Goal: Download file/media: Obtain a digital file from the website

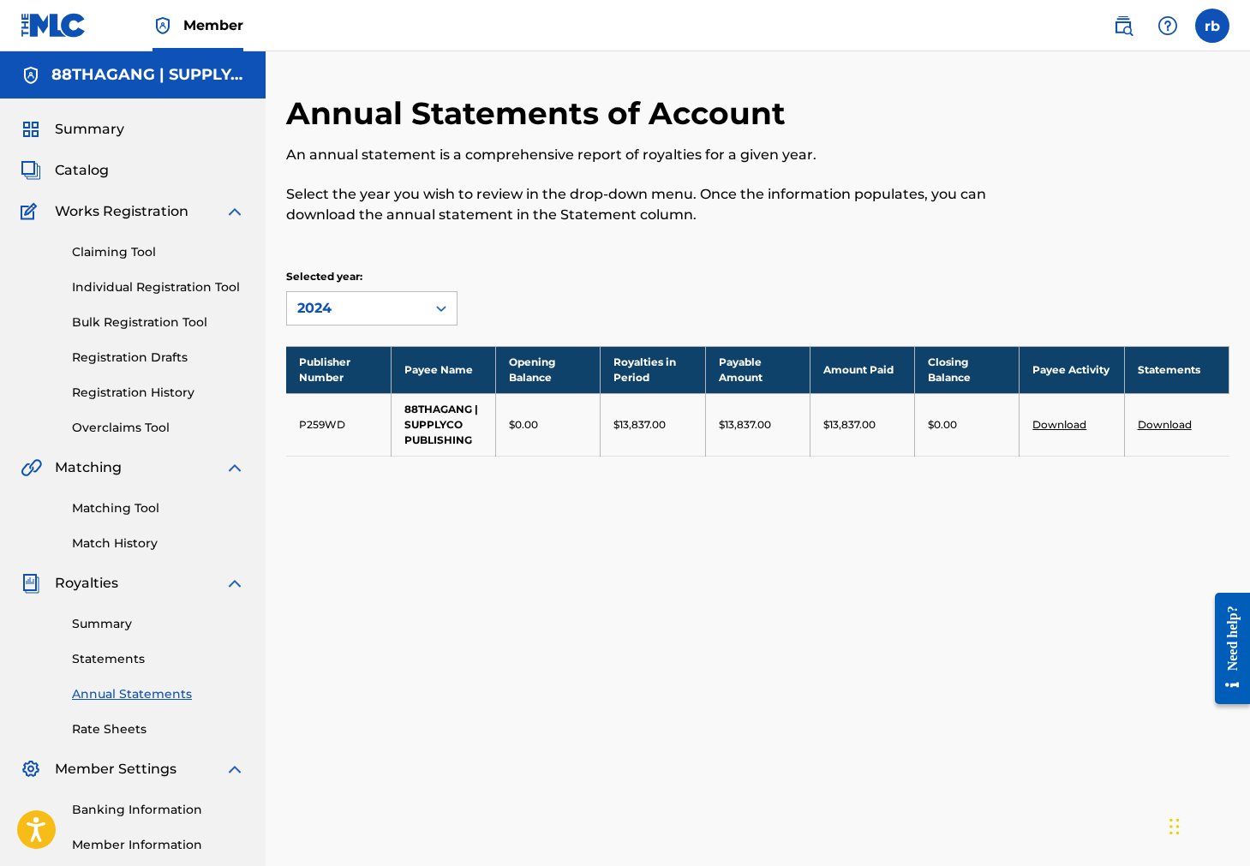
click at [1070, 428] on link "Download" at bounding box center [1059, 424] width 54 height 13
click at [123, 720] on link "Rate Sheets" at bounding box center [158, 729] width 173 height 18
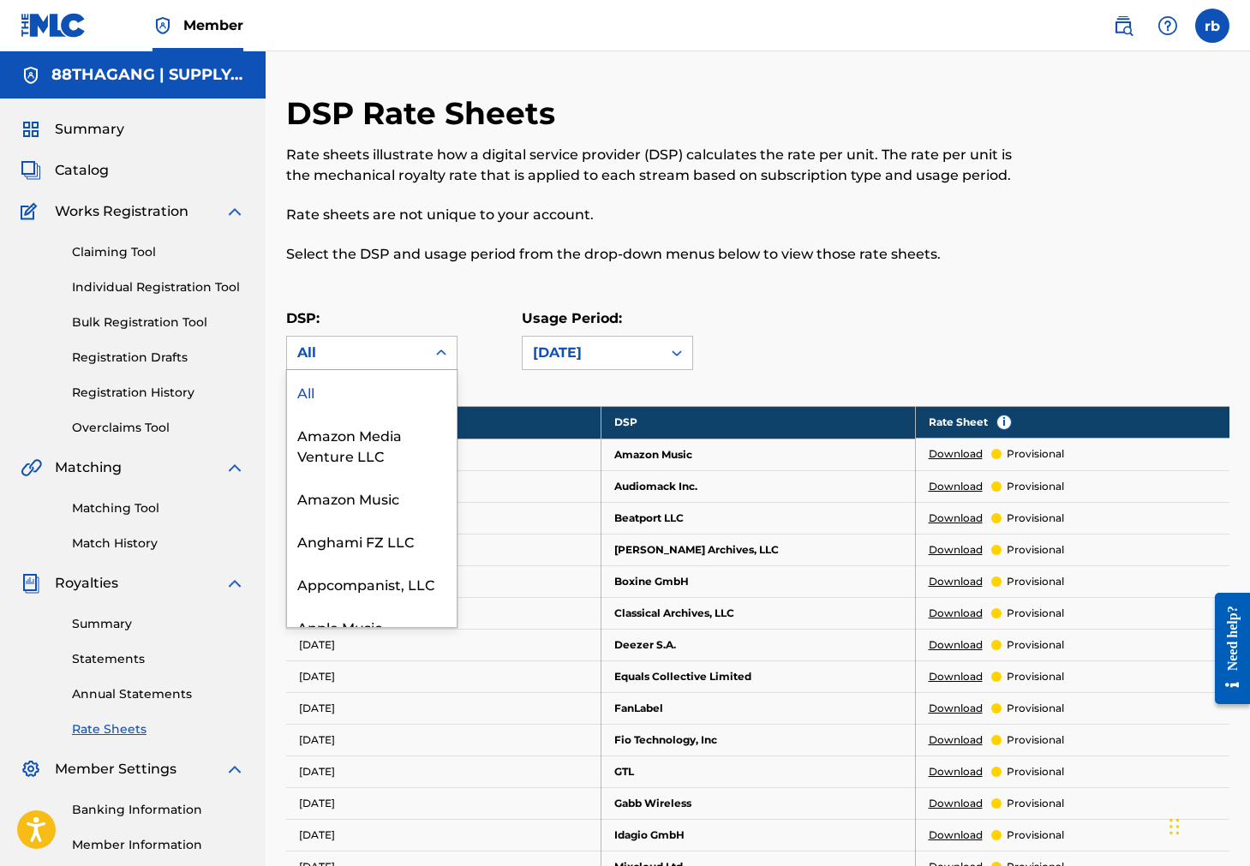
click at [325, 352] on div "All" at bounding box center [356, 353] width 118 height 21
click at [256, 365] on div "Summary Catalog Works Registration Claiming Tool Individual Registration Tool B…" at bounding box center [133, 538] width 266 height 881
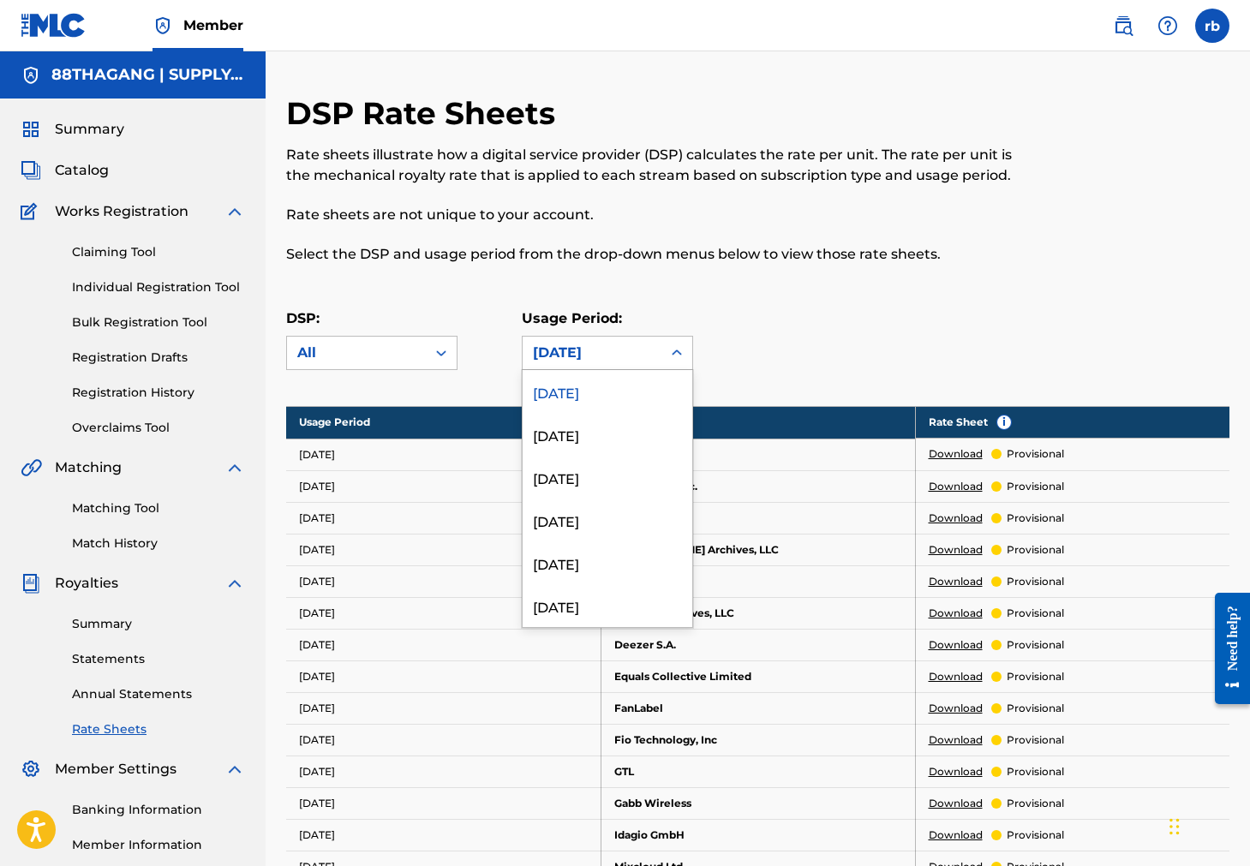
click at [546, 355] on div "[DATE]" at bounding box center [592, 353] width 118 height 21
click at [123, 626] on link "Summary" at bounding box center [158, 624] width 173 height 18
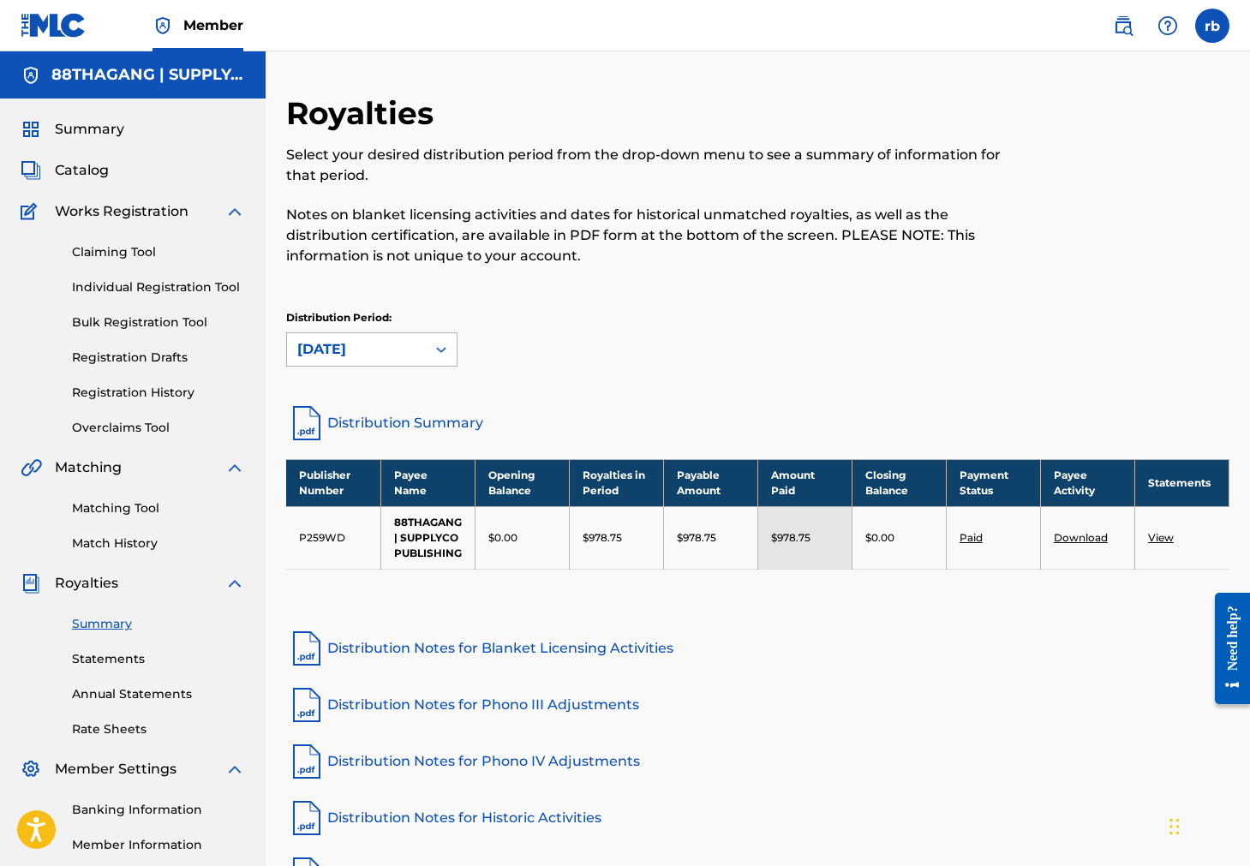
click at [429, 347] on div at bounding box center [441, 349] width 31 height 31
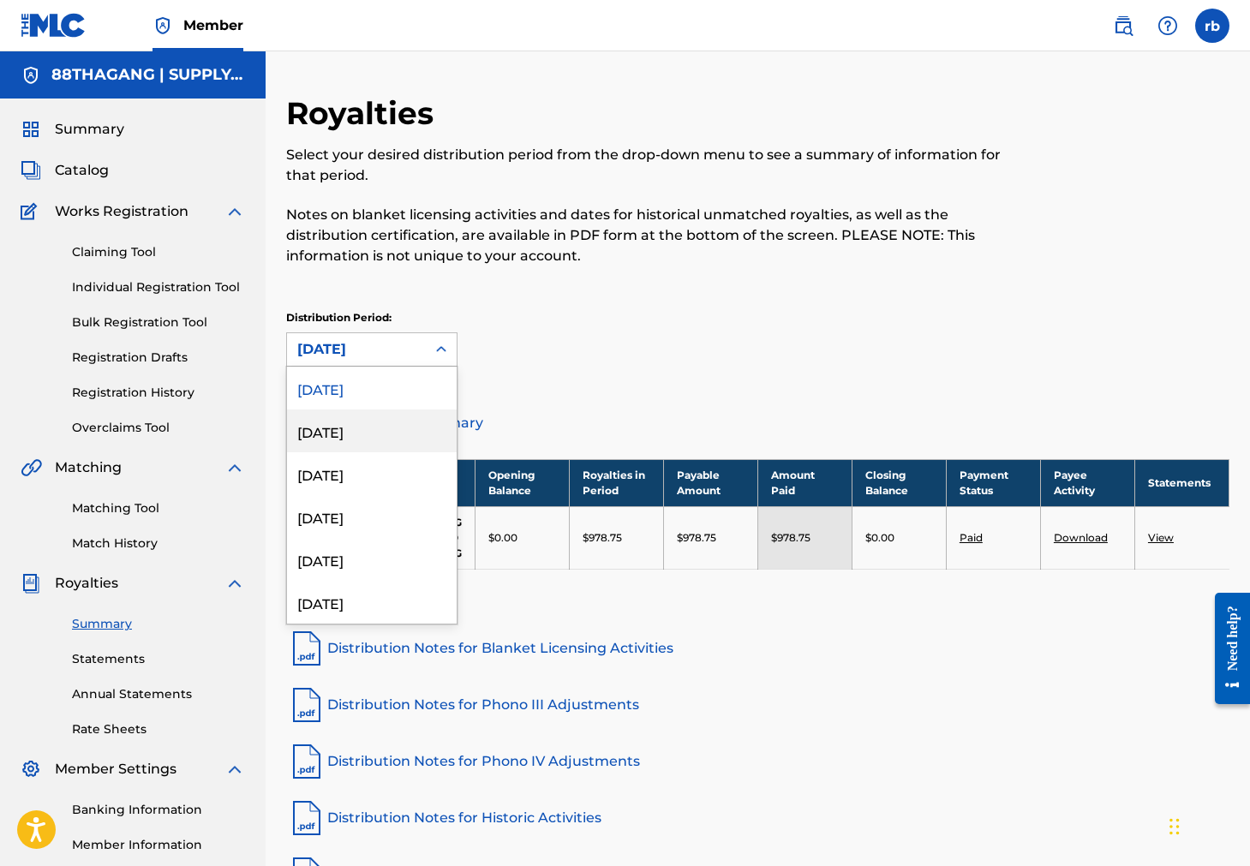
click at [375, 433] on div "[DATE]" at bounding box center [372, 430] width 170 height 43
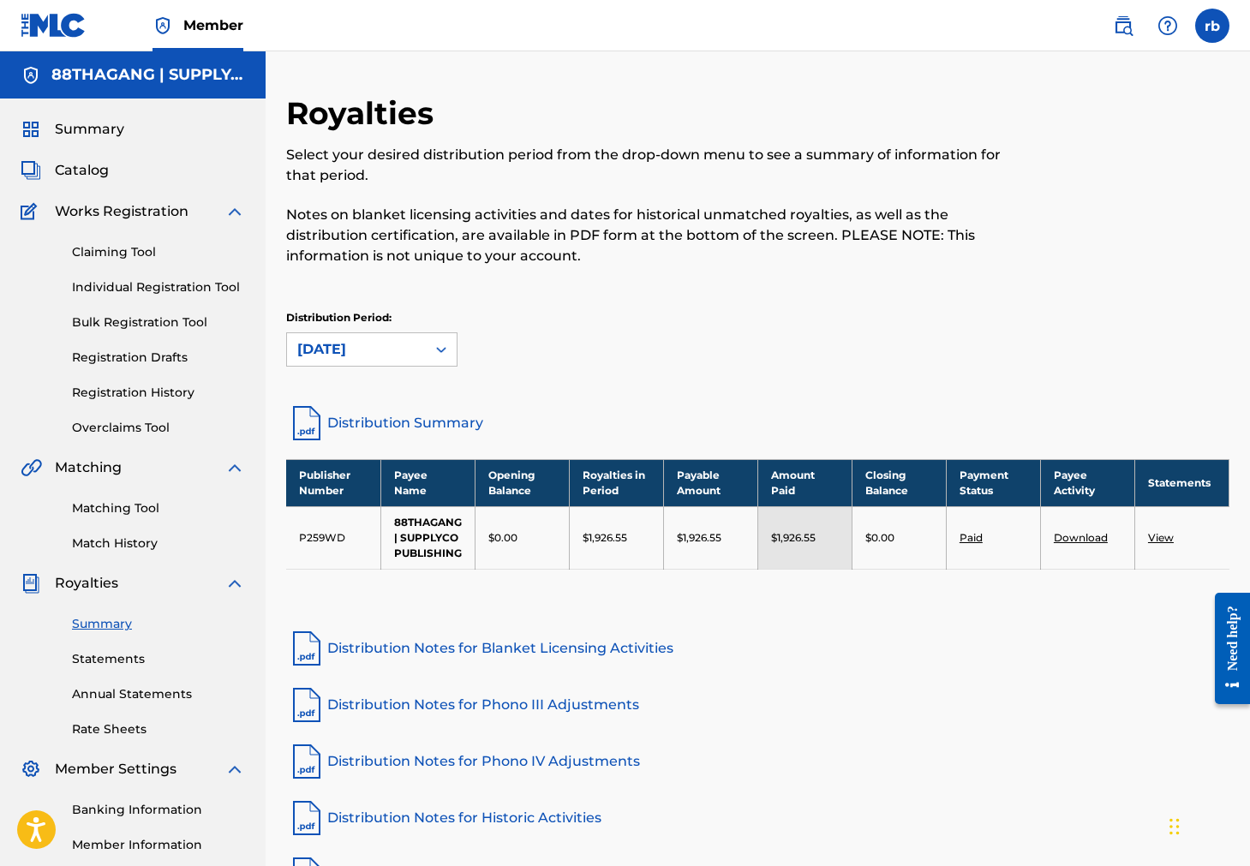
click at [395, 363] on div "[DATE]" at bounding box center [356, 349] width 139 height 33
click at [523, 355] on div "Distribution Period: [DATE]" at bounding box center [757, 338] width 943 height 57
click at [97, 659] on link "Statements" at bounding box center [158, 659] width 173 height 18
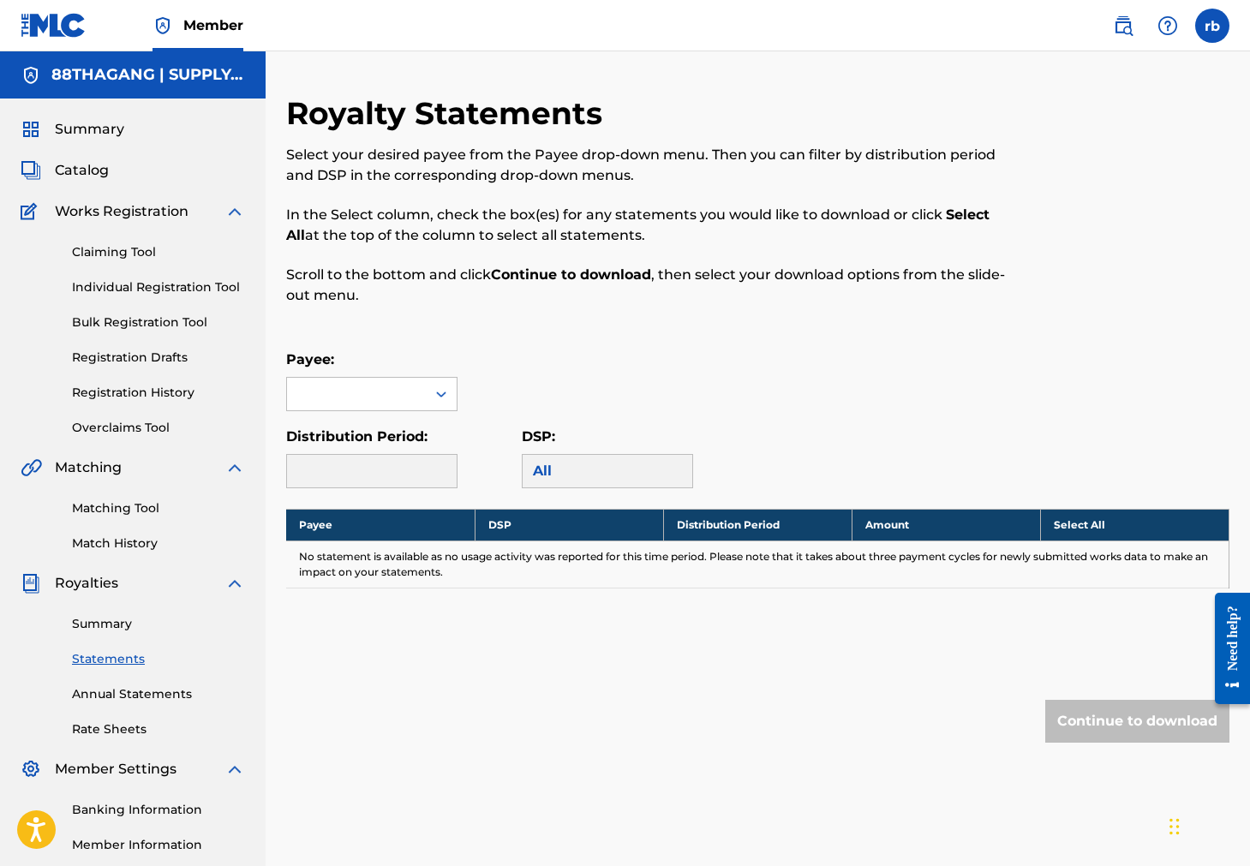
click at [99, 698] on link "Annual Statements" at bounding box center [158, 694] width 173 height 18
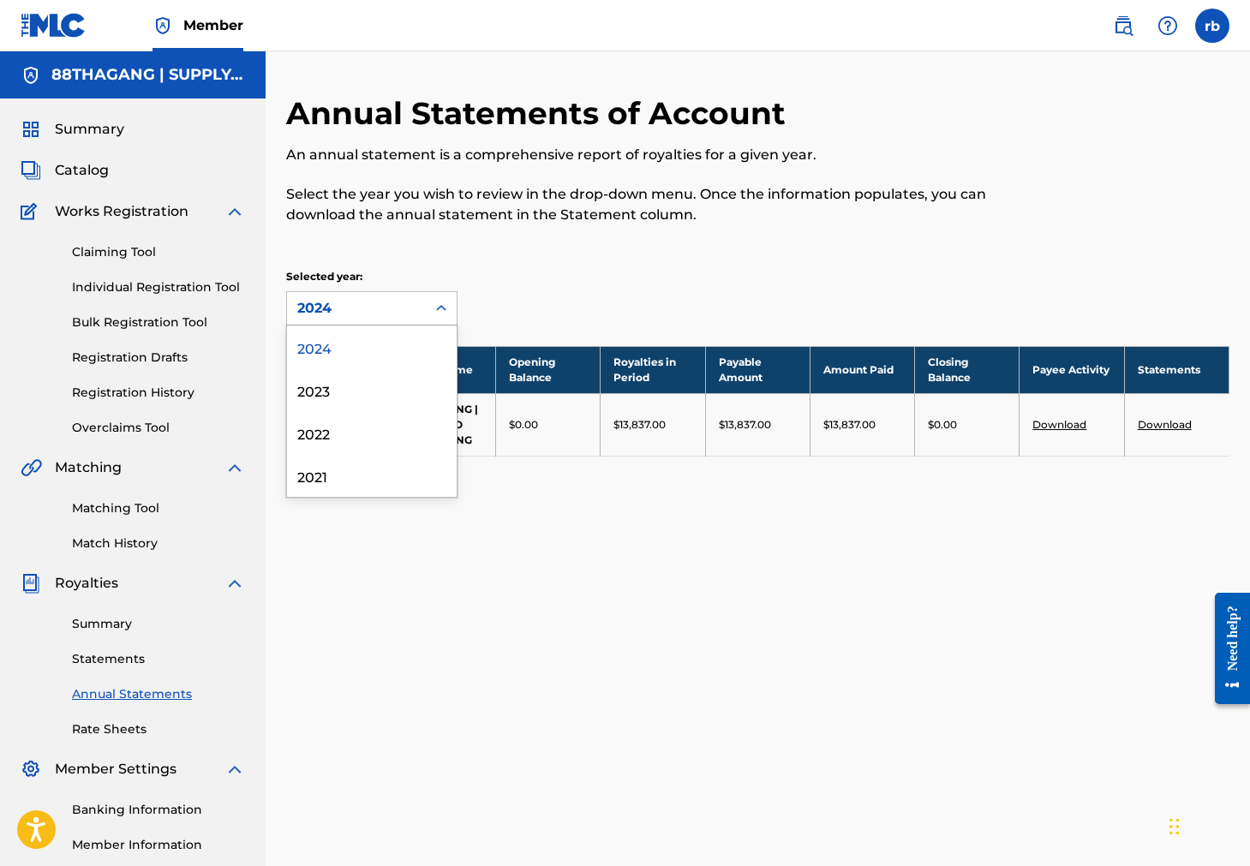
click at [420, 307] on div "2024" at bounding box center [356, 308] width 139 height 33
click at [373, 385] on div "2023" at bounding box center [372, 389] width 170 height 43
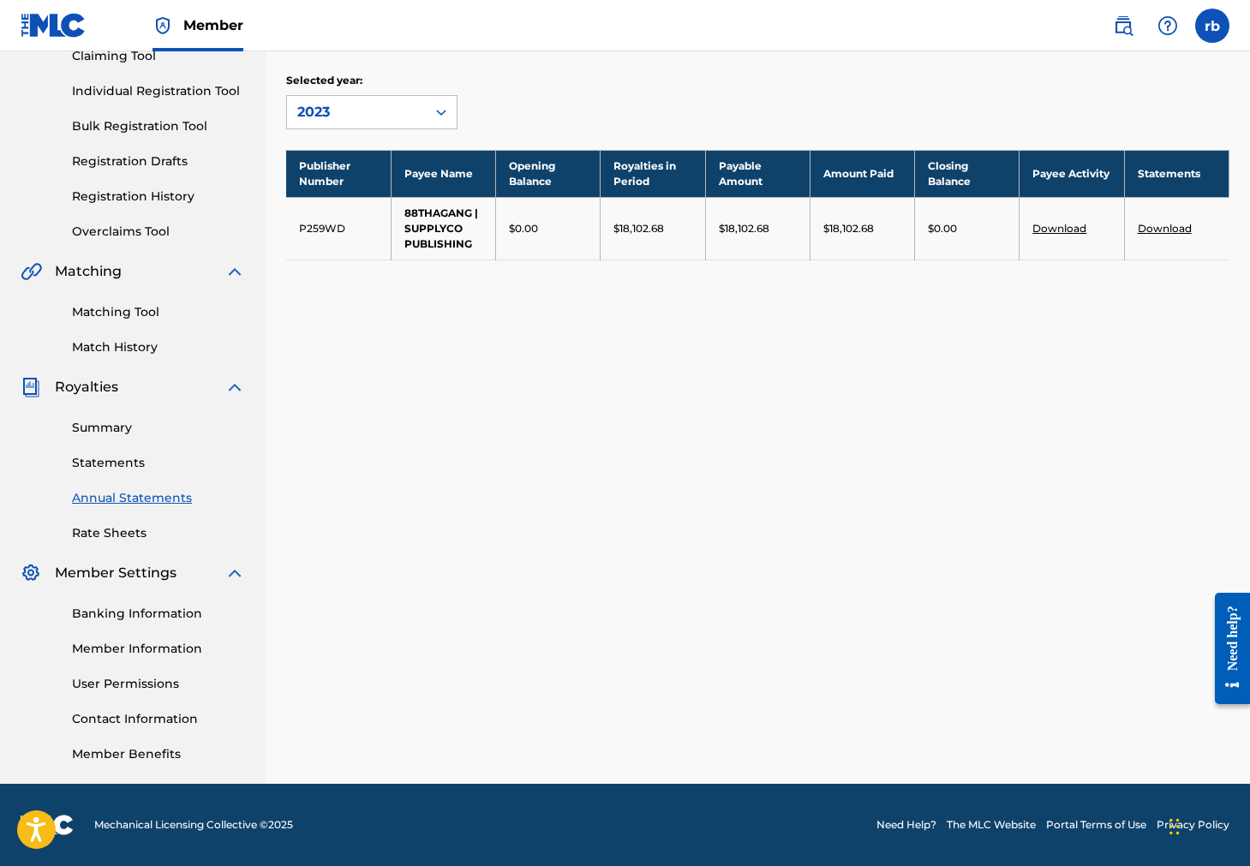
scroll to position [196, 0]
click at [1156, 230] on link "Download" at bounding box center [1164, 228] width 54 height 13
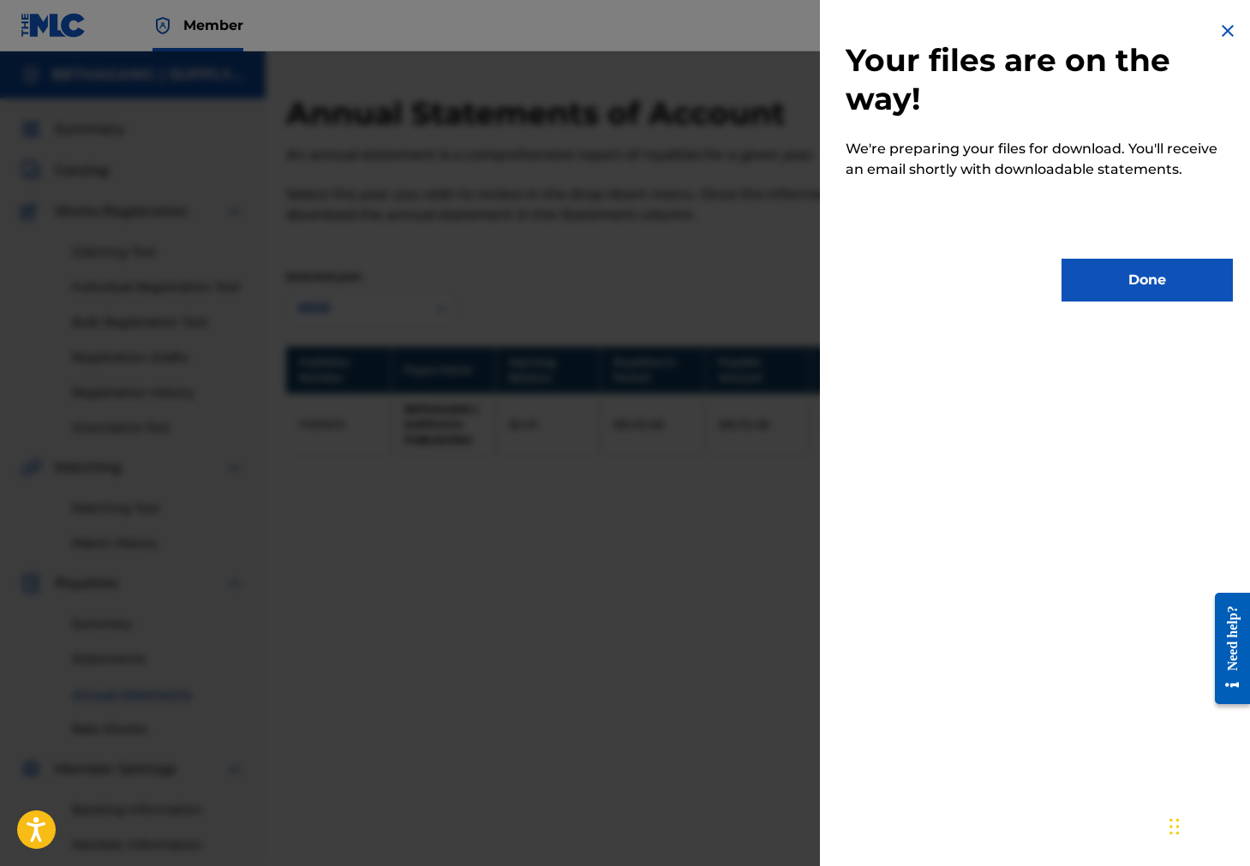
click at [1104, 292] on button "Done" at bounding box center [1146, 280] width 171 height 43
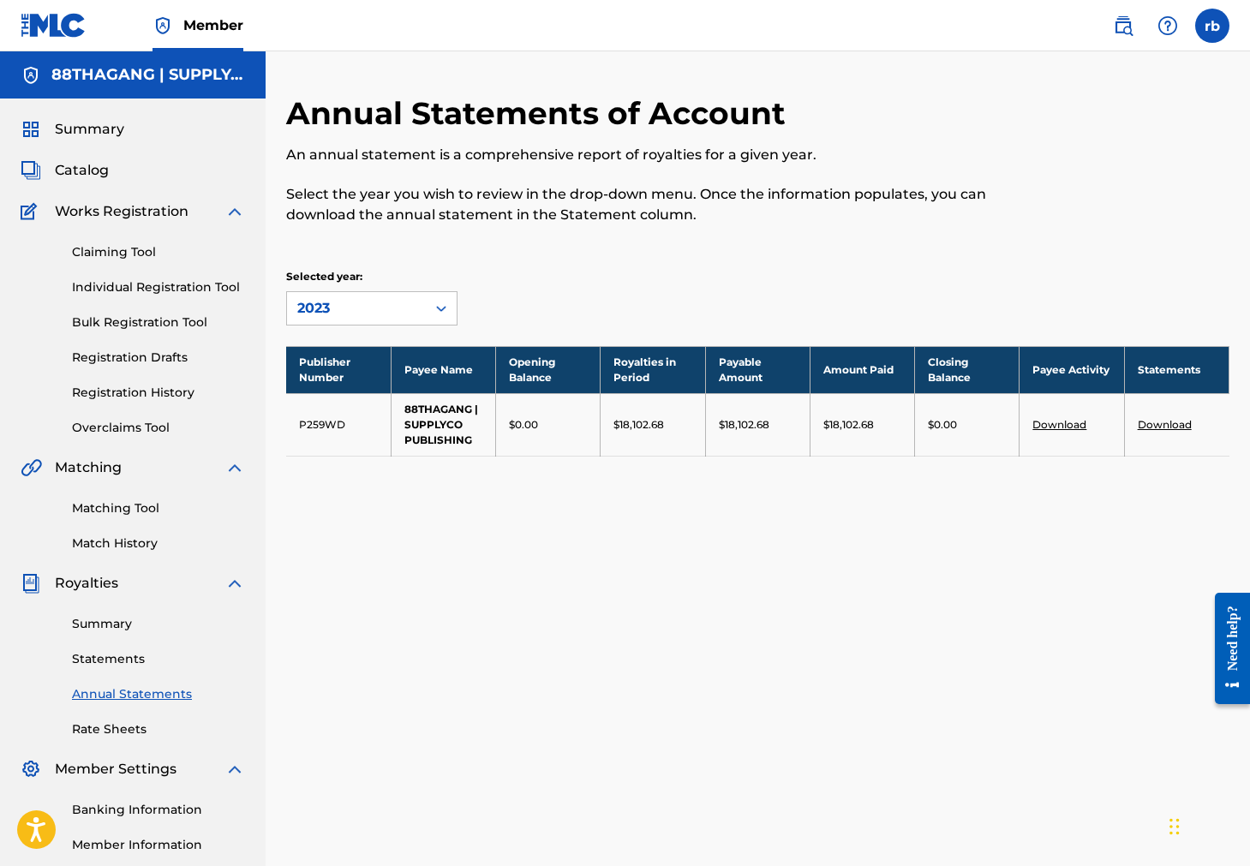
click at [117, 510] on link "Matching Tool" at bounding box center [158, 508] width 173 height 18
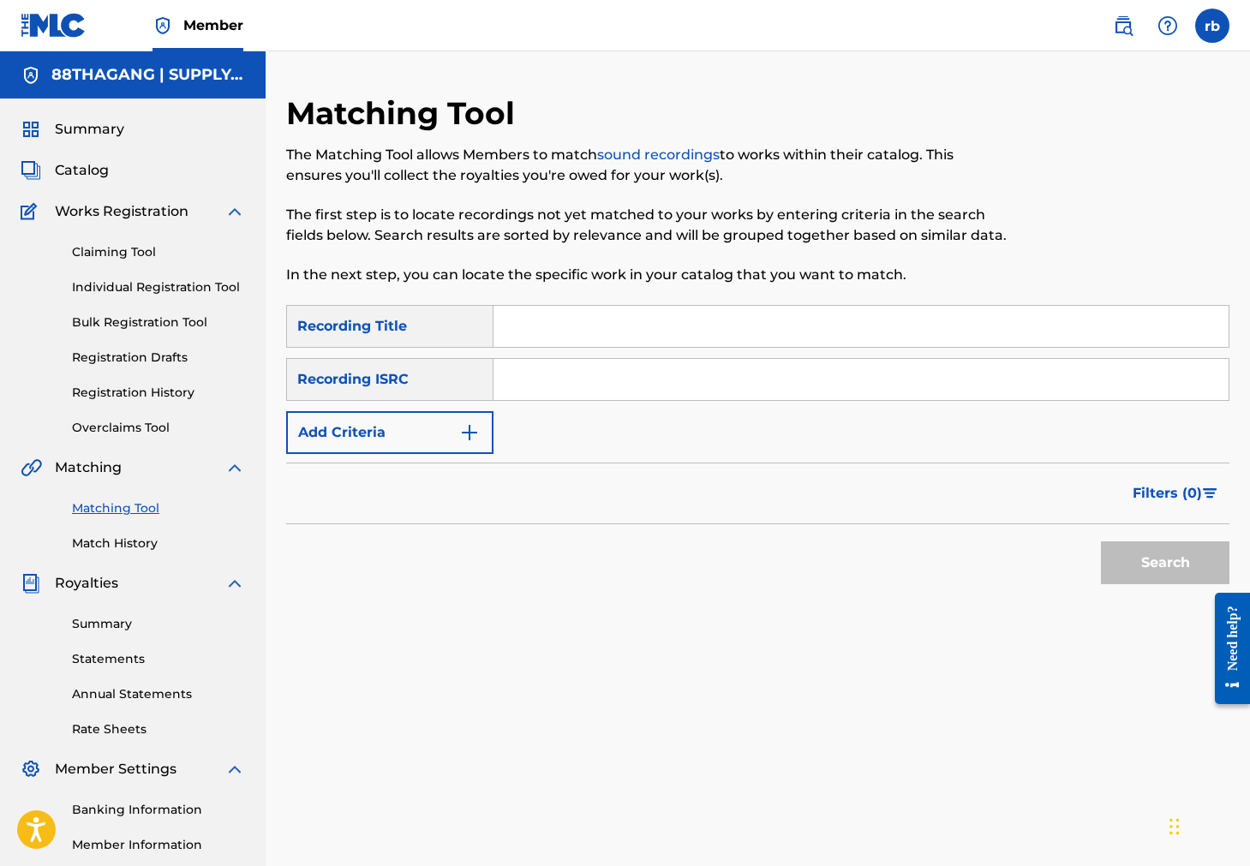
click at [119, 618] on link "Summary" at bounding box center [158, 624] width 173 height 18
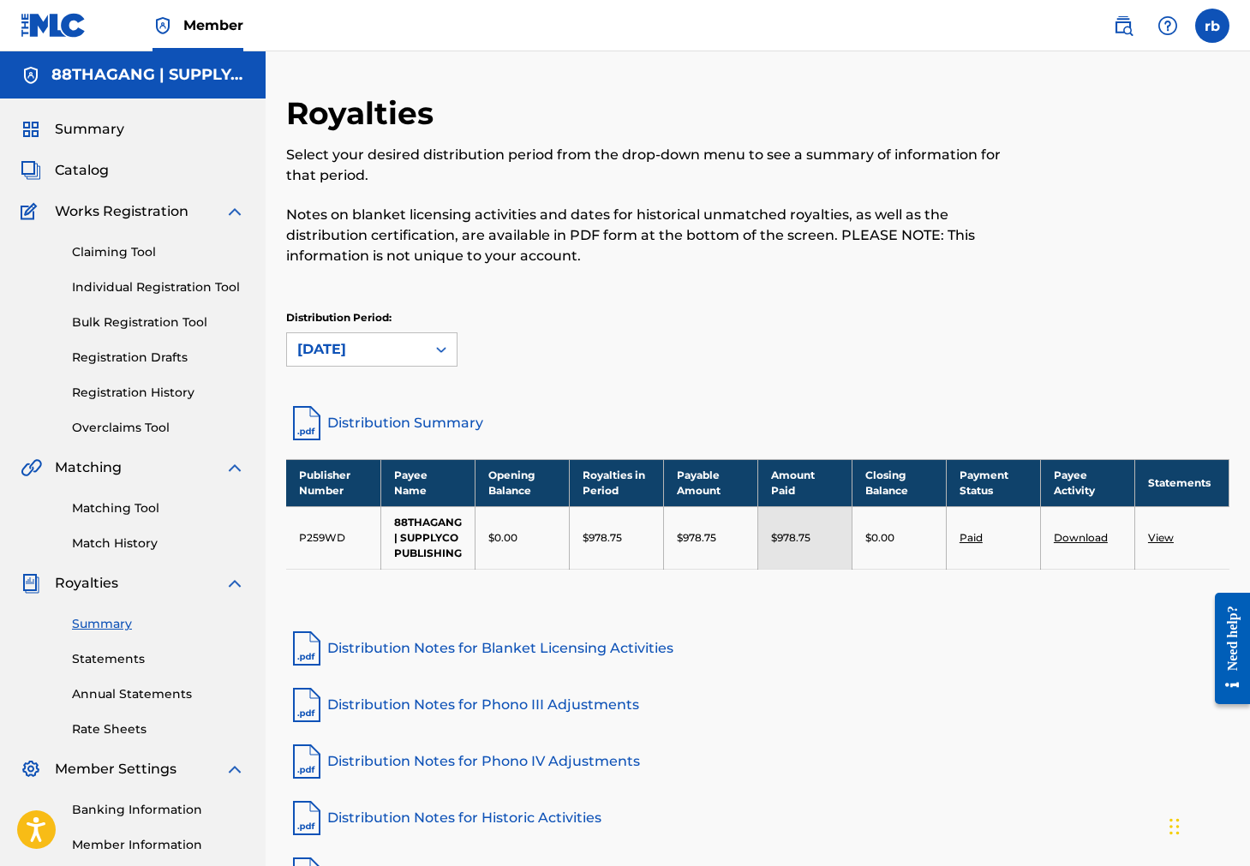
click at [1168, 544] on link "View" at bounding box center [1161, 537] width 26 height 13
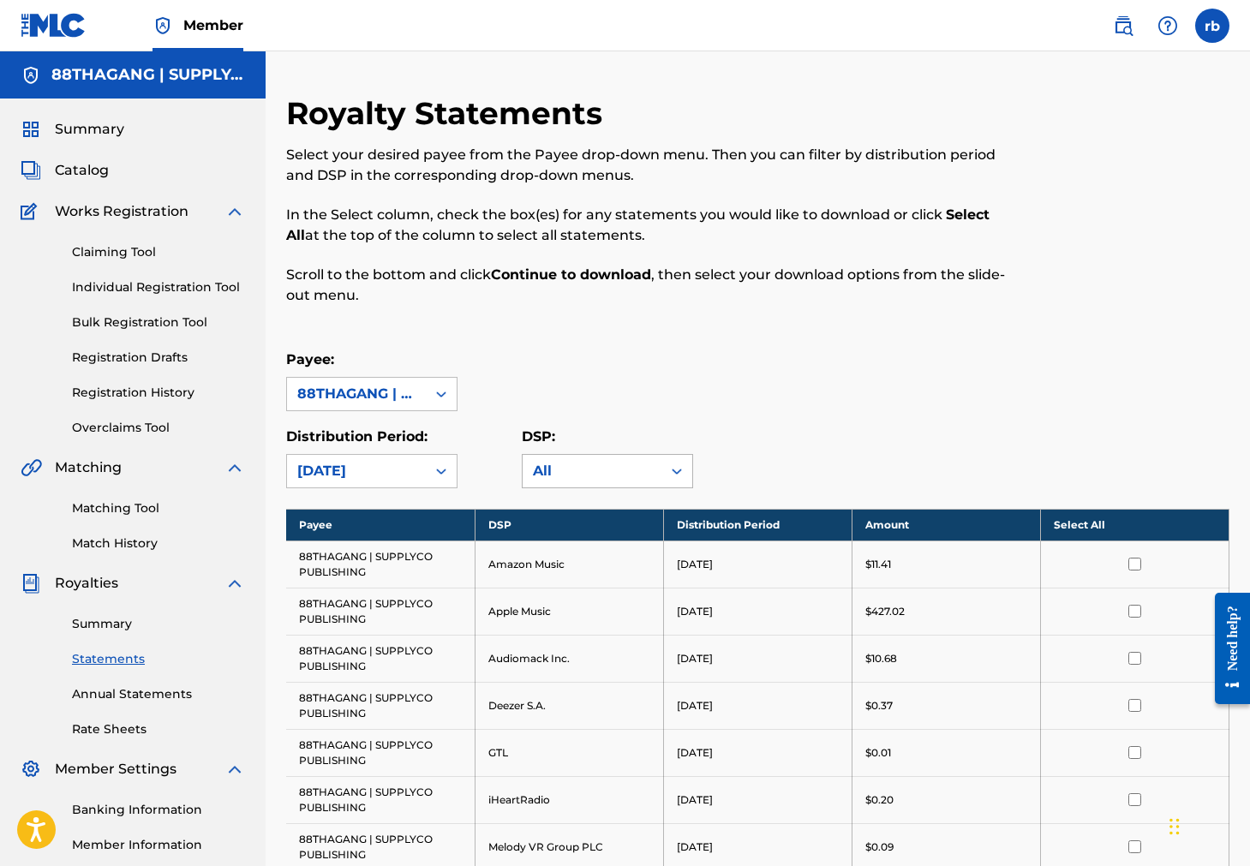
click at [575, 470] on div "All" at bounding box center [592, 471] width 118 height 21
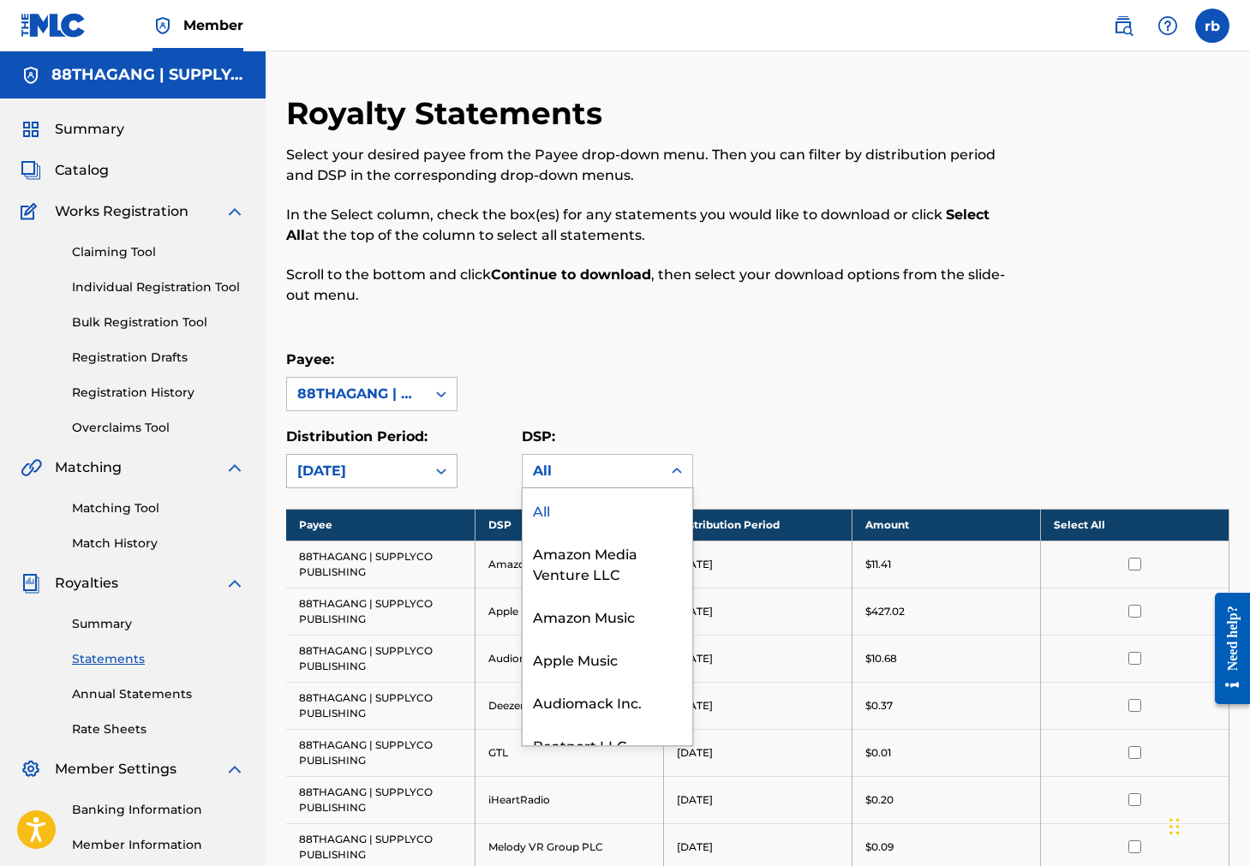
click at [444, 469] on icon at bounding box center [441, 471] width 17 height 17
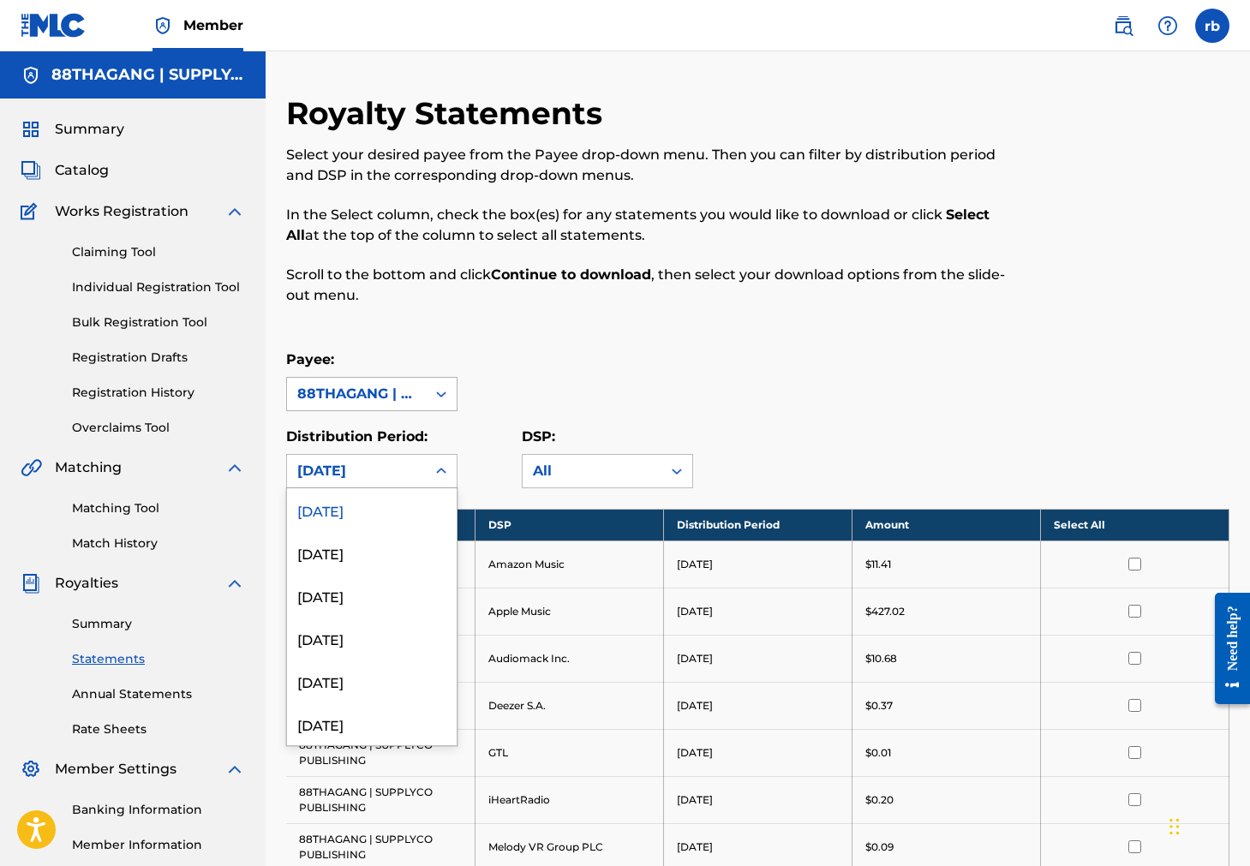
click at [431, 396] on div at bounding box center [441, 394] width 31 height 31
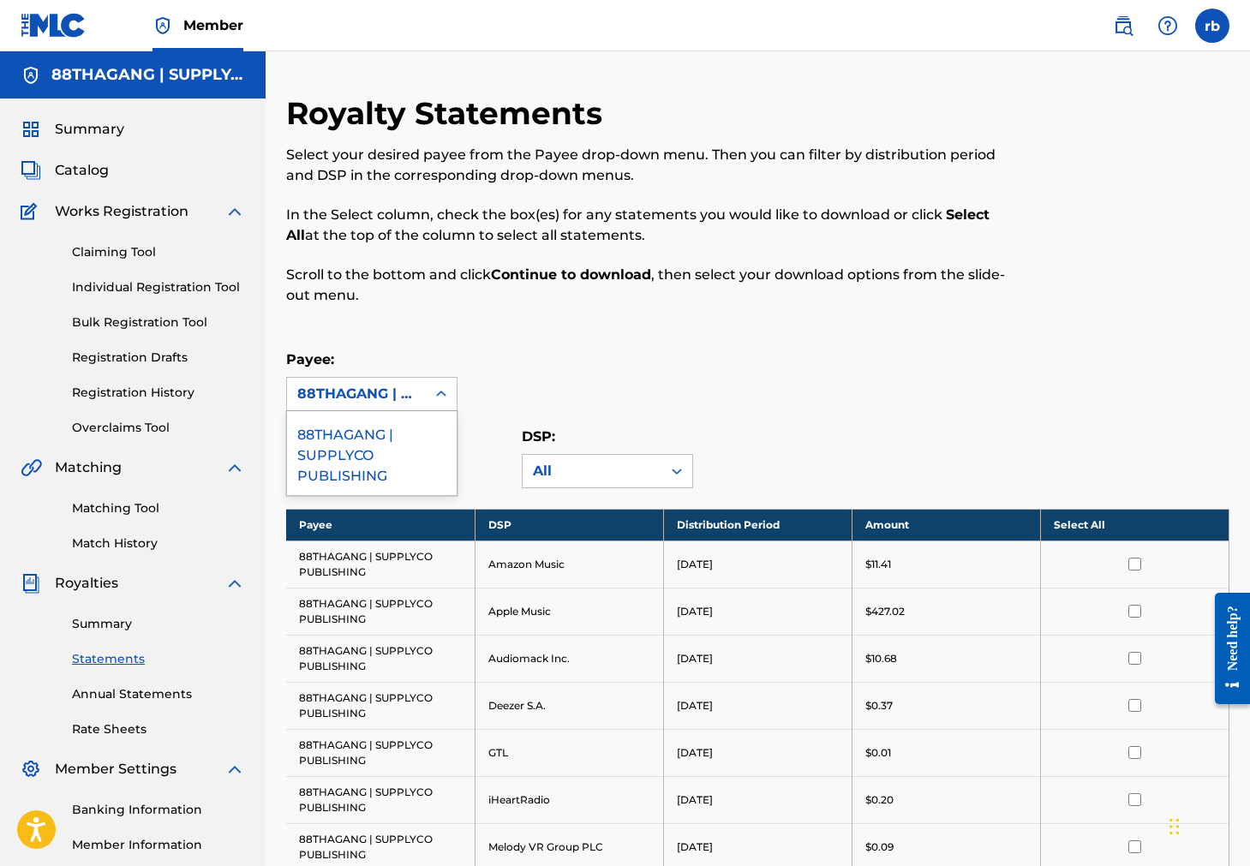
click at [431, 396] on div at bounding box center [441, 394] width 31 height 31
click at [136, 133] on div "Summary" at bounding box center [133, 129] width 224 height 21
click at [104, 124] on span "Summary" at bounding box center [89, 129] width 69 height 21
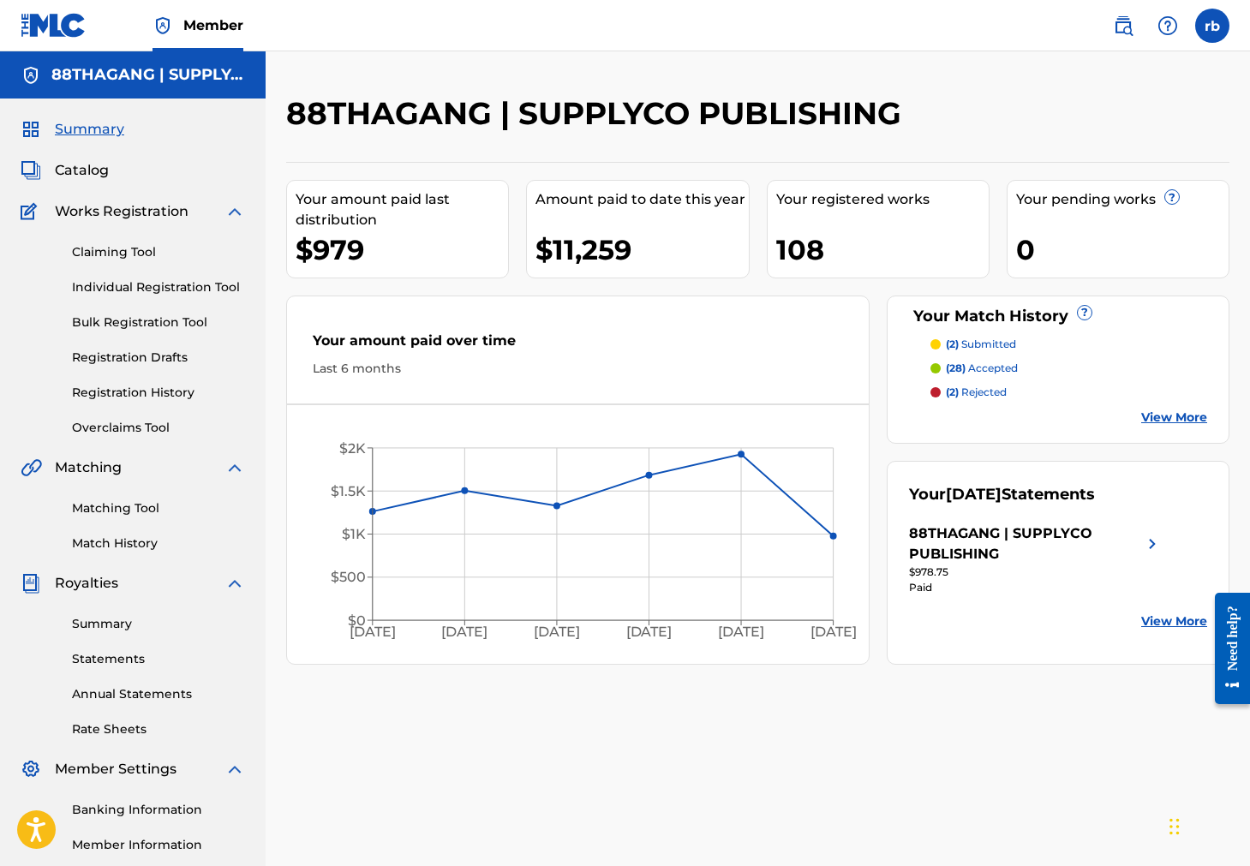
click at [93, 133] on span "Summary" at bounding box center [89, 129] width 69 height 21
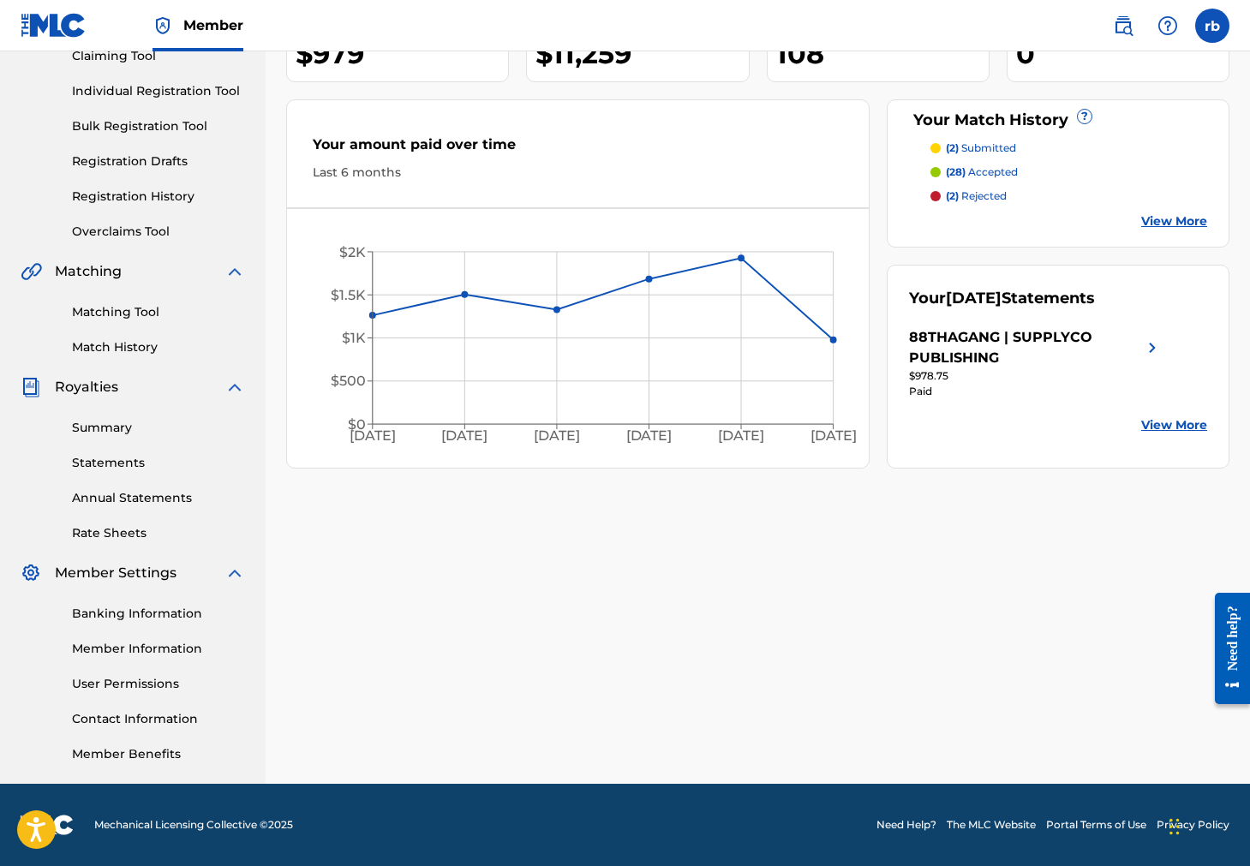
scroll to position [196, 0]
click at [107, 534] on link "Rate Sheets" at bounding box center [158, 533] width 173 height 18
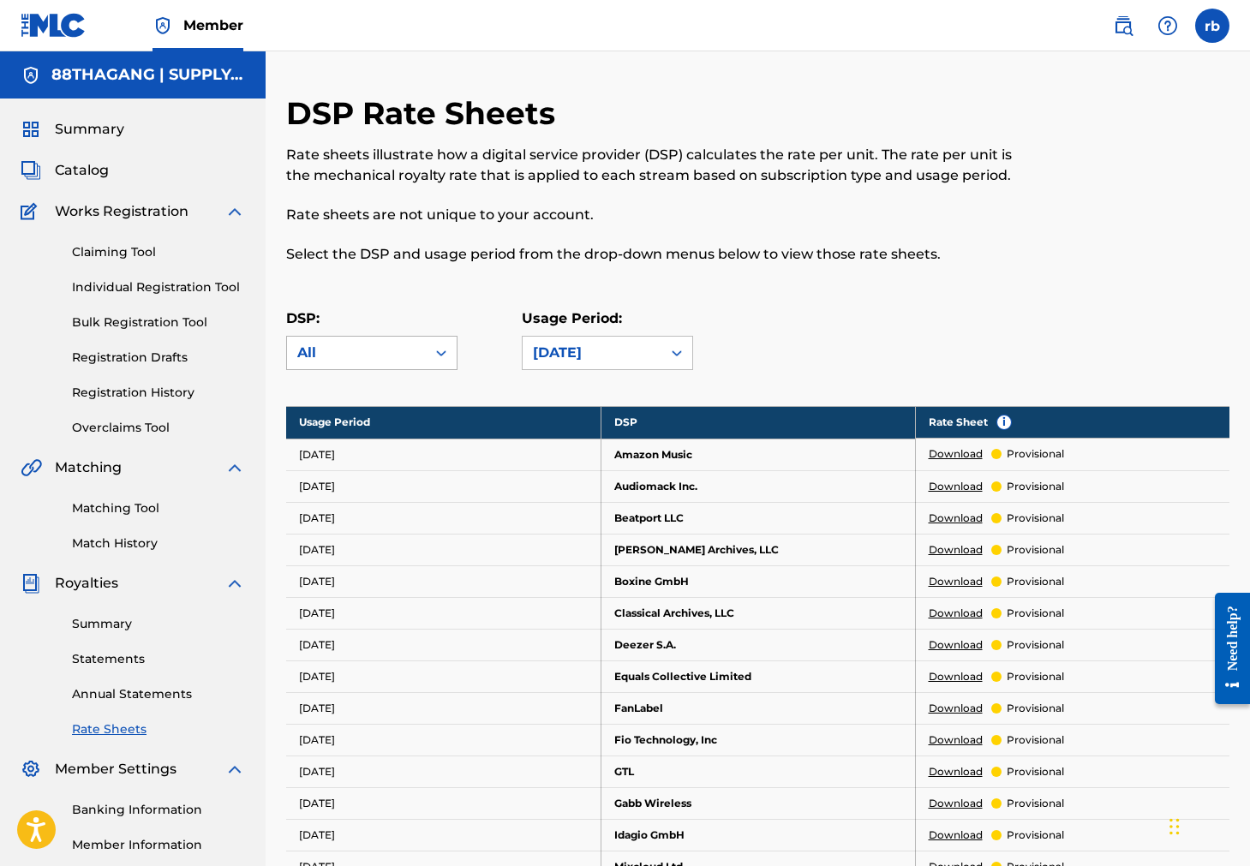
click at [413, 369] on div "DSP: All Usage Period: [DATE]" at bounding box center [757, 346] width 943 height 77
click at [413, 349] on div "All" at bounding box center [356, 353] width 118 height 21
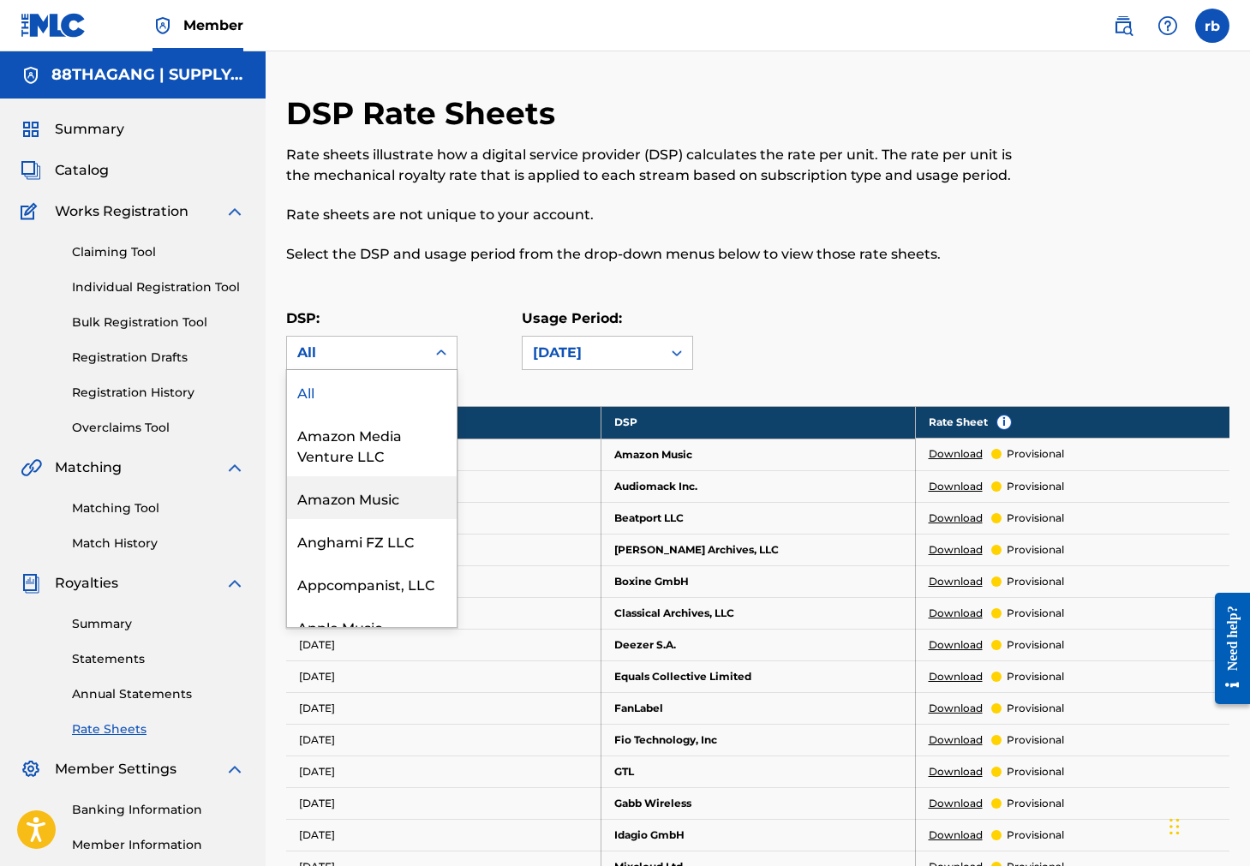
click at [110, 619] on link "Summary" at bounding box center [158, 624] width 173 height 18
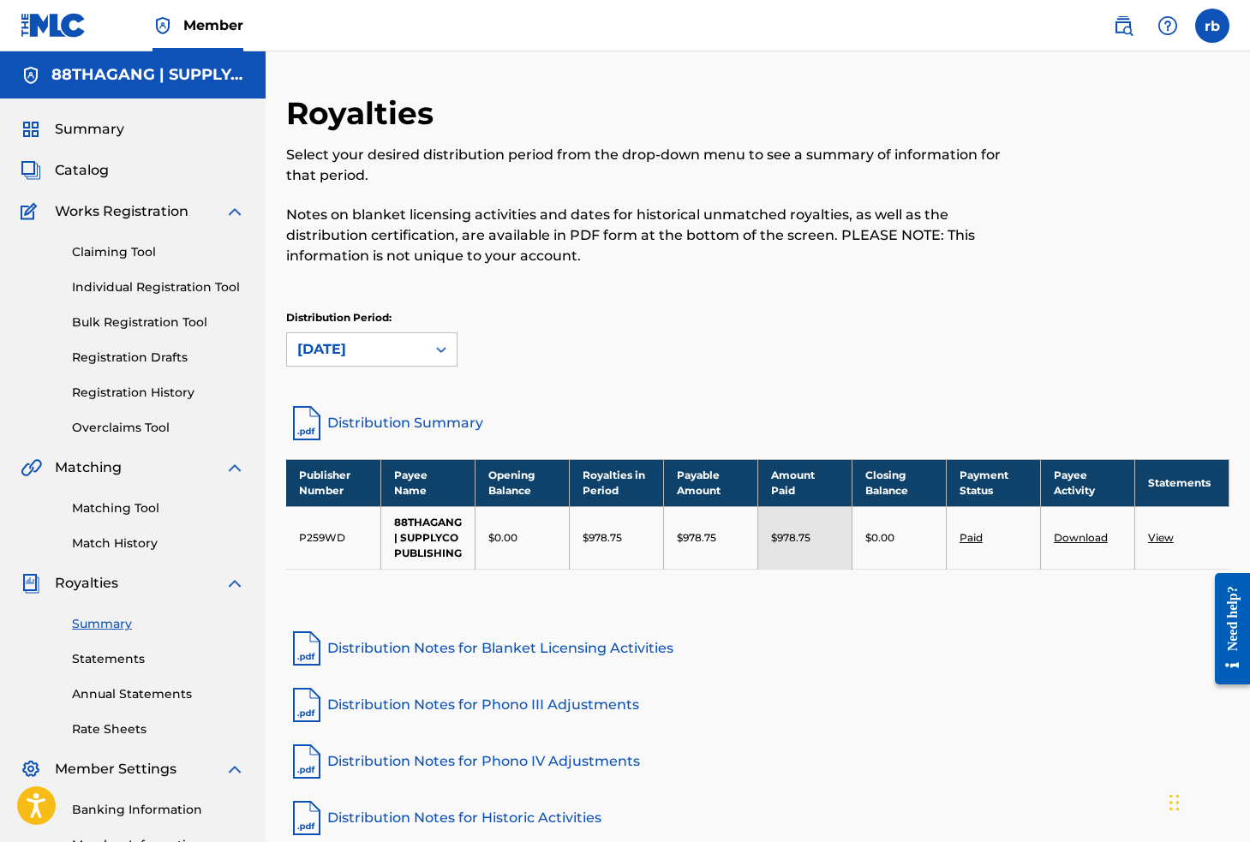
click at [97, 661] on link "Statements" at bounding box center [158, 659] width 173 height 18
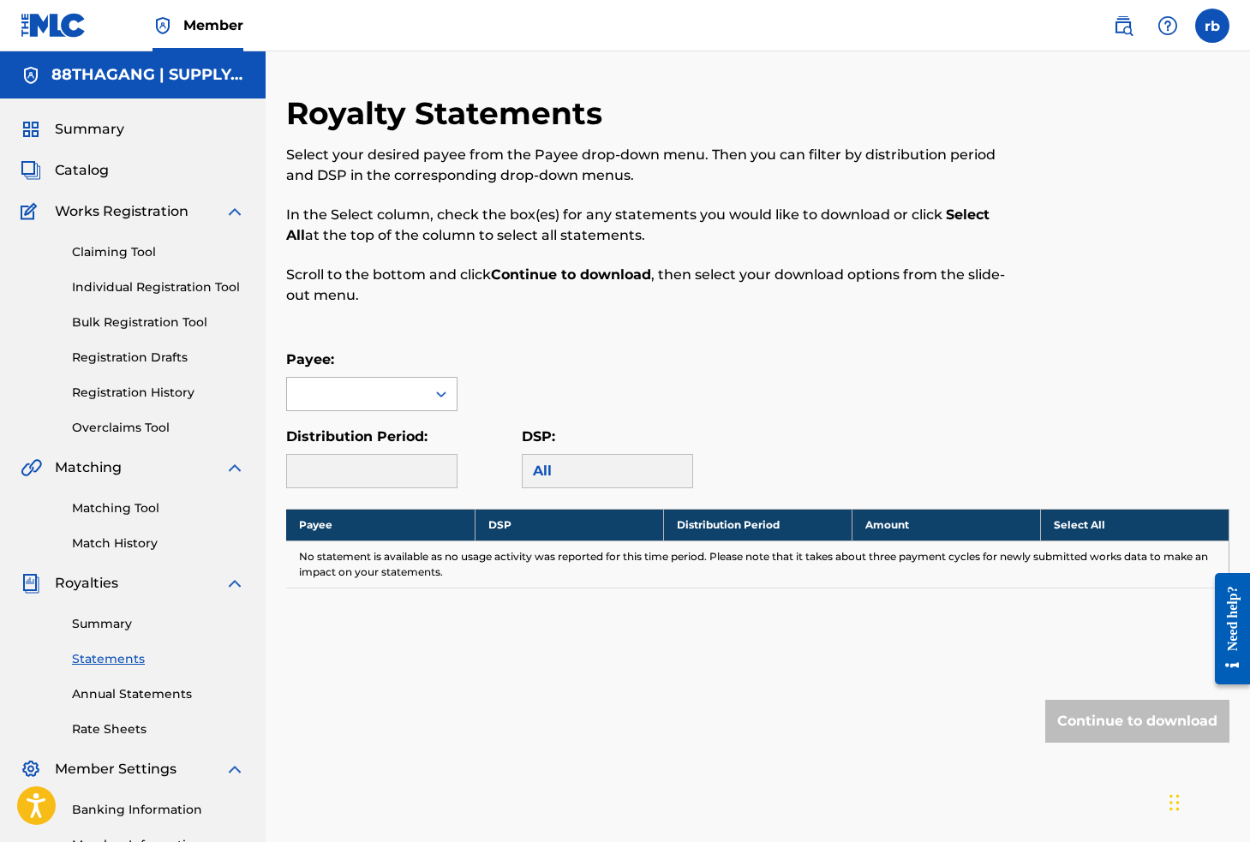
click at [433, 404] on div at bounding box center [441, 394] width 31 height 31
click at [385, 452] on div "88THAGANG | SUPPLYCO PUBLISHING" at bounding box center [372, 453] width 170 height 84
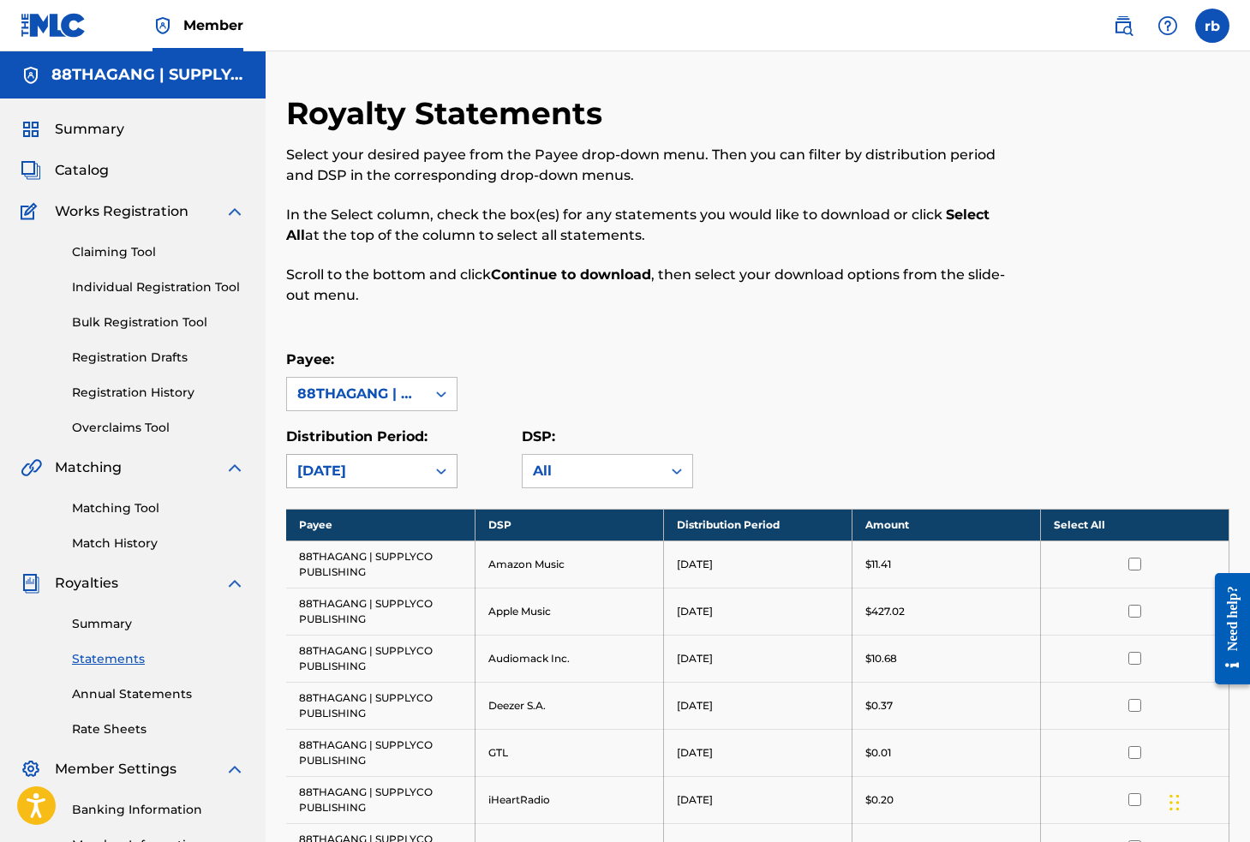
click at [418, 461] on div "[DATE]" at bounding box center [356, 471] width 139 height 33
click at [637, 339] on div "Royalty Statements Select your desired payee from the Payee drop-down menu. The…" at bounding box center [757, 758] width 943 height 1329
click at [126, 622] on link "Summary" at bounding box center [158, 624] width 173 height 18
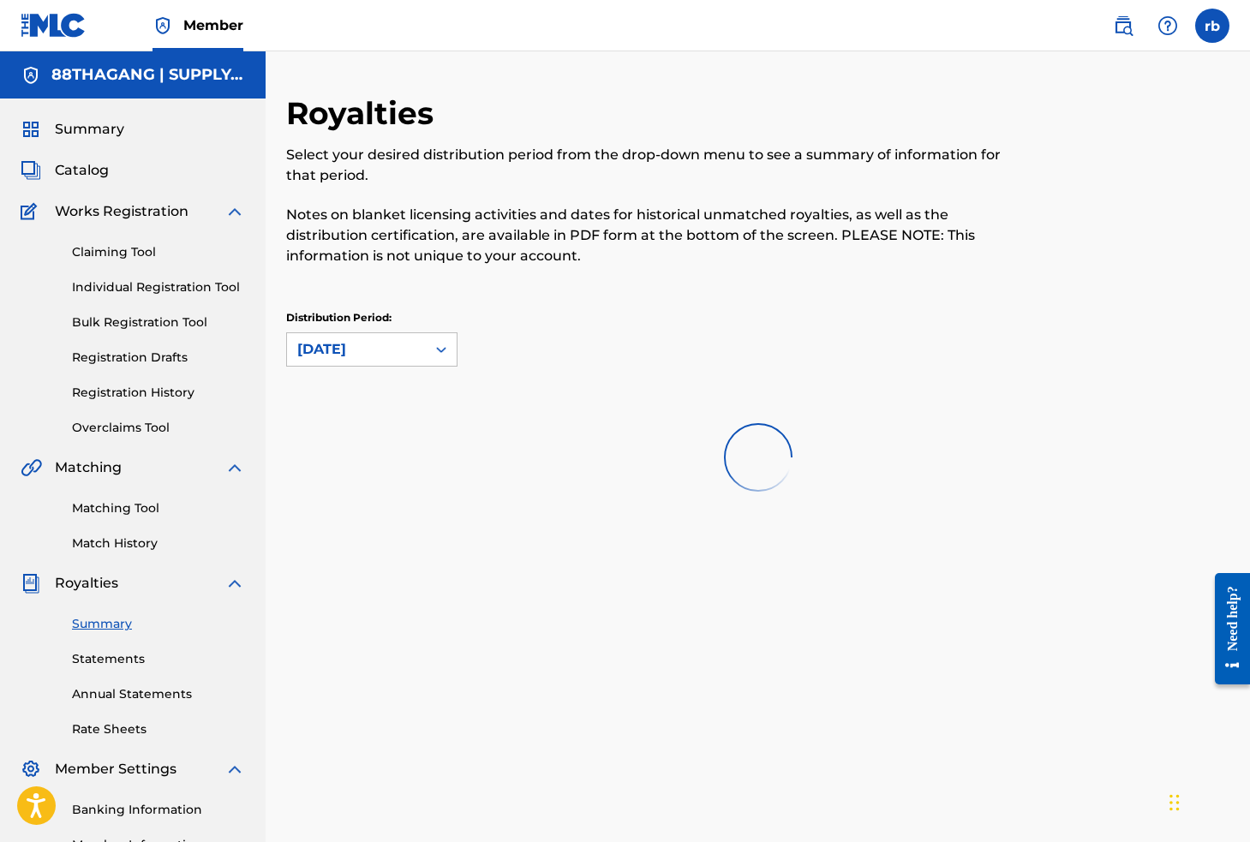
drag, startPoint x: 140, startPoint y: 622, endPoint x: 166, endPoint y: 595, distance: 37.6
click at [140, 621] on link "Summary" at bounding box center [158, 624] width 173 height 18
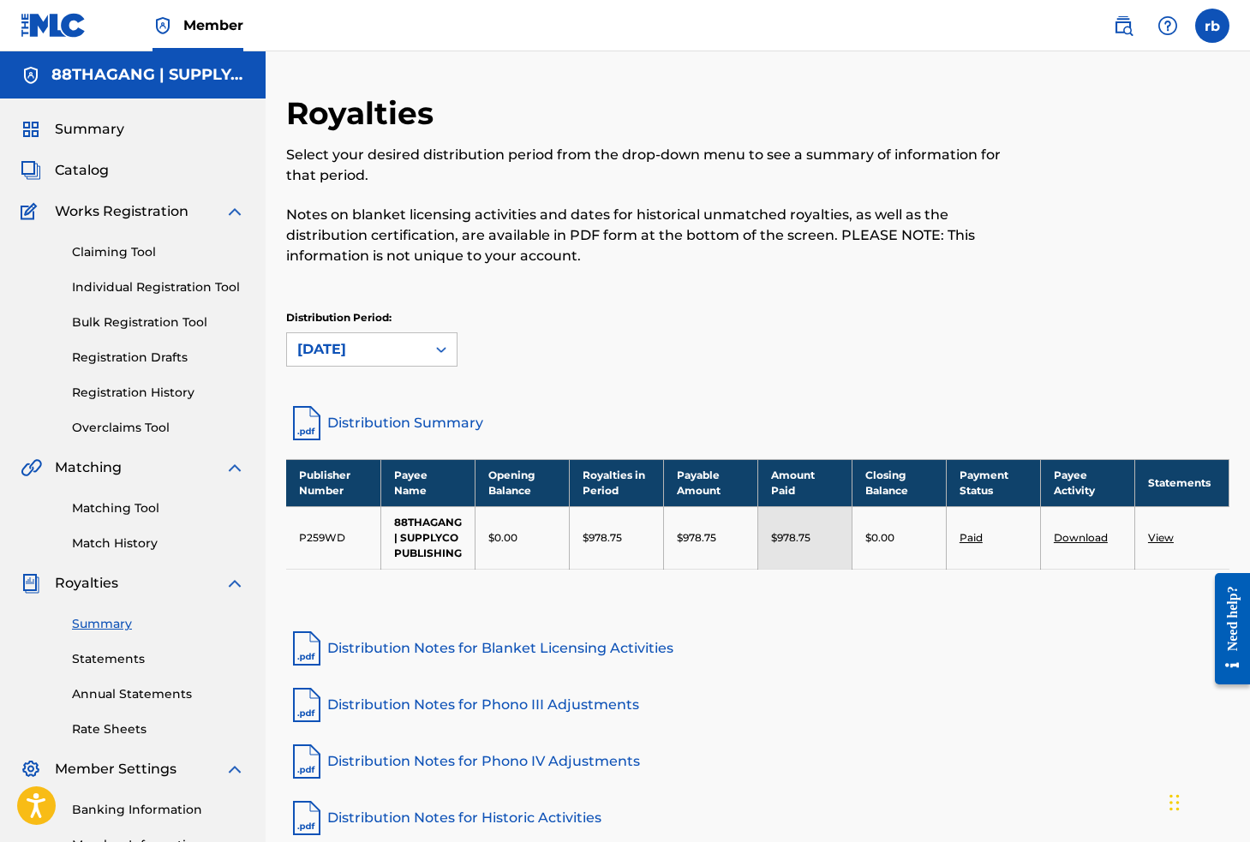
drag, startPoint x: 402, startPoint y: 400, endPoint x: 622, endPoint y: 417, distance: 220.8
click at [403, 400] on div "Royalties Select your desired distribution period from the drop-down menu to se…" at bounding box center [757, 248] width 943 height 308
drag, startPoint x: 718, startPoint y: 477, endPoint x: 866, endPoint y: 487, distance: 148.5
click at [776, 477] on tr "Publisher Number Payee Name Opening Balance Royalties in Period Payable Amount …" at bounding box center [757, 482] width 943 height 47
click at [1157, 544] on link "View" at bounding box center [1161, 537] width 26 height 13
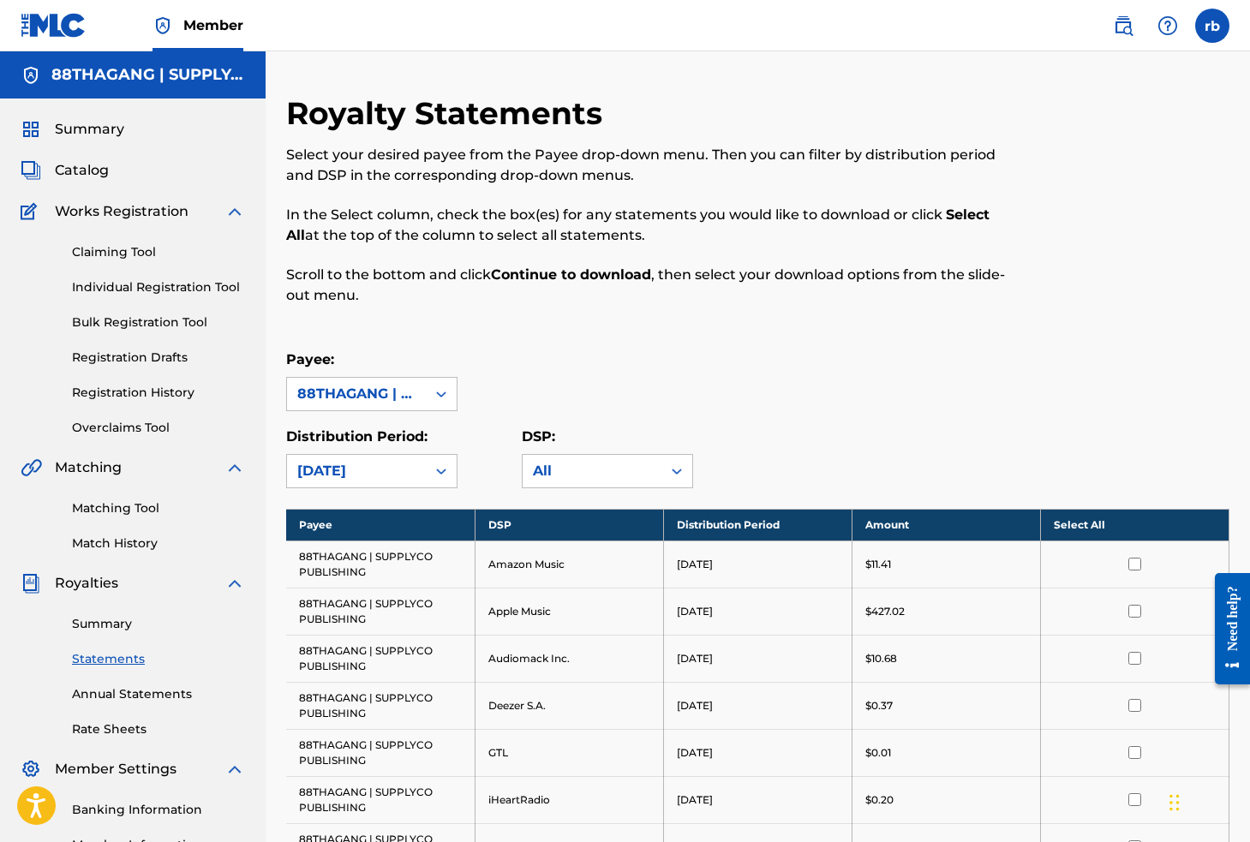
drag, startPoint x: 481, startPoint y: 499, endPoint x: 466, endPoint y: 466, distance: 36.4
click at [481, 498] on div "Royalty Statements Select your desired payee from the Payee drop-down menu. The…" at bounding box center [757, 758] width 943 height 1329
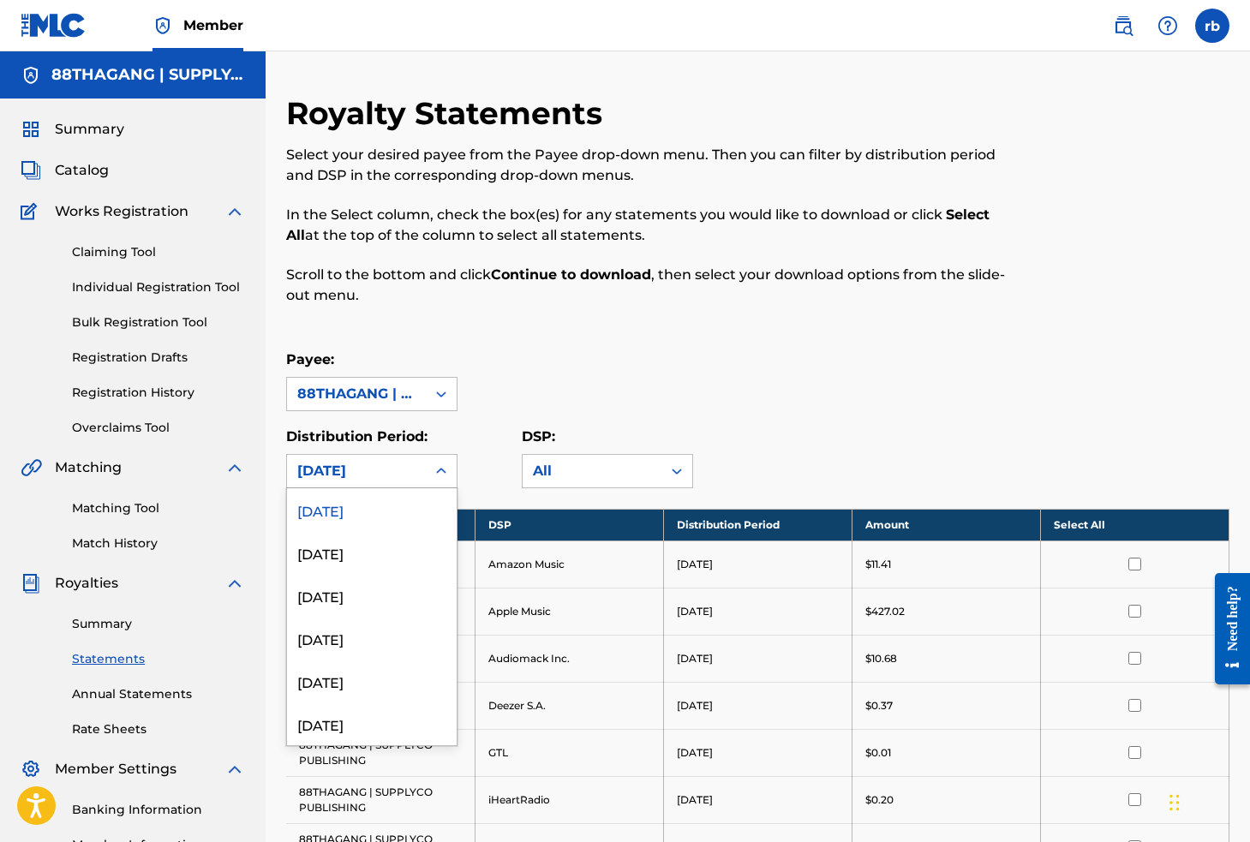
click at [457, 464] on div "[DATE]" at bounding box center [371, 471] width 171 height 34
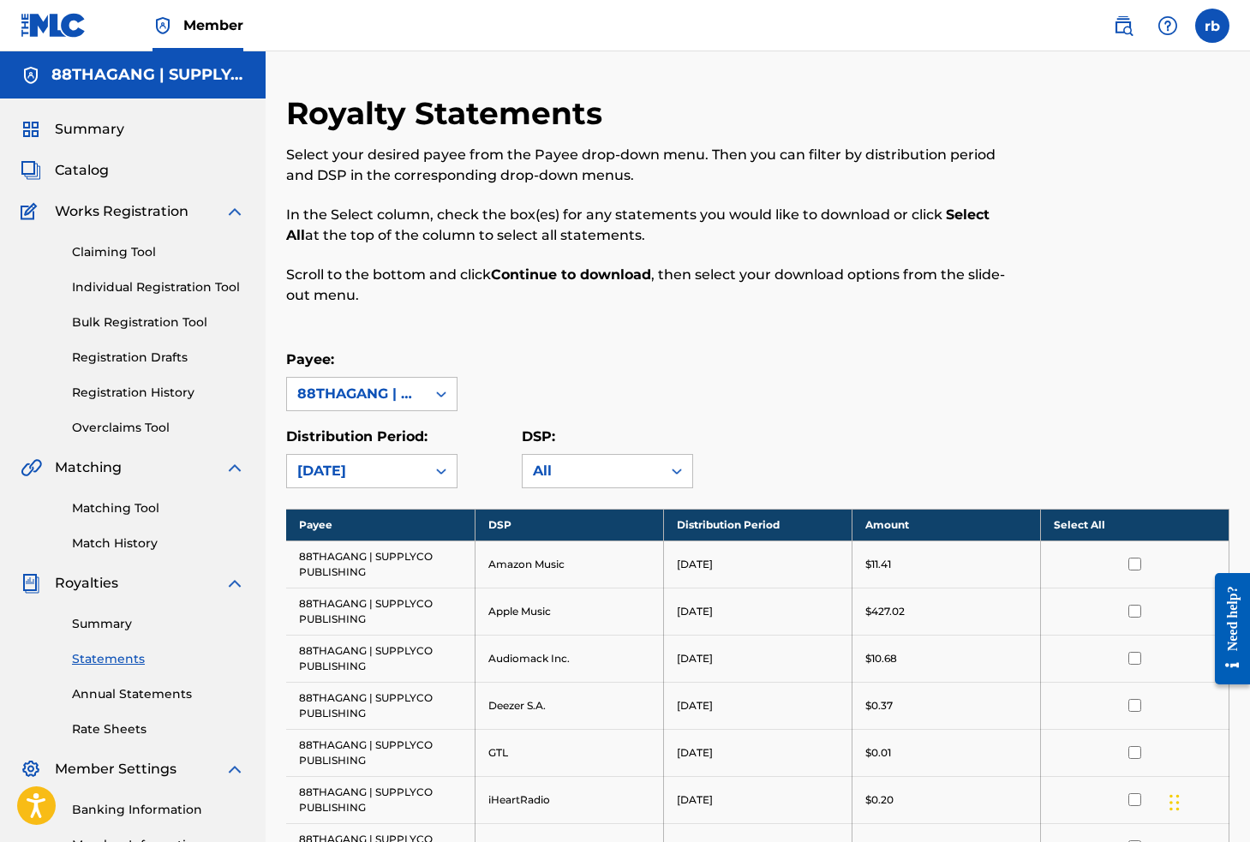
click at [499, 446] on div "Distribution Period: [DATE]" at bounding box center [404, 458] width 236 height 62
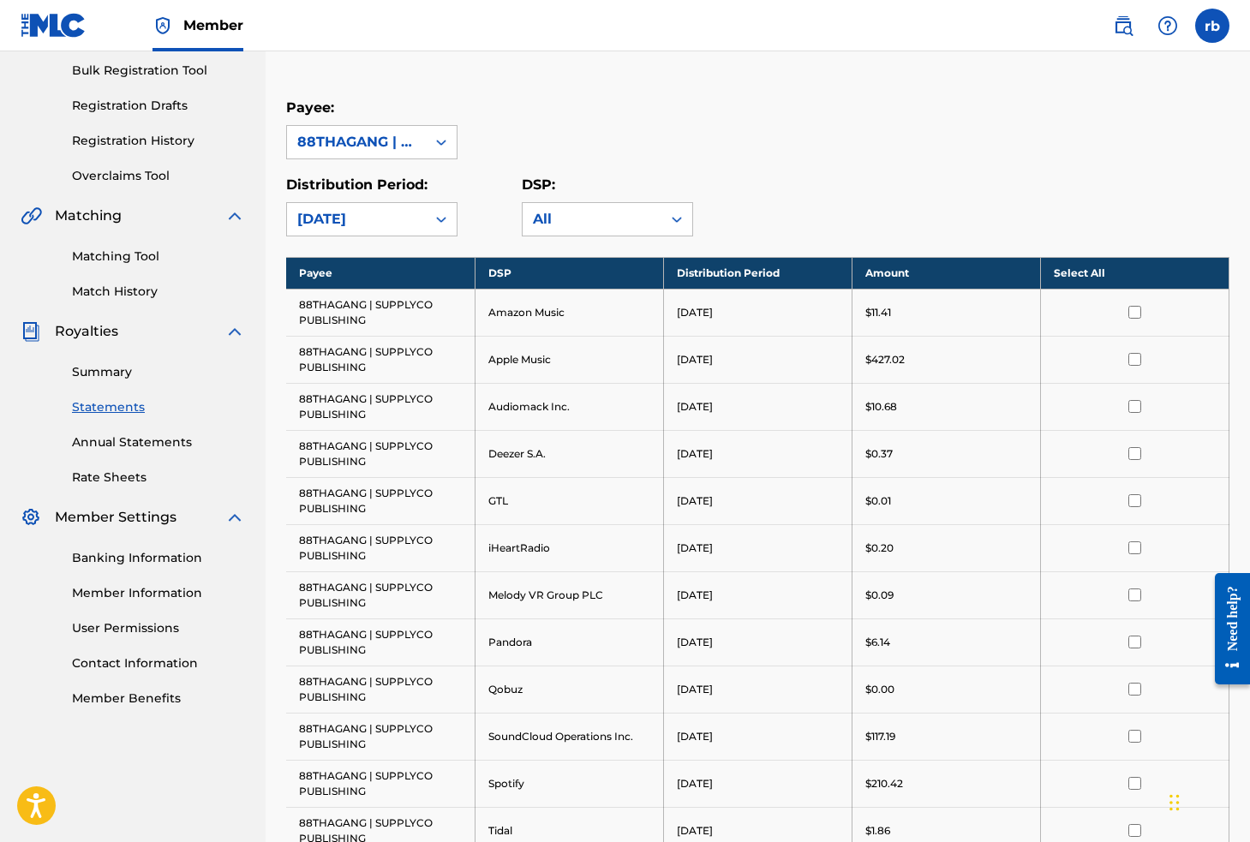
scroll to position [242, 0]
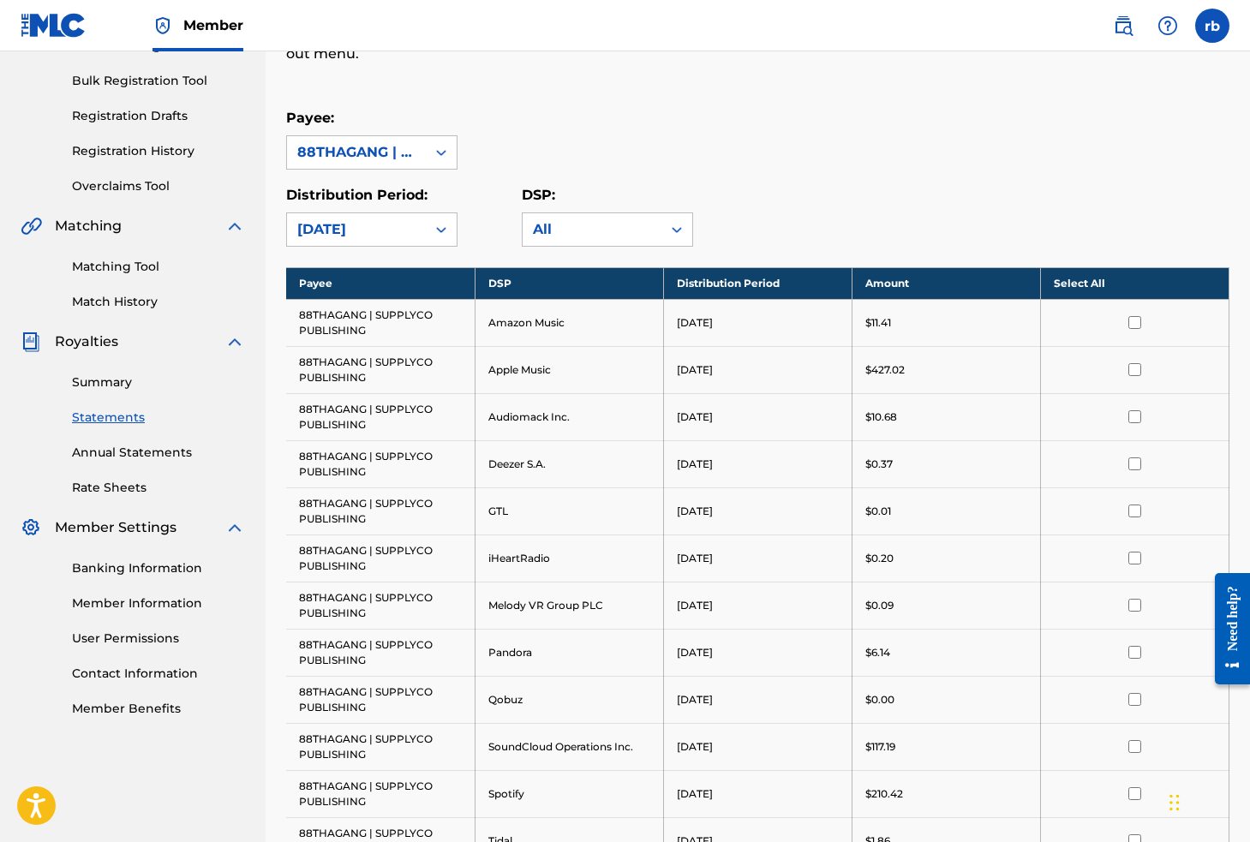
click at [122, 417] on link "Statements" at bounding box center [158, 418] width 173 height 18
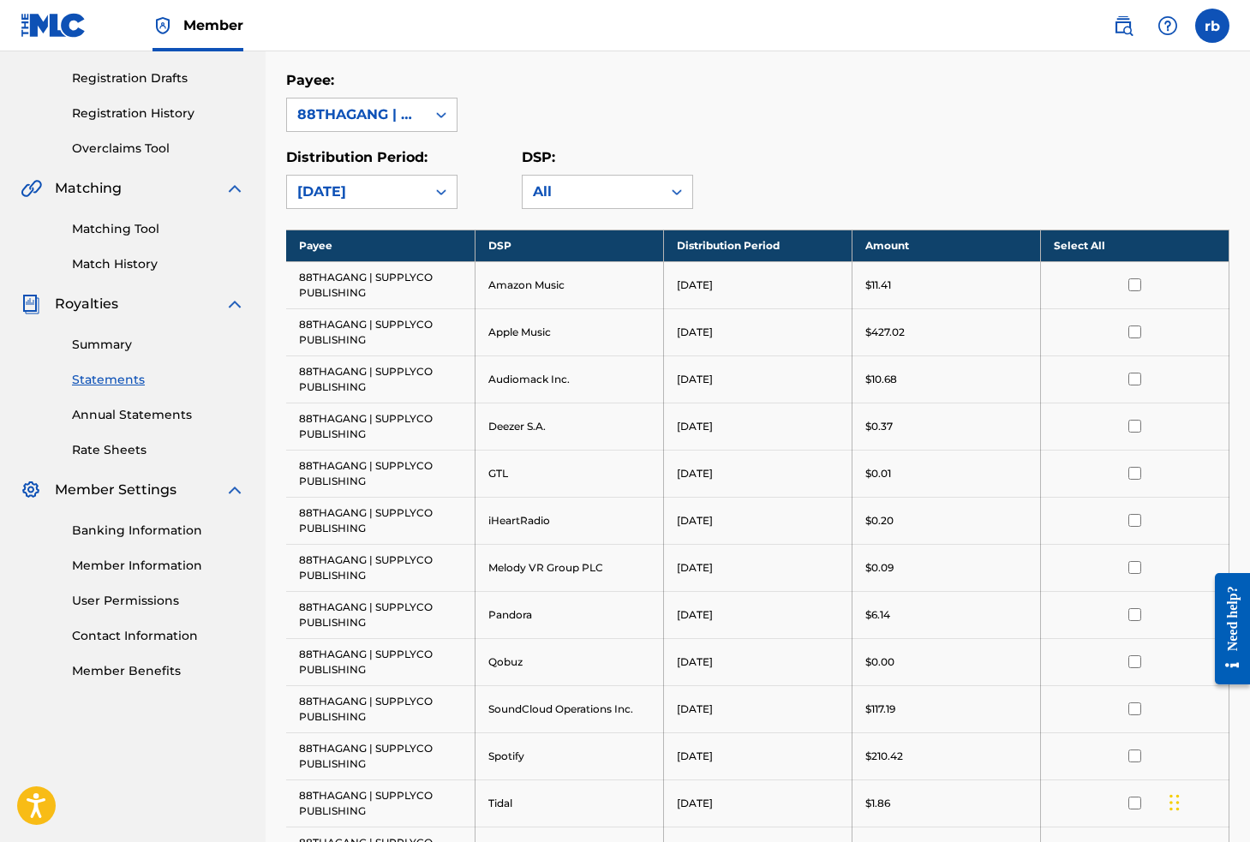
scroll to position [282, 0]
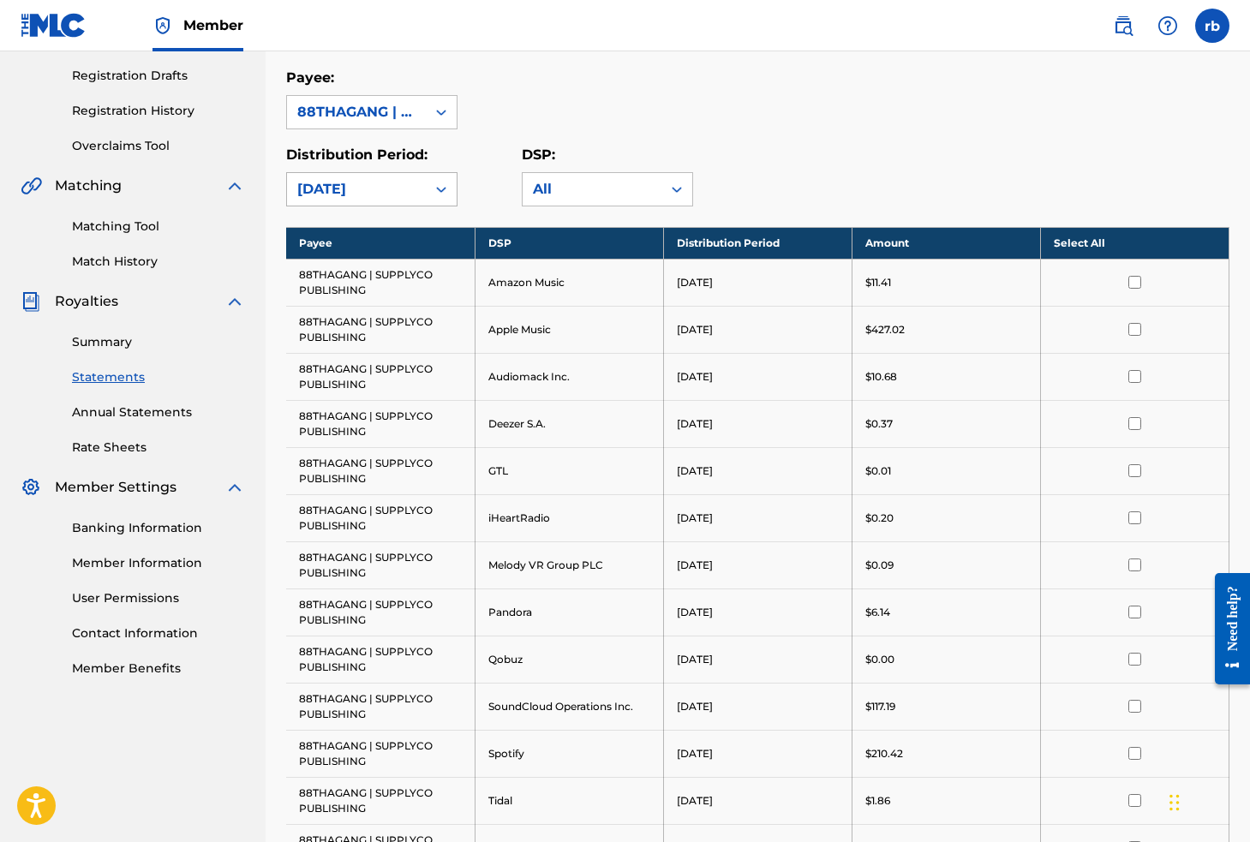
click at [433, 193] on icon at bounding box center [441, 189] width 17 height 17
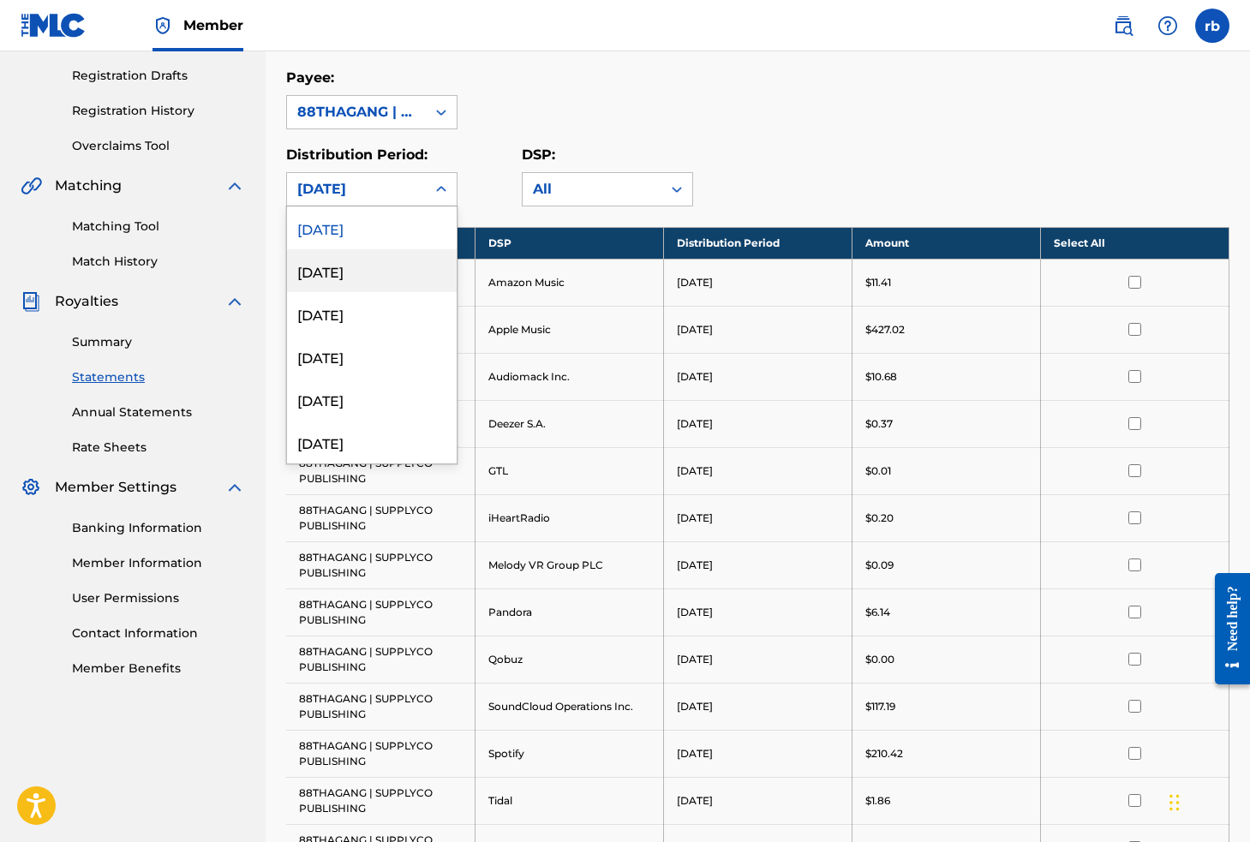
click at [359, 269] on div "[DATE]" at bounding box center [372, 270] width 170 height 43
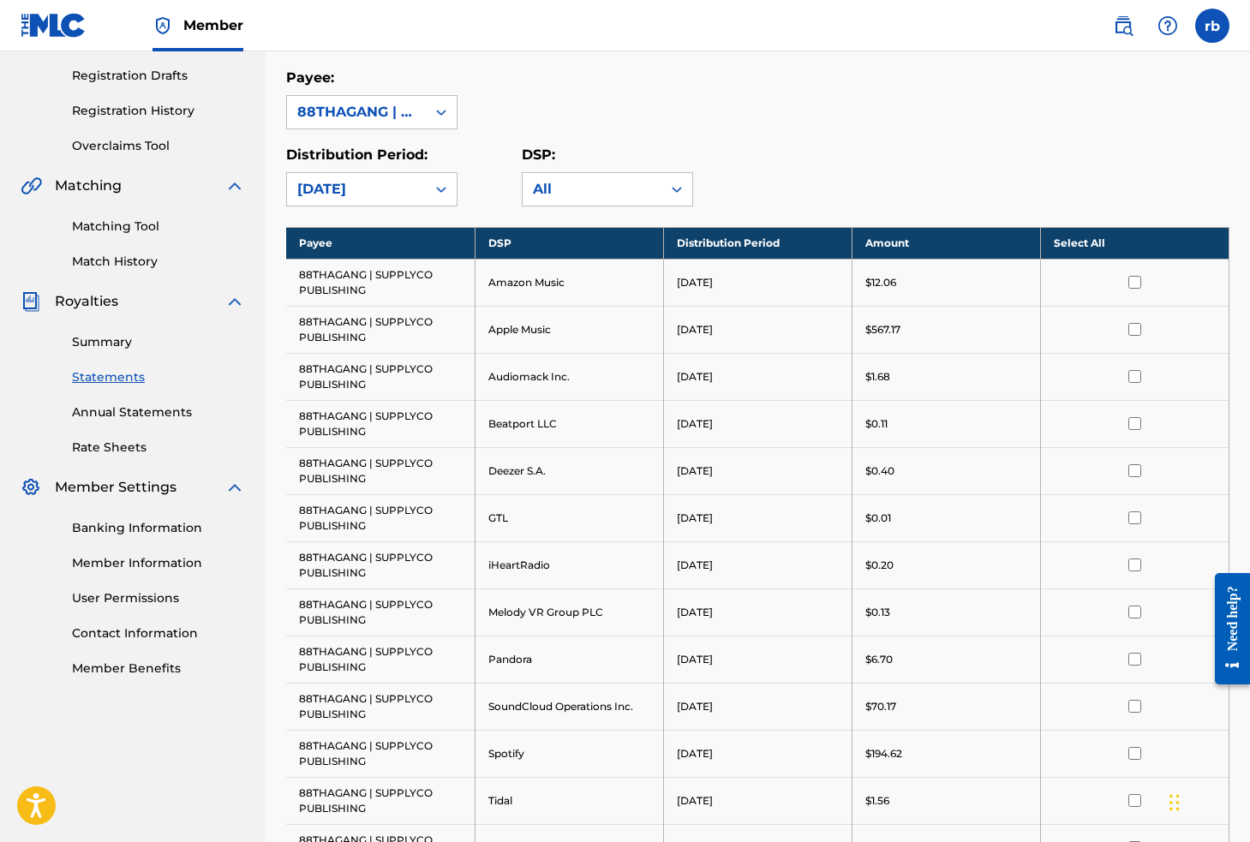
click at [431, 194] on div at bounding box center [441, 189] width 31 height 31
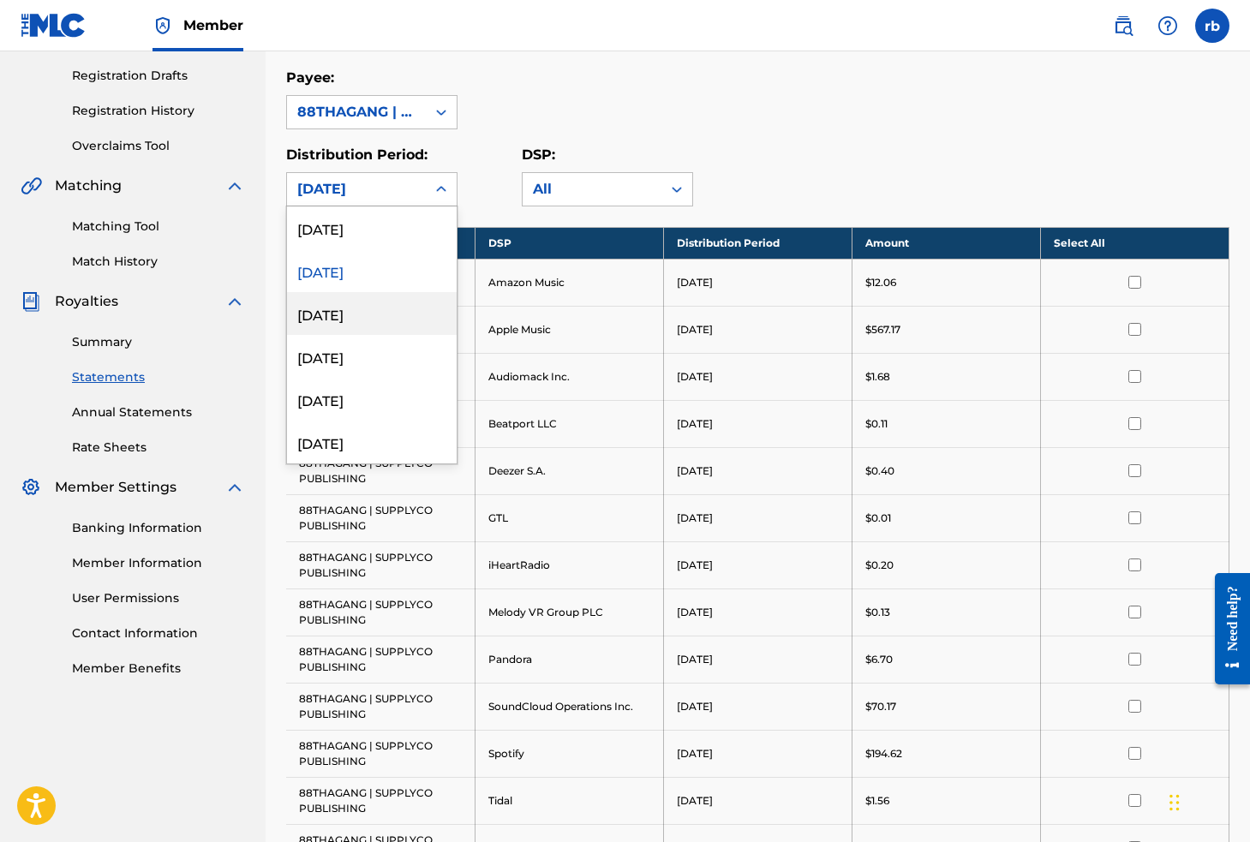
click at [365, 304] on div "[DATE]" at bounding box center [372, 313] width 170 height 43
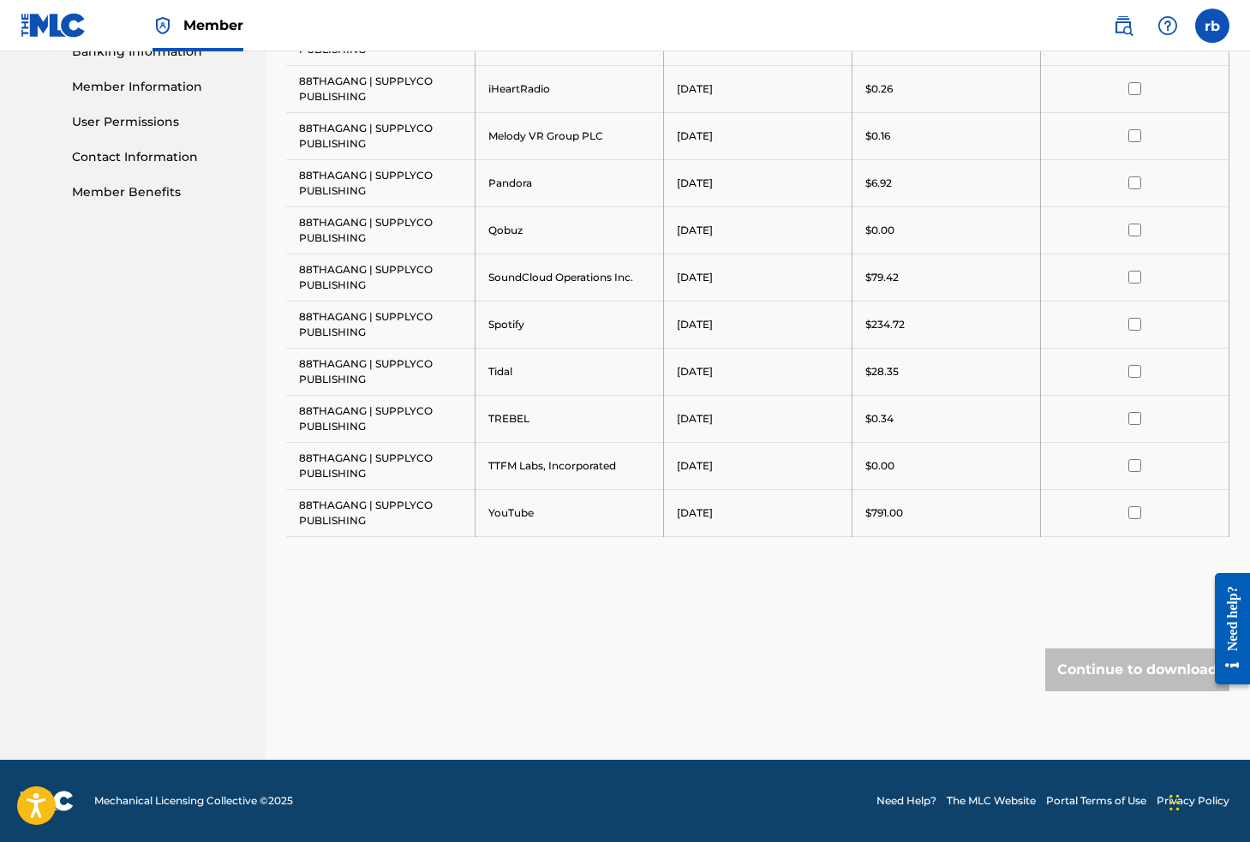
scroll to position [758, 0]
click at [1130, 512] on input "checkbox" at bounding box center [1134, 512] width 13 height 13
click at [1132, 463] on input "checkbox" at bounding box center [1134, 465] width 13 height 13
click at [1108, 687] on button "Continue to download" at bounding box center [1137, 669] width 184 height 43
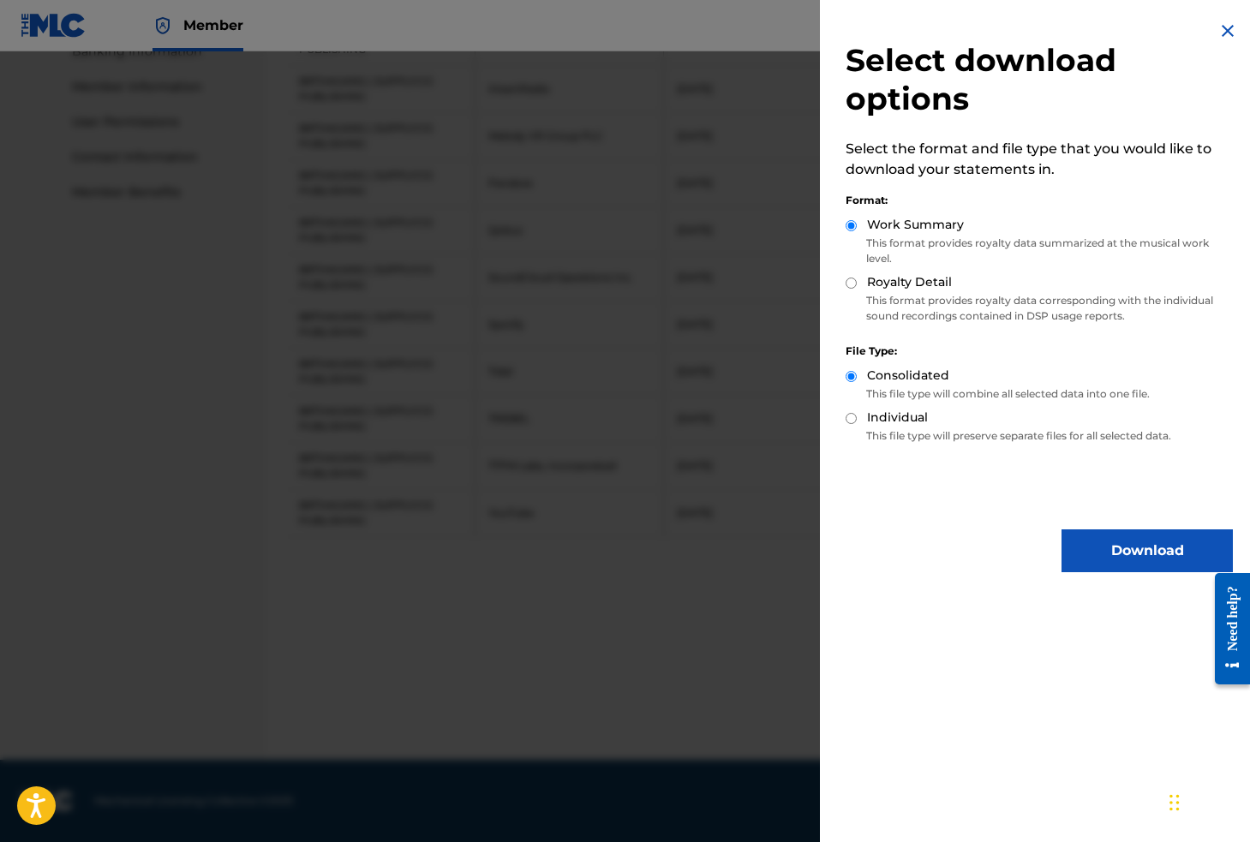
click at [850, 415] on input "Individual" at bounding box center [850, 418] width 11 height 11
radio input "true"
click at [1227, 31] on img at bounding box center [1227, 31] width 21 height 21
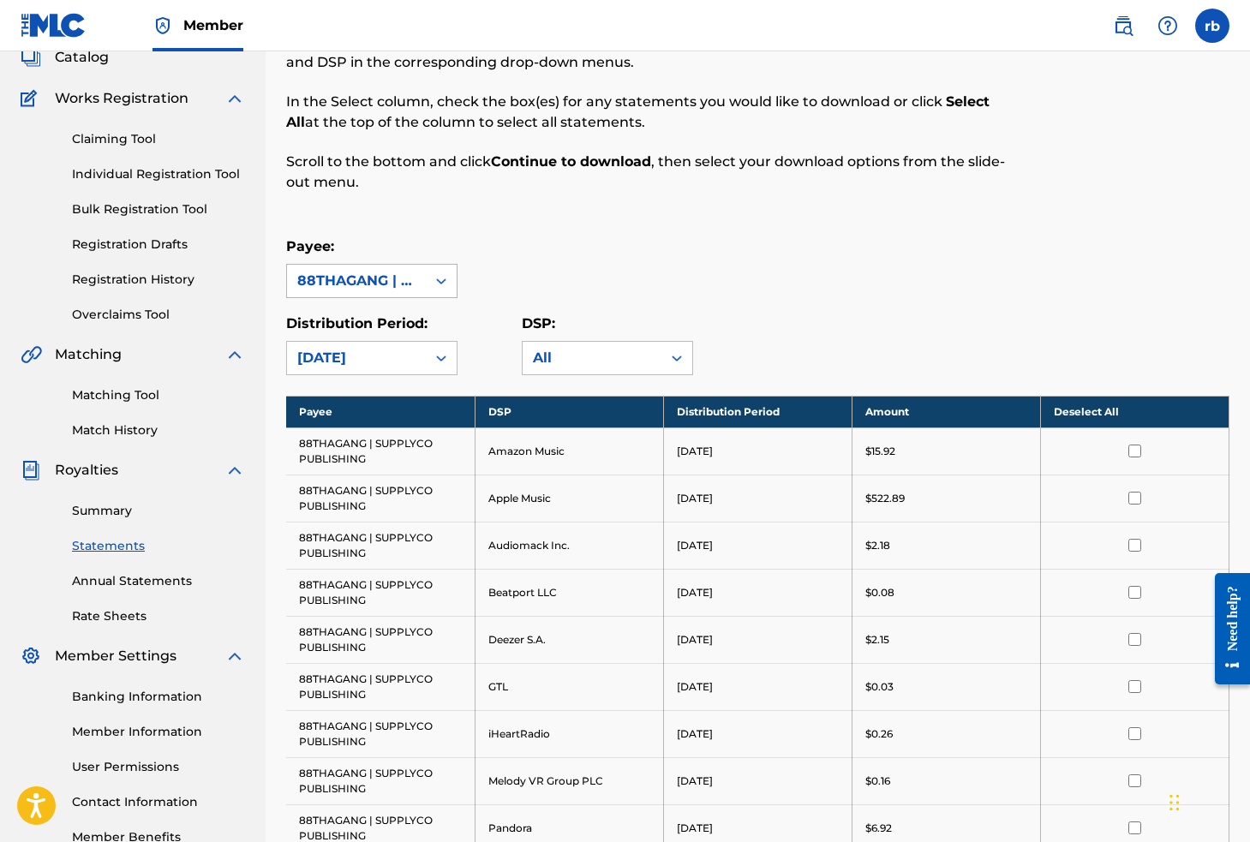
scroll to position [114, 0]
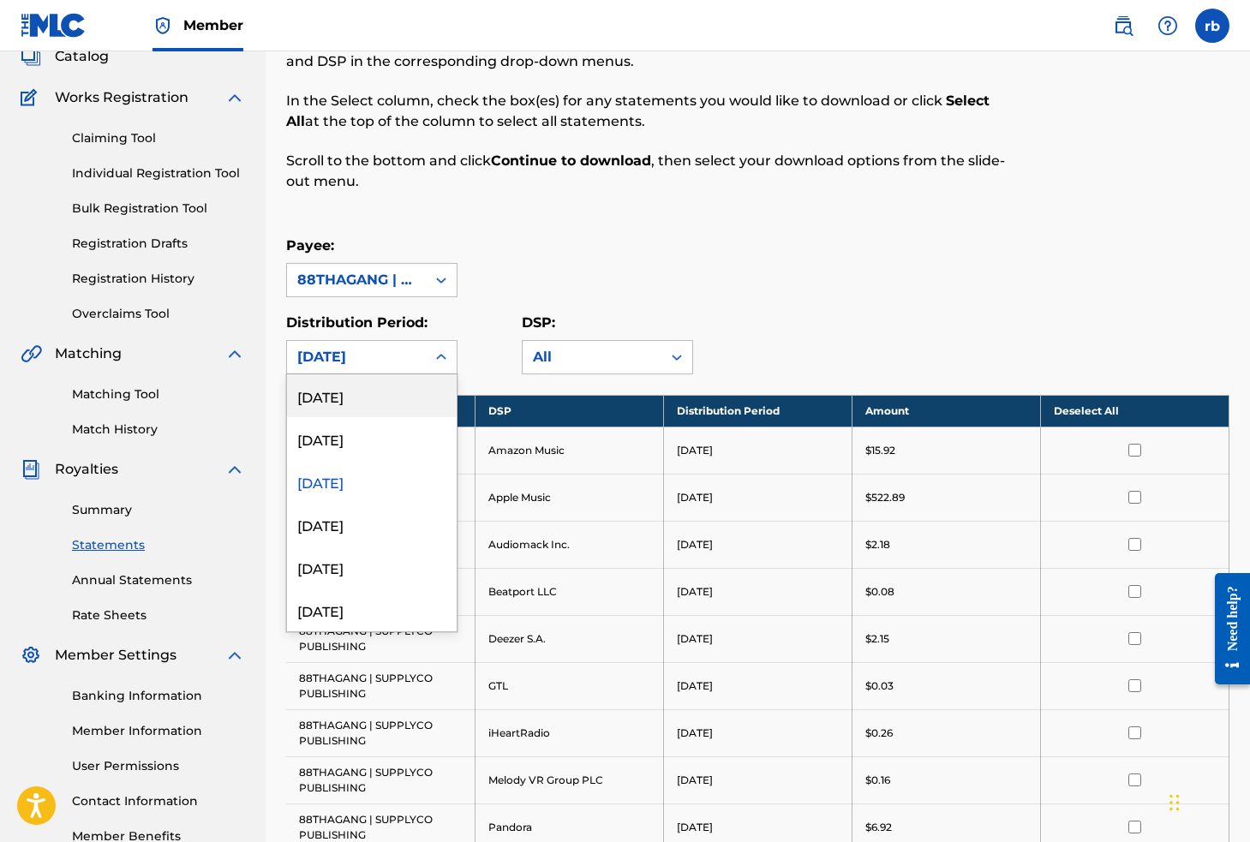
click at [426, 361] on div at bounding box center [441, 357] width 31 height 33
click at [374, 606] on div "[DATE]" at bounding box center [372, 609] width 170 height 43
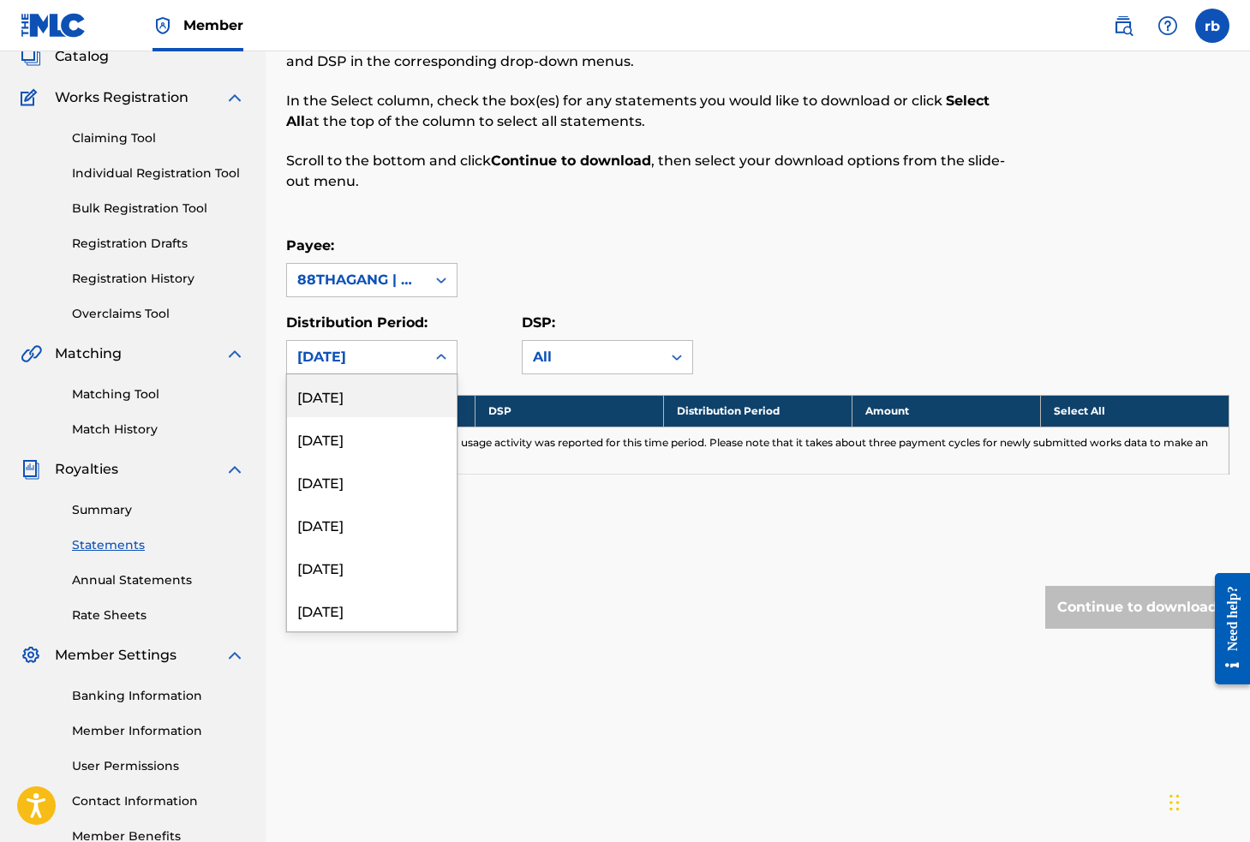
click at [426, 358] on div at bounding box center [441, 357] width 31 height 33
click at [351, 481] on div "[DATE]" at bounding box center [372, 484] width 170 height 43
click at [395, 361] on div "[DATE]" at bounding box center [356, 357] width 118 height 21
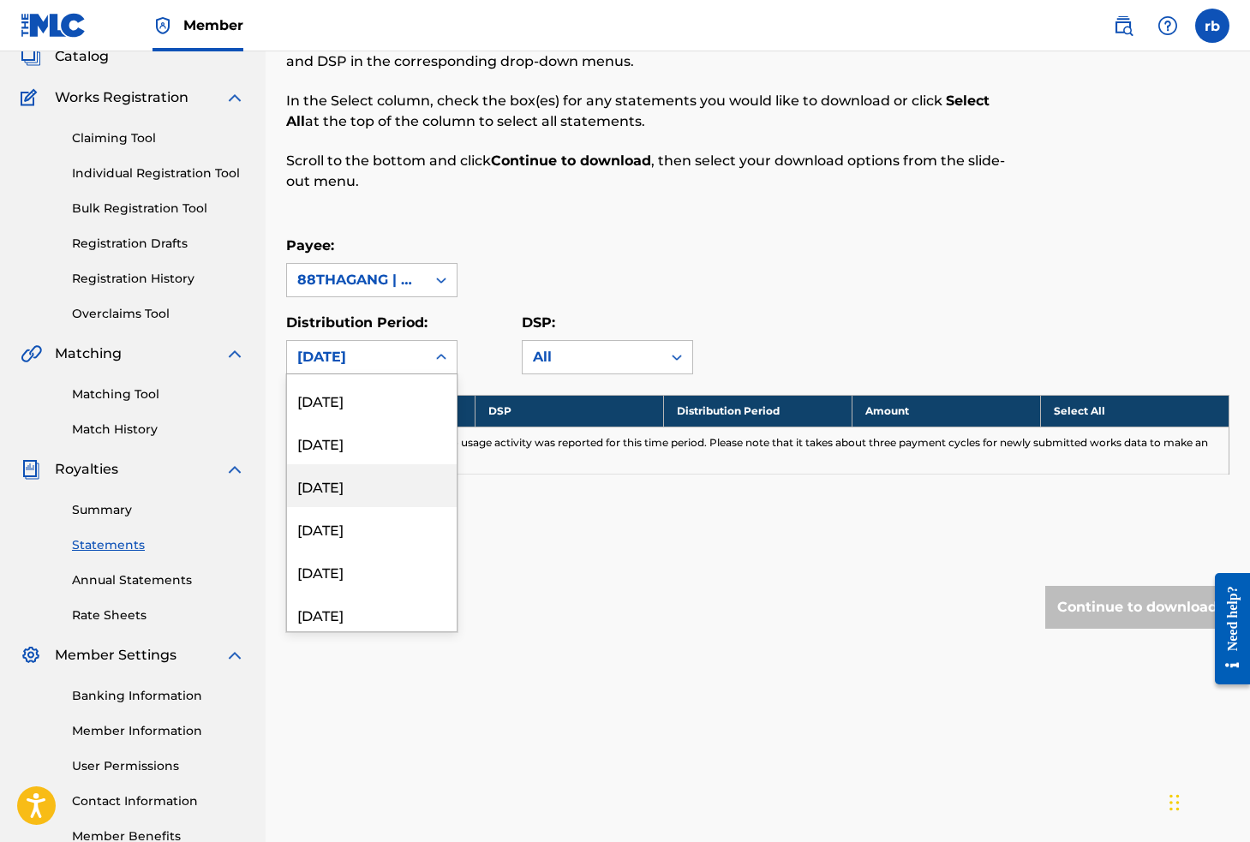
click at [349, 481] on div "[DATE]" at bounding box center [372, 485] width 170 height 43
click at [433, 356] on div at bounding box center [441, 357] width 31 height 31
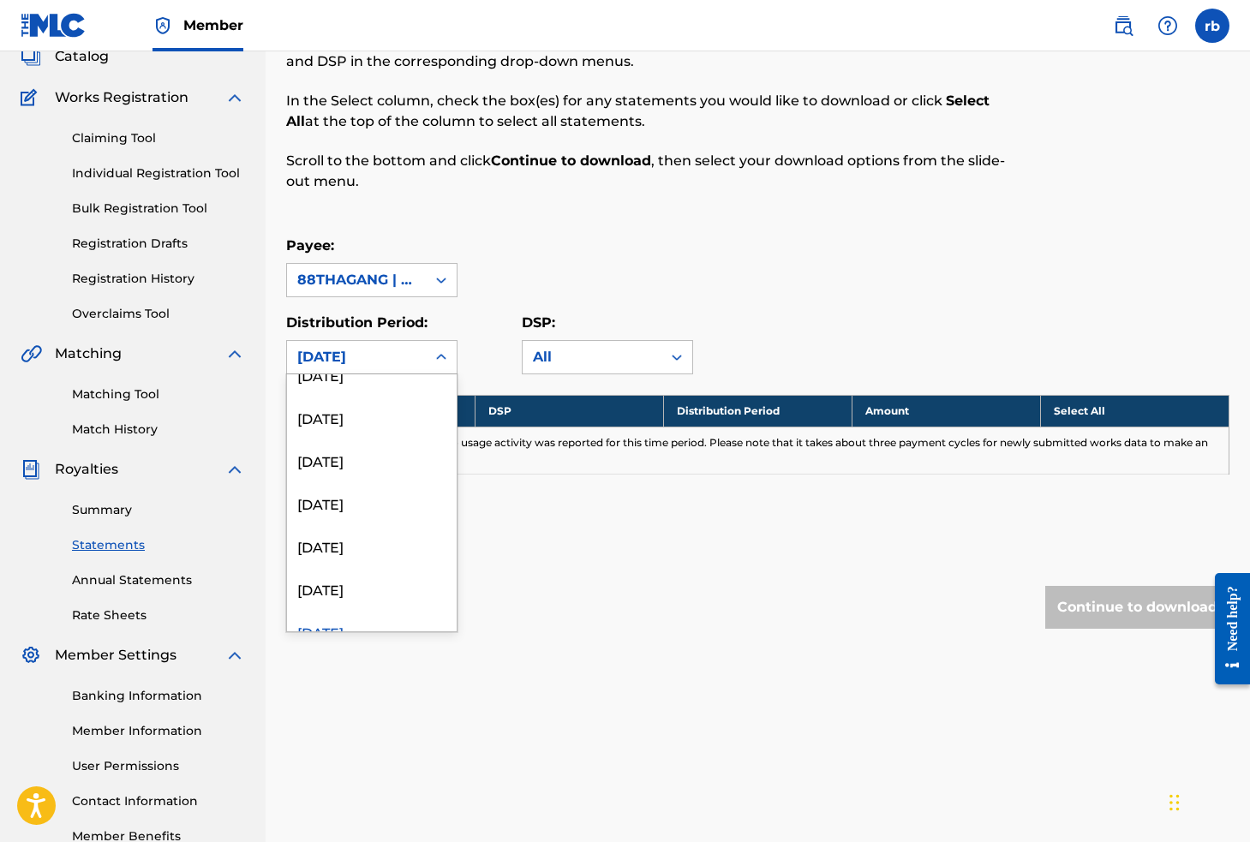
scroll to position [966, 0]
click at [343, 546] on div "[DATE]" at bounding box center [372, 543] width 170 height 43
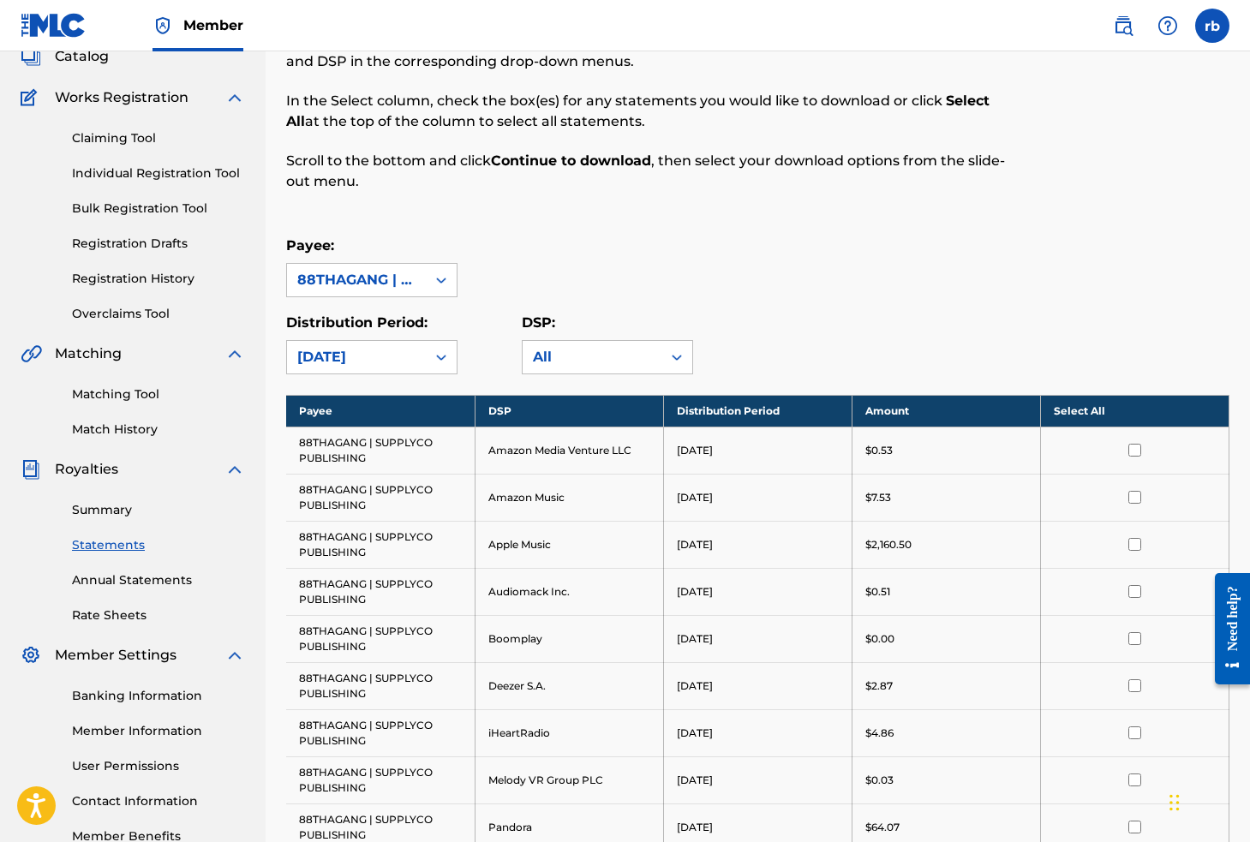
click at [416, 354] on div "[DATE]" at bounding box center [356, 357] width 139 height 33
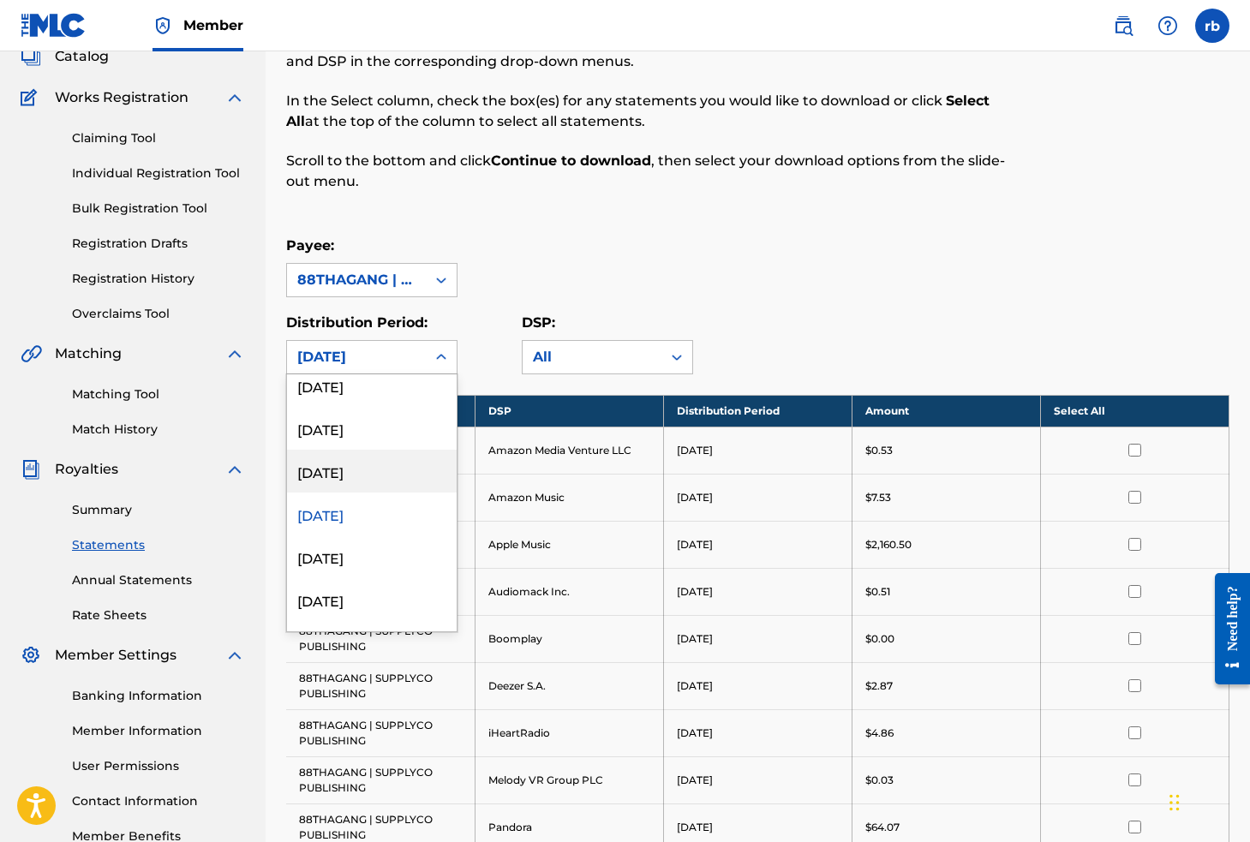
scroll to position [1009, 0]
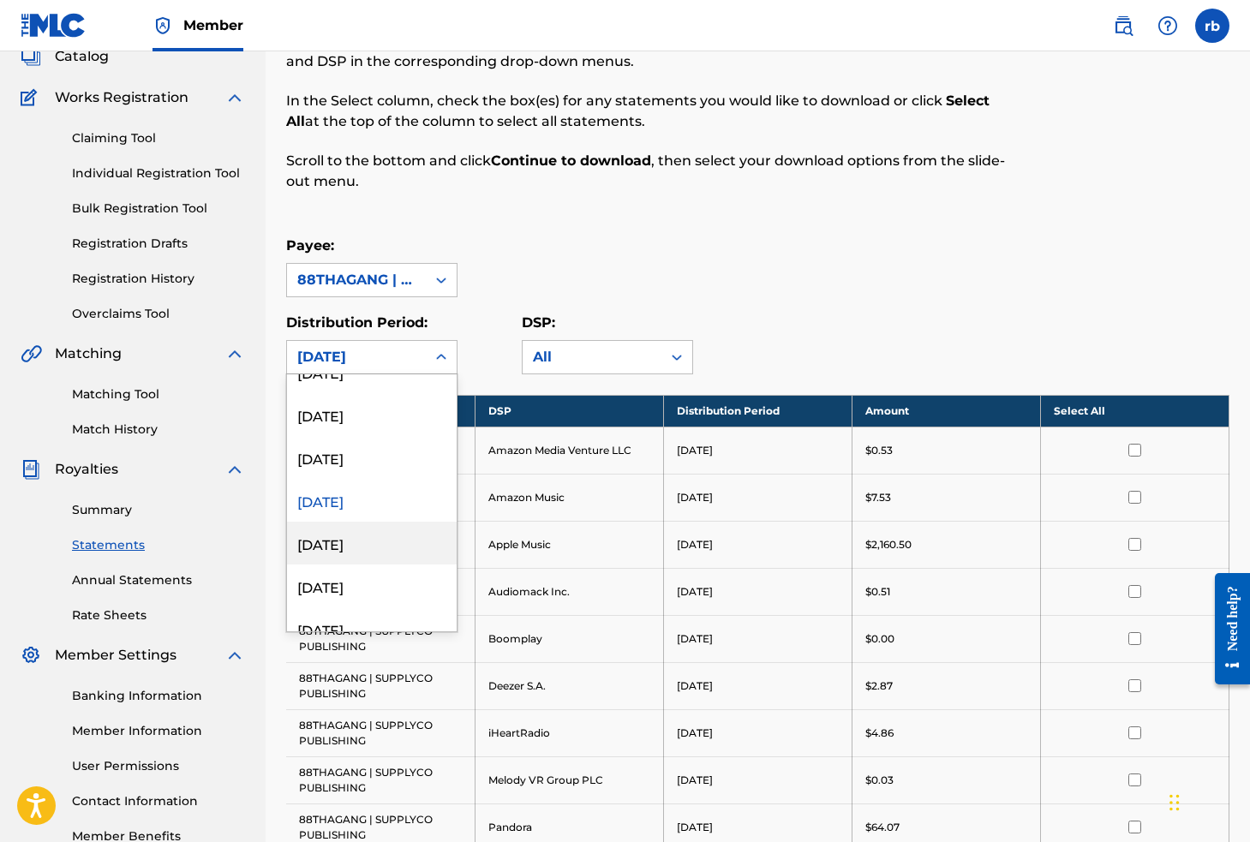
click at [358, 542] on div "[DATE]" at bounding box center [372, 543] width 170 height 43
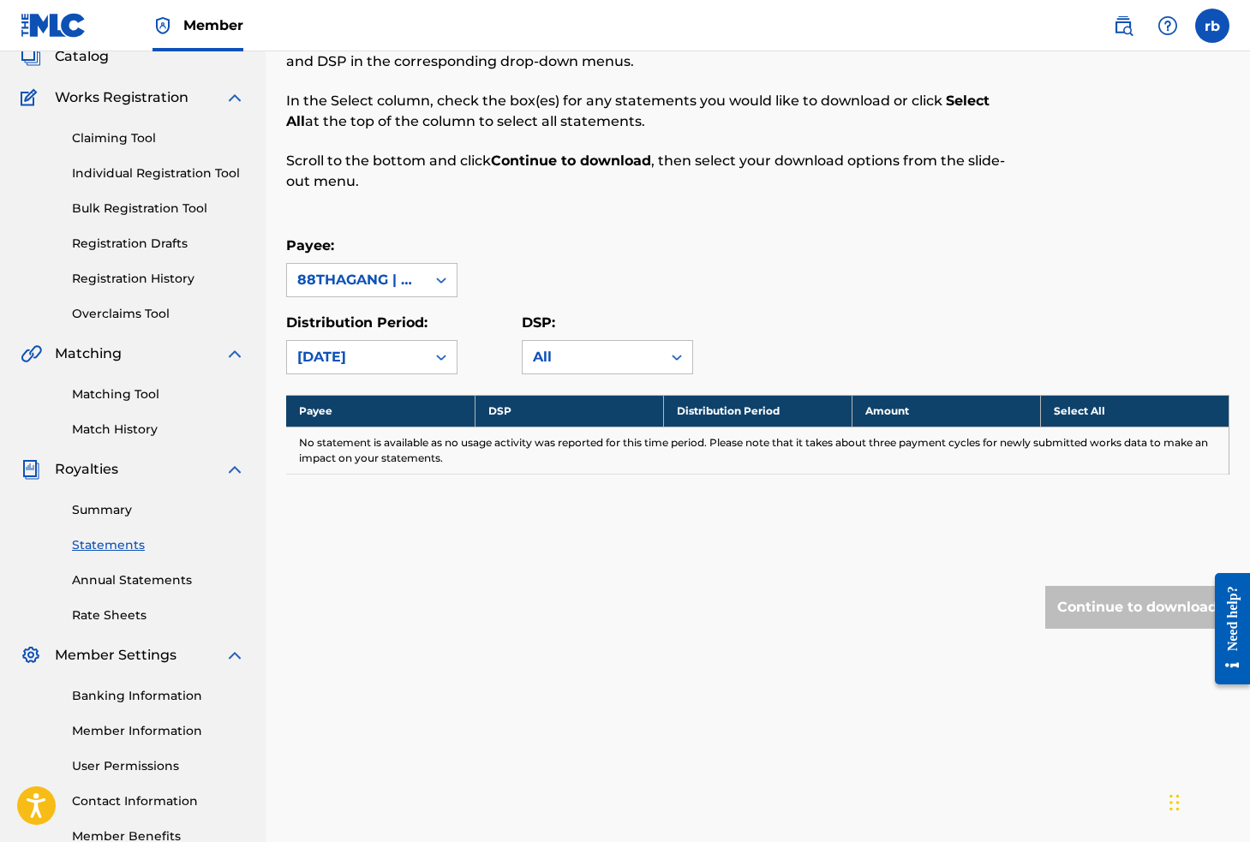
click at [433, 359] on div at bounding box center [441, 357] width 31 height 31
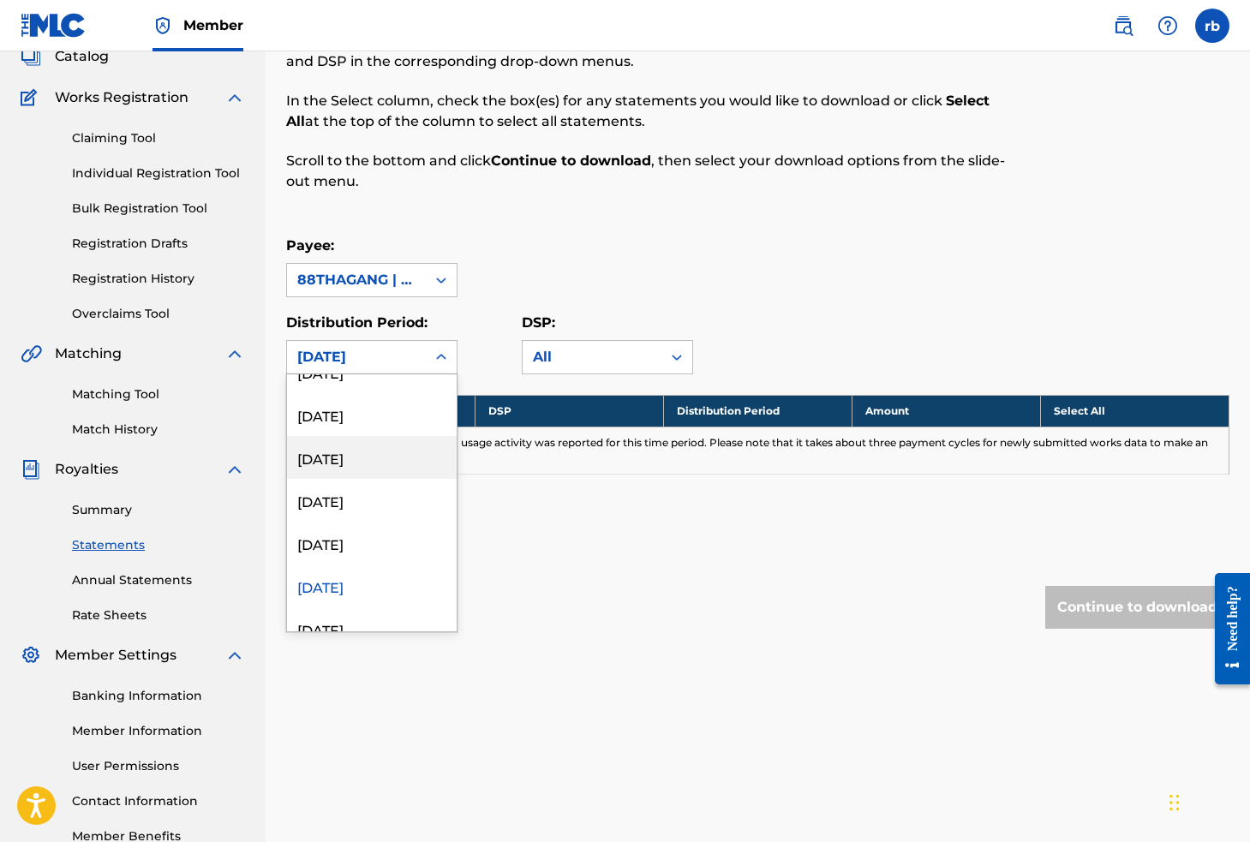
scroll to position [976, 0]
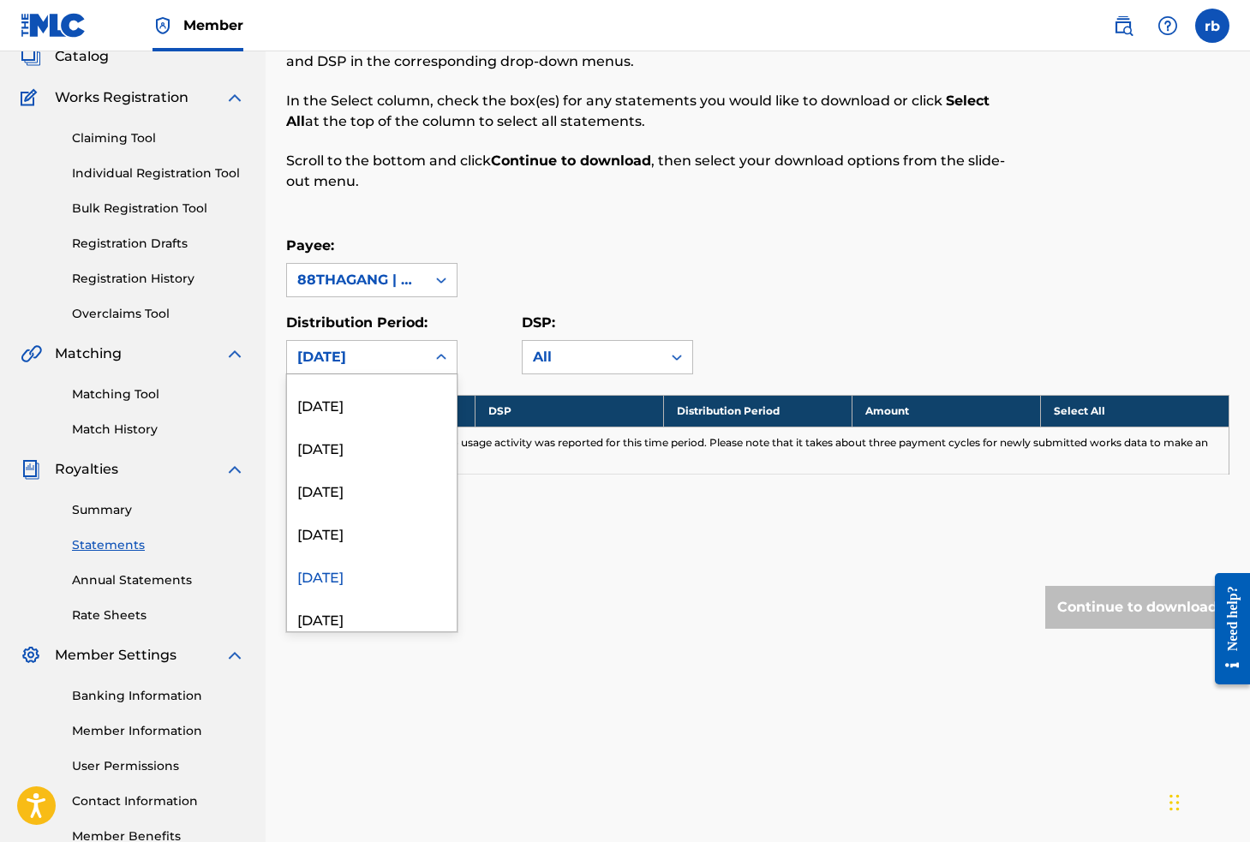
click at [370, 572] on div "[DATE]" at bounding box center [372, 575] width 170 height 43
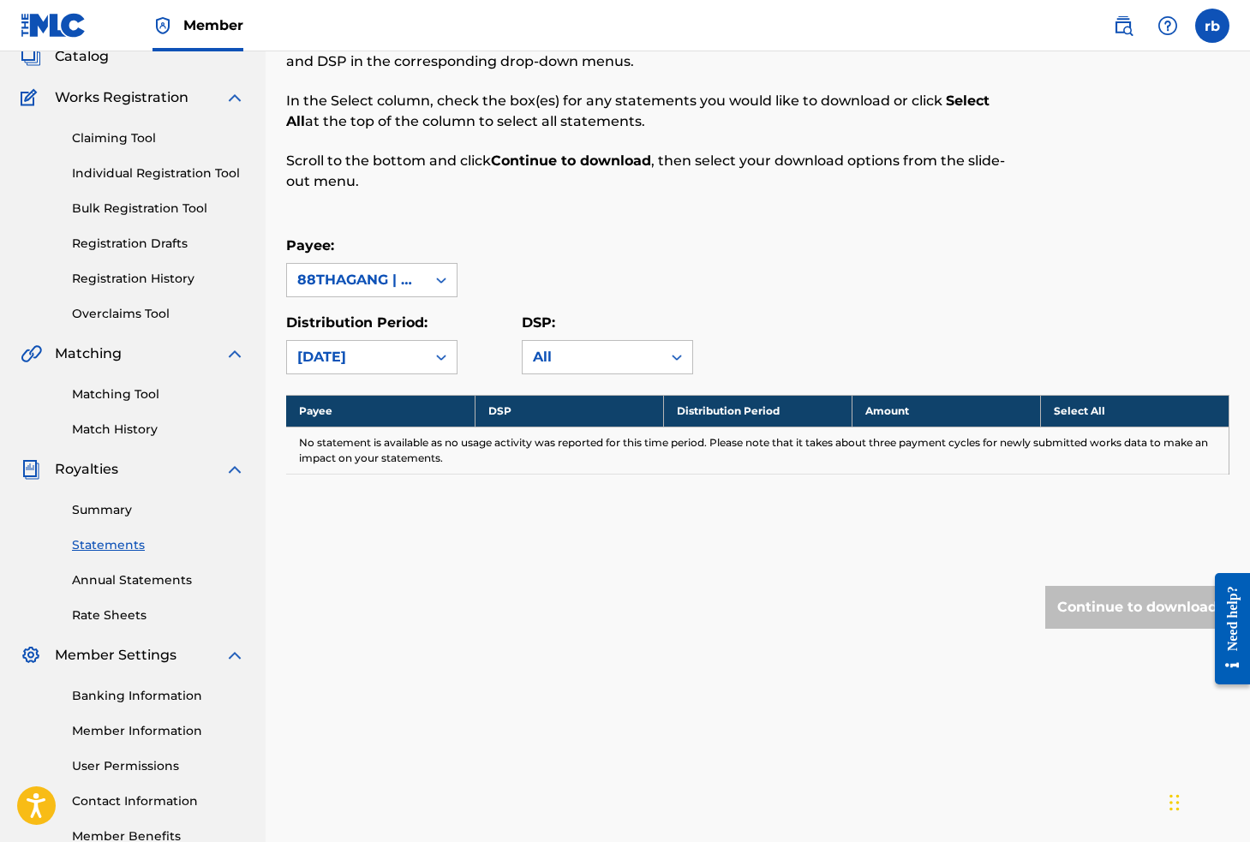
click at [415, 348] on div "[DATE]" at bounding box center [356, 357] width 139 height 33
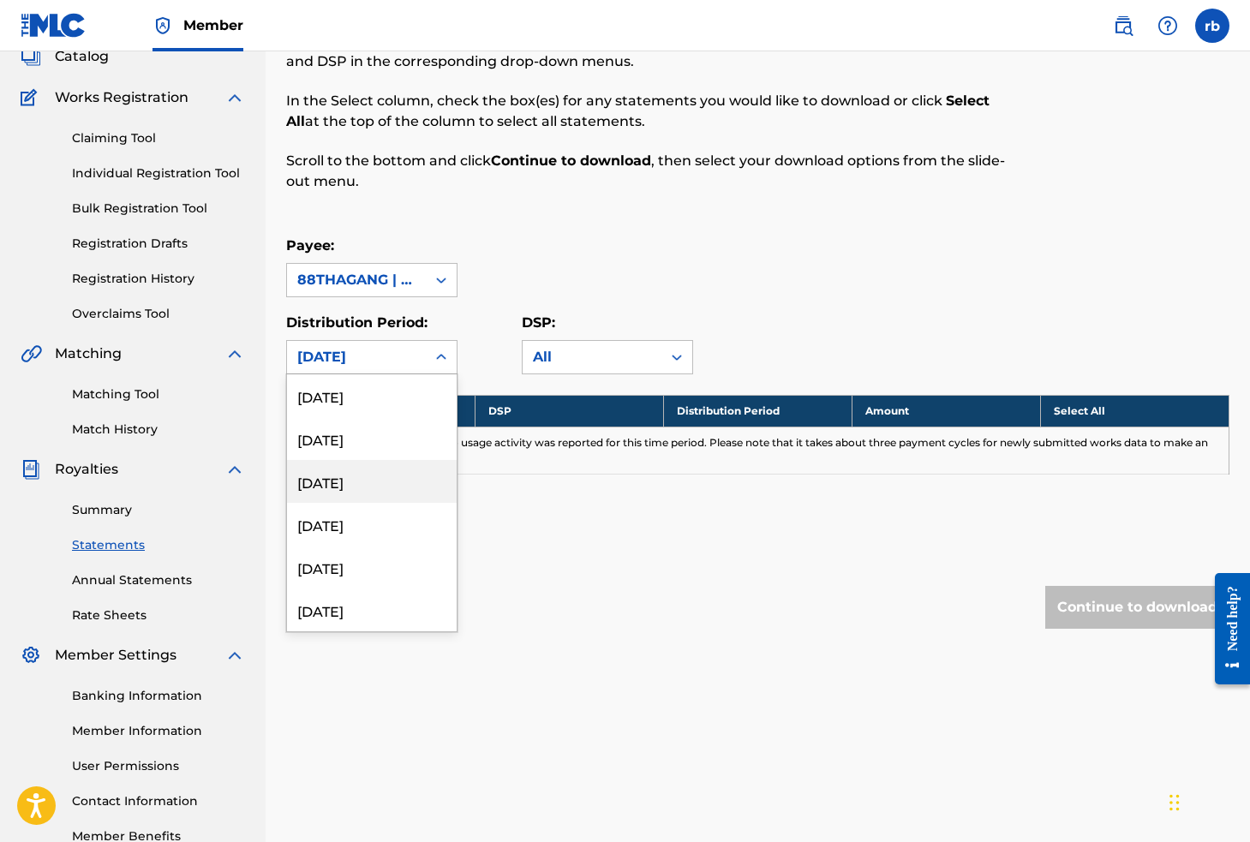
click at [350, 485] on div "[DATE]" at bounding box center [372, 481] width 170 height 43
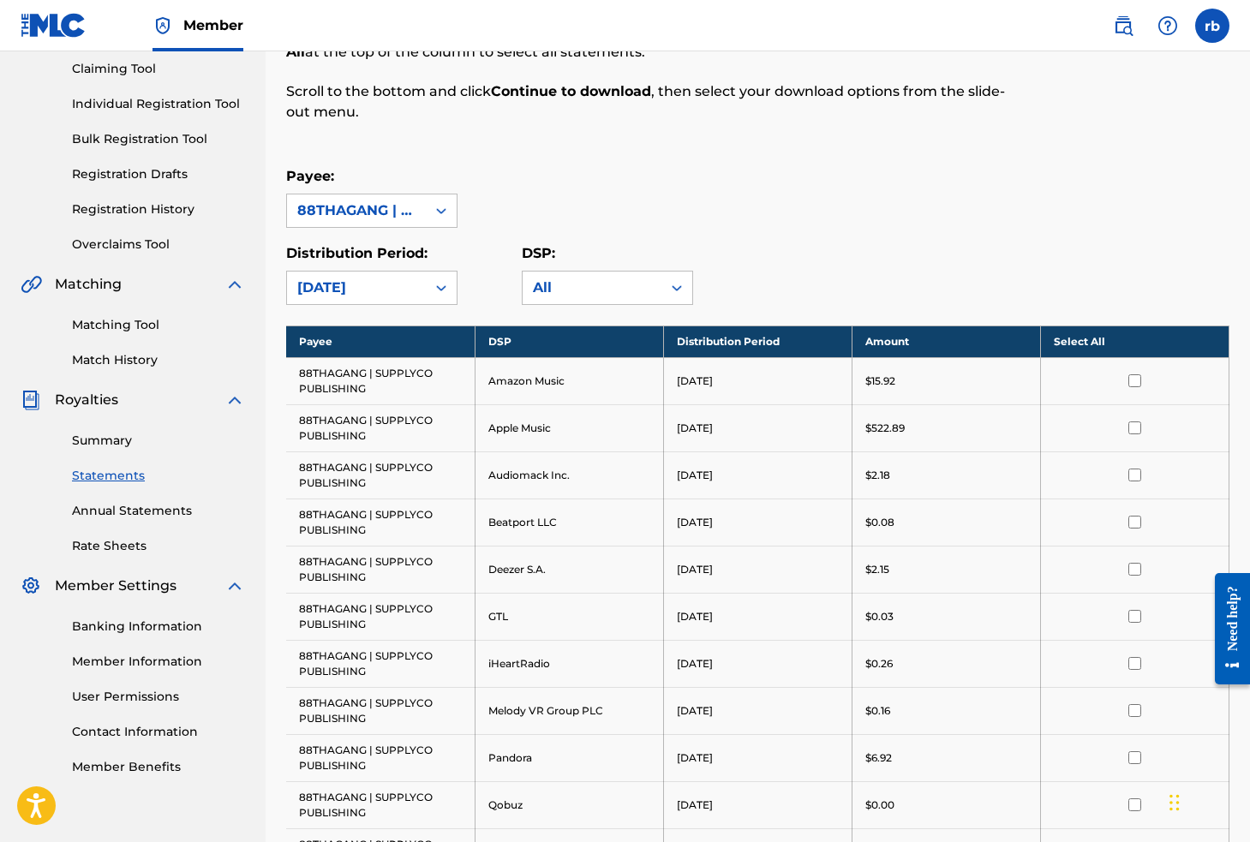
scroll to position [186, 0]
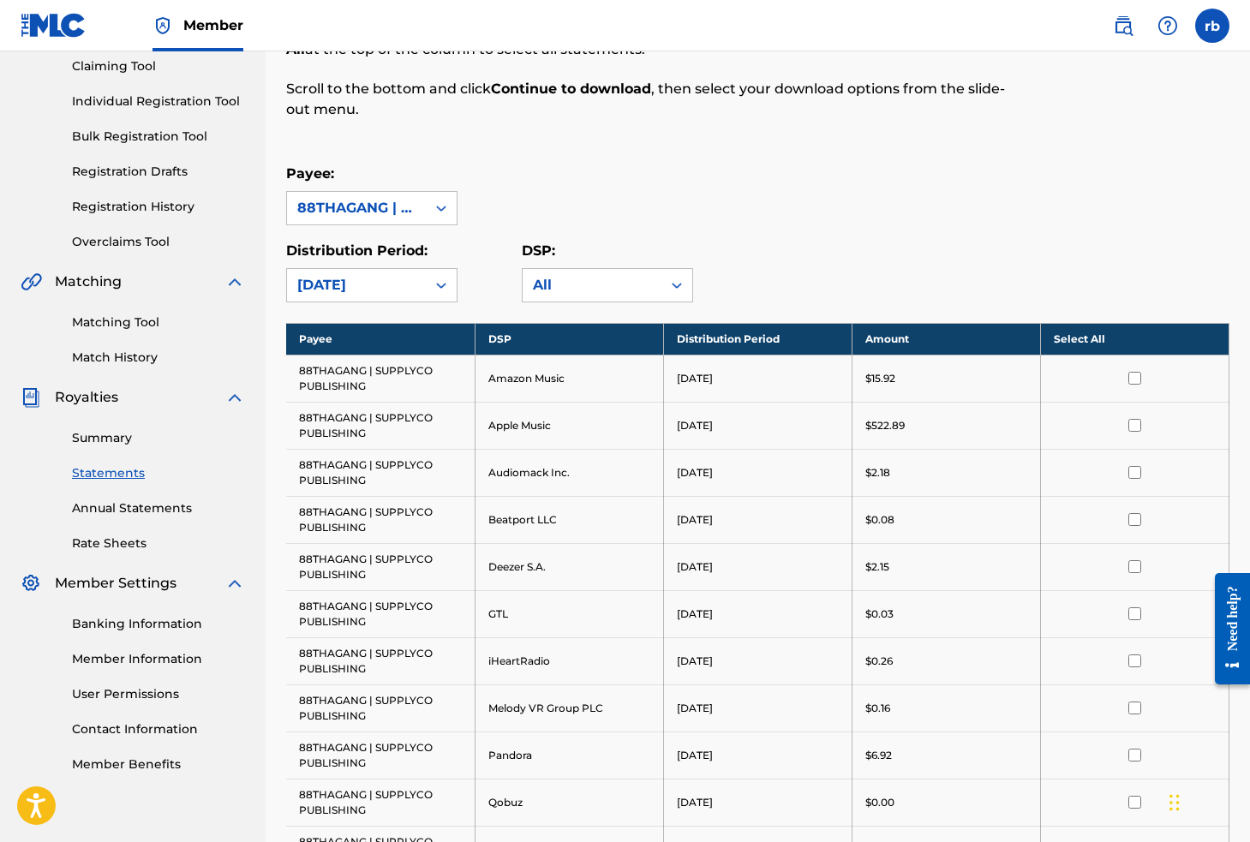
click at [1135, 373] on input "checkbox" at bounding box center [1134, 378] width 13 height 13
click at [1131, 378] on input "checkbox" at bounding box center [1134, 378] width 13 height 13
click at [1101, 337] on th "Select All" at bounding box center [1134, 339] width 188 height 32
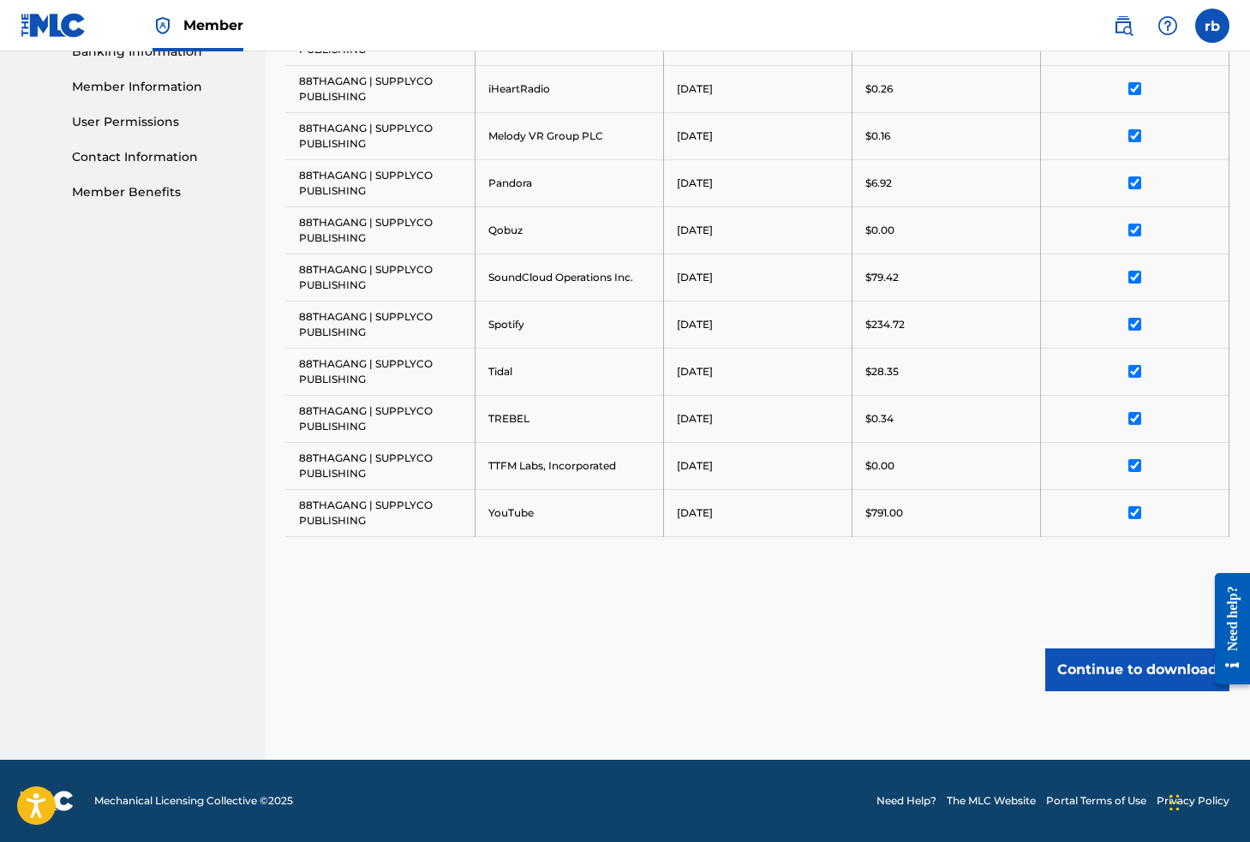
scroll to position [758, 0]
click at [1130, 668] on button "Continue to download" at bounding box center [1137, 669] width 184 height 43
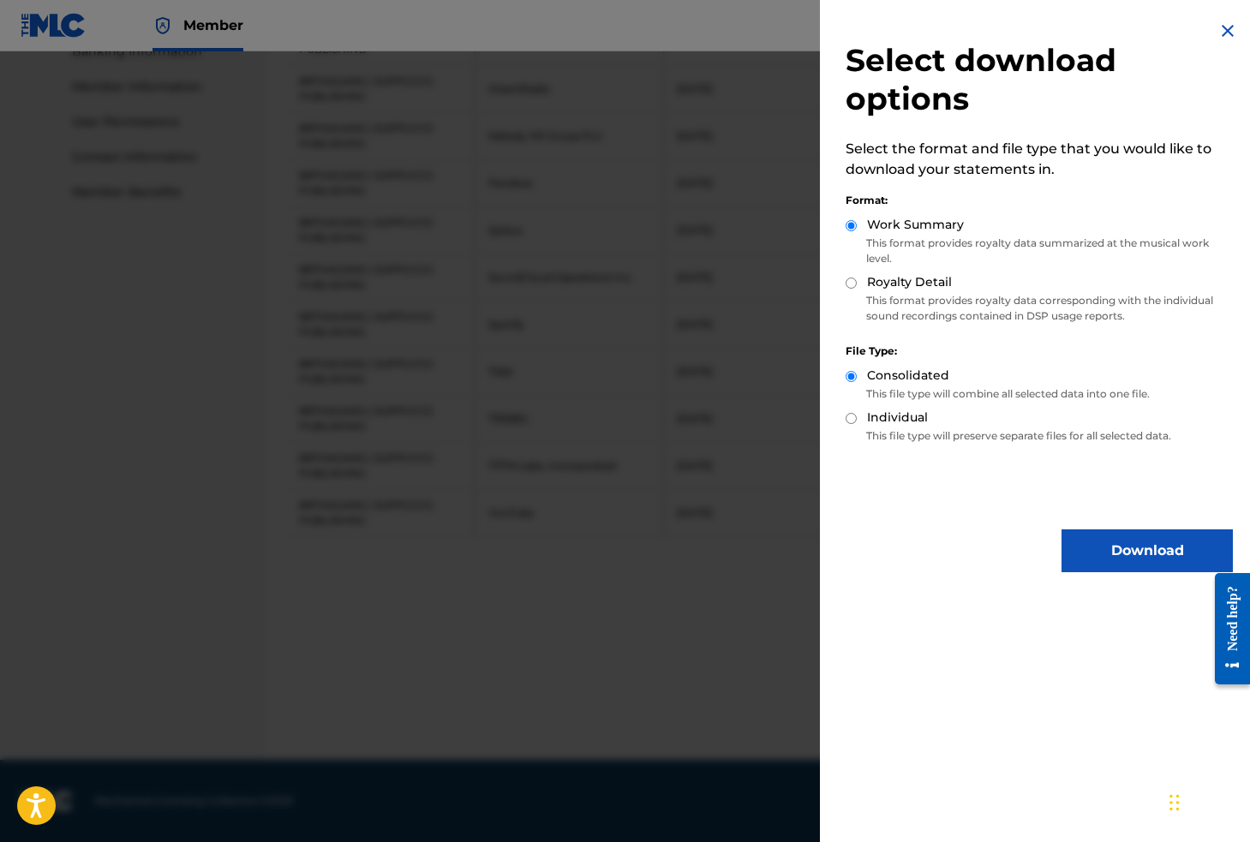
click at [850, 280] on input "Royalty Detail" at bounding box center [850, 283] width 11 height 11
radio input "true"
click at [857, 409] on div "Individual" at bounding box center [1038, 419] width 387 height 20
click at [856, 416] on div "Individual" at bounding box center [1038, 419] width 387 height 20
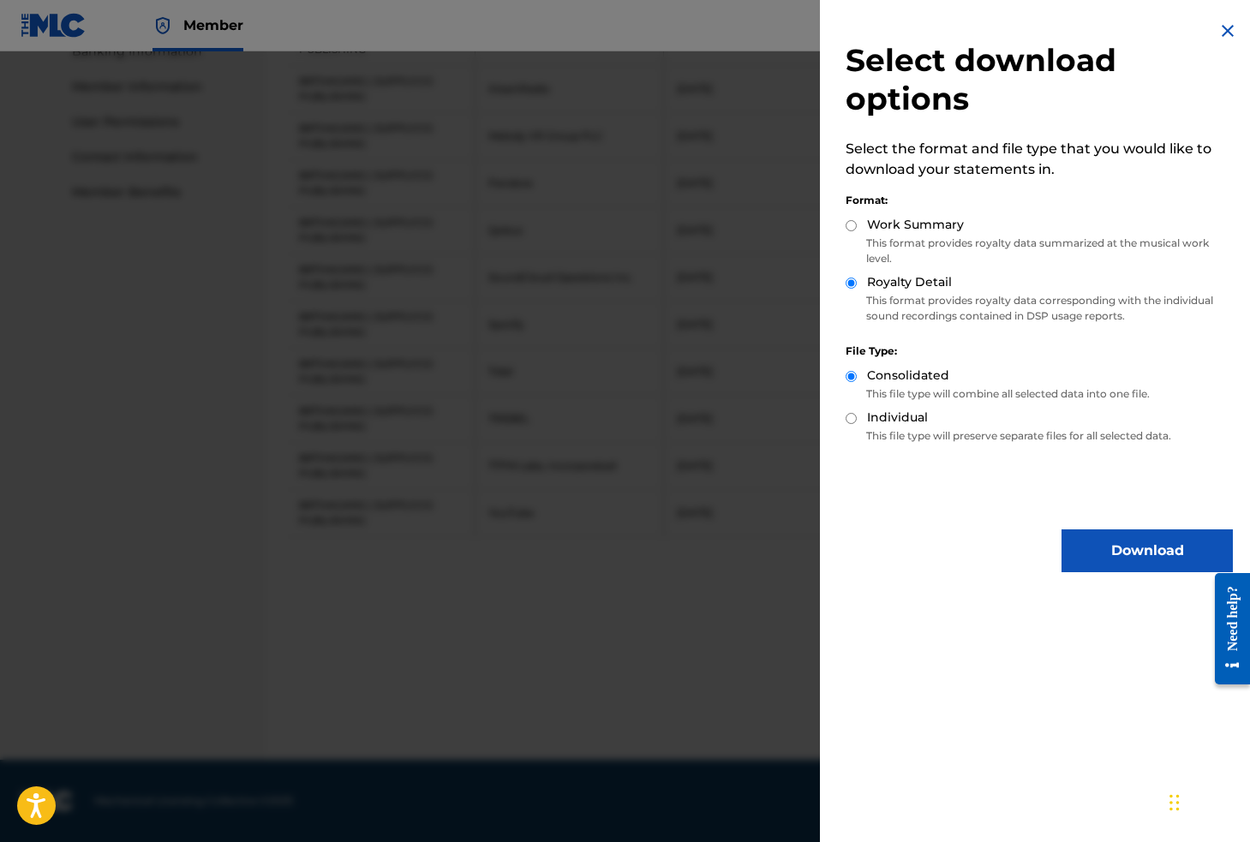
click at [850, 416] on input "Individual" at bounding box center [850, 418] width 11 height 11
radio input "true"
click at [1118, 546] on button "Download" at bounding box center [1146, 550] width 171 height 43
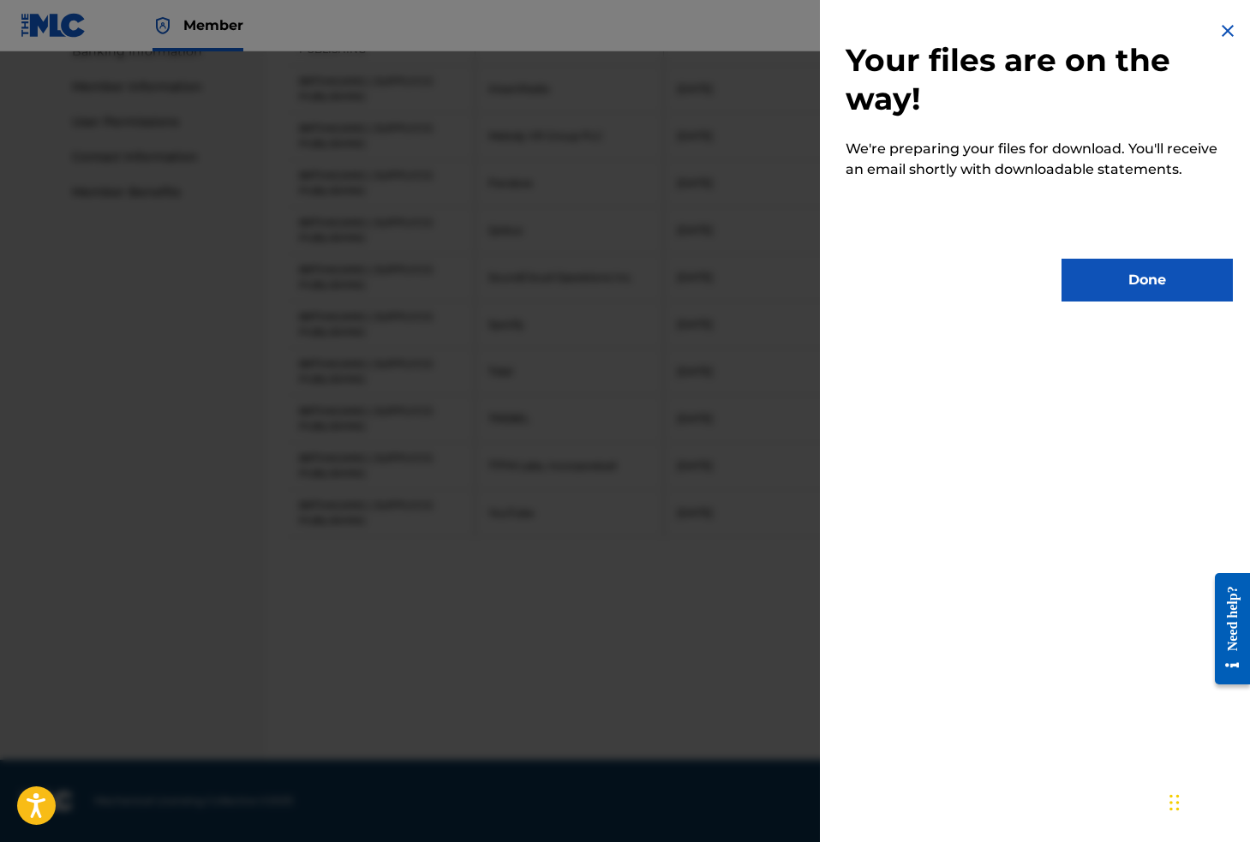
click at [1145, 284] on button "Done" at bounding box center [1146, 280] width 171 height 43
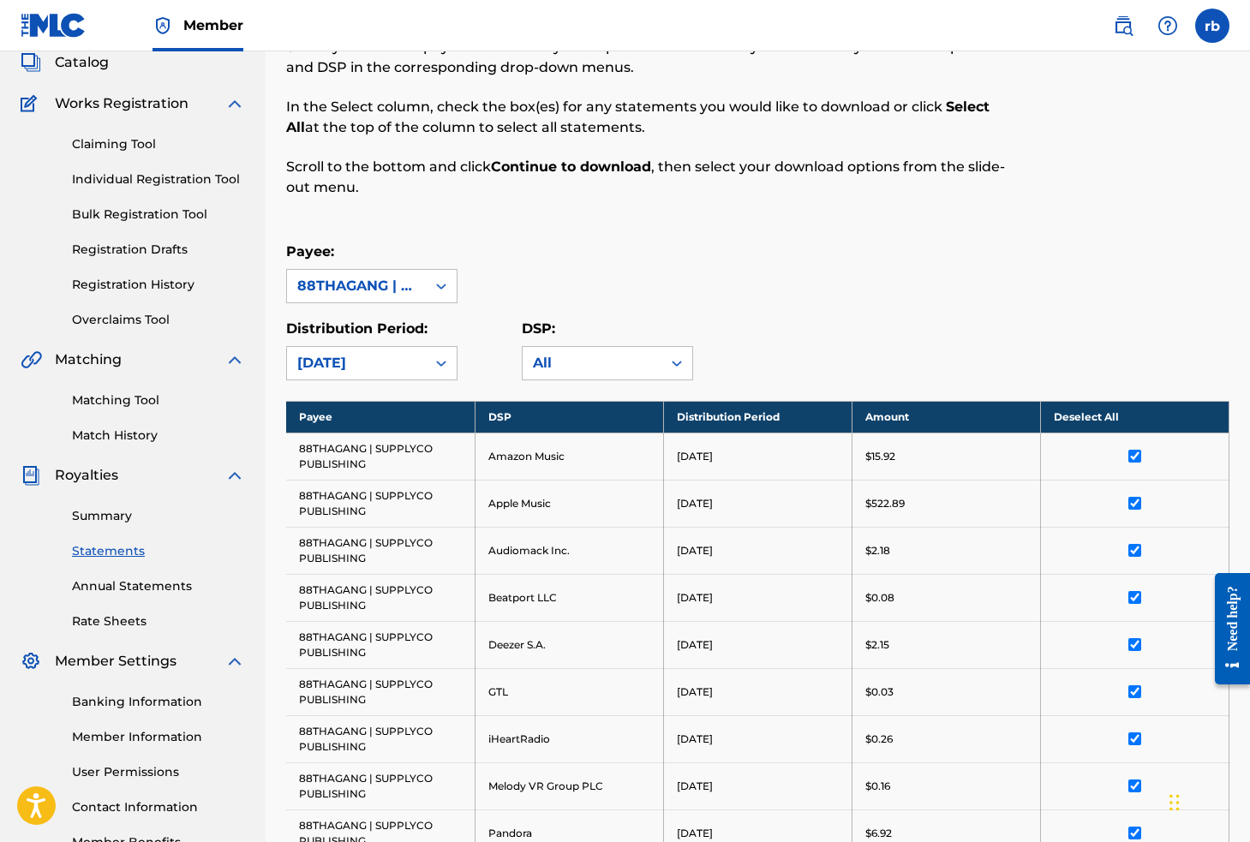
scroll to position [113, 0]
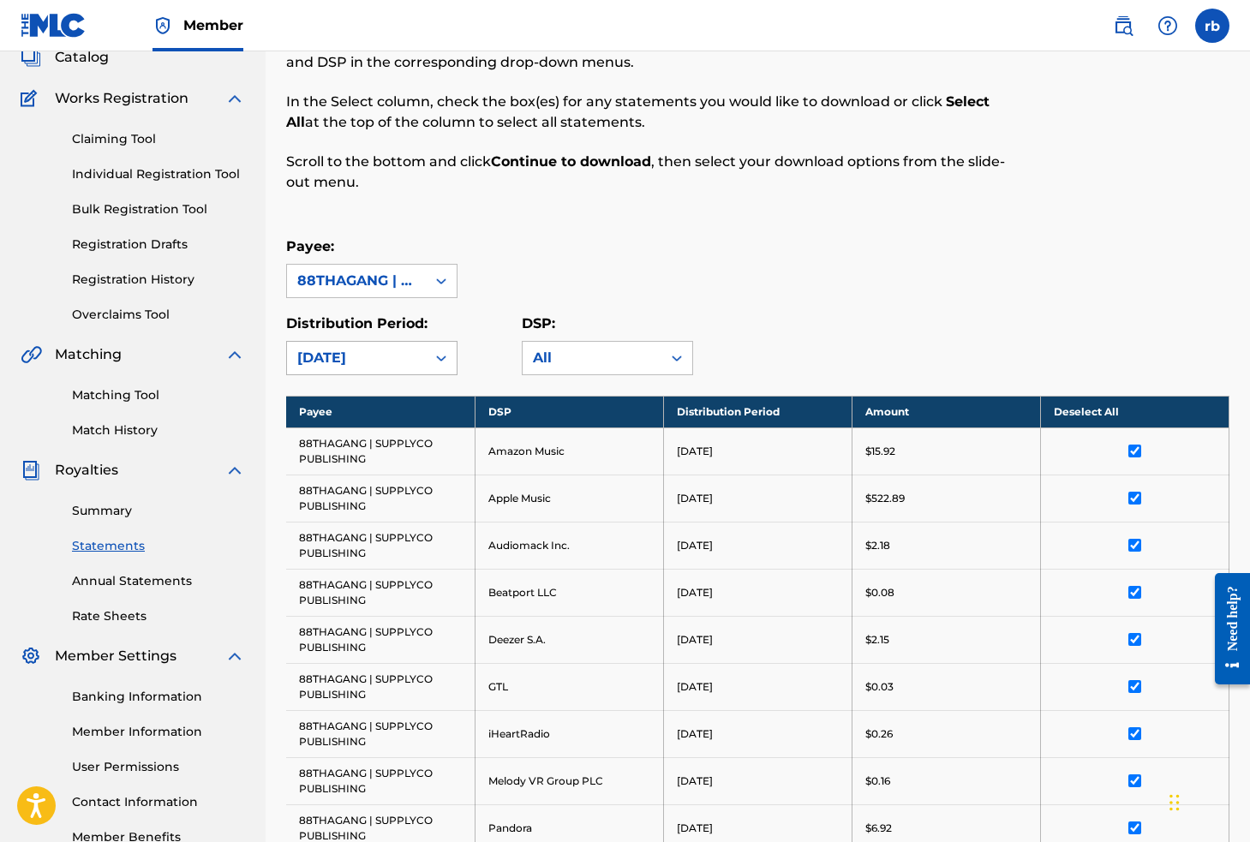
click at [402, 355] on div "[DATE]" at bounding box center [356, 358] width 118 height 21
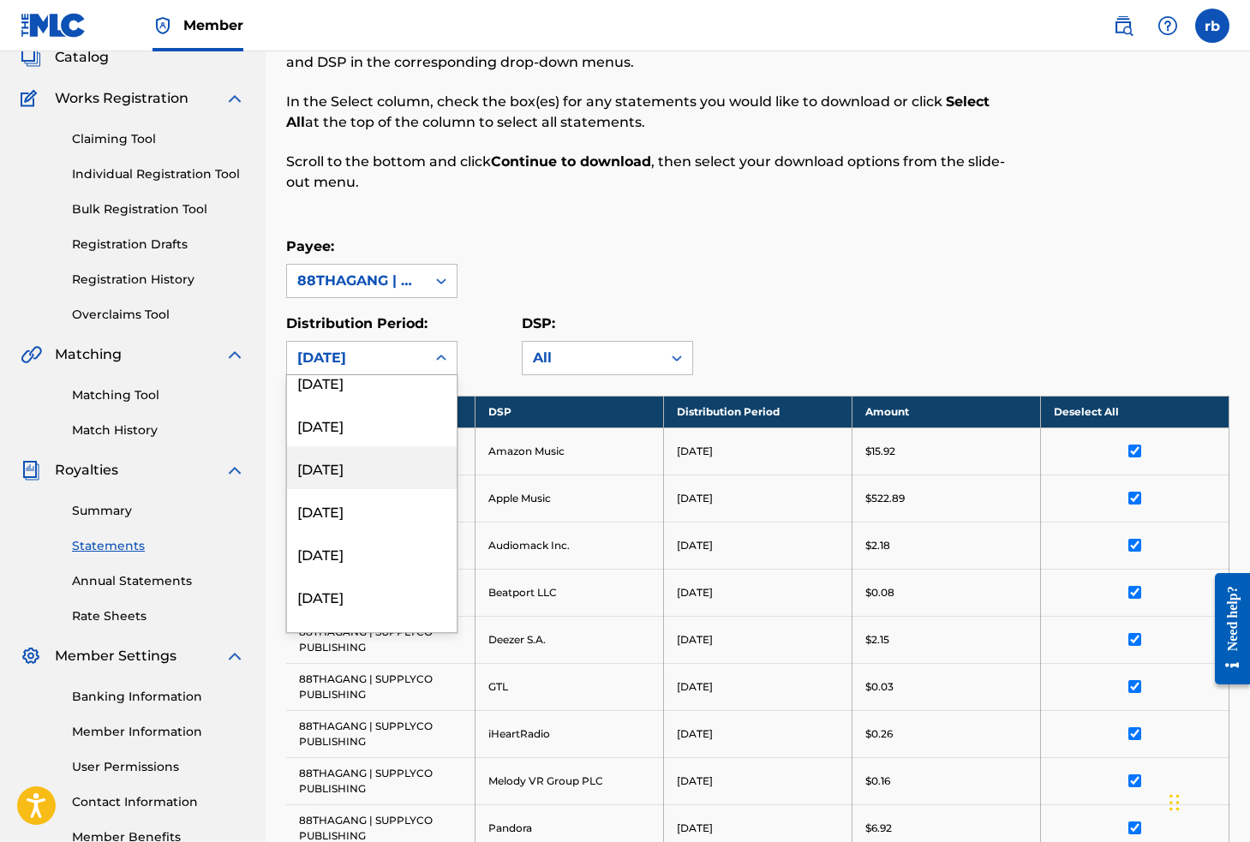
scroll to position [1019, 0]
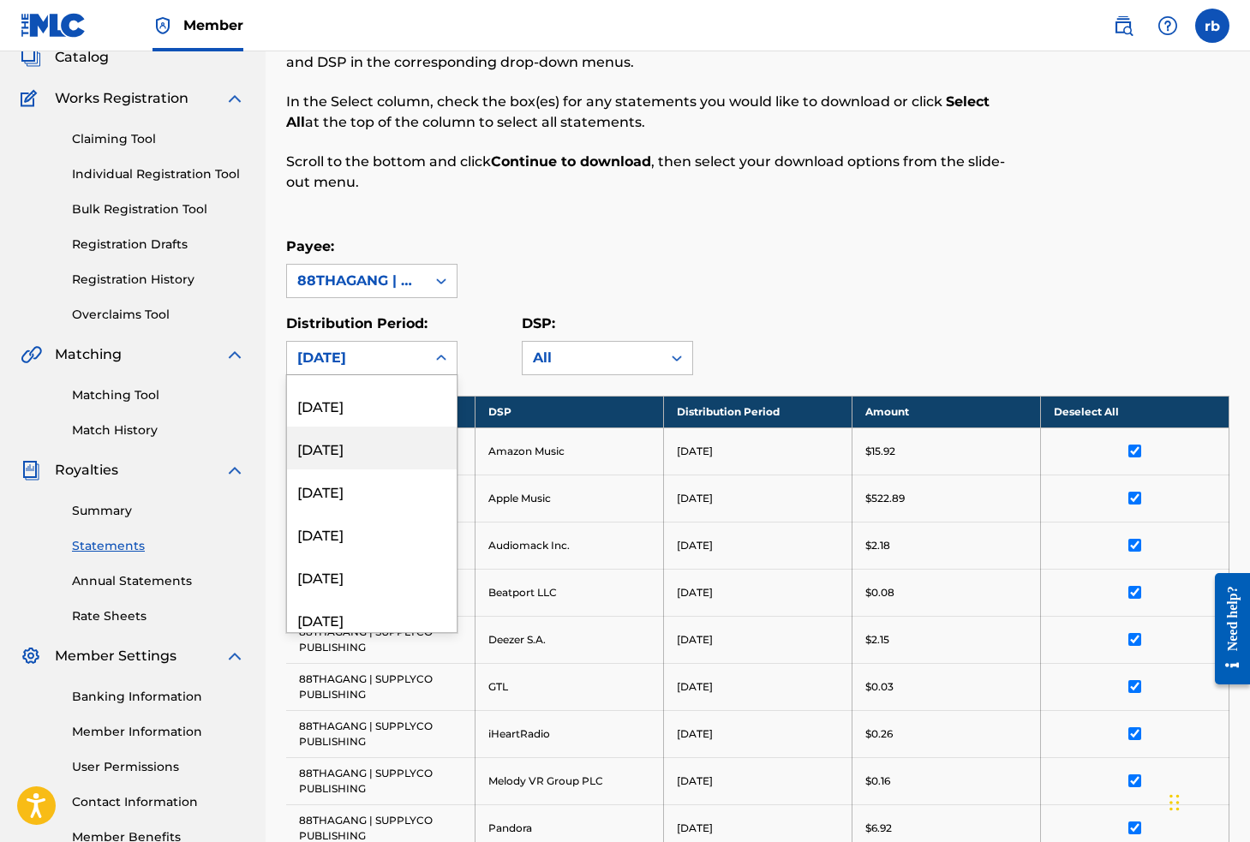
click at [385, 445] on div "[DATE]" at bounding box center [372, 448] width 170 height 43
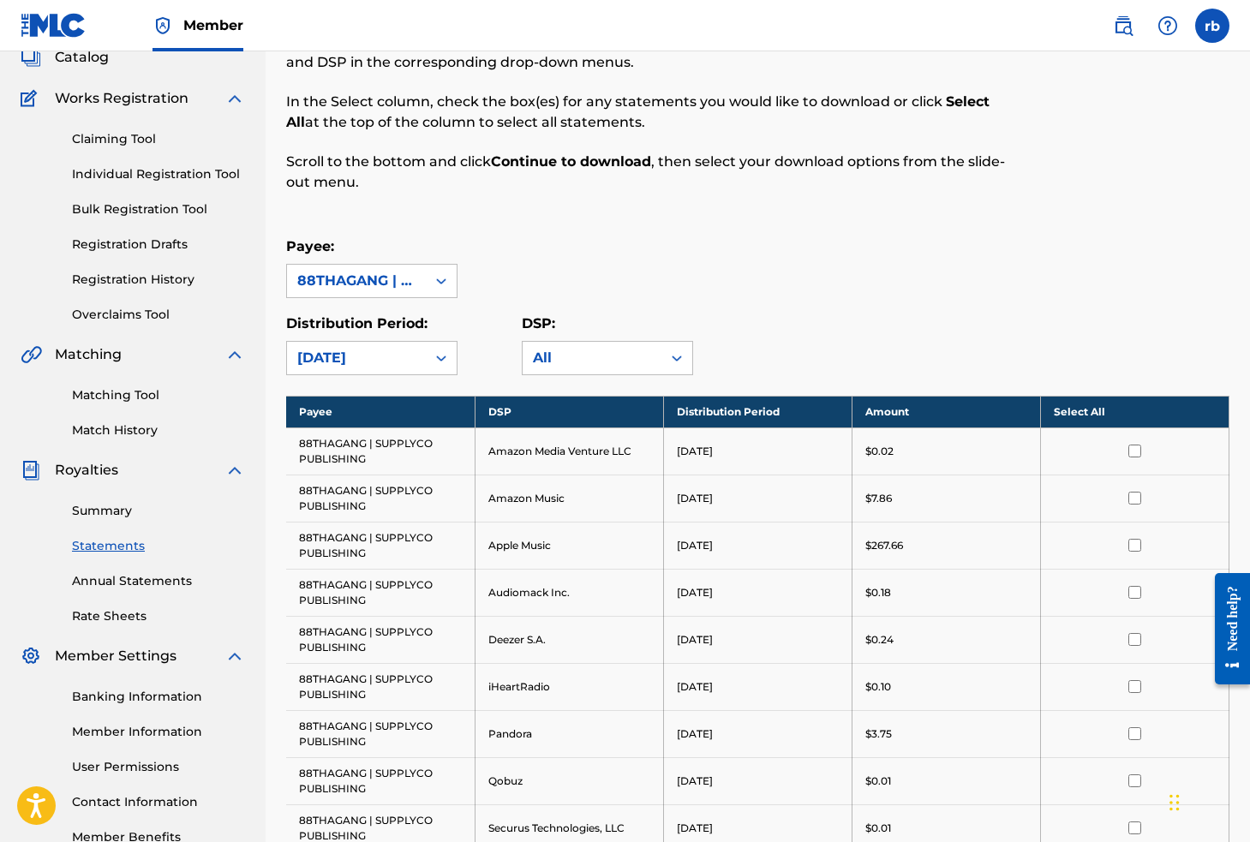
click at [1130, 408] on th "Select All" at bounding box center [1134, 412] width 188 height 32
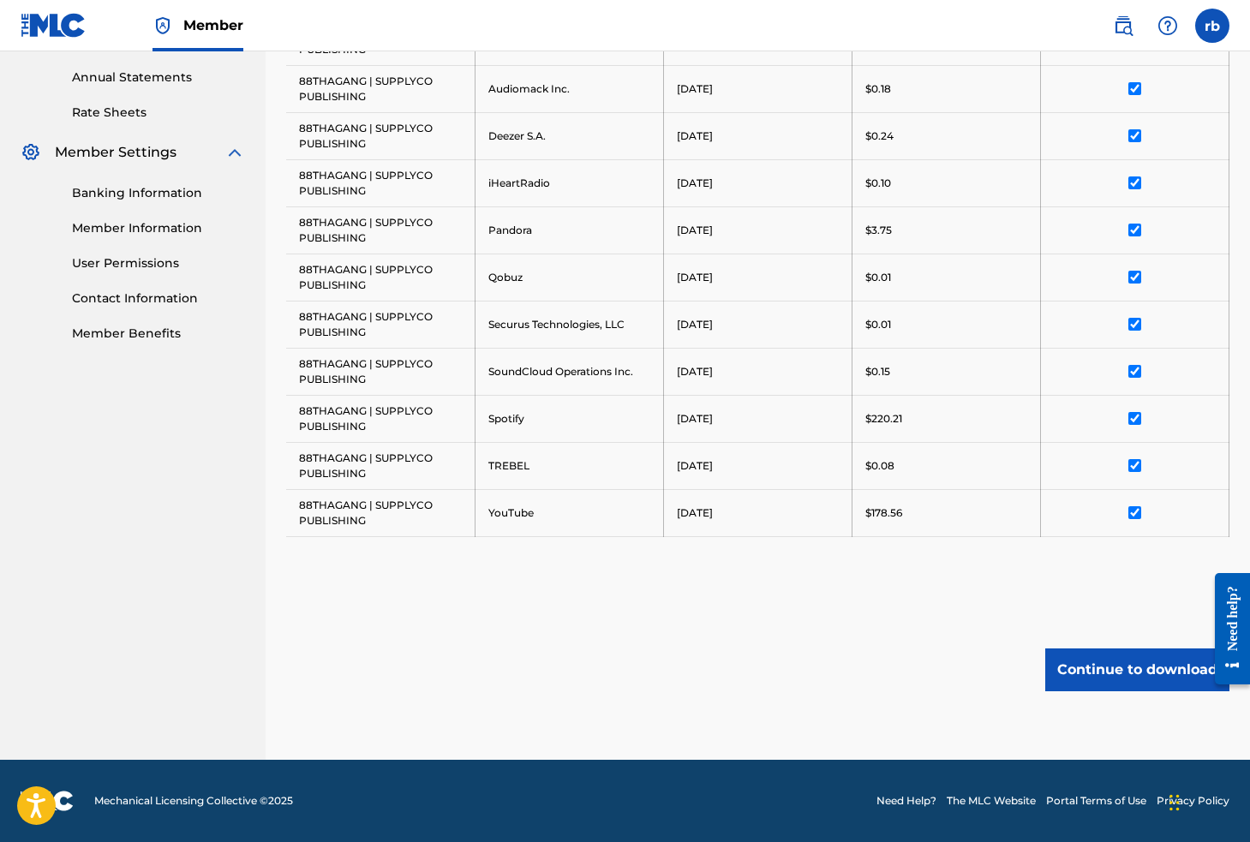
scroll to position [617, 0]
click at [1141, 672] on button "Continue to download" at bounding box center [1137, 669] width 184 height 43
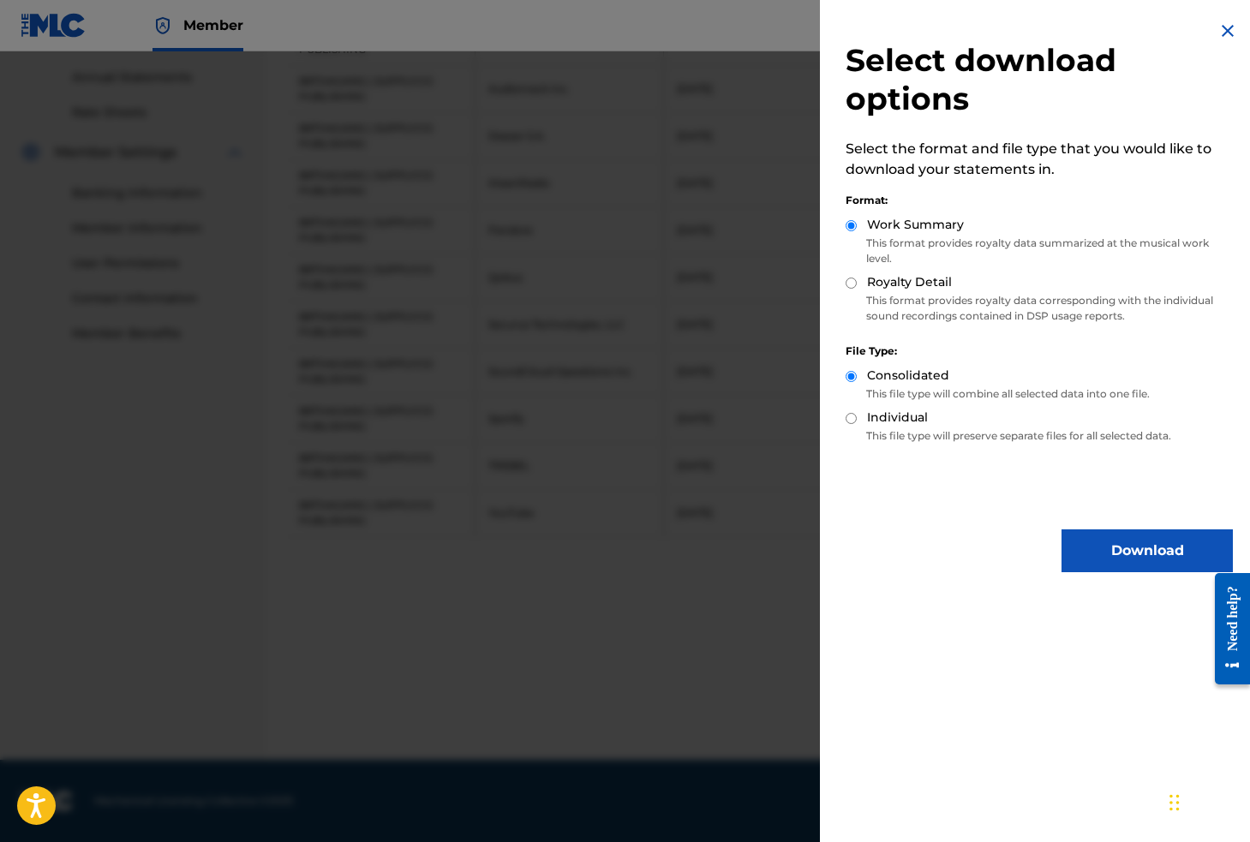
click at [854, 418] on input "Individual" at bounding box center [850, 418] width 11 height 11
radio input "true"
click at [851, 281] on input "Royalty Detail" at bounding box center [850, 283] width 11 height 11
radio input "true"
click at [1134, 553] on button "Download" at bounding box center [1146, 550] width 171 height 43
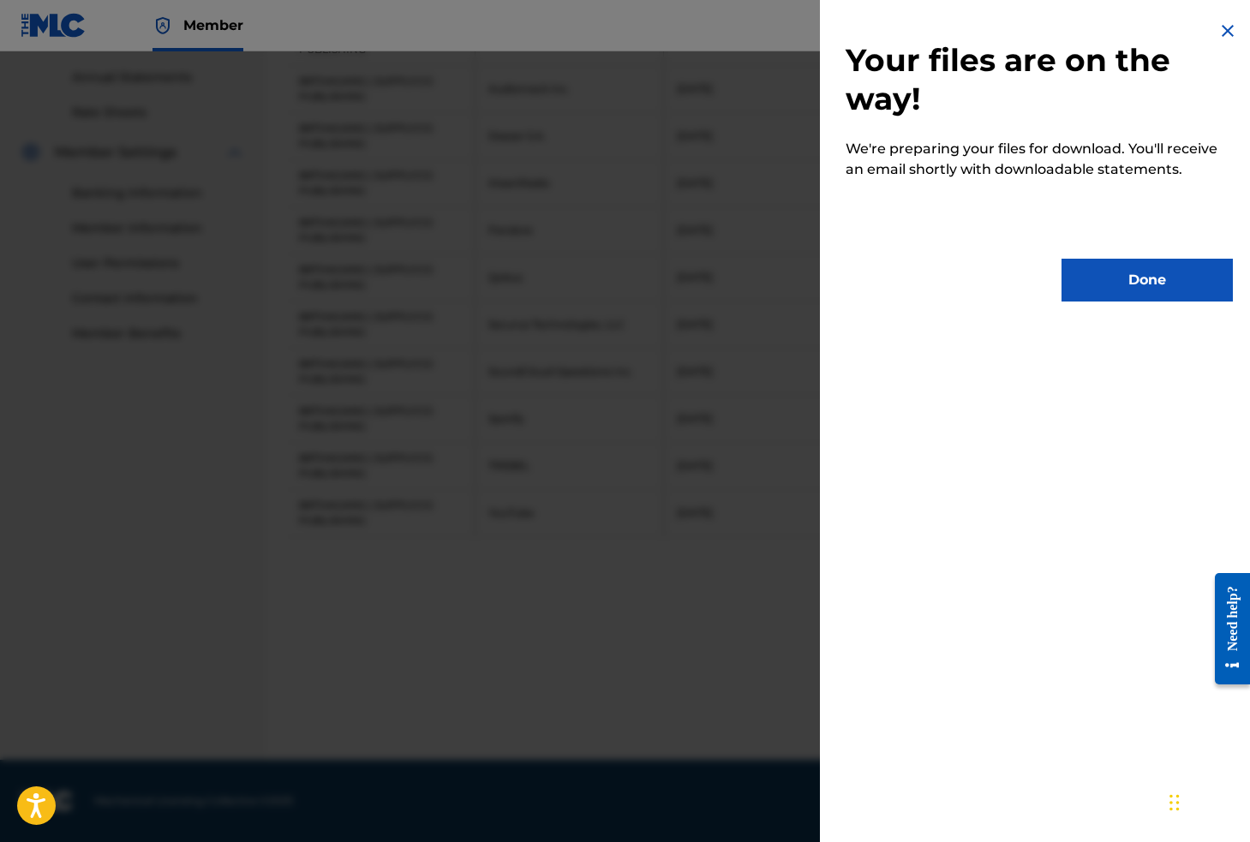
click at [1152, 274] on button "Done" at bounding box center [1146, 280] width 171 height 43
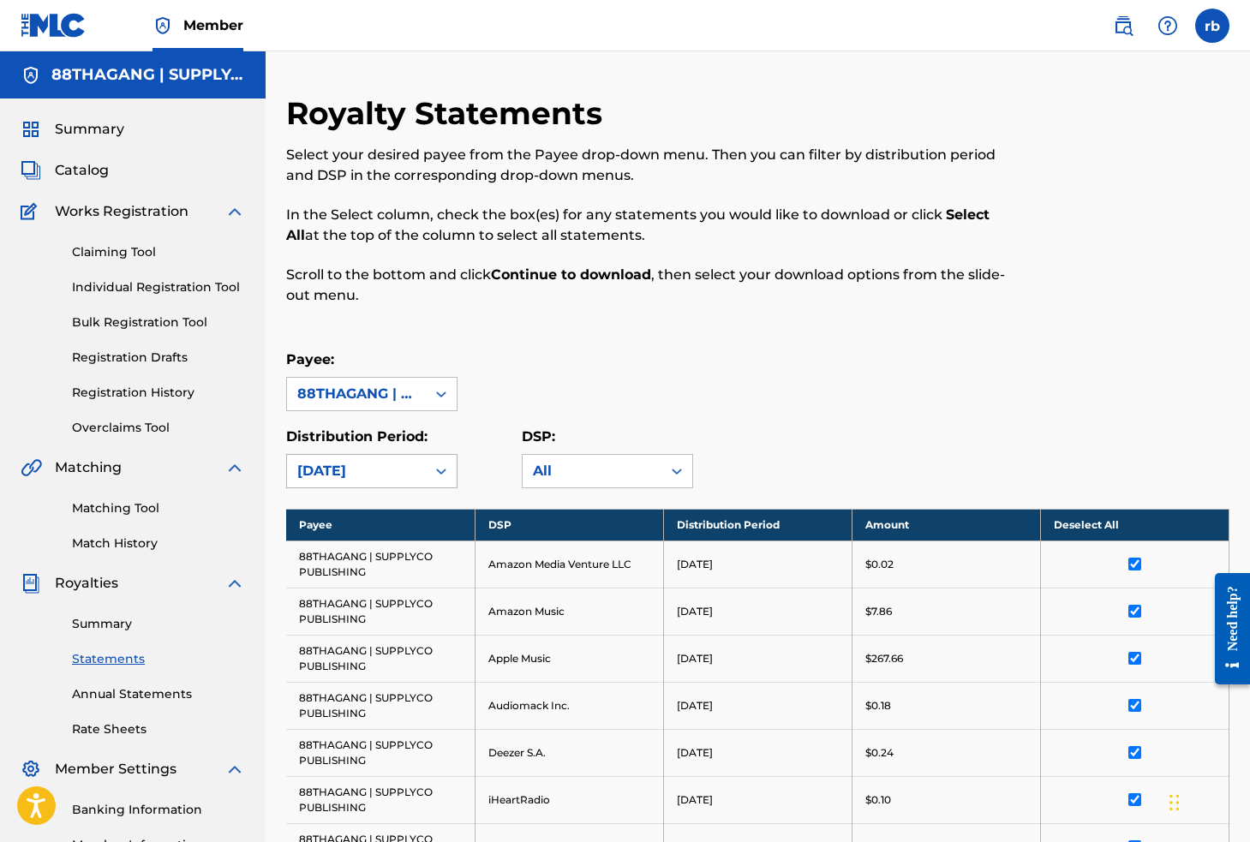
scroll to position [0, 0]
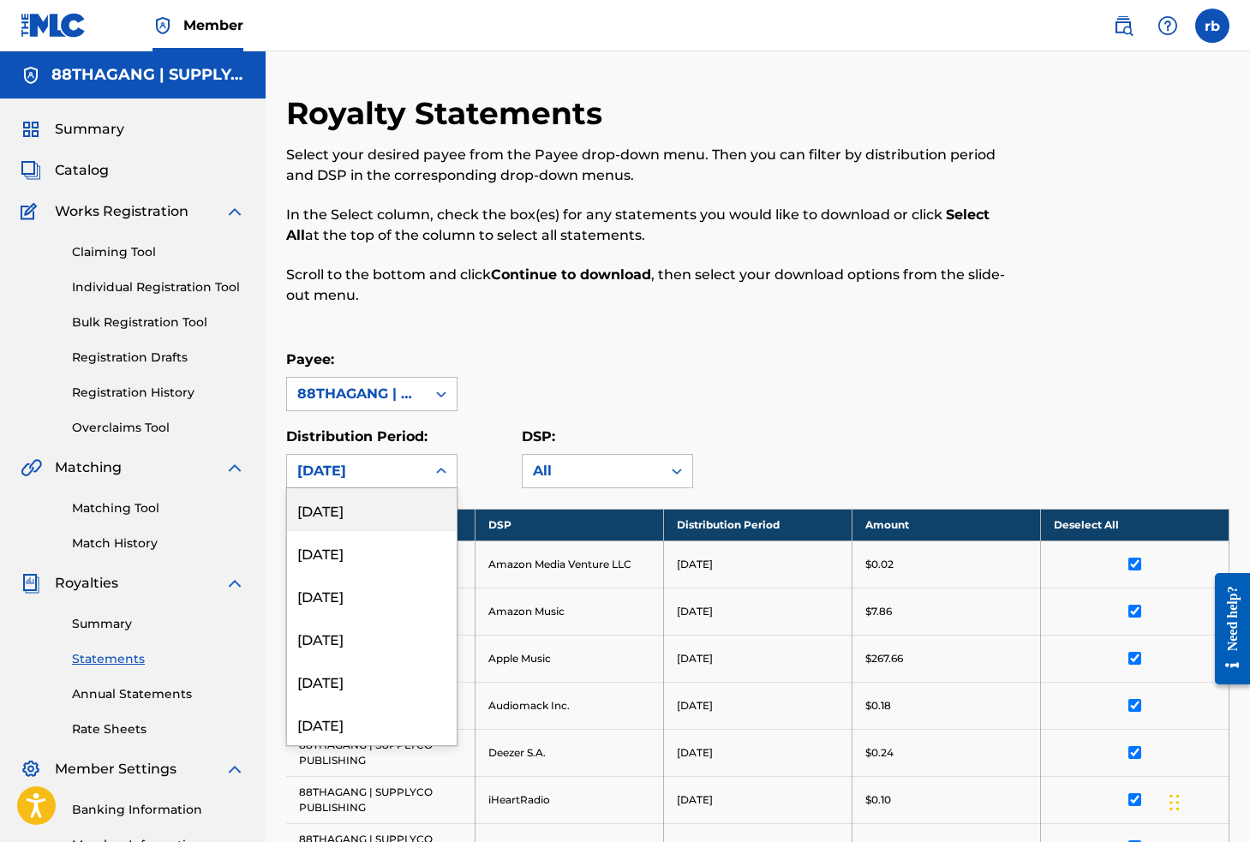
click at [393, 466] on div "[DATE]" at bounding box center [356, 471] width 118 height 21
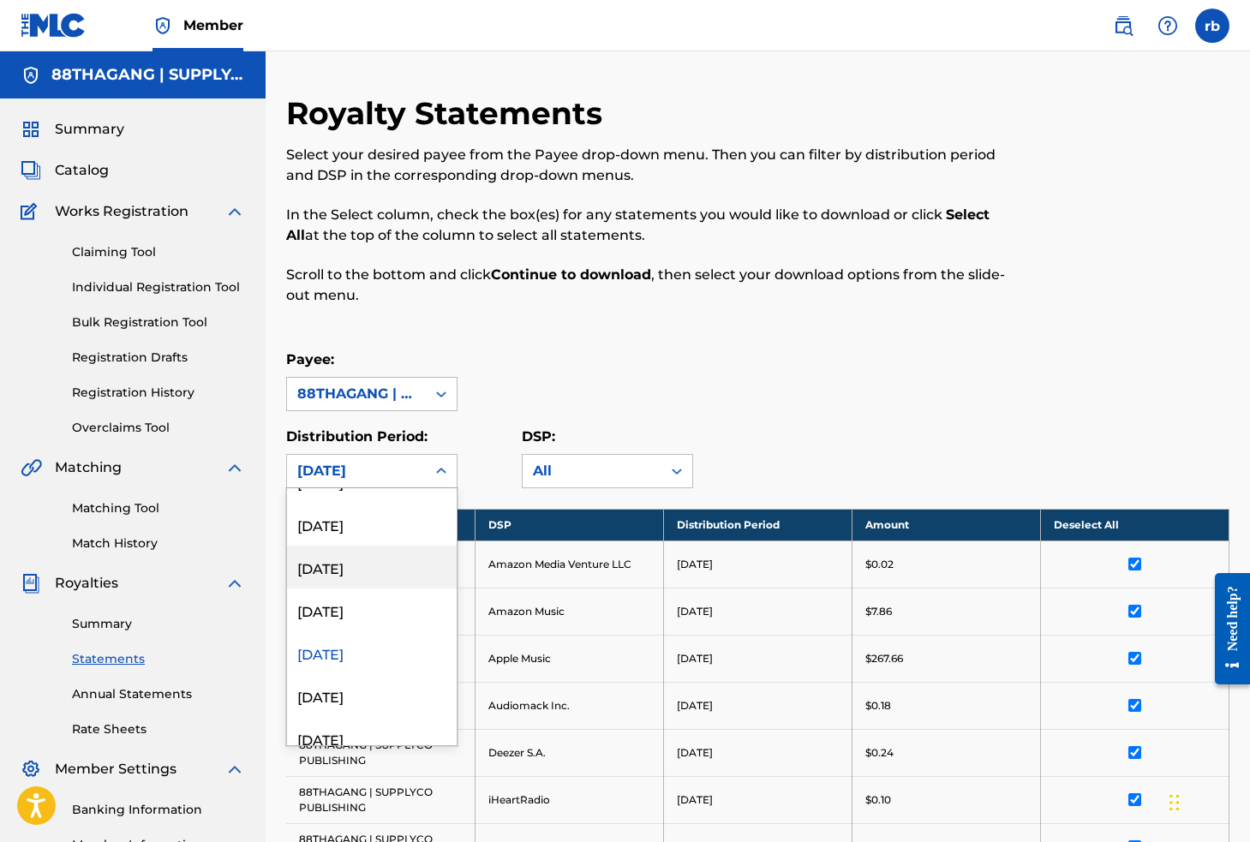
scroll to position [939, 0]
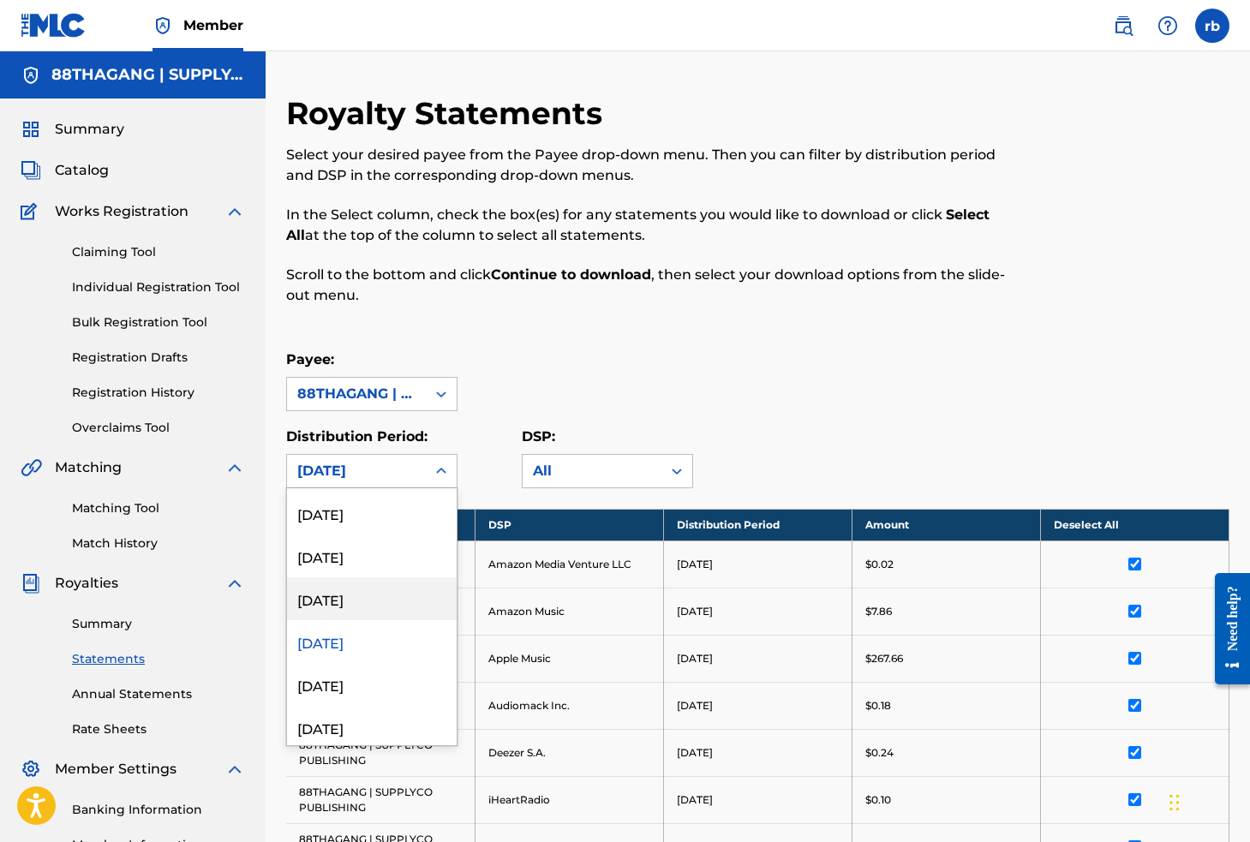
click at [366, 595] on div "[DATE]" at bounding box center [372, 598] width 170 height 43
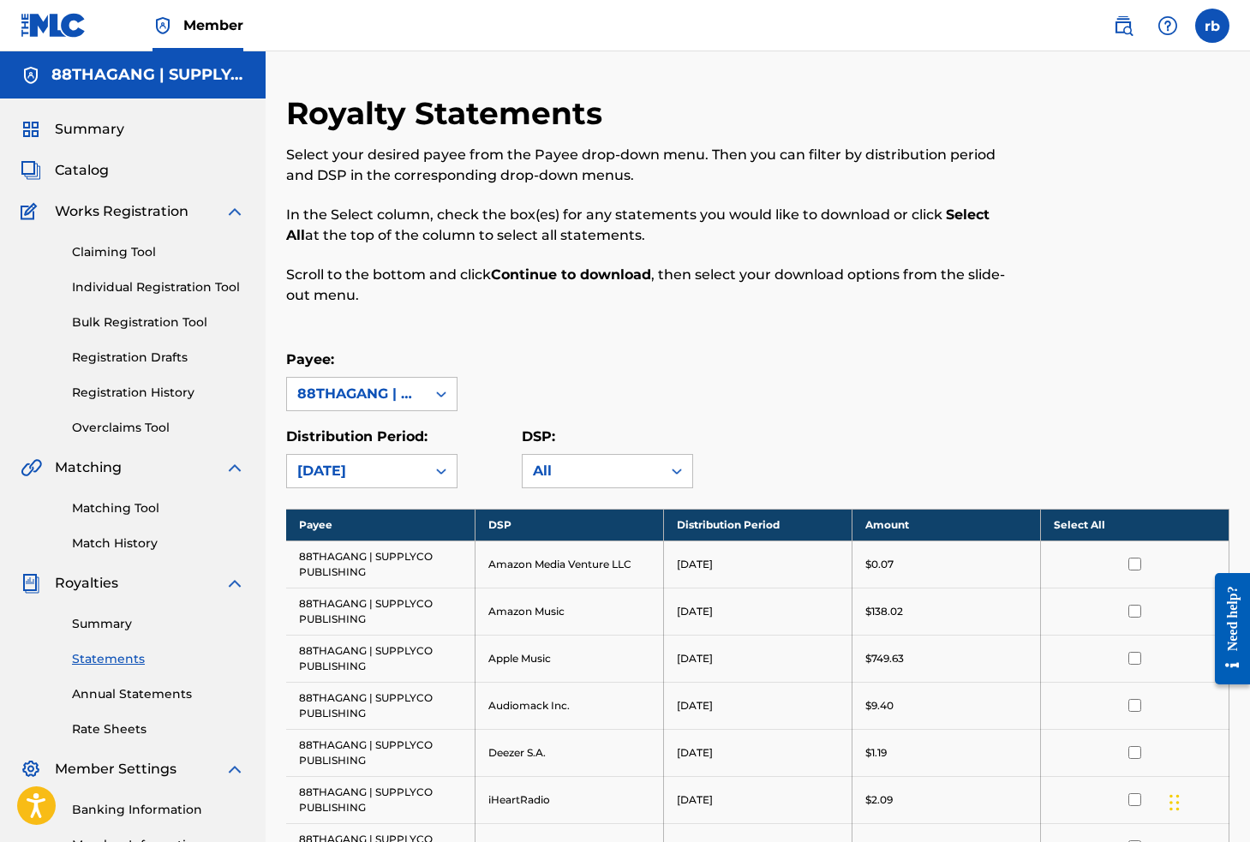
click at [1109, 529] on th "Select All" at bounding box center [1134, 525] width 188 height 32
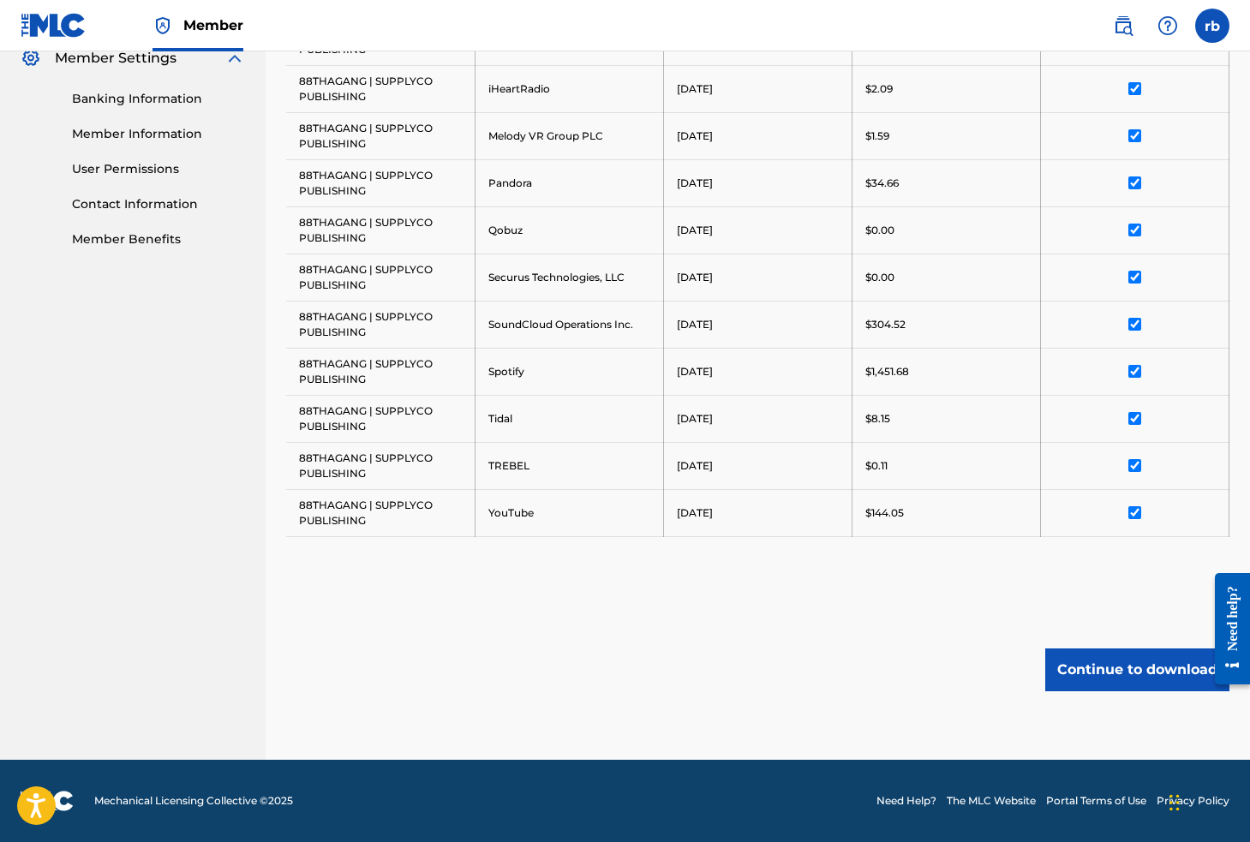
scroll to position [711, 0]
click at [1137, 666] on button "Continue to download" at bounding box center [1137, 669] width 184 height 43
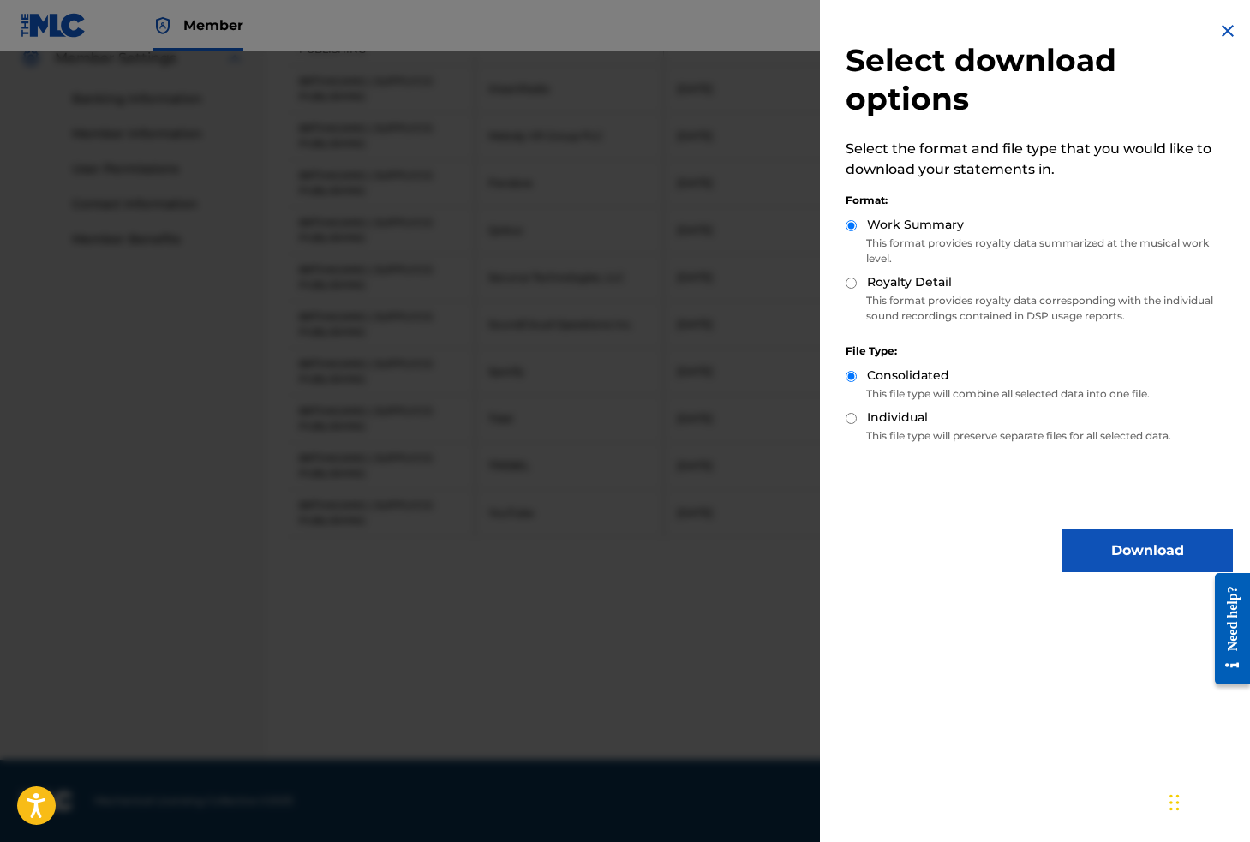
click at [851, 419] on input "Individual" at bounding box center [850, 418] width 11 height 11
radio input "true"
click at [857, 284] on div "Royalty Detail" at bounding box center [1038, 283] width 387 height 20
click at [848, 280] on input "Royalty Detail" at bounding box center [850, 283] width 11 height 11
radio input "true"
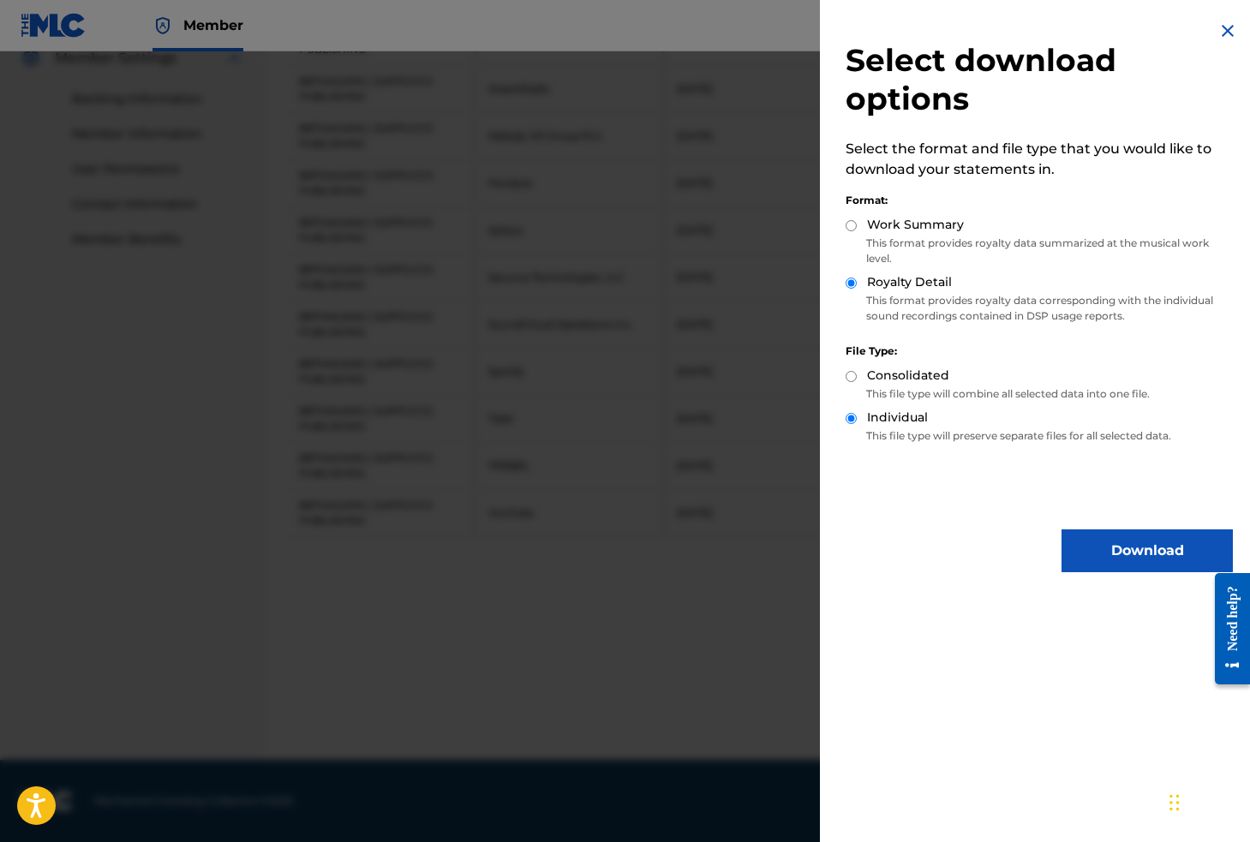
click at [1109, 549] on button "Download" at bounding box center [1146, 550] width 171 height 43
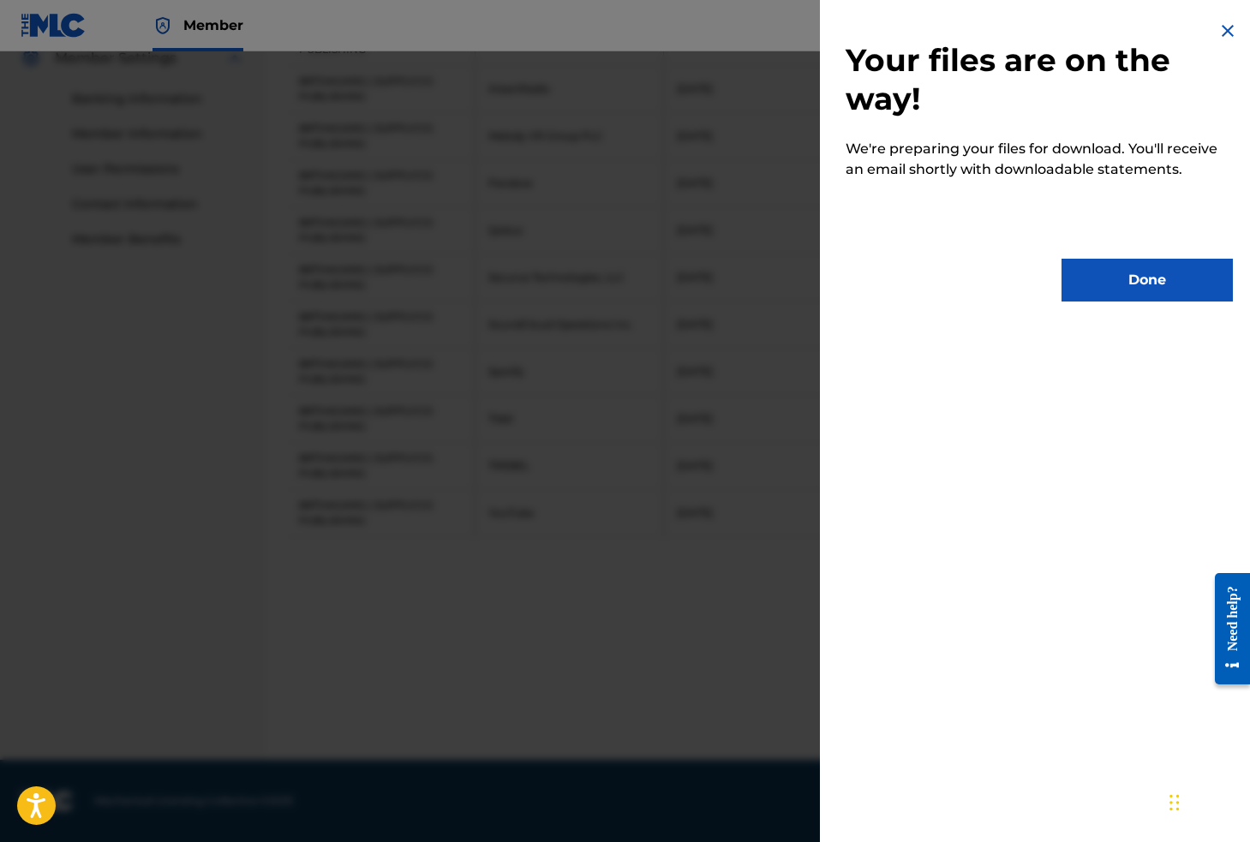
click at [1112, 278] on button "Done" at bounding box center [1146, 280] width 171 height 43
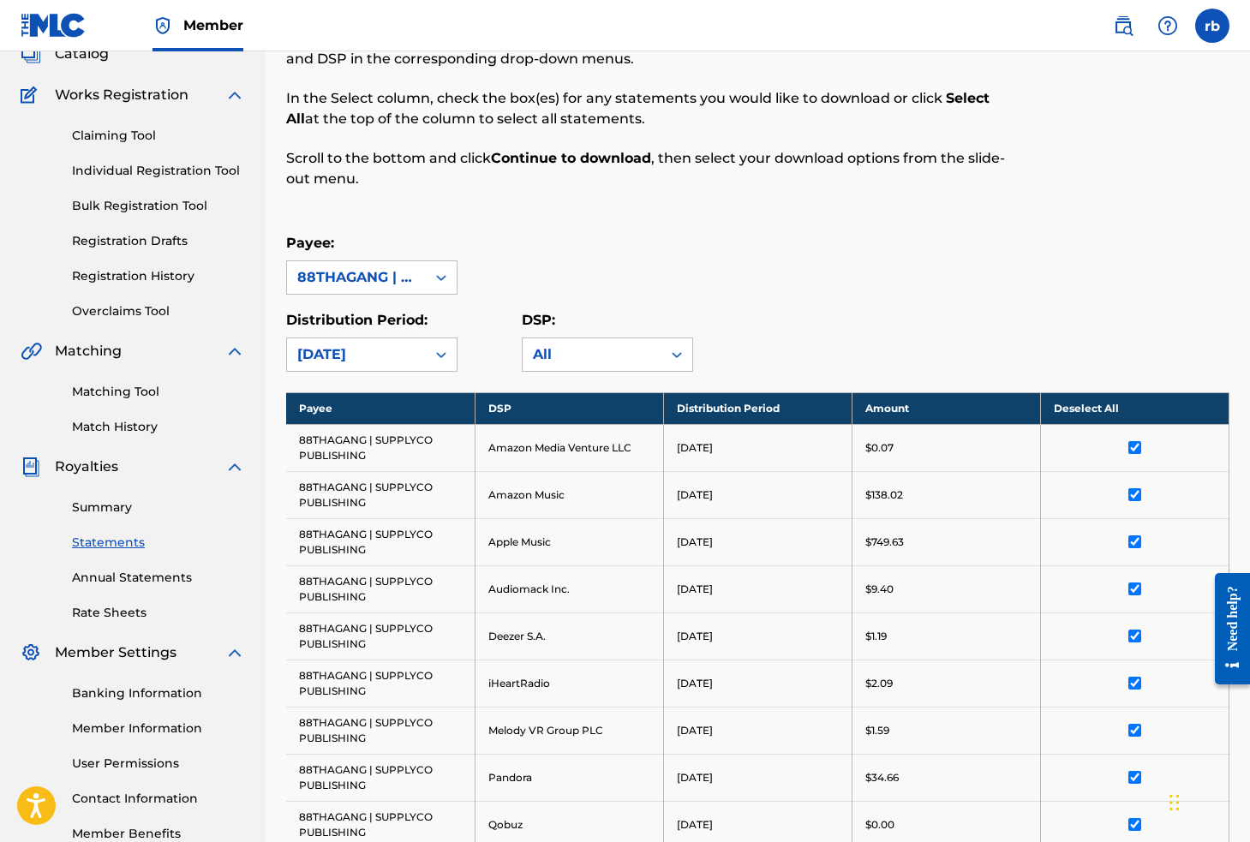
scroll to position [77, 0]
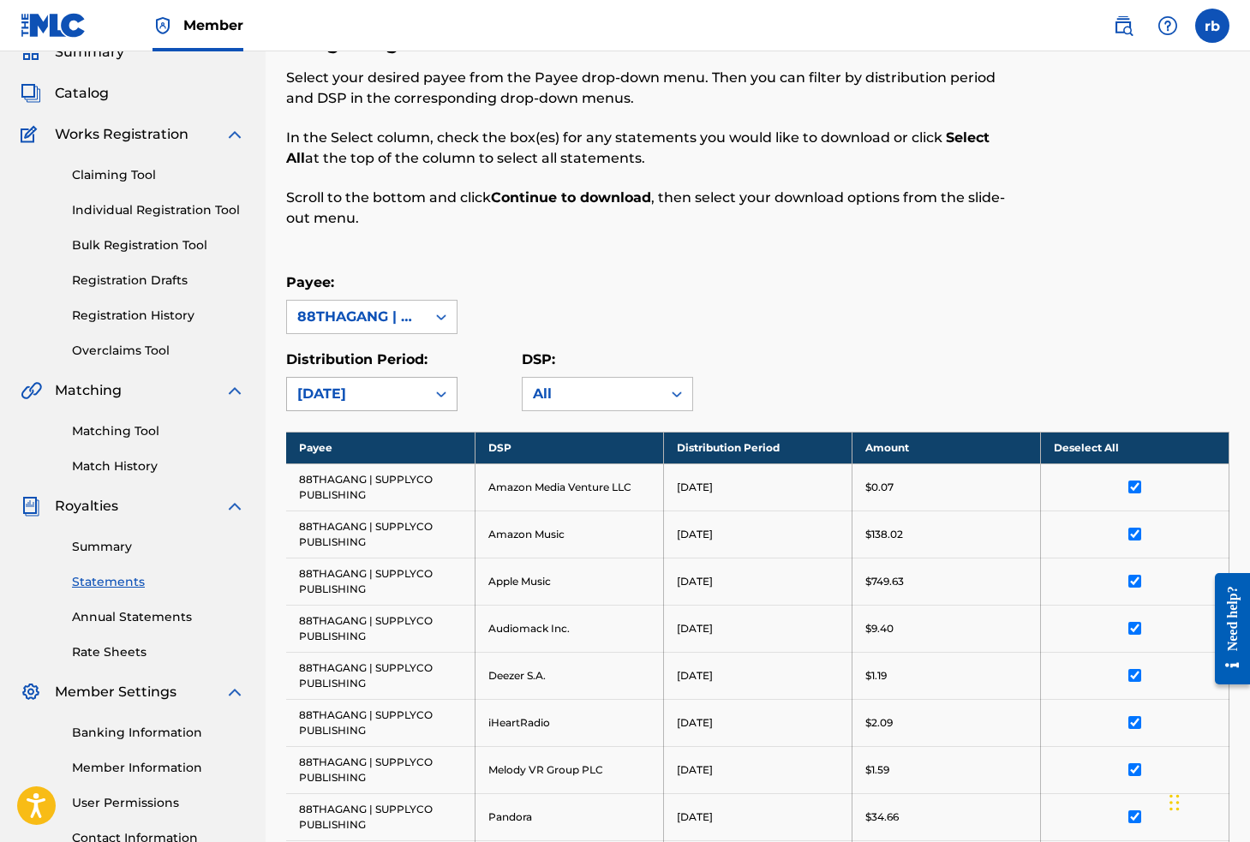
click at [414, 390] on div "[DATE]" at bounding box center [356, 394] width 118 height 21
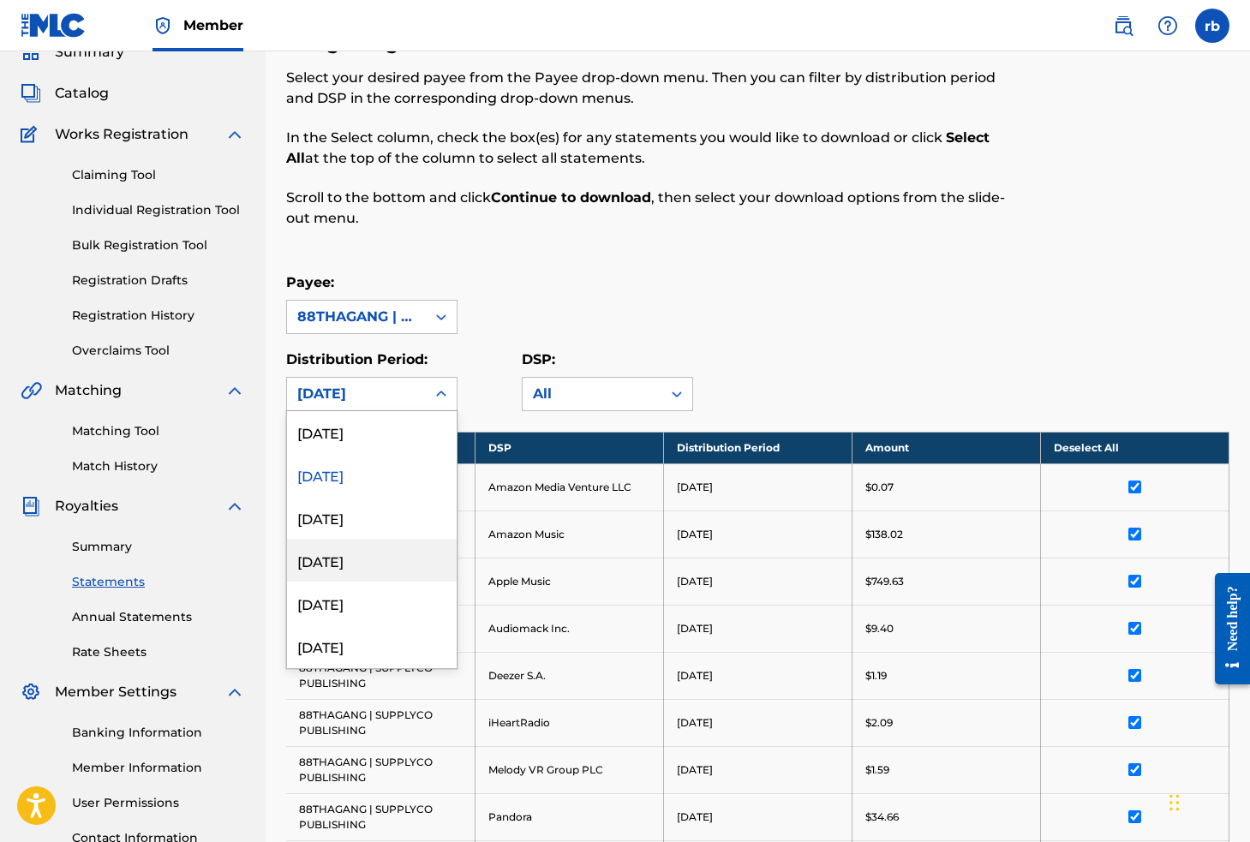
scroll to position [970, 0]
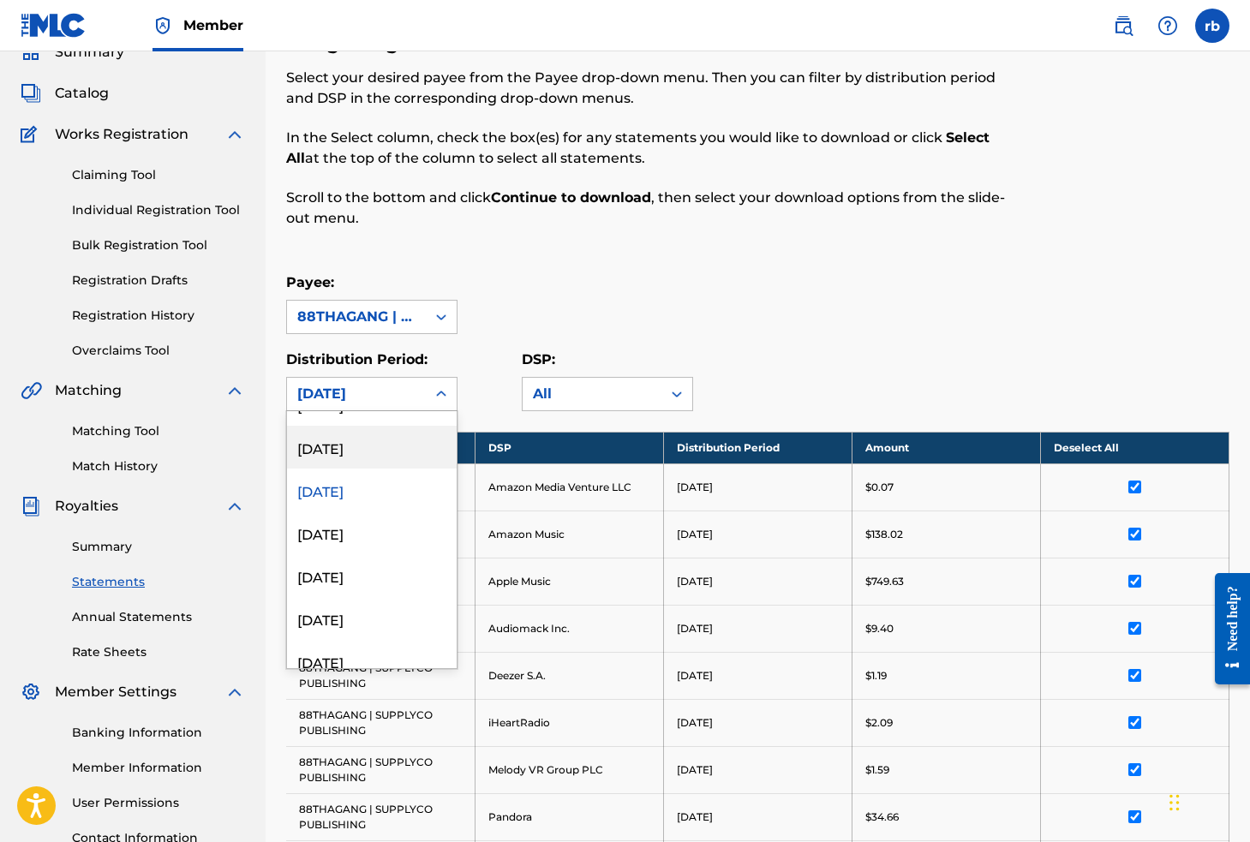
click at [371, 443] on div "[DATE]" at bounding box center [372, 447] width 170 height 43
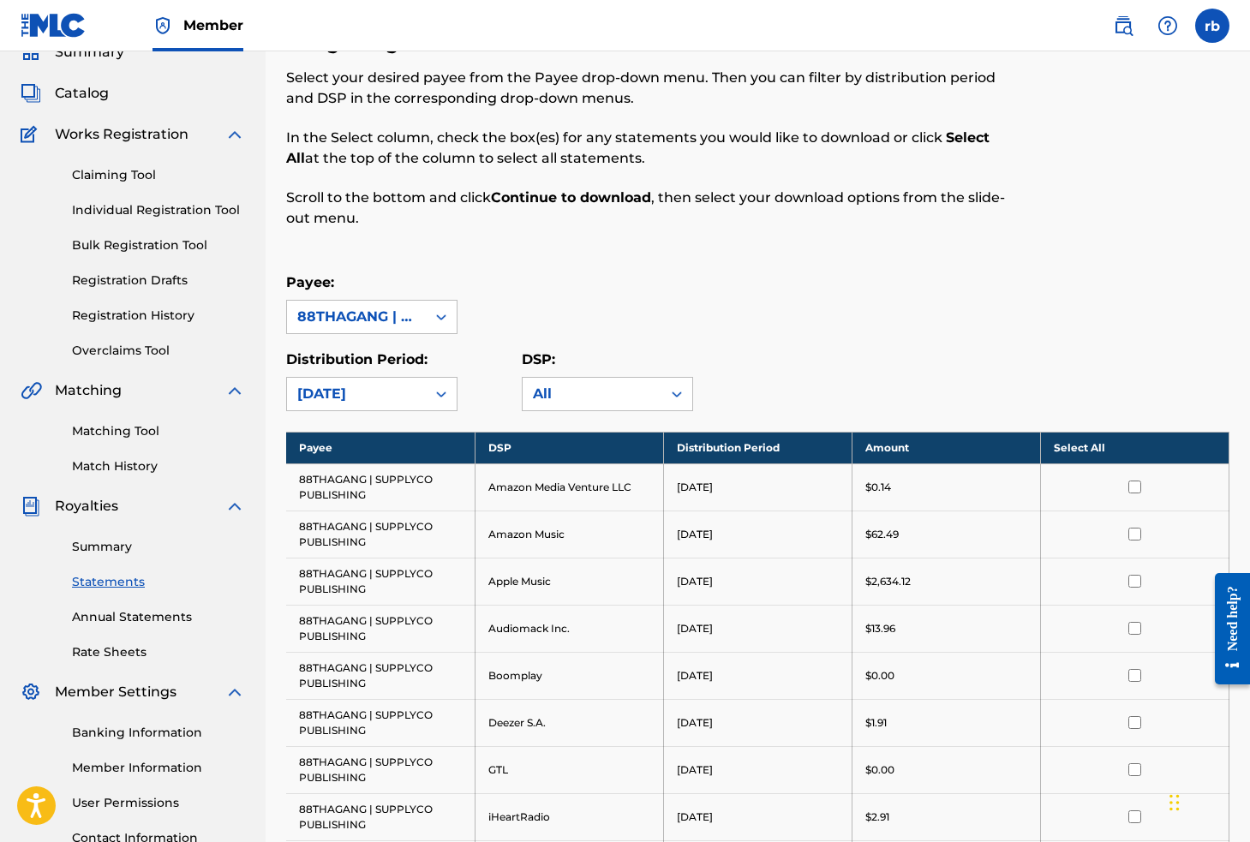
click at [1109, 442] on th "Select All" at bounding box center [1134, 448] width 188 height 32
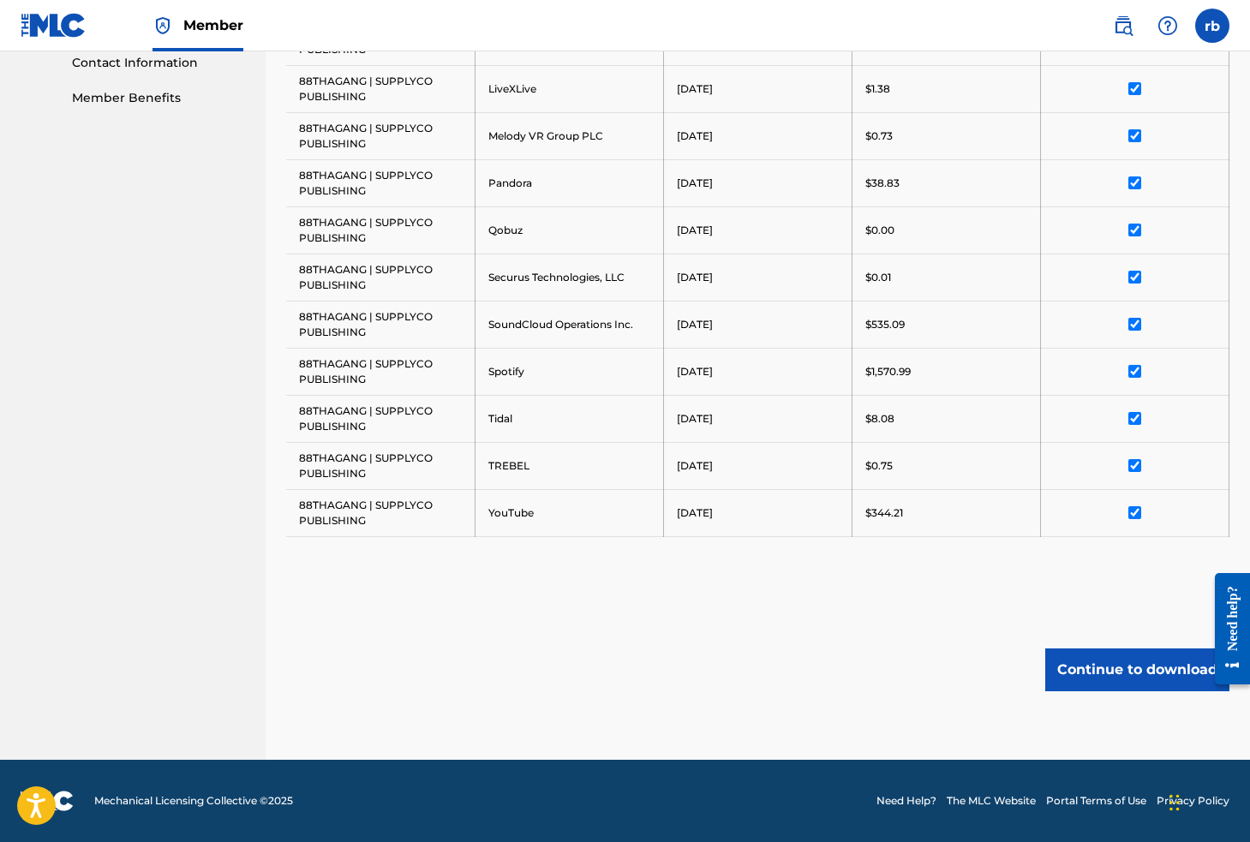
click at [1143, 669] on button "Continue to download" at bounding box center [1137, 669] width 184 height 43
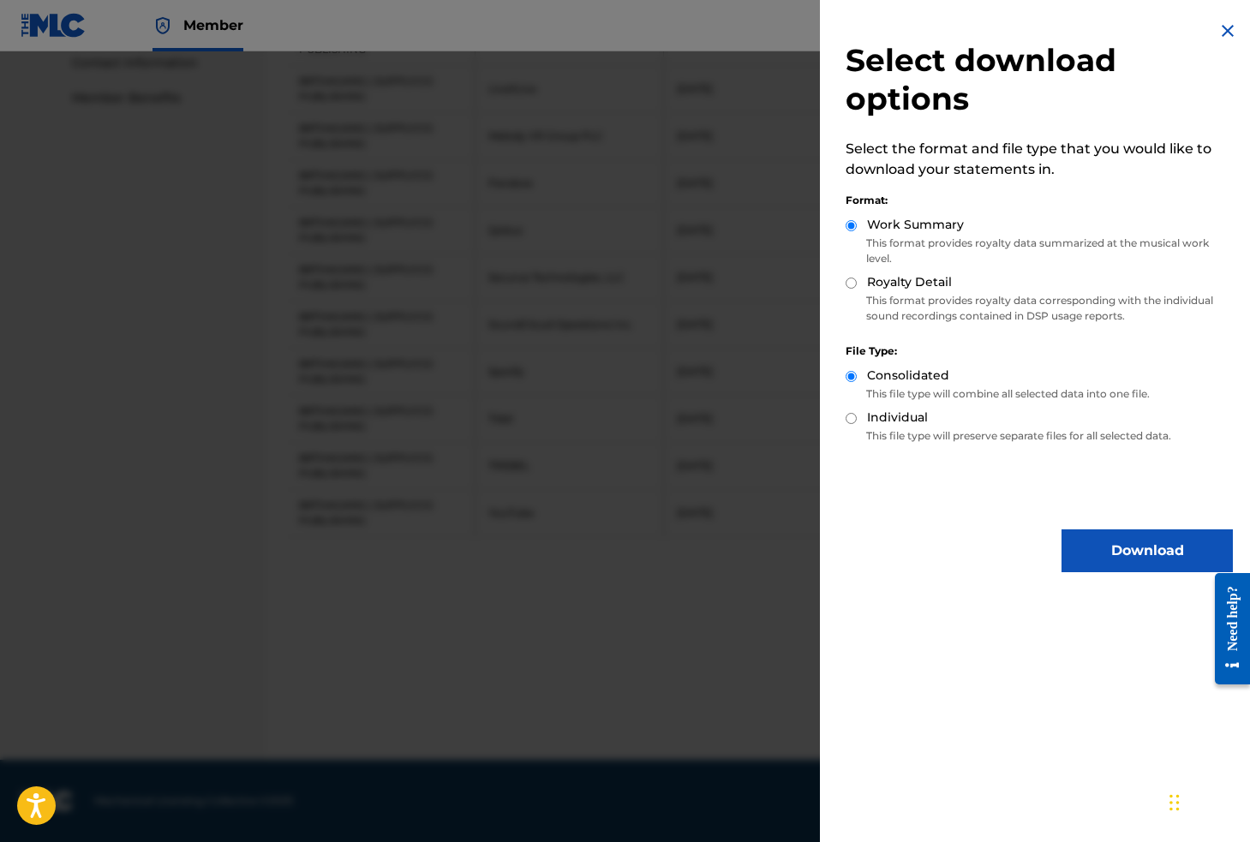
click at [850, 421] on input "Individual" at bounding box center [850, 418] width 11 height 11
radio input "true"
click at [853, 282] on input "Royalty Detail" at bounding box center [850, 283] width 11 height 11
radio input "true"
click at [1081, 555] on button "Download" at bounding box center [1146, 550] width 171 height 43
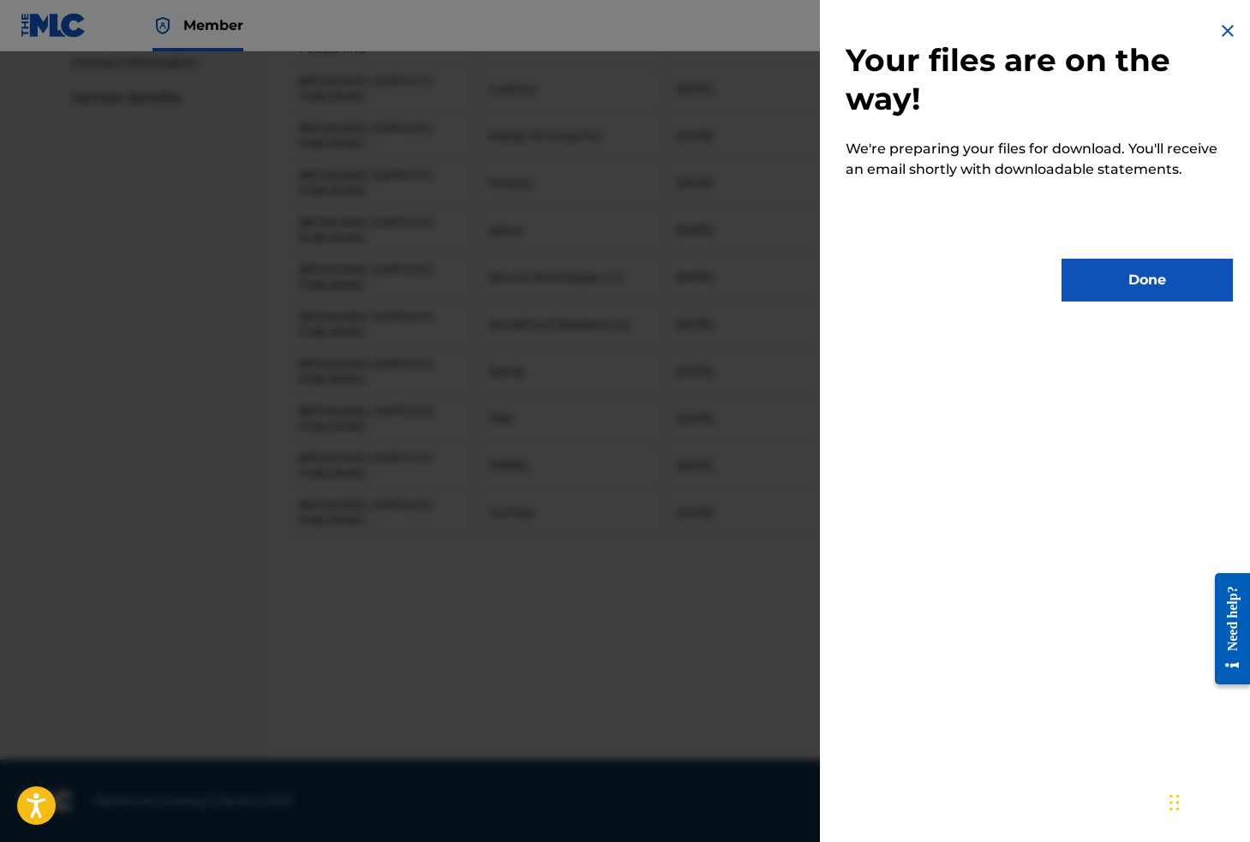
click at [1155, 288] on button "Done" at bounding box center [1146, 280] width 171 height 43
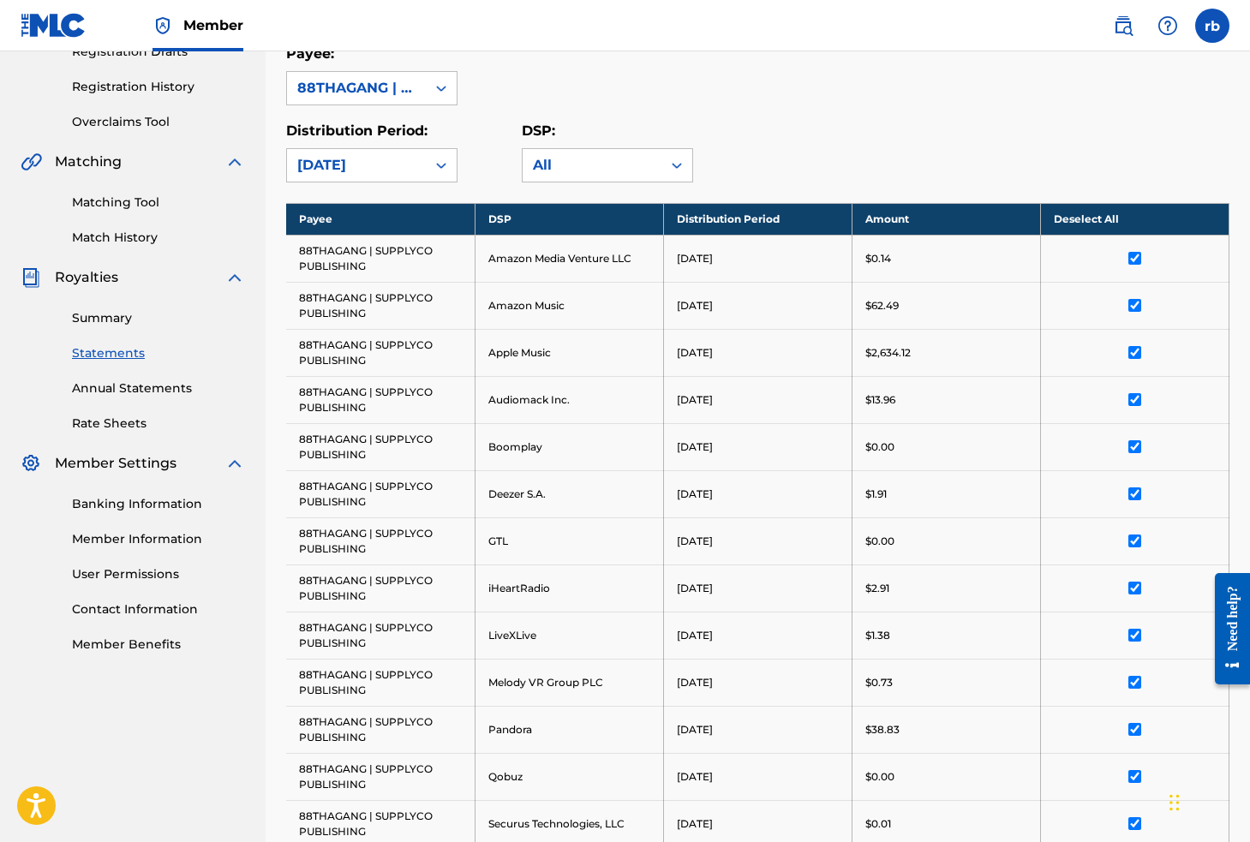
scroll to position [285, 0]
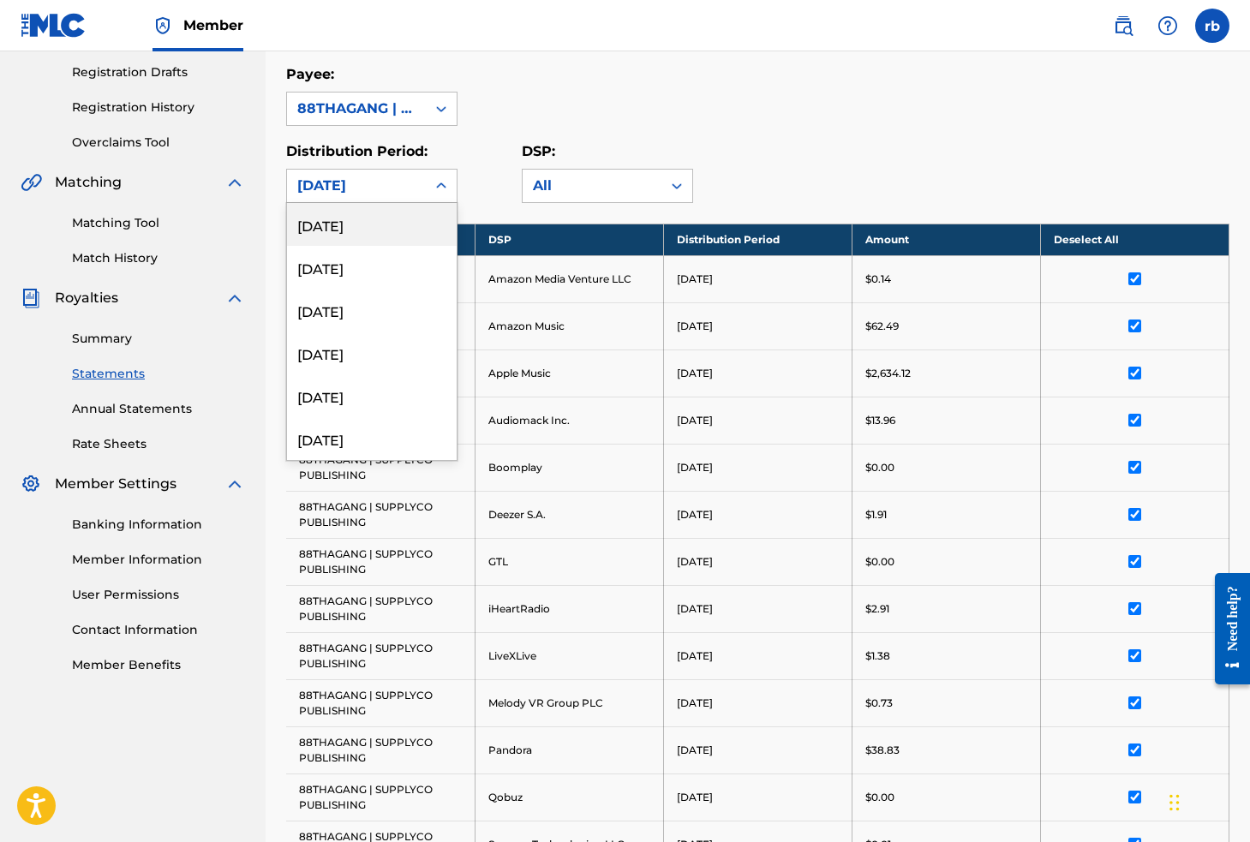
click at [425, 182] on div "[DATE]" at bounding box center [356, 186] width 139 height 33
click at [328, 210] on div "[DATE]" at bounding box center [372, 215] width 170 height 43
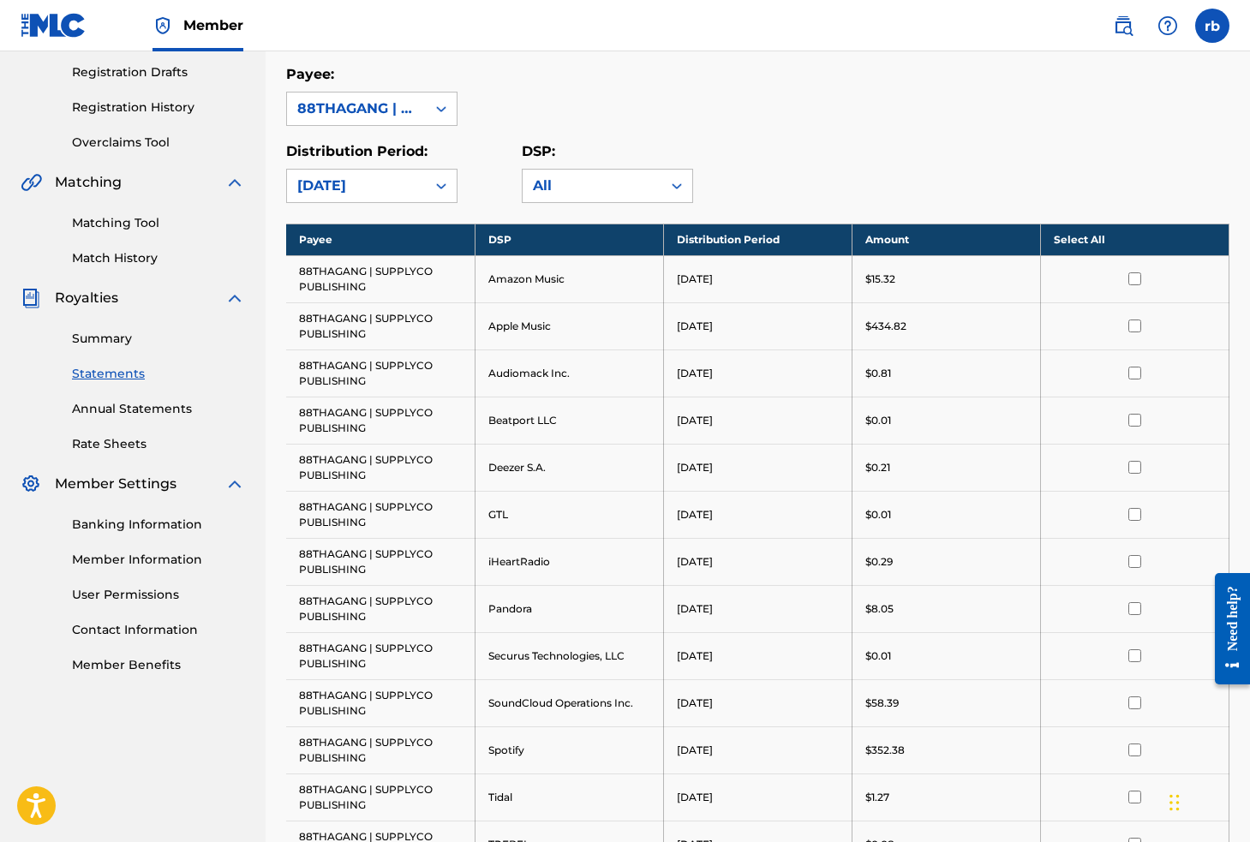
click at [1123, 238] on th "Select All" at bounding box center [1134, 240] width 188 height 32
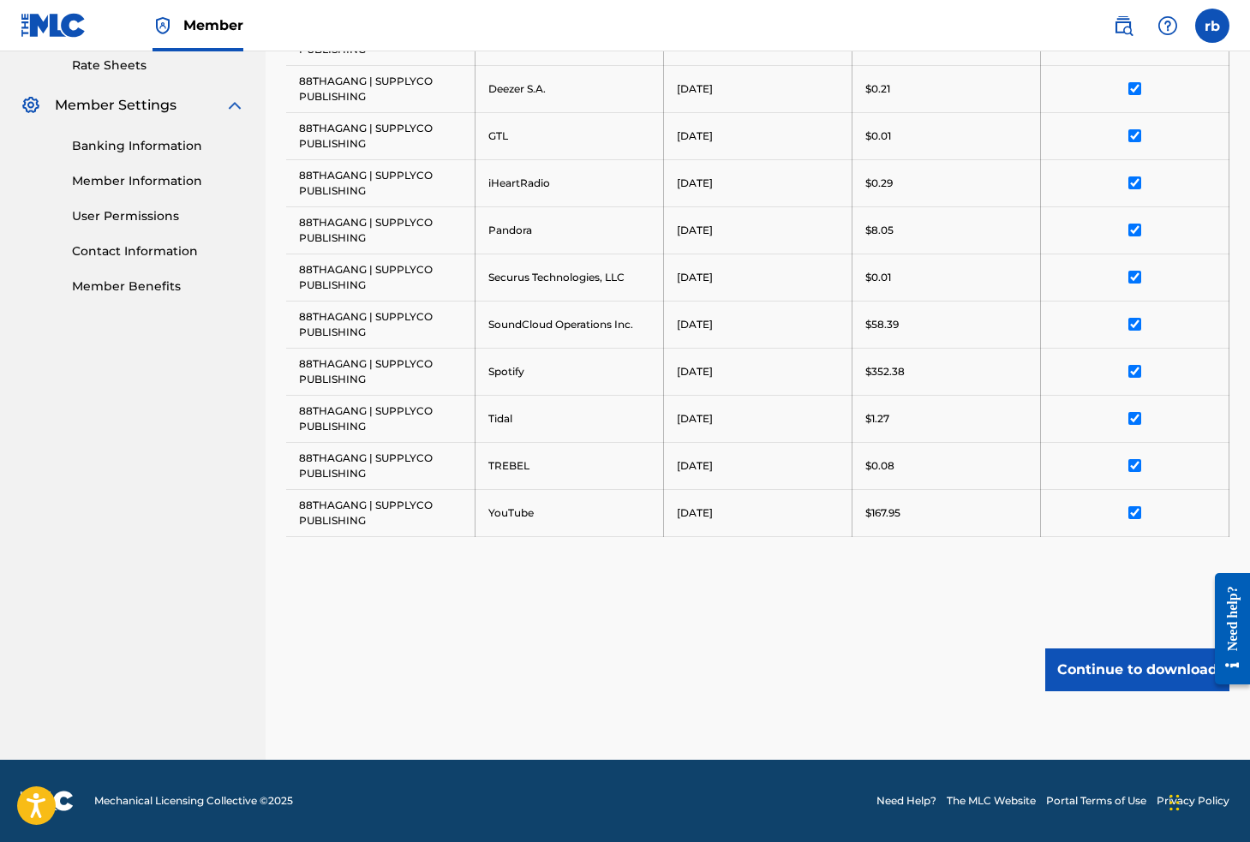
scroll to position [664, 0]
click at [1119, 689] on button "Continue to download" at bounding box center [1137, 669] width 184 height 43
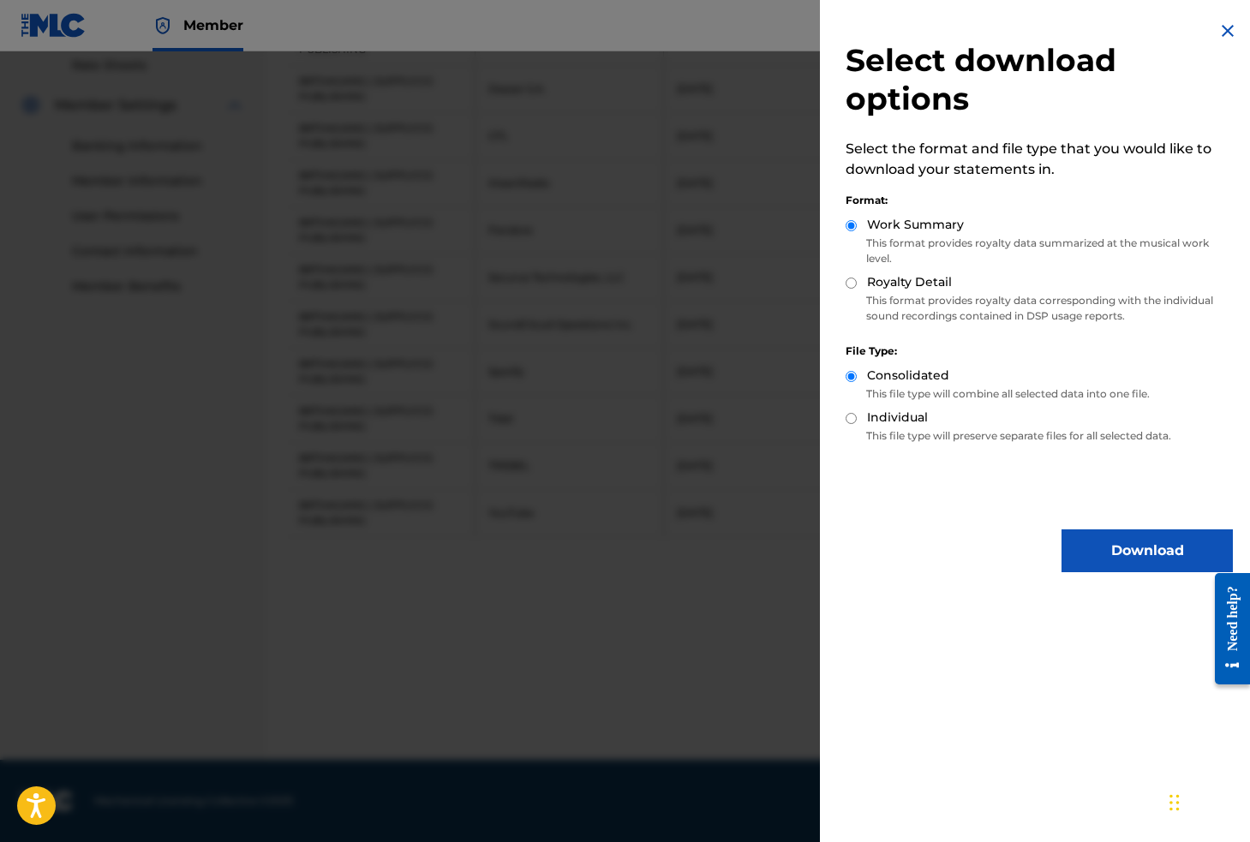
click at [852, 419] on input "Individual" at bounding box center [850, 418] width 11 height 11
radio input "true"
click at [850, 283] on input "Royalty Detail" at bounding box center [850, 283] width 11 height 11
radio input "true"
click at [1110, 563] on button "Download" at bounding box center [1146, 550] width 171 height 43
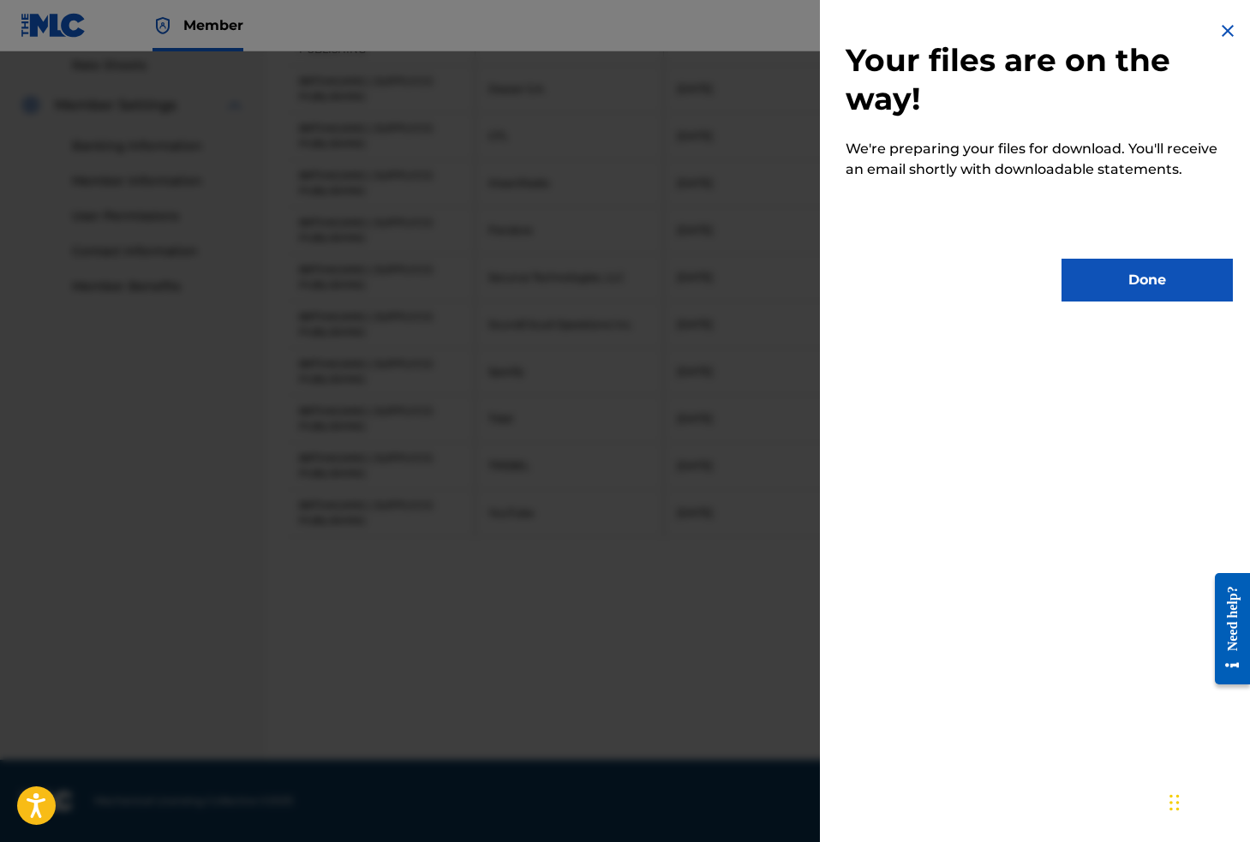
click at [1145, 289] on button "Done" at bounding box center [1146, 280] width 171 height 43
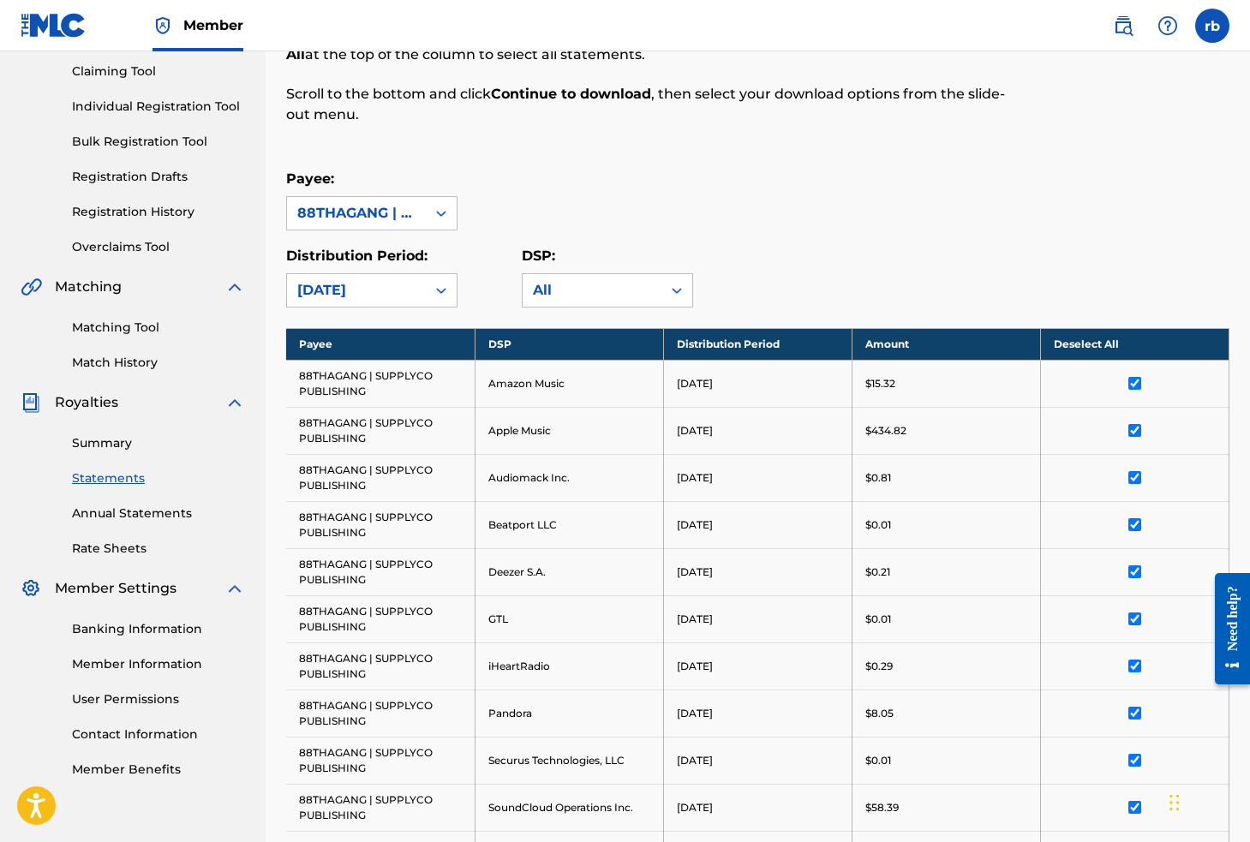
scroll to position [188, 0]
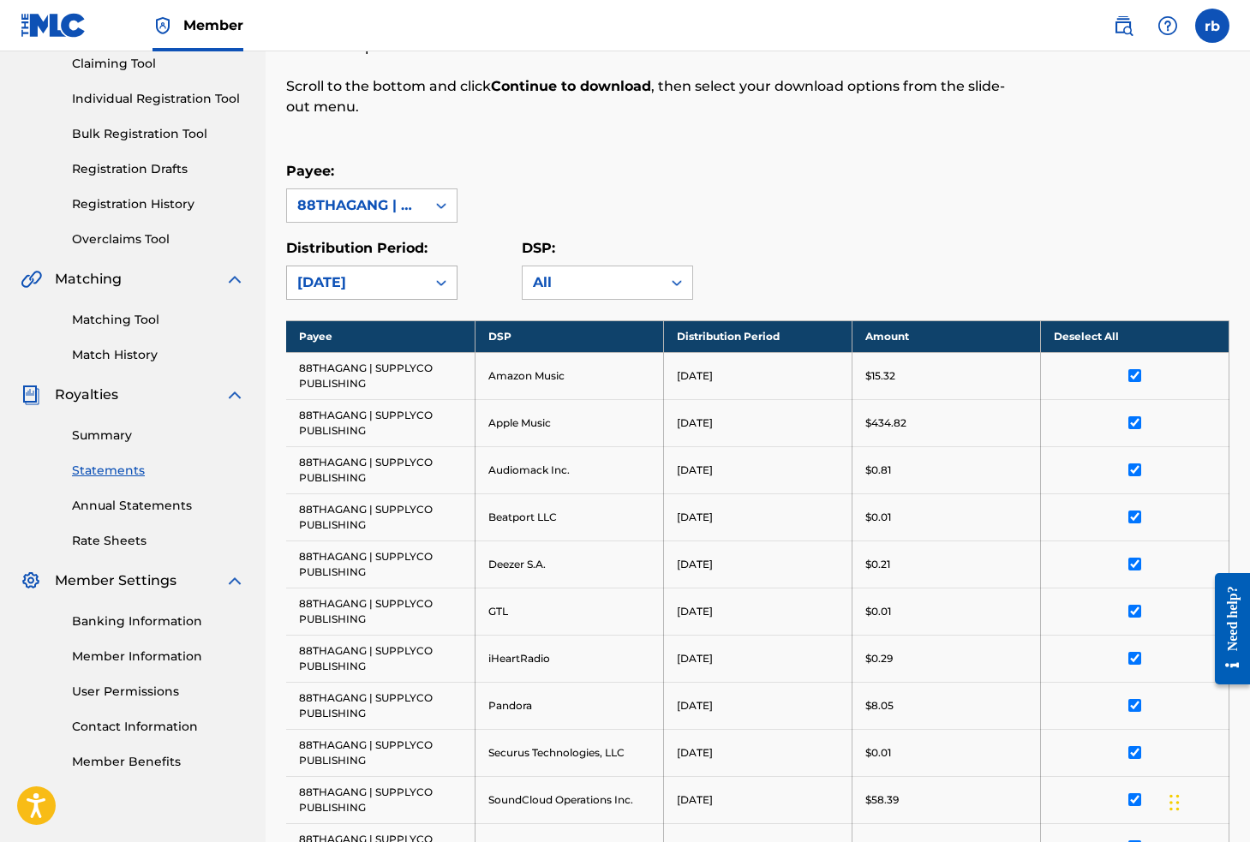
click at [424, 289] on div "[DATE]" at bounding box center [356, 282] width 139 height 33
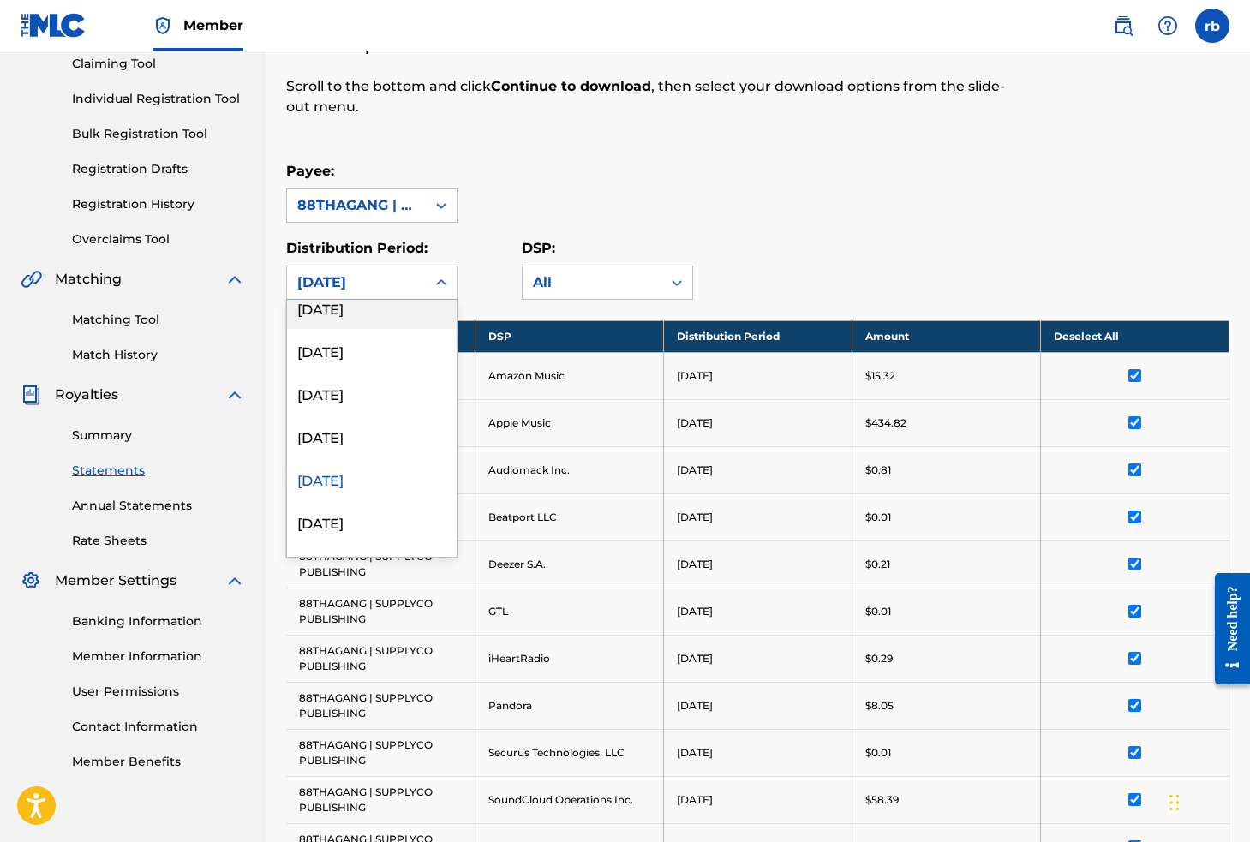
scroll to position [809, 0]
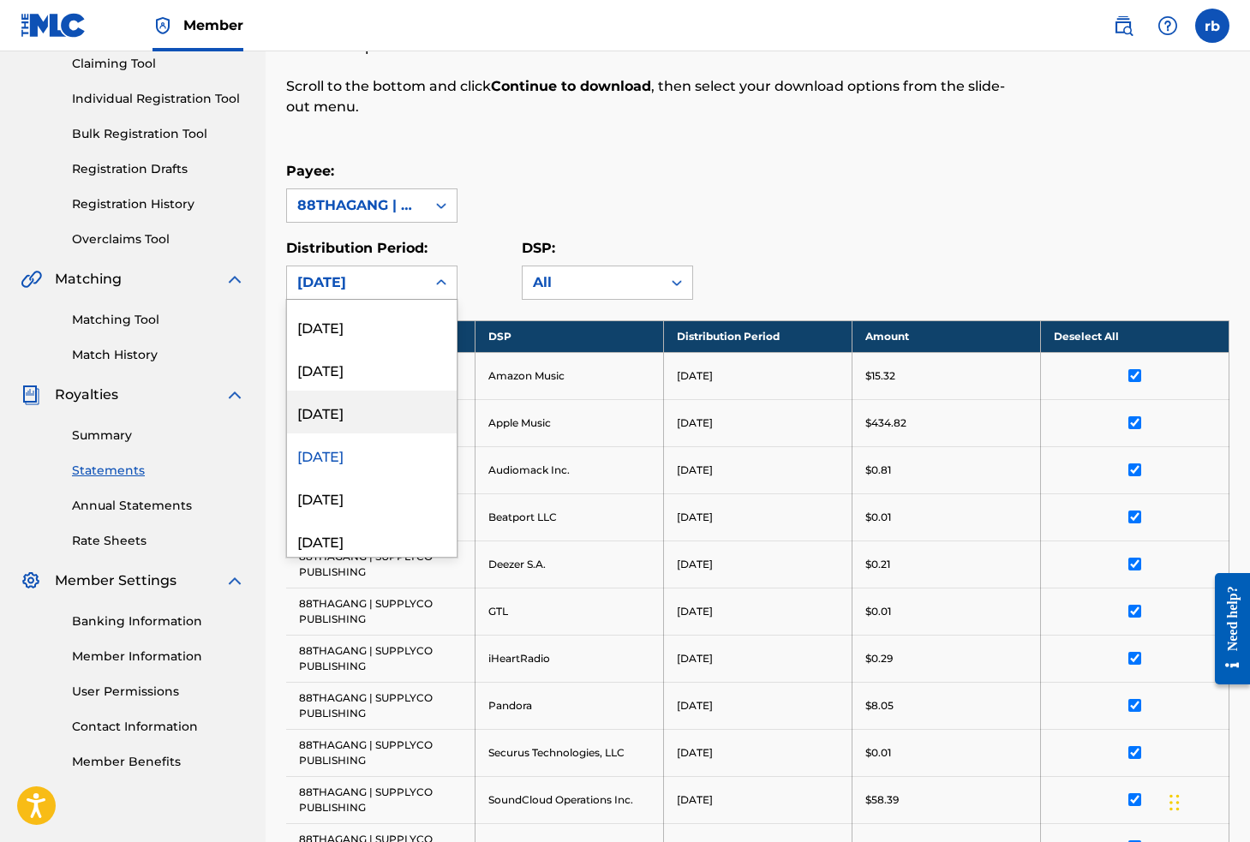
click at [367, 421] on div "[DATE]" at bounding box center [372, 412] width 170 height 43
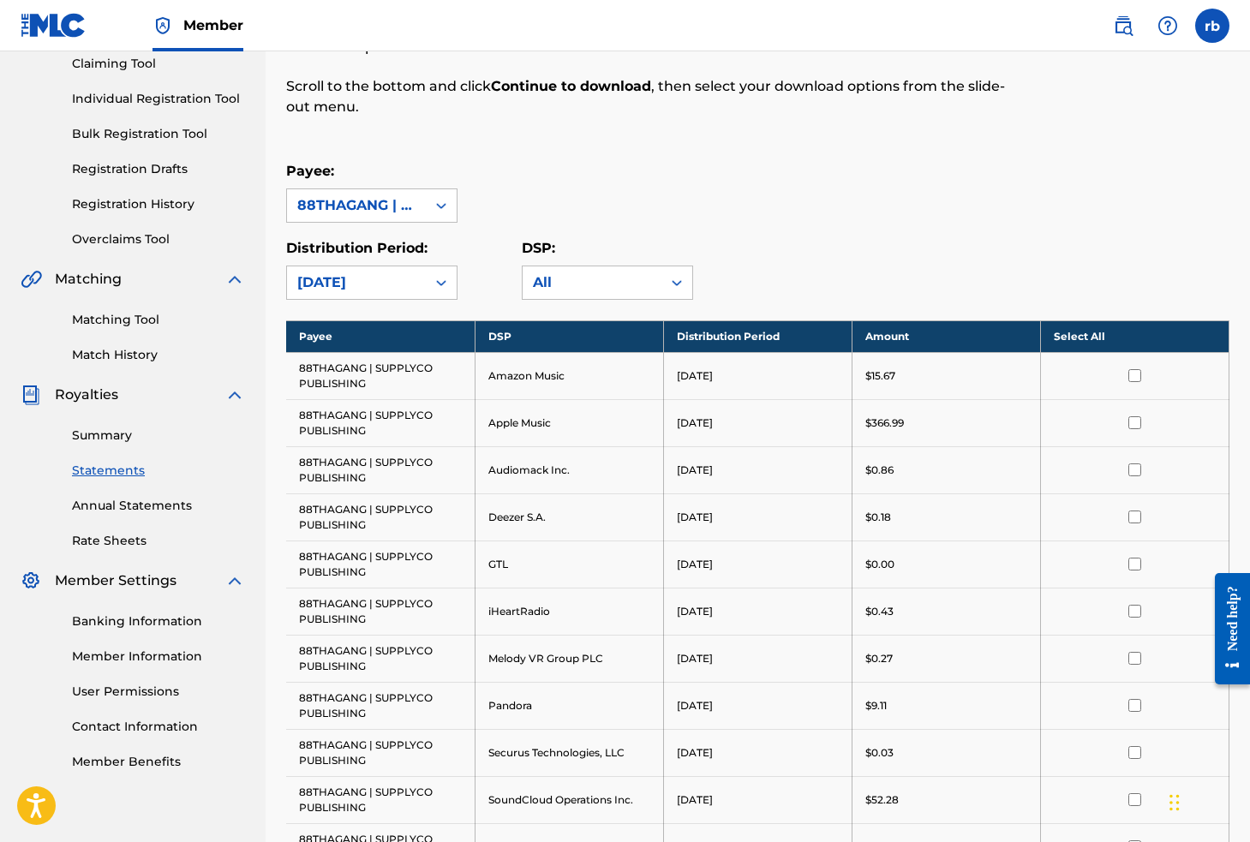
click at [1110, 330] on th "Select All" at bounding box center [1134, 336] width 188 height 32
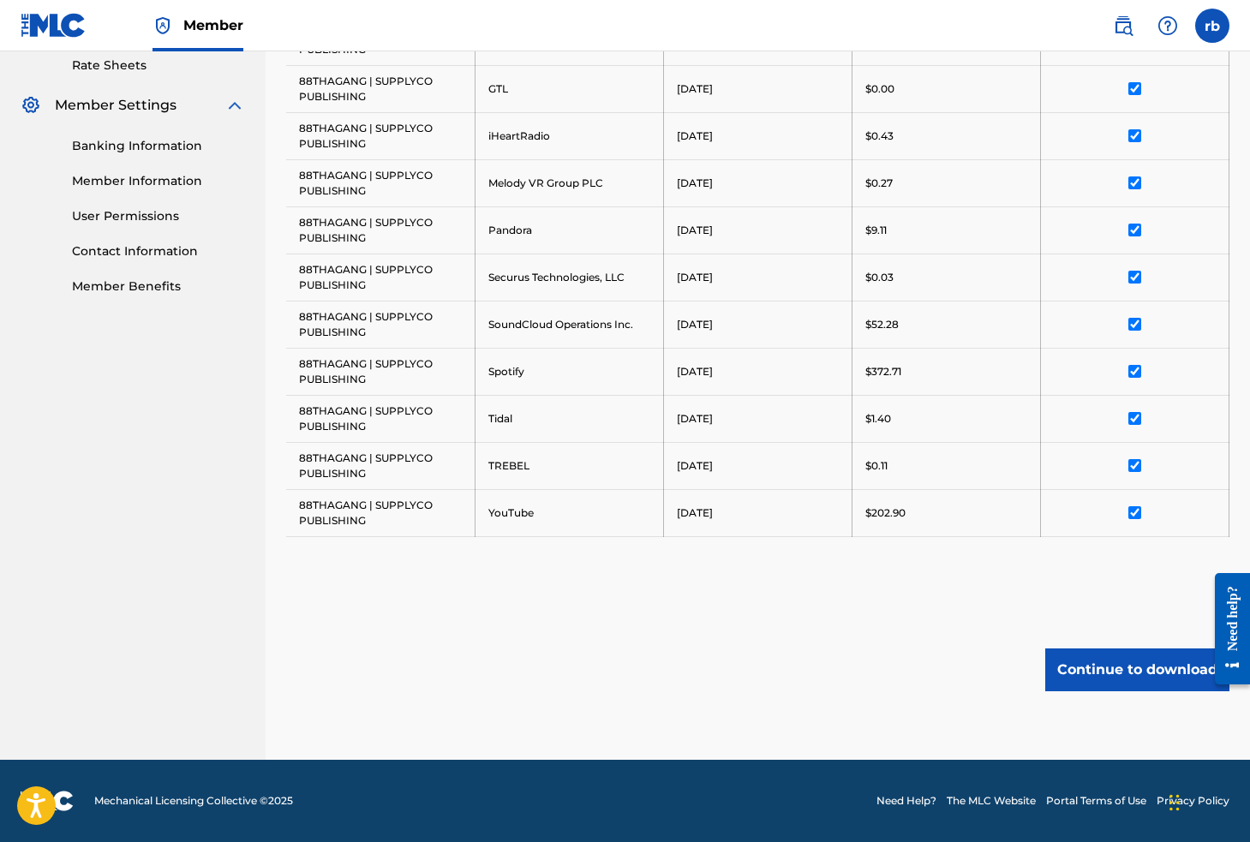
scroll to position [664, 0]
click at [1101, 684] on button "Continue to download" at bounding box center [1137, 669] width 184 height 43
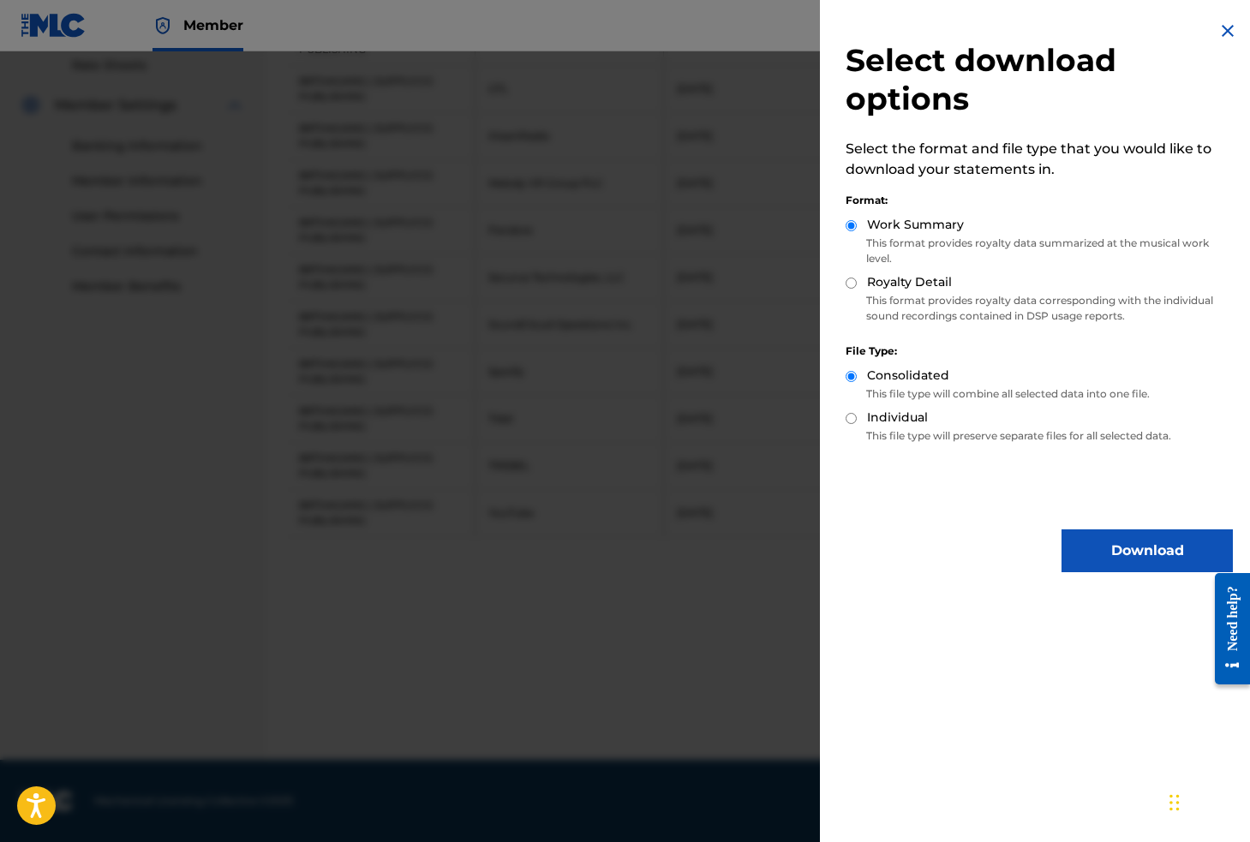
click at [852, 421] on input "Individual" at bounding box center [850, 418] width 11 height 11
radio input "true"
click at [853, 283] on input "Royalty Detail" at bounding box center [850, 283] width 11 height 11
radio input "true"
click at [1120, 564] on button "Download" at bounding box center [1146, 550] width 171 height 43
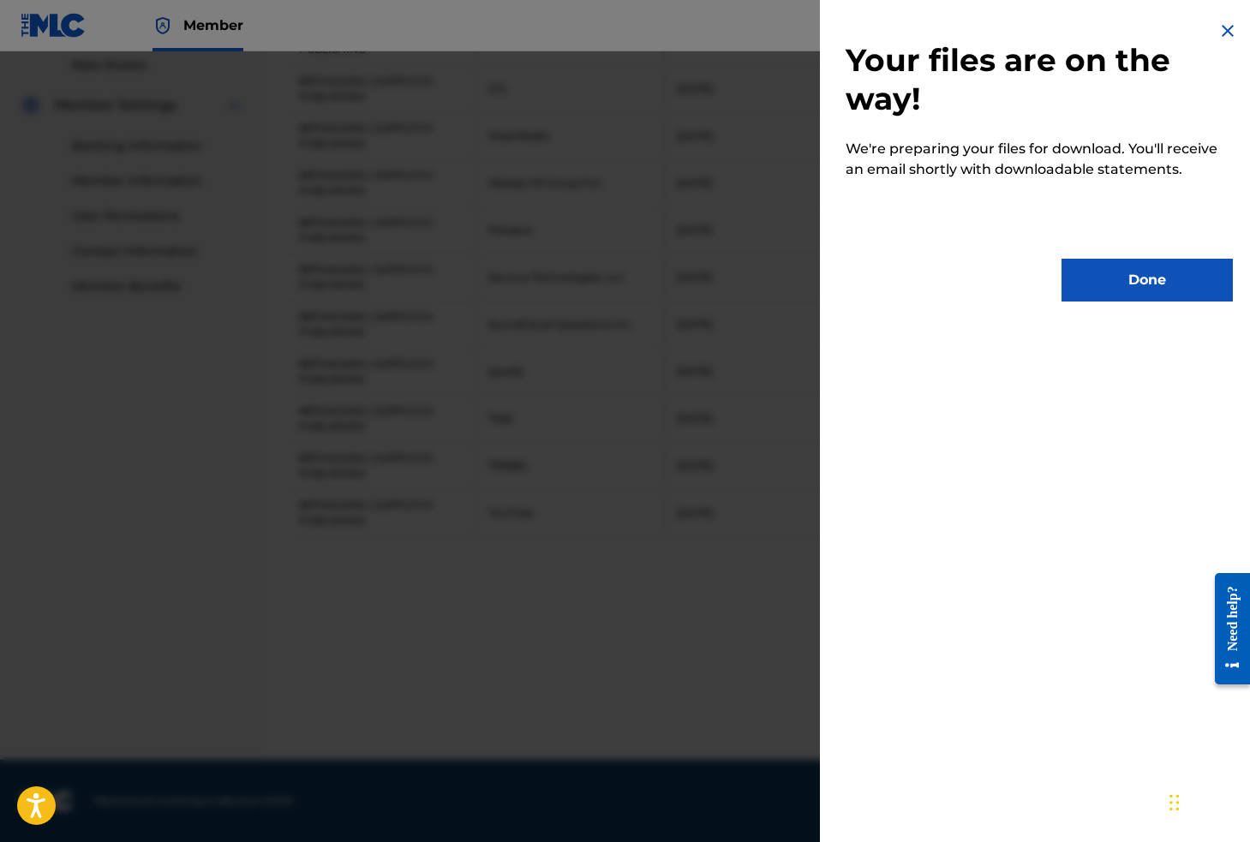
click at [1095, 286] on button "Done" at bounding box center [1146, 280] width 171 height 43
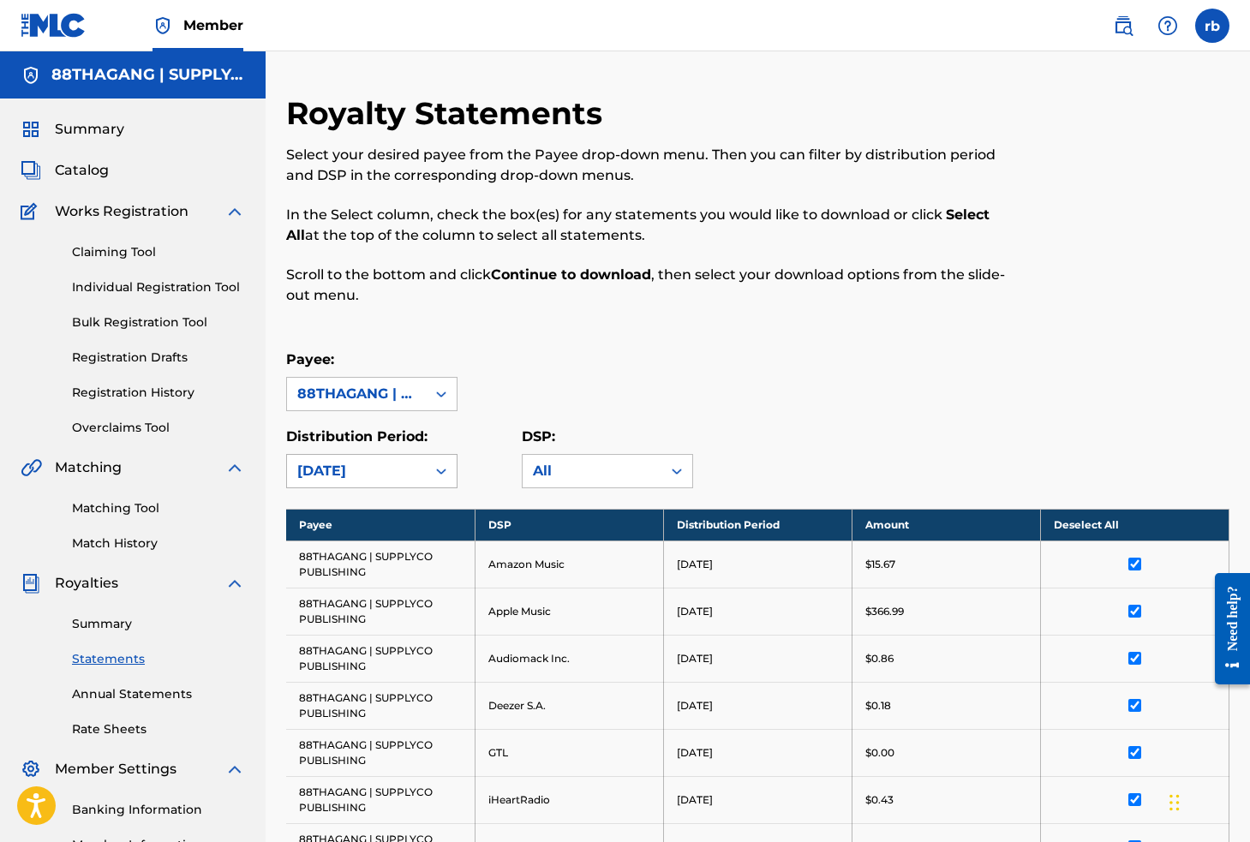
scroll to position [0, 0]
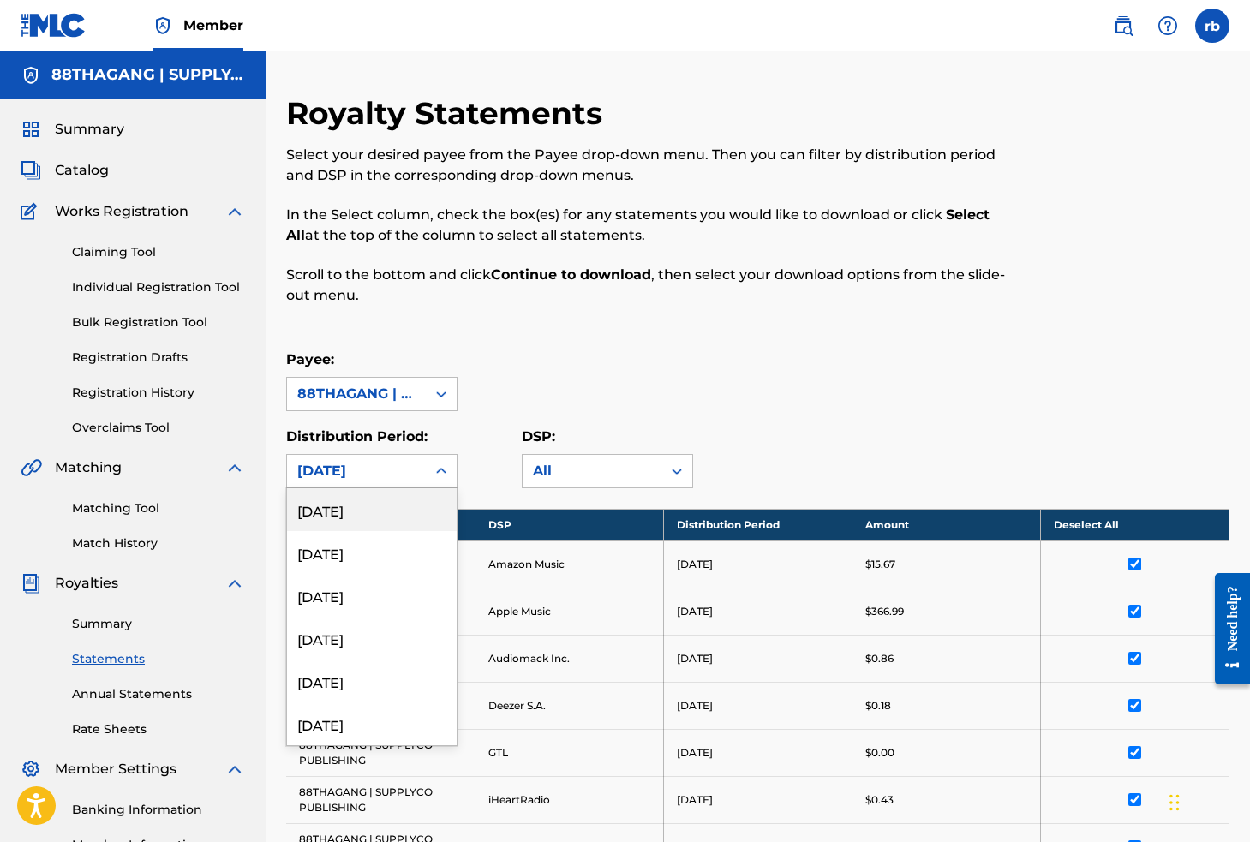
click at [388, 468] on div "[DATE]" at bounding box center [356, 471] width 118 height 21
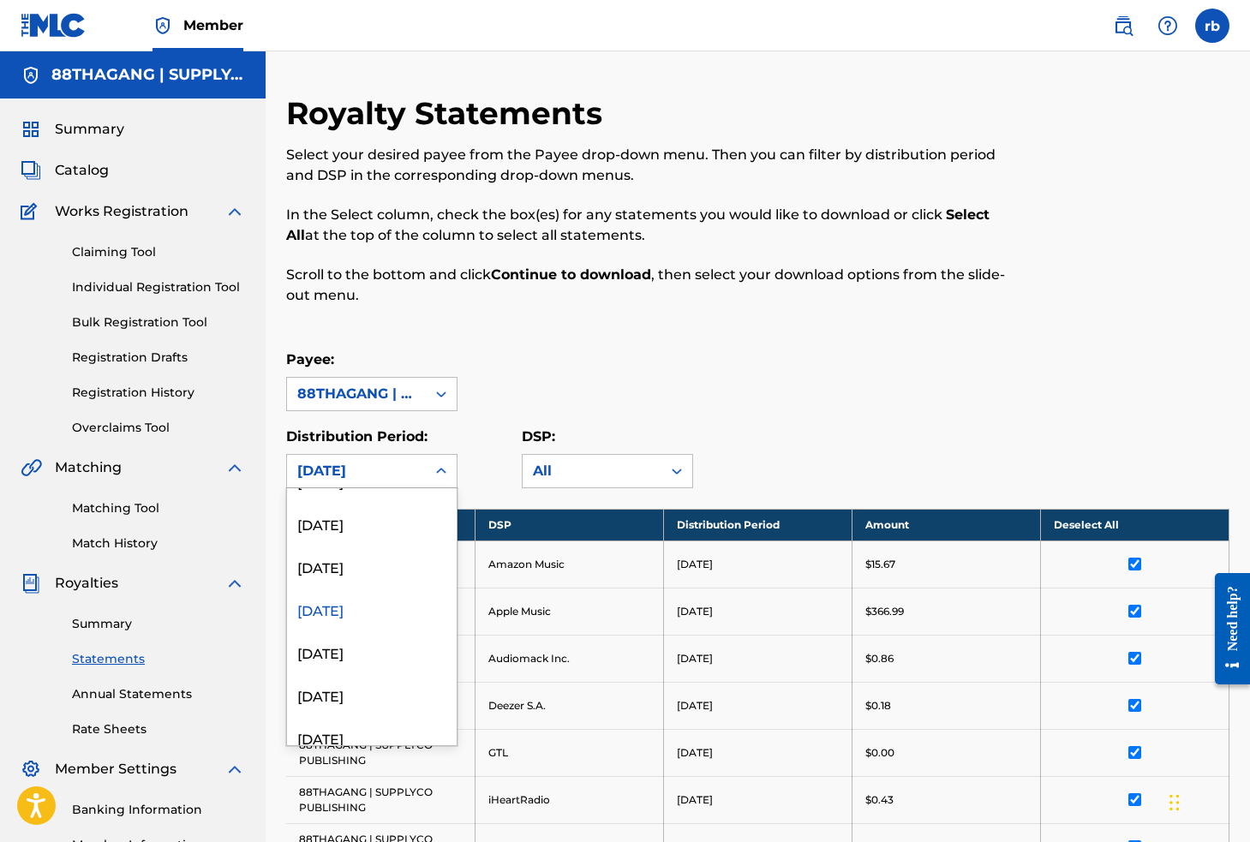
scroll to position [802, 0]
click at [379, 568] on div "[DATE]" at bounding box center [372, 564] width 170 height 43
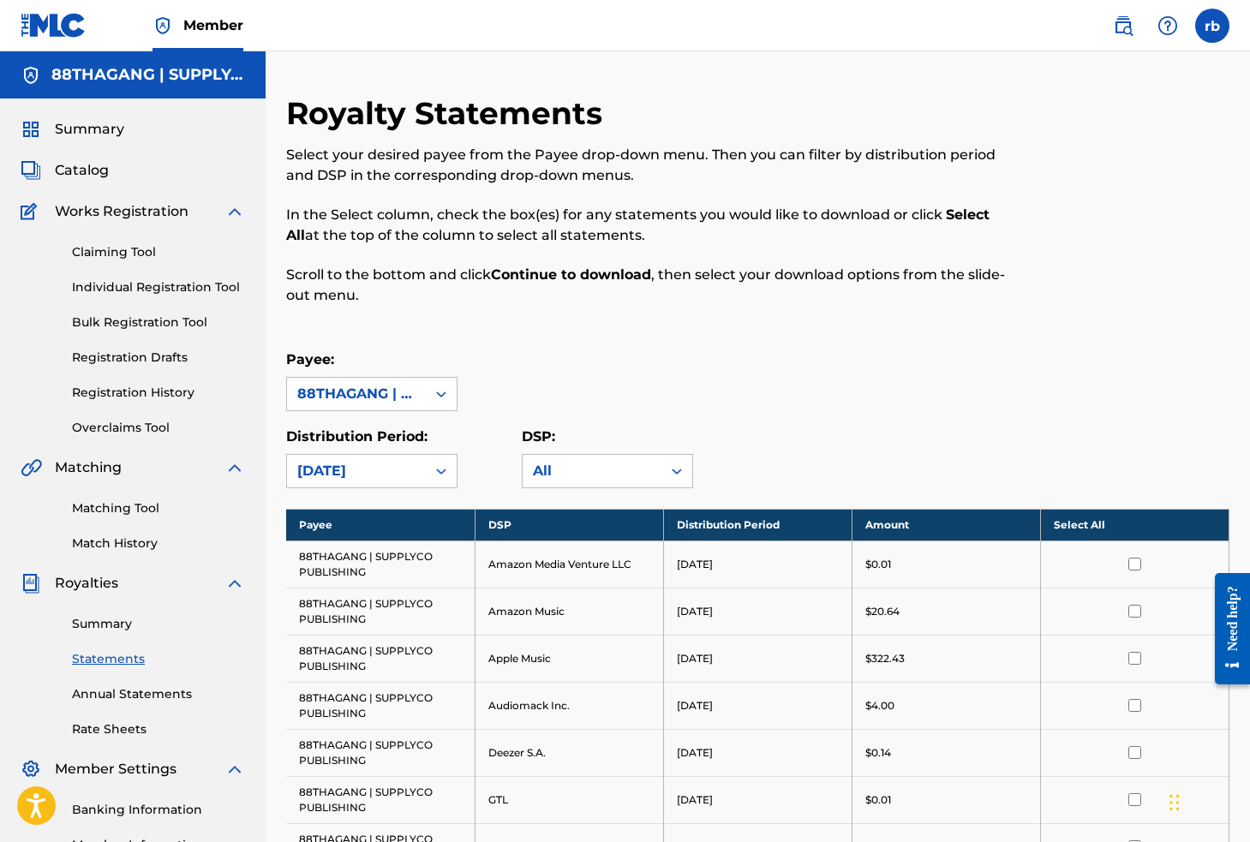
click at [1079, 522] on th "Select All" at bounding box center [1134, 525] width 188 height 32
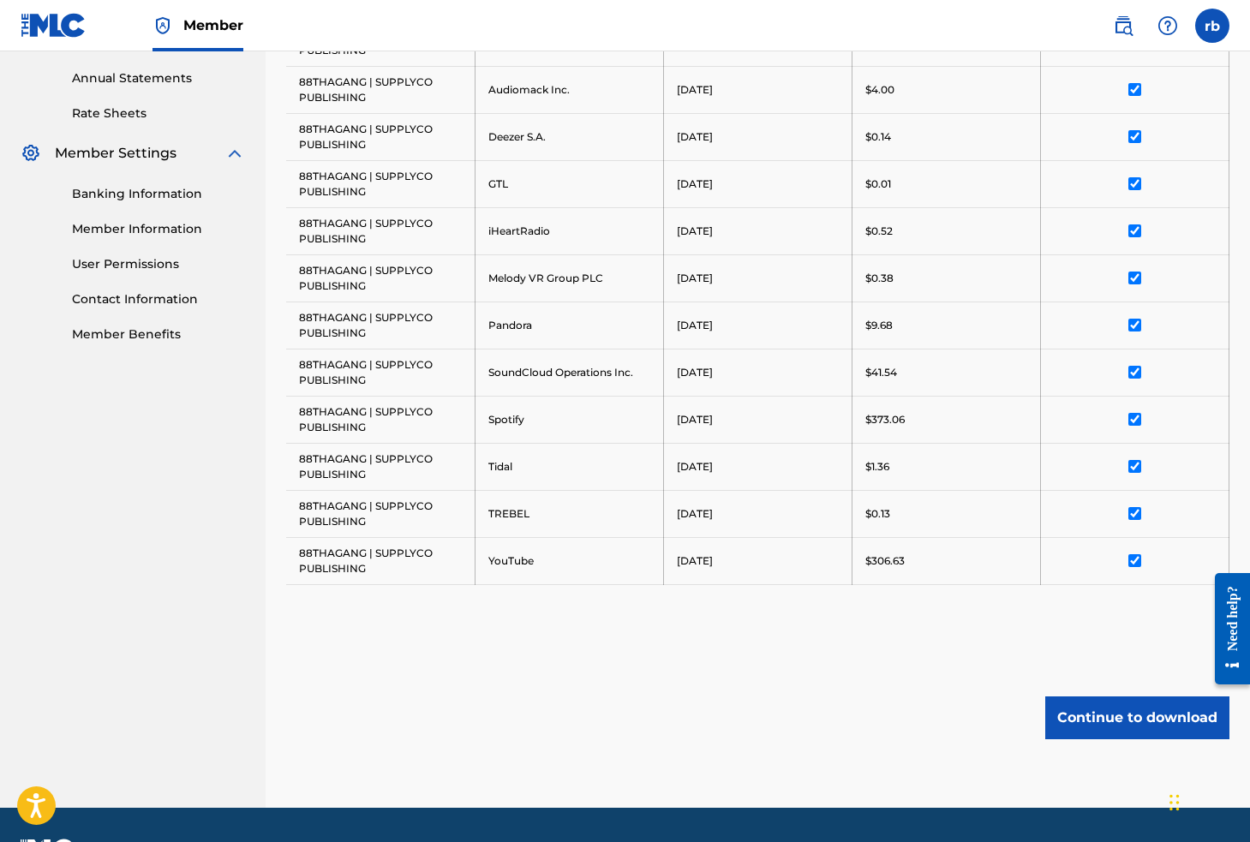
scroll to position [630, 0]
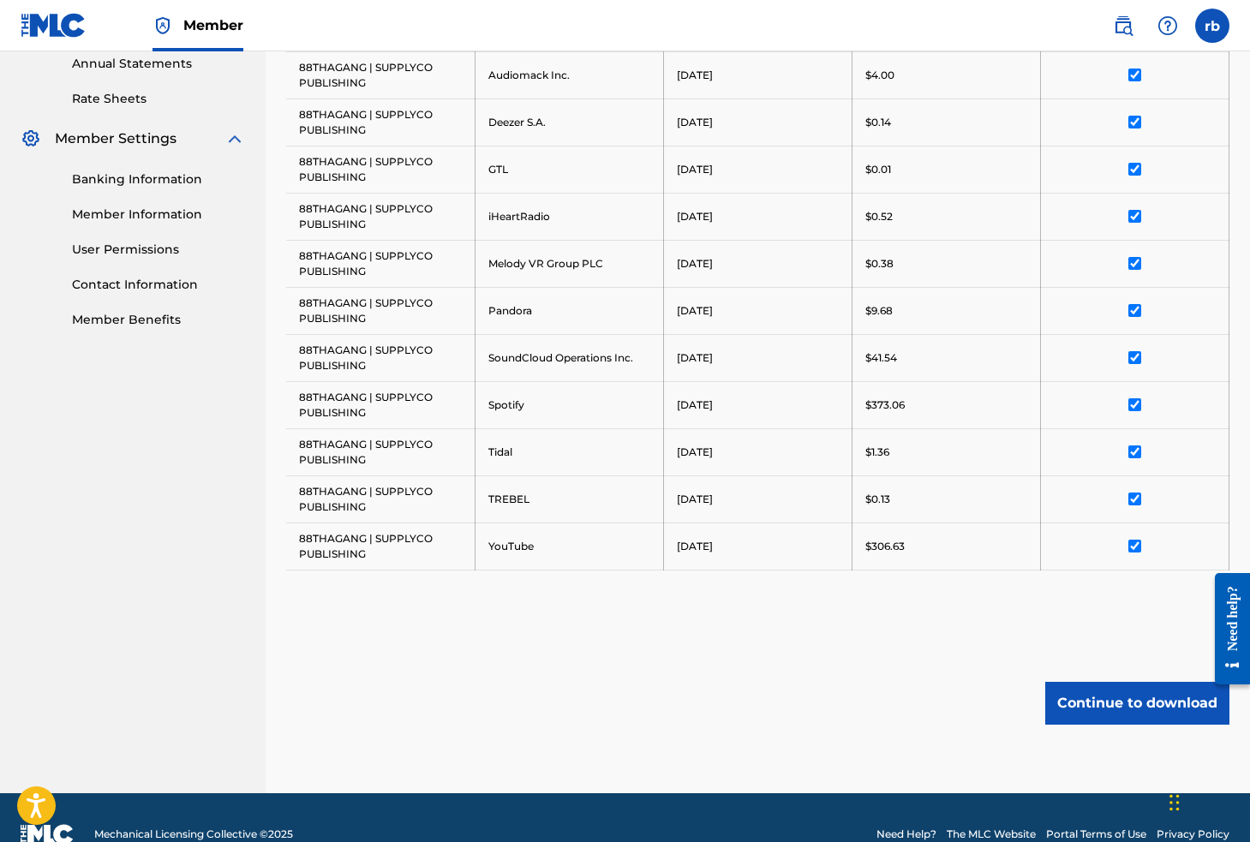
click at [1098, 707] on button "Continue to download" at bounding box center [1137, 703] width 184 height 43
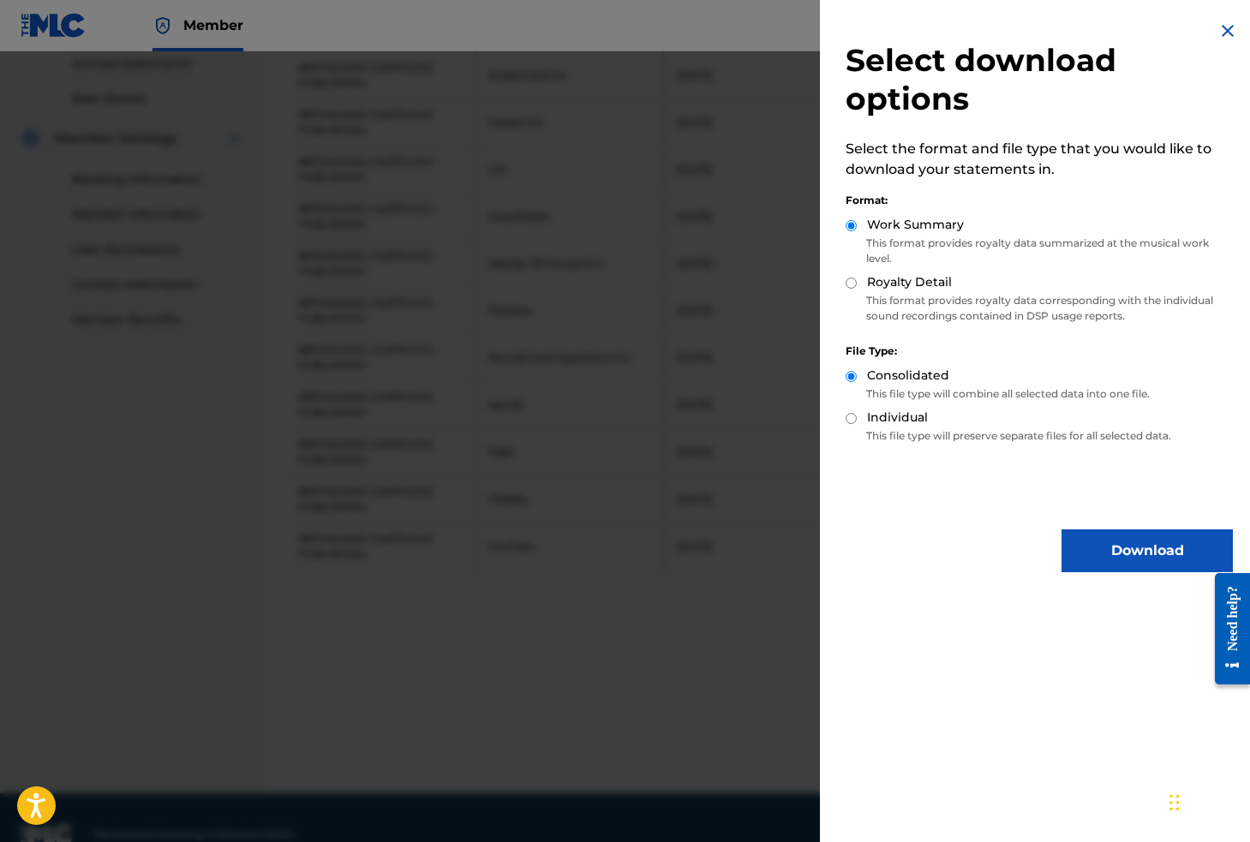
click at [868, 418] on label "Individual" at bounding box center [897, 418] width 61 height 18
click at [857, 418] on input "Individual" at bounding box center [850, 418] width 11 height 11
radio input "true"
click at [847, 285] on input "Royalty Detail" at bounding box center [850, 283] width 11 height 11
radio input "true"
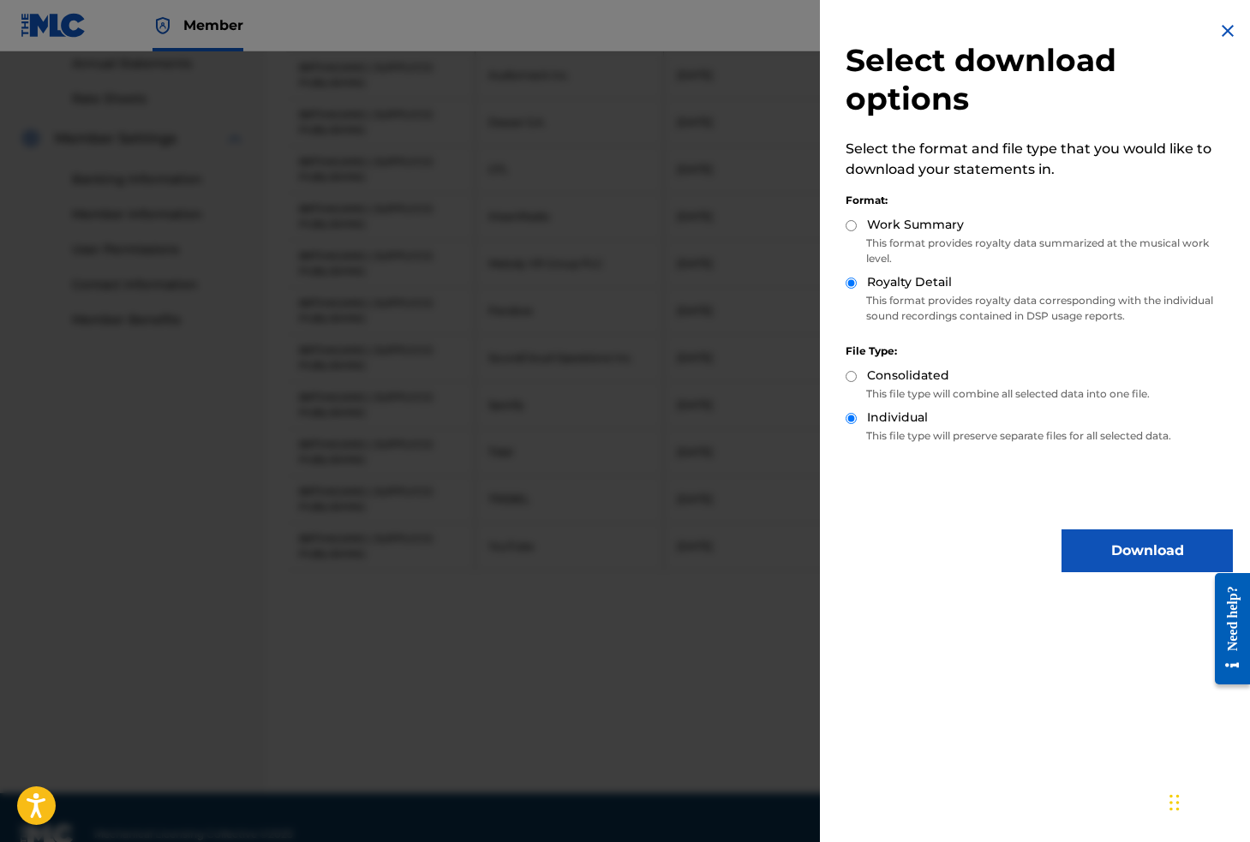
click at [1123, 558] on button "Download" at bounding box center [1146, 550] width 171 height 43
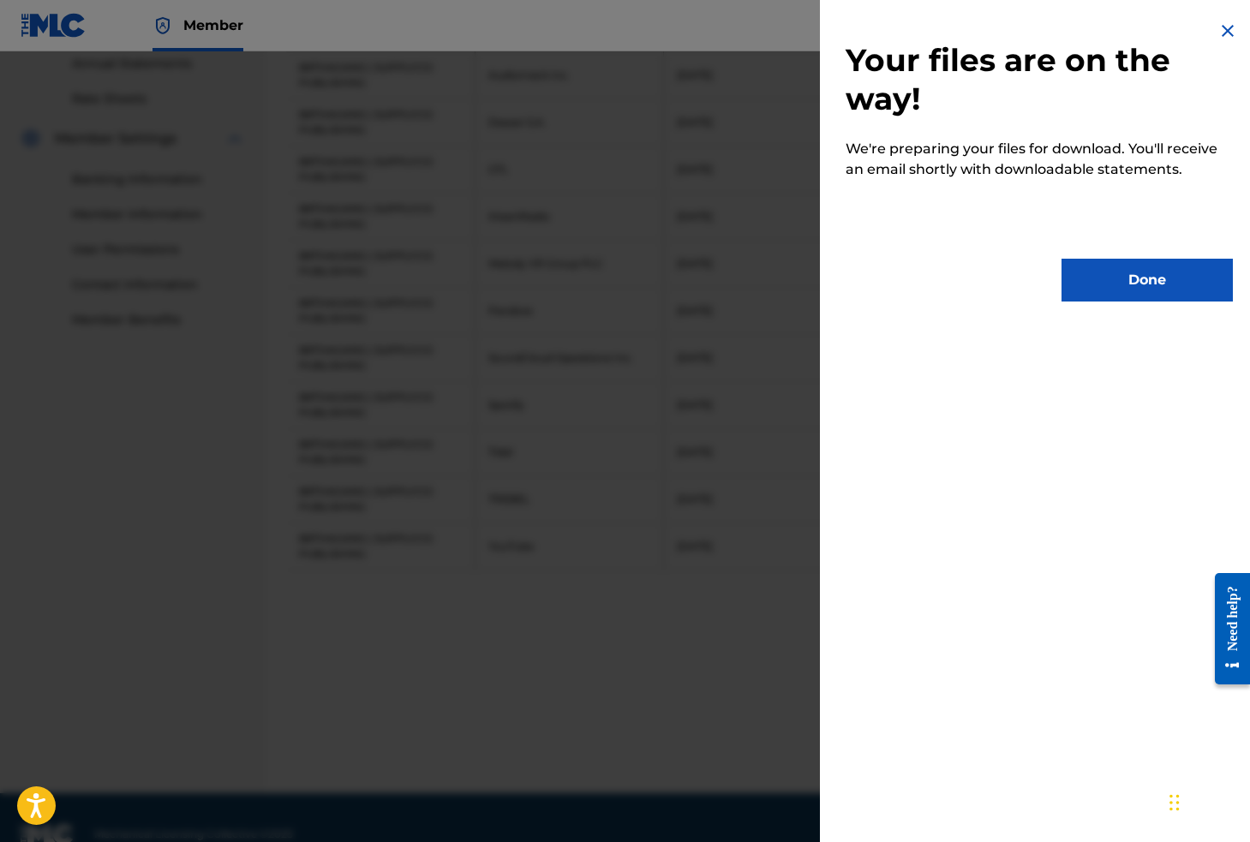
click at [1133, 278] on button "Done" at bounding box center [1146, 280] width 171 height 43
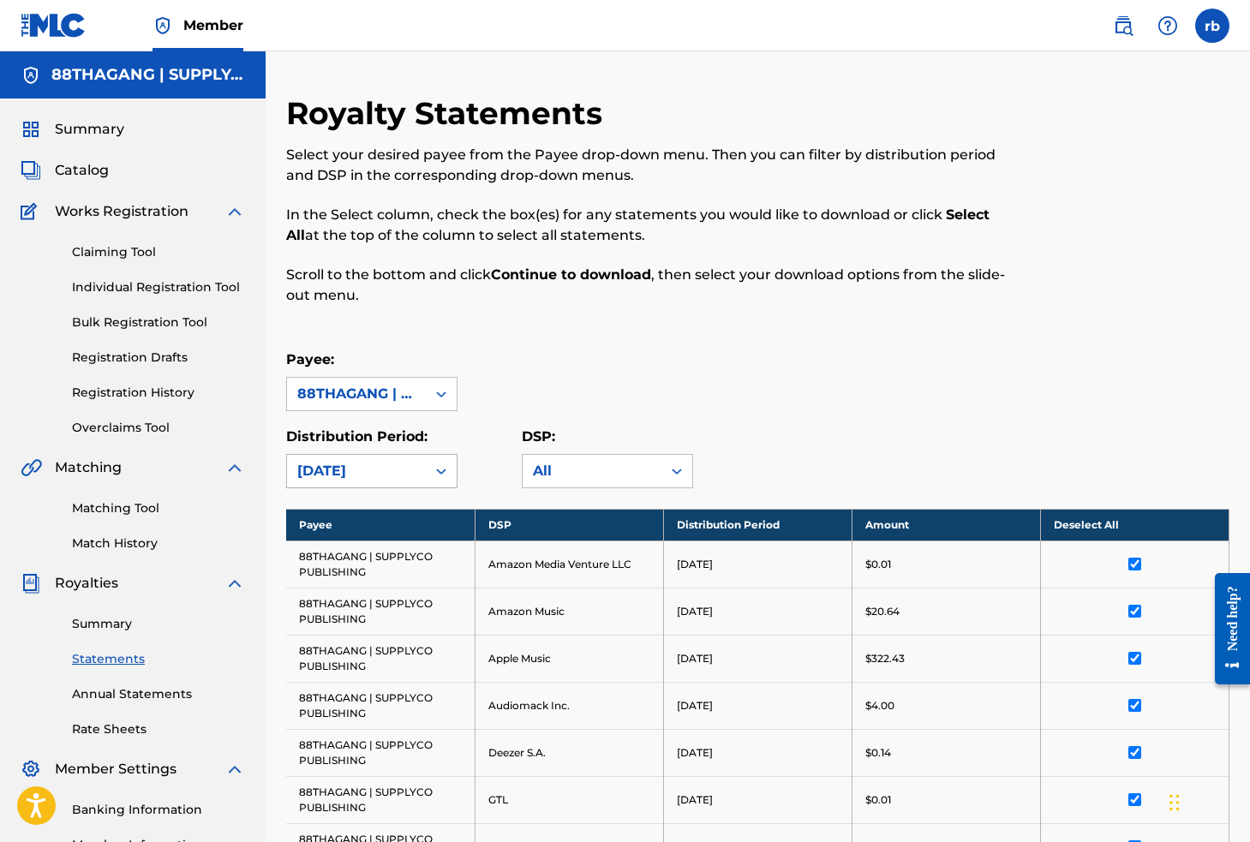
scroll to position [0, 0]
click at [432, 463] on div at bounding box center [441, 471] width 31 height 31
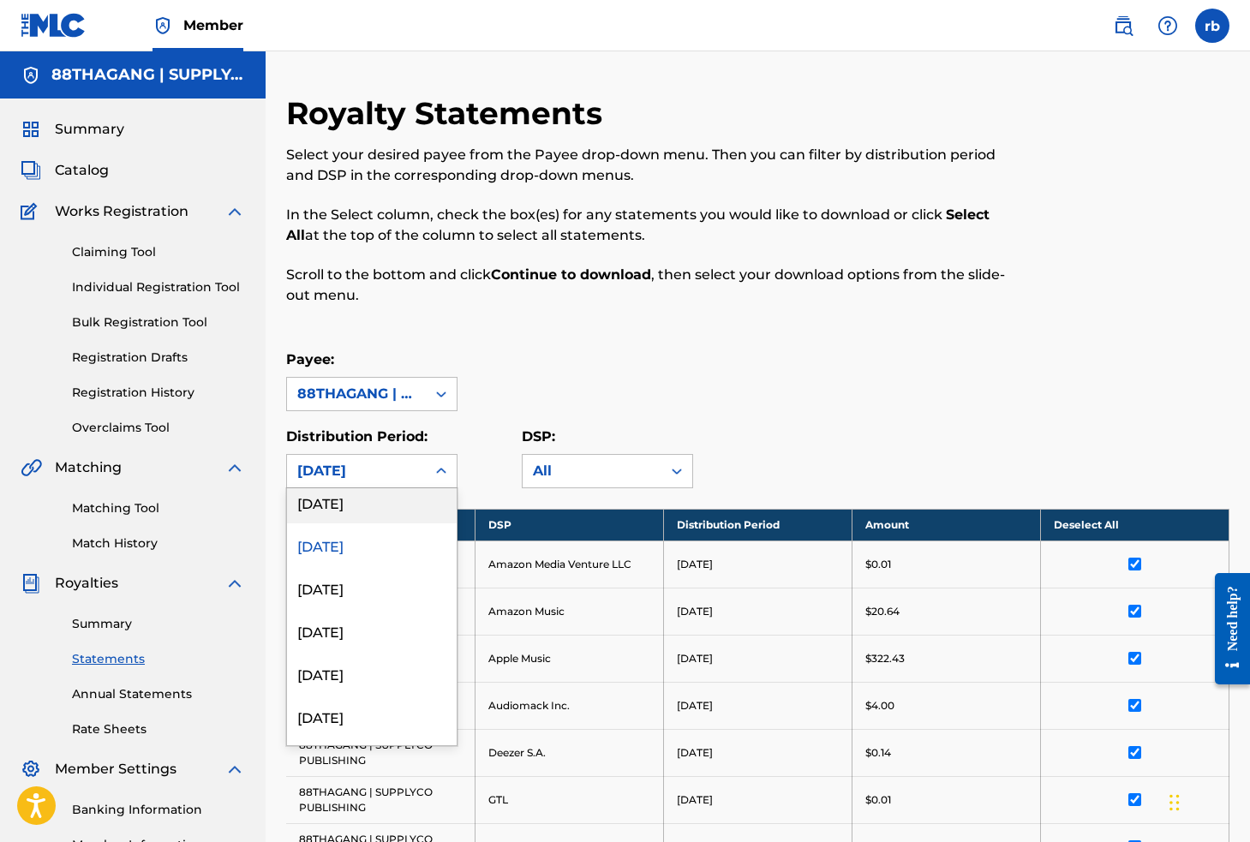
scroll to position [822, 0]
click at [383, 508] on div "[DATE]" at bounding box center [372, 501] width 170 height 43
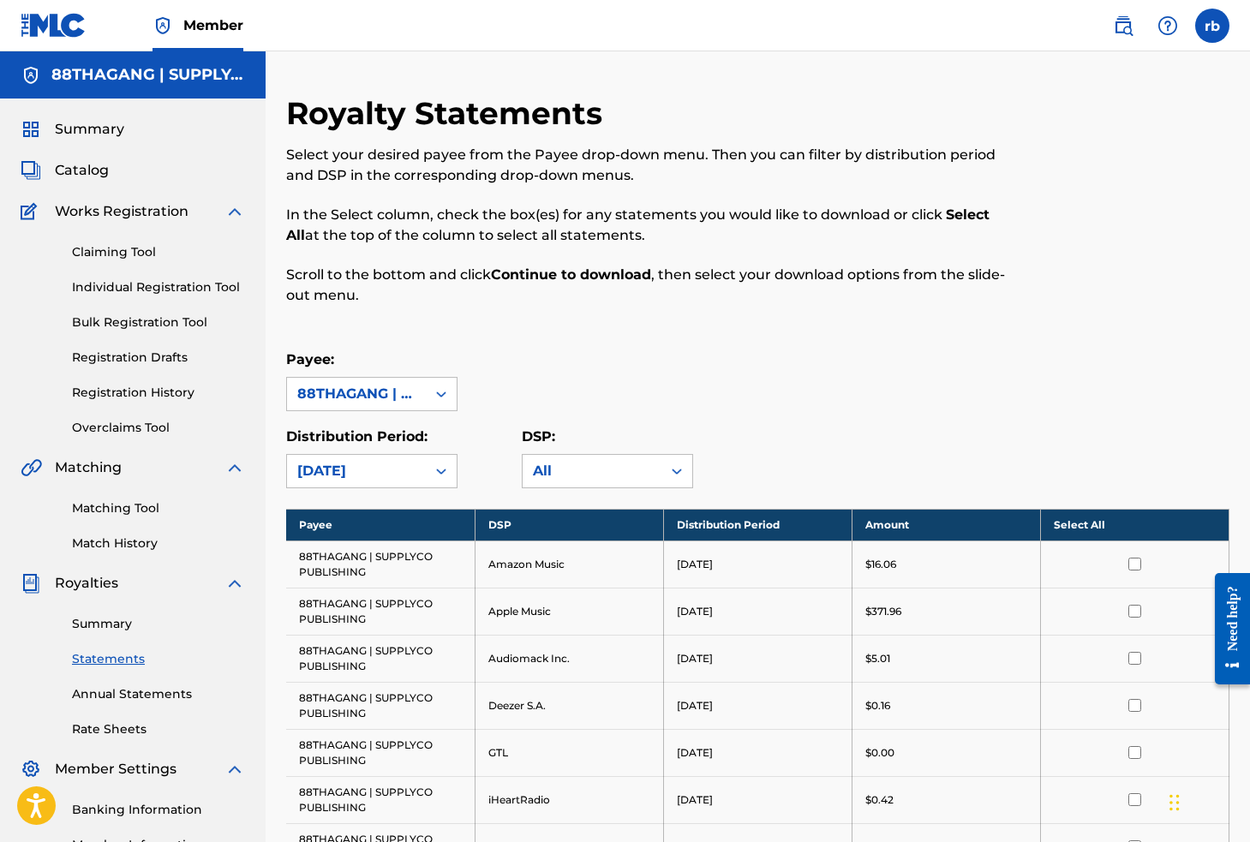
click at [1101, 528] on th "Select All" at bounding box center [1134, 525] width 188 height 32
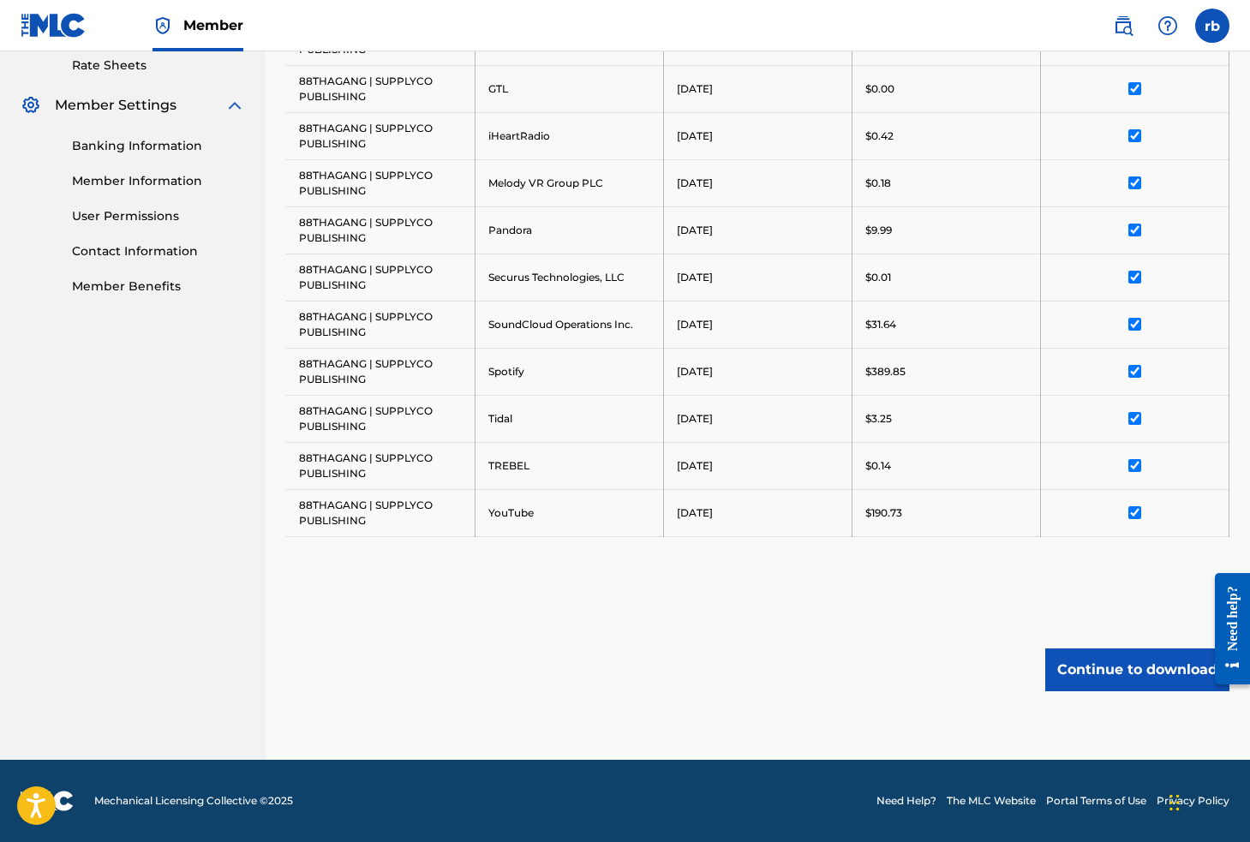
scroll to position [664, 0]
click at [1102, 684] on button "Continue to download" at bounding box center [1137, 669] width 184 height 43
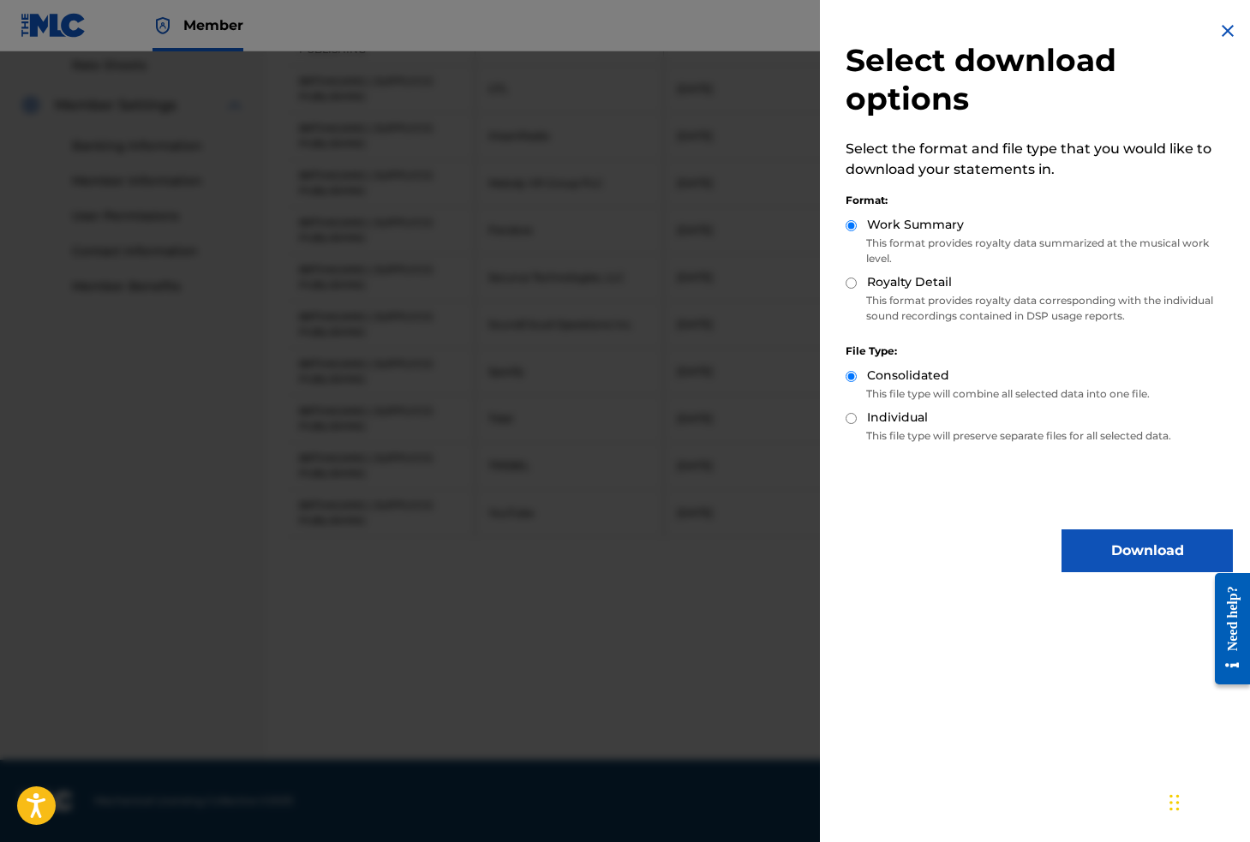
click at [956, 423] on div "Individual" at bounding box center [1038, 419] width 387 height 20
click at [843, 414] on div "Select download options Select the format and file type that you would like to …" at bounding box center [1039, 296] width 439 height 593
click at [847, 415] on input "Individual" at bounding box center [850, 418] width 11 height 11
radio input "true"
click at [848, 282] on input "Royalty Detail" at bounding box center [850, 283] width 11 height 11
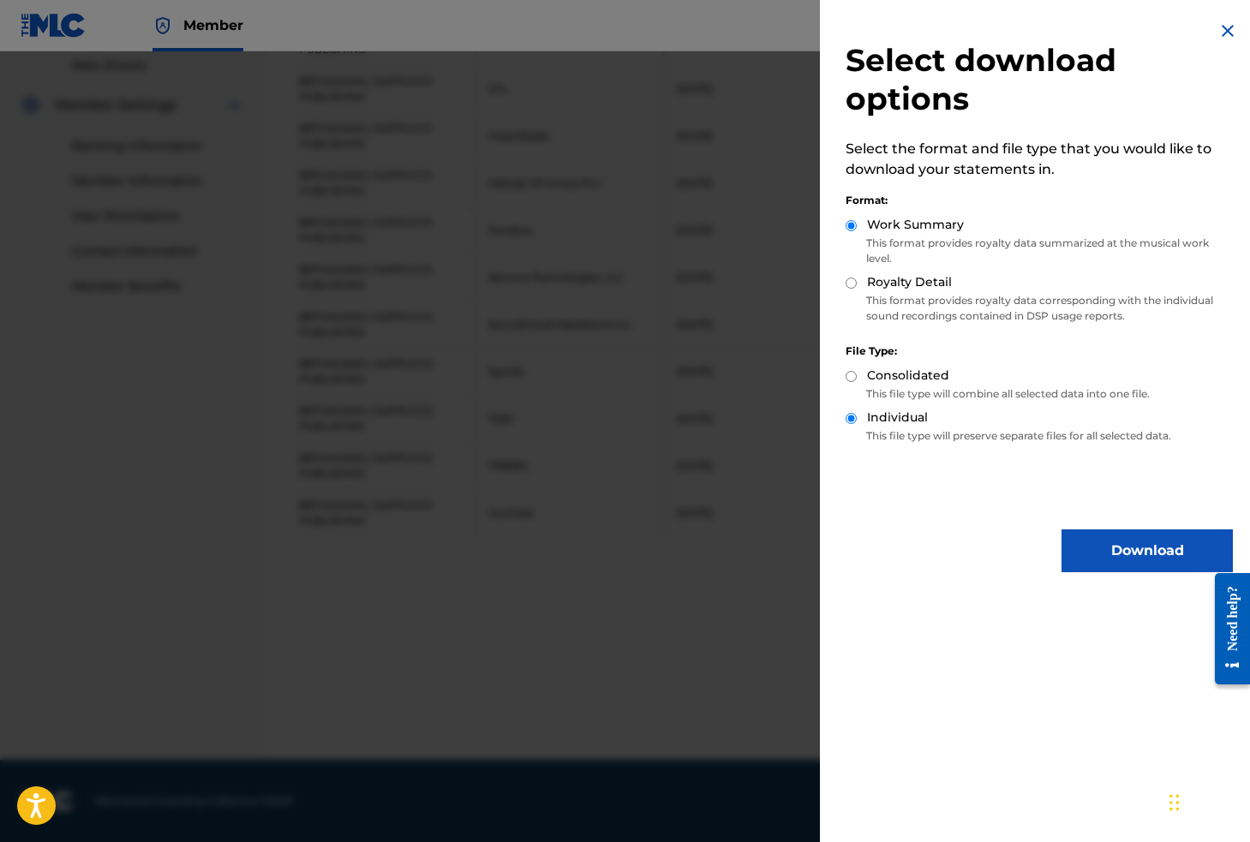
radio input "true"
click at [1123, 557] on button "Download" at bounding box center [1146, 550] width 171 height 43
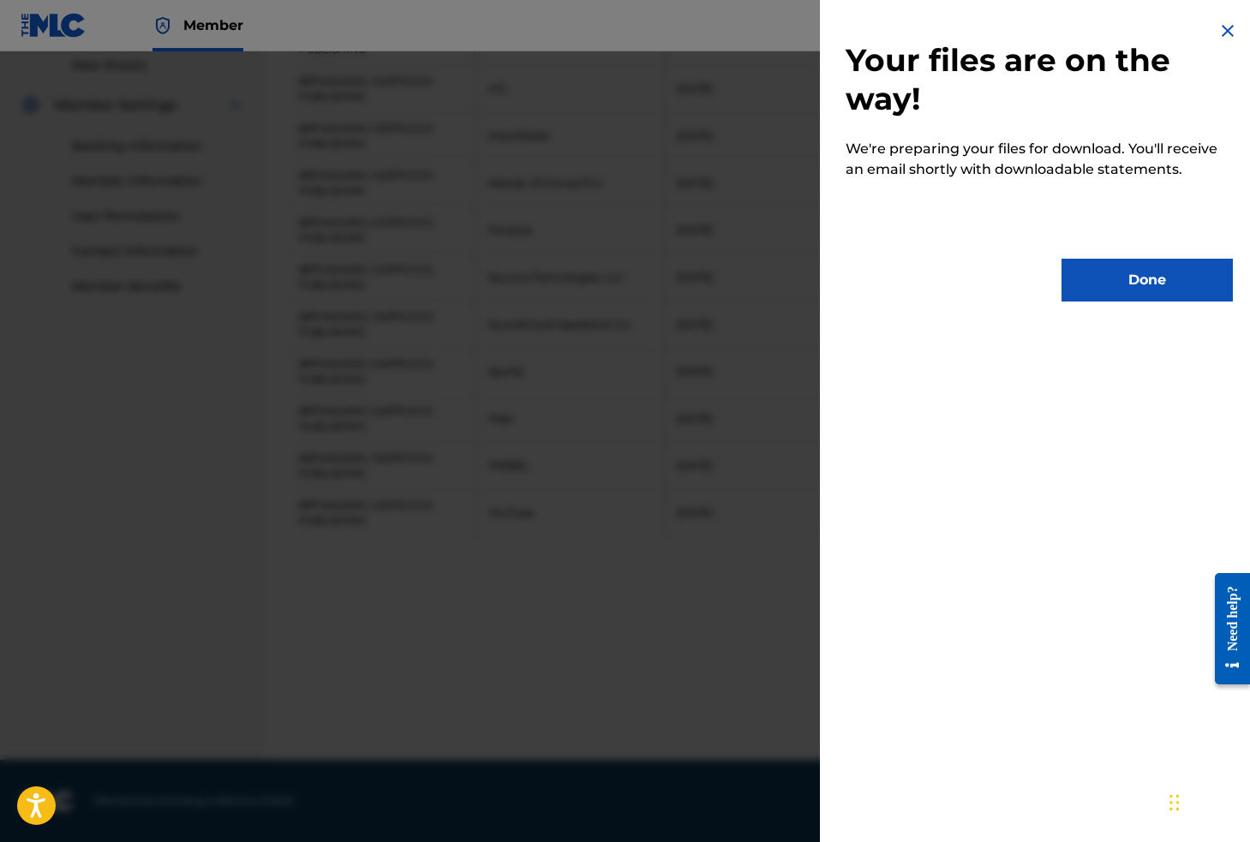
click at [1112, 280] on button "Done" at bounding box center [1146, 280] width 171 height 43
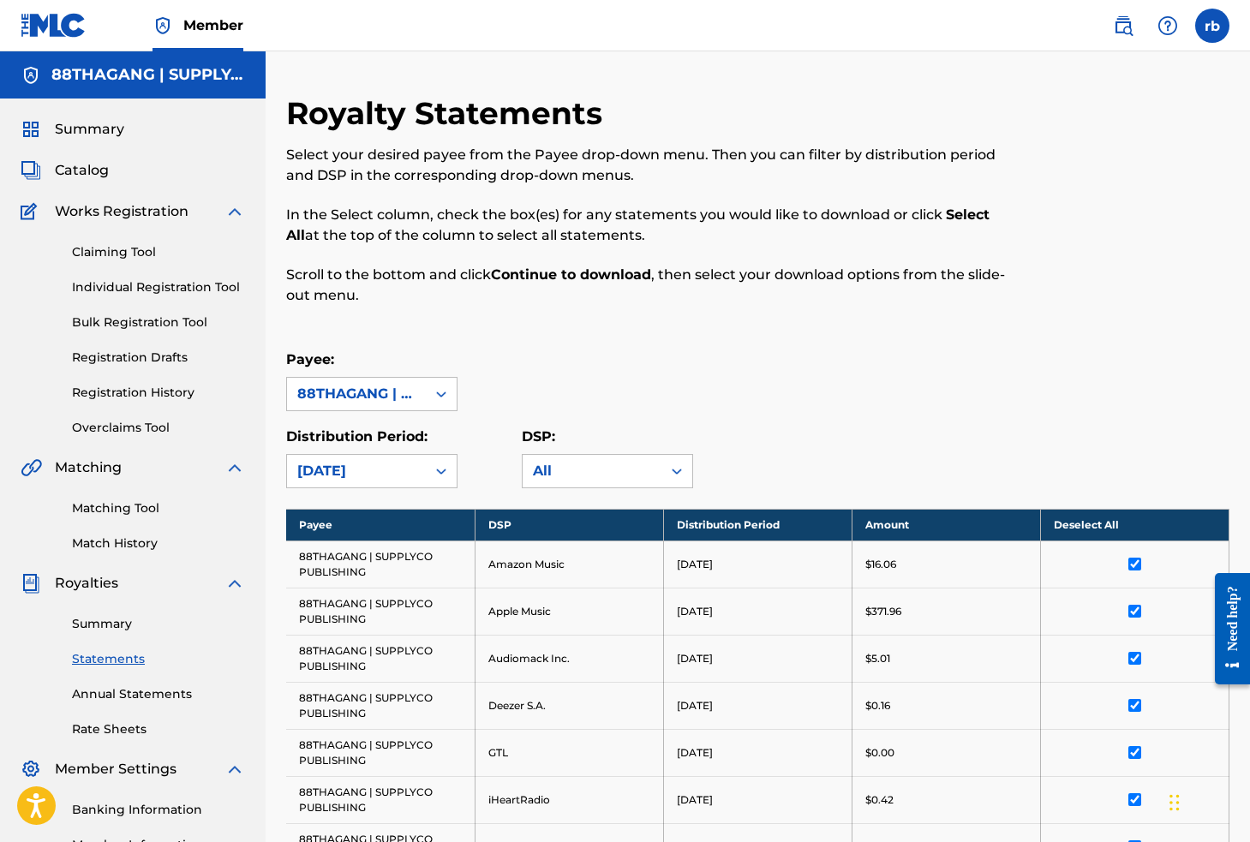
scroll to position [0, 0]
click at [372, 470] on div "[DATE]" at bounding box center [356, 471] width 118 height 21
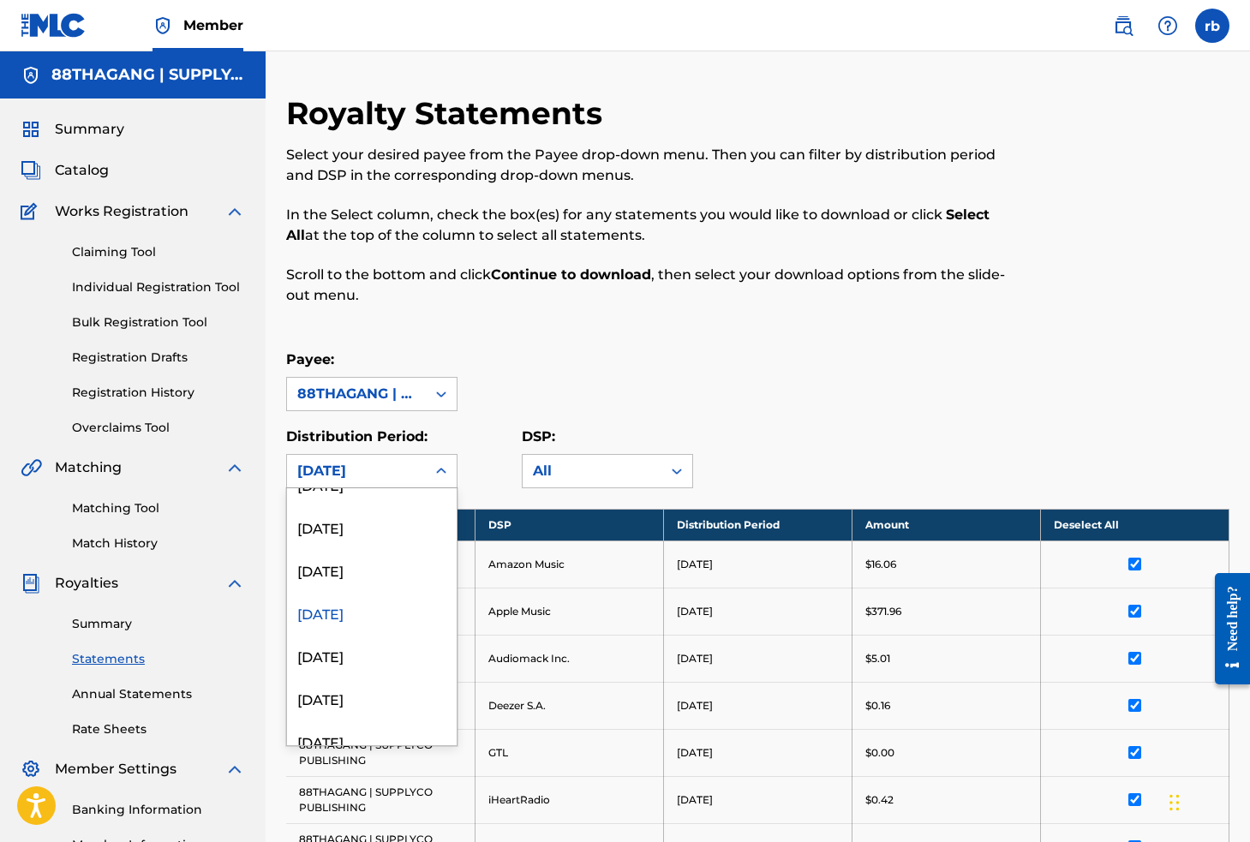
scroll to position [715, 0]
click at [357, 571] on div "[DATE]" at bounding box center [372, 565] width 170 height 43
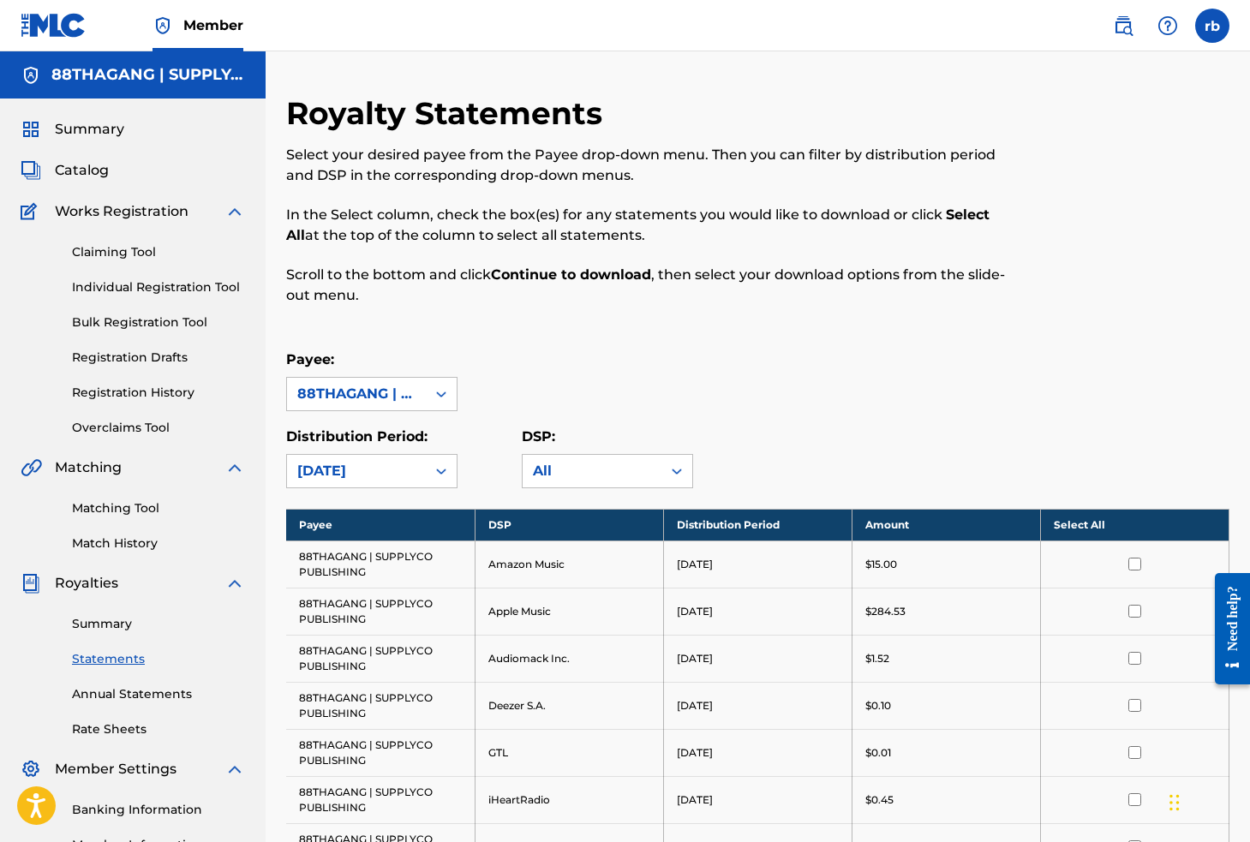
click at [1116, 516] on th "Select All" at bounding box center [1134, 525] width 188 height 32
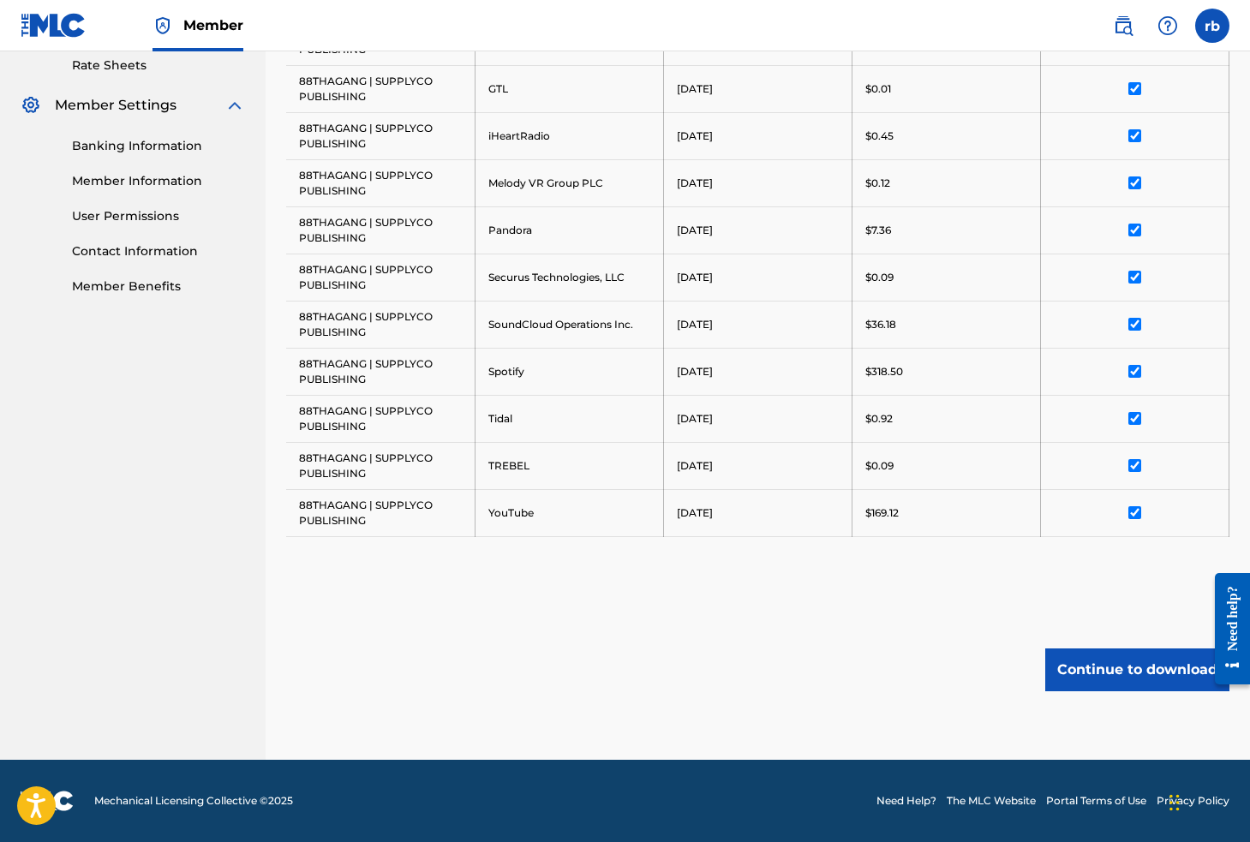
scroll to position [664, 0]
click at [1119, 661] on button "Continue to download" at bounding box center [1137, 669] width 184 height 43
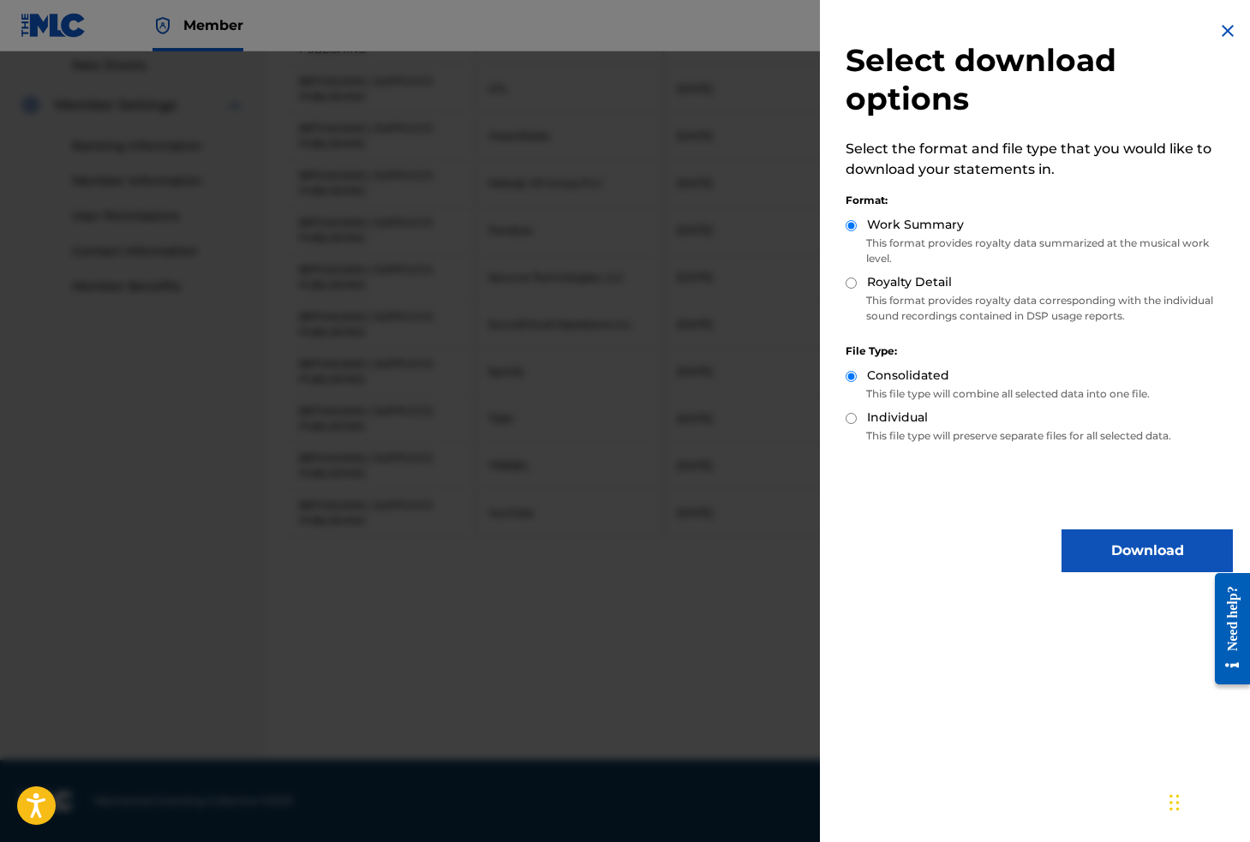
click at [869, 416] on label "Individual" at bounding box center [897, 418] width 61 height 18
click at [857, 416] on input "Individual" at bounding box center [850, 418] width 11 height 11
radio input "true"
click at [846, 287] on input "Royalty Detail" at bounding box center [850, 283] width 11 height 11
radio input "true"
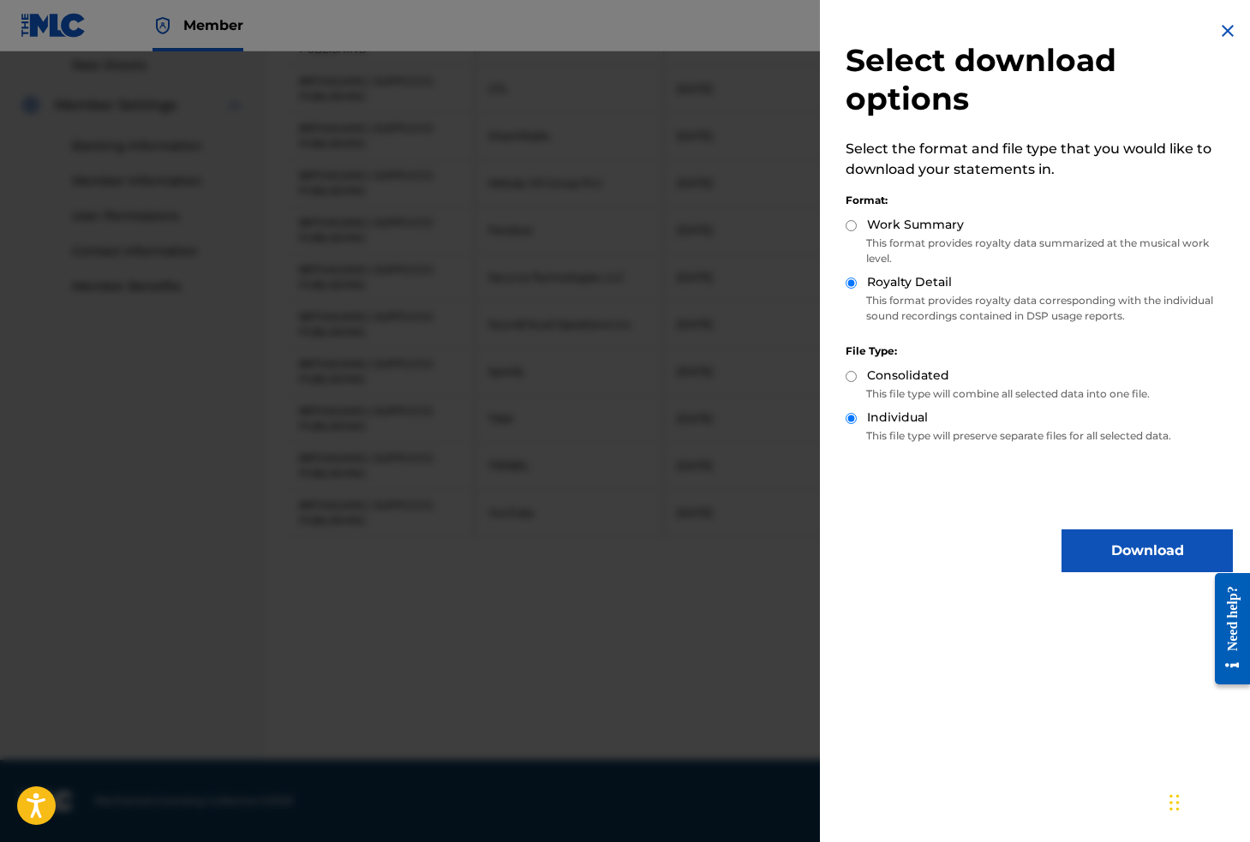
click at [1070, 548] on button "Download" at bounding box center [1146, 550] width 171 height 43
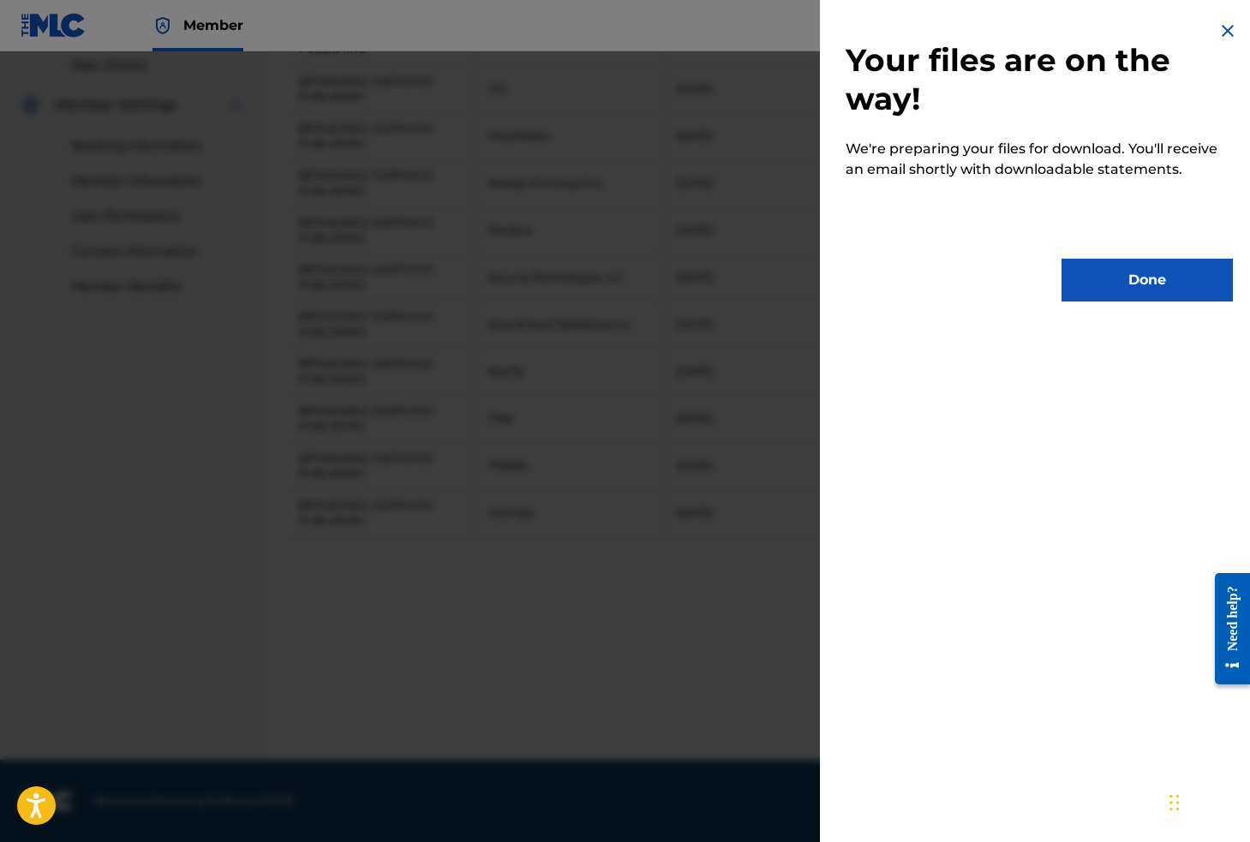
click at [1177, 274] on button "Done" at bounding box center [1146, 280] width 171 height 43
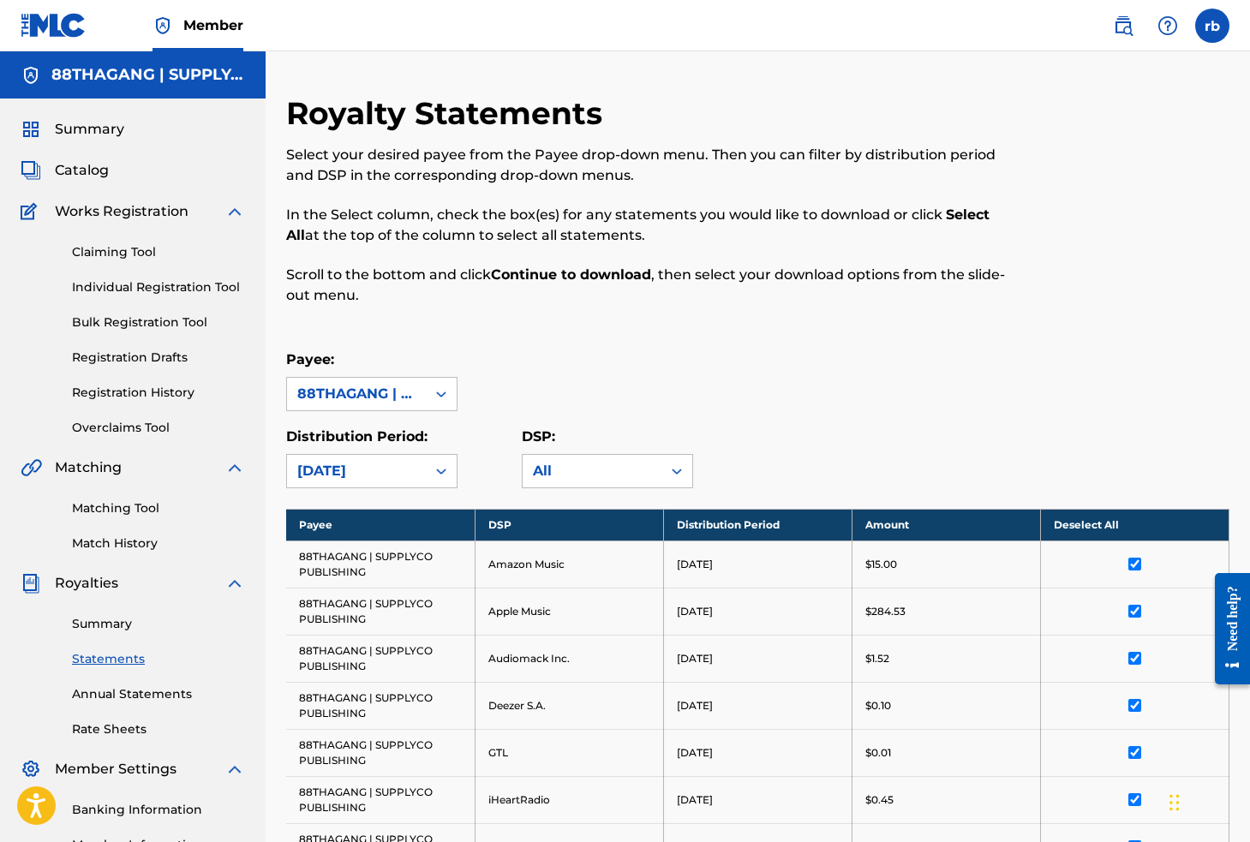
scroll to position [0, 0]
click at [429, 464] on div at bounding box center [441, 471] width 31 height 31
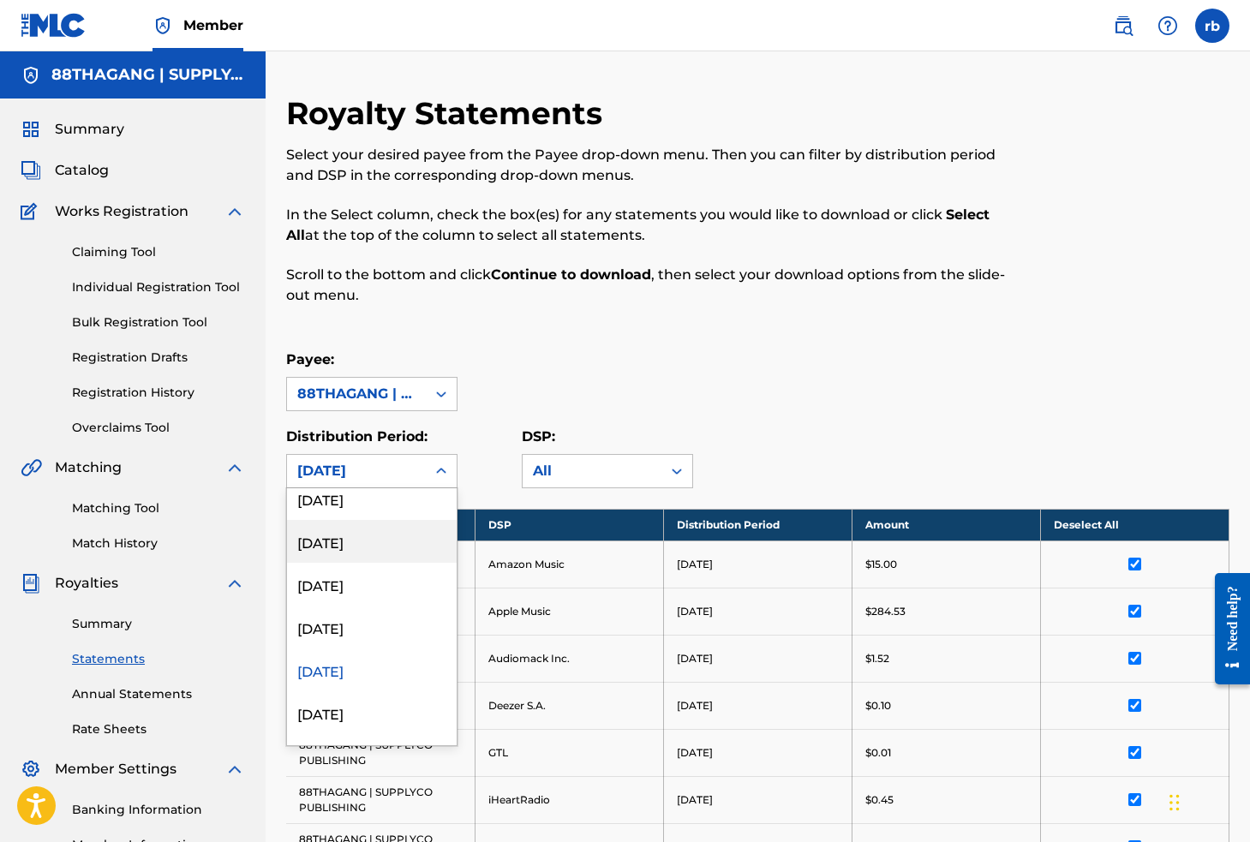
scroll to position [619, 0]
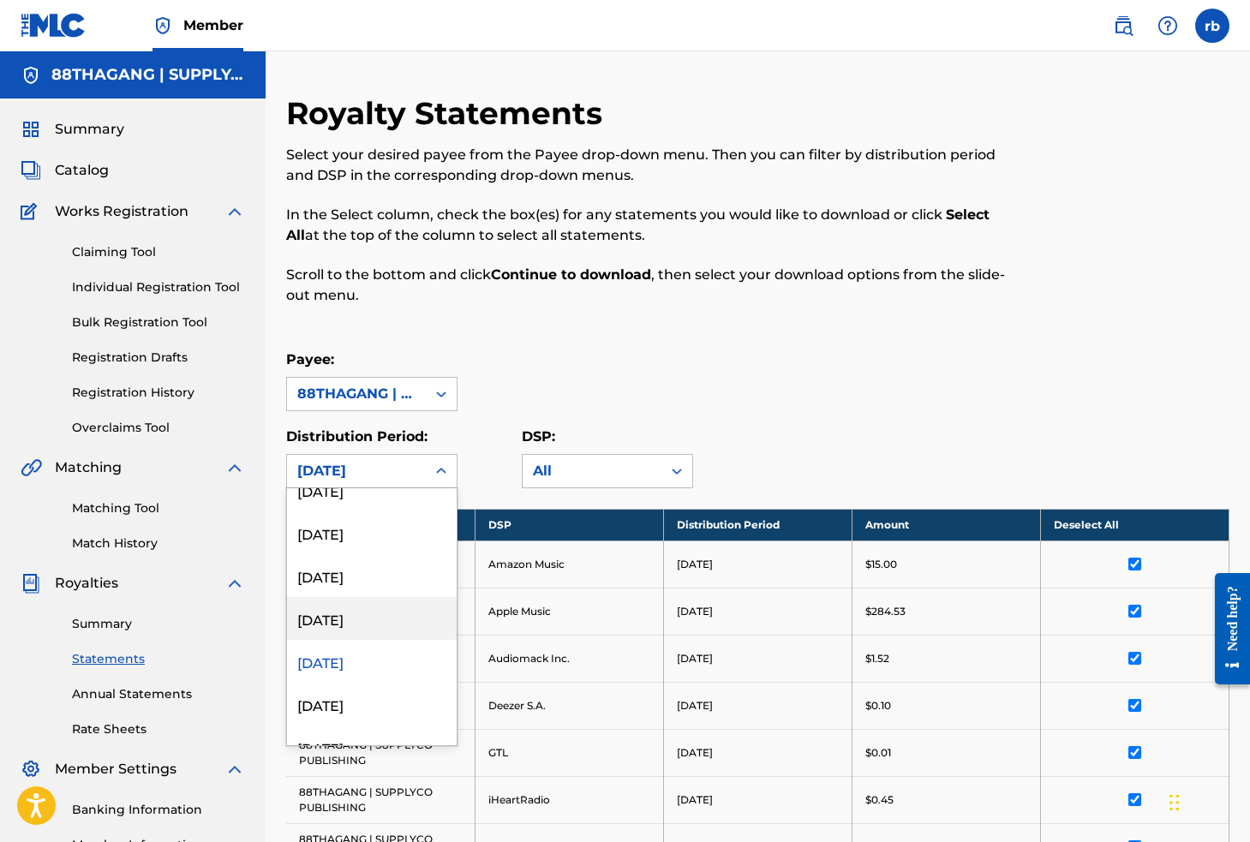
click at [367, 620] on div "[DATE]" at bounding box center [372, 618] width 170 height 43
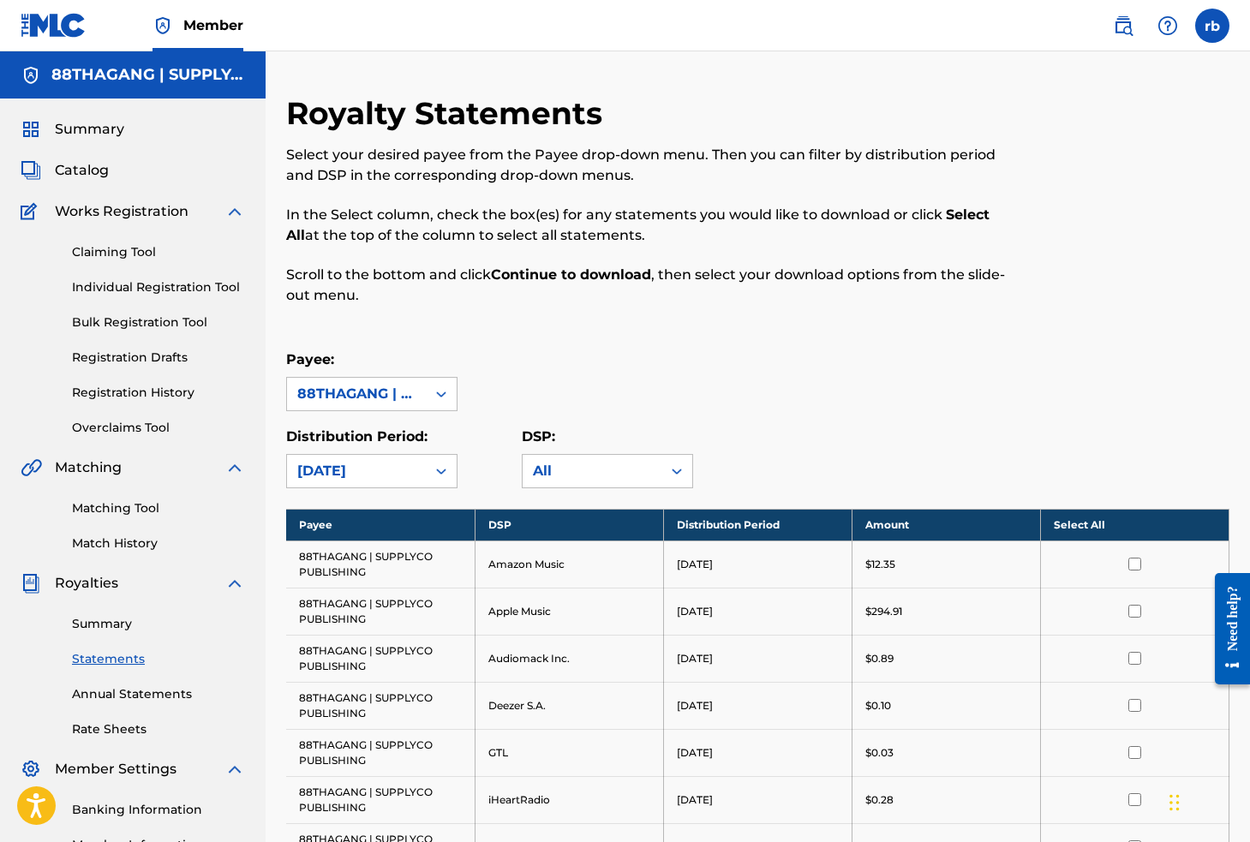
click at [1091, 528] on th "Select All" at bounding box center [1134, 525] width 188 height 32
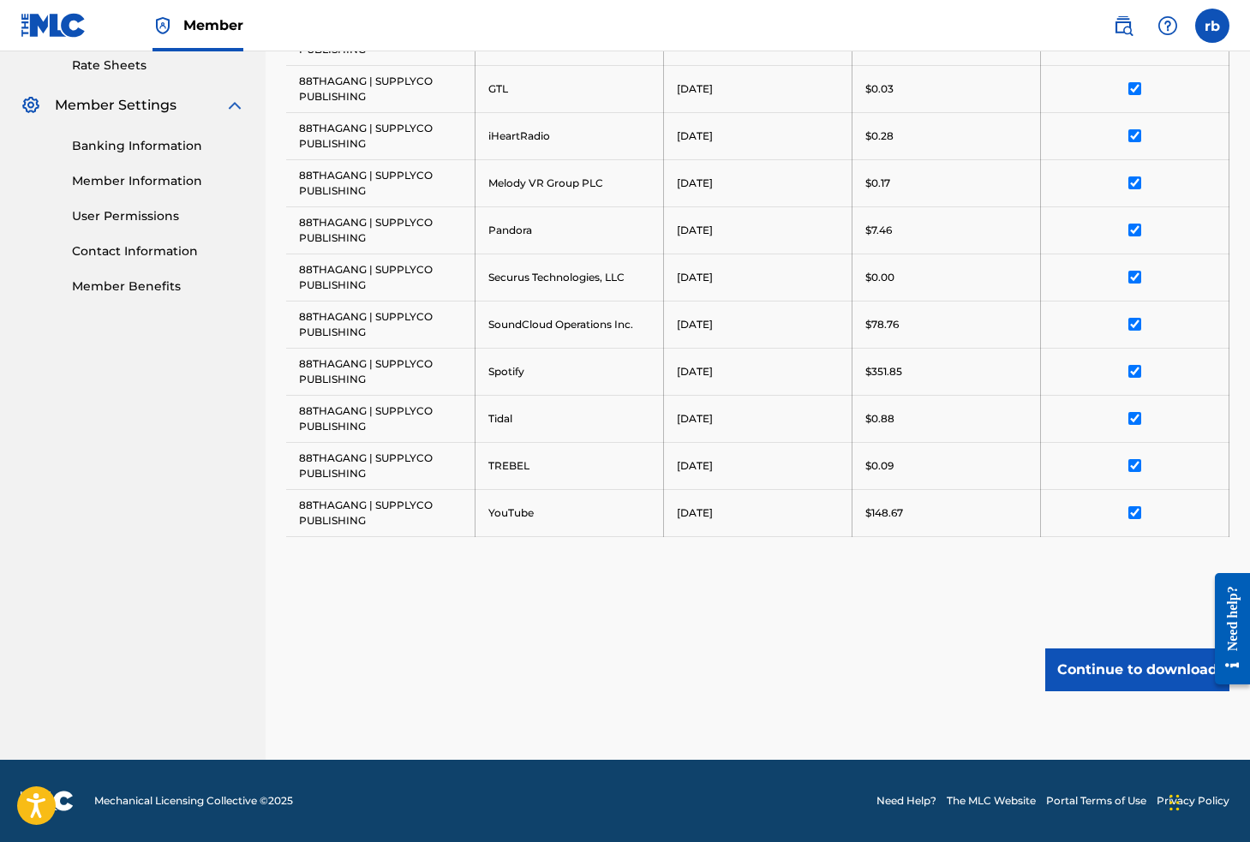
scroll to position [664, 0]
click at [1113, 676] on button "Continue to download" at bounding box center [1137, 669] width 184 height 43
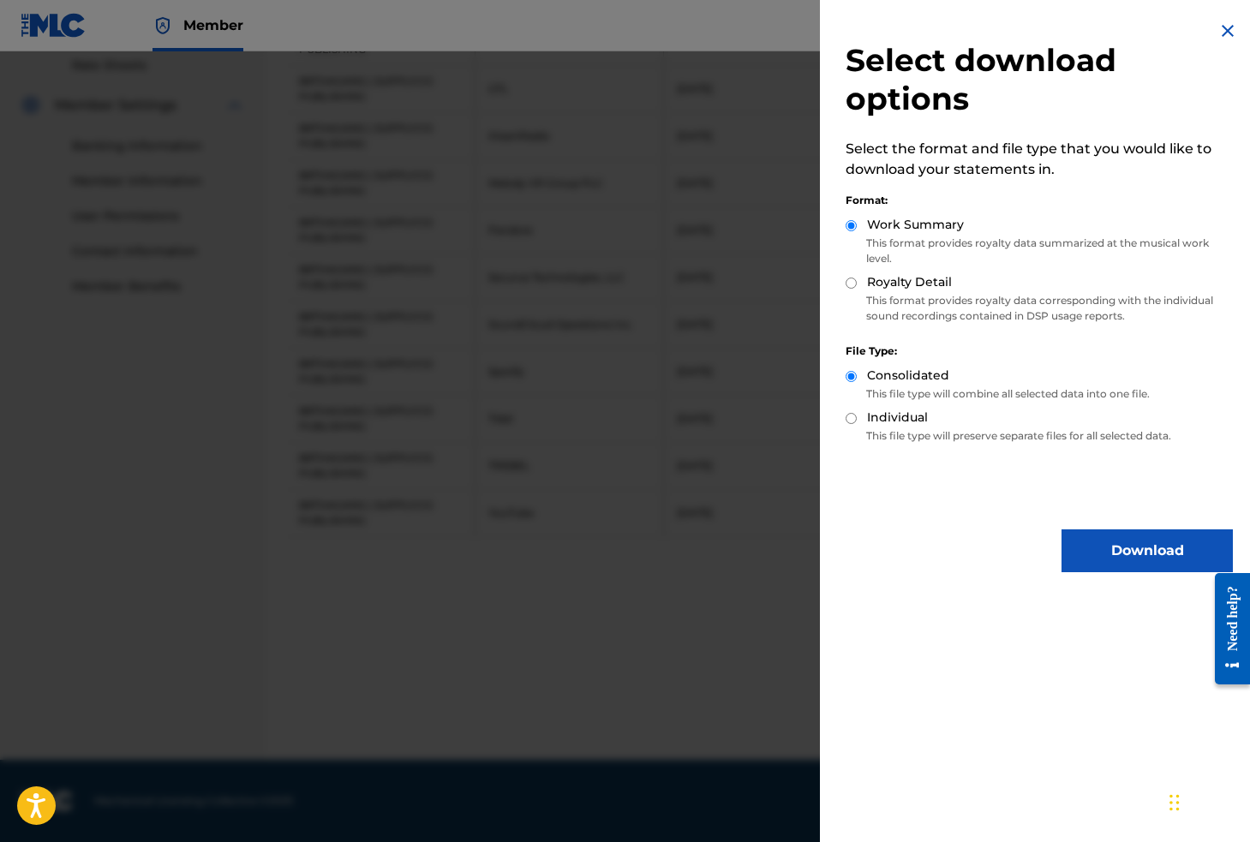
click at [898, 423] on label "Individual" at bounding box center [897, 418] width 61 height 18
click at [857, 423] on input "Individual" at bounding box center [850, 418] width 11 height 11
radio input "true"
click at [877, 281] on label "Royalty Detail" at bounding box center [909, 282] width 85 height 18
click at [857, 281] on input "Royalty Detail" at bounding box center [850, 283] width 11 height 11
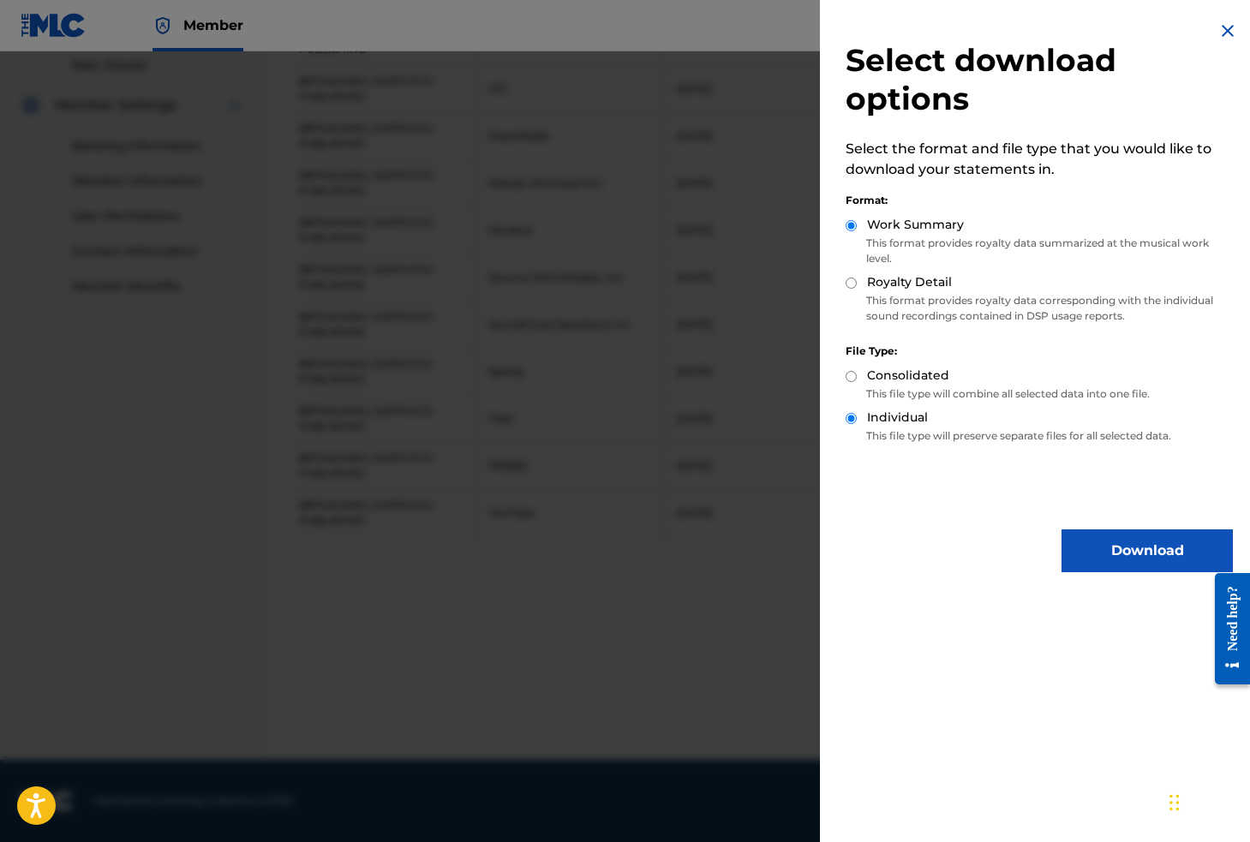
radio input "true"
click at [1119, 558] on button "Download" at bounding box center [1146, 550] width 171 height 43
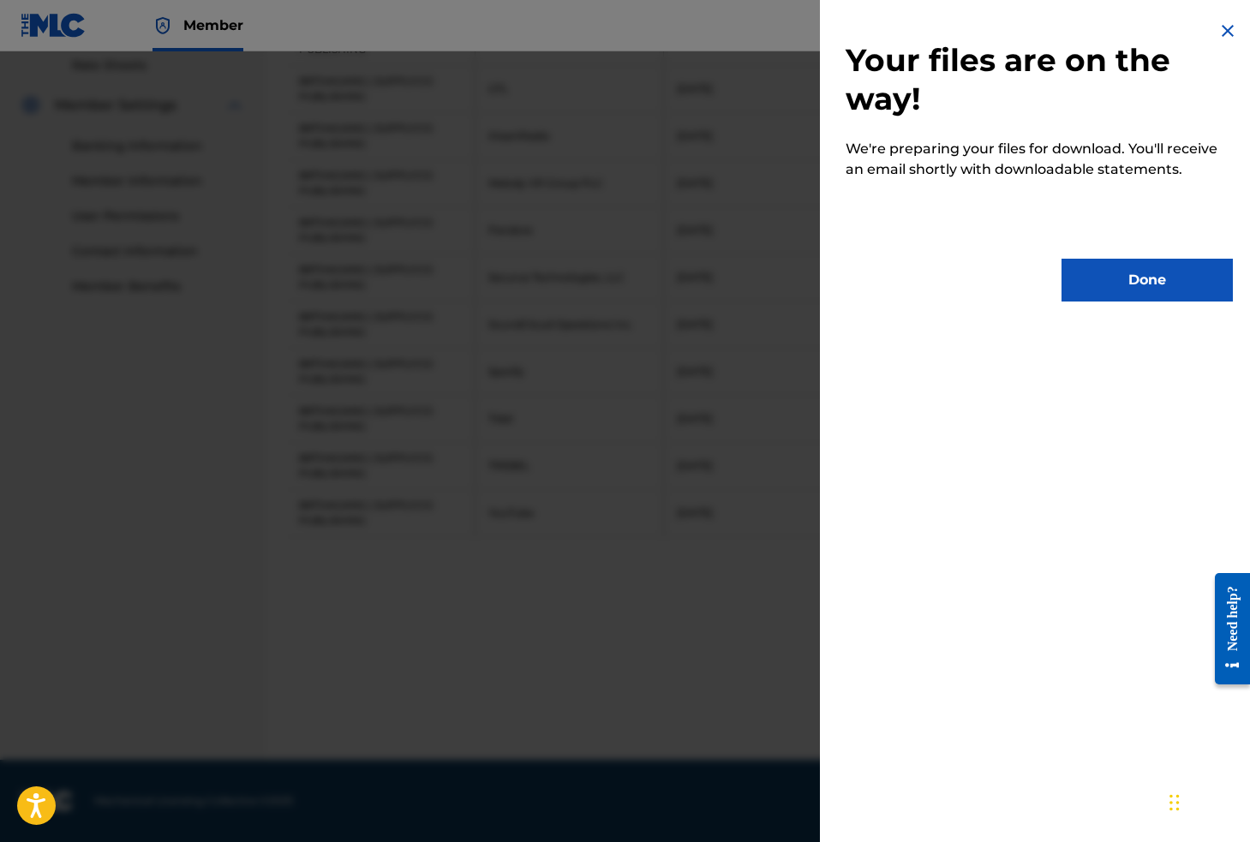
click at [1111, 285] on button "Done" at bounding box center [1146, 280] width 171 height 43
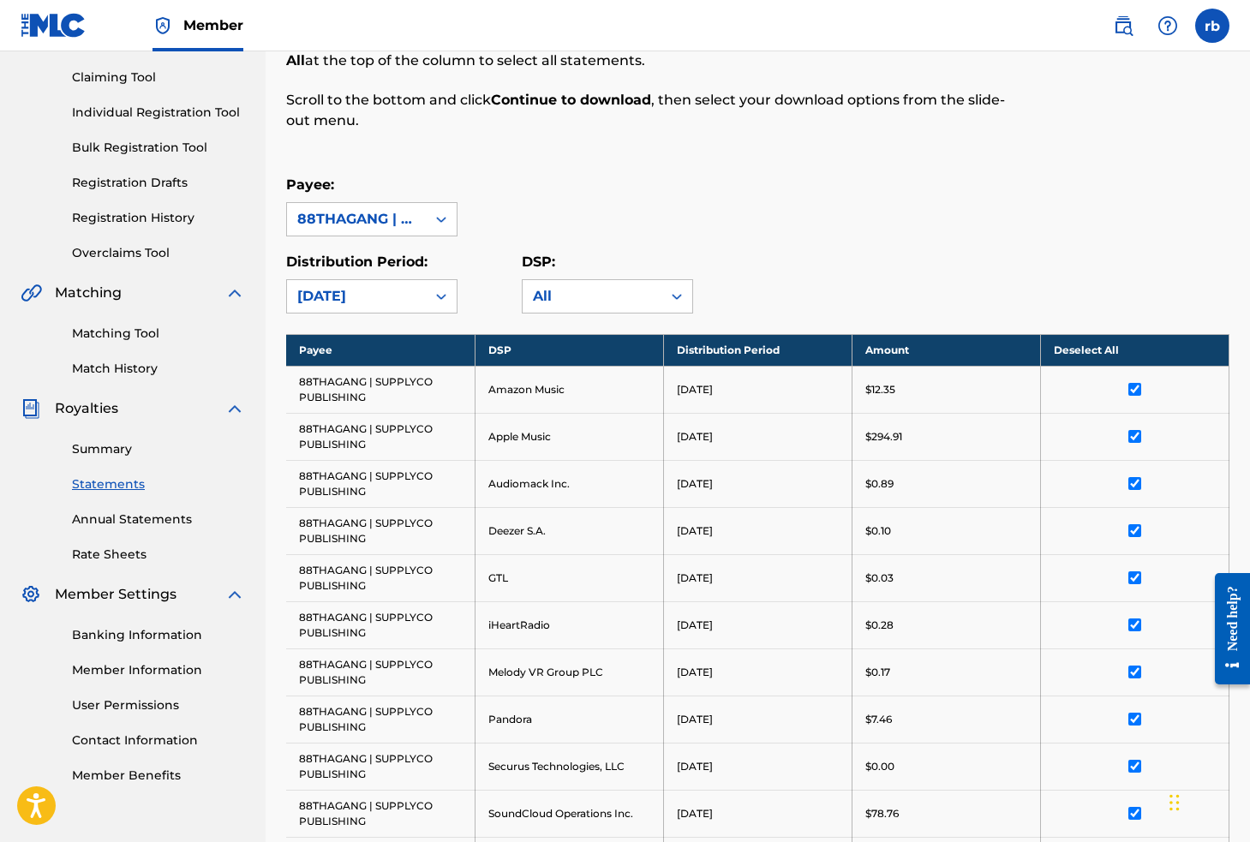
scroll to position [55, 0]
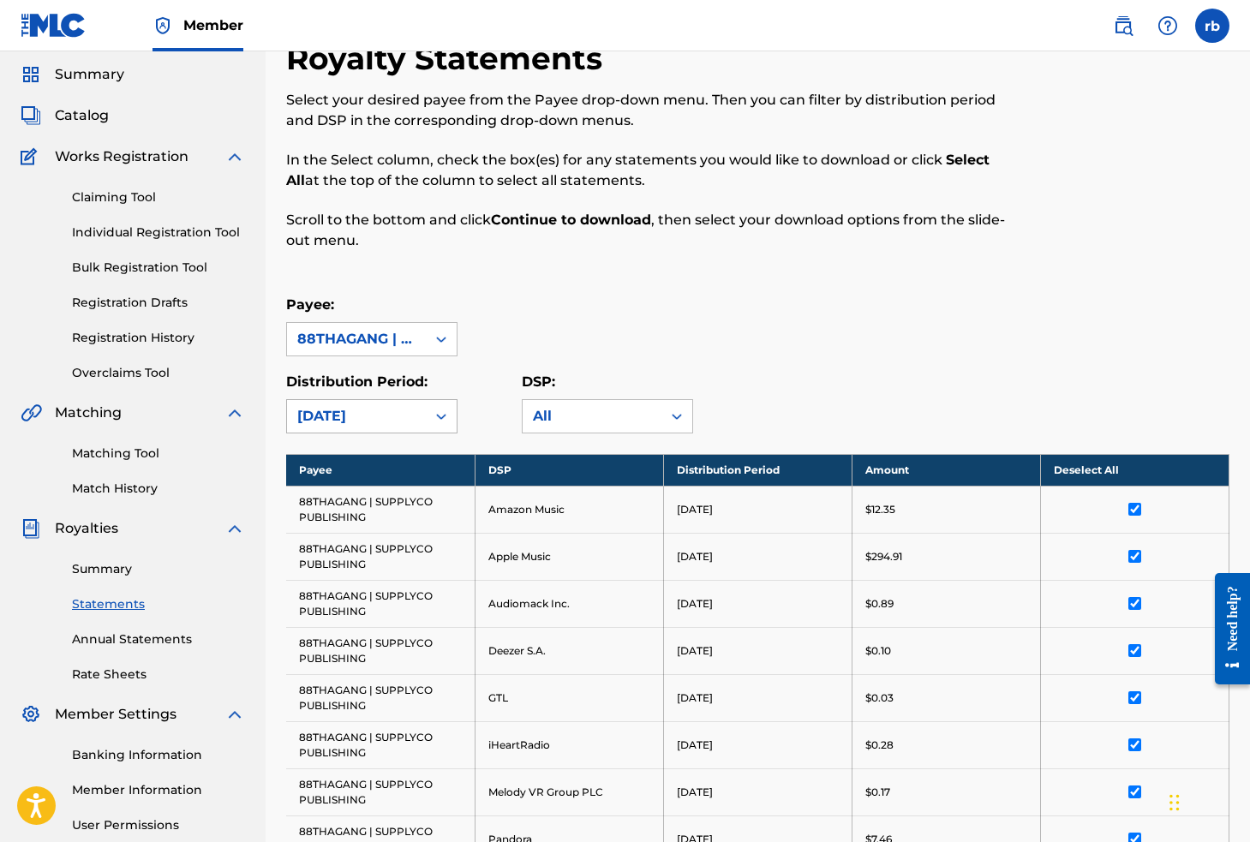
click at [423, 416] on div "[DATE]" at bounding box center [356, 416] width 139 height 33
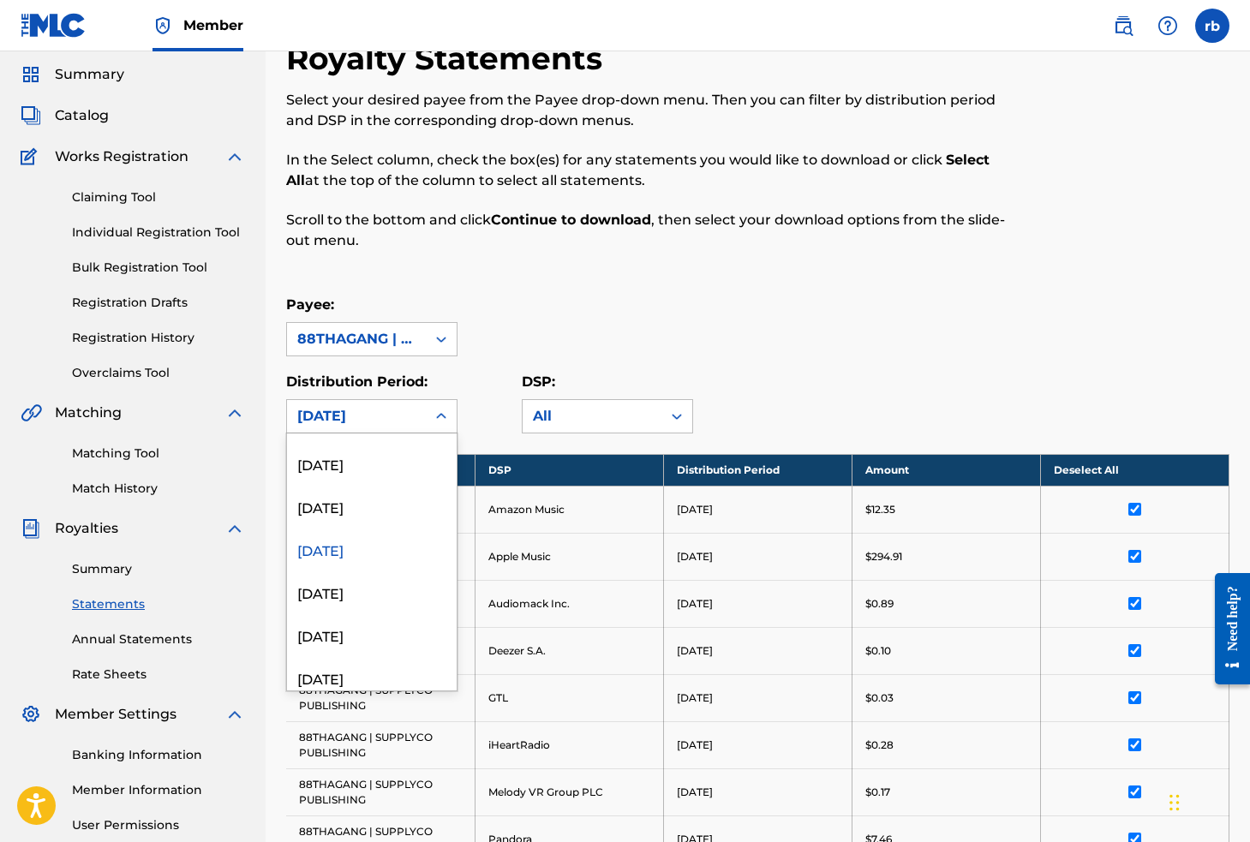
scroll to position [636, 0]
click at [359, 498] on div "[DATE]" at bounding box center [372, 503] width 170 height 43
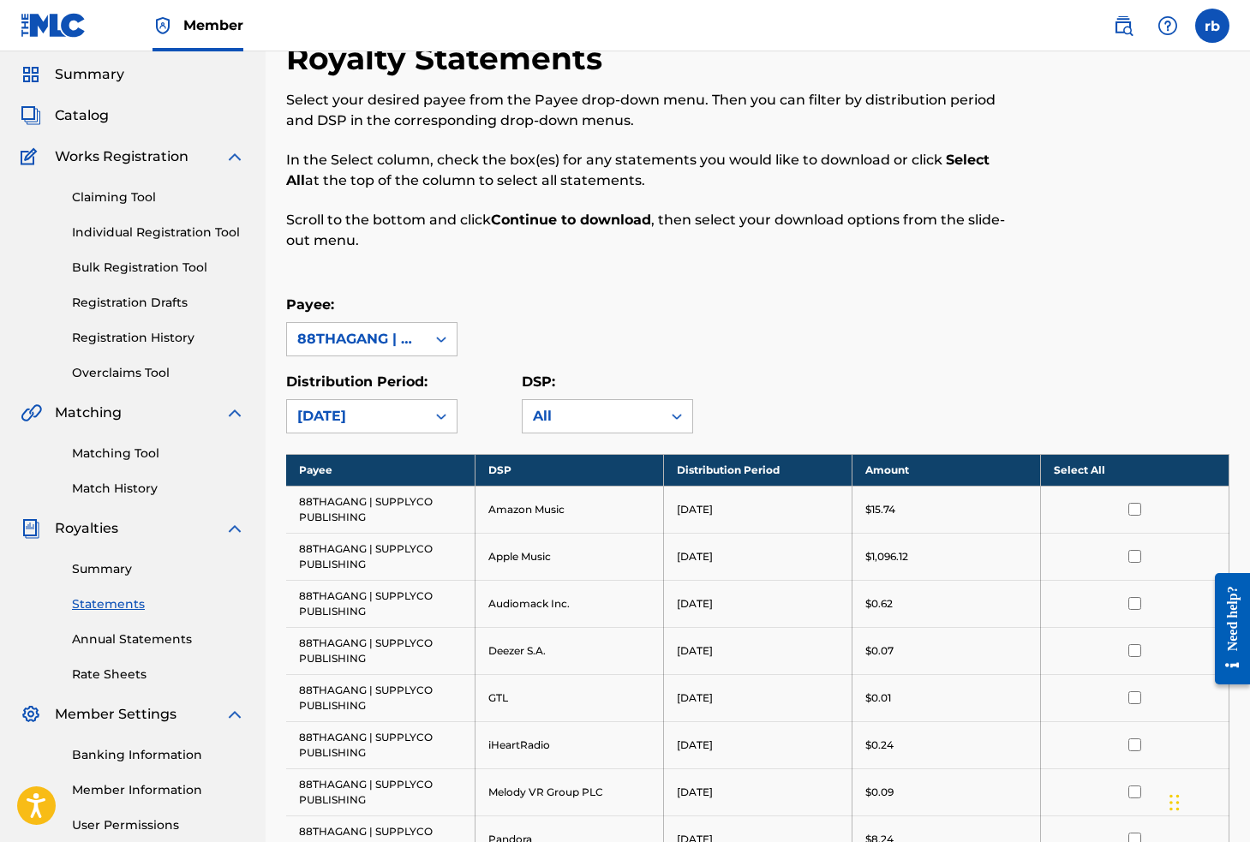
click at [1097, 469] on th "Select All" at bounding box center [1134, 470] width 188 height 32
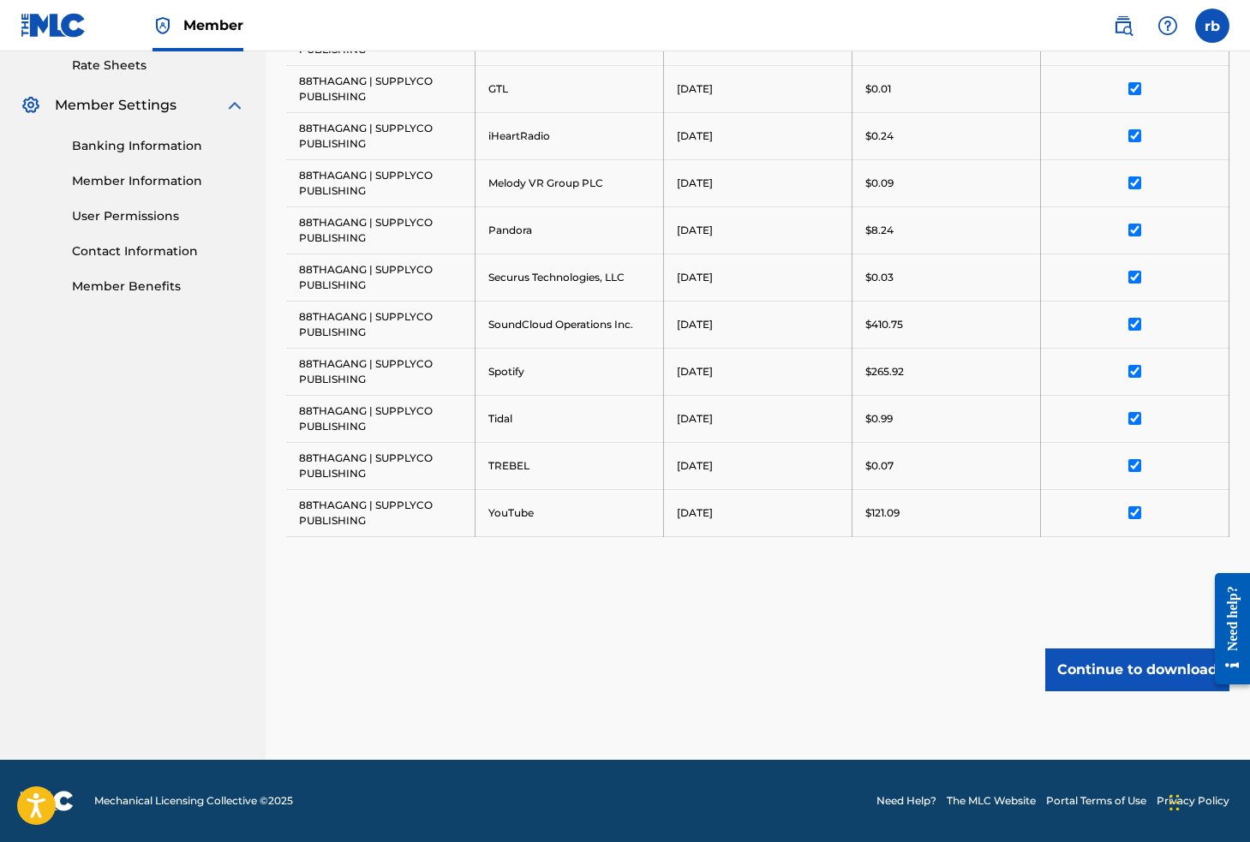
scroll to position [664, 0]
click at [1104, 667] on button "Continue to download" at bounding box center [1137, 669] width 184 height 43
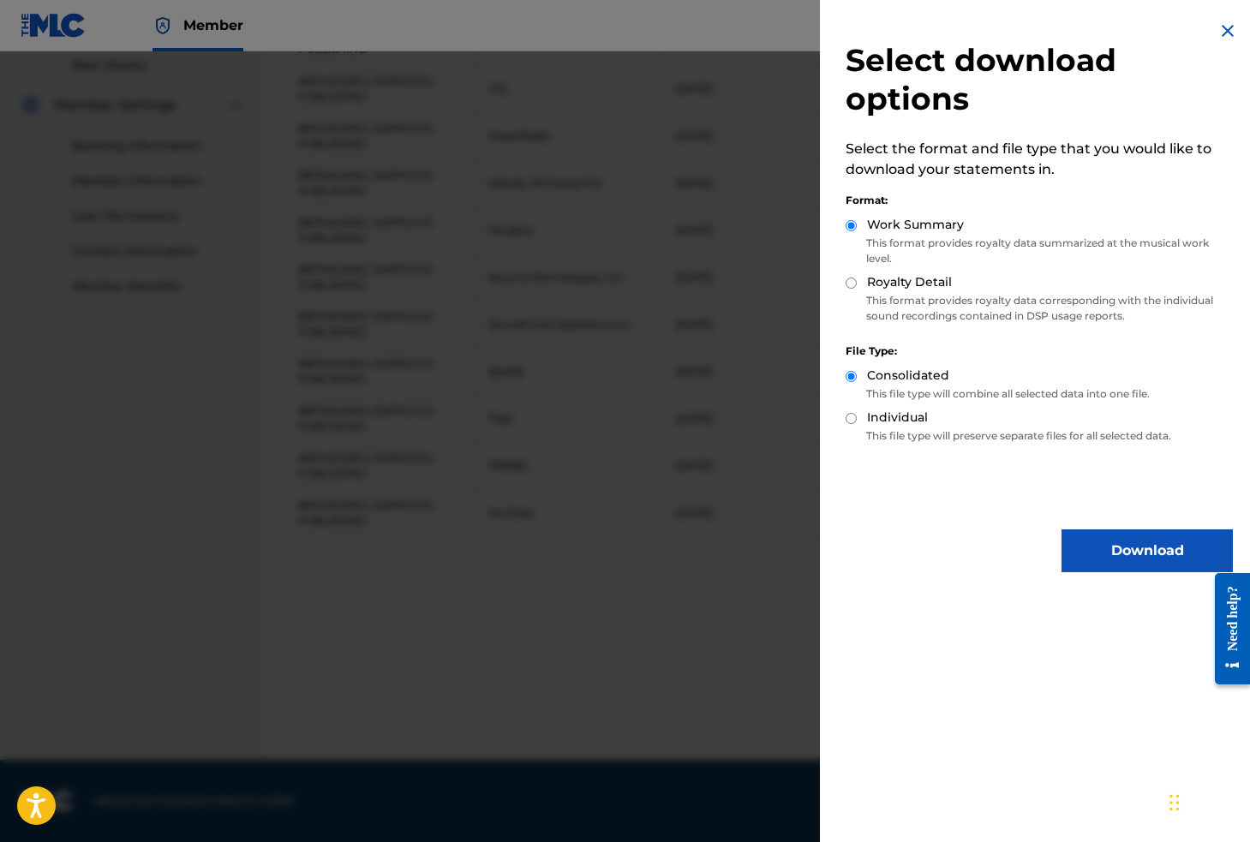
click at [898, 416] on label "Individual" at bounding box center [897, 418] width 61 height 18
click at [857, 416] on input "Individual" at bounding box center [850, 418] width 11 height 11
radio input "true"
click at [845, 276] on div "Royalty Detail" at bounding box center [1038, 283] width 387 height 20
click at [861, 290] on div "Royalty Detail" at bounding box center [1038, 283] width 387 height 20
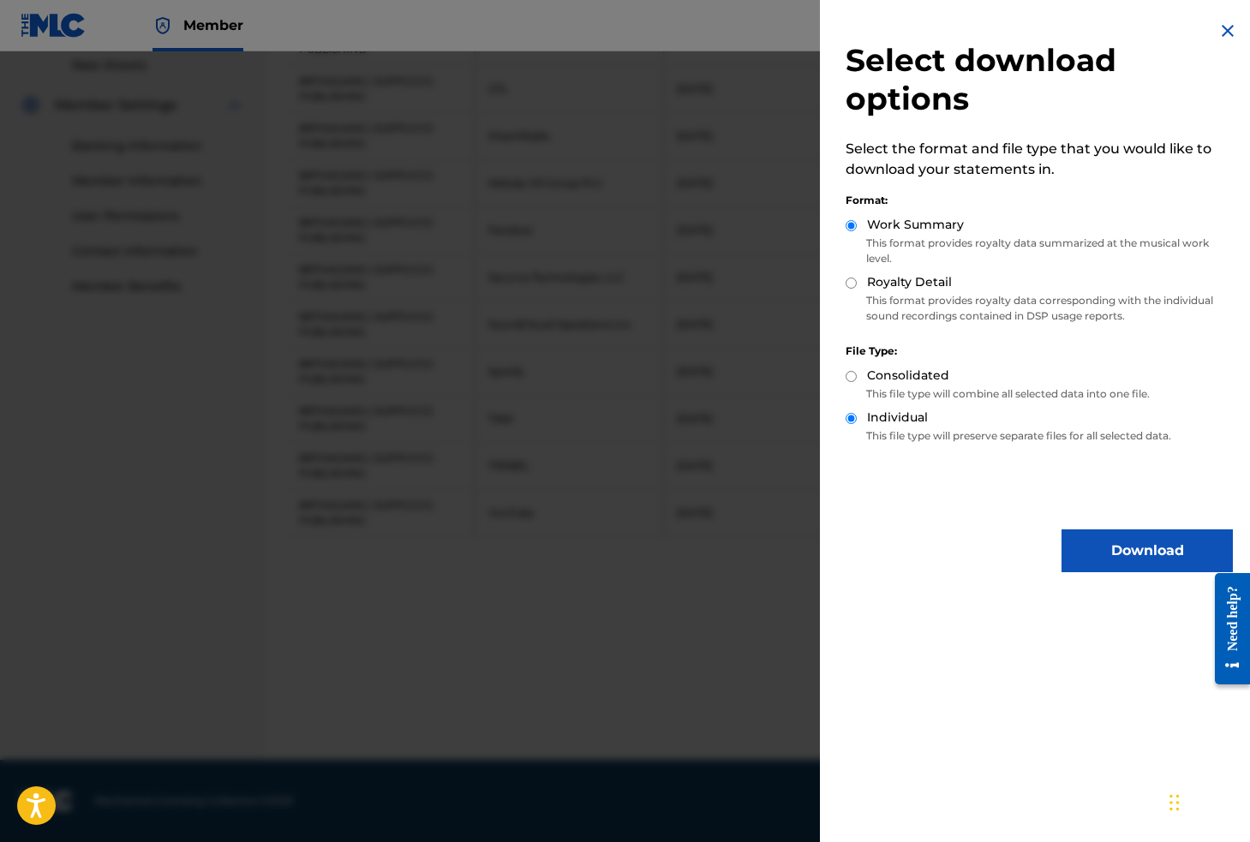
click at [857, 289] on div "Royalty Detail" at bounding box center [1038, 283] width 387 height 20
click at [853, 284] on input "Royalty Detail" at bounding box center [850, 283] width 11 height 11
radio input "true"
click at [1104, 551] on button "Download" at bounding box center [1146, 550] width 171 height 43
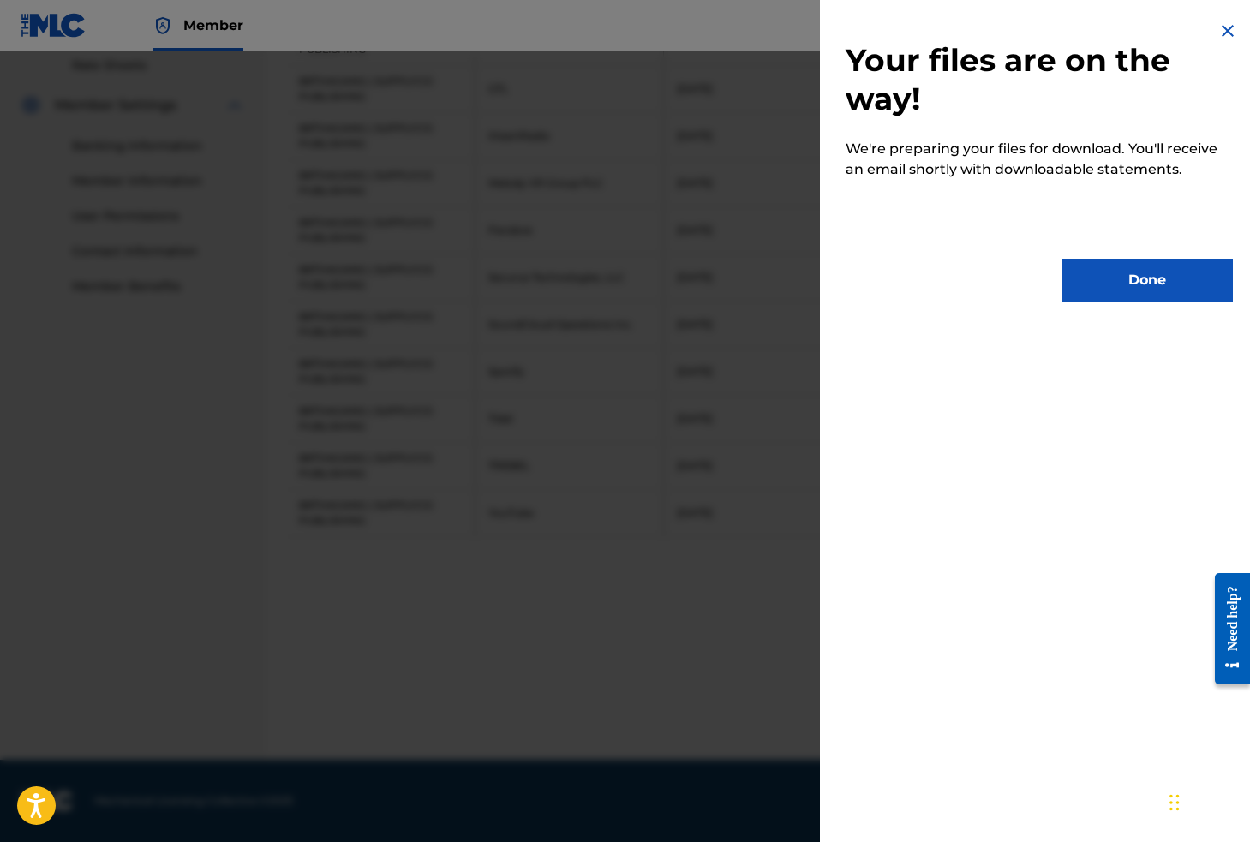
click at [1167, 288] on button "Done" at bounding box center [1146, 280] width 171 height 43
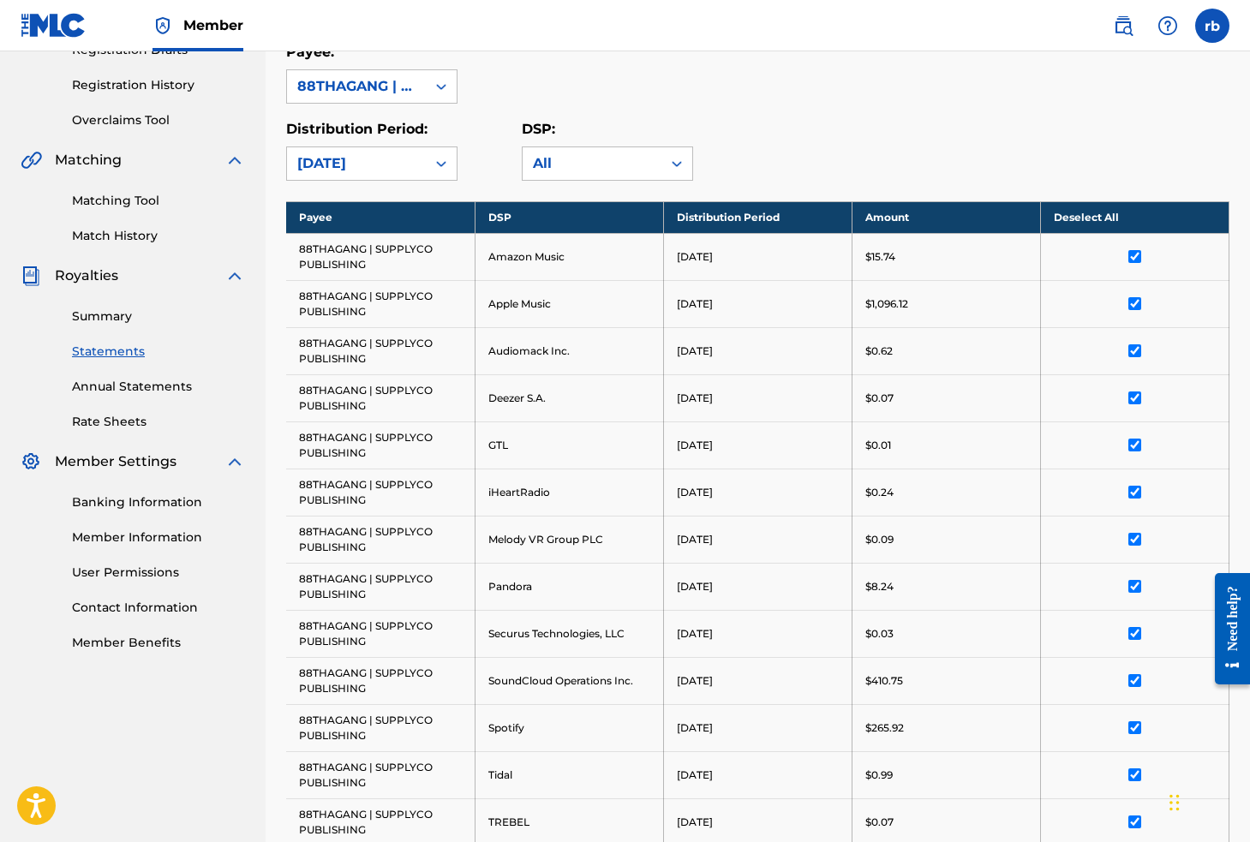
scroll to position [167, 0]
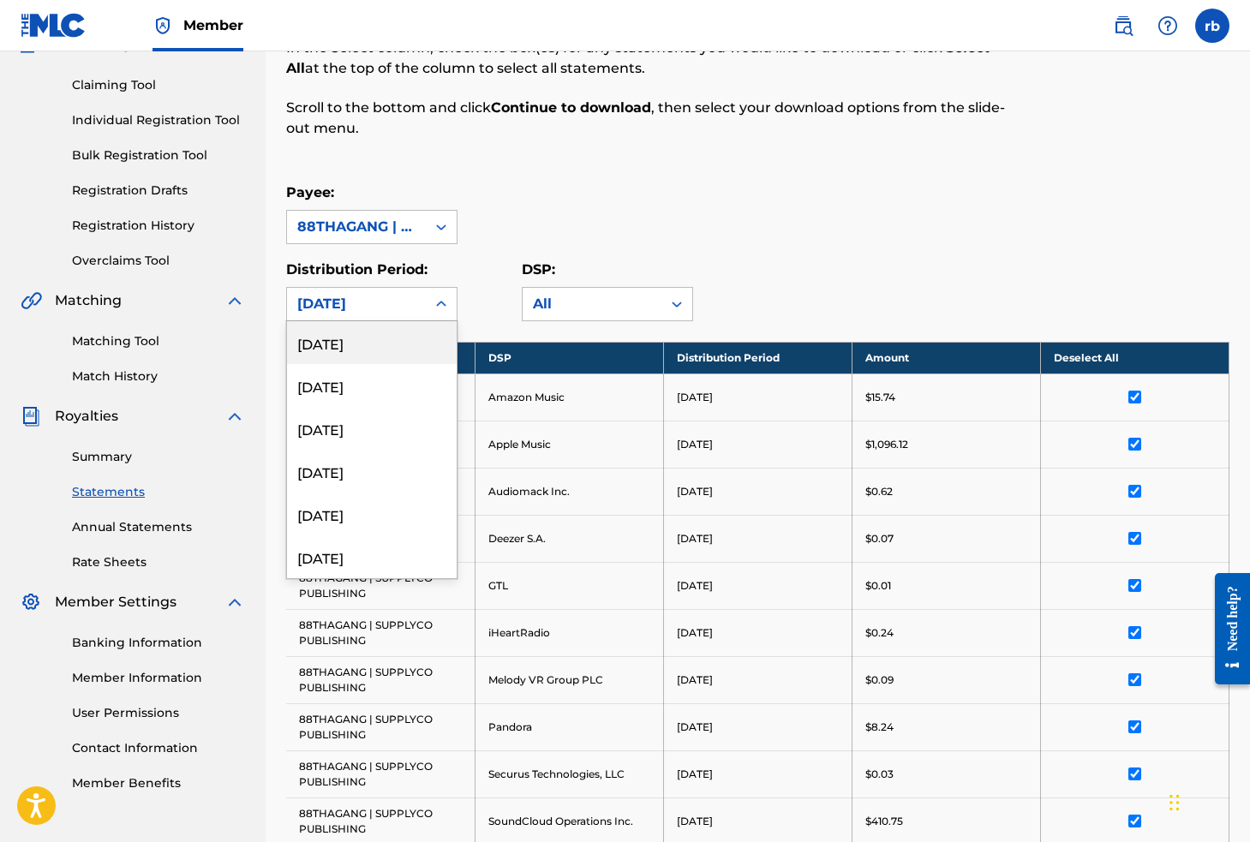
click at [428, 307] on div at bounding box center [441, 304] width 31 height 31
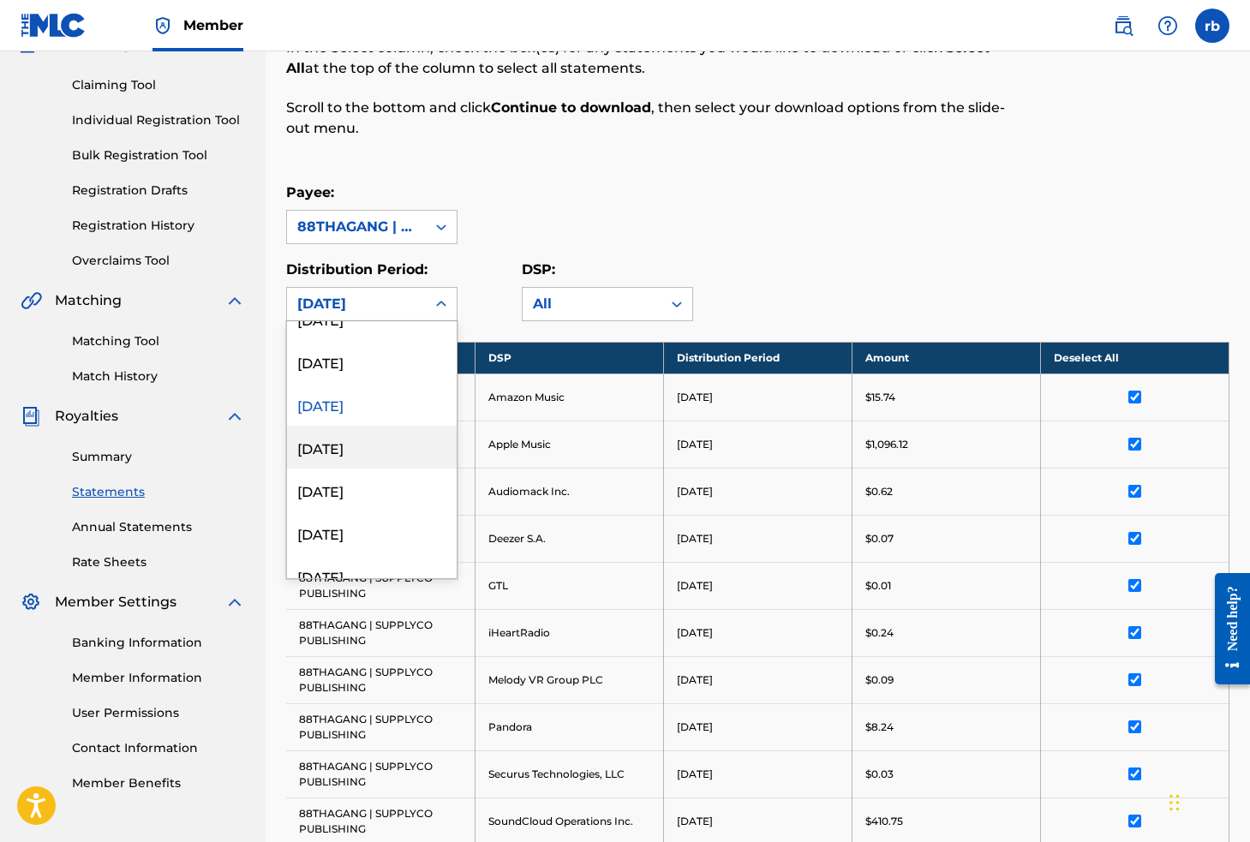
scroll to position [614, 0]
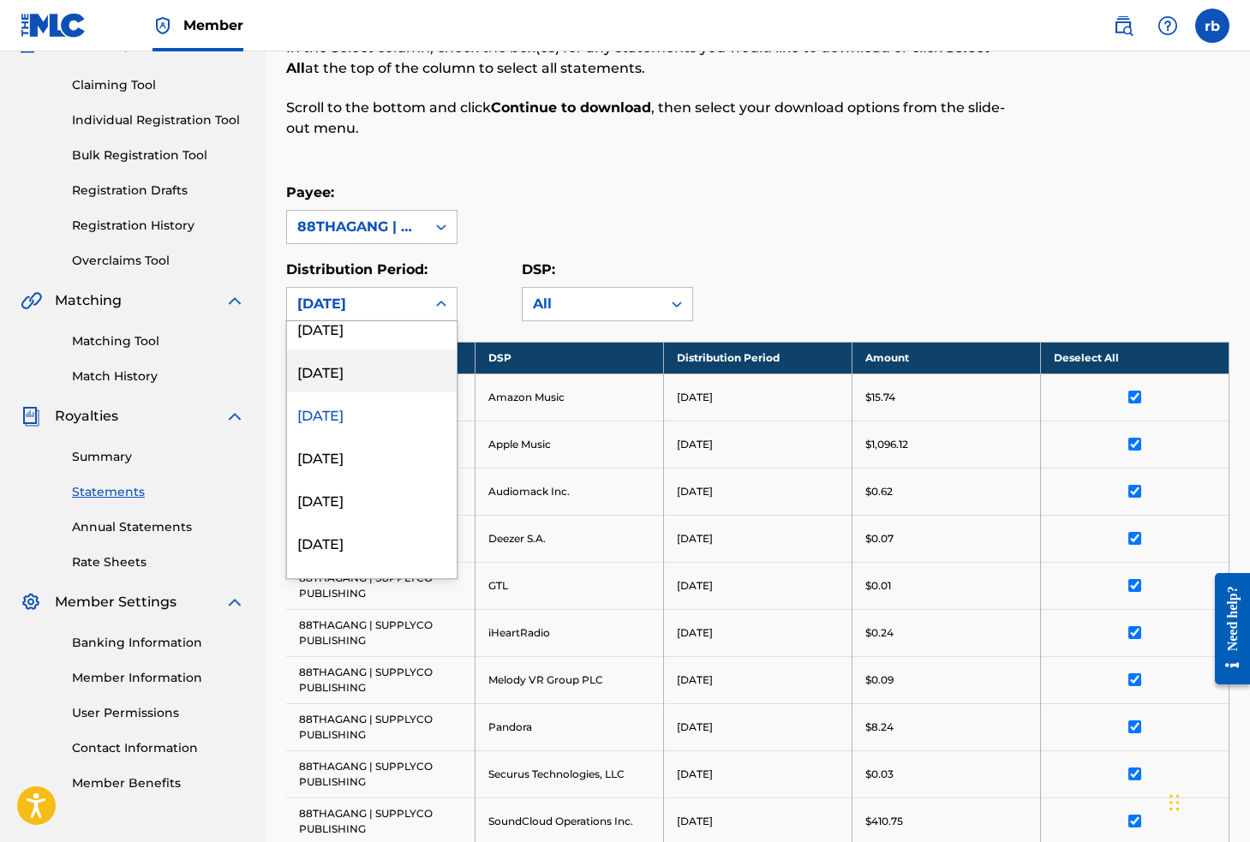
click at [378, 364] on div "[DATE]" at bounding box center [372, 370] width 170 height 43
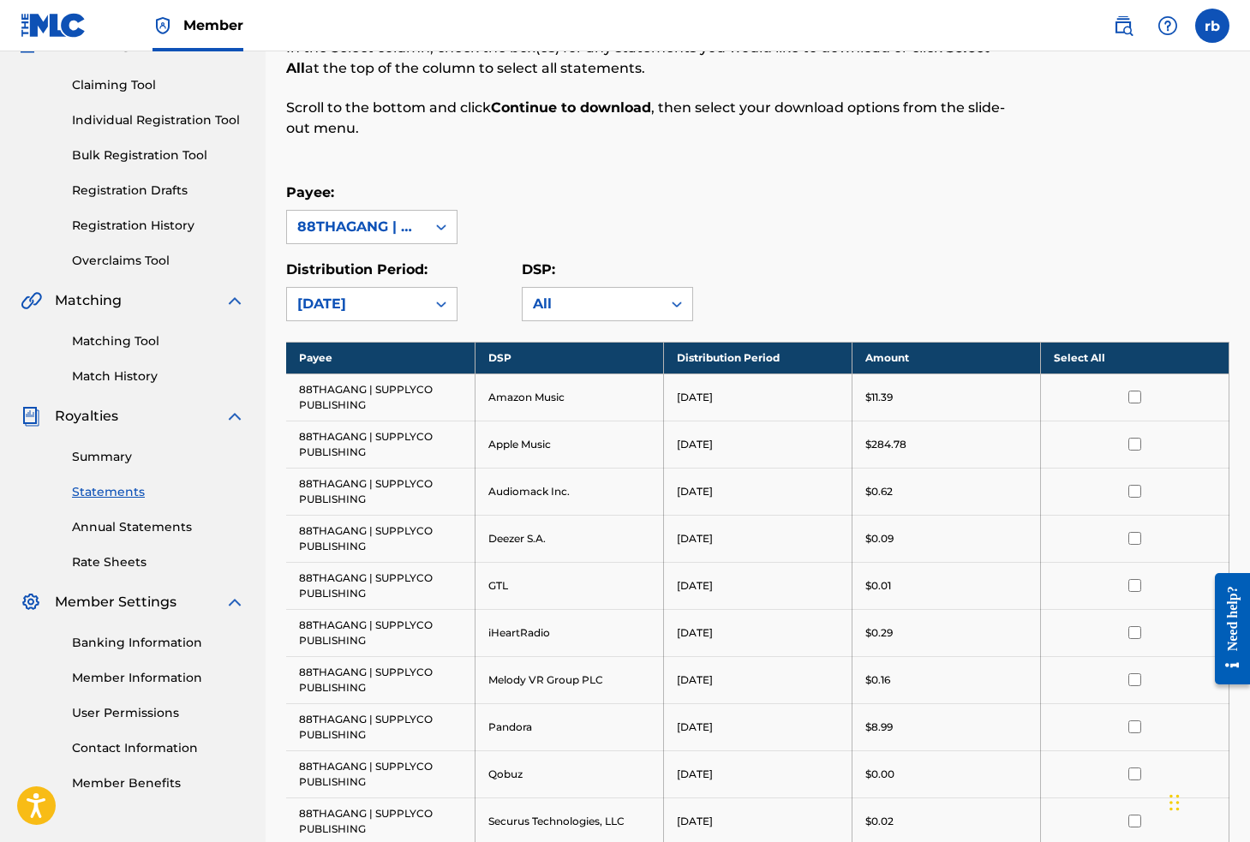
click at [1105, 357] on th "Select All" at bounding box center [1134, 358] width 188 height 32
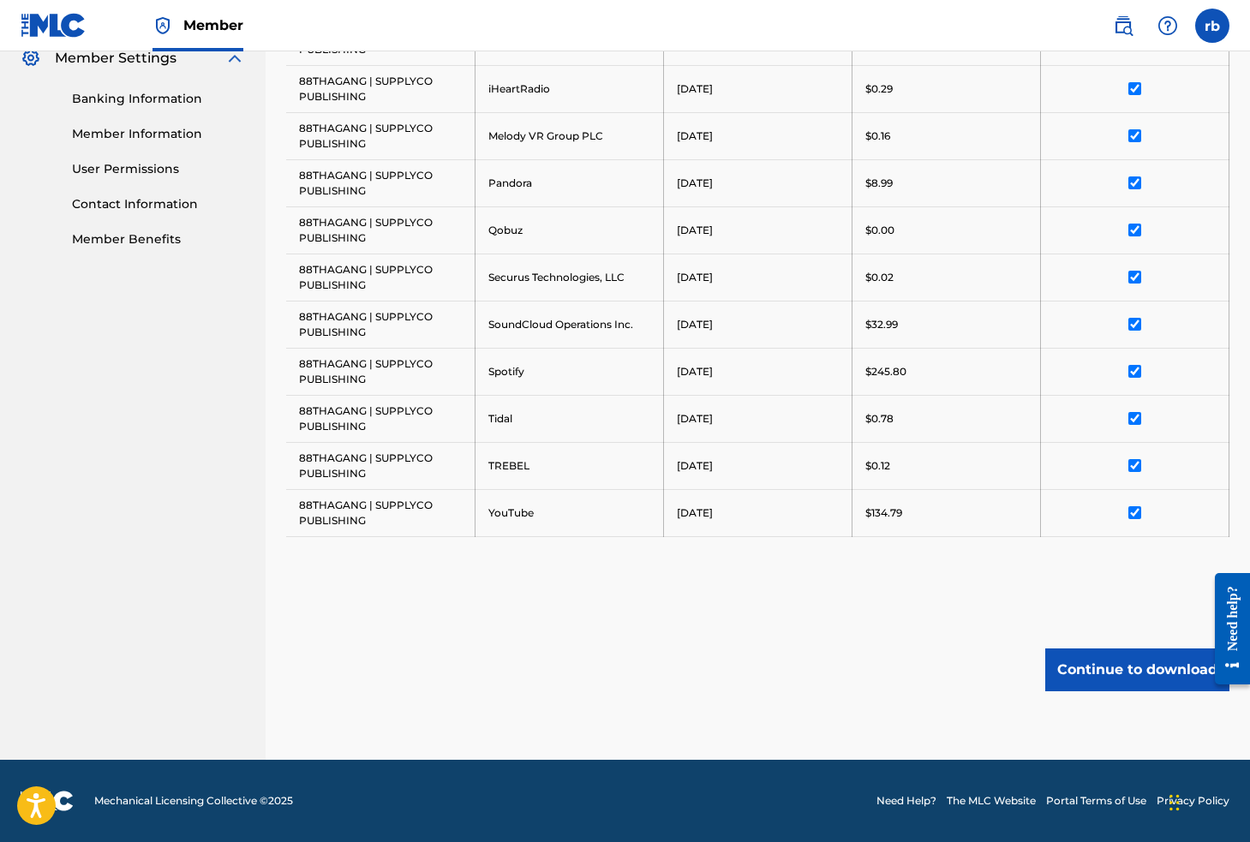
scroll to position [711, 0]
click at [1122, 668] on button "Continue to download" at bounding box center [1137, 669] width 184 height 43
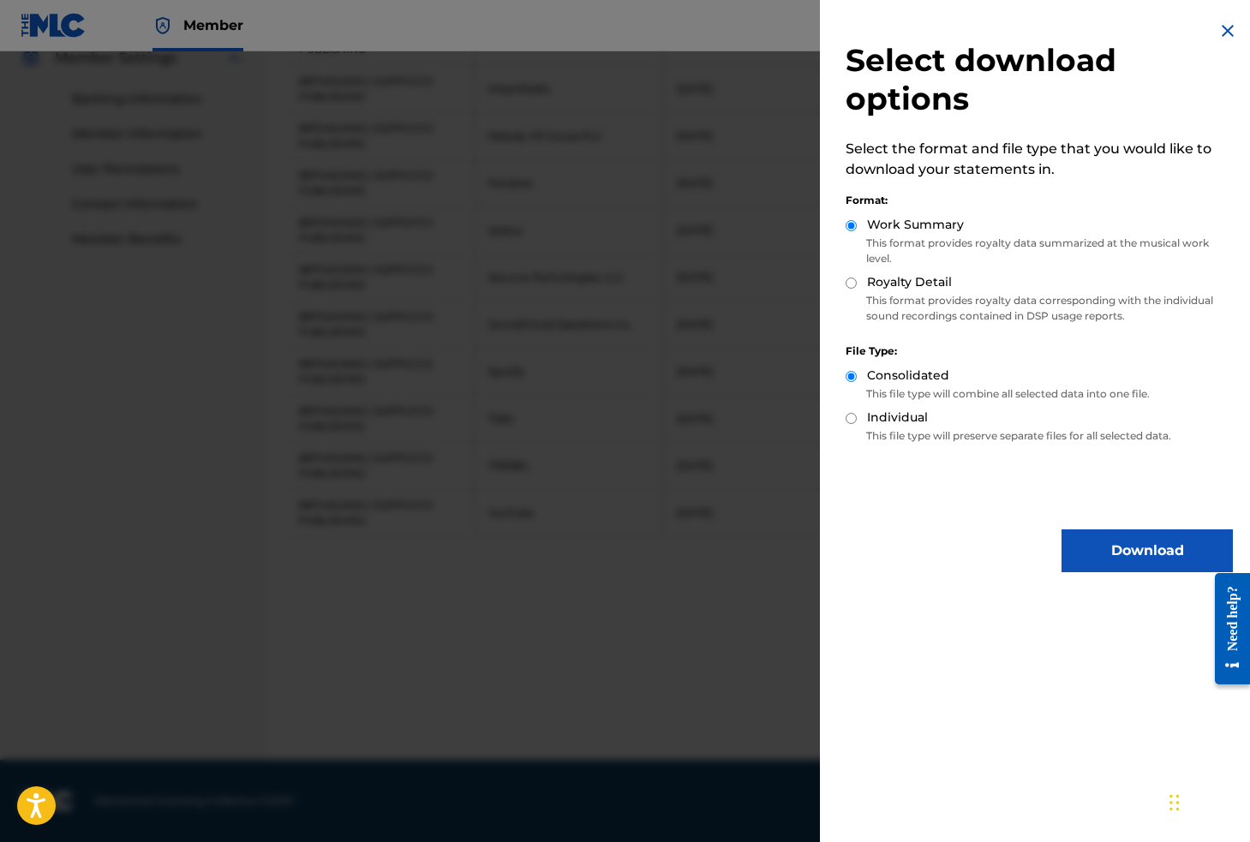
click at [897, 421] on label "Individual" at bounding box center [897, 418] width 61 height 18
click at [857, 421] on input "Individual" at bounding box center [850, 418] width 11 height 11
radio input "true"
click at [895, 284] on label "Royalty Detail" at bounding box center [909, 282] width 85 height 18
click at [857, 284] on input "Royalty Detail" at bounding box center [850, 283] width 11 height 11
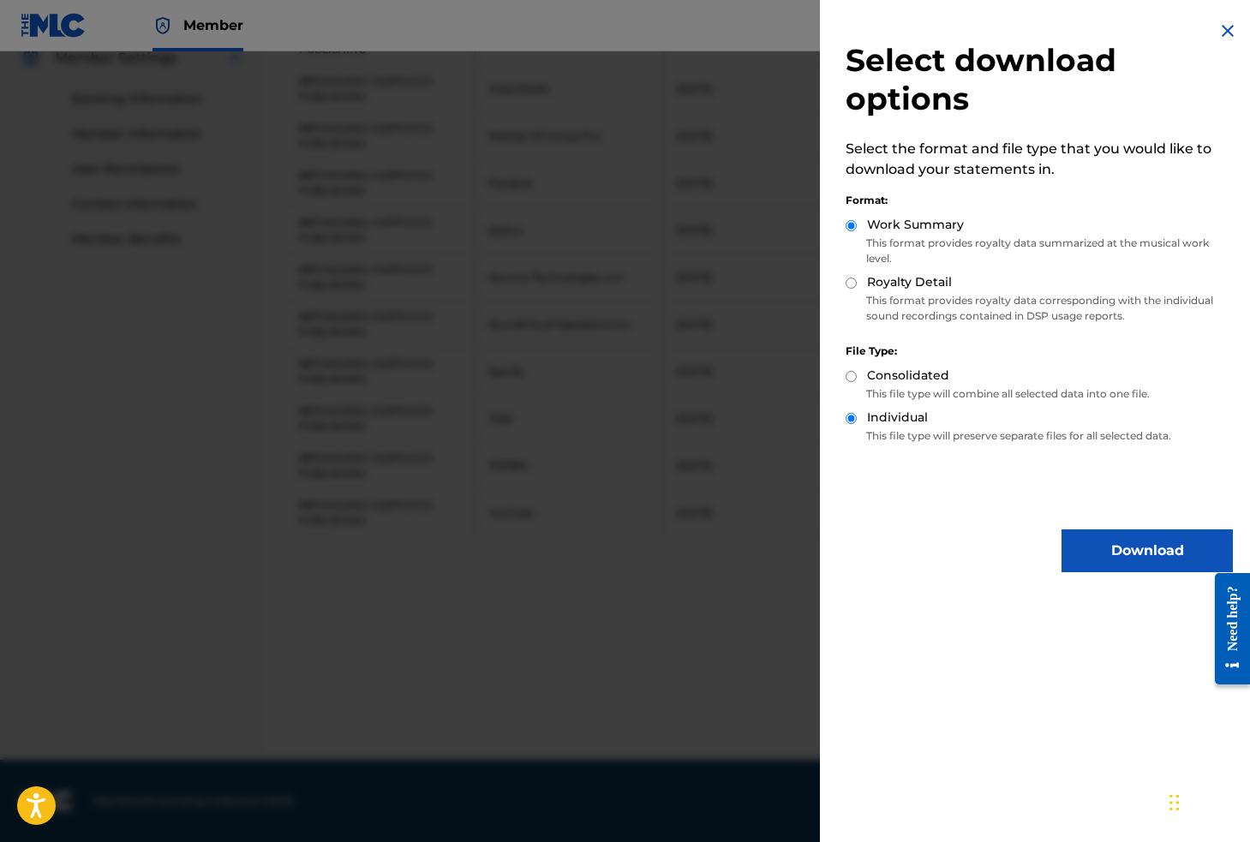
radio input "true"
click at [1147, 565] on button "Download" at bounding box center [1146, 550] width 171 height 43
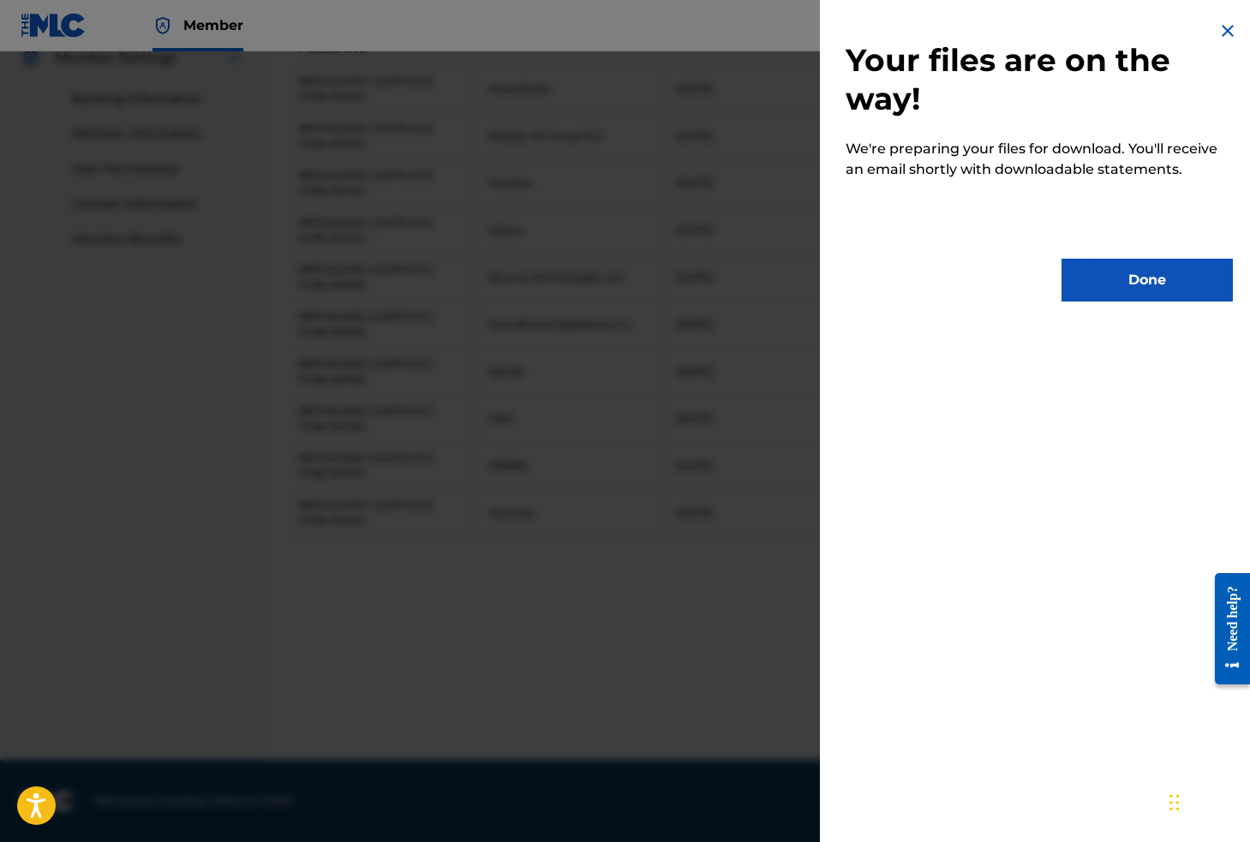
click at [1112, 286] on button "Done" at bounding box center [1146, 280] width 171 height 43
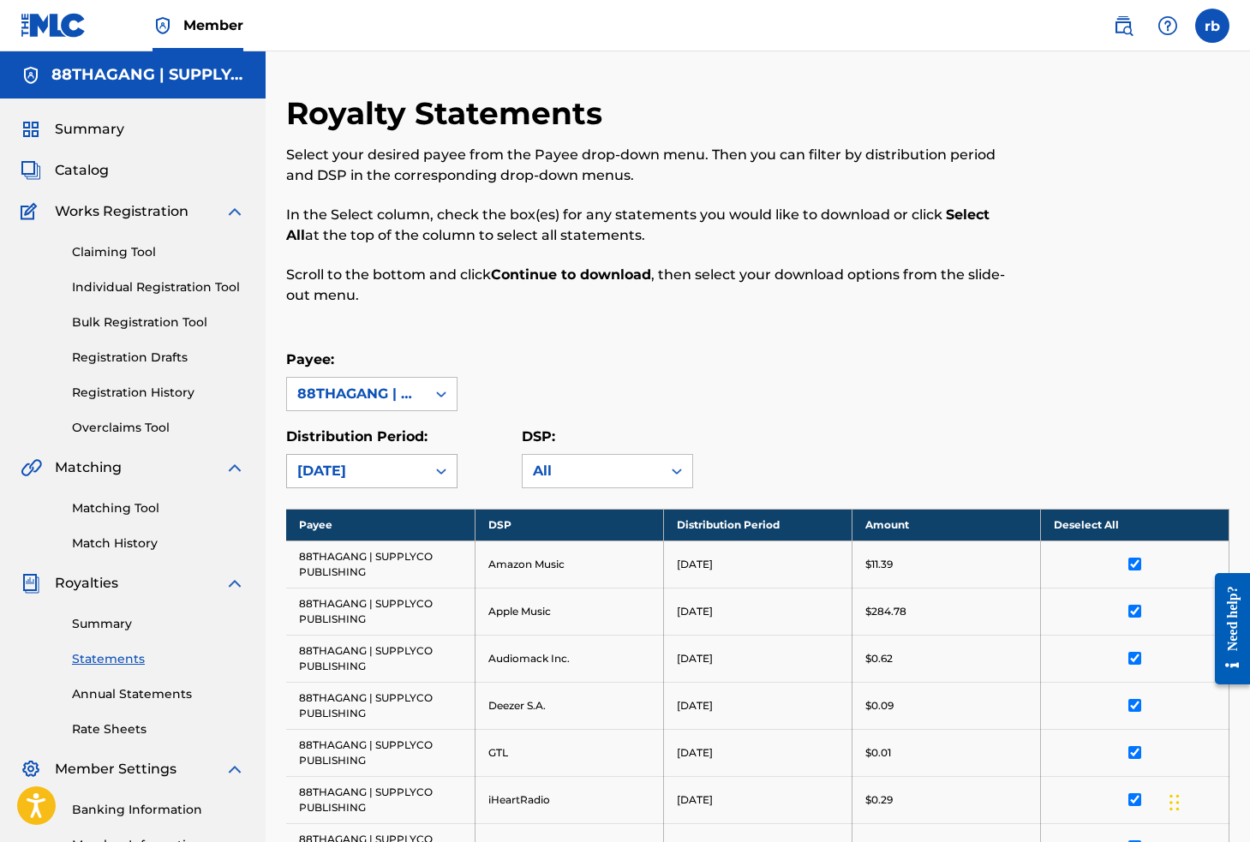
scroll to position [0, 0]
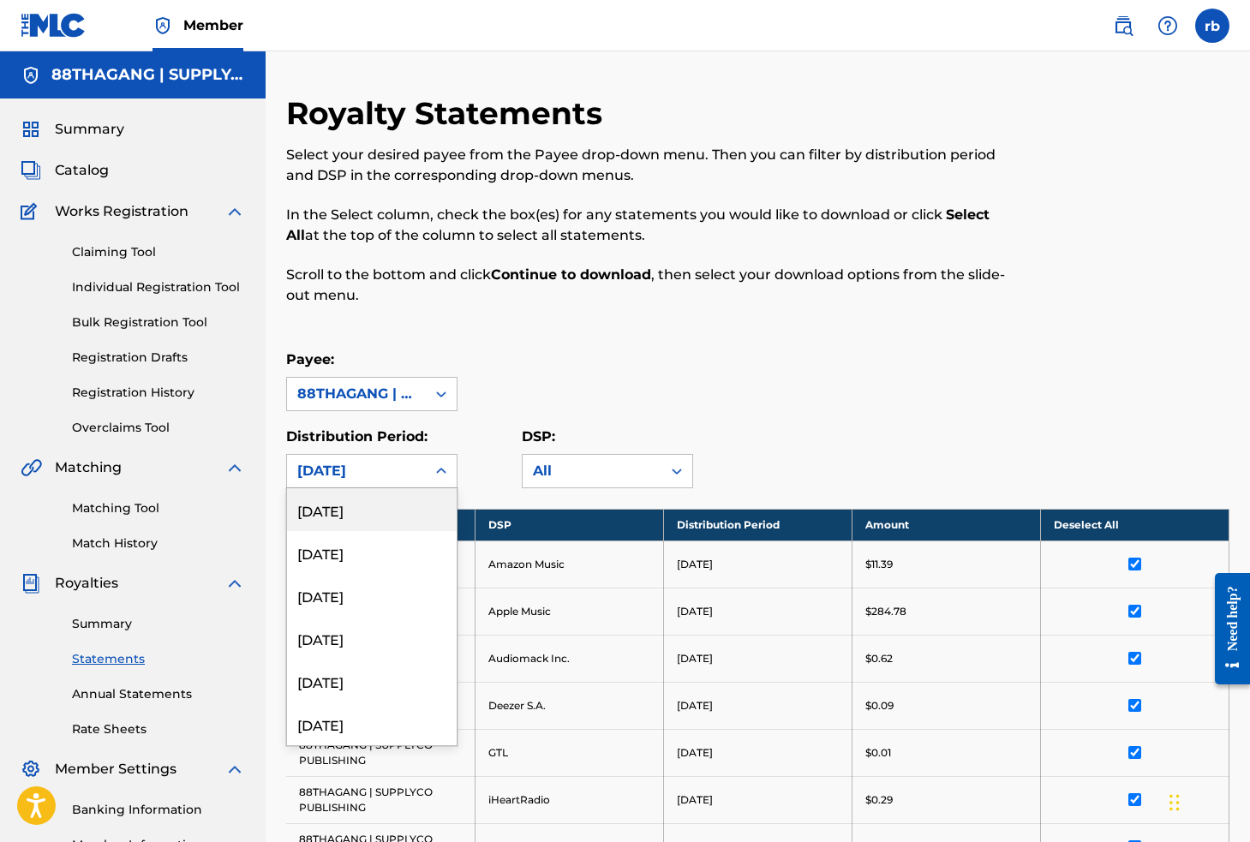
click at [416, 468] on div "[DATE]" at bounding box center [356, 471] width 139 height 33
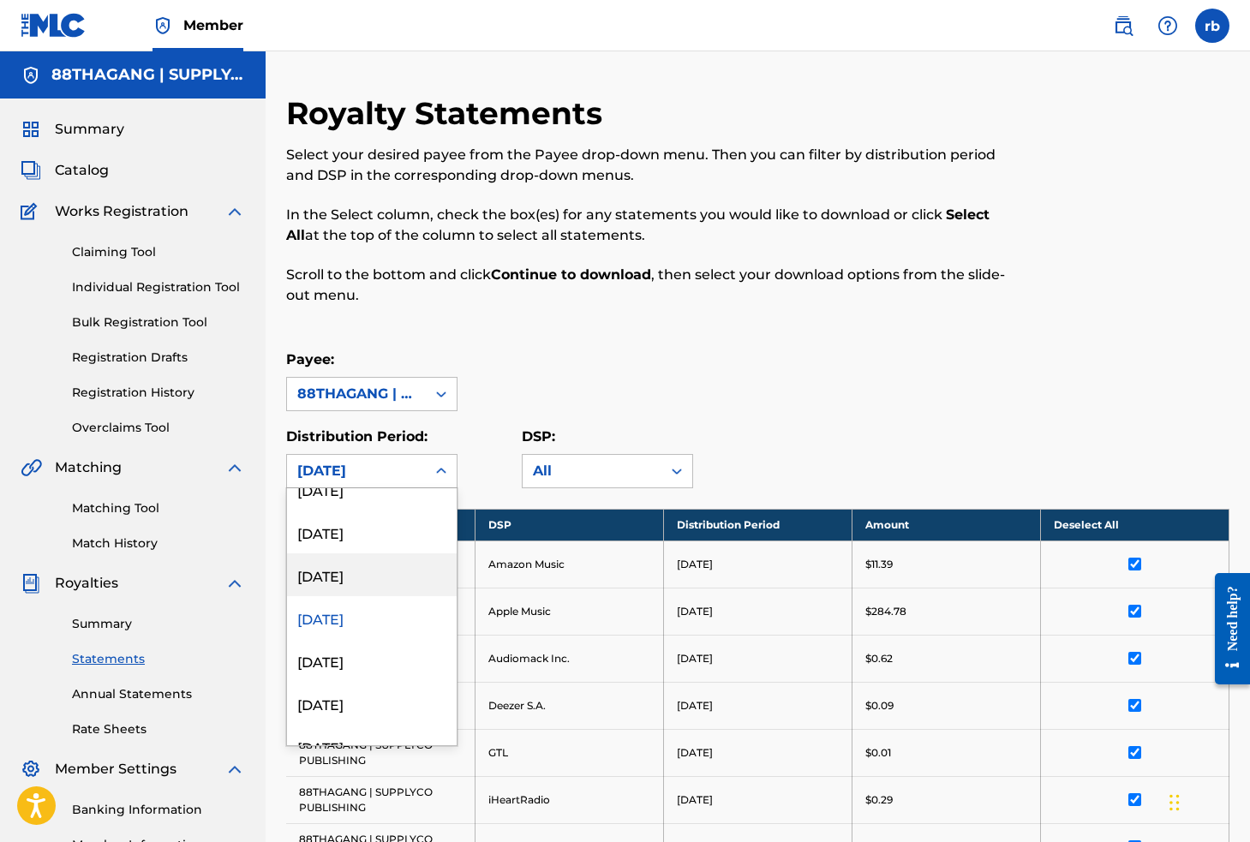
click at [361, 576] on div "[DATE]" at bounding box center [372, 574] width 170 height 43
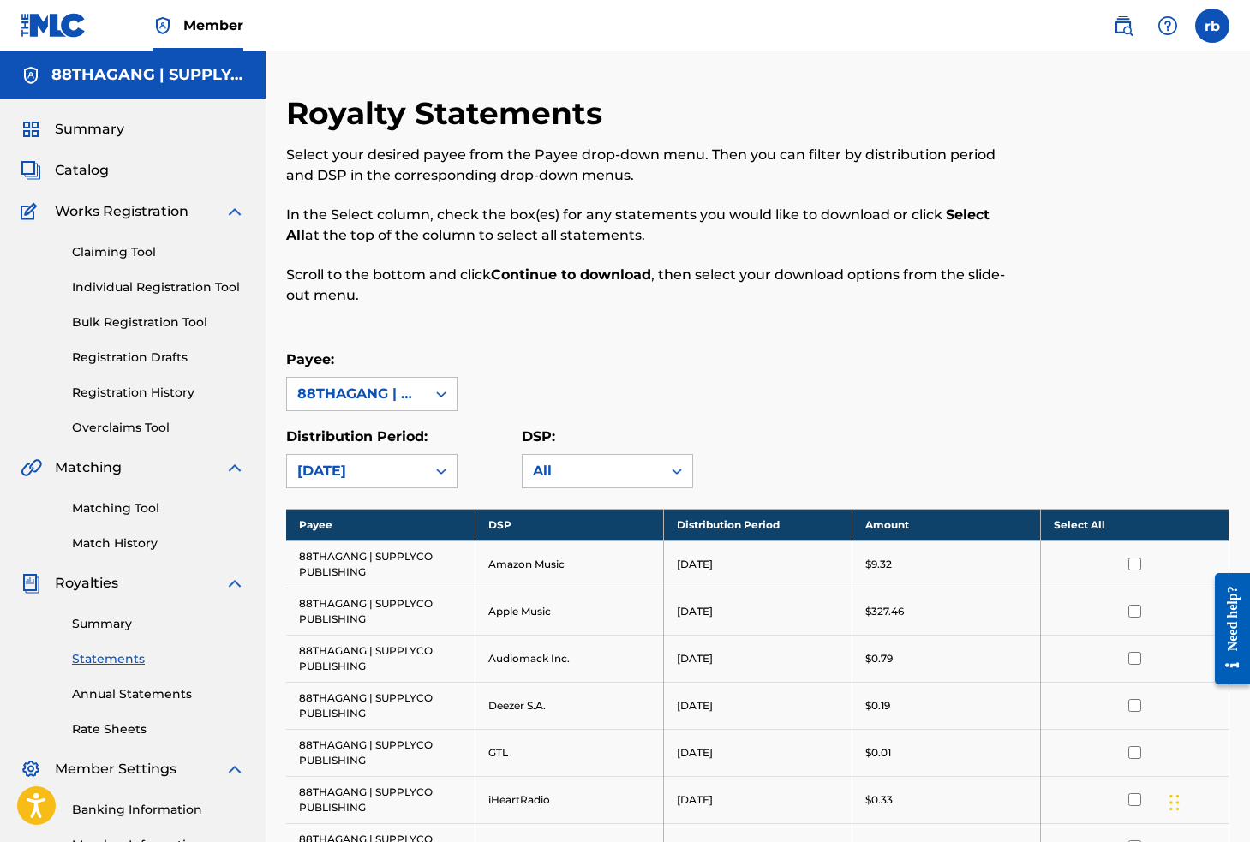
click at [1129, 524] on th "Select All" at bounding box center [1134, 525] width 188 height 32
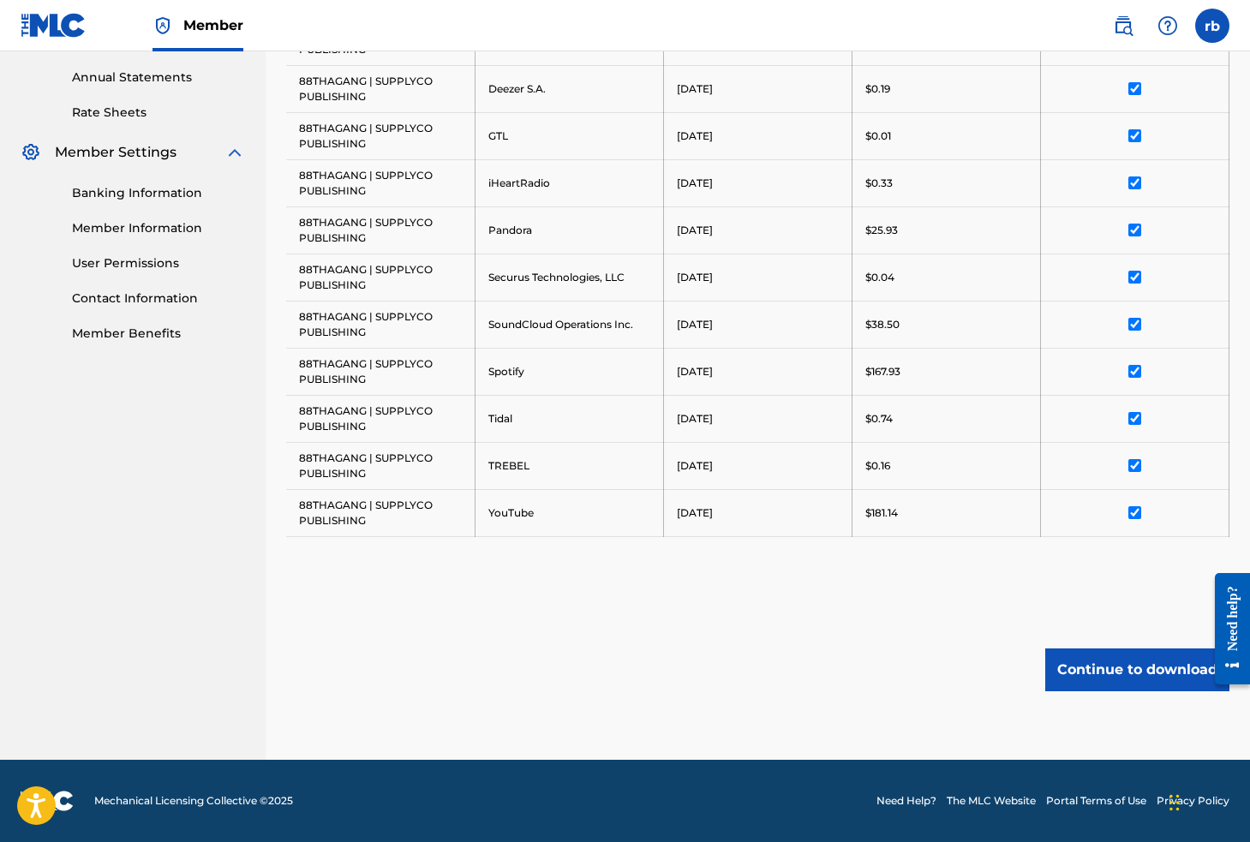
scroll to position [617, 0]
click at [1131, 674] on button "Continue to download" at bounding box center [1137, 669] width 184 height 43
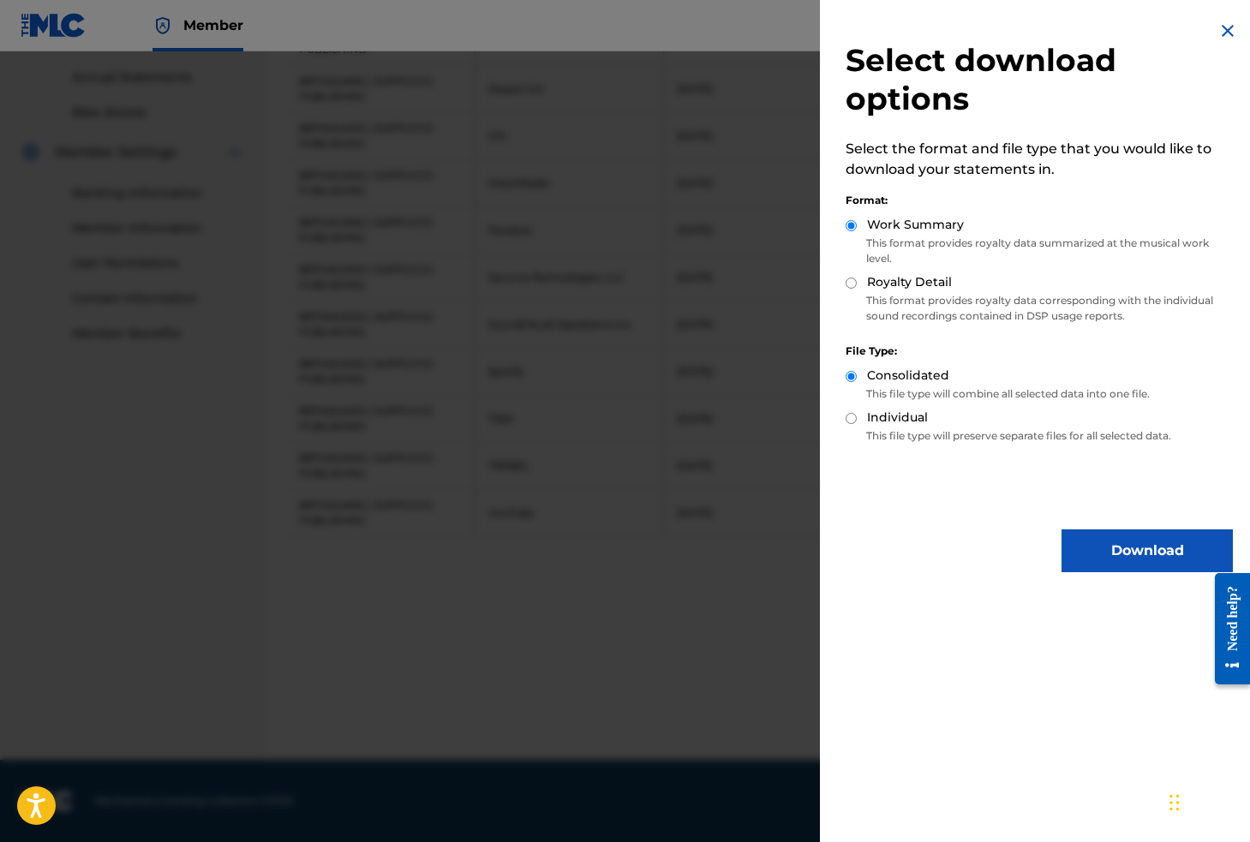
click at [904, 415] on label "Individual" at bounding box center [897, 418] width 61 height 18
click at [857, 415] on input "Individual" at bounding box center [850, 418] width 11 height 11
radio input "true"
click at [846, 278] on input "Royalty Detail" at bounding box center [850, 283] width 11 height 11
radio input "true"
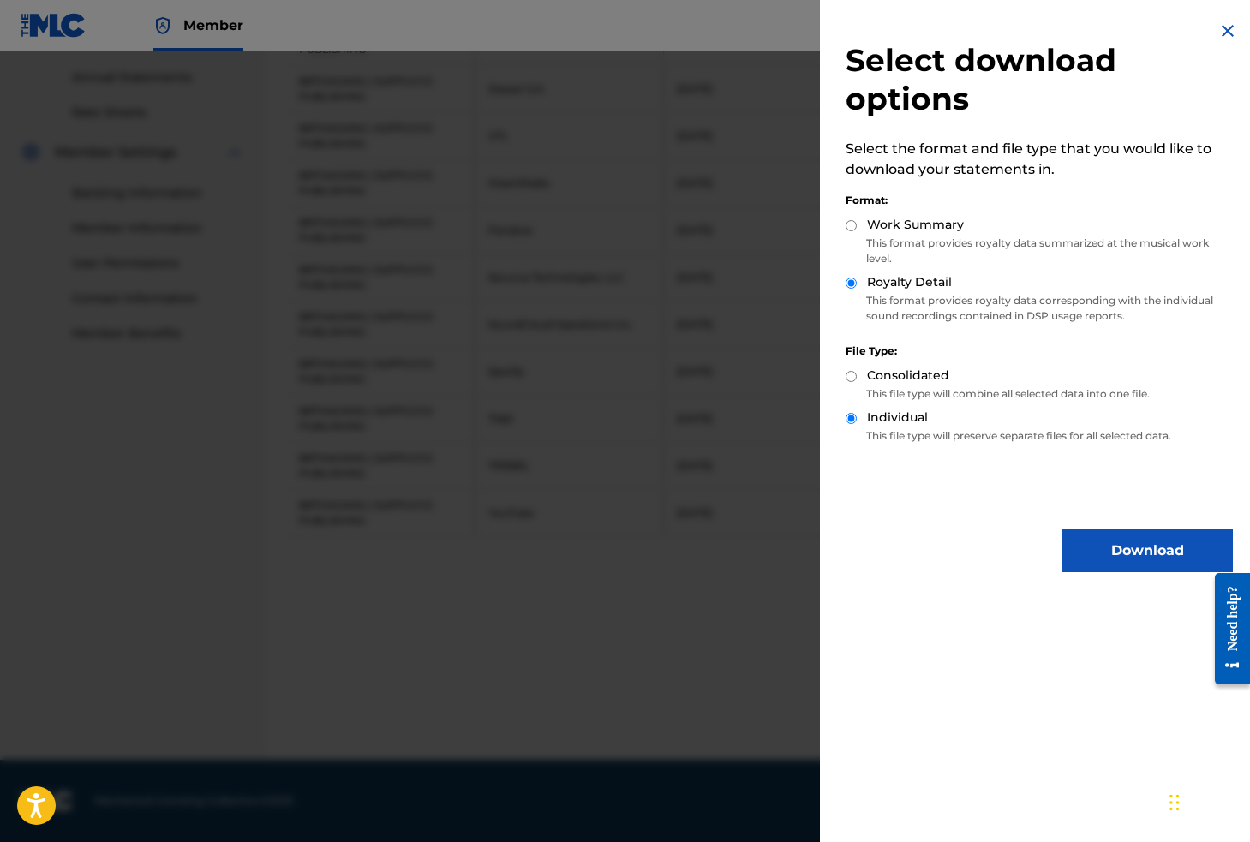
click at [1087, 553] on button "Download" at bounding box center [1146, 550] width 171 height 43
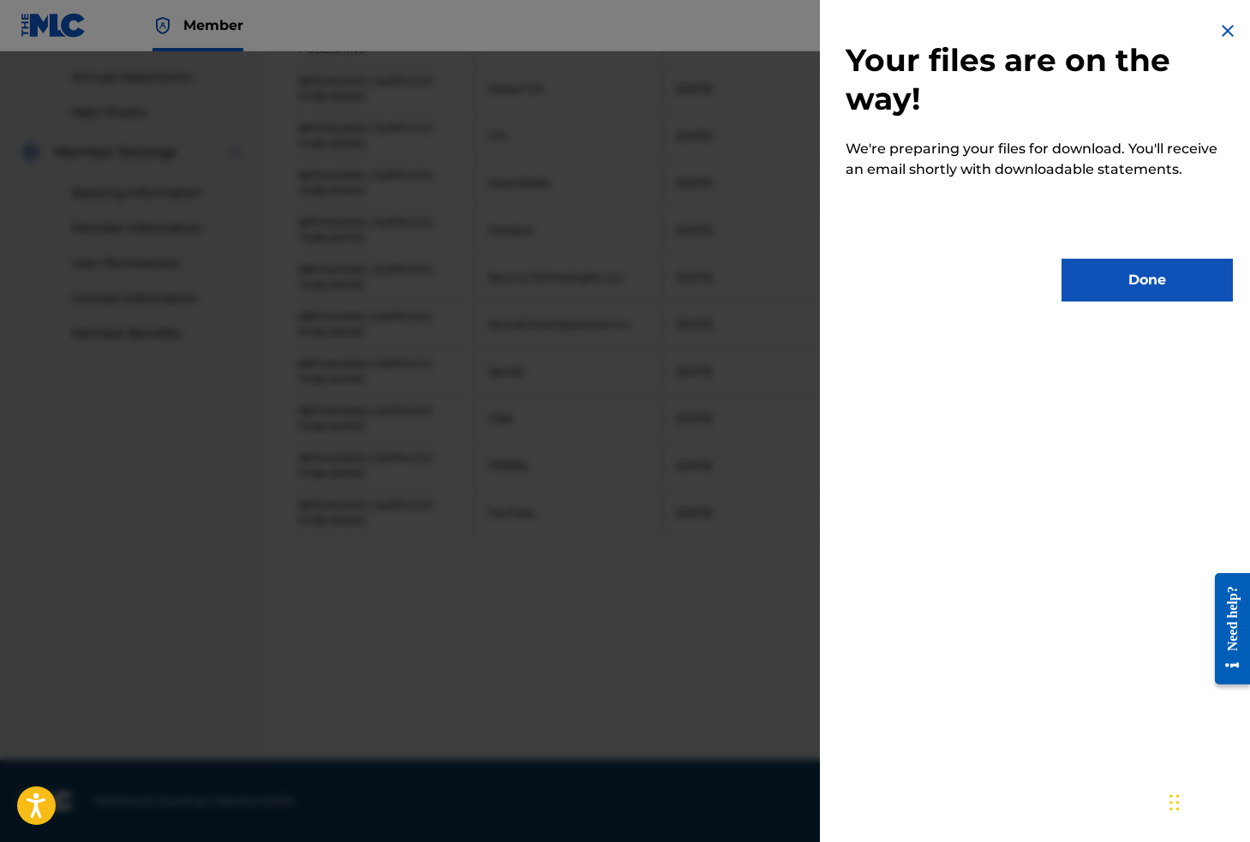
click at [1124, 285] on button "Done" at bounding box center [1146, 280] width 171 height 43
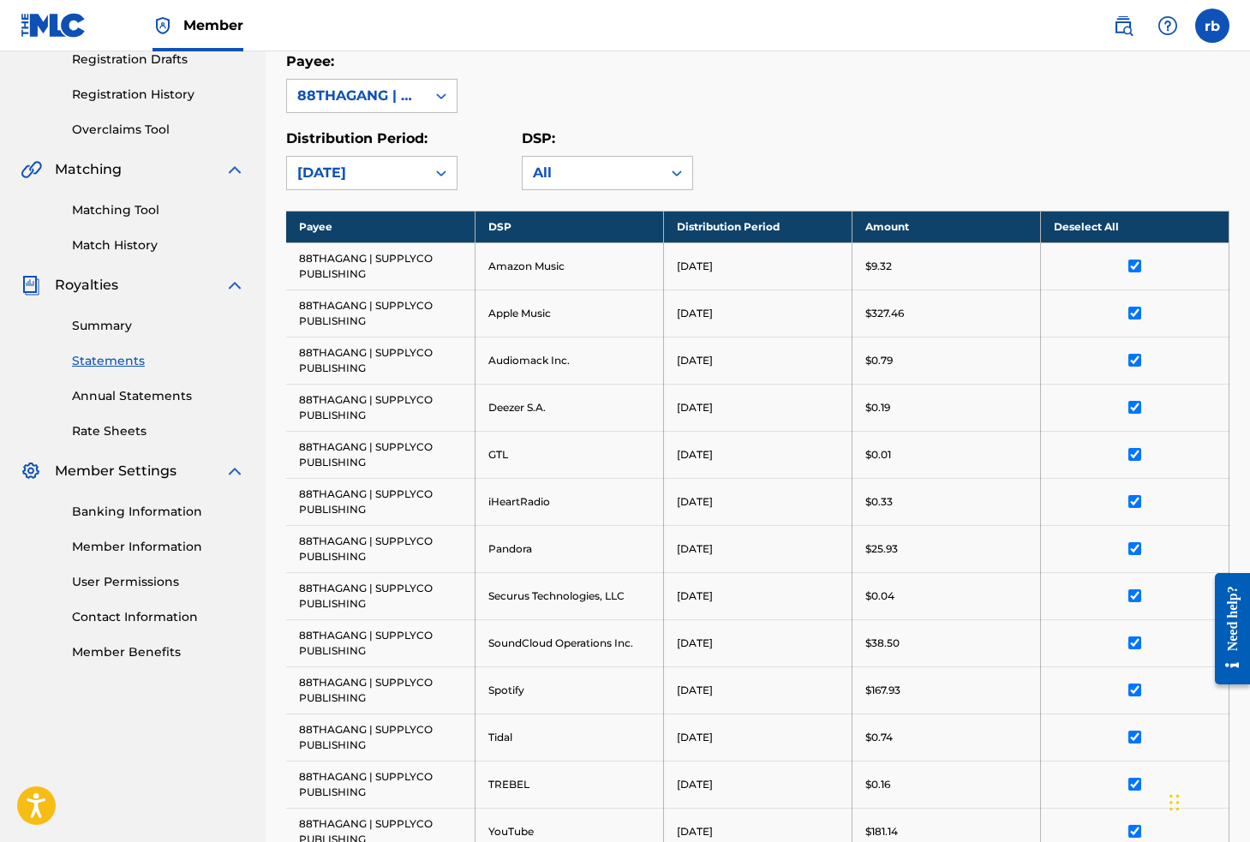
scroll to position [176, 0]
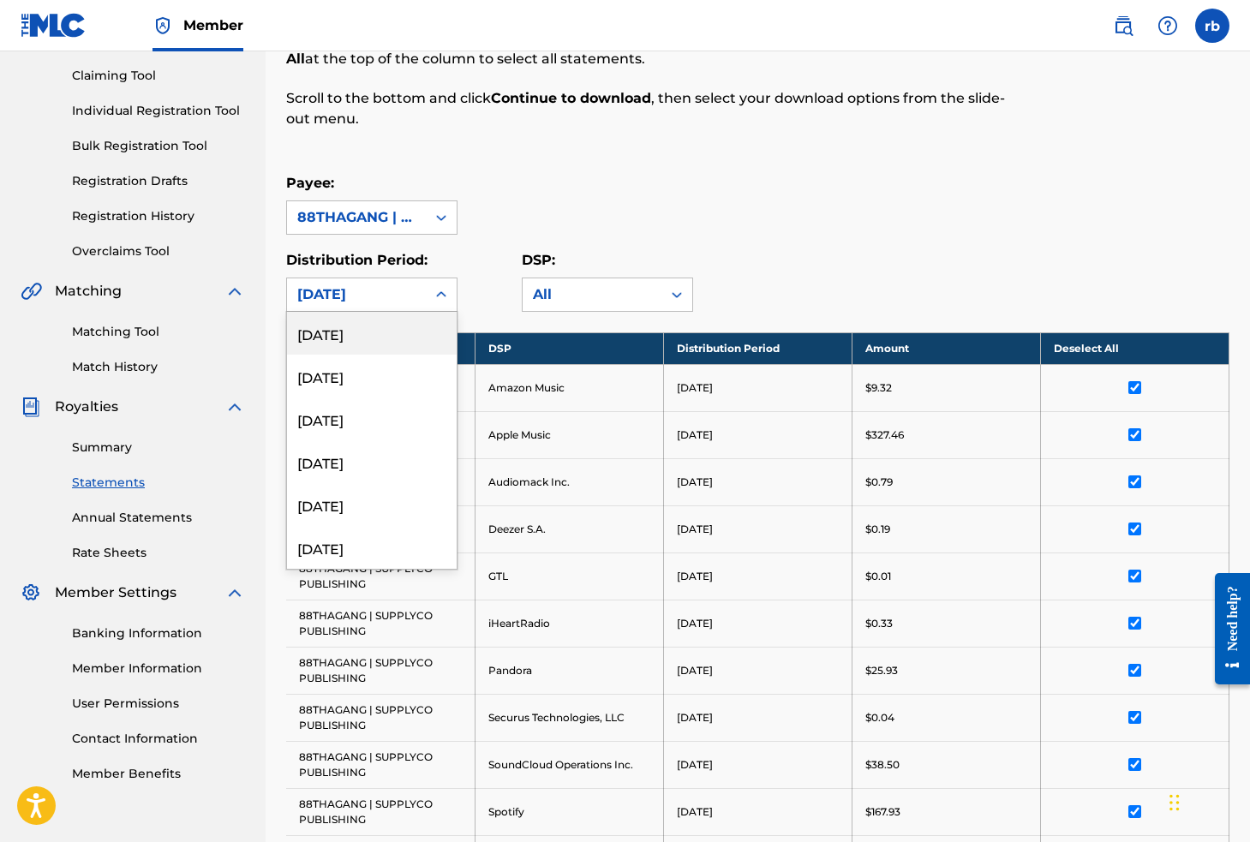
click at [410, 292] on div "[DATE]" at bounding box center [356, 294] width 118 height 21
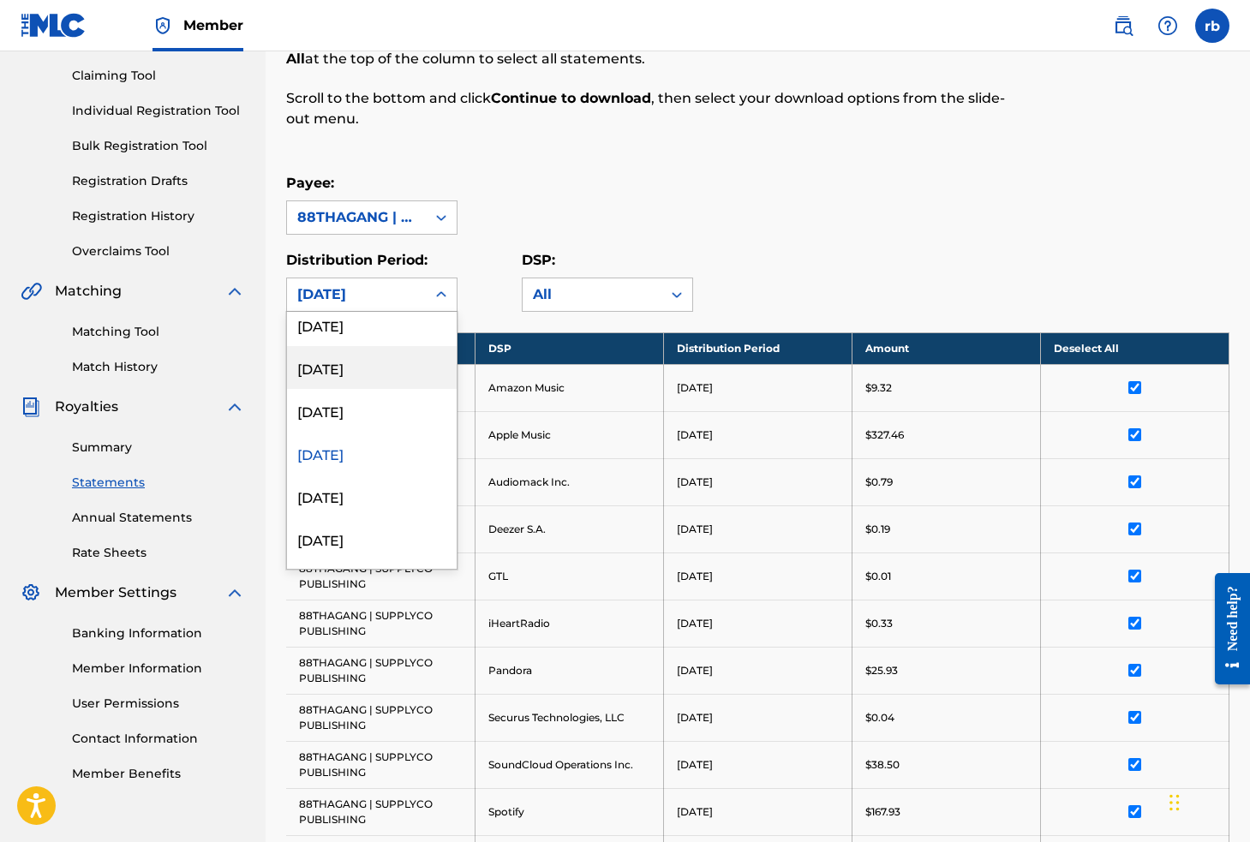
scroll to position [485, 0]
click at [374, 404] on div "[DATE]" at bounding box center [372, 405] width 170 height 43
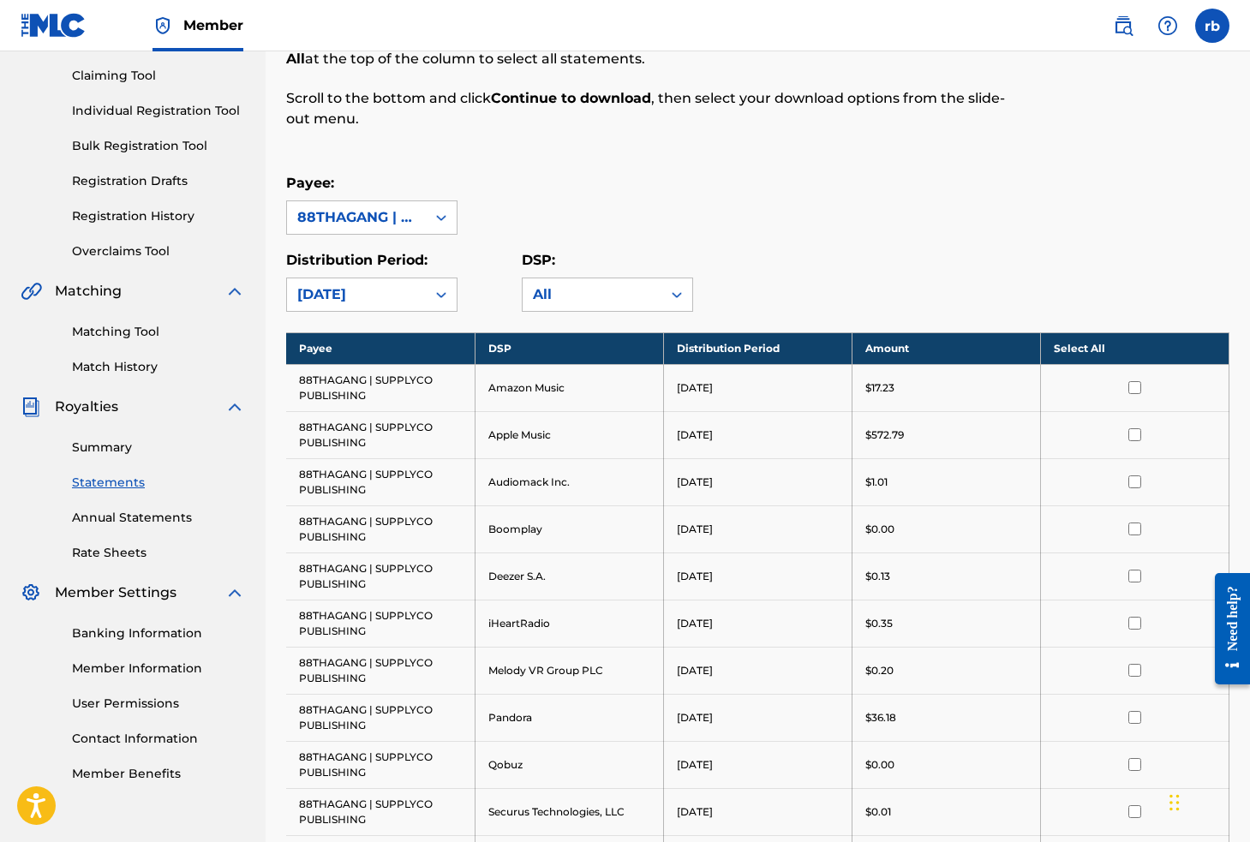
click at [1098, 347] on th "Select All" at bounding box center [1134, 348] width 188 height 32
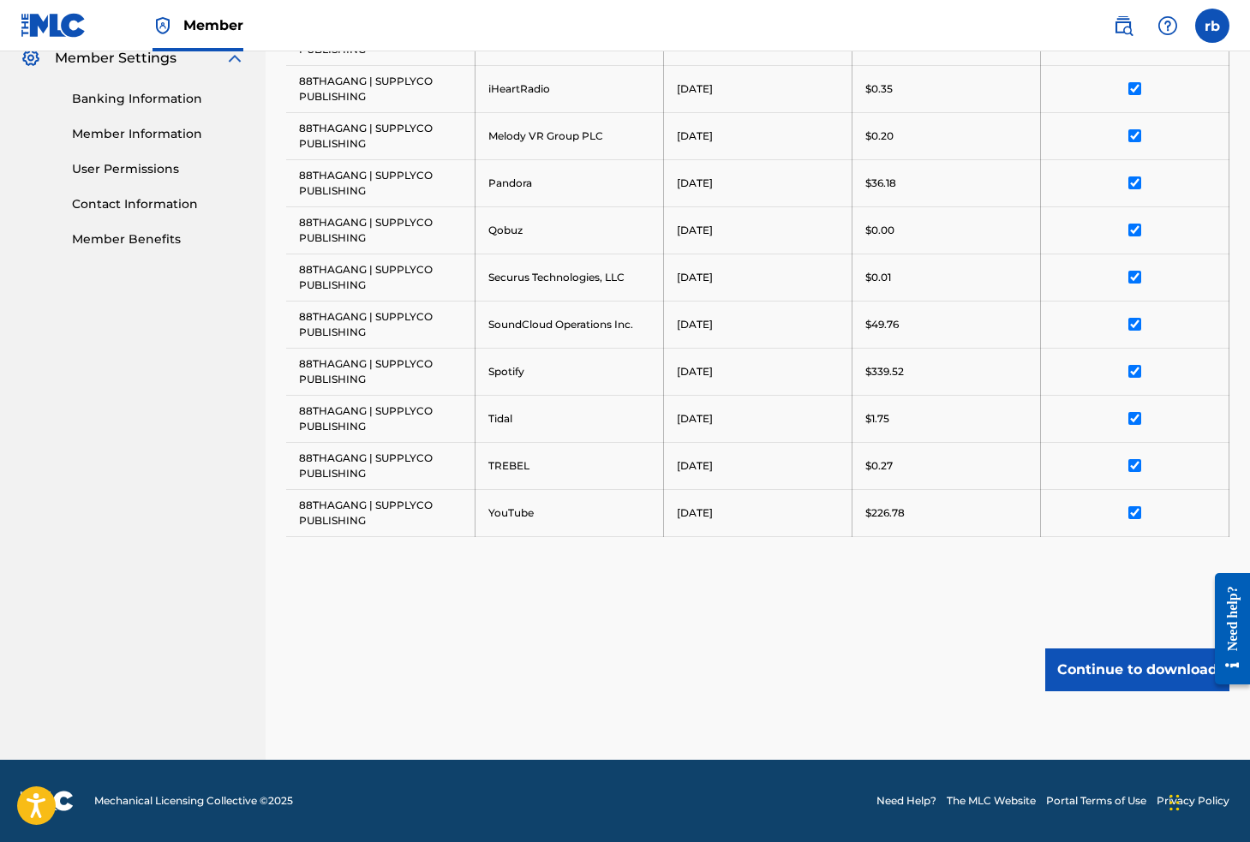
scroll to position [711, 0]
click at [1125, 666] on button "Continue to download" at bounding box center [1137, 669] width 184 height 43
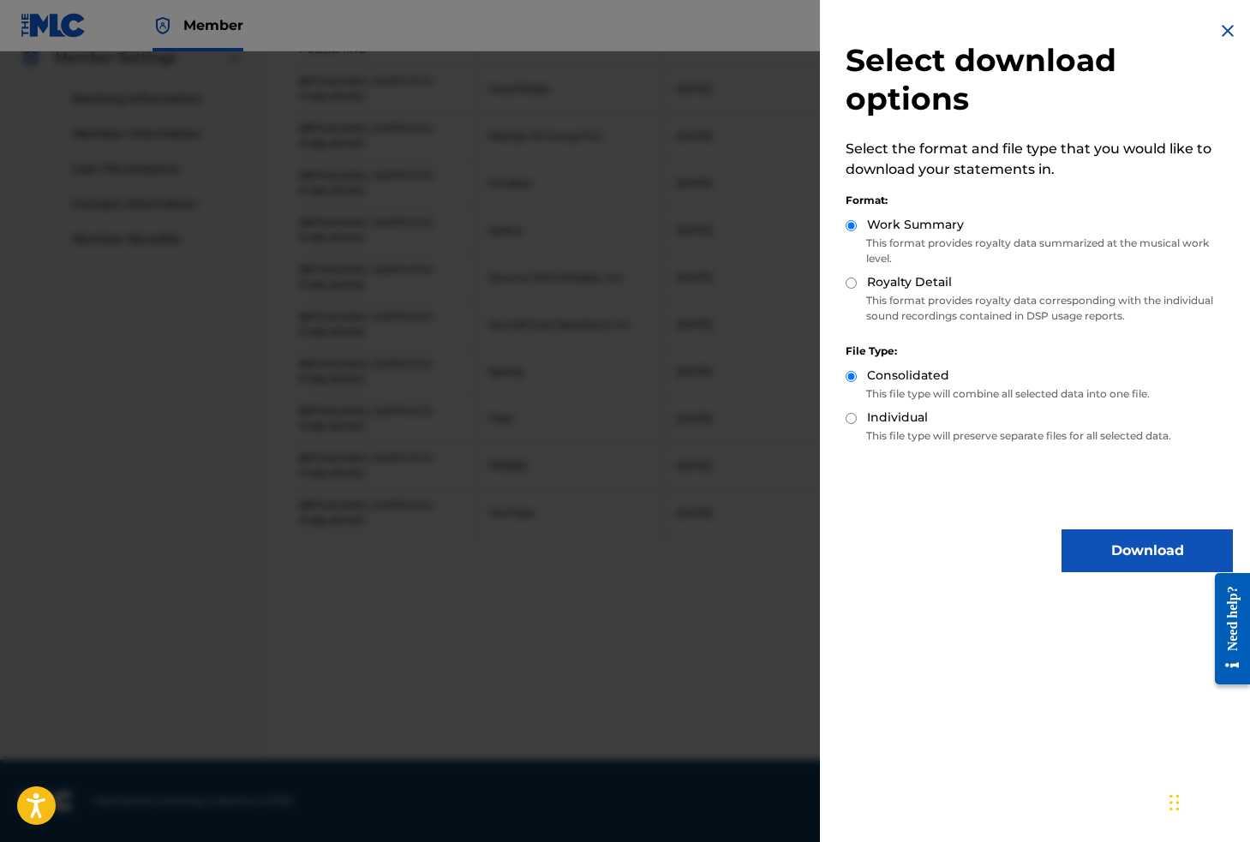
click at [857, 415] on div "Individual" at bounding box center [1038, 419] width 387 height 20
click at [850, 420] on input "Individual" at bounding box center [850, 418] width 11 height 11
radio input "true"
click at [849, 284] on input "Royalty Detail" at bounding box center [850, 283] width 11 height 11
radio input "true"
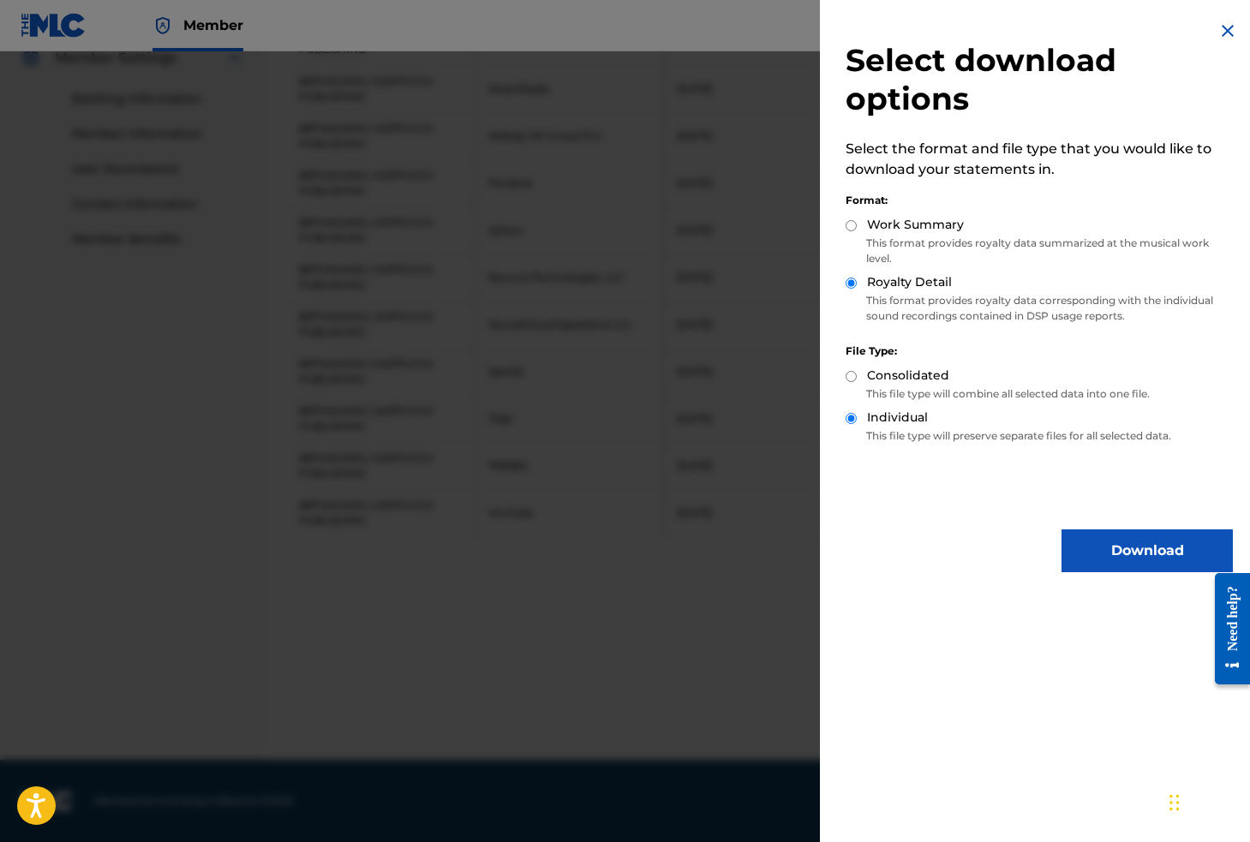
click at [1090, 540] on button "Download" at bounding box center [1146, 550] width 171 height 43
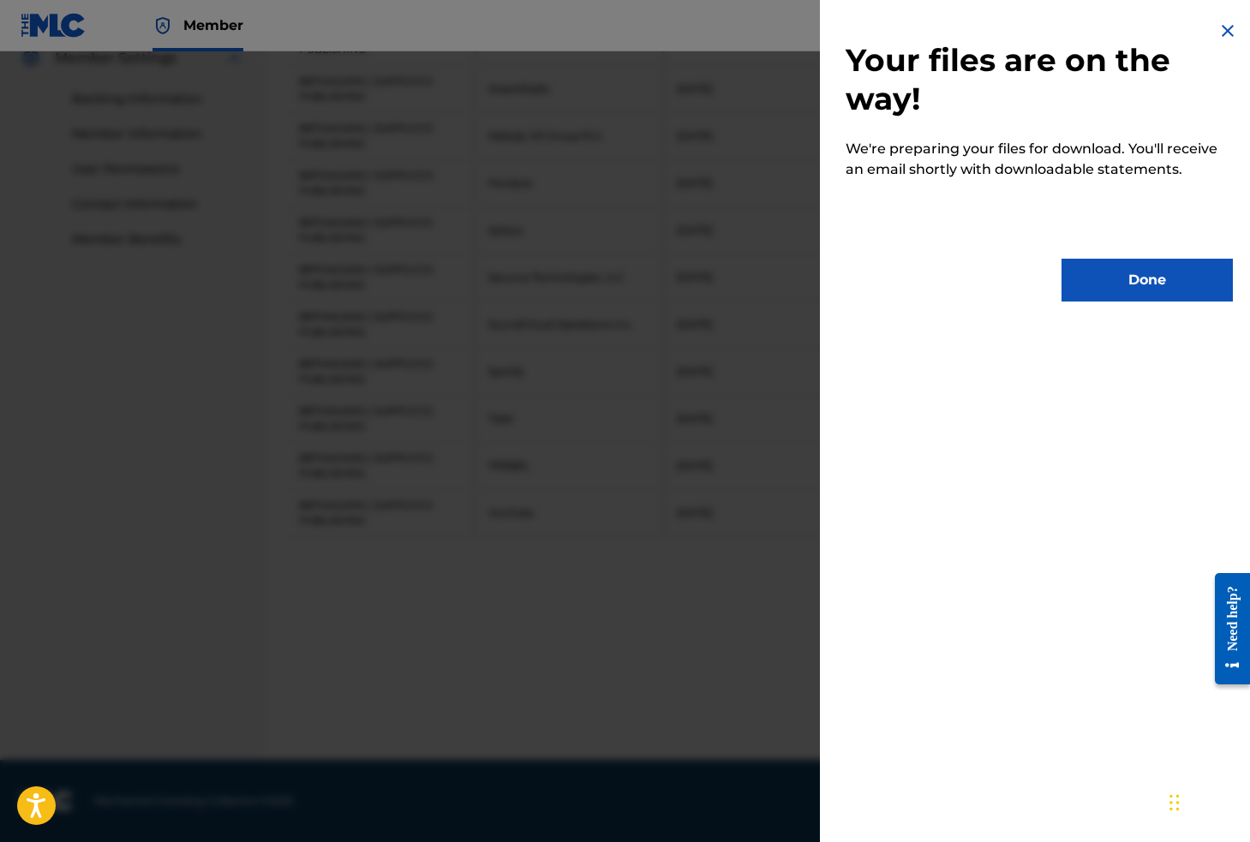
click at [1108, 276] on button "Done" at bounding box center [1146, 280] width 171 height 43
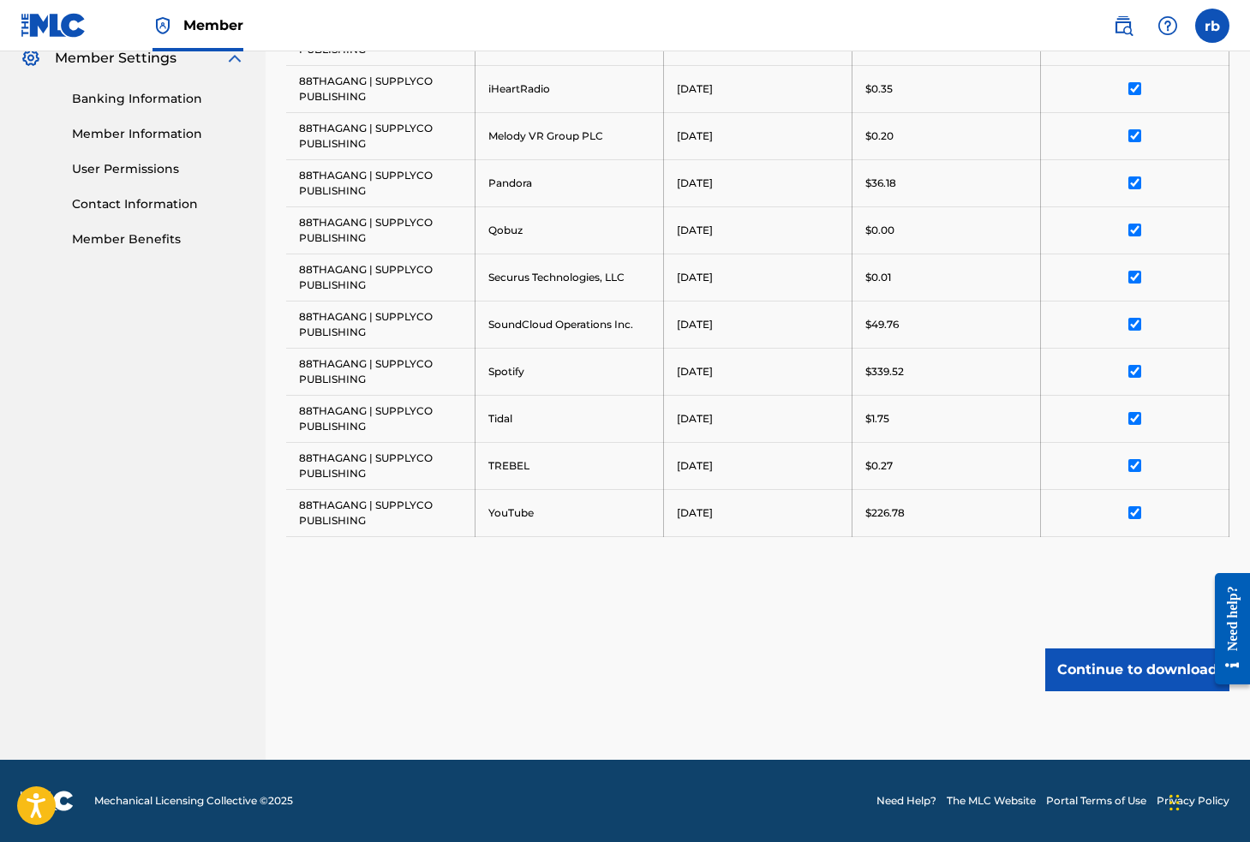
click at [1138, 660] on button "Continue to download" at bounding box center [1137, 669] width 184 height 43
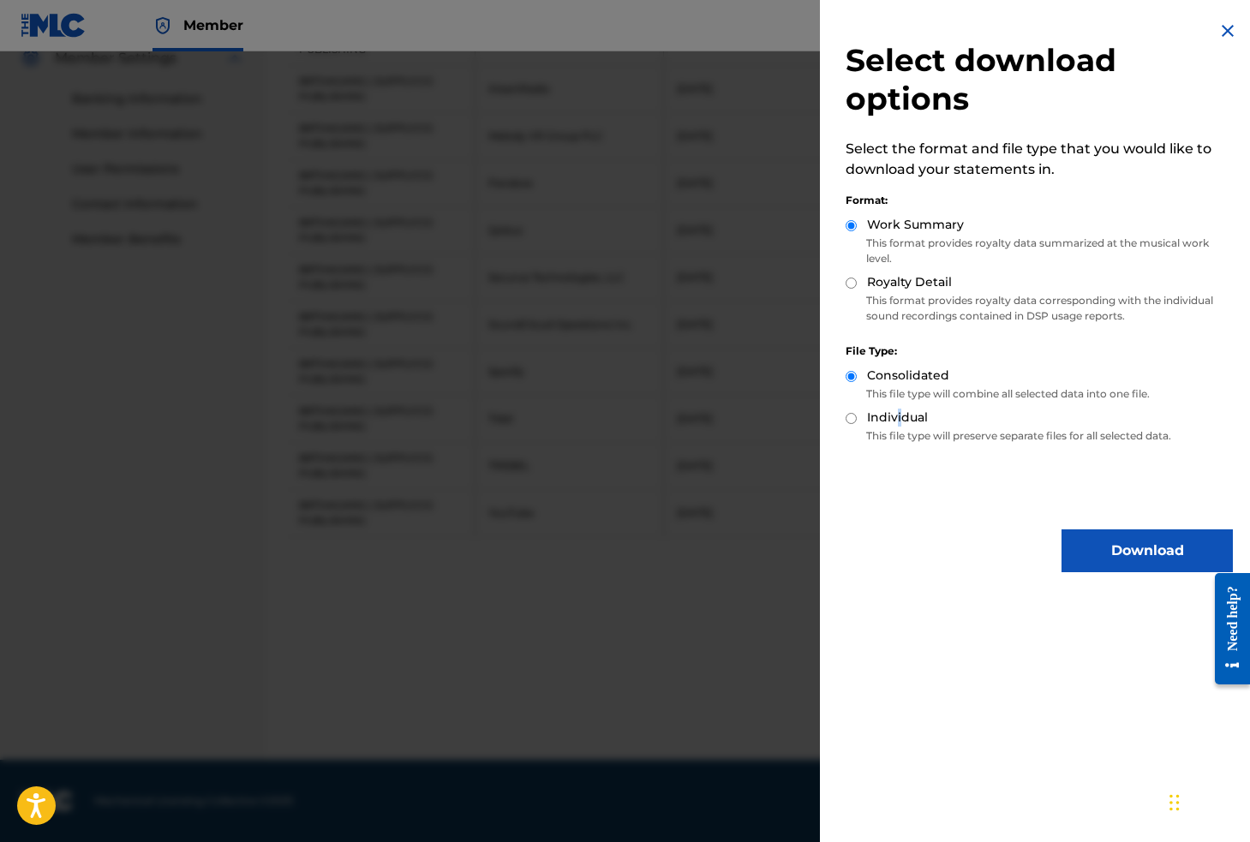
click at [898, 417] on label "Individual" at bounding box center [897, 418] width 61 height 18
click at [857, 417] on input "Individual" at bounding box center [850, 418] width 11 height 11
radio input "true"
click at [849, 278] on input "Royalty Detail" at bounding box center [850, 283] width 11 height 11
radio input "true"
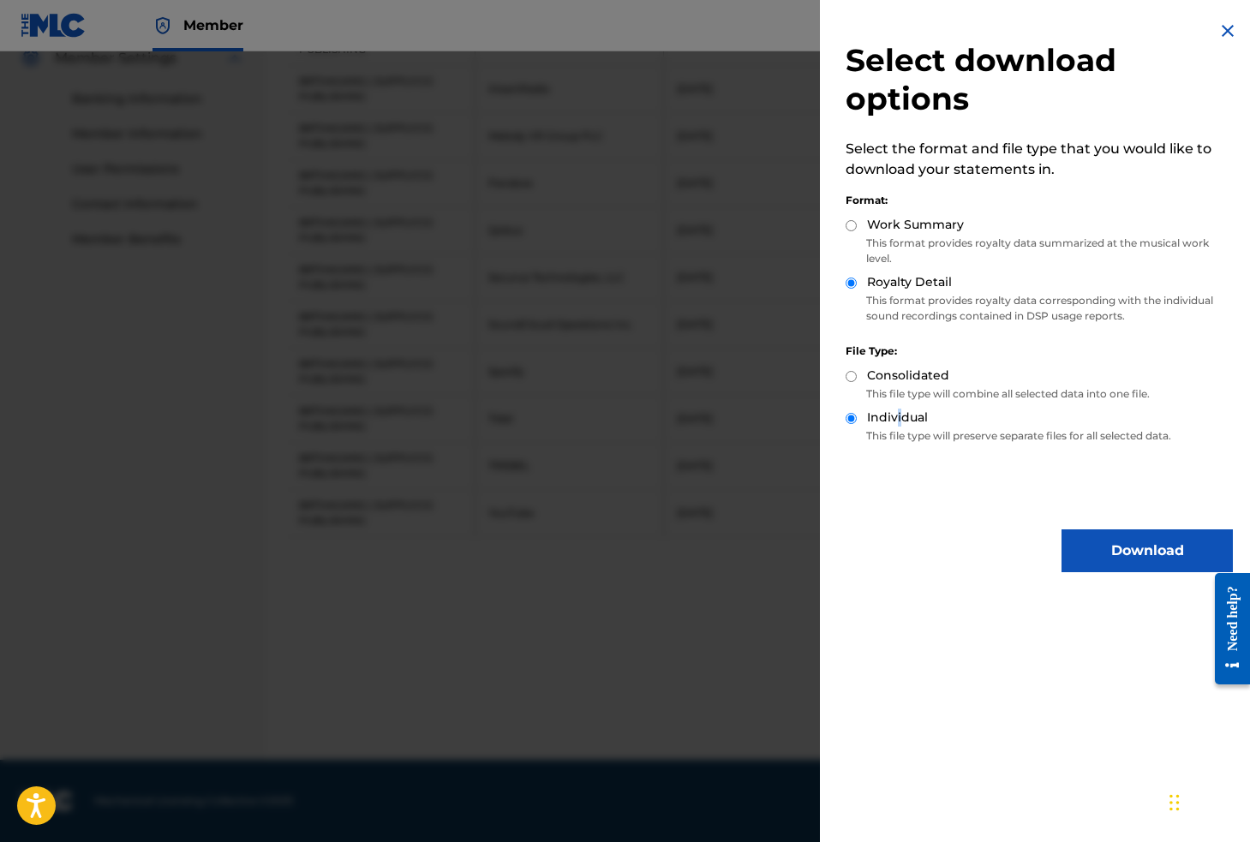
click at [1090, 547] on button "Download" at bounding box center [1146, 550] width 171 height 43
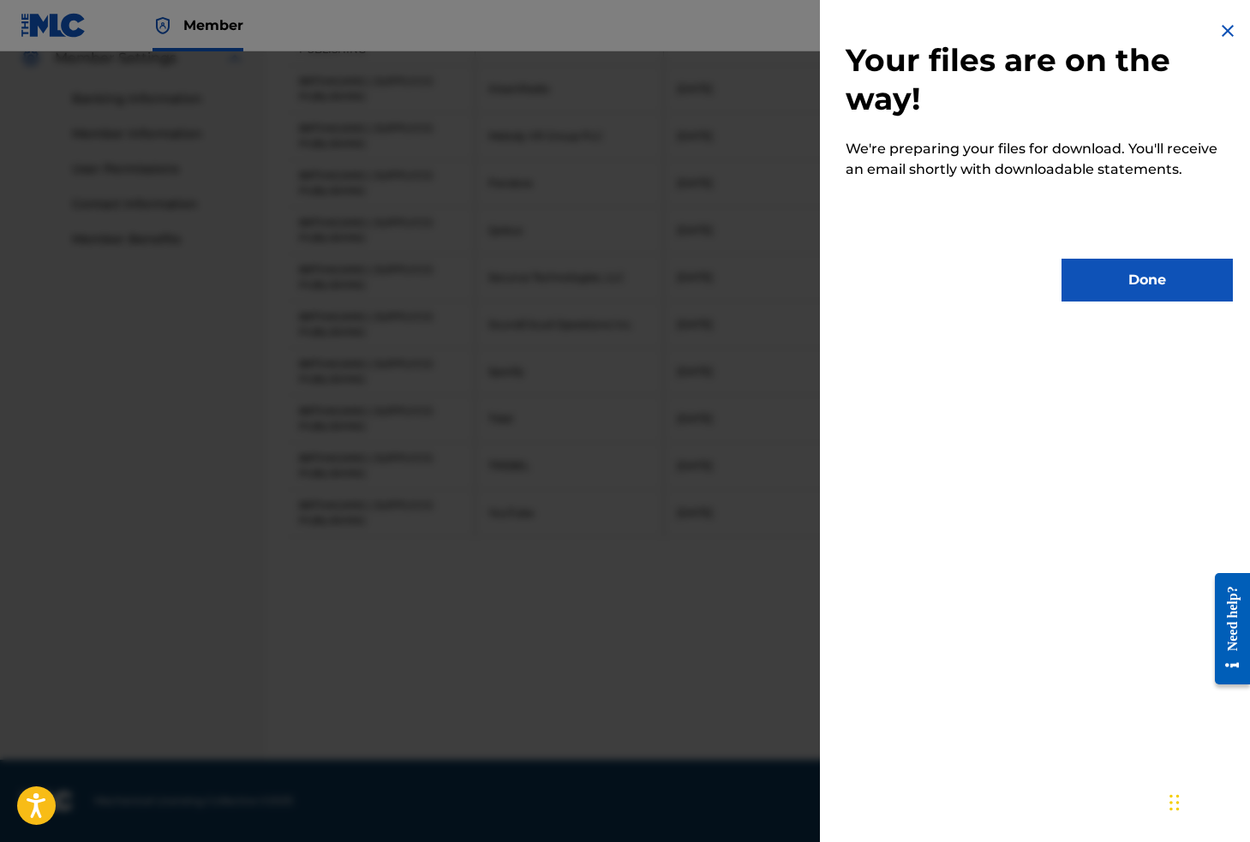
click at [1158, 285] on button "Done" at bounding box center [1146, 280] width 171 height 43
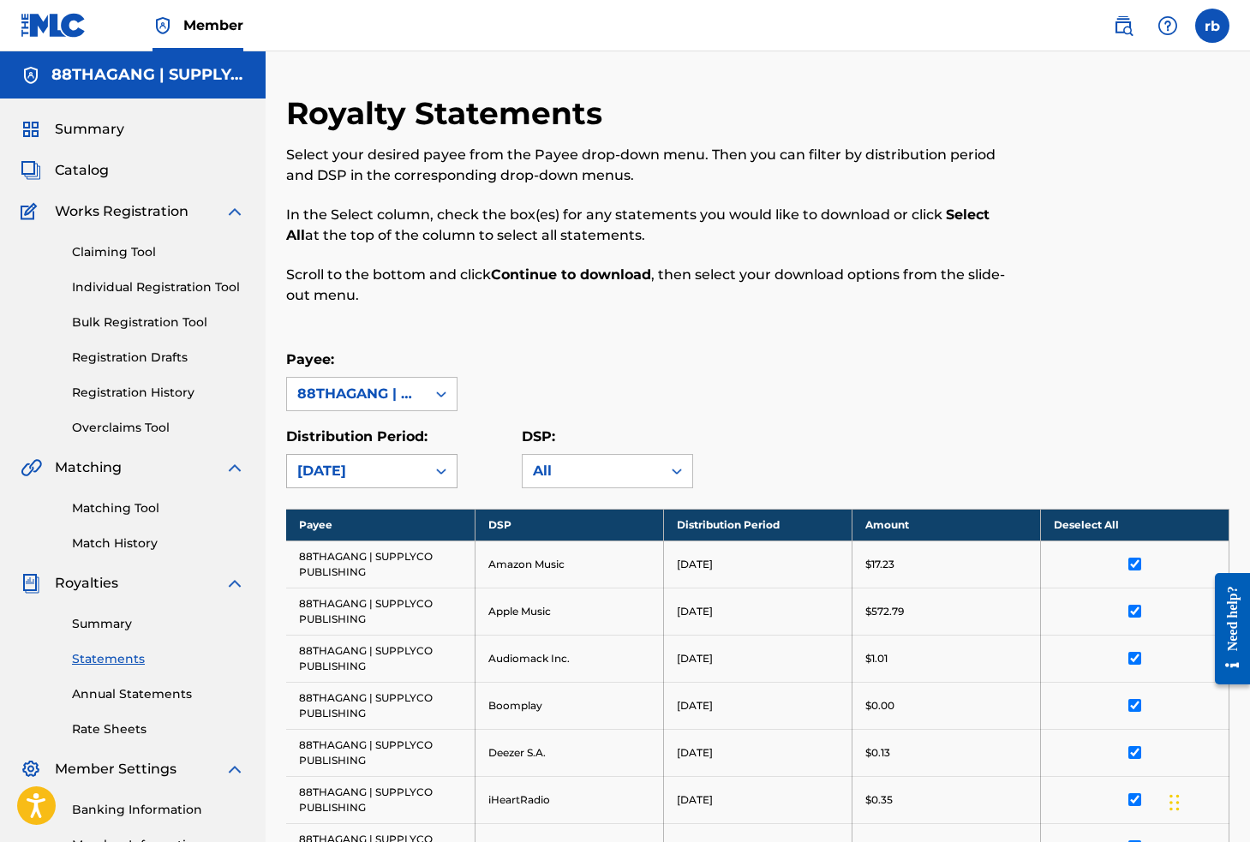
scroll to position [0, 0]
click at [409, 473] on div "[DATE]" at bounding box center [356, 471] width 118 height 21
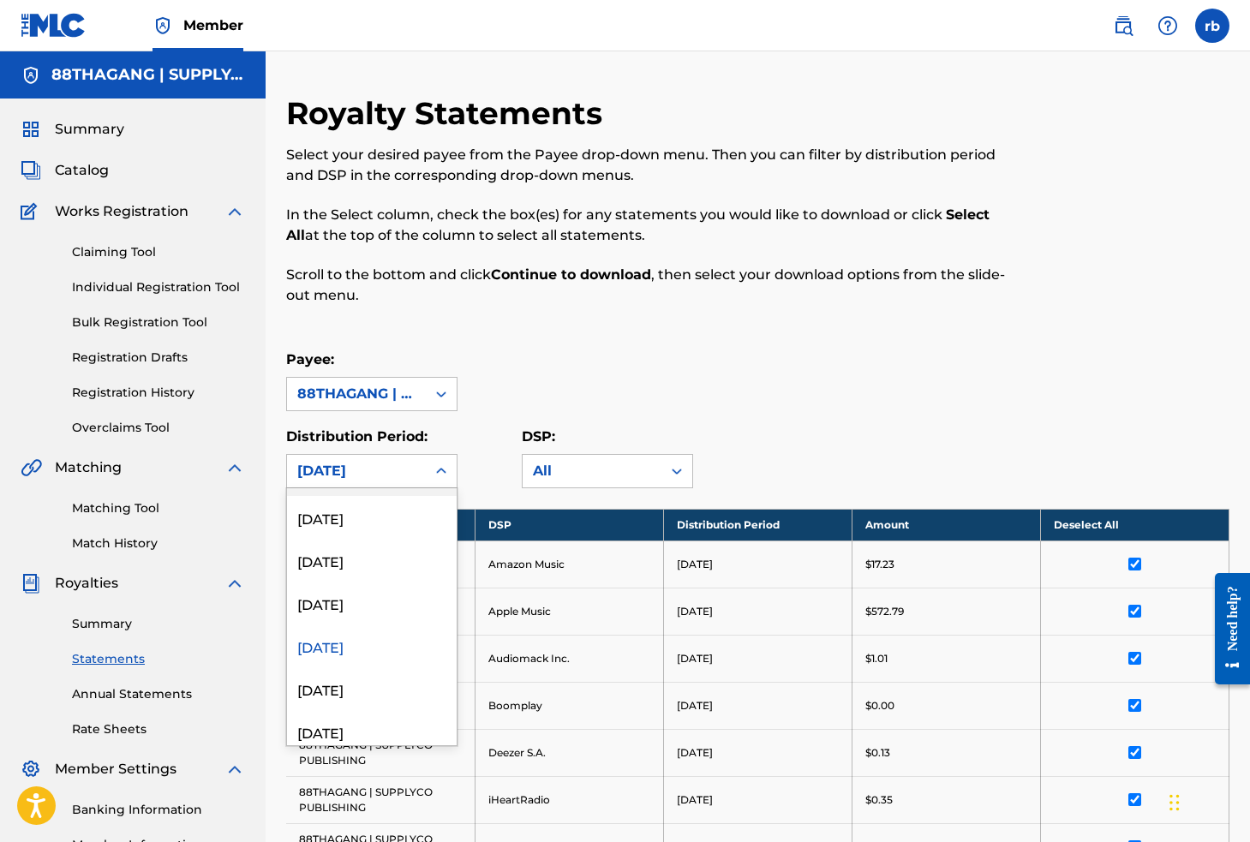
scroll to position [422, 0]
click at [382, 590] on div "[DATE]" at bounding box center [372, 601] width 170 height 43
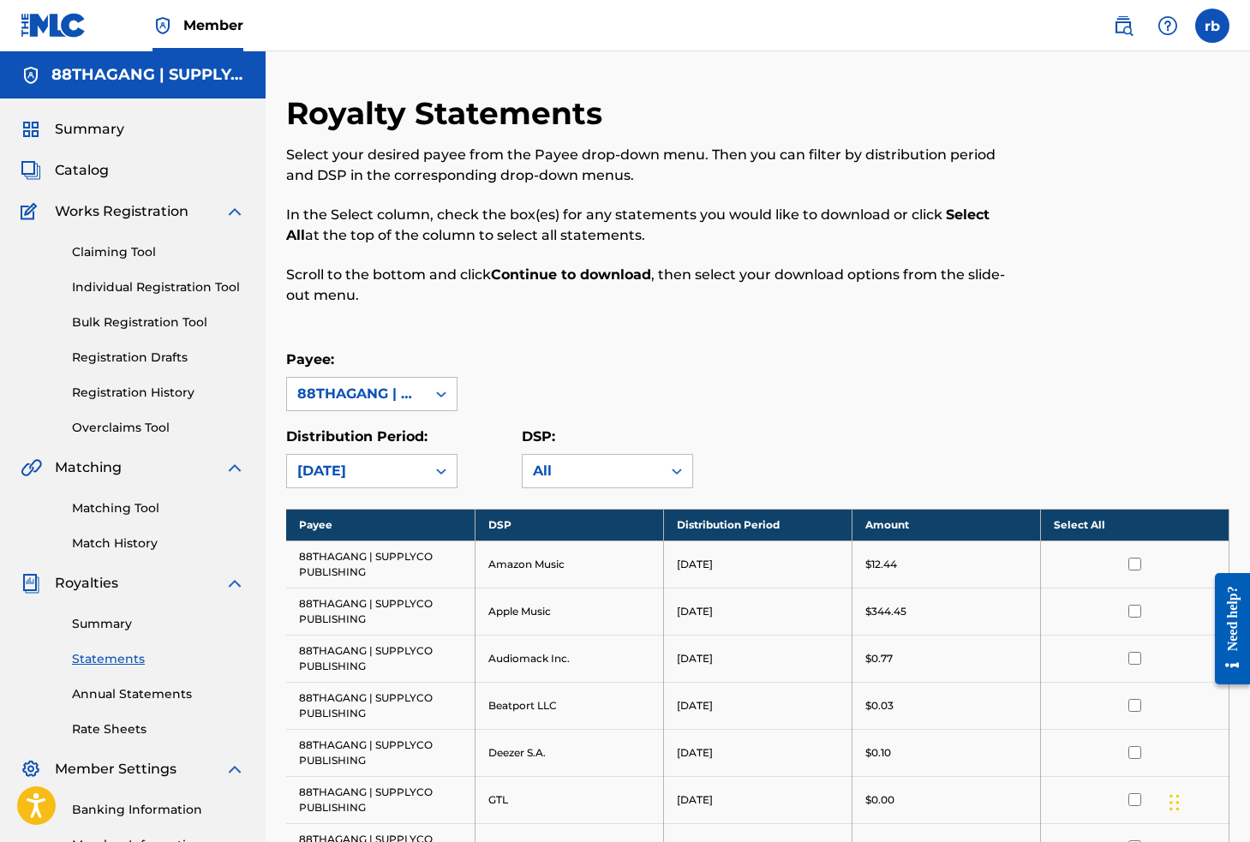
click at [1127, 518] on th "Select All" at bounding box center [1134, 525] width 188 height 32
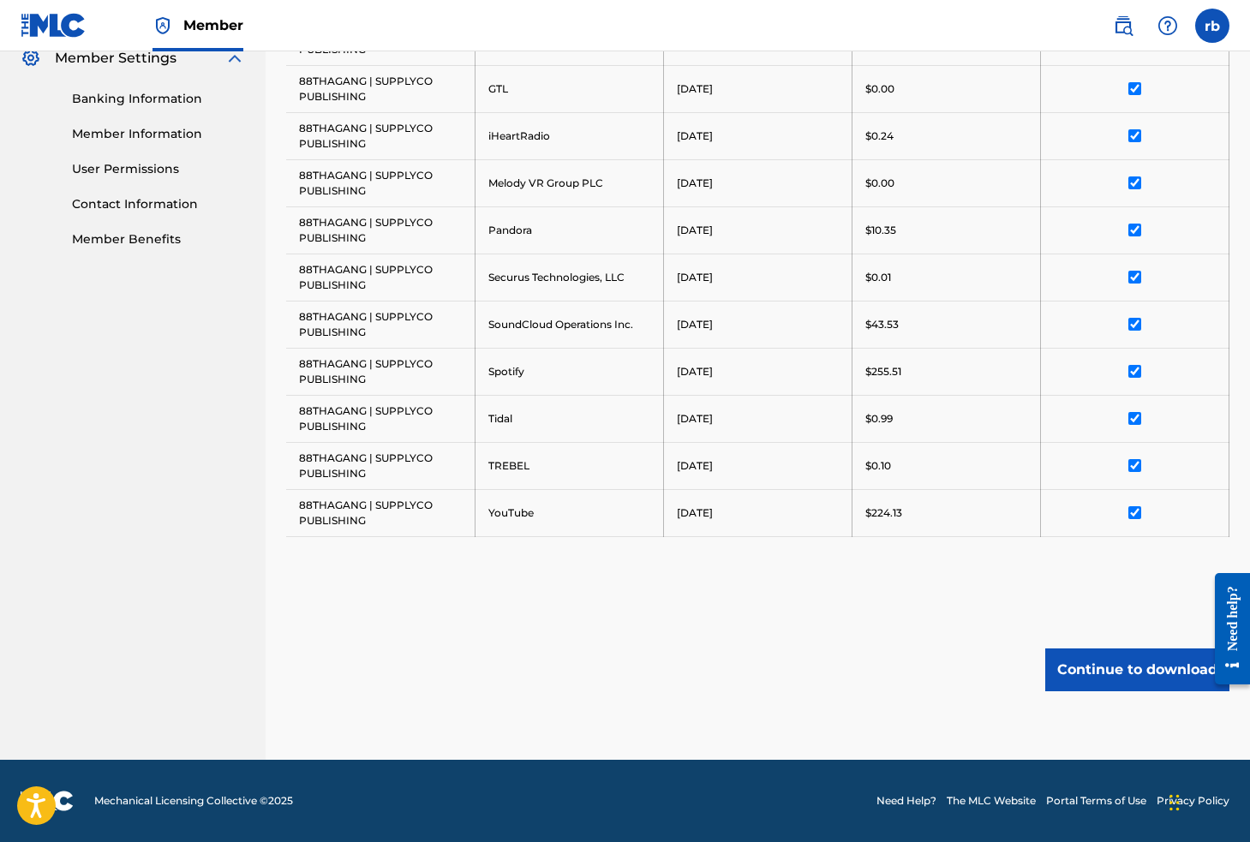
scroll to position [711, 0]
click at [1130, 681] on button "Continue to download" at bounding box center [1137, 669] width 184 height 43
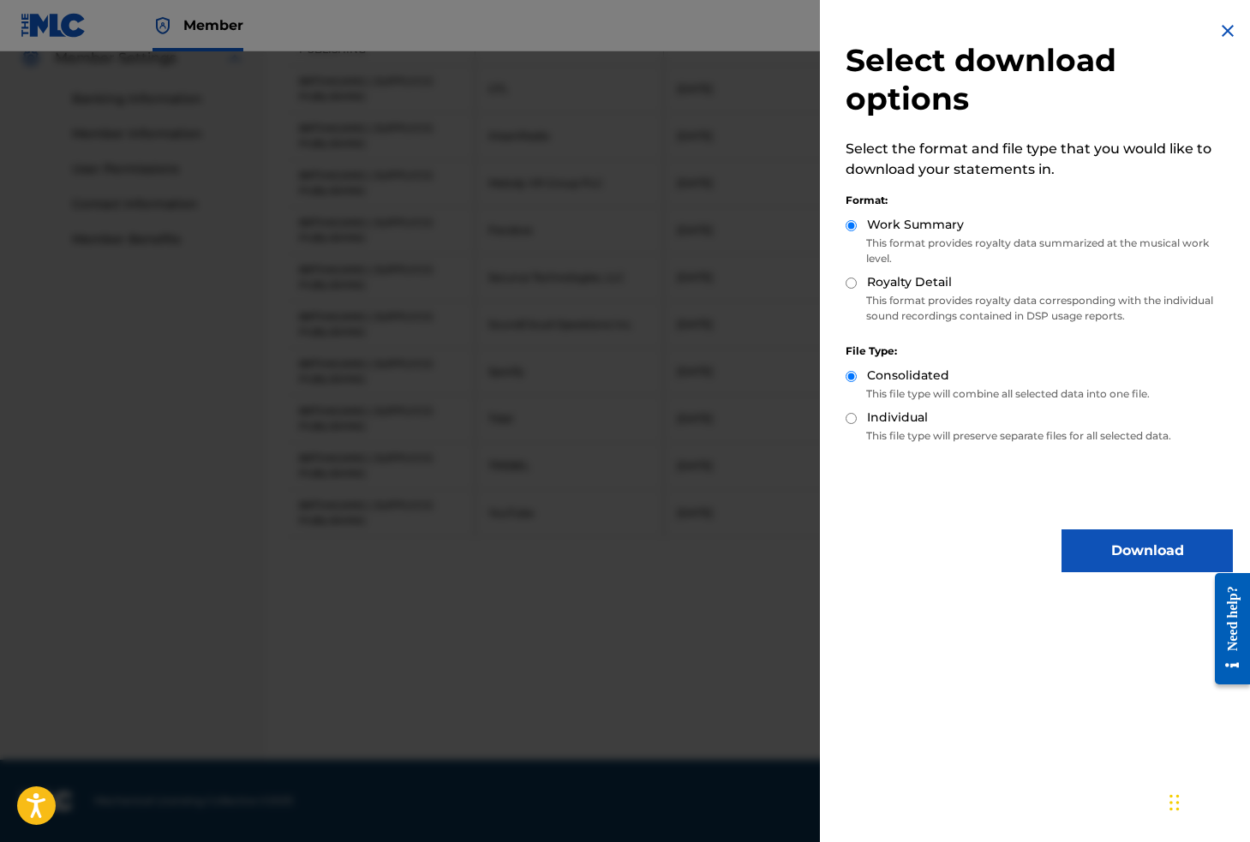
click at [886, 420] on label "Individual" at bounding box center [897, 418] width 61 height 18
click at [857, 420] on input "Individual" at bounding box center [850, 418] width 11 height 11
radio input "true"
click at [900, 280] on label "Royalty Detail" at bounding box center [909, 282] width 85 height 18
click at [857, 280] on input "Royalty Detail" at bounding box center [850, 283] width 11 height 11
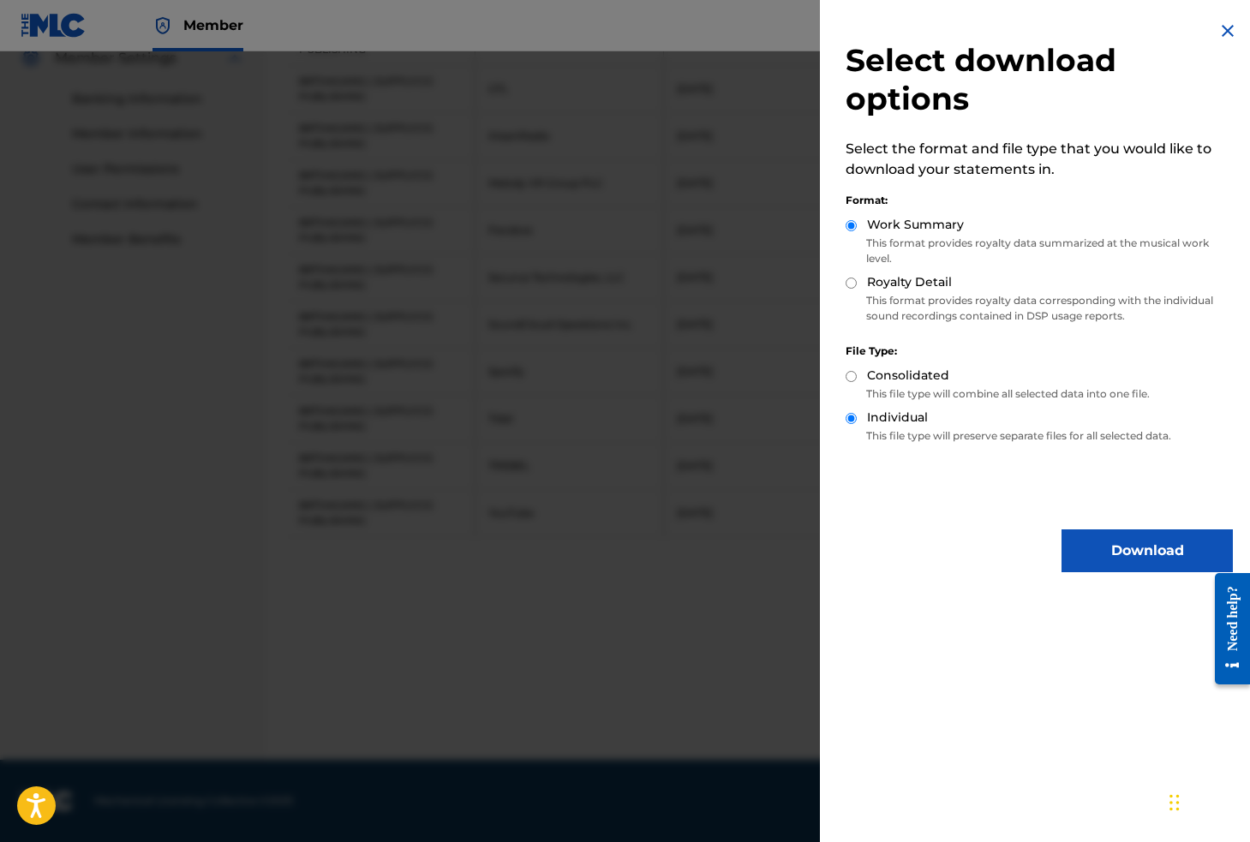
radio input "true"
click at [1115, 552] on button "Download" at bounding box center [1146, 550] width 171 height 43
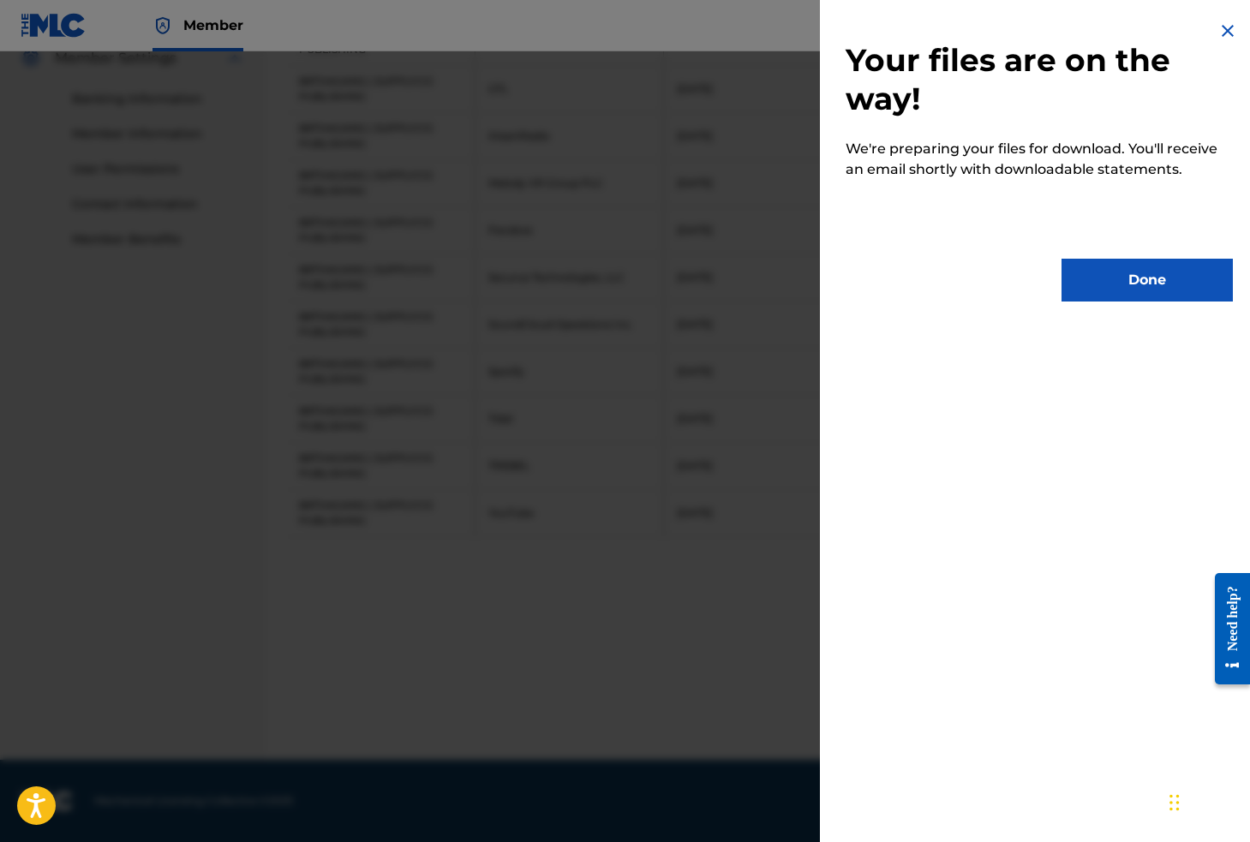
click at [1164, 269] on button "Done" at bounding box center [1146, 280] width 171 height 43
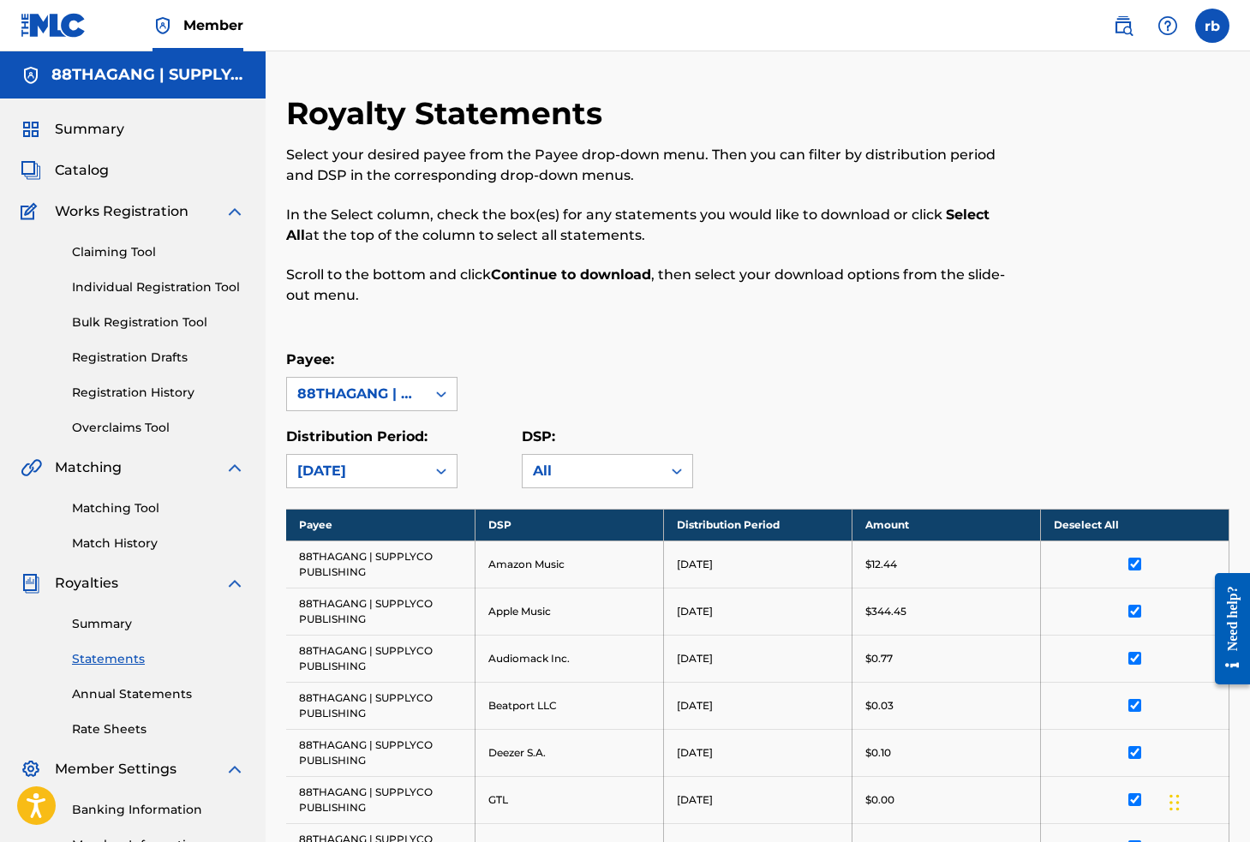
scroll to position [0, 0]
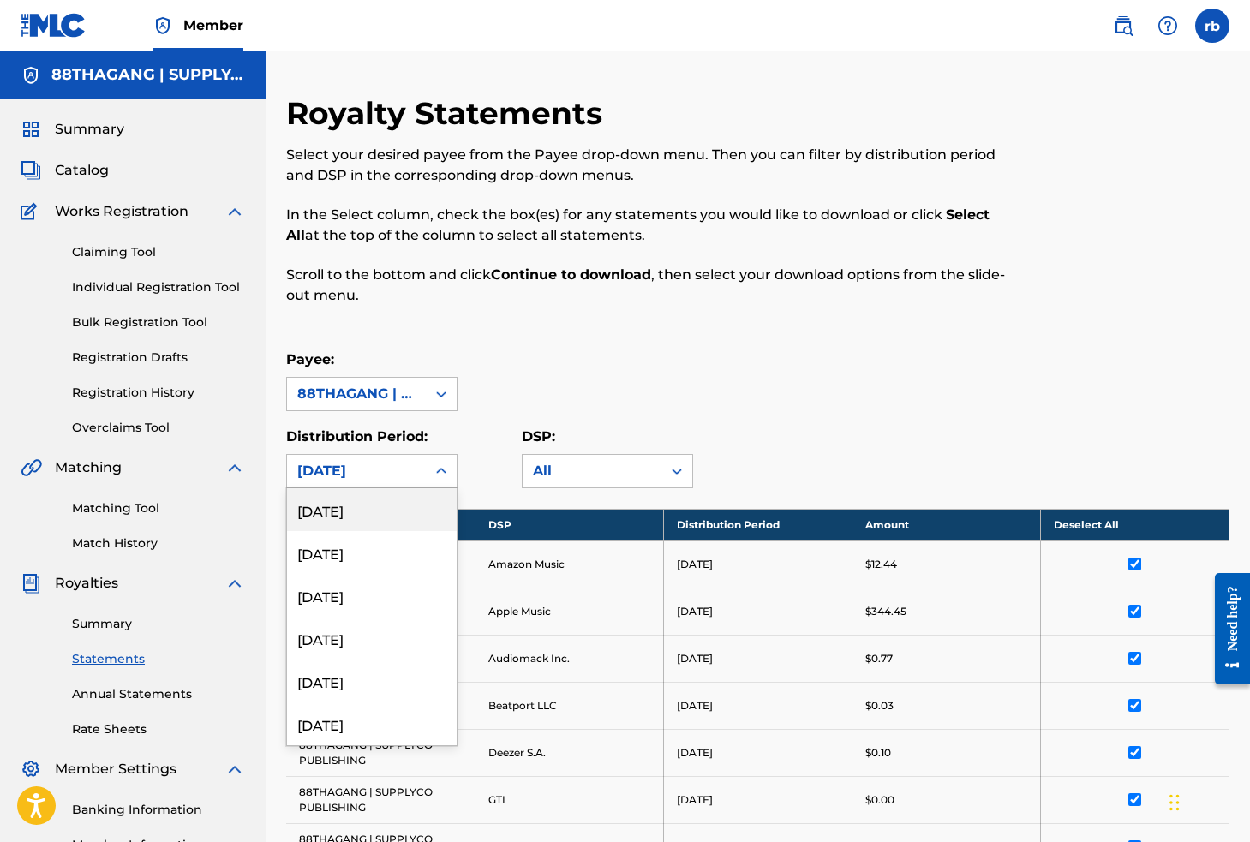
click at [403, 473] on div "[DATE]" at bounding box center [356, 471] width 118 height 21
click at [382, 528] on div "[DATE]" at bounding box center [372, 519] width 170 height 43
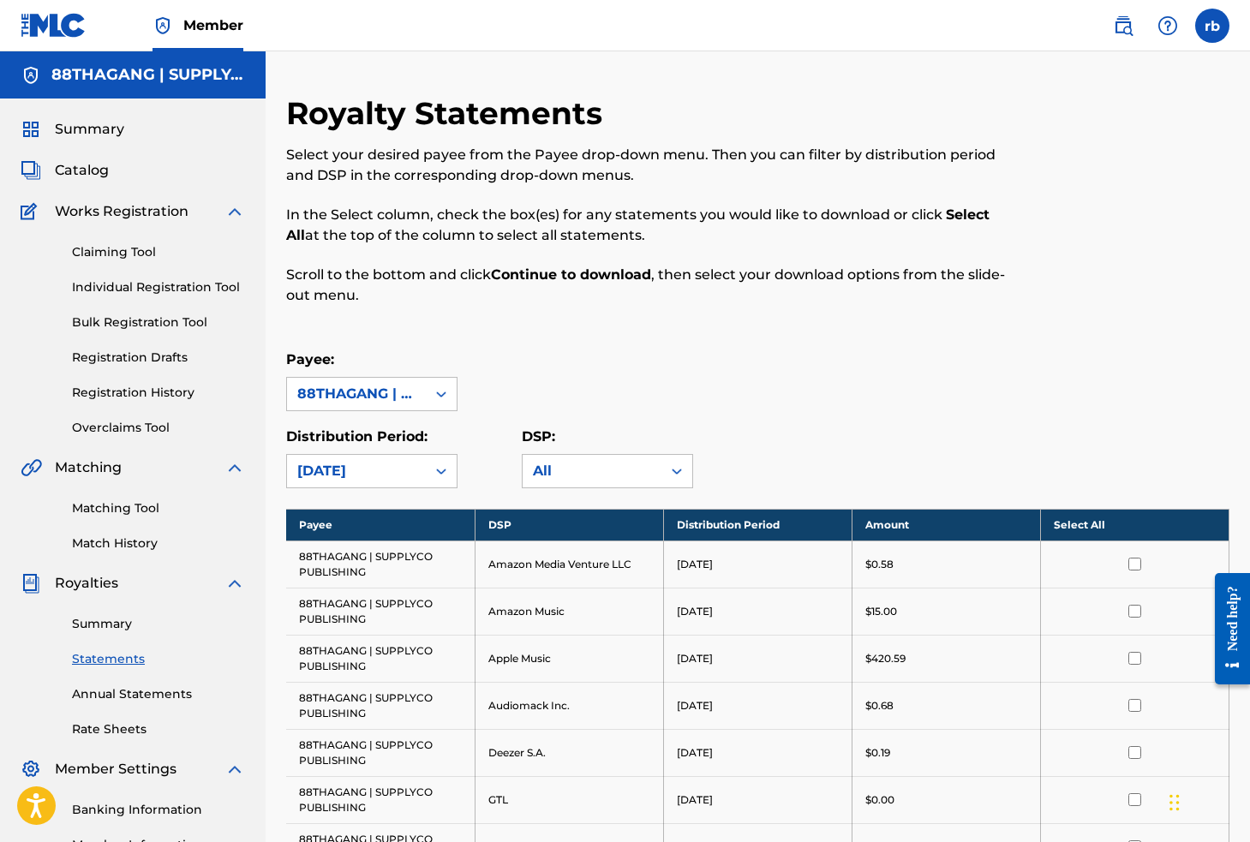
click at [1132, 522] on th "Select All" at bounding box center [1134, 525] width 188 height 32
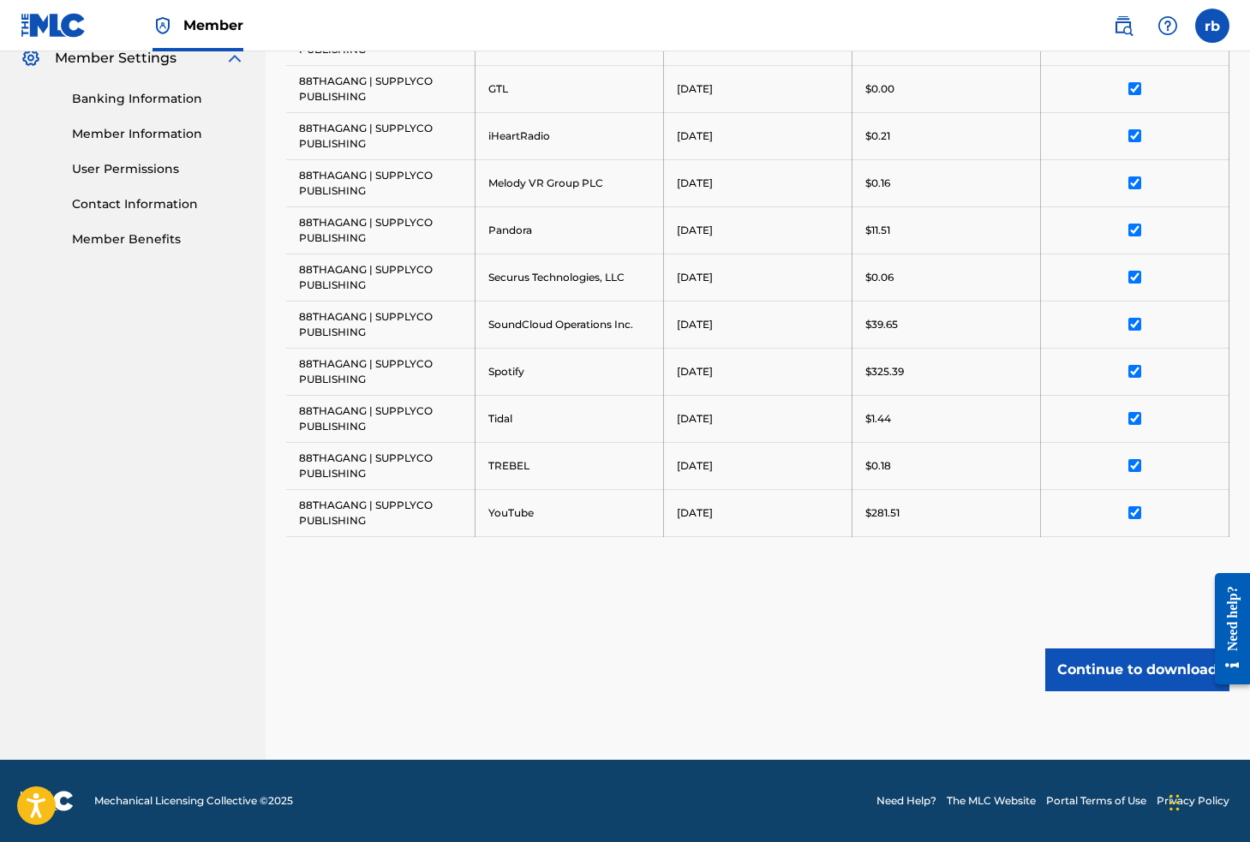
scroll to position [711, 0]
click at [1107, 665] on button "Continue to download" at bounding box center [1137, 669] width 184 height 43
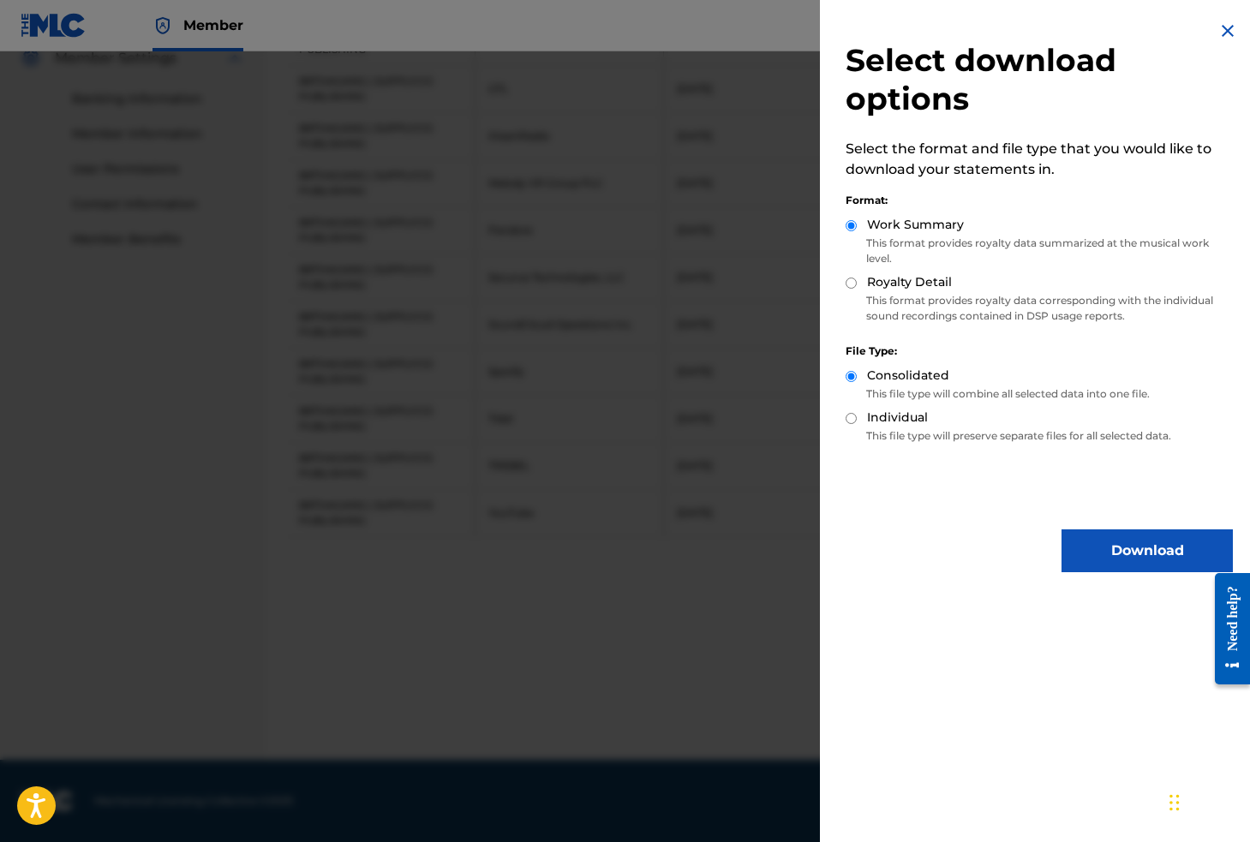
click at [943, 415] on div "Individual" at bounding box center [1038, 419] width 387 height 20
click at [899, 414] on label "Individual" at bounding box center [897, 418] width 61 height 18
click at [857, 414] on input "Individual" at bounding box center [850, 418] width 11 height 11
radio input "true"
click at [882, 282] on label "Royalty Detail" at bounding box center [909, 282] width 85 height 18
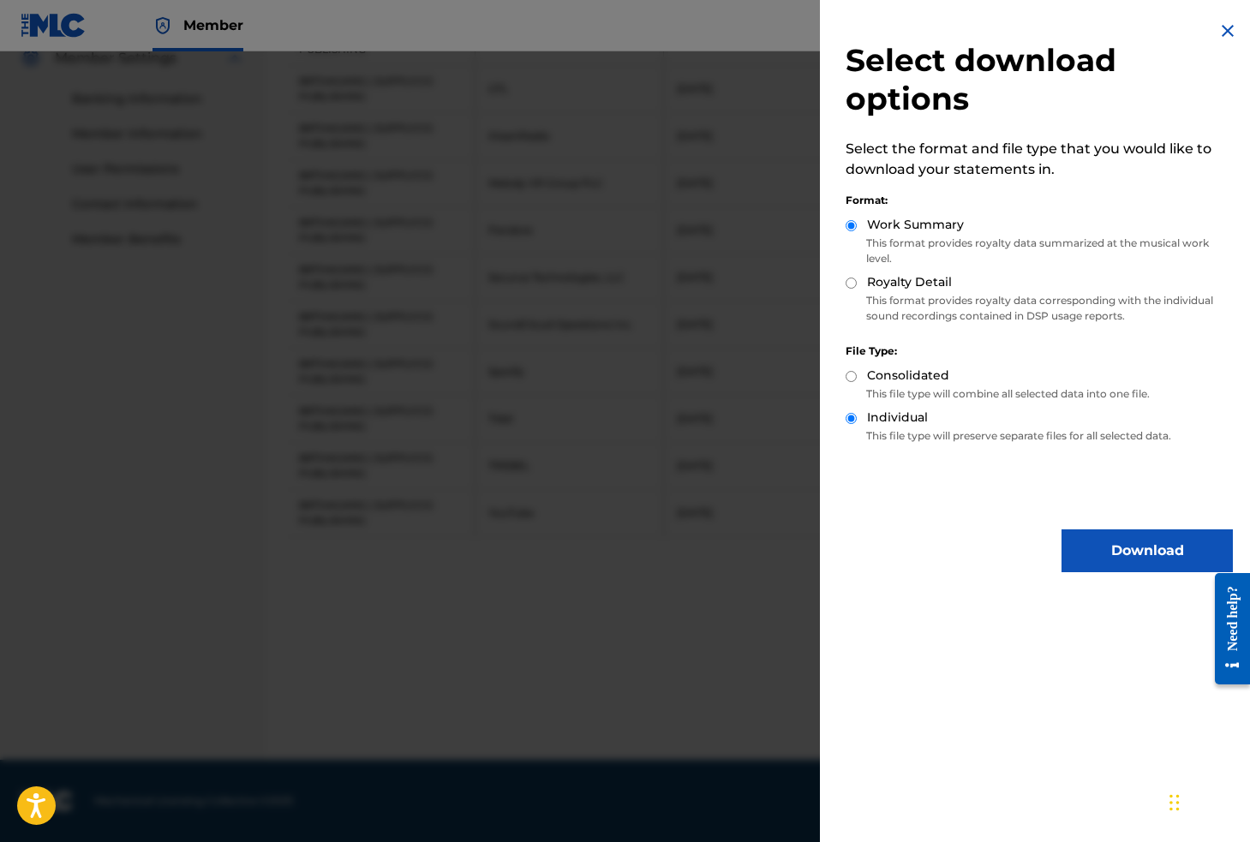
click at [857, 282] on input "Royalty Detail" at bounding box center [850, 283] width 11 height 11
radio input "true"
click at [1082, 546] on button "Download" at bounding box center [1146, 550] width 171 height 43
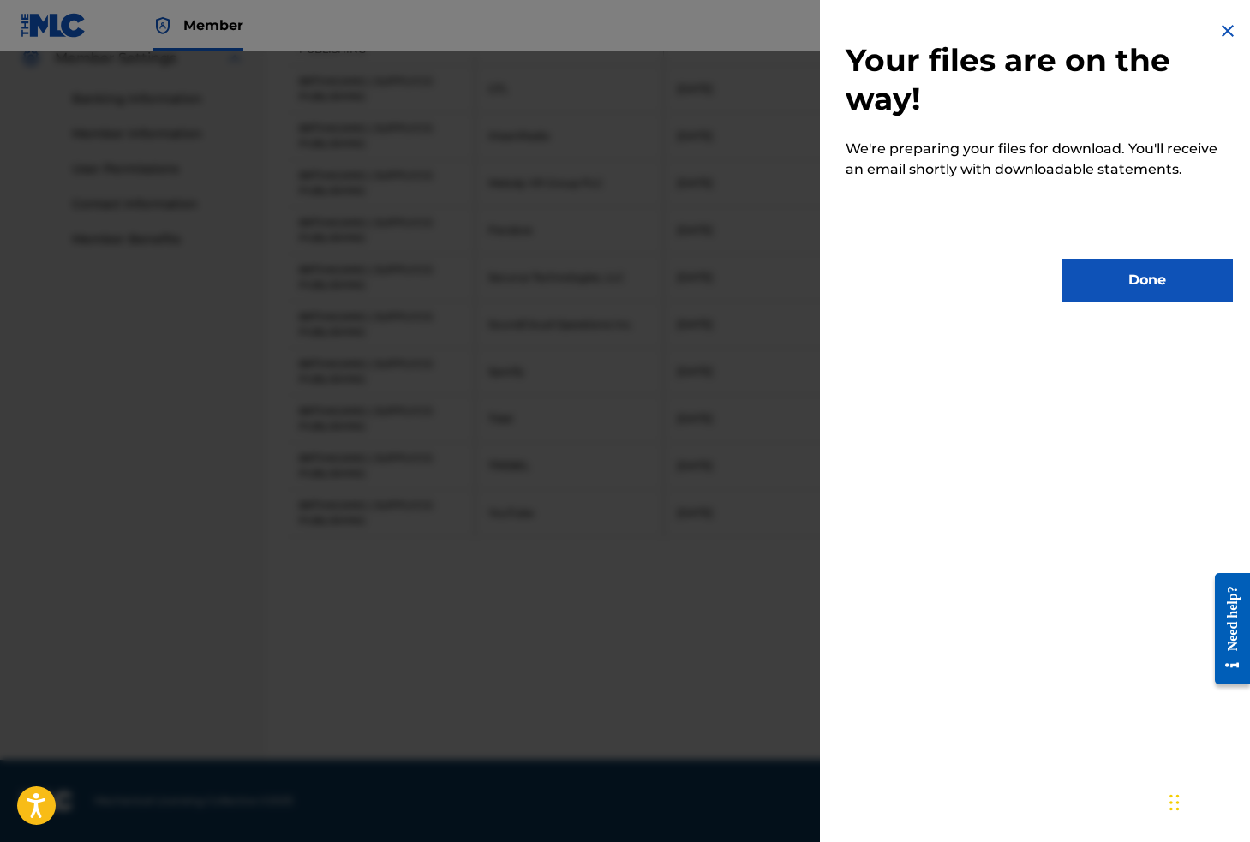
click at [1140, 270] on button "Done" at bounding box center [1146, 280] width 171 height 43
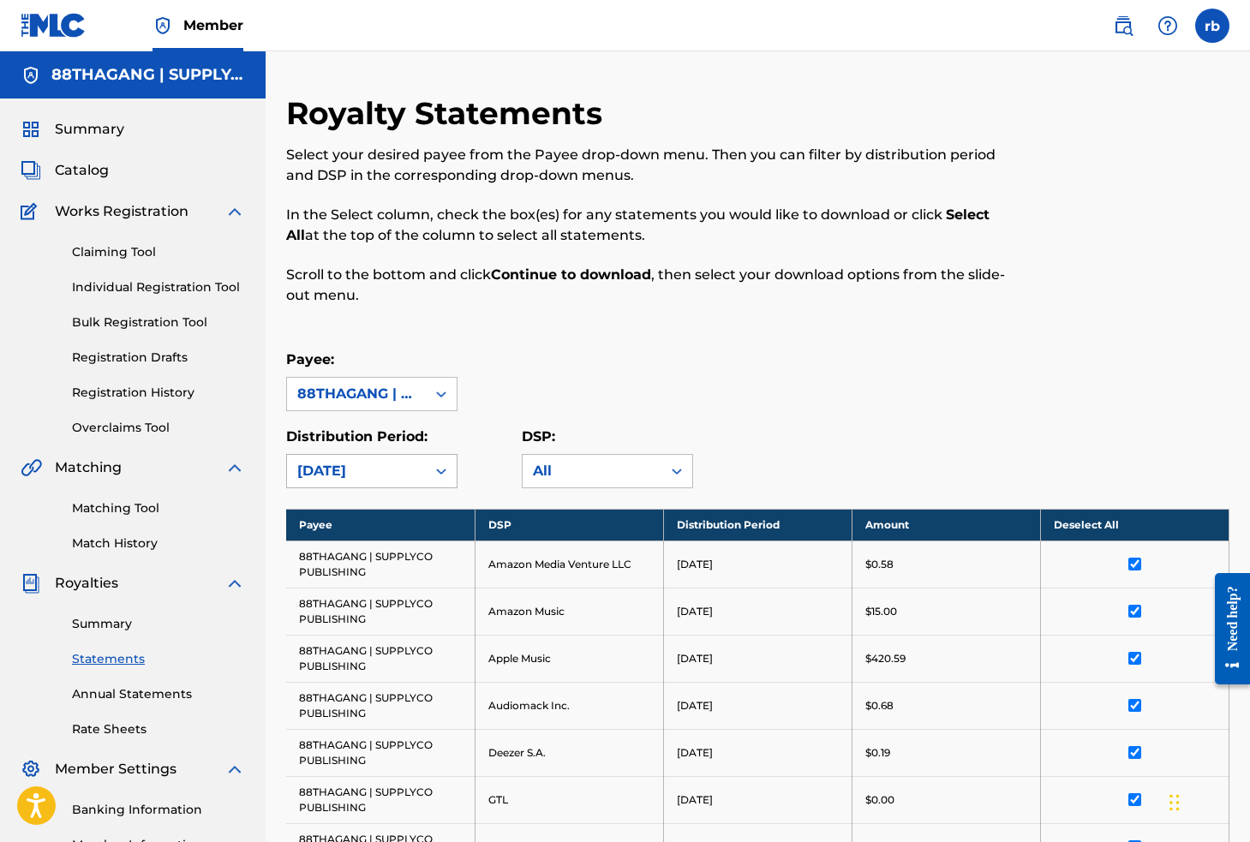
scroll to position [0, 0]
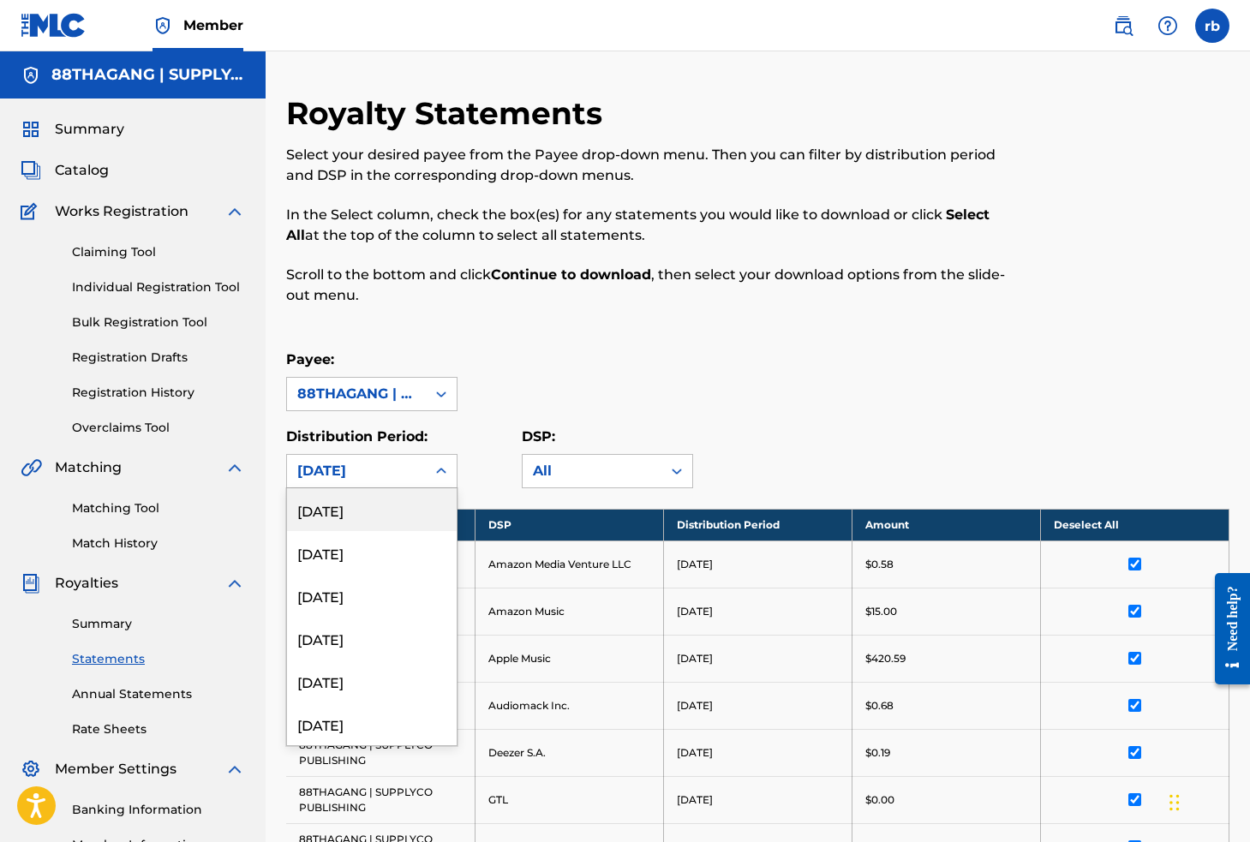
click at [406, 465] on div "[DATE]" at bounding box center [356, 471] width 118 height 21
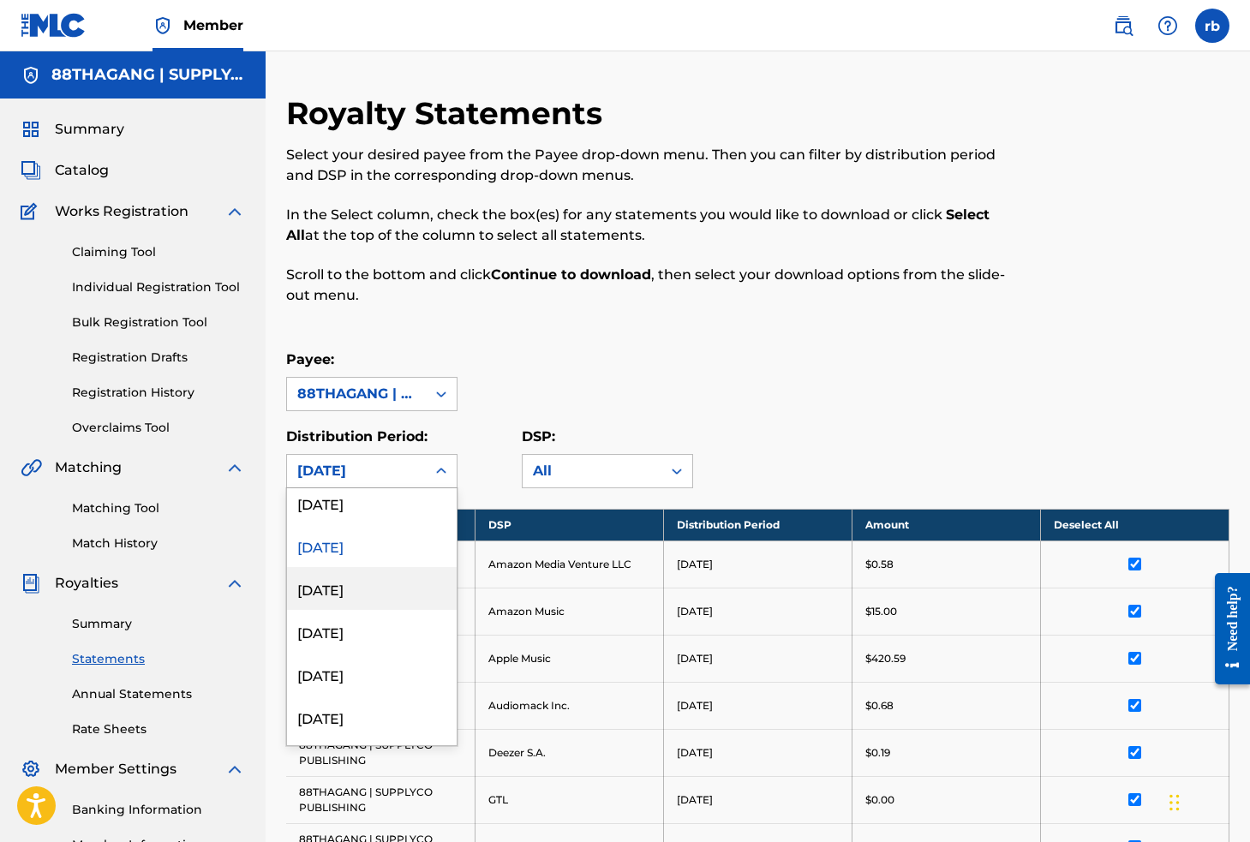
scroll to position [443, 0]
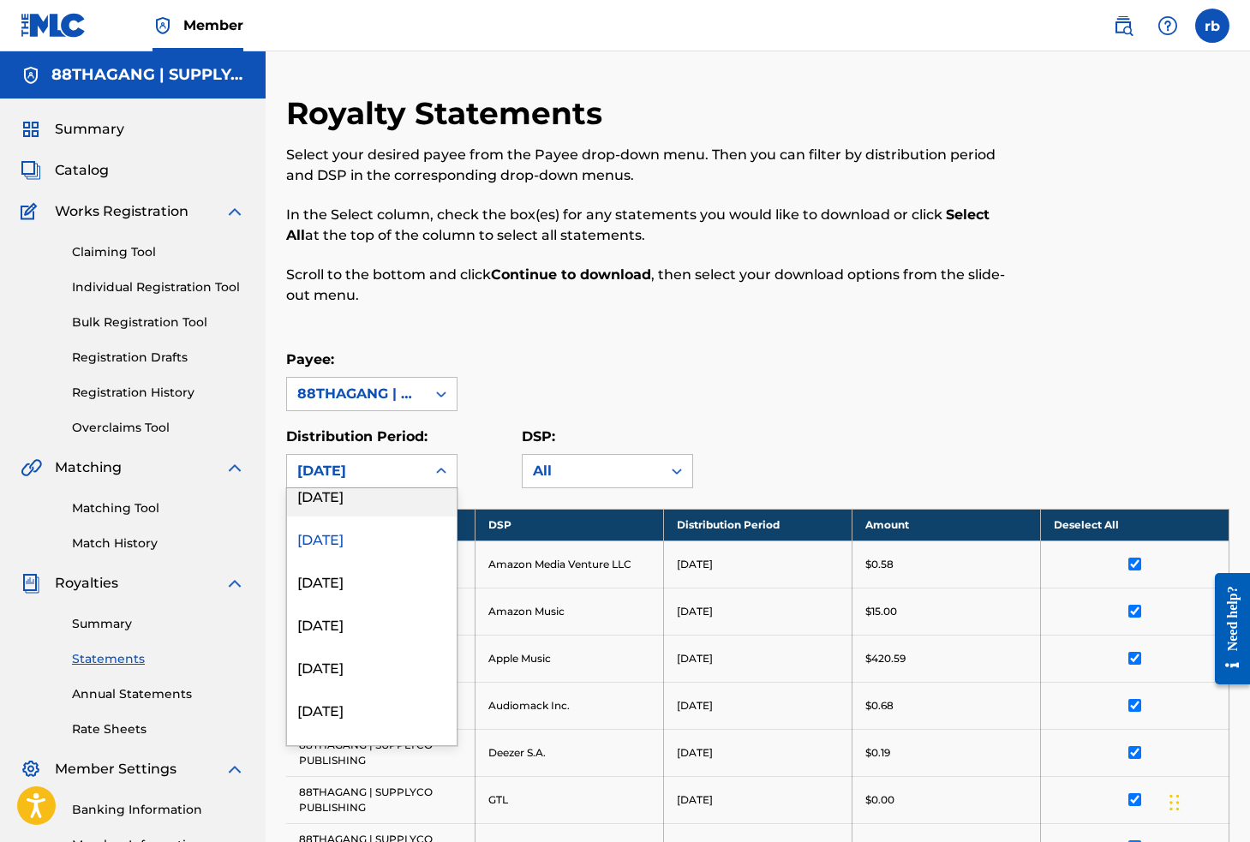
click at [365, 488] on div "[DATE]" at bounding box center [372, 495] width 170 height 43
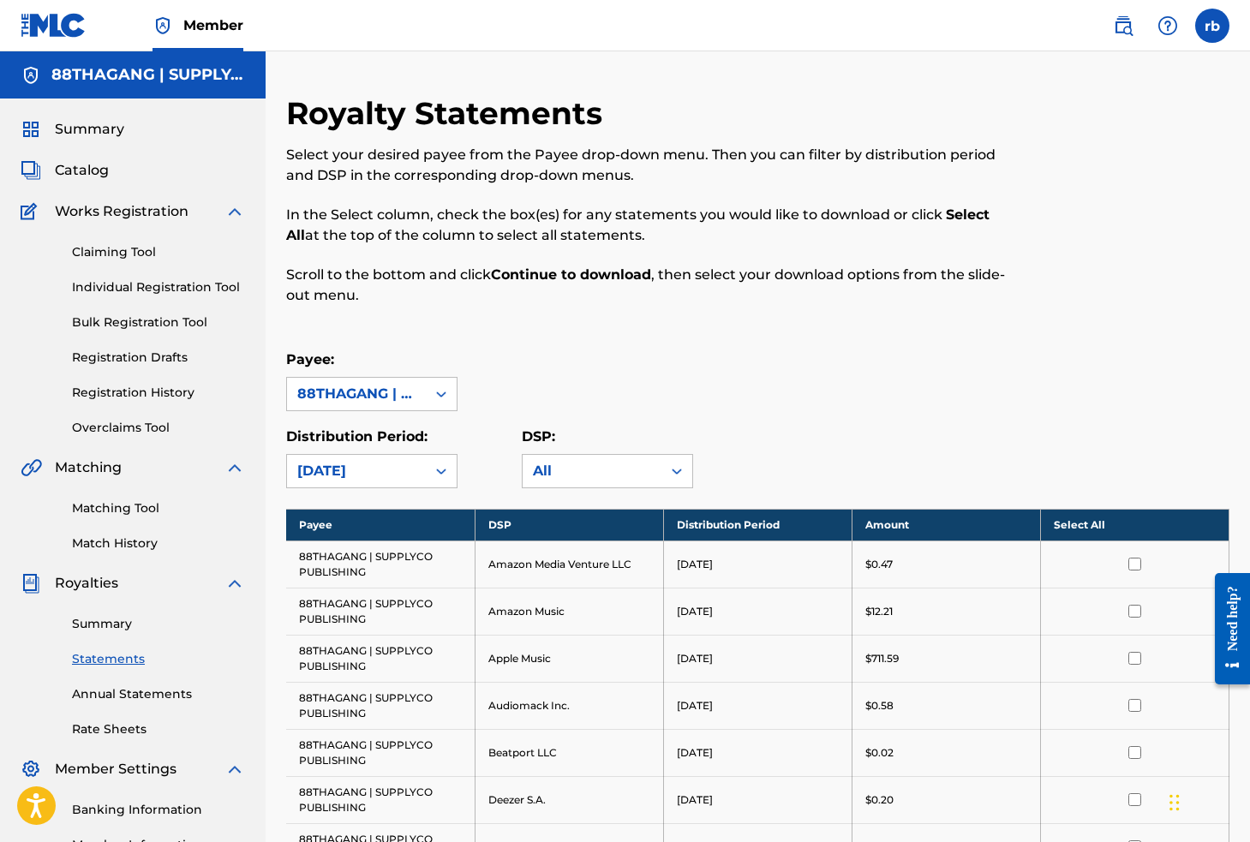
click at [1102, 529] on th "Select All" at bounding box center [1134, 525] width 188 height 32
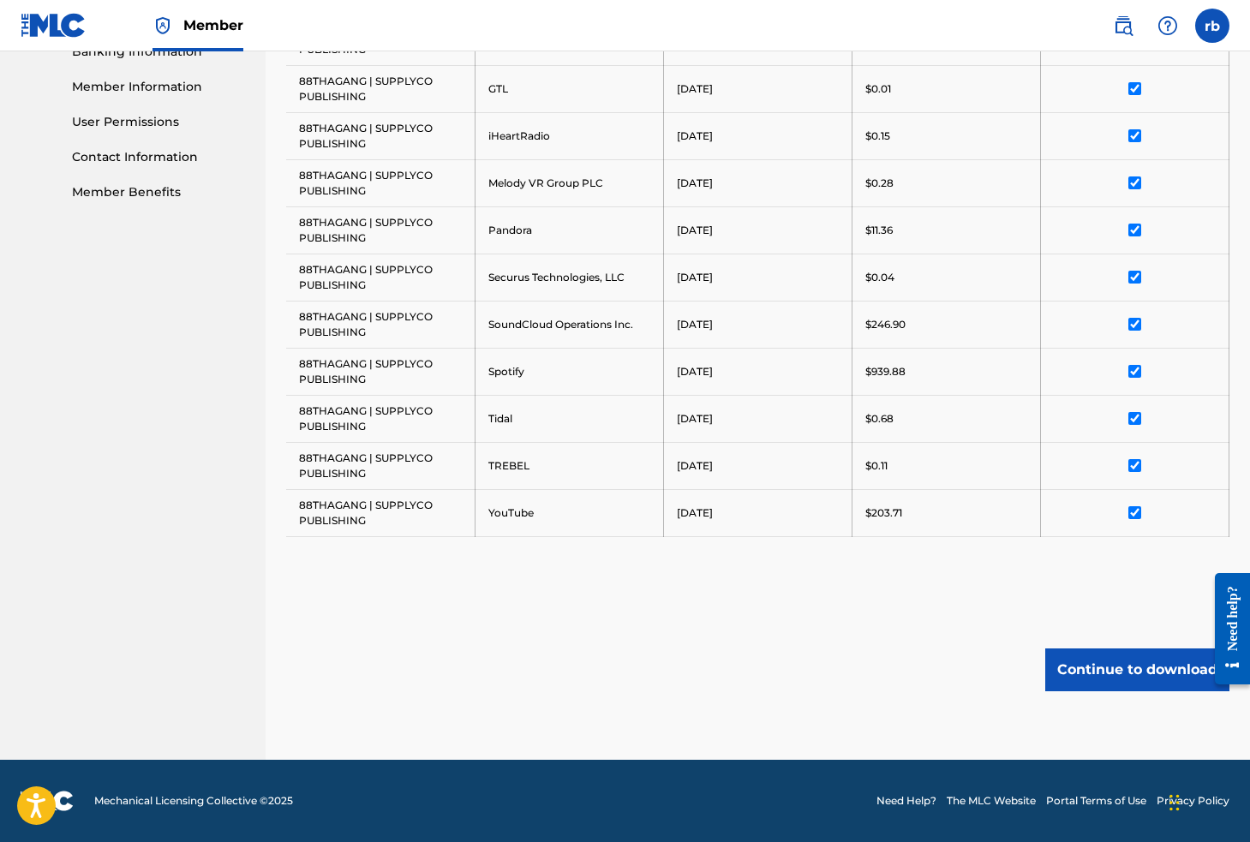
scroll to position [758, 0]
click at [1097, 670] on button "Continue to download" at bounding box center [1137, 669] width 184 height 43
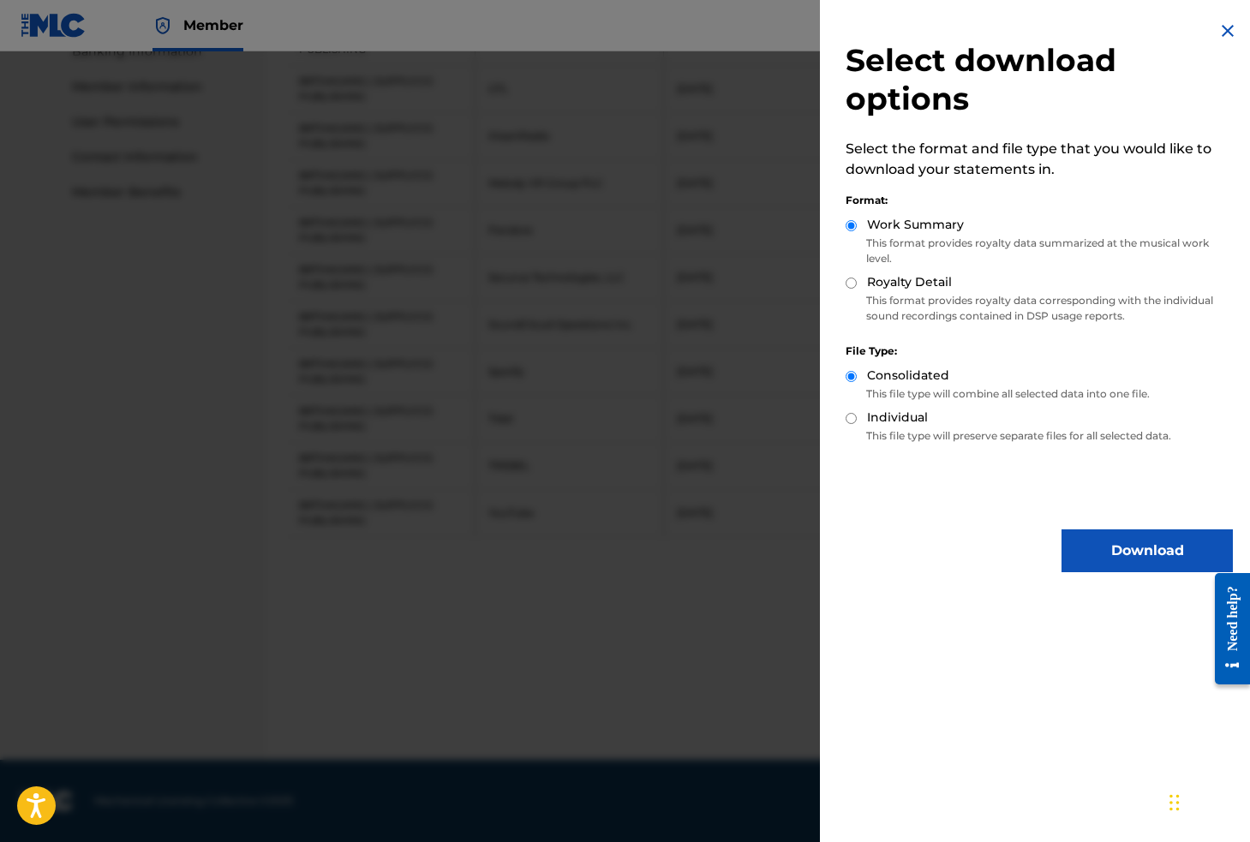
click at [901, 416] on label "Individual" at bounding box center [897, 418] width 61 height 18
click at [857, 416] on input "Individual" at bounding box center [850, 418] width 11 height 11
radio input "true"
click at [886, 284] on label "Royalty Detail" at bounding box center [909, 282] width 85 height 18
click at [857, 284] on input "Royalty Detail" at bounding box center [850, 283] width 11 height 11
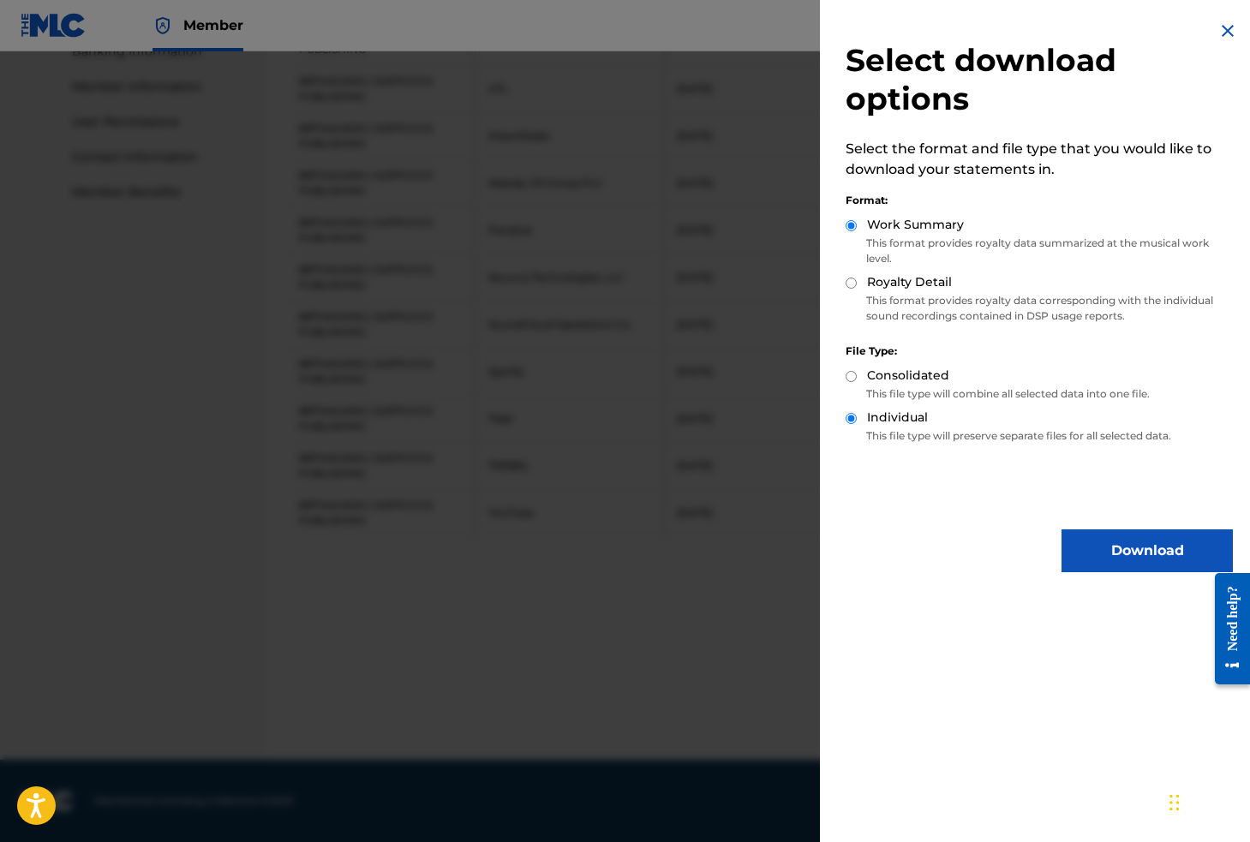
radio input "true"
click at [1121, 558] on button "Download" at bounding box center [1146, 550] width 171 height 43
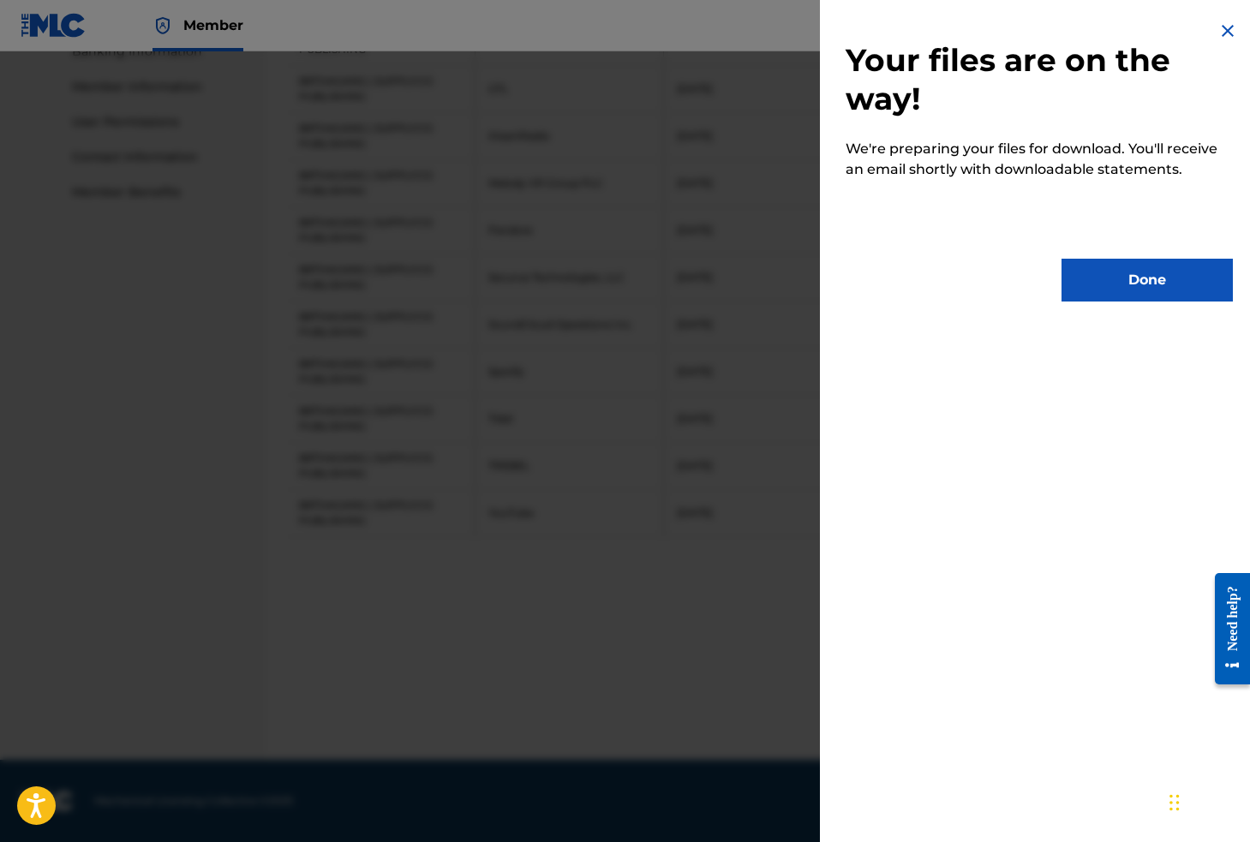
click at [1156, 294] on button "Done" at bounding box center [1146, 280] width 171 height 43
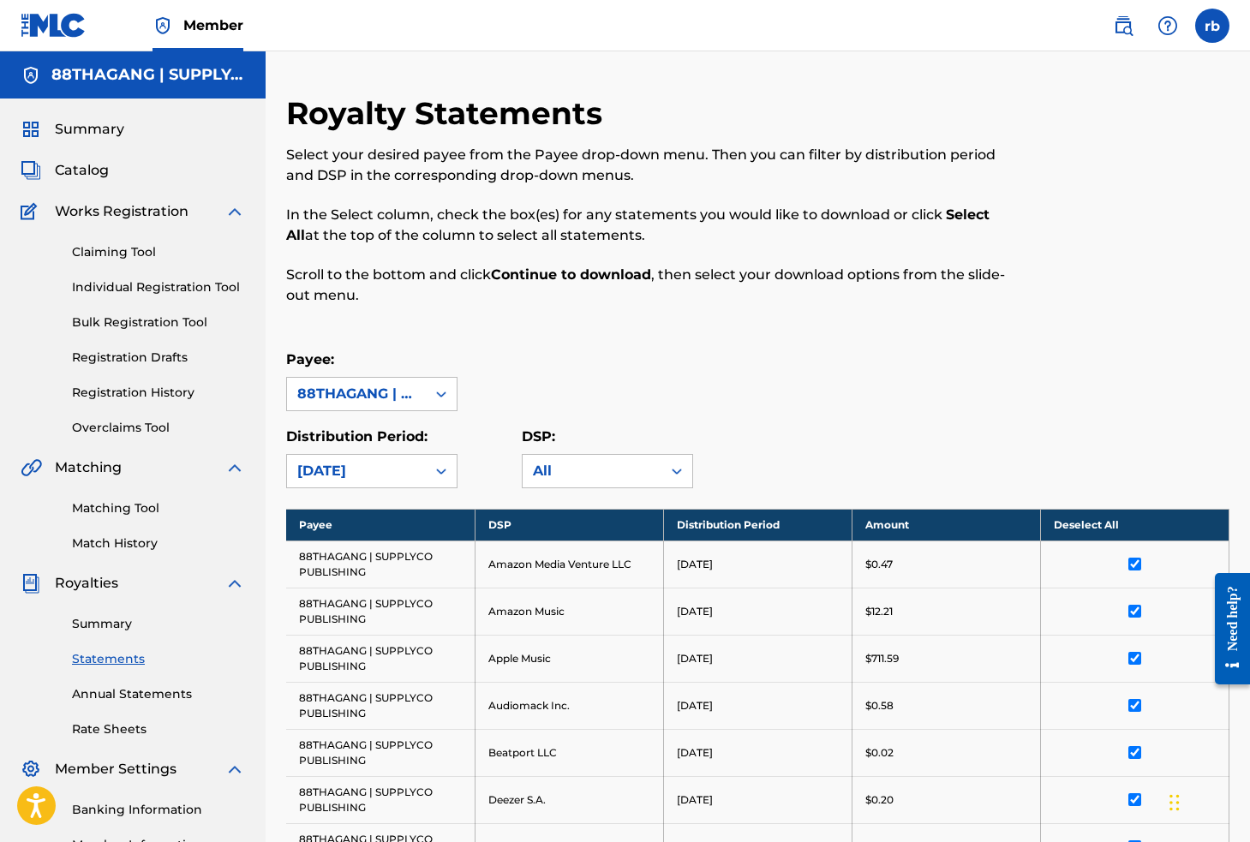
scroll to position [0, 0]
click at [418, 475] on div "[DATE]" at bounding box center [356, 471] width 139 height 33
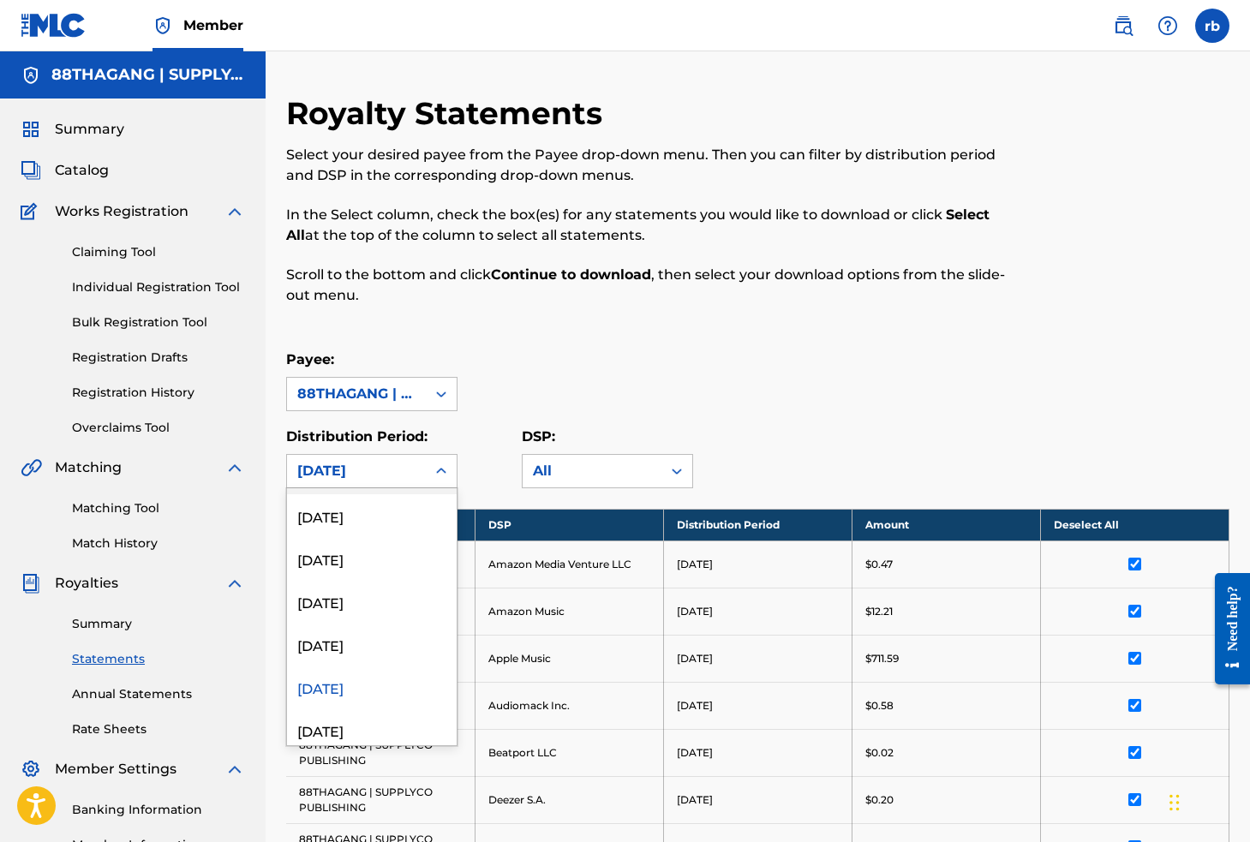
scroll to position [257, 0]
click at [362, 631] on div "[DATE]" at bounding box center [372, 638] width 170 height 43
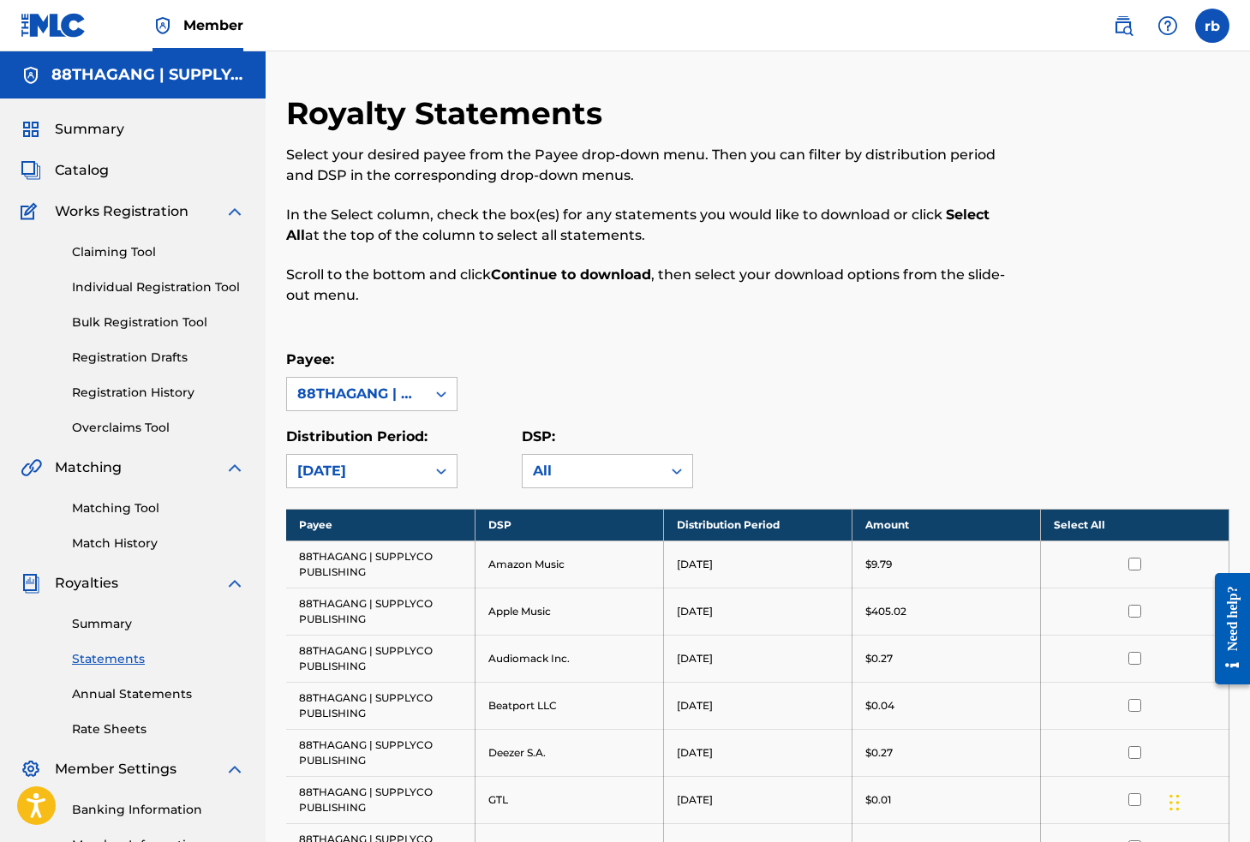
click at [1141, 522] on th "Select All" at bounding box center [1134, 525] width 188 height 32
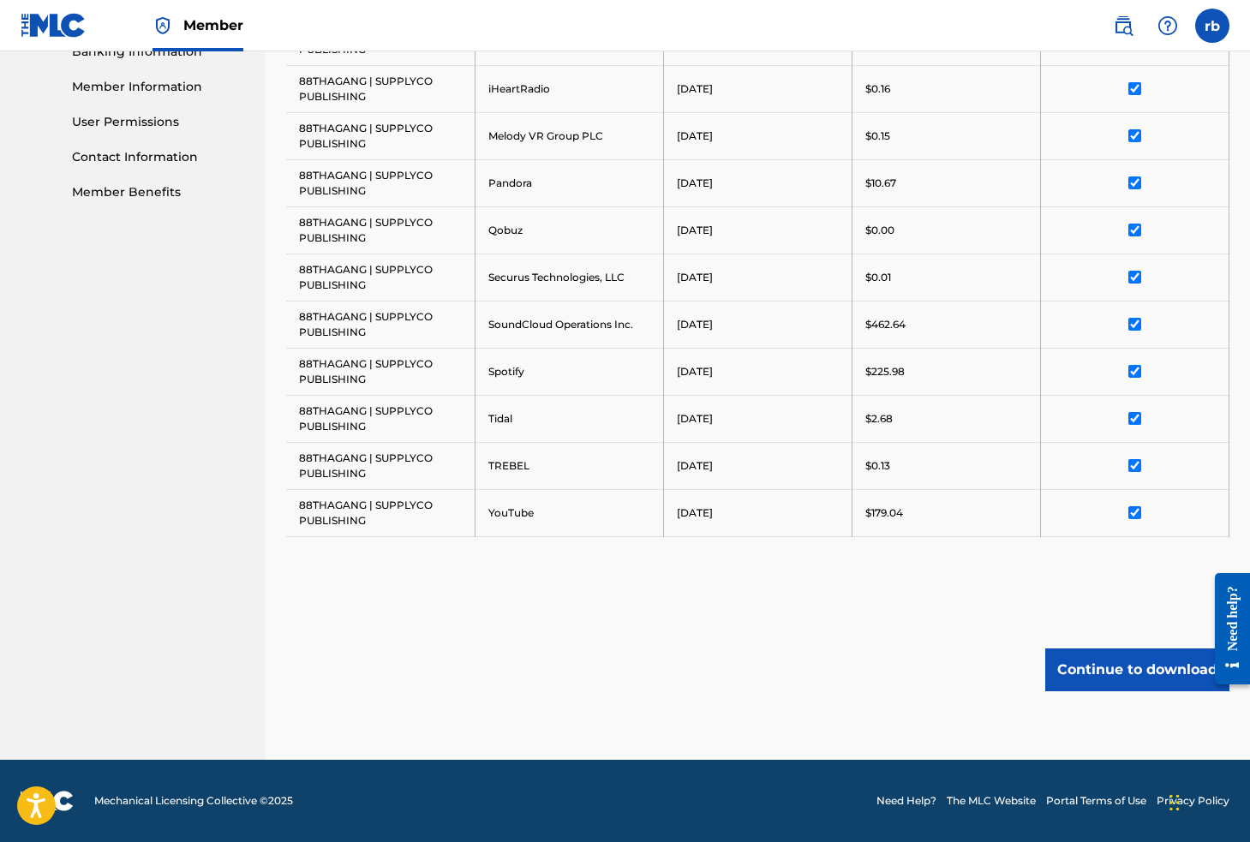
scroll to position [758, 0]
click at [1123, 677] on button "Continue to download" at bounding box center [1137, 669] width 184 height 43
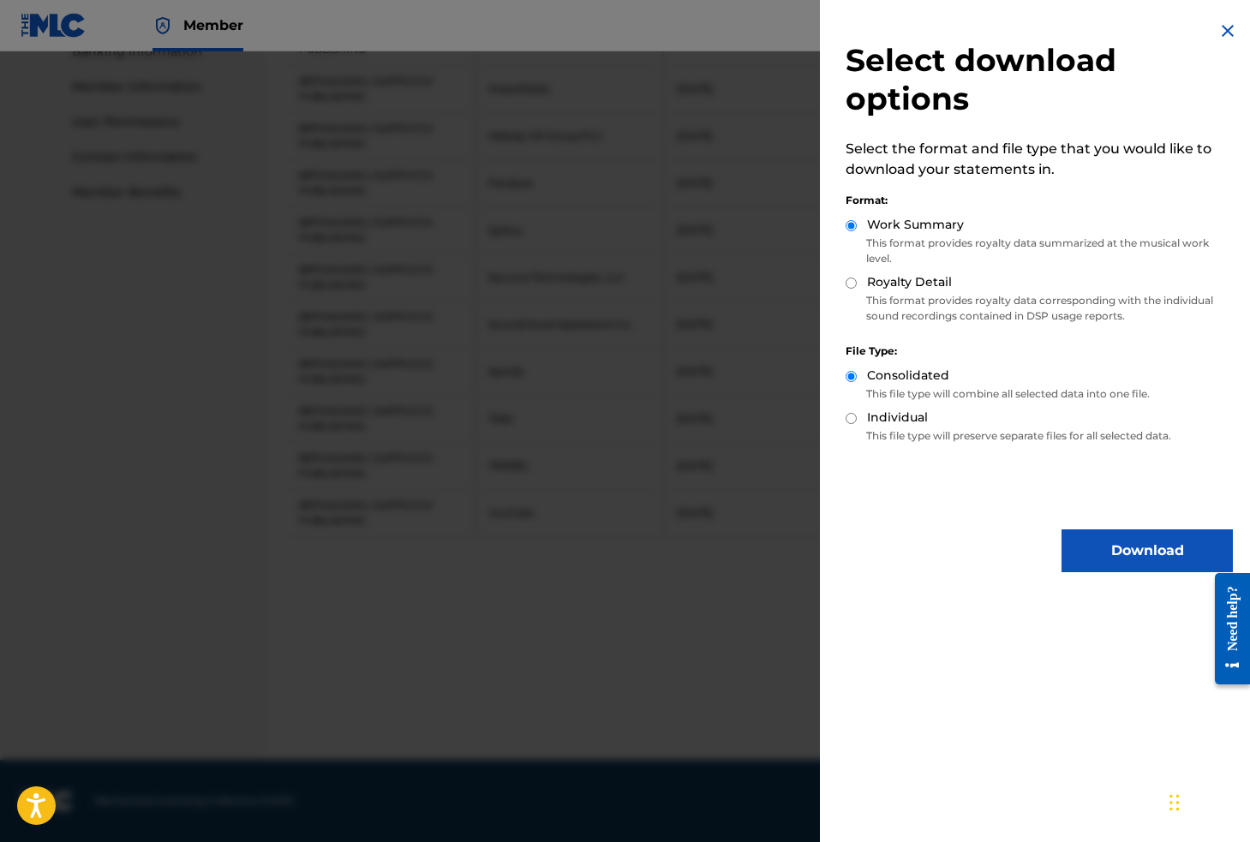
click at [890, 419] on label "Individual" at bounding box center [897, 418] width 61 height 18
click at [857, 419] on input "Individual" at bounding box center [850, 418] width 11 height 11
radio input "true"
click at [1116, 544] on button "Download" at bounding box center [1146, 550] width 171 height 43
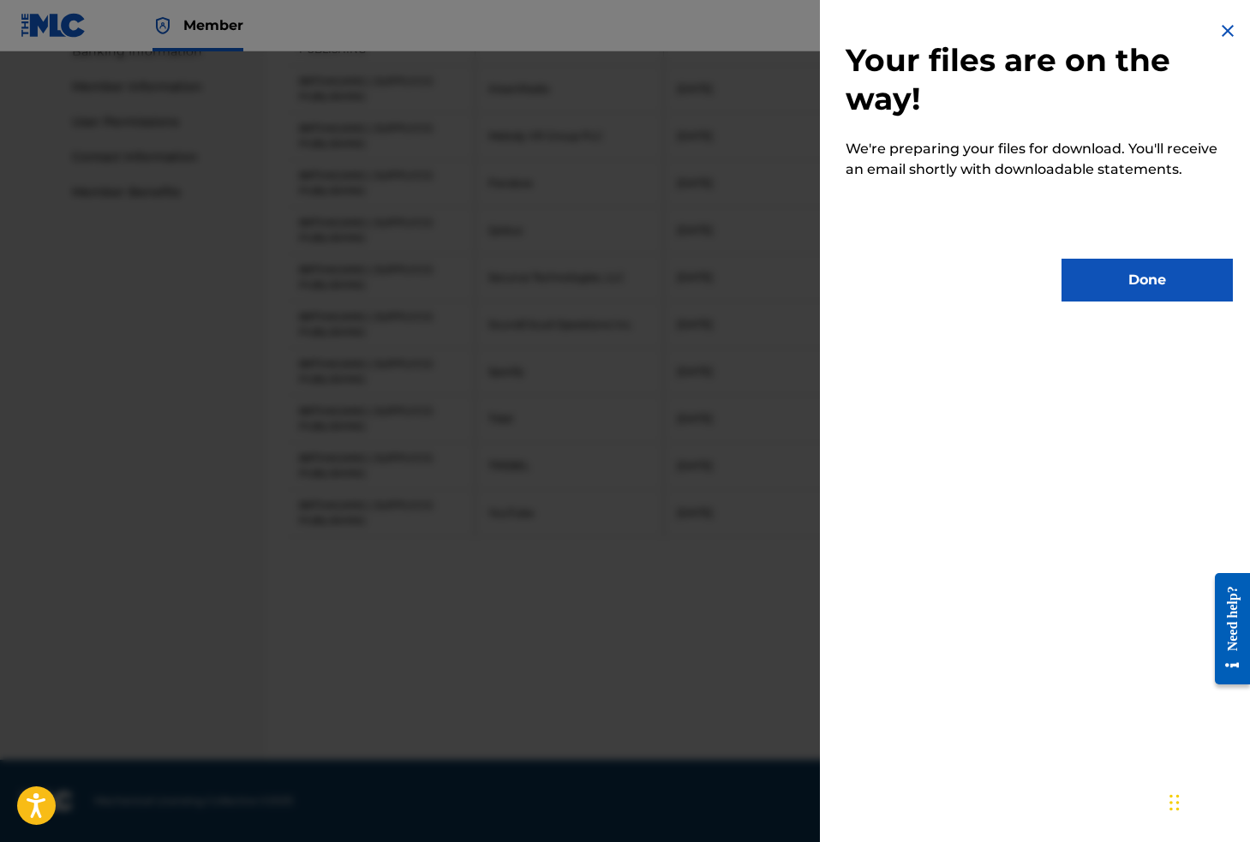
click at [1135, 277] on button "Done" at bounding box center [1146, 280] width 171 height 43
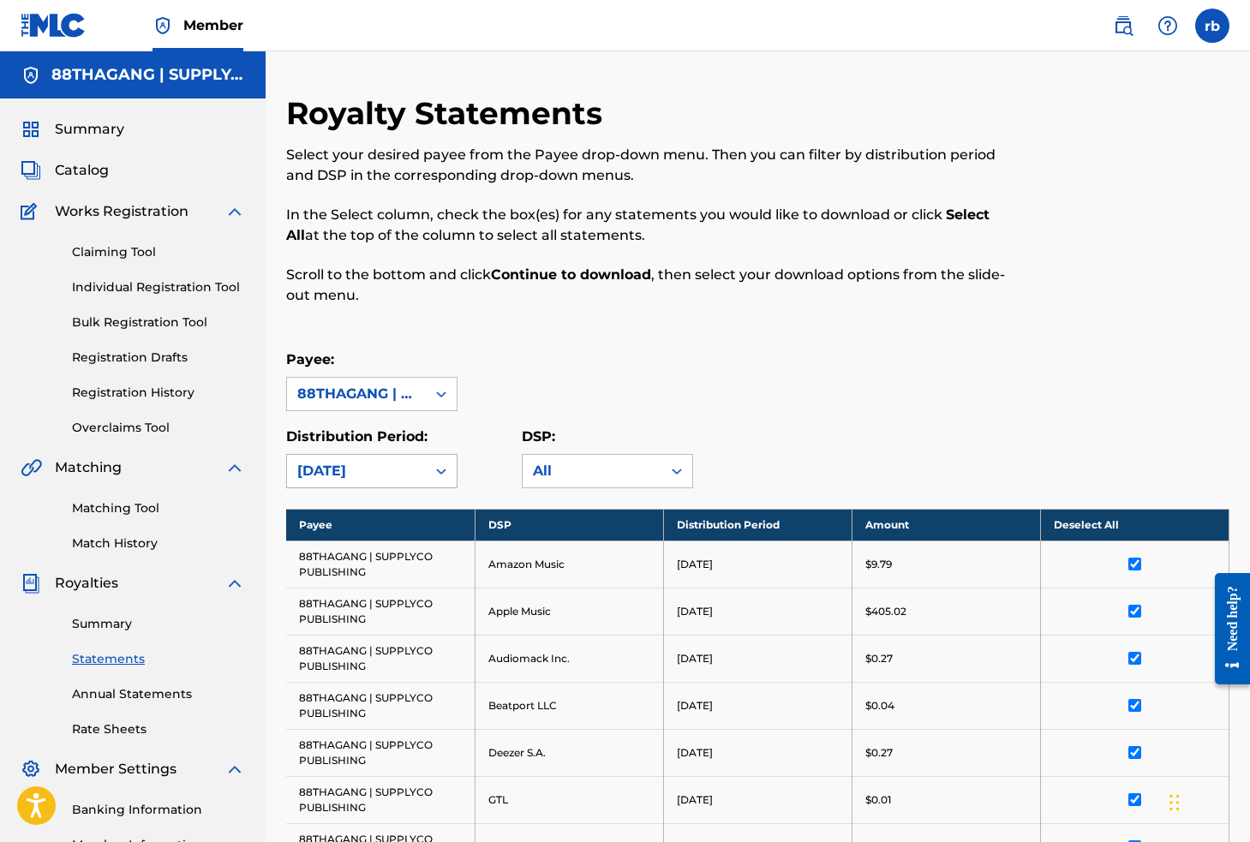
scroll to position [0, 0]
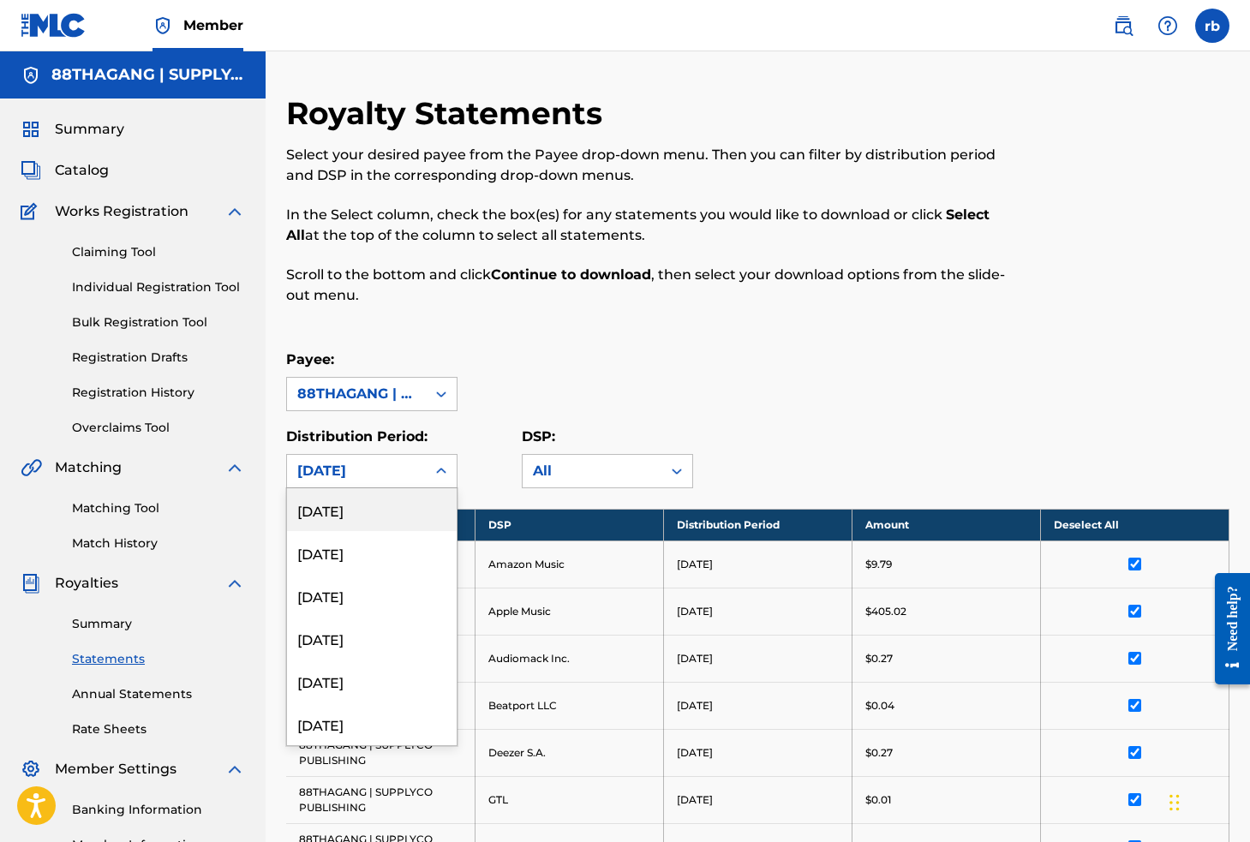
click at [434, 476] on icon at bounding box center [441, 471] width 17 height 17
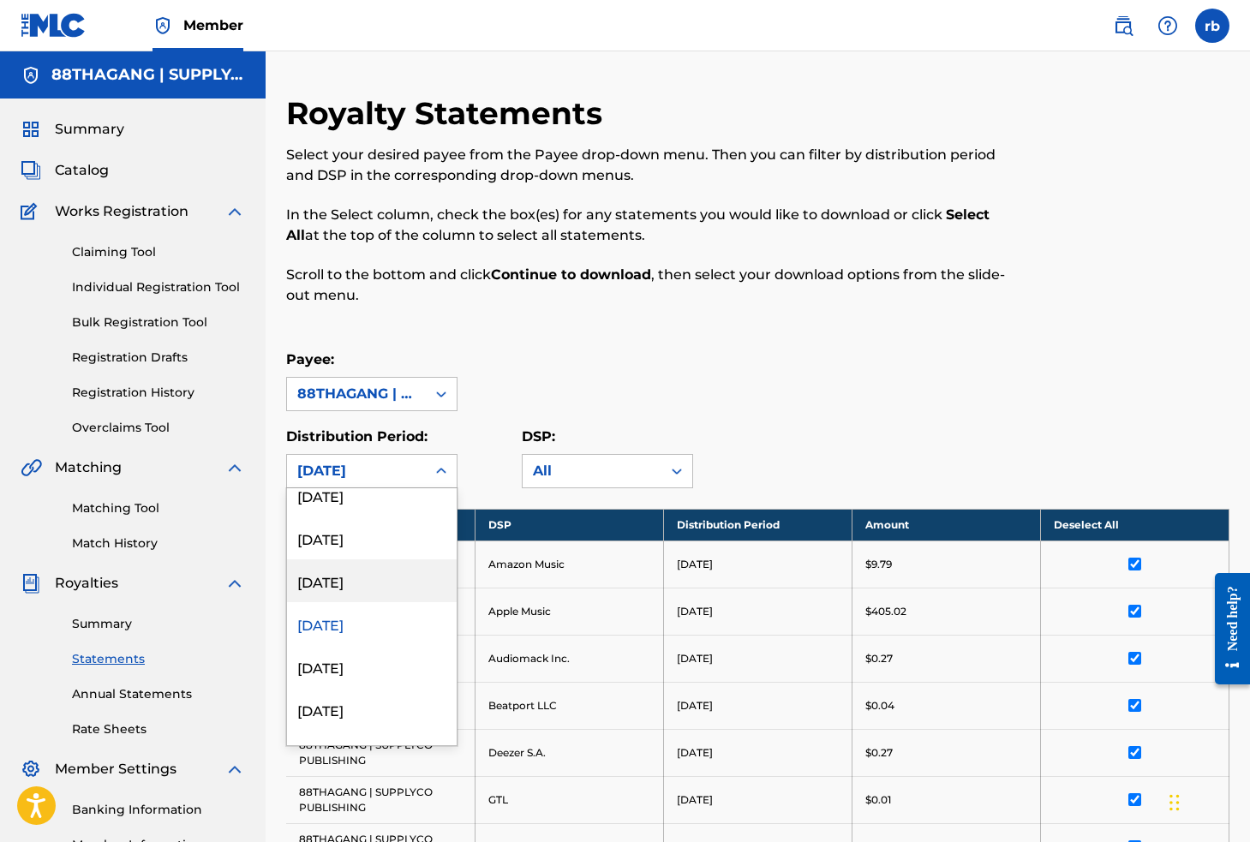
click at [372, 578] on div "[DATE]" at bounding box center [372, 580] width 170 height 43
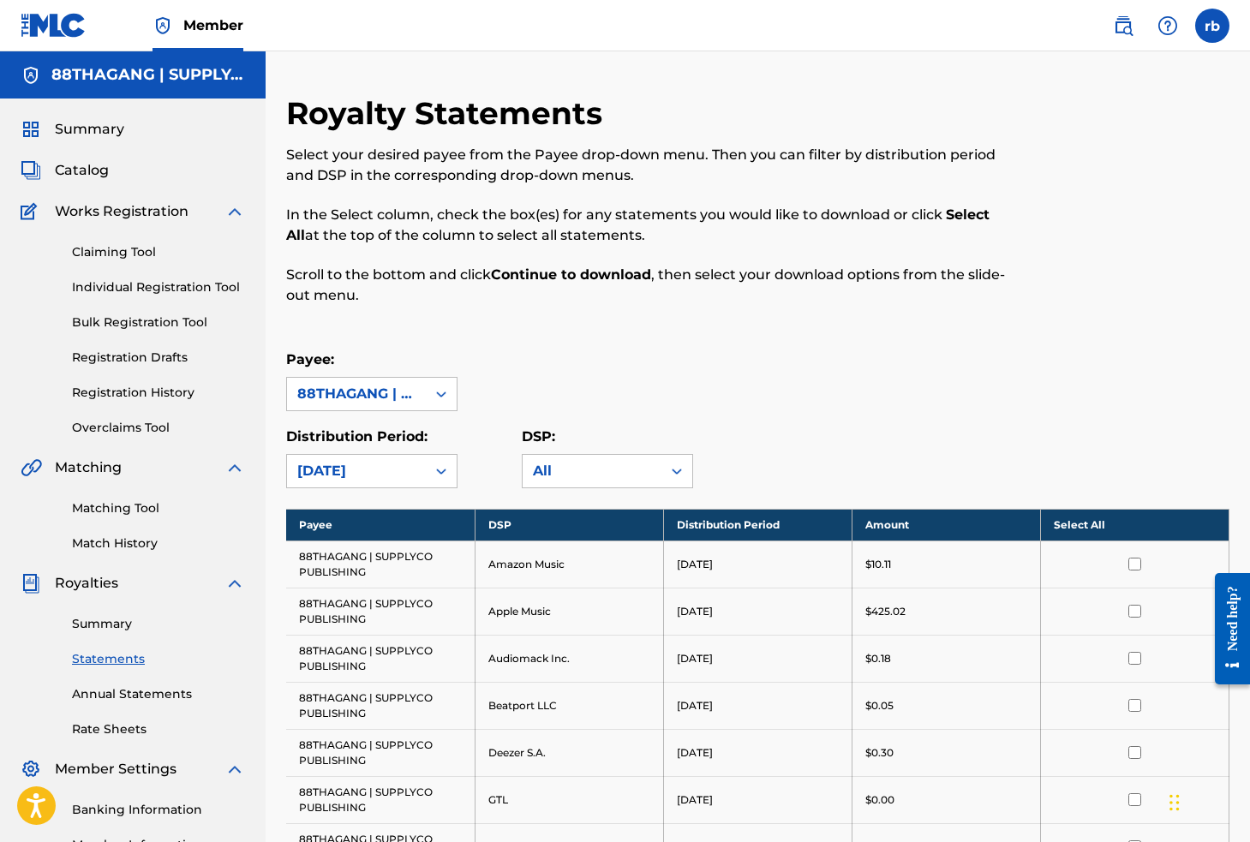
click at [1127, 522] on th "Select All" at bounding box center [1134, 525] width 188 height 32
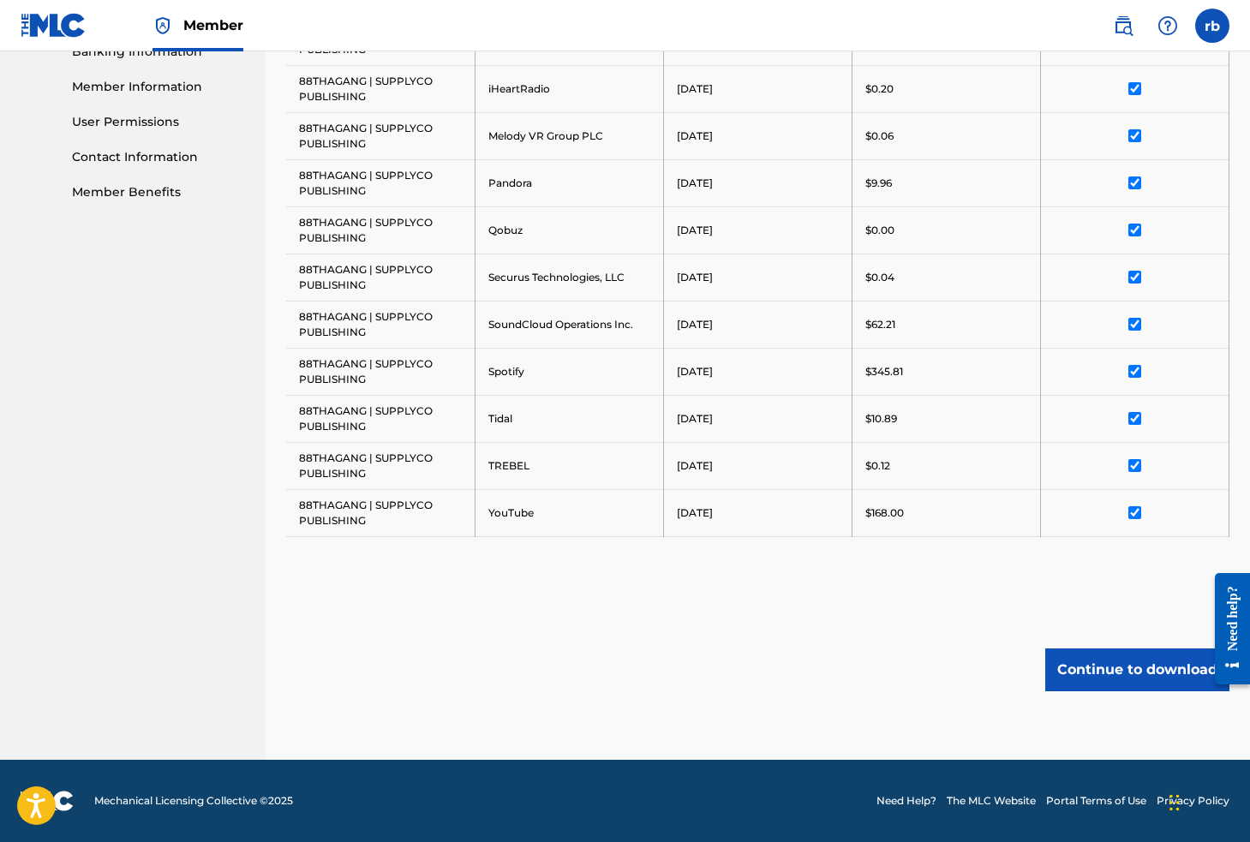
scroll to position [758, 0]
click at [1120, 662] on button "Continue to download" at bounding box center [1137, 669] width 184 height 43
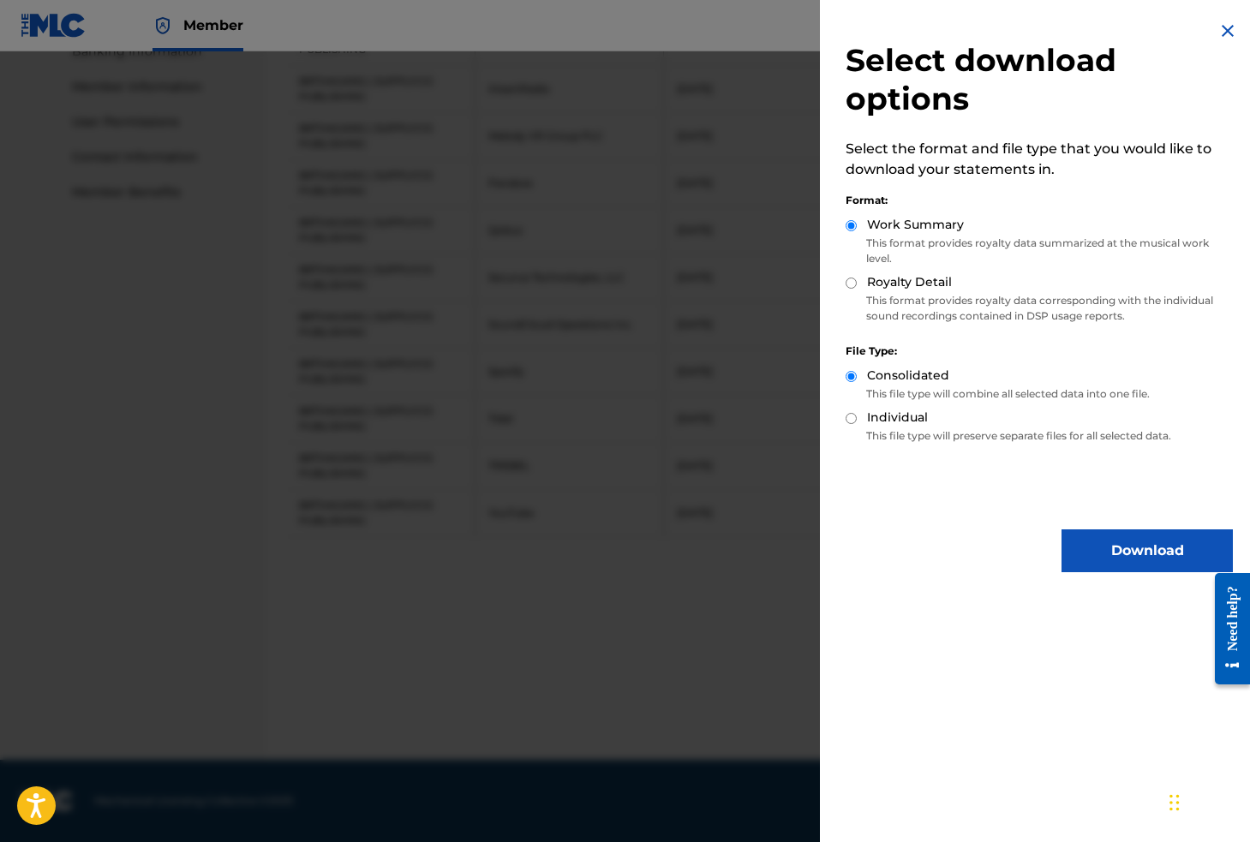
click at [938, 420] on div "Individual" at bounding box center [1038, 419] width 387 height 20
click at [904, 420] on label "Individual" at bounding box center [897, 418] width 61 height 18
click at [857, 420] on input "Individual" at bounding box center [850, 418] width 11 height 11
radio input "true"
click at [898, 280] on label "Royalty Detail" at bounding box center [909, 282] width 85 height 18
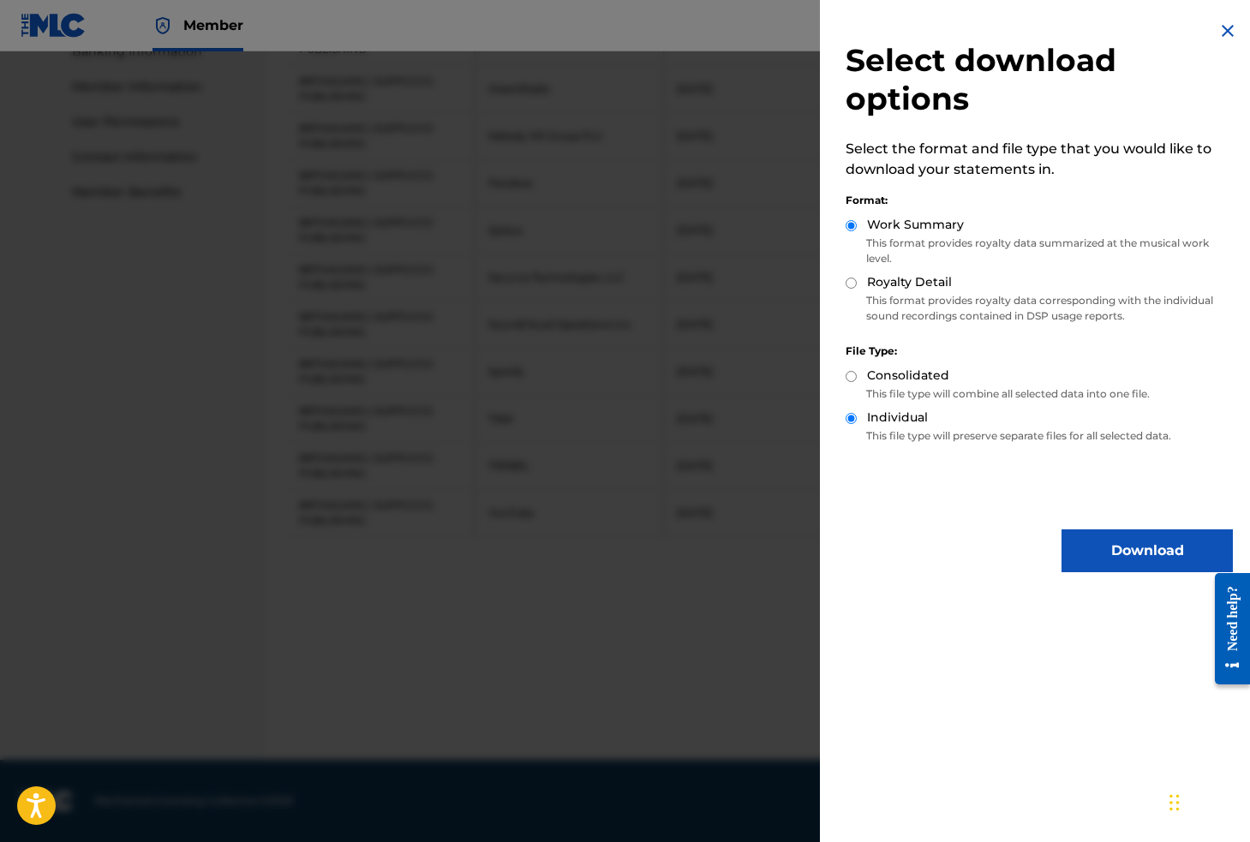
click at [857, 280] on input "Royalty Detail" at bounding box center [850, 283] width 11 height 11
radio input "true"
click at [1104, 554] on button "Download" at bounding box center [1146, 550] width 171 height 43
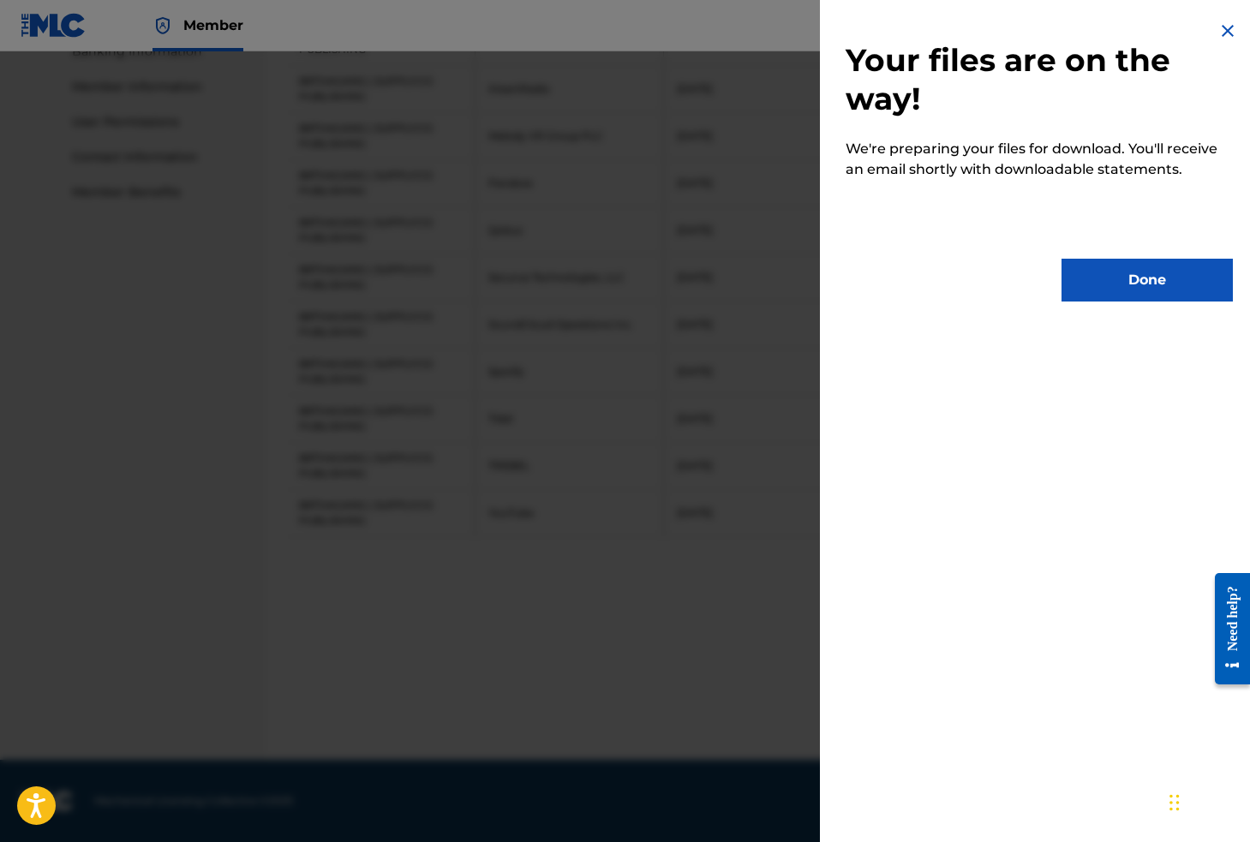
click at [1146, 282] on button "Done" at bounding box center [1146, 280] width 171 height 43
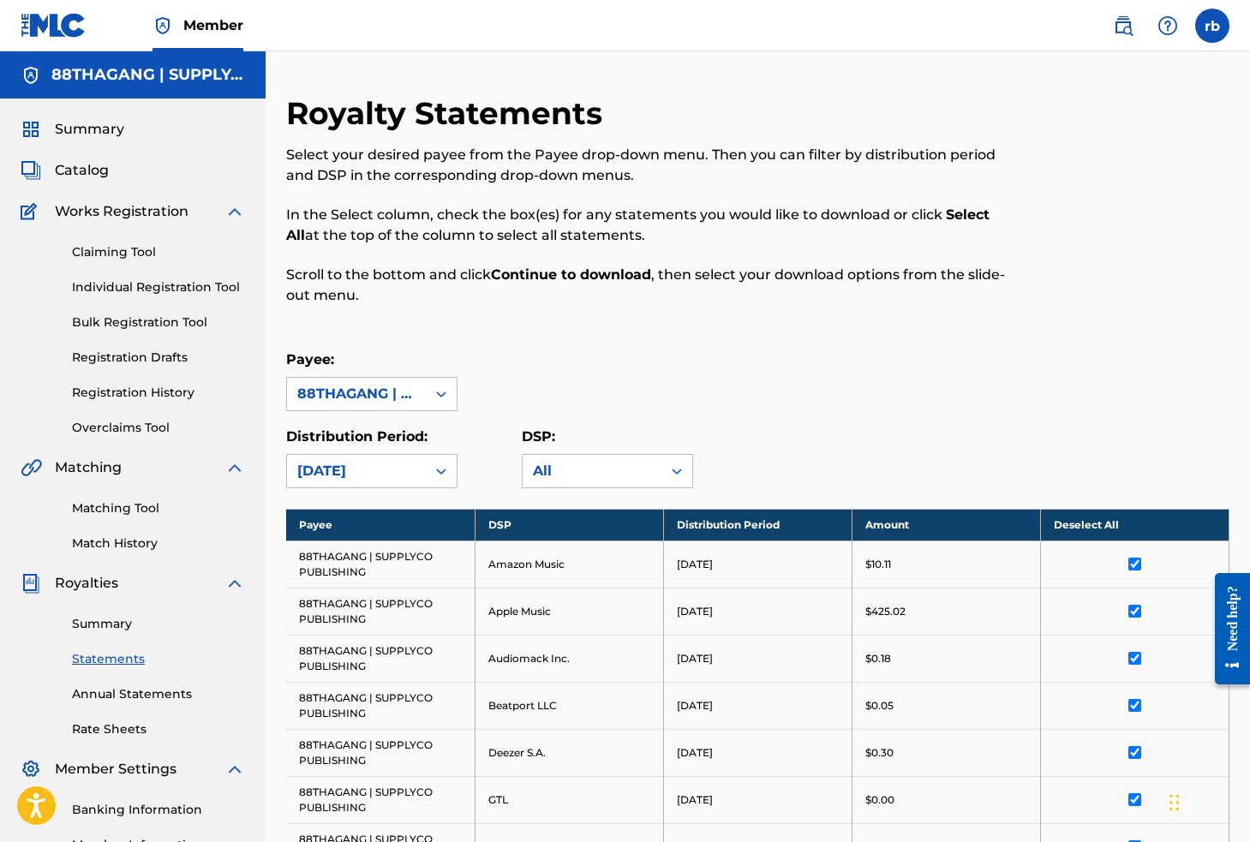
scroll to position [0, 0]
click at [433, 473] on div at bounding box center [441, 471] width 31 height 31
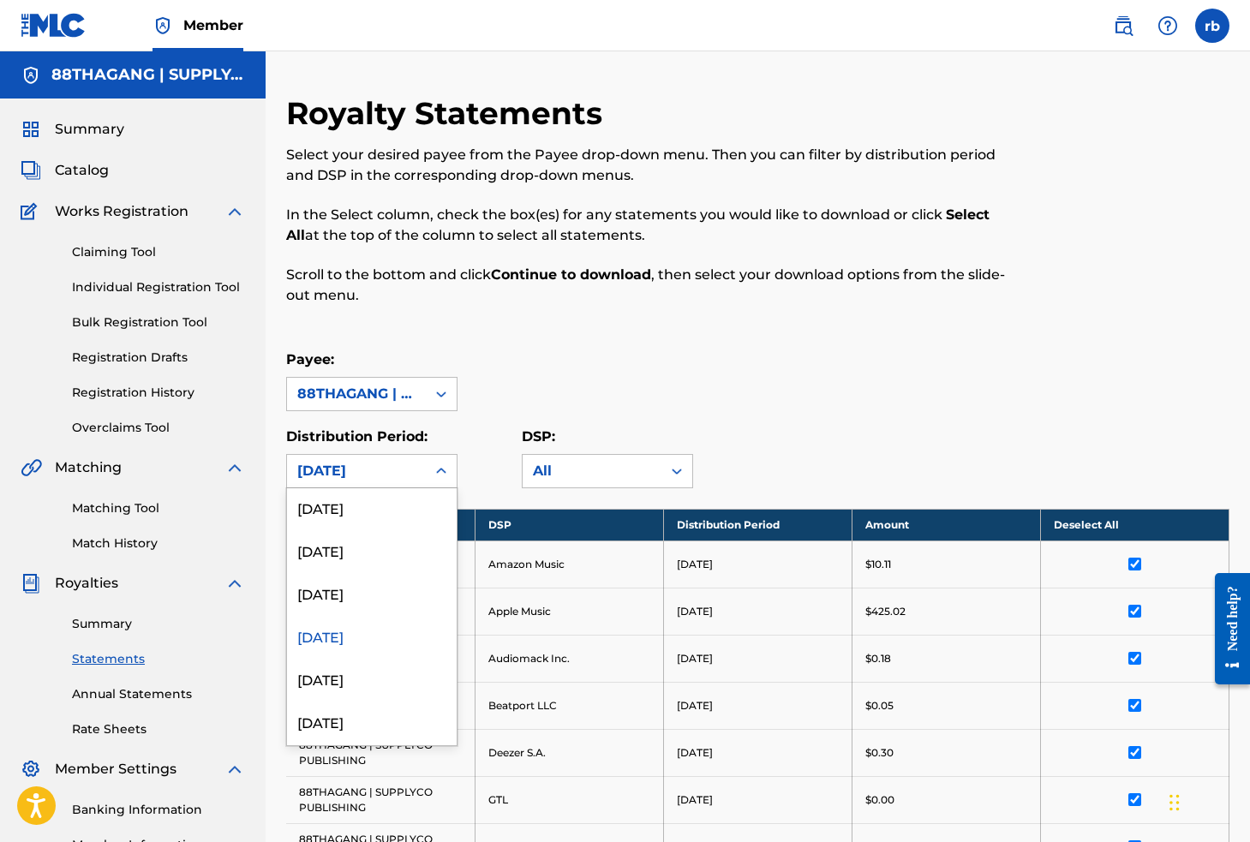
scroll to position [225, 0]
click at [376, 593] on div "[DATE]" at bounding box center [372, 584] width 170 height 43
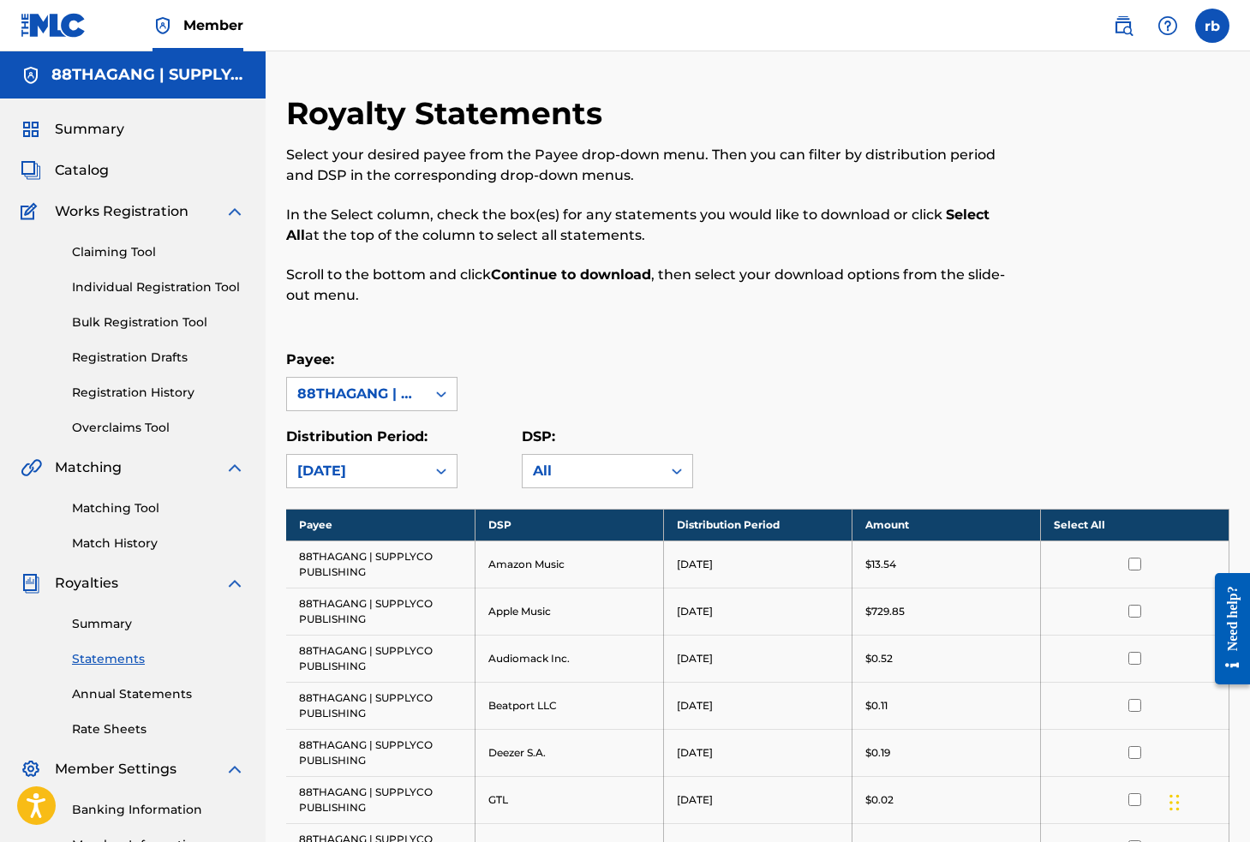
click at [1108, 523] on th "Select All" at bounding box center [1134, 525] width 188 height 32
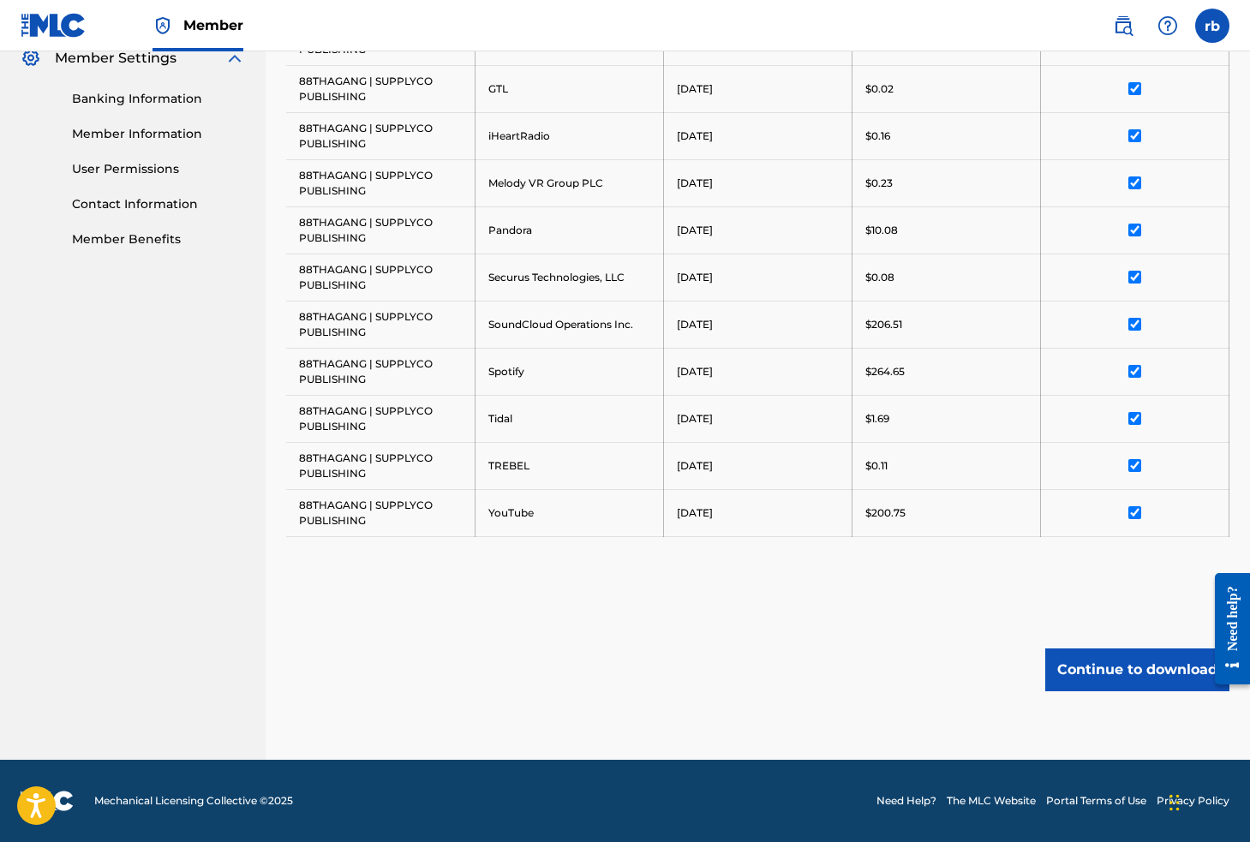
scroll to position [711, 0]
click at [1113, 672] on button "Continue to download" at bounding box center [1137, 669] width 184 height 43
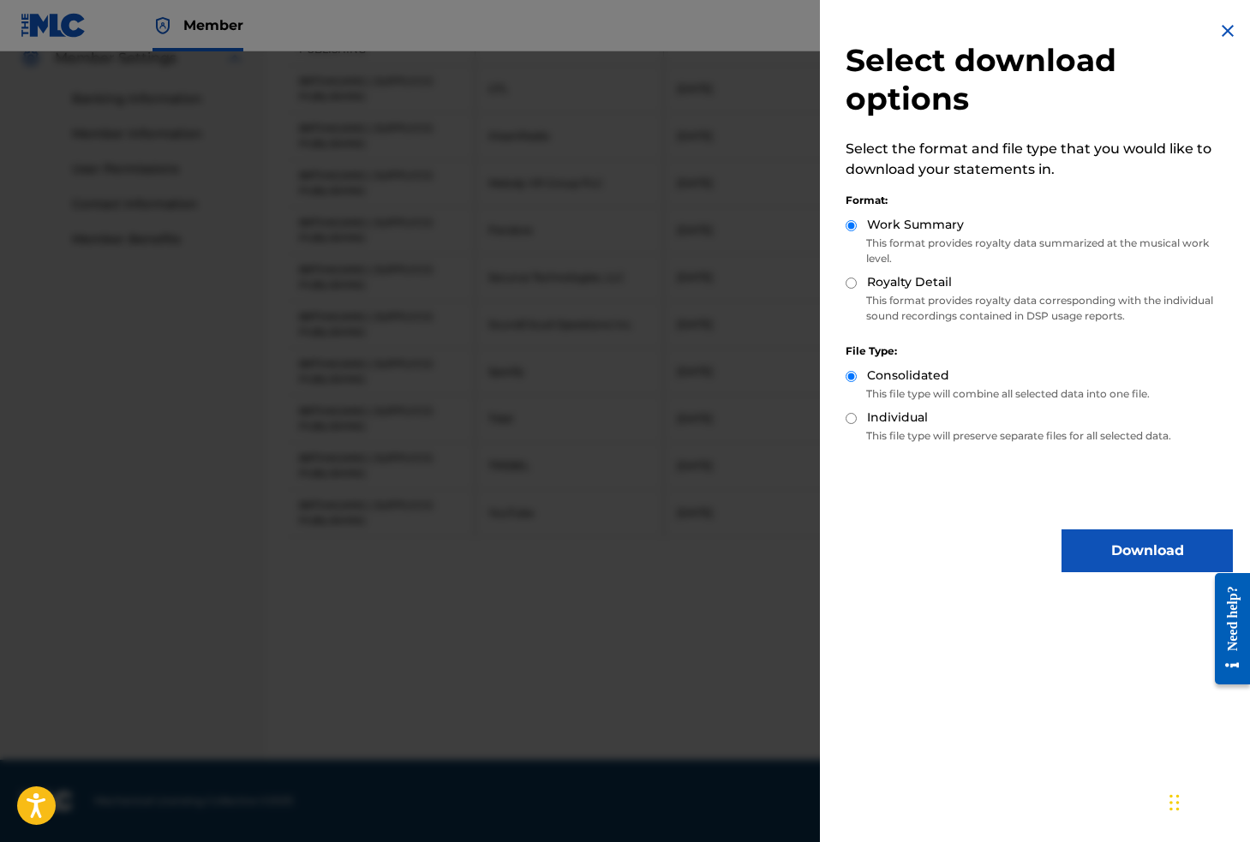
click at [864, 420] on div "Individual" at bounding box center [1038, 419] width 387 height 20
click at [847, 418] on input "Individual" at bounding box center [850, 418] width 11 height 11
radio input "true"
click at [1168, 551] on button "Download" at bounding box center [1146, 550] width 171 height 43
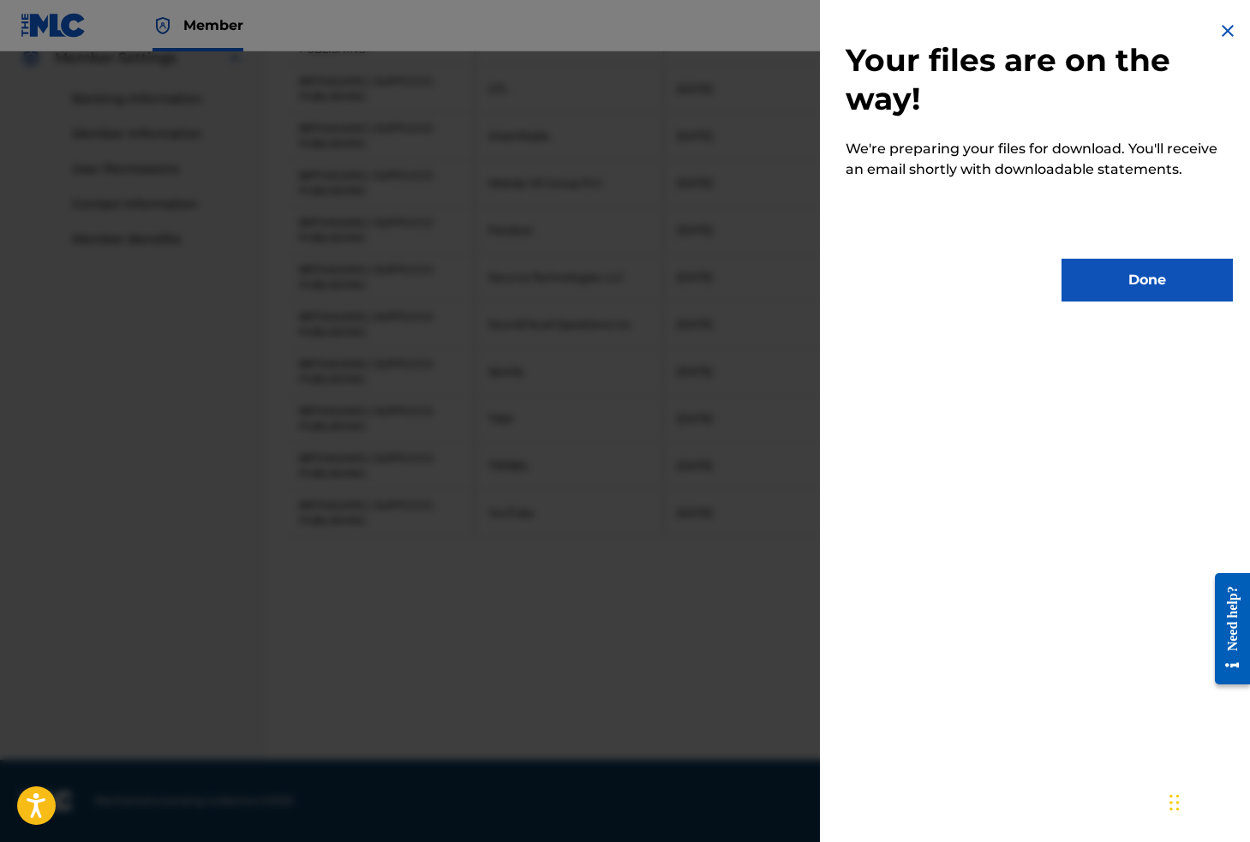
click at [1104, 285] on button "Done" at bounding box center [1146, 280] width 171 height 43
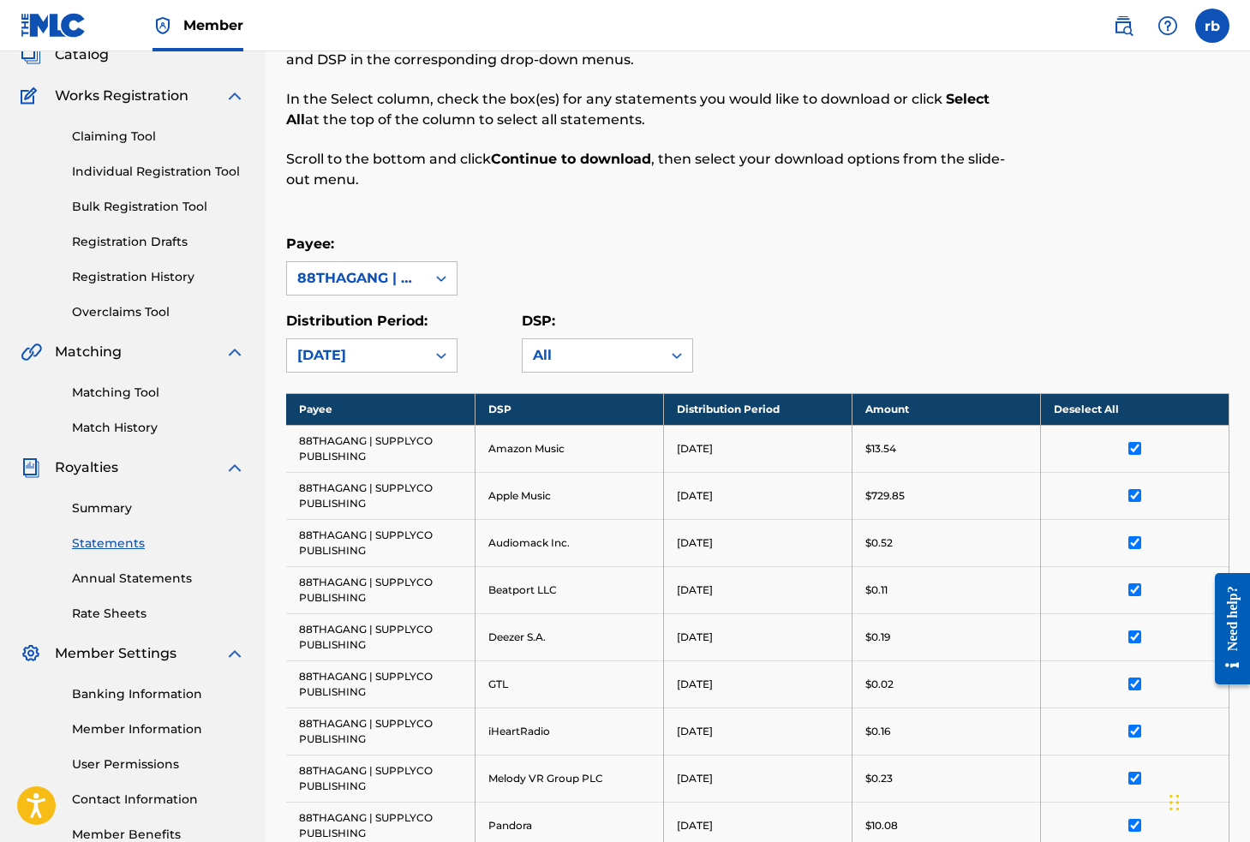
scroll to position [104, 0]
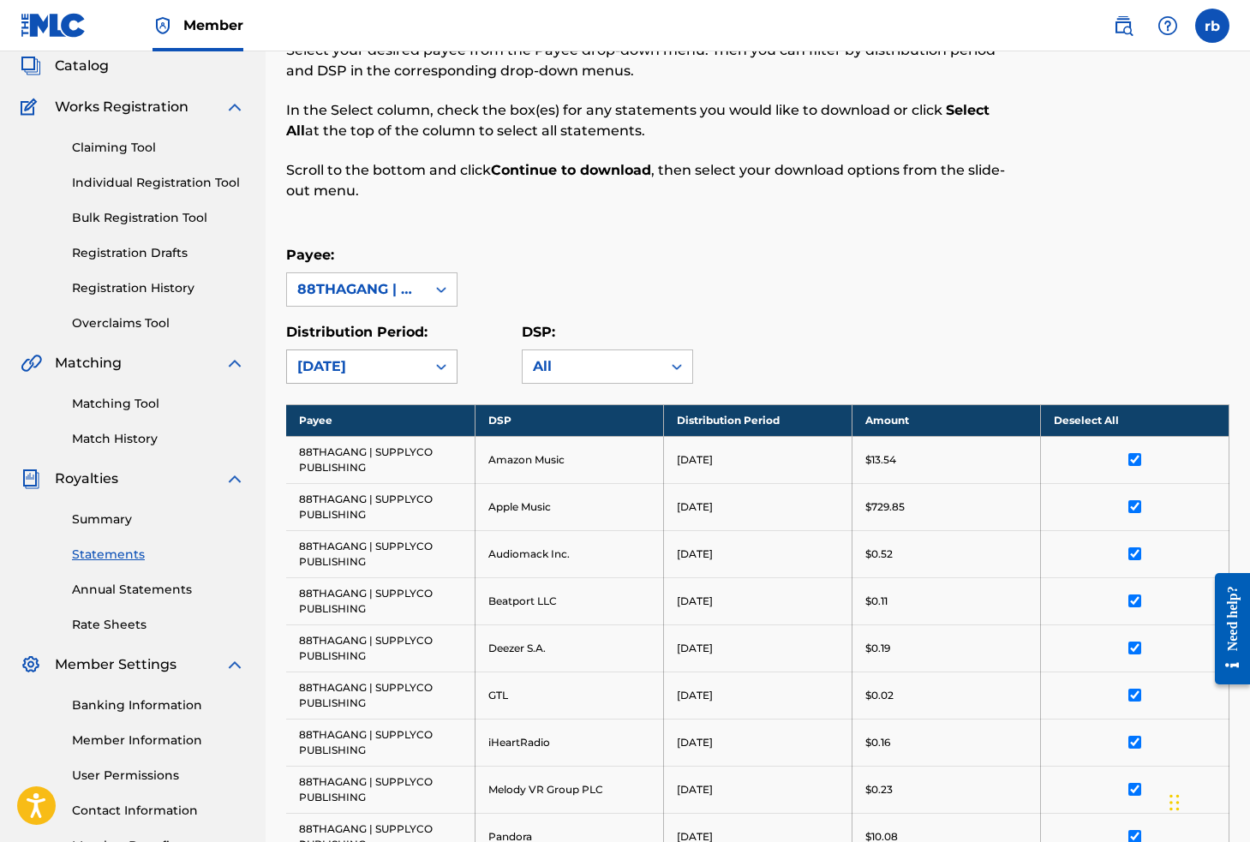
click at [424, 367] on div "[DATE]" at bounding box center [356, 366] width 139 height 33
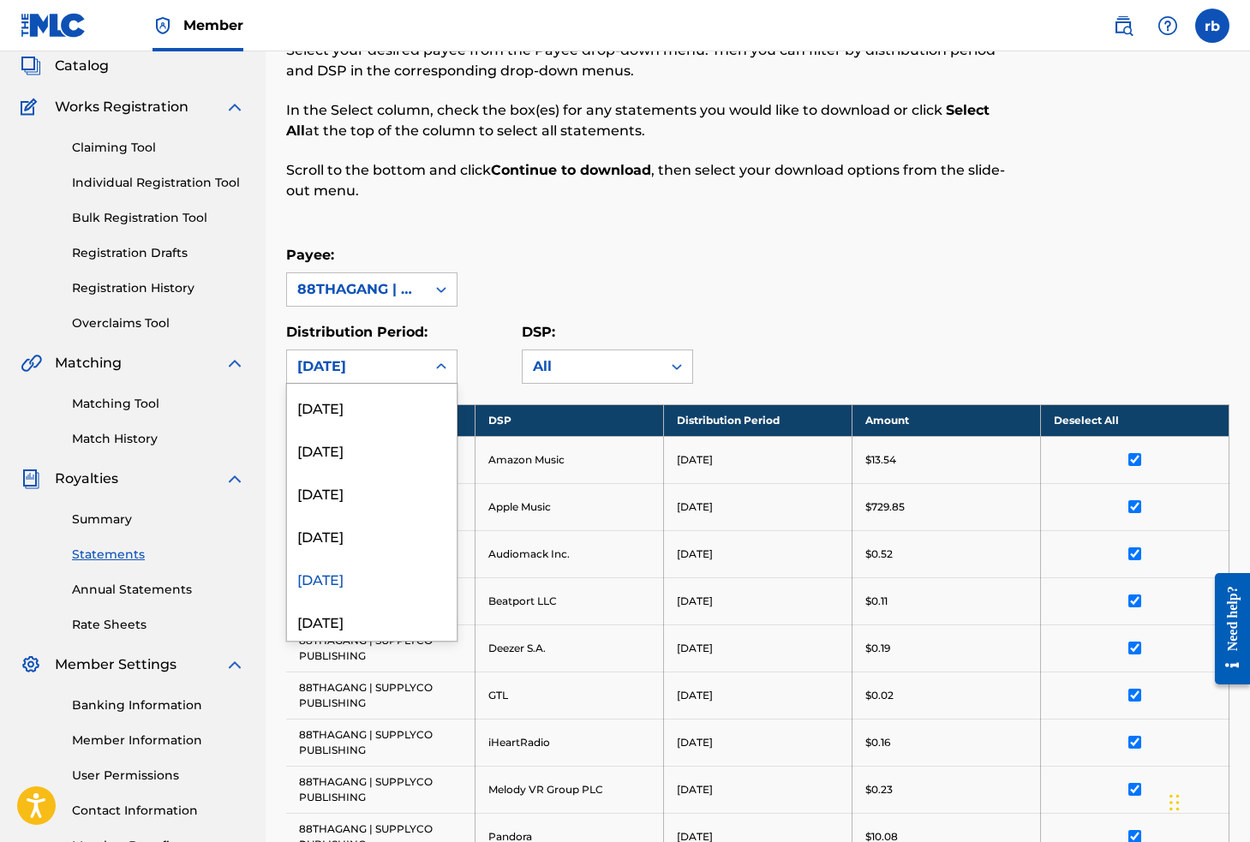
scroll to position [135, 0]
click at [361, 522] on div "[DATE]" at bounding box center [372, 526] width 170 height 43
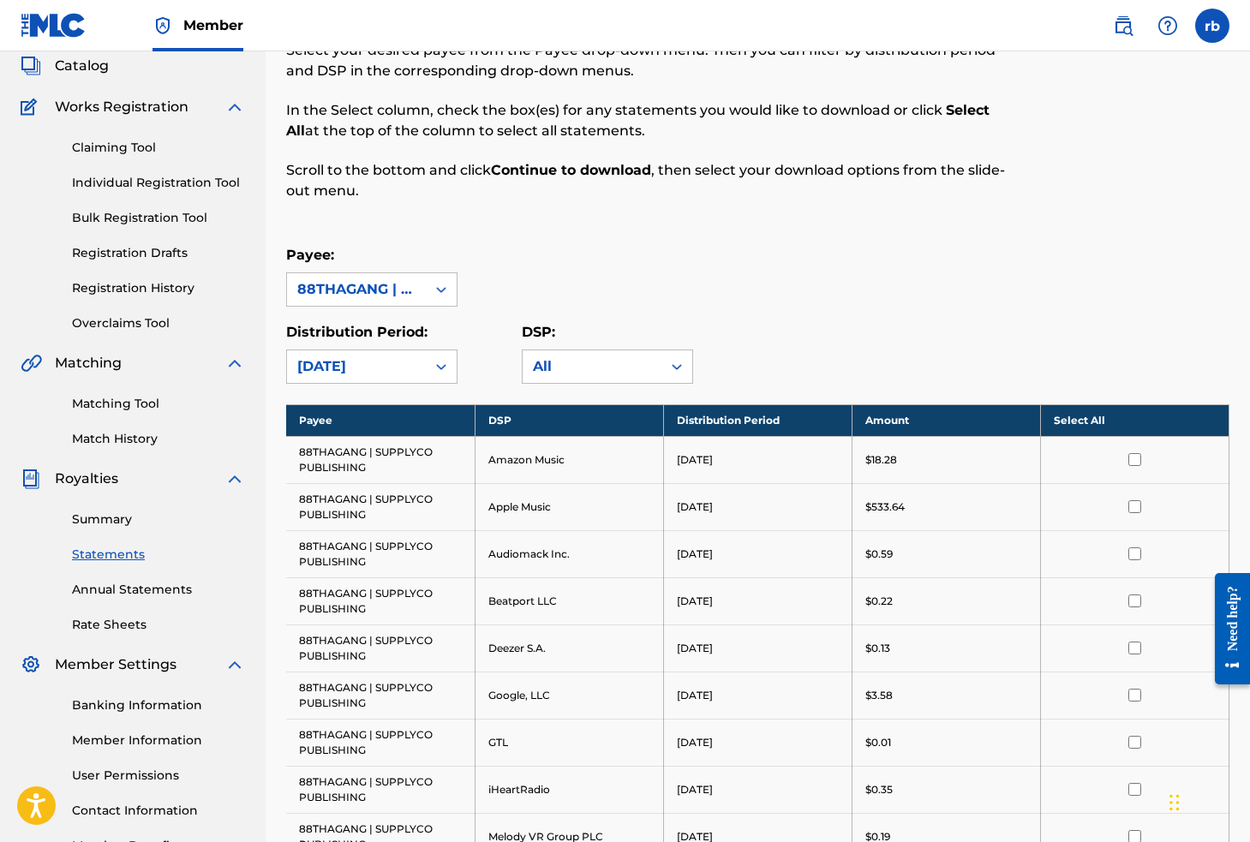
click at [1080, 428] on th "Select All" at bounding box center [1134, 420] width 188 height 32
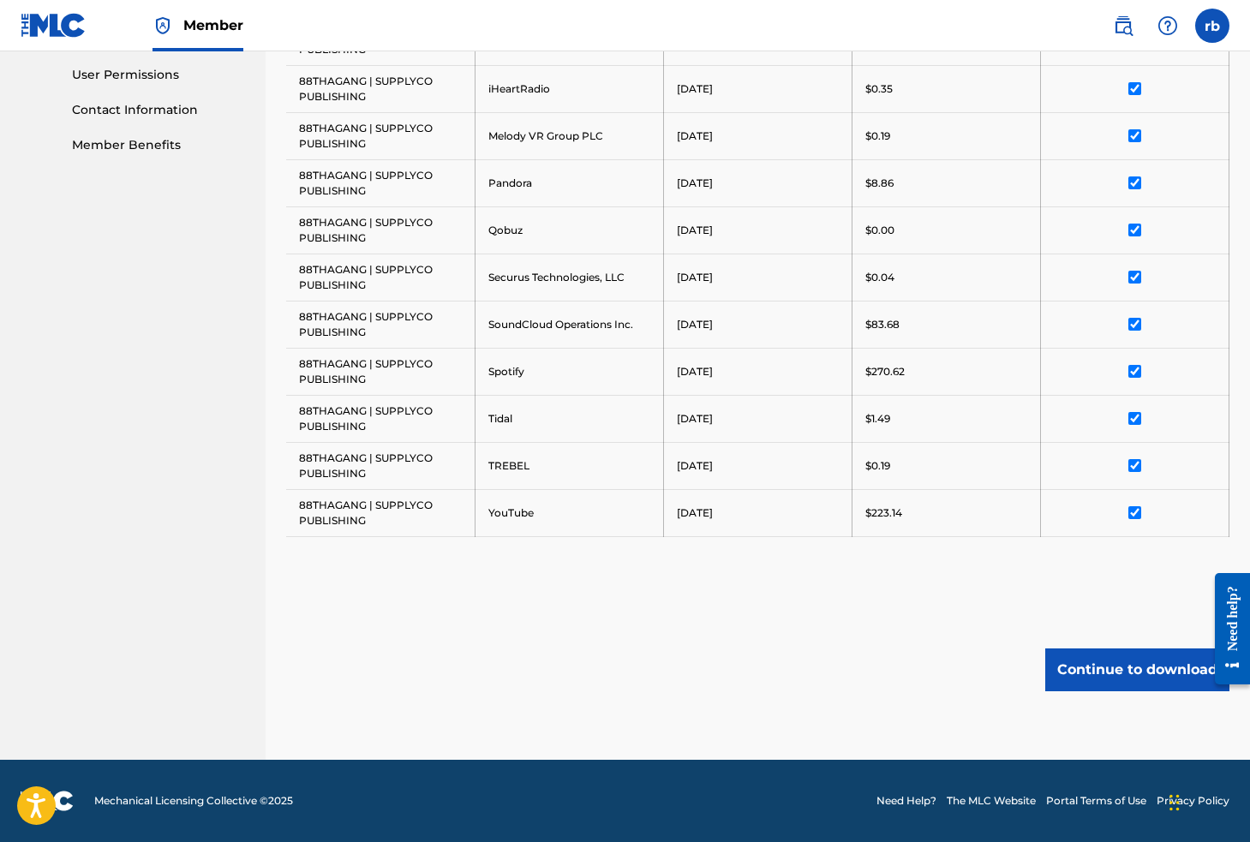
scroll to position [805, 0]
click at [1097, 667] on button "Continue to download" at bounding box center [1137, 669] width 184 height 43
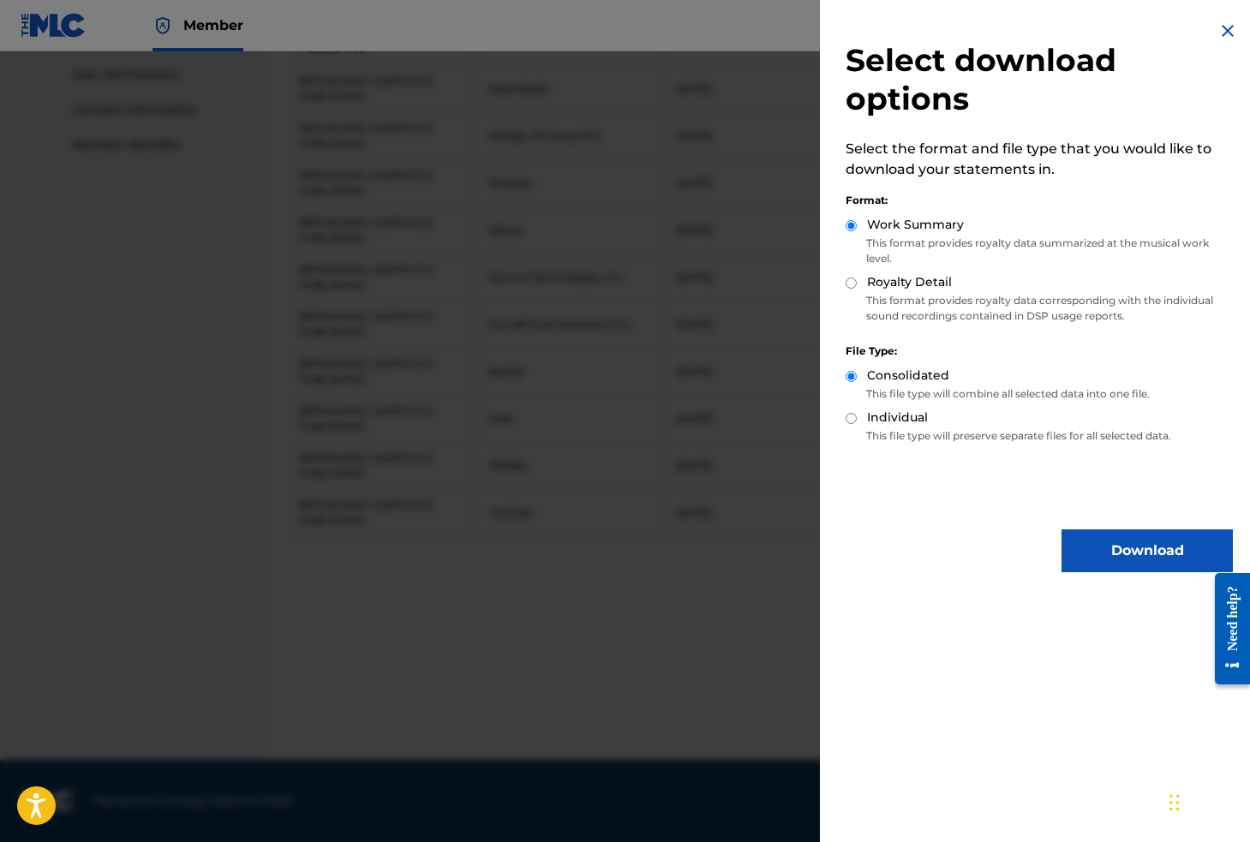
click at [930, 421] on div "Individual" at bounding box center [1038, 419] width 387 height 20
click at [904, 414] on label "Individual" at bounding box center [897, 418] width 61 height 18
click at [857, 414] on input "Individual" at bounding box center [850, 418] width 11 height 11
radio input "true"
click at [901, 287] on label "Royalty Detail" at bounding box center [909, 282] width 85 height 18
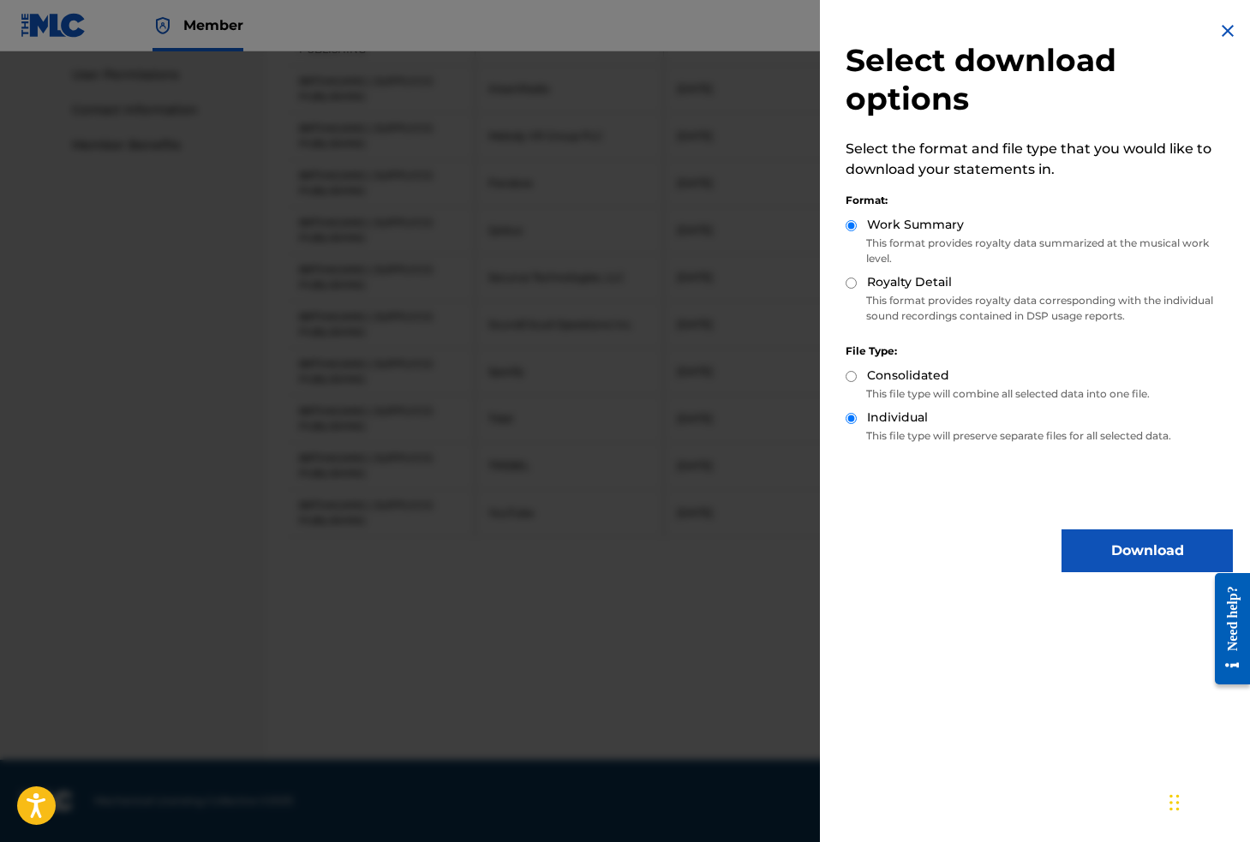
click at [857, 287] on input "Royalty Detail" at bounding box center [850, 283] width 11 height 11
radio input "true"
click at [1086, 535] on button "Download" at bounding box center [1146, 550] width 171 height 43
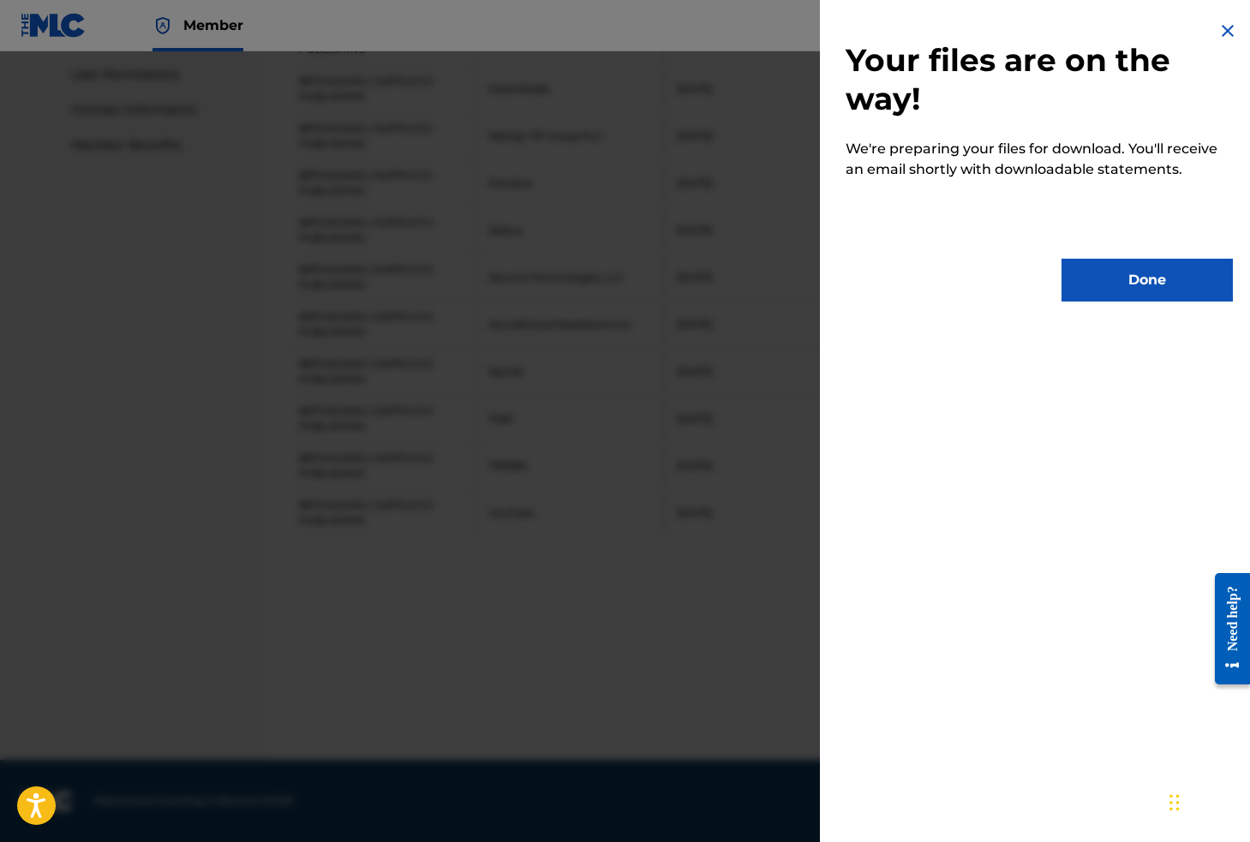
click at [1146, 272] on button "Done" at bounding box center [1146, 280] width 171 height 43
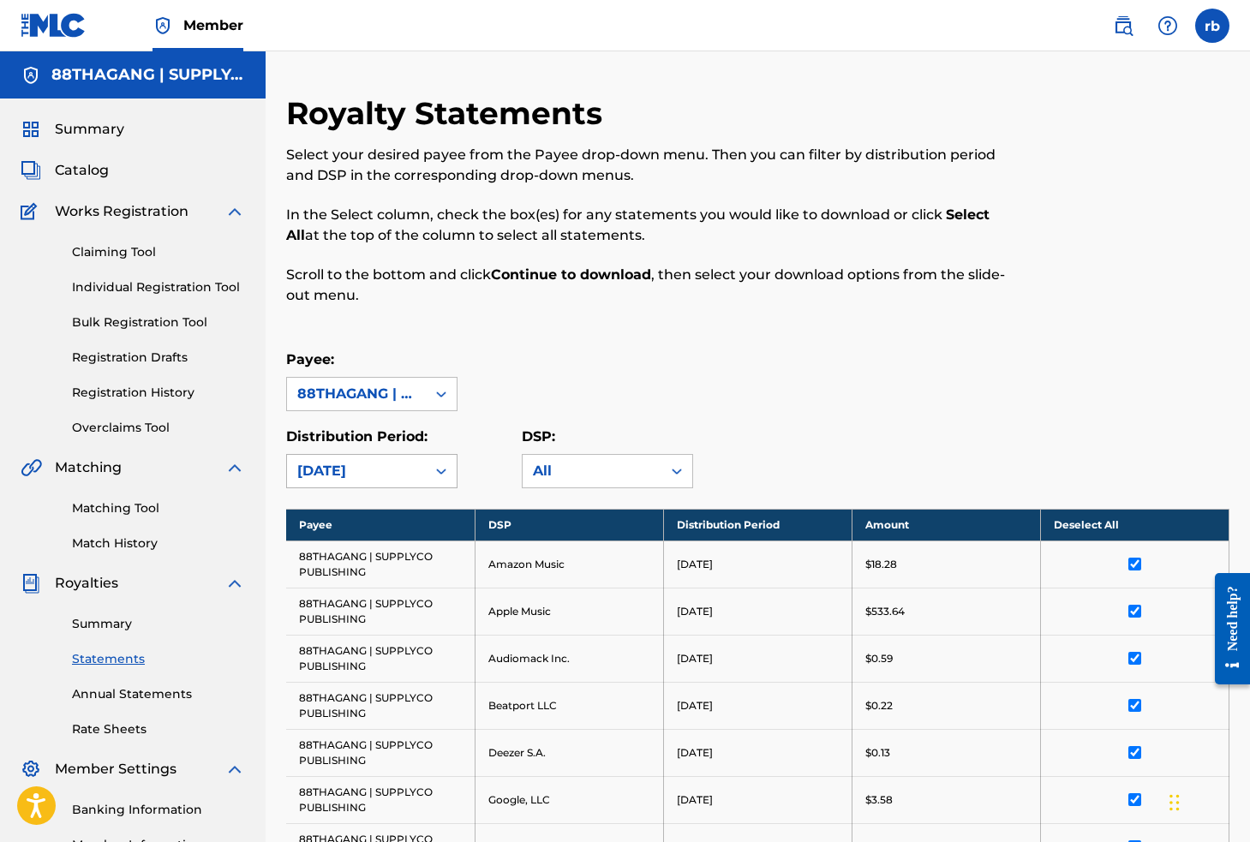
scroll to position [0, 0]
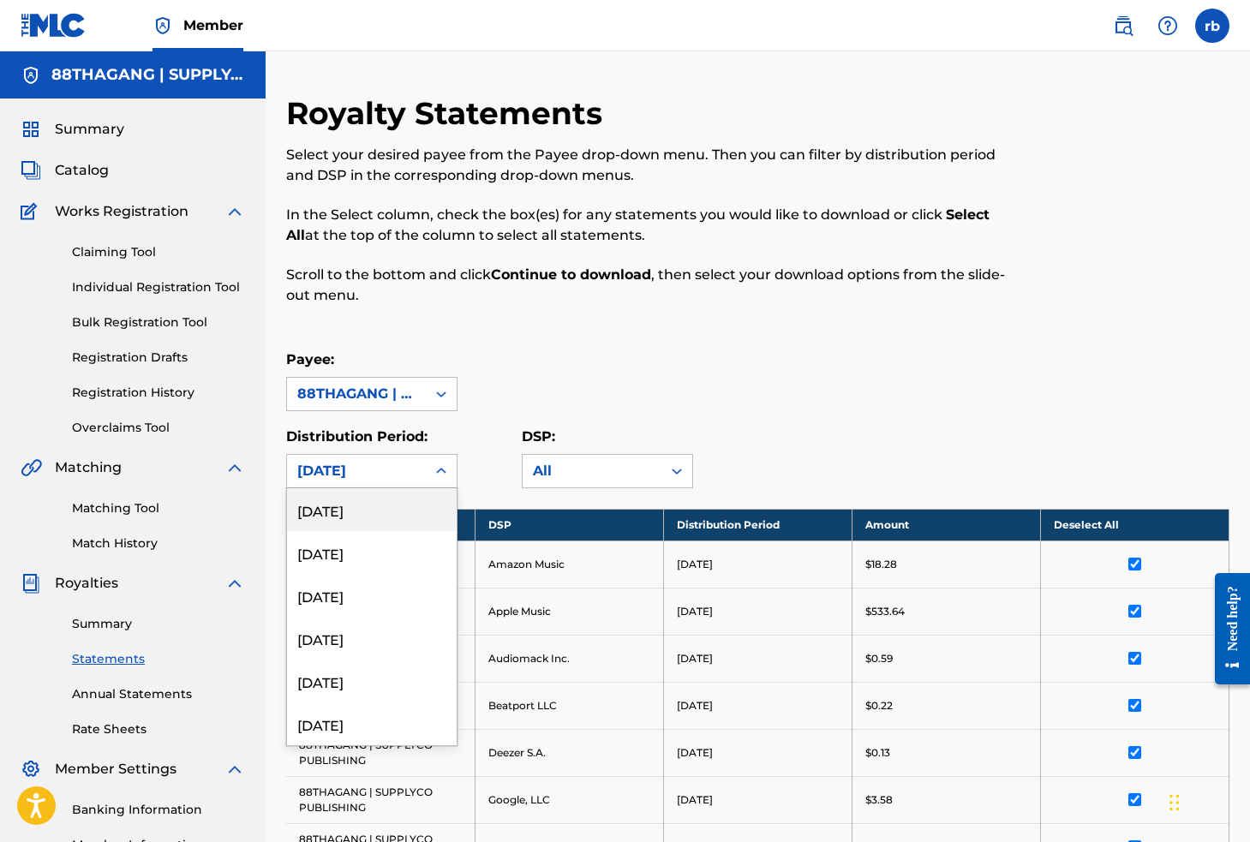
click at [403, 463] on div "[DATE]" at bounding box center [356, 471] width 118 height 21
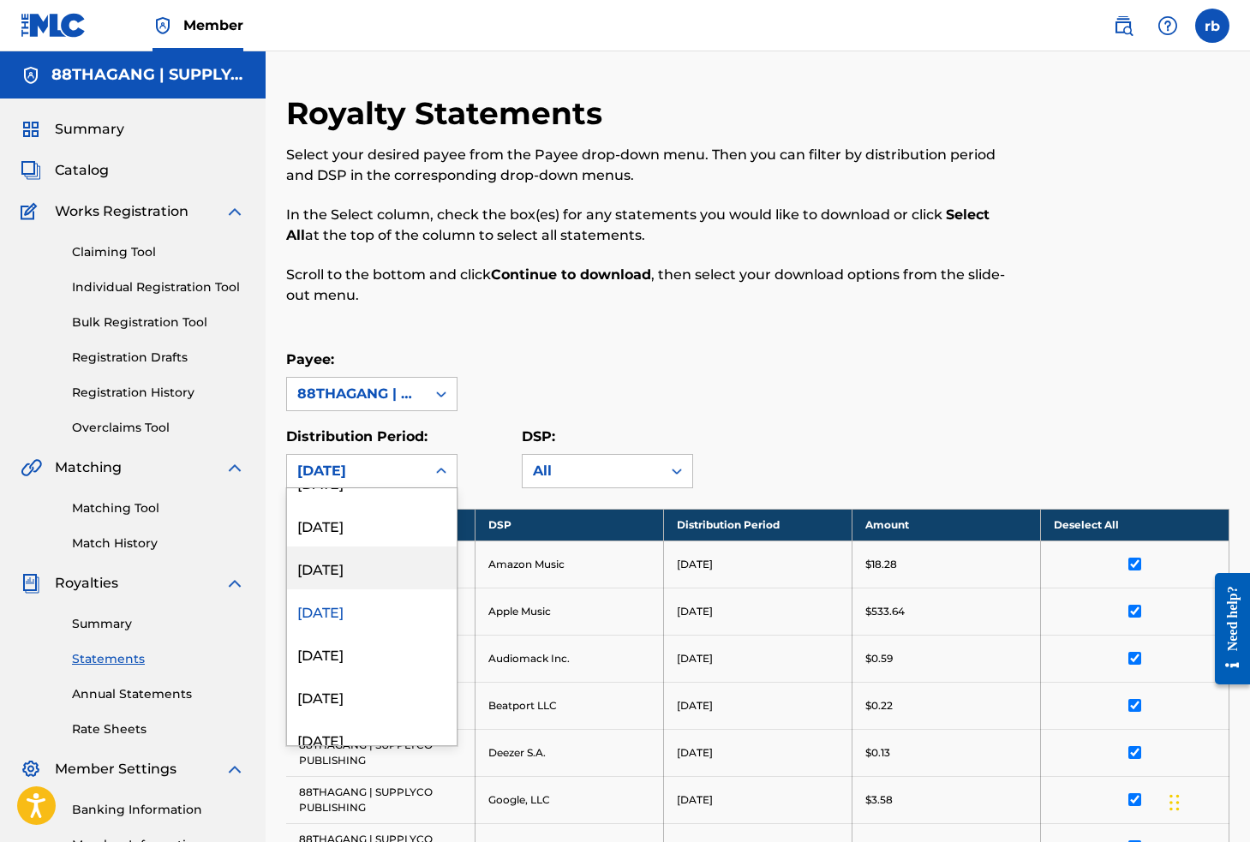
click at [391, 573] on div "[DATE]" at bounding box center [372, 567] width 170 height 43
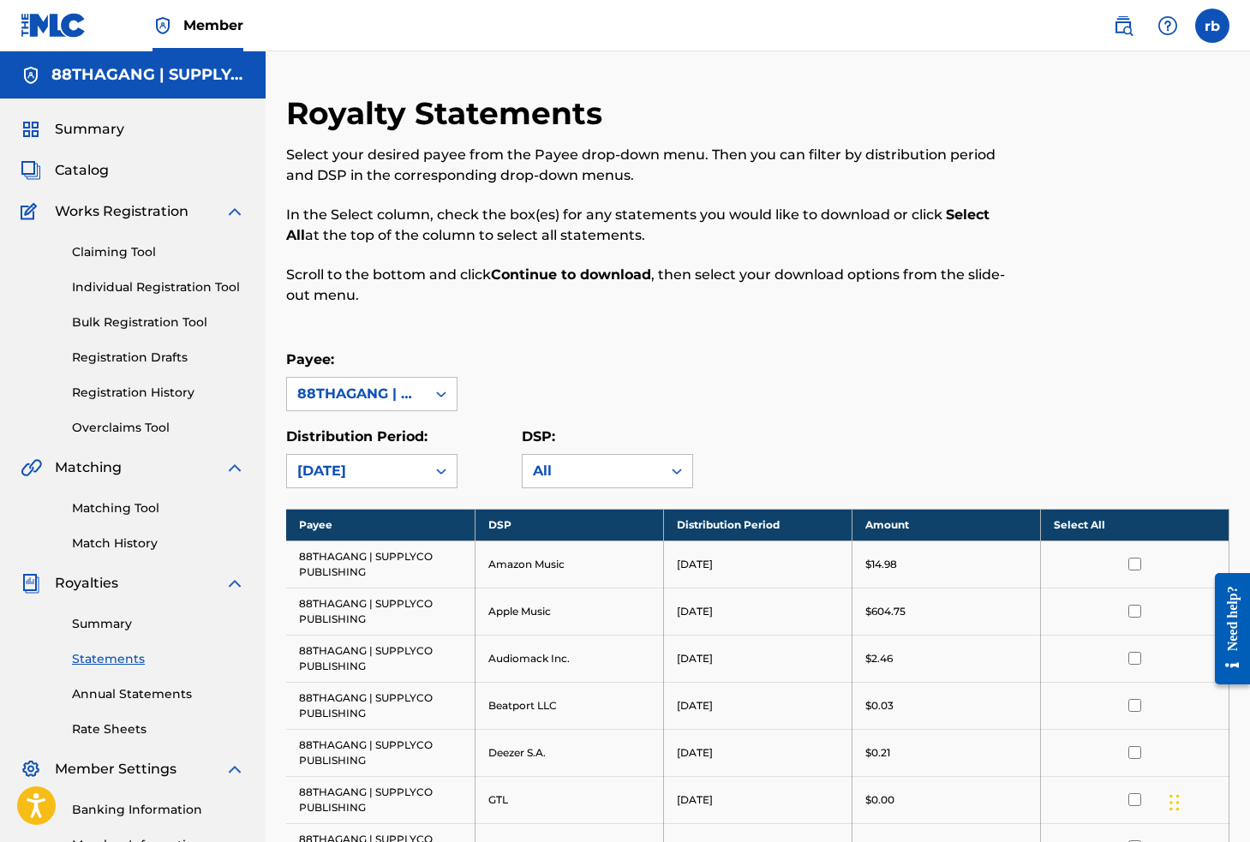
click at [1085, 522] on th "Select All" at bounding box center [1134, 525] width 188 height 32
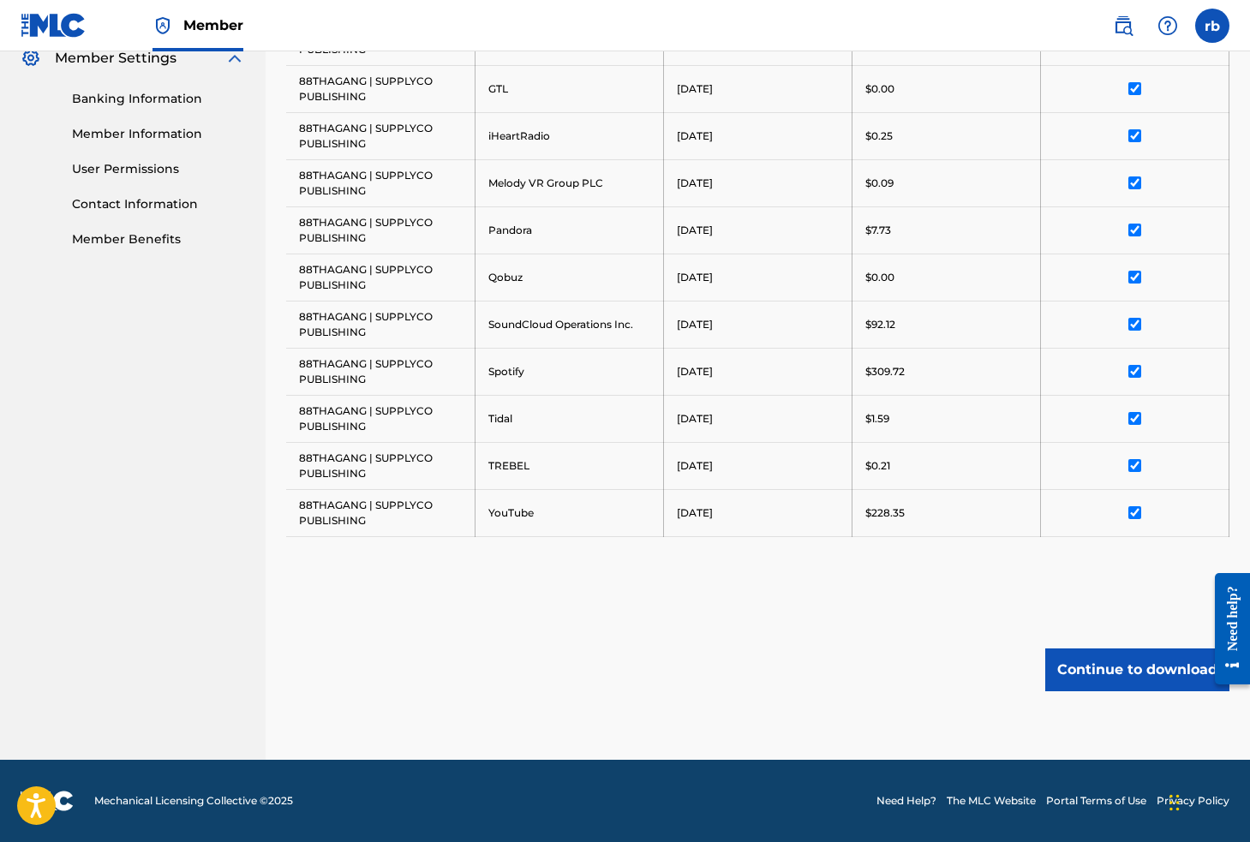
scroll to position [711, 0]
click at [1102, 671] on button "Continue to download" at bounding box center [1137, 669] width 184 height 43
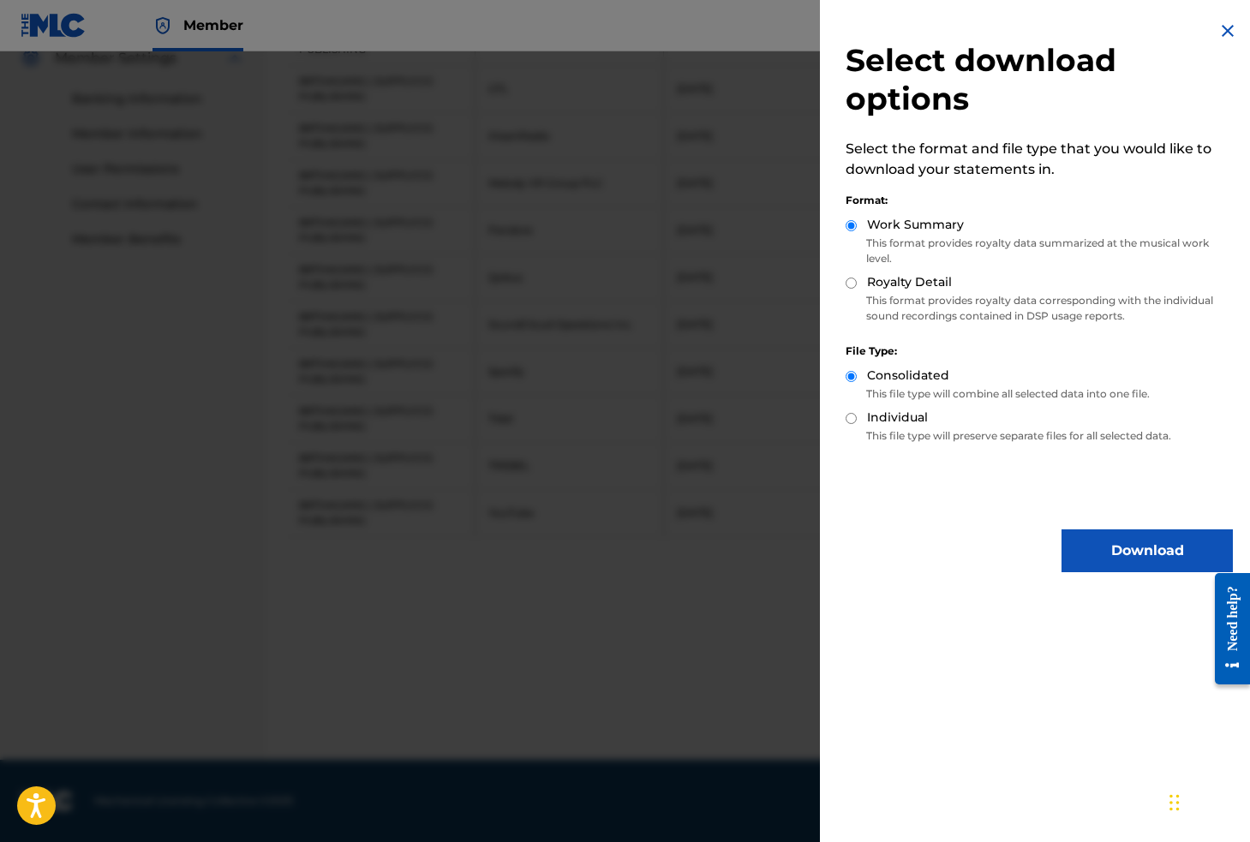
click at [872, 416] on label "Individual" at bounding box center [897, 418] width 61 height 18
click at [857, 416] on input "Individual" at bounding box center [850, 418] width 11 height 11
radio input "true"
click at [892, 292] on div "Royalty Detail" at bounding box center [1038, 283] width 387 height 20
click at [892, 283] on label "Royalty Detail" at bounding box center [909, 282] width 85 height 18
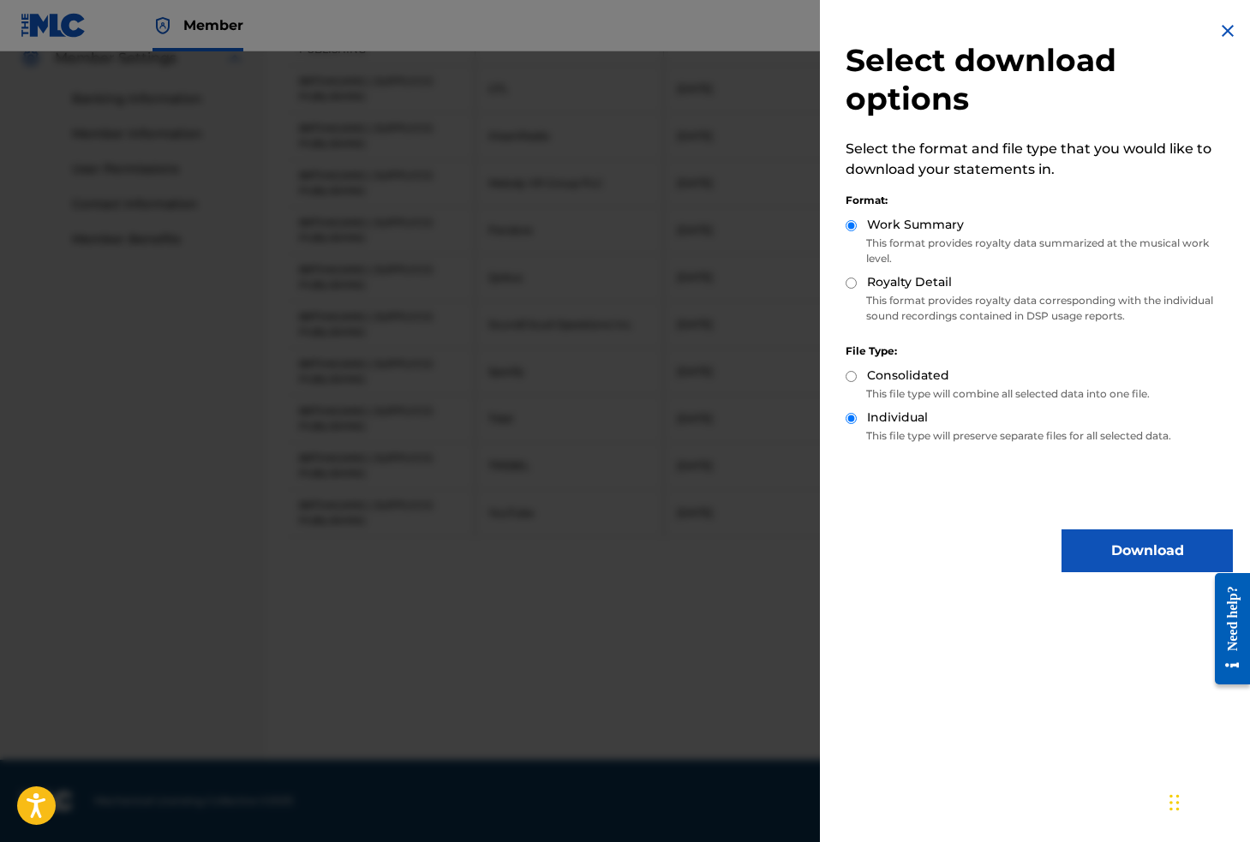
click at [857, 283] on input "Royalty Detail" at bounding box center [850, 283] width 11 height 11
radio input "true"
click at [1094, 549] on button "Download" at bounding box center [1146, 550] width 171 height 43
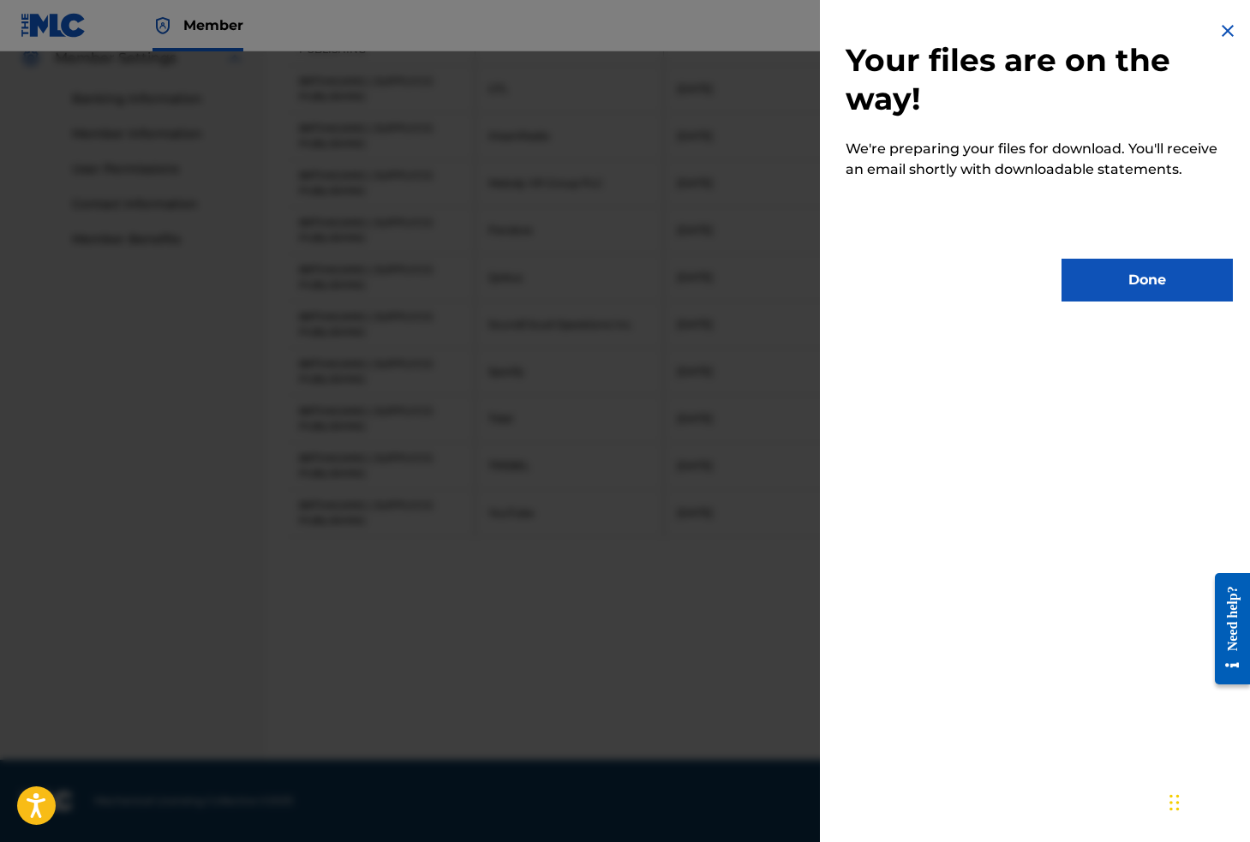
click at [1099, 290] on button "Done" at bounding box center [1146, 280] width 171 height 43
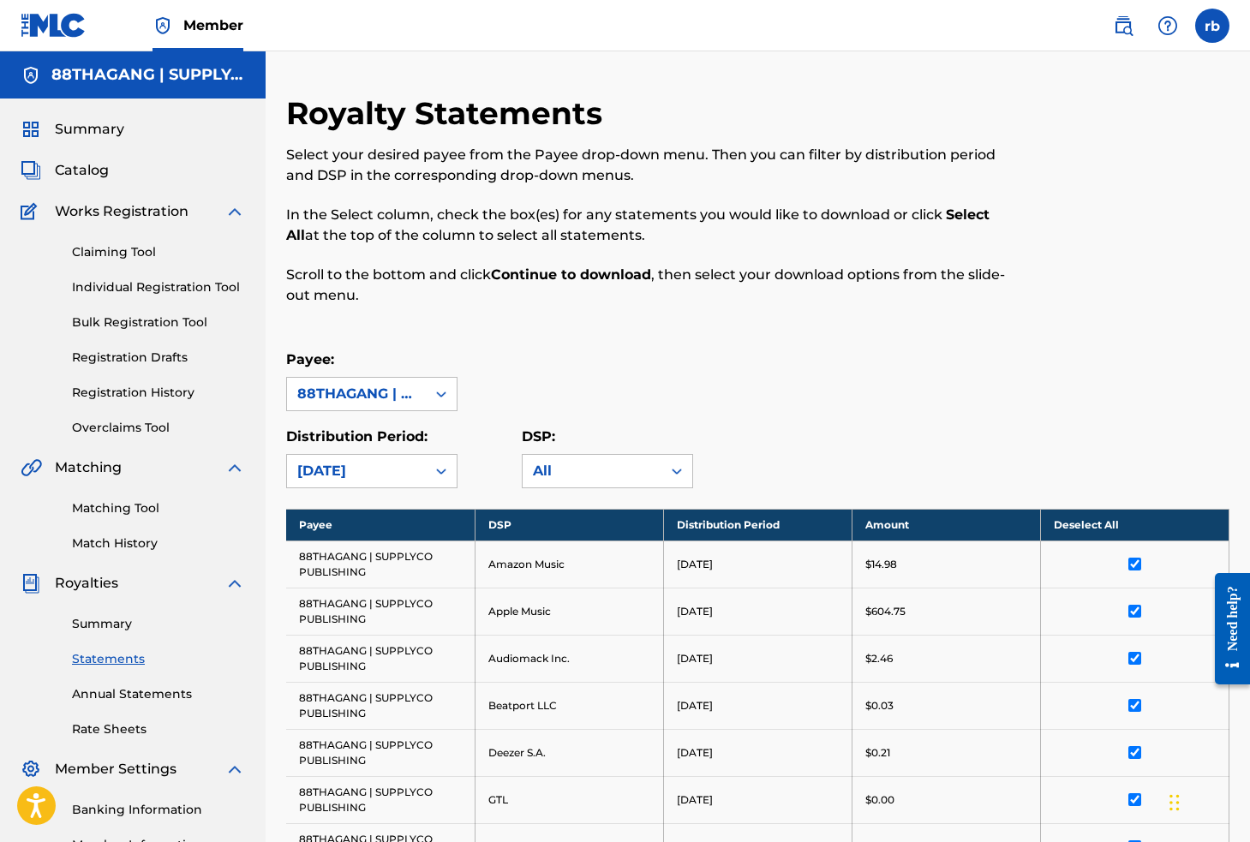
scroll to position [0, 0]
click at [365, 473] on div "[DATE]" at bounding box center [356, 471] width 118 height 21
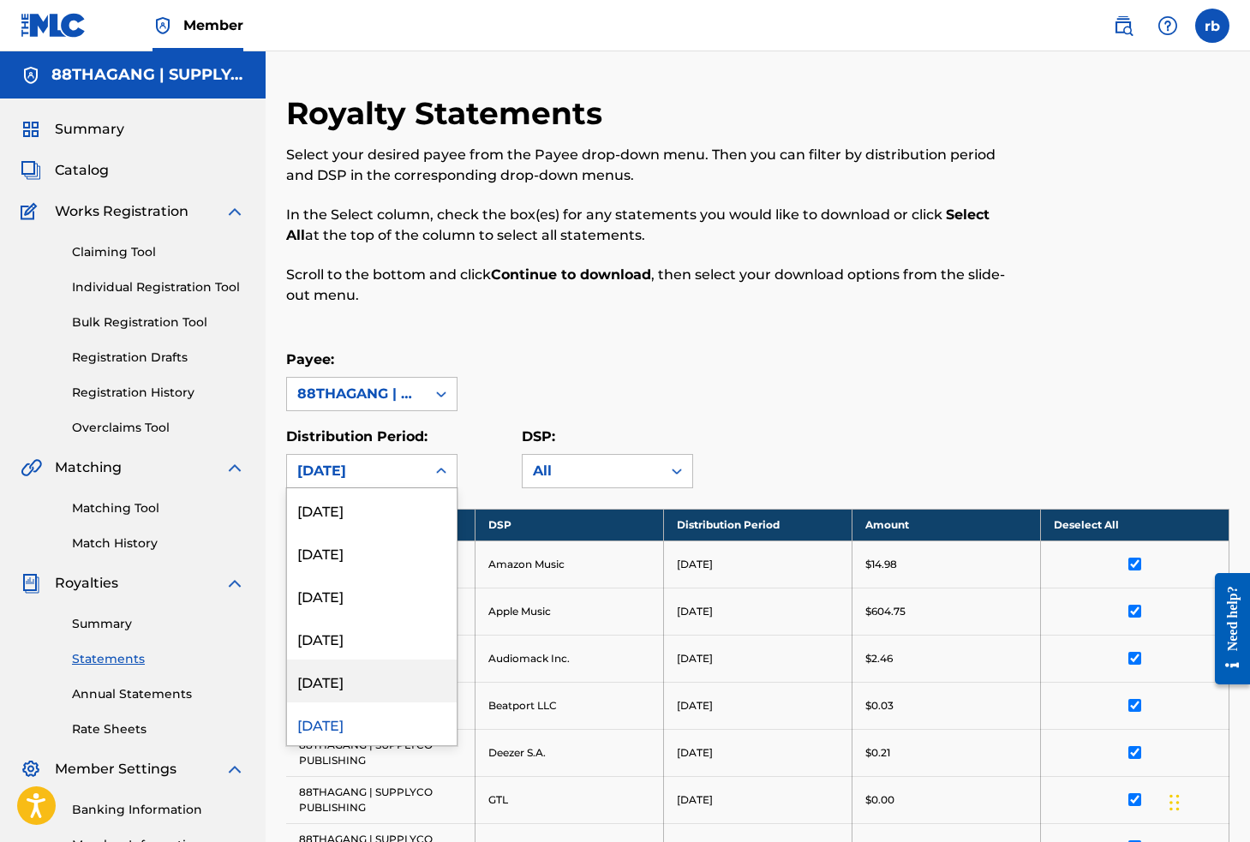
click at [342, 692] on div "[DATE]" at bounding box center [372, 681] width 170 height 43
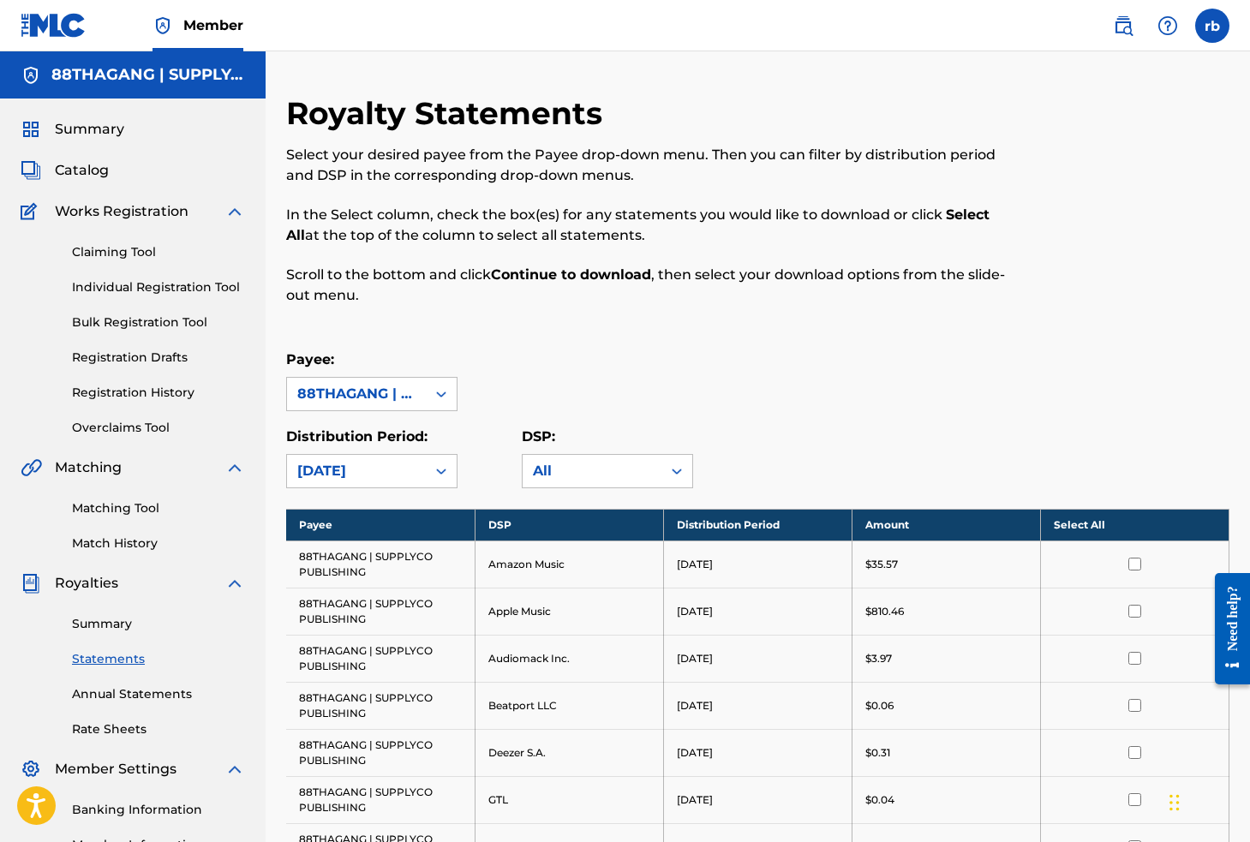
click at [1079, 529] on th "Select All" at bounding box center [1134, 525] width 188 height 32
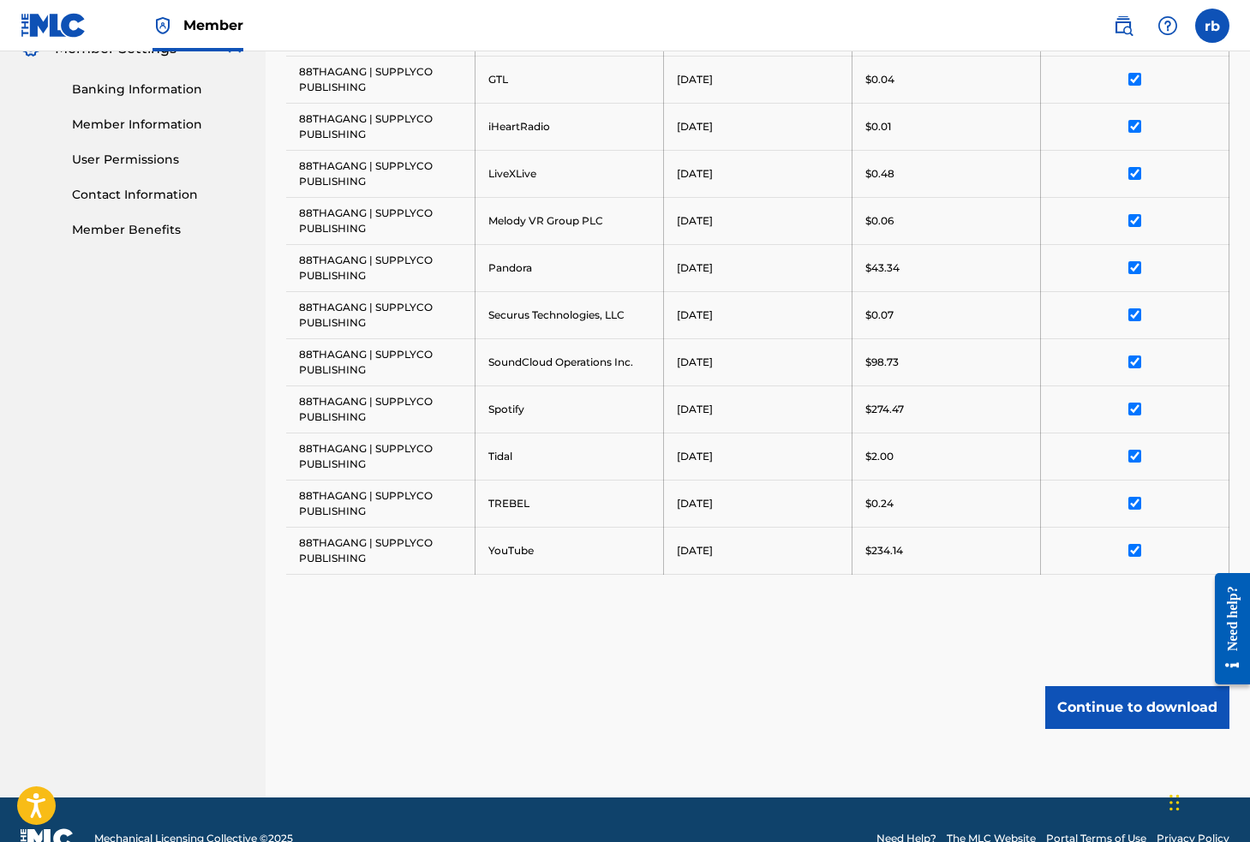
scroll to position [727, 0]
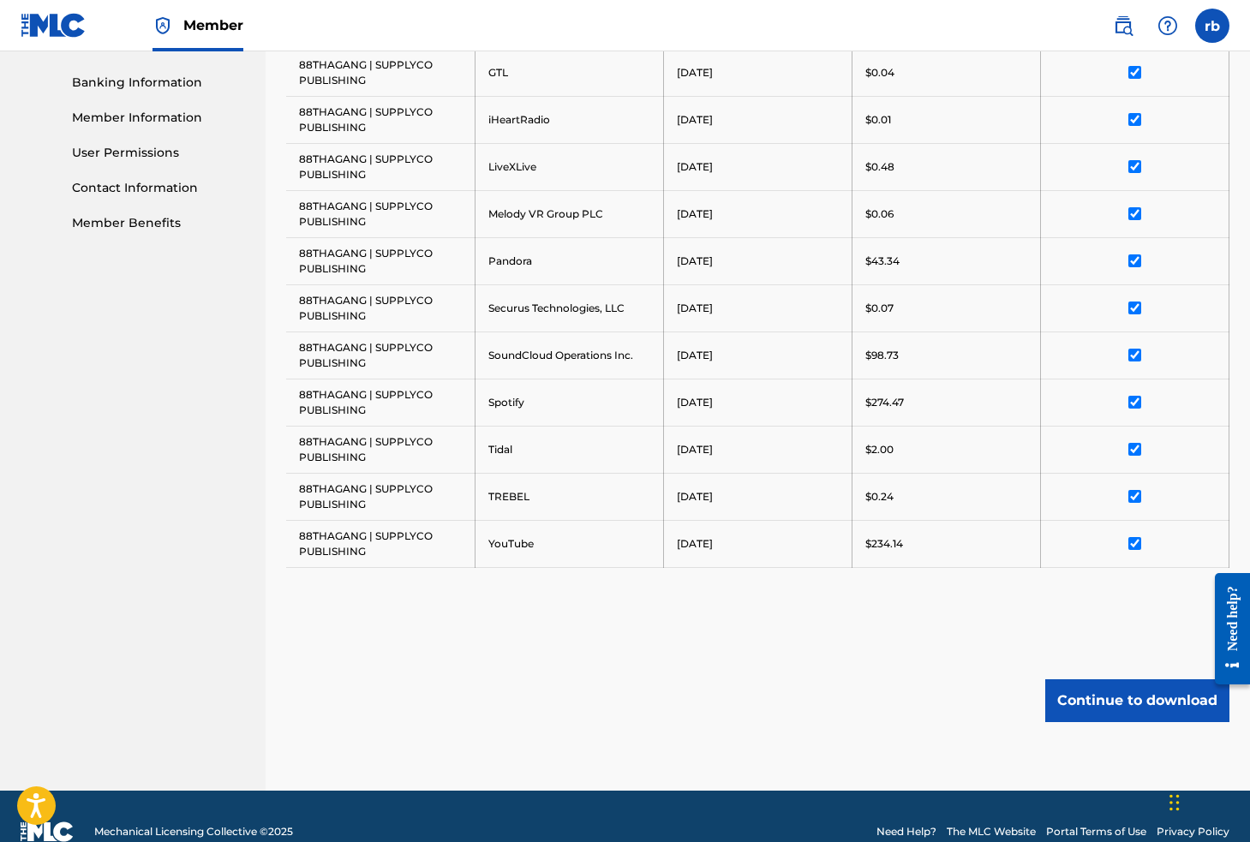
click at [1111, 700] on button "Continue to download" at bounding box center [1137, 700] width 184 height 43
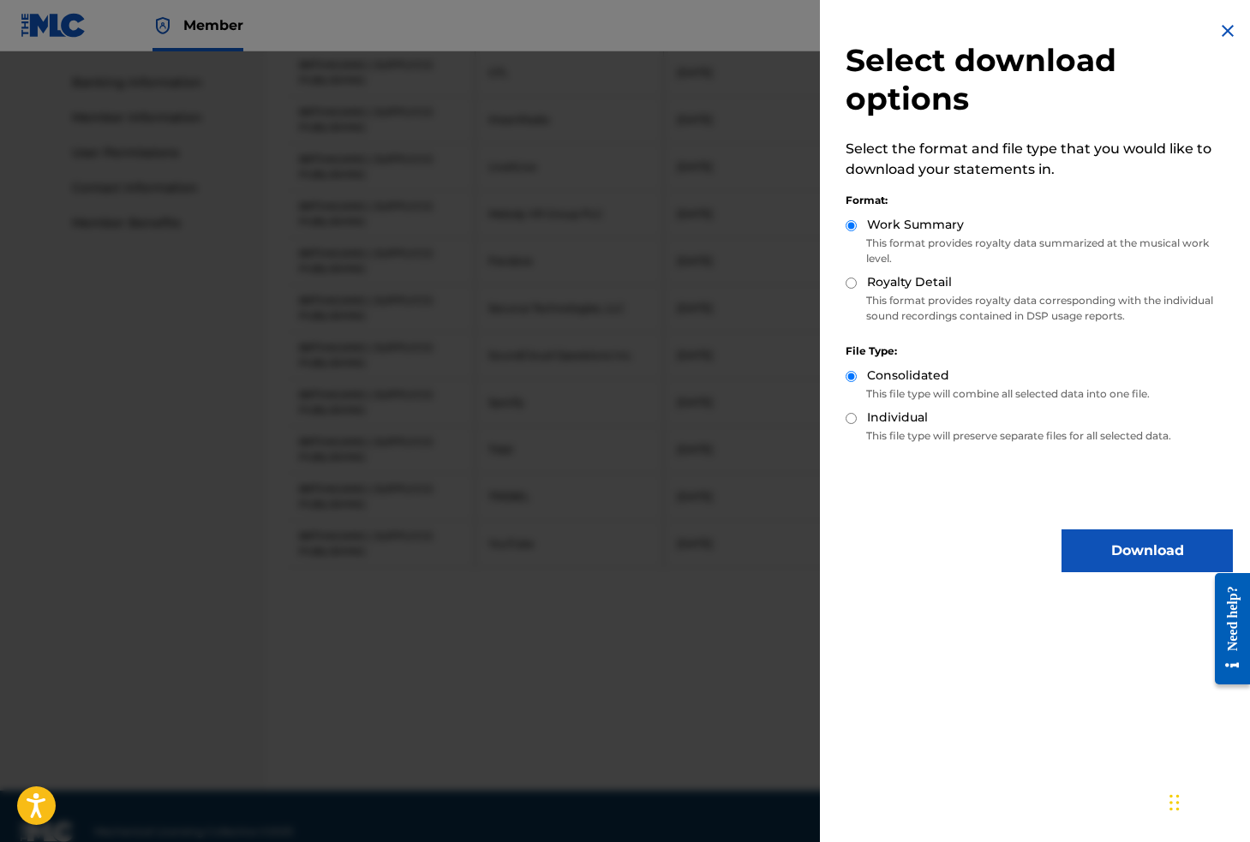
click at [914, 416] on label "Individual" at bounding box center [897, 418] width 61 height 18
click at [857, 416] on input "Individual" at bounding box center [850, 418] width 11 height 11
radio input "true"
click at [897, 281] on label "Royalty Detail" at bounding box center [909, 282] width 85 height 18
click at [857, 281] on input "Royalty Detail" at bounding box center [850, 283] width 11 height 11
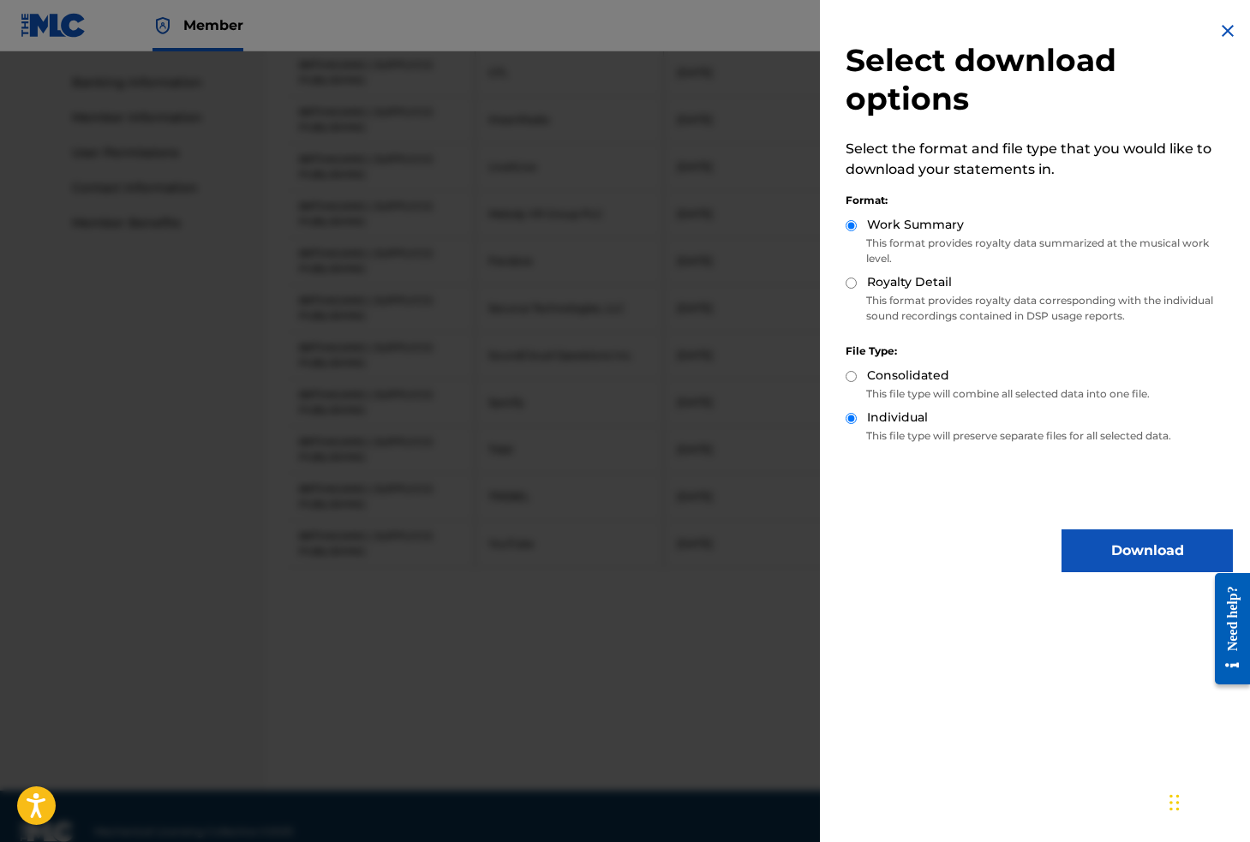
radio input "true"
click at [1095, 564] on button "Download" at bounding box center [1146, 550] width 171 height 43
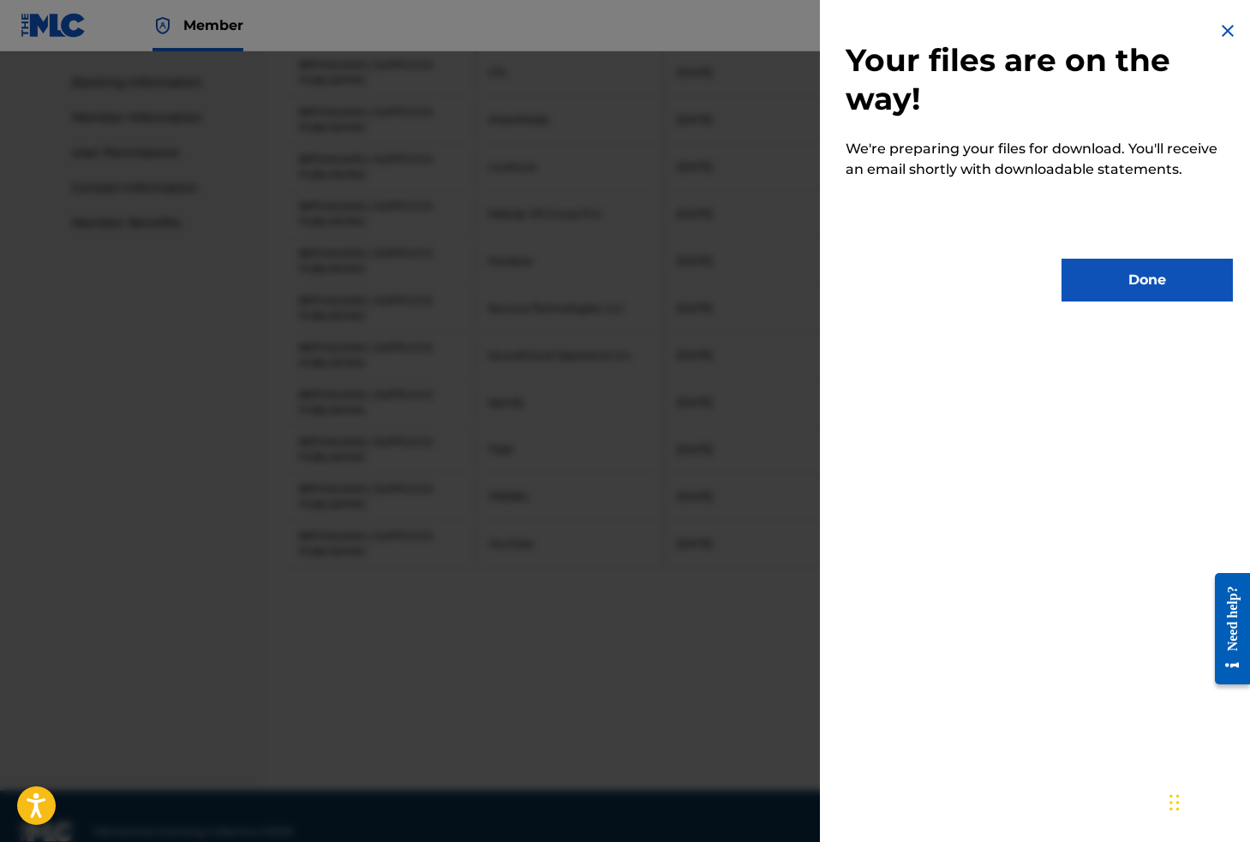
click at [1127, 289] on button "Done" at bounding box center [1146, 280] width 171 height 43
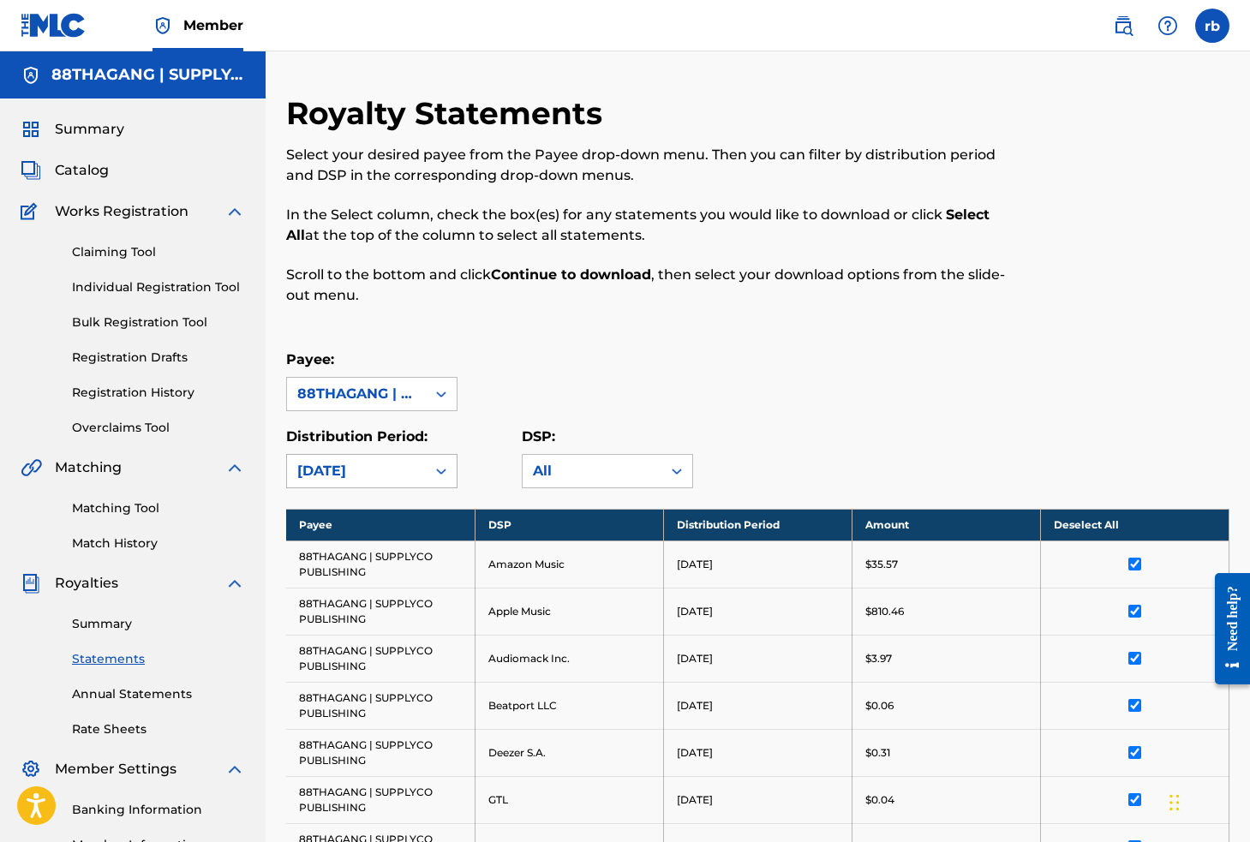
scroll to position [0, 0]
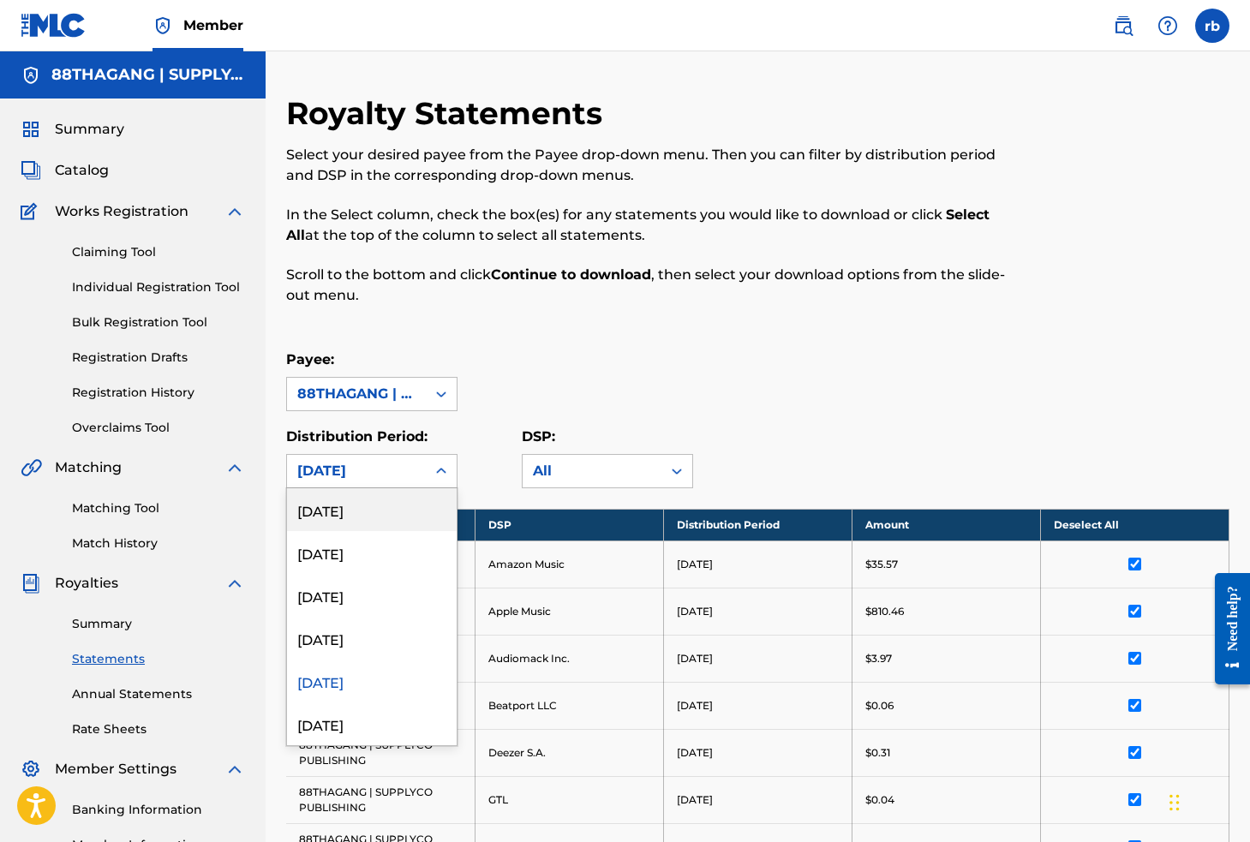
click at [403, 475] on div "[DATE]" at bounding box center [356, 471] width 118 height 21
click at [360, 640] on div "[DATE]" at bounding box center [372, 638] width 170 height 43
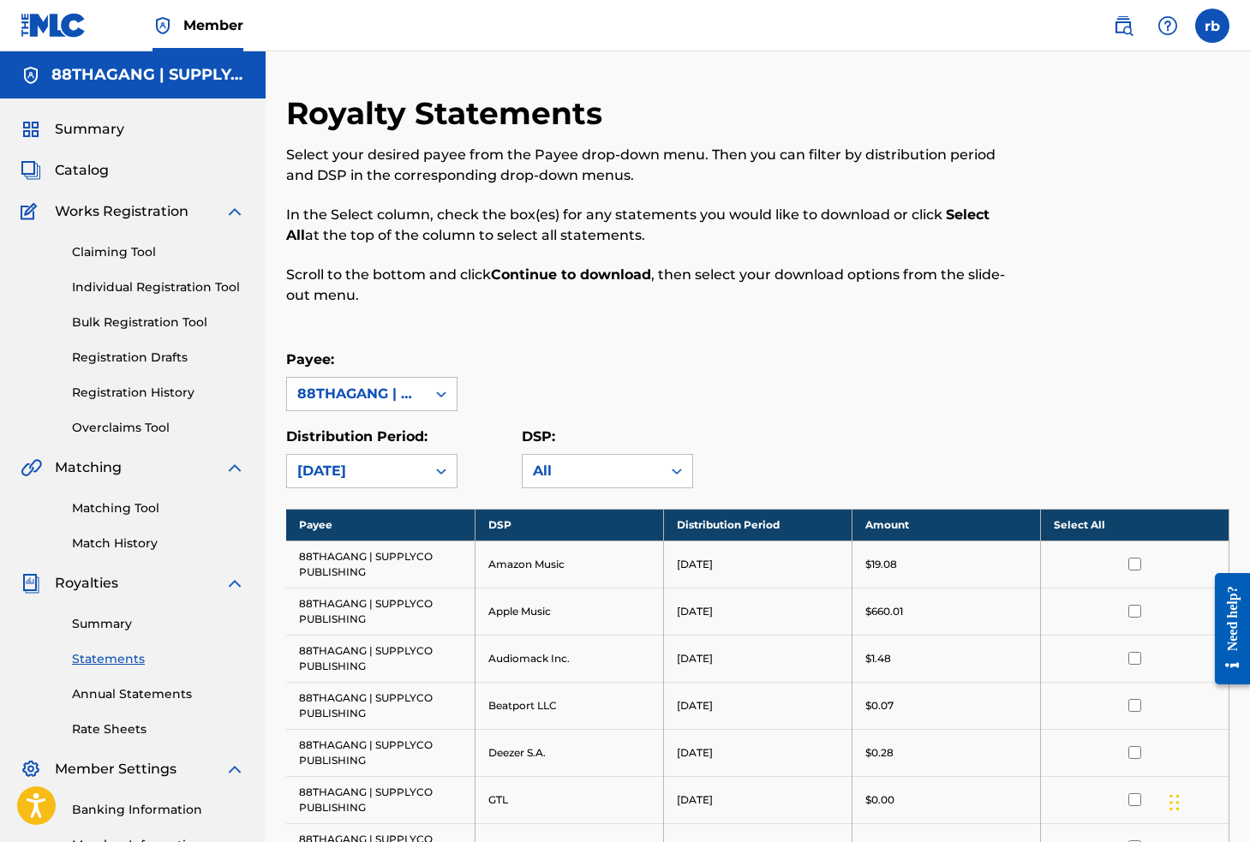
click at [1125, 524] on th "Select All" at bounding box center [1134, 525] width 188 height 32
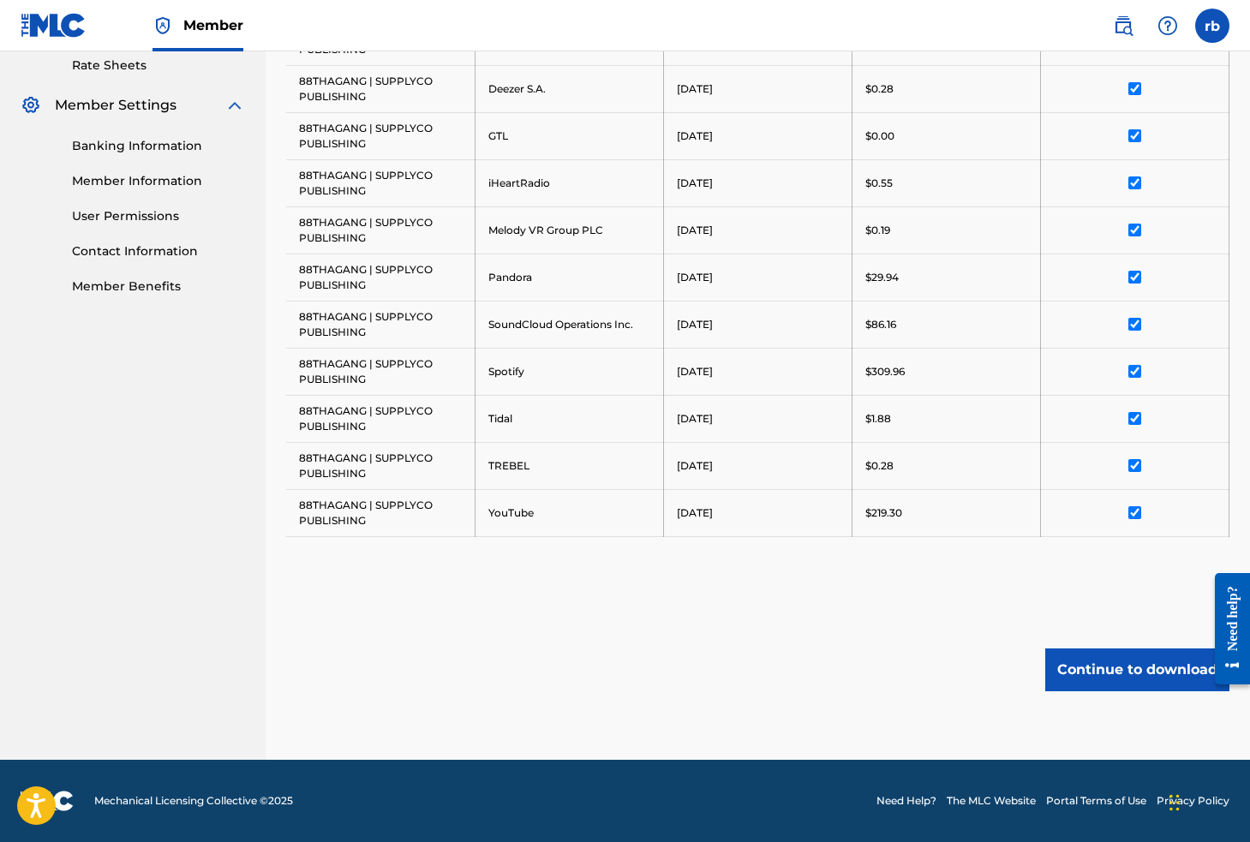
scroll to position [664, 0]
click at [1116, 667] on button "Continue to download" at bounding box center [1137, 669] width 184 height 43
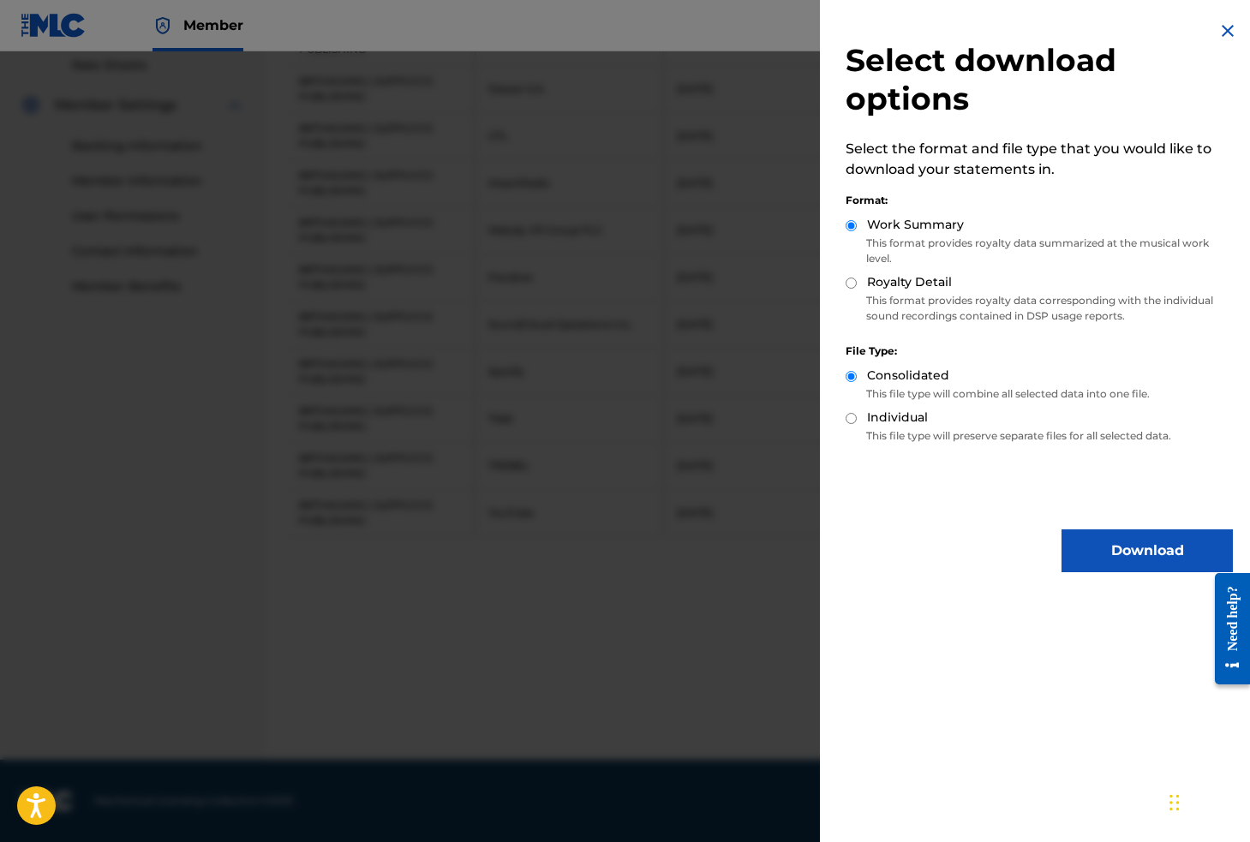
click at [867, 421] on label "Individual" at bounding box center [897, 418] width 61 height 18
click at [857, 421] on input "Individual" at bounding box center [850, 418] width 11 height 11
radio input "true"
click at [851, 279] on input "Royalty Detail" at bounding box center [850, 283] width 11 height 11
radio input "true"
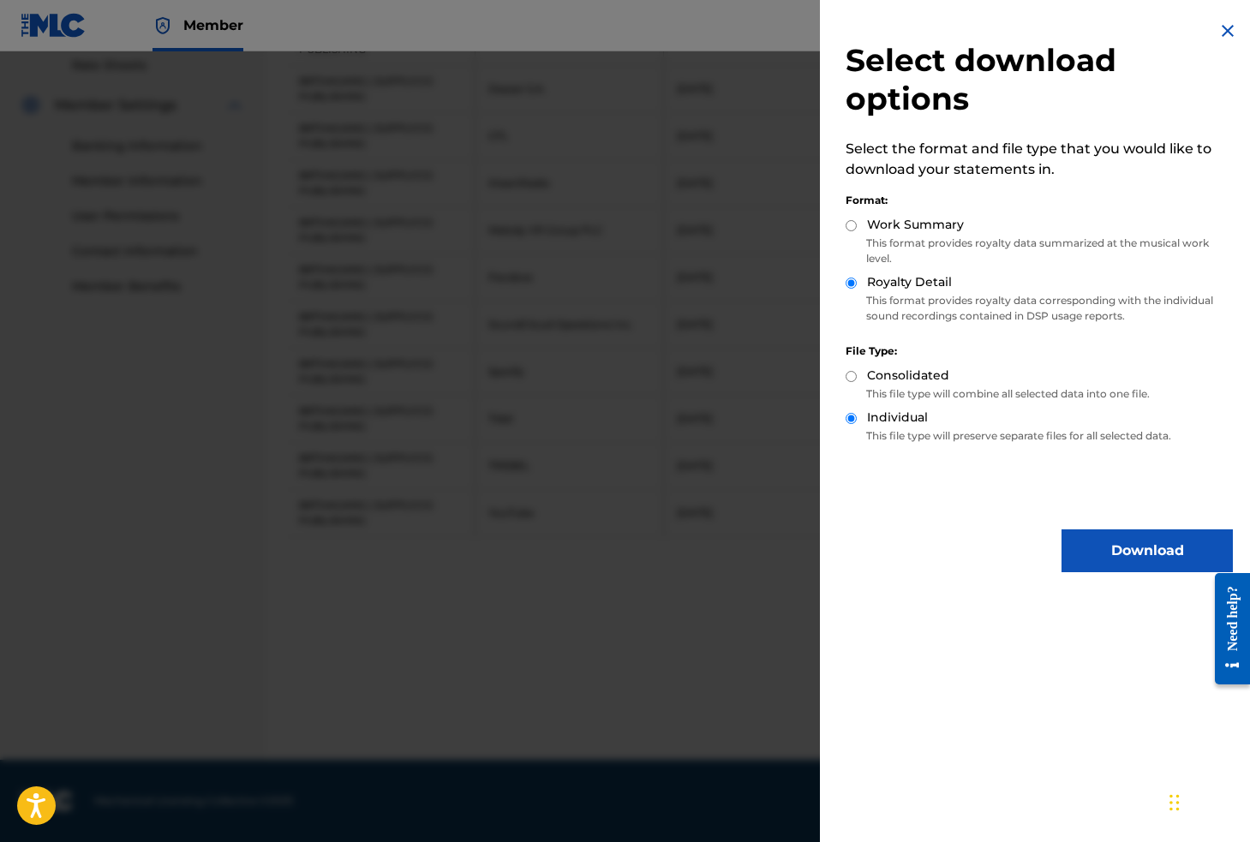
click at [1132, 562] on button "Download" at bounding box center [1146, 550] width 171 height 43
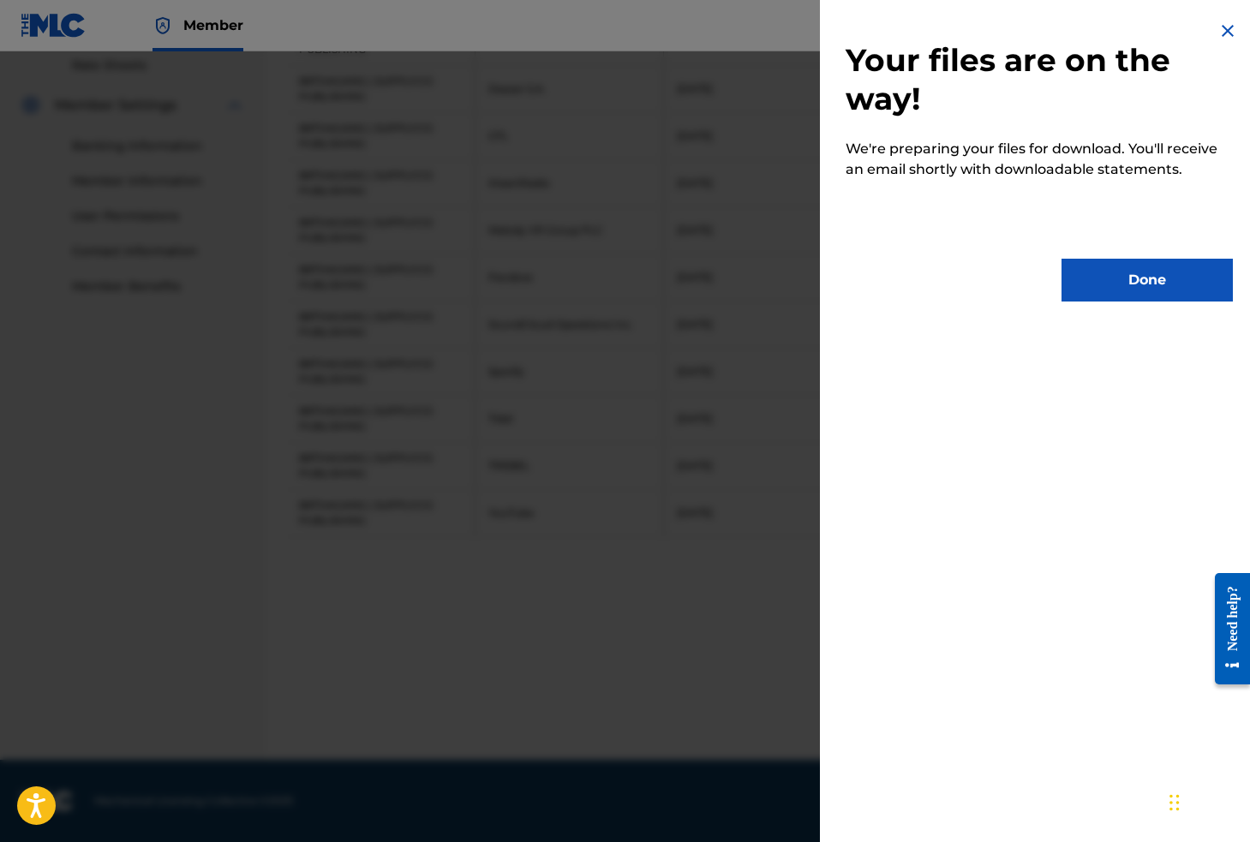
click at [1110, 284] on button "Done" at bounding box center [1146, 280] width 171 height 43
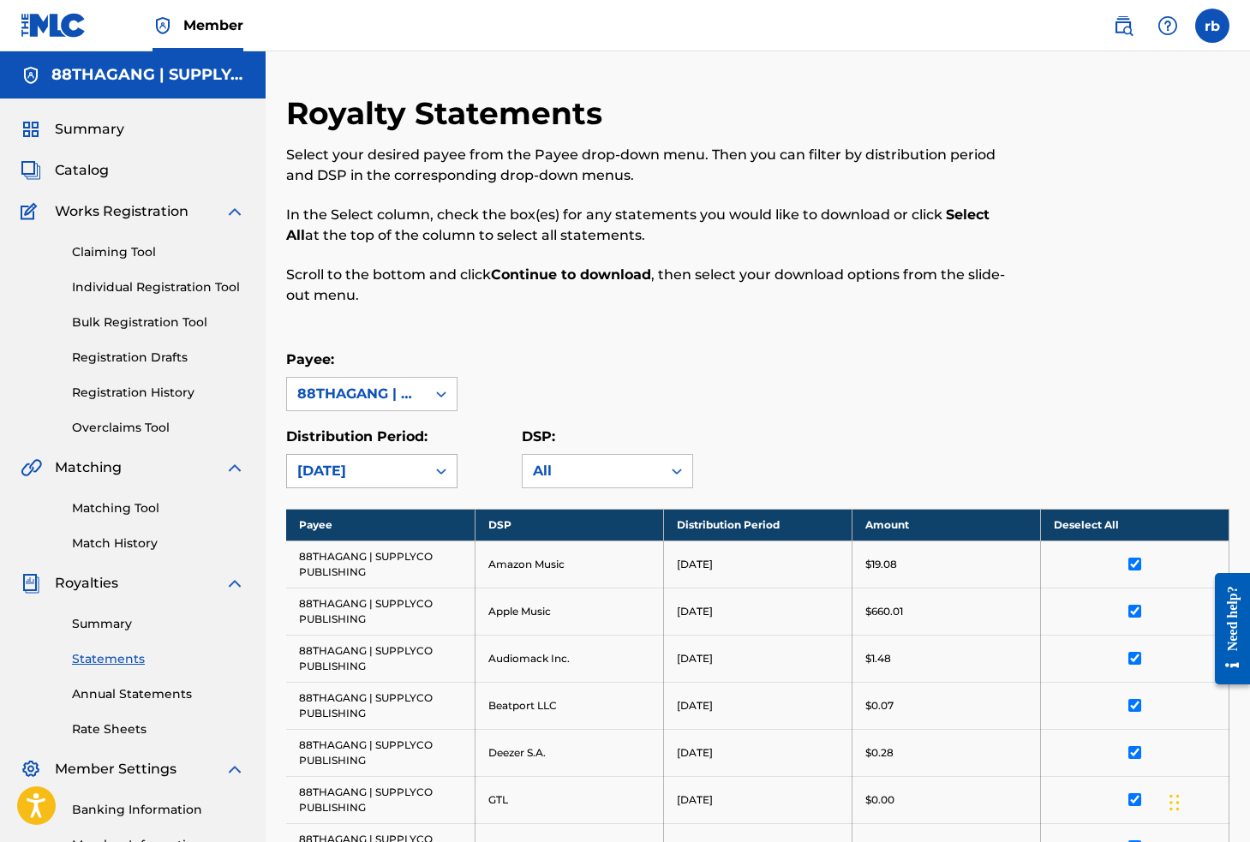
scroll to position [0, 0]
click at [406, 475] on div "[DATE]" at bounding box center [356, 471] width 118 height 21
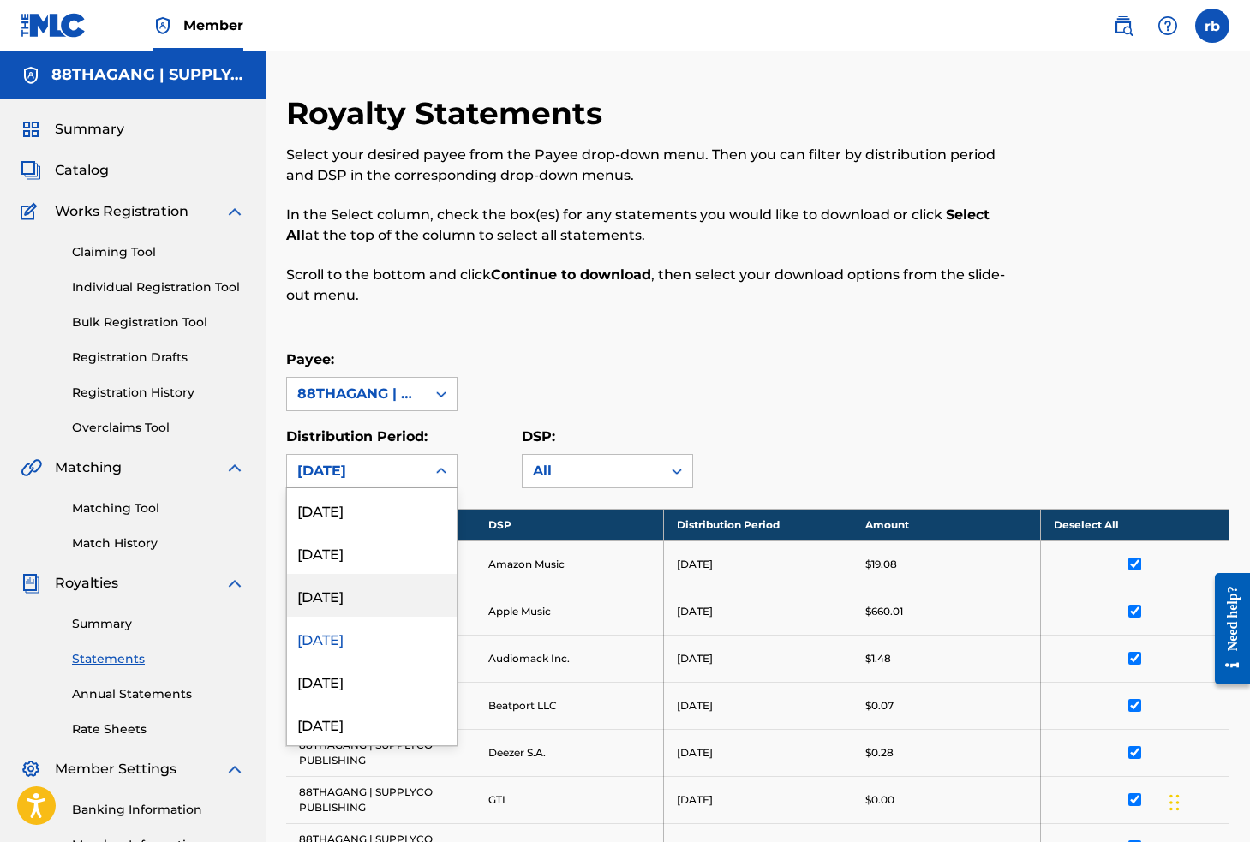
click at [340, 597] on div "[DATE]" at bounding box center [372, 595] width 170 height 43
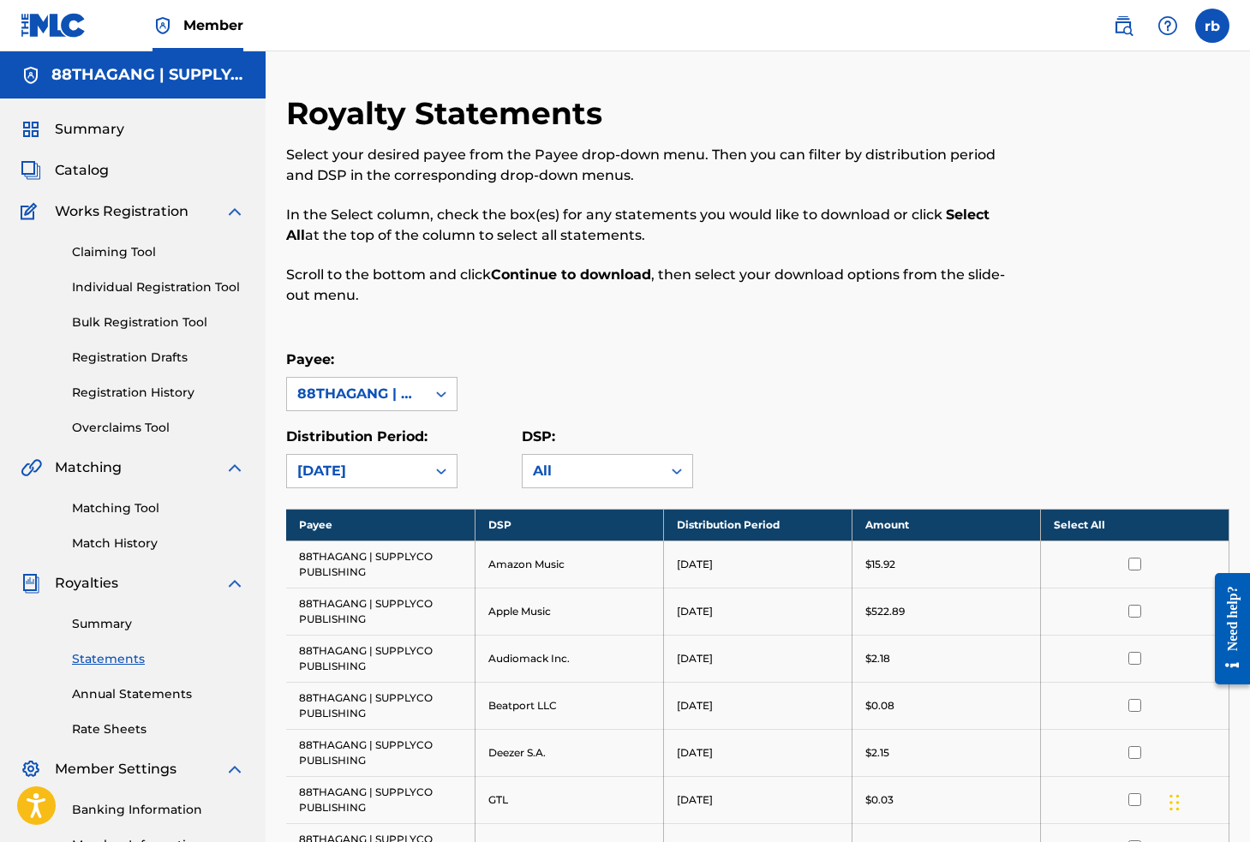
click at [1093, 528] on th "Select All" at bounding box center [1134, 525] width 188 height 32
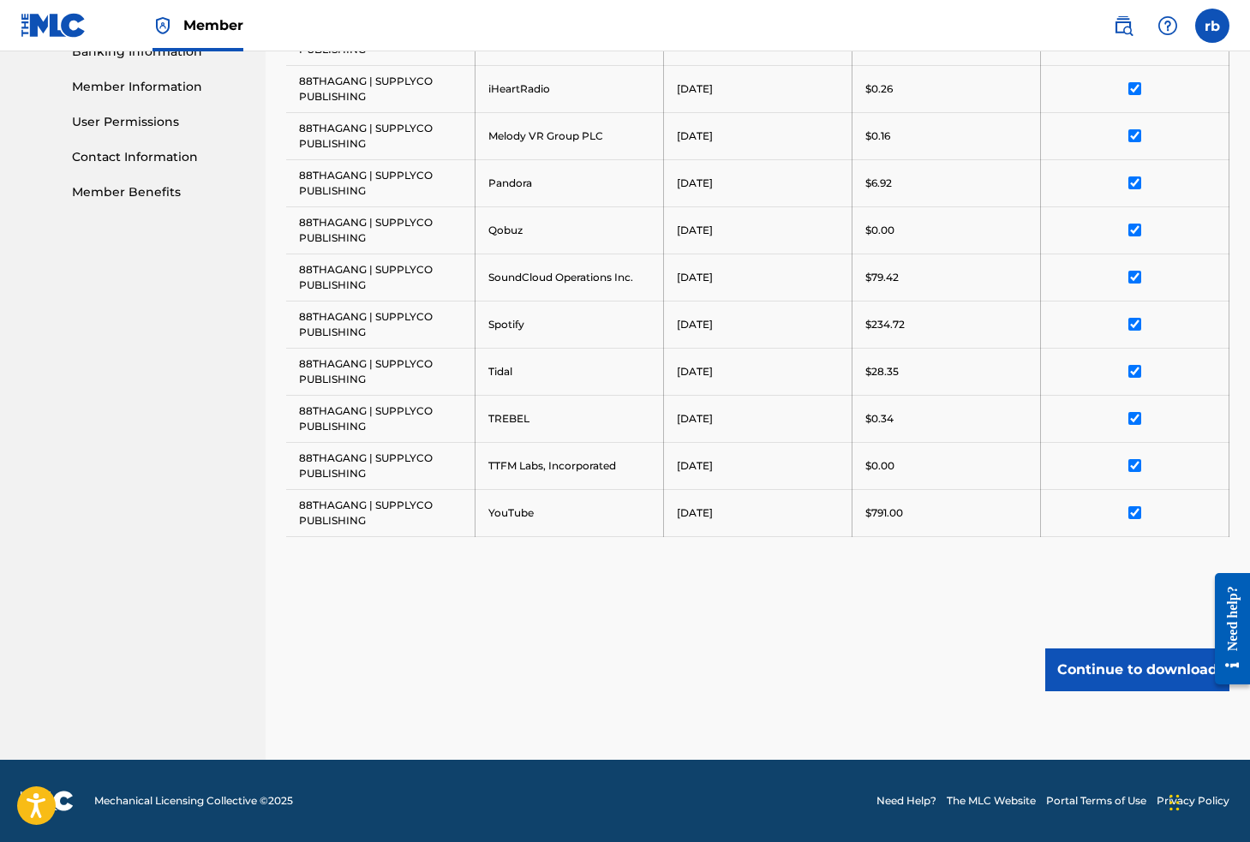
scroll to position [758, 0]
click at [1125, 674] on button "Continue to download" at bounding box center [1137, 669] width 184 height 43
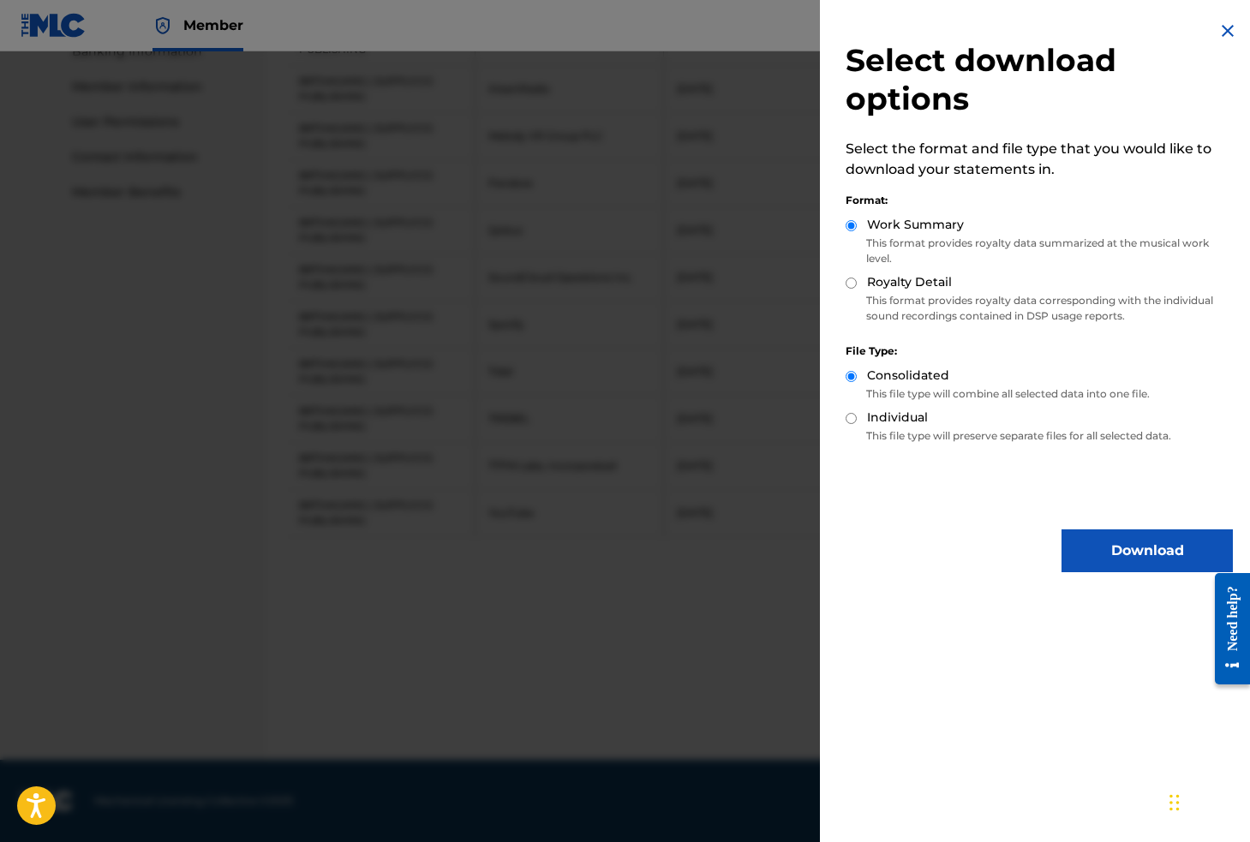
click at [849, 418] on input "Individual" at bounding box center [850, 418] width 11 height 11
radio input "true"
click at [853, 280] on input "Royalty Detail" at bounding box center [850, 283] width 11 height 11
radio input "true"
click at [1173, 560] on button "Download" at bounding box center [1146, 550] width 171 height 43
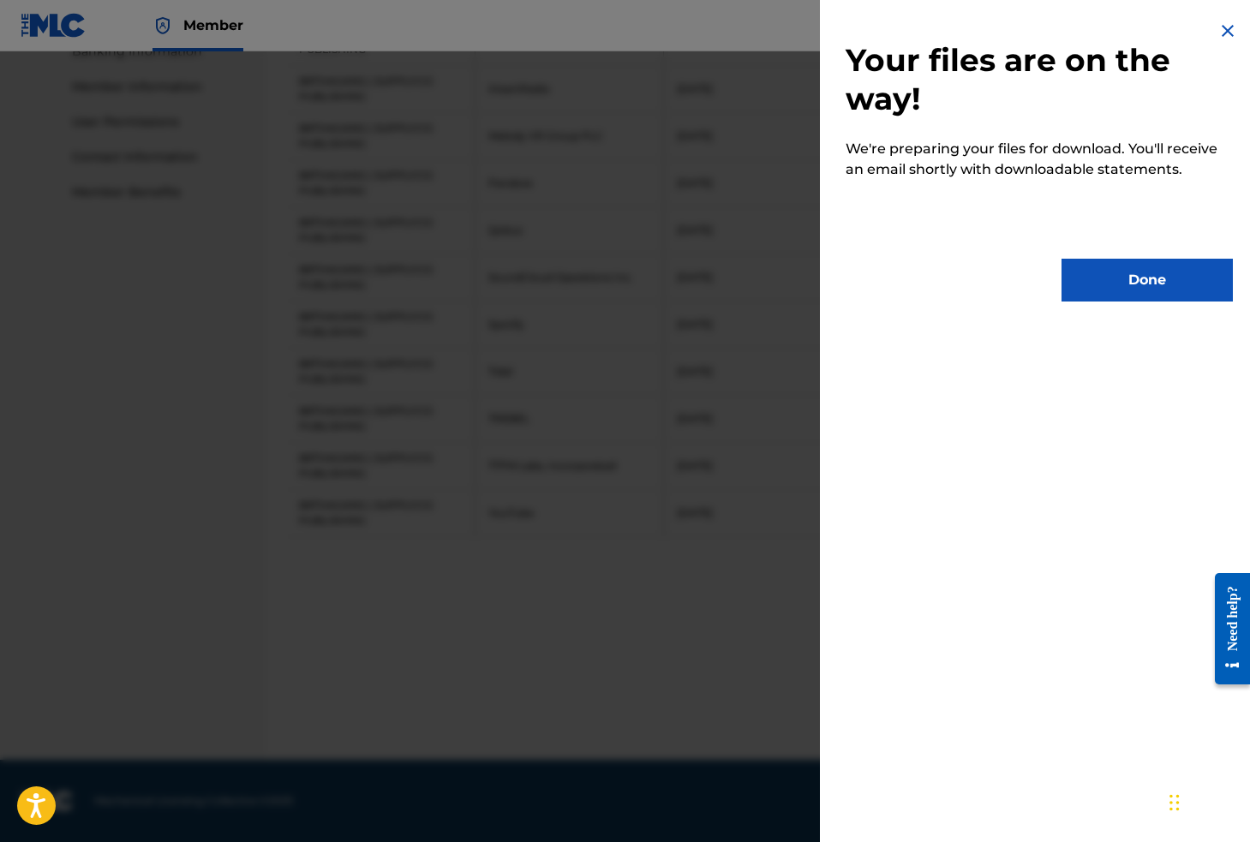
click at [1139, 276] on button "Done" at bounding box center [1146, 280] width 171 height 43
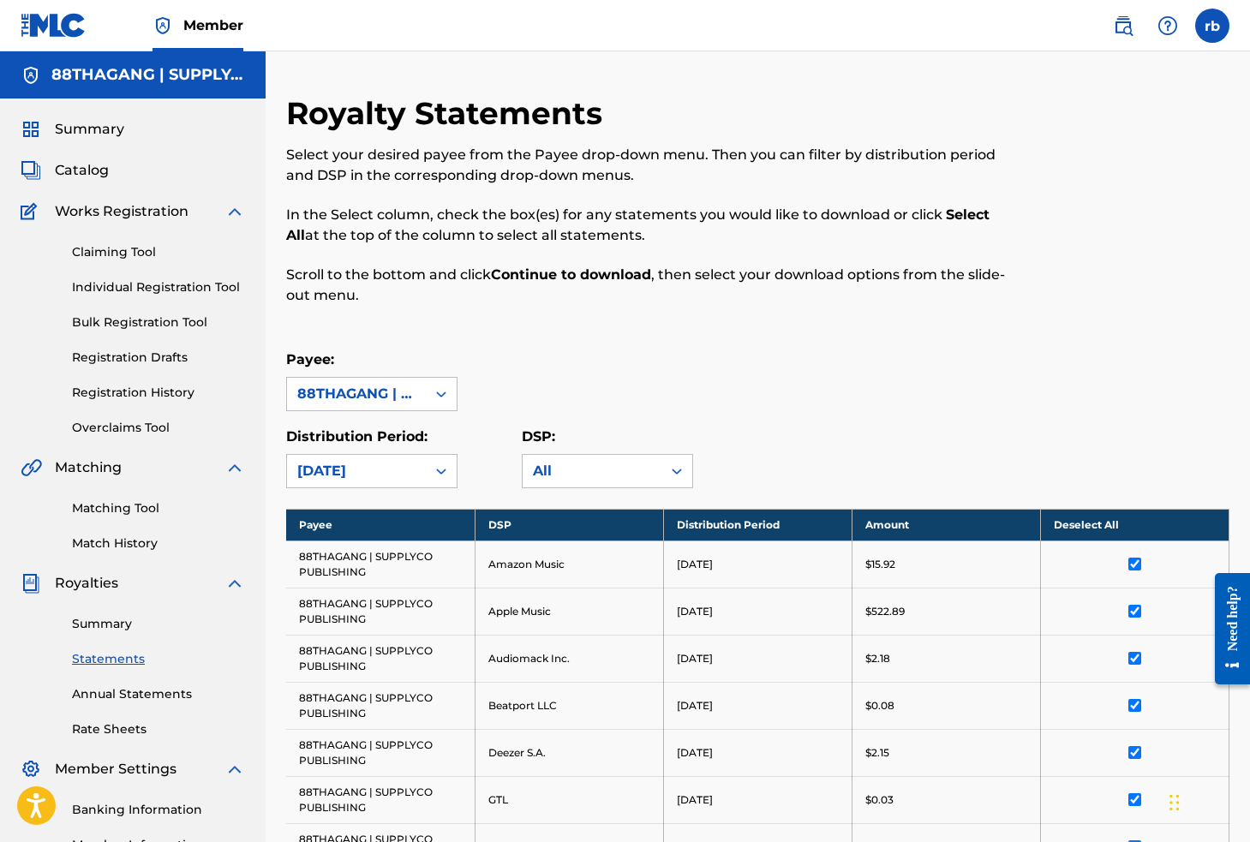
scroll to position [0, 0]
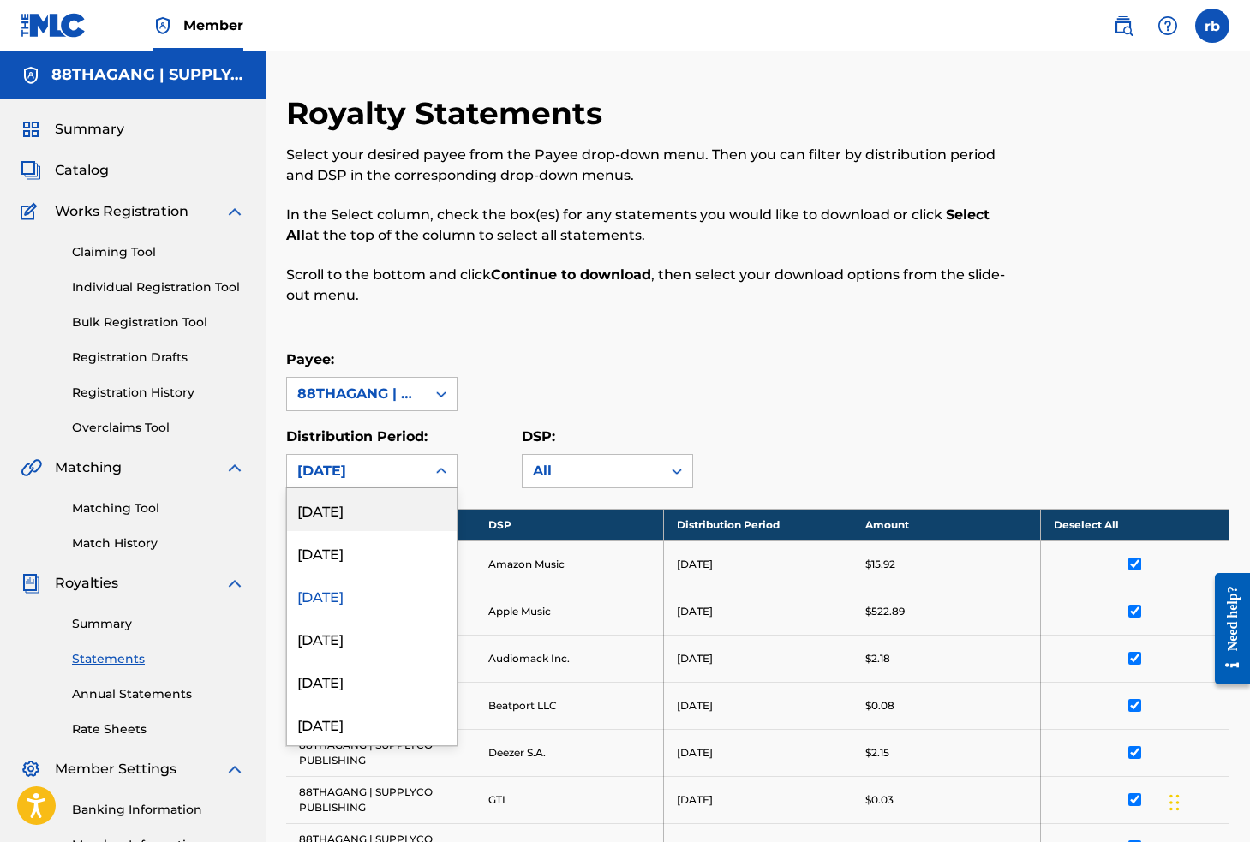
click at [391, 457] on div "[DATE]" at bounding box center [356, 471] width 139 height 33
click at [360, 565] on div "[DATE]" at bounding box center [372, 552] width 170 height 43
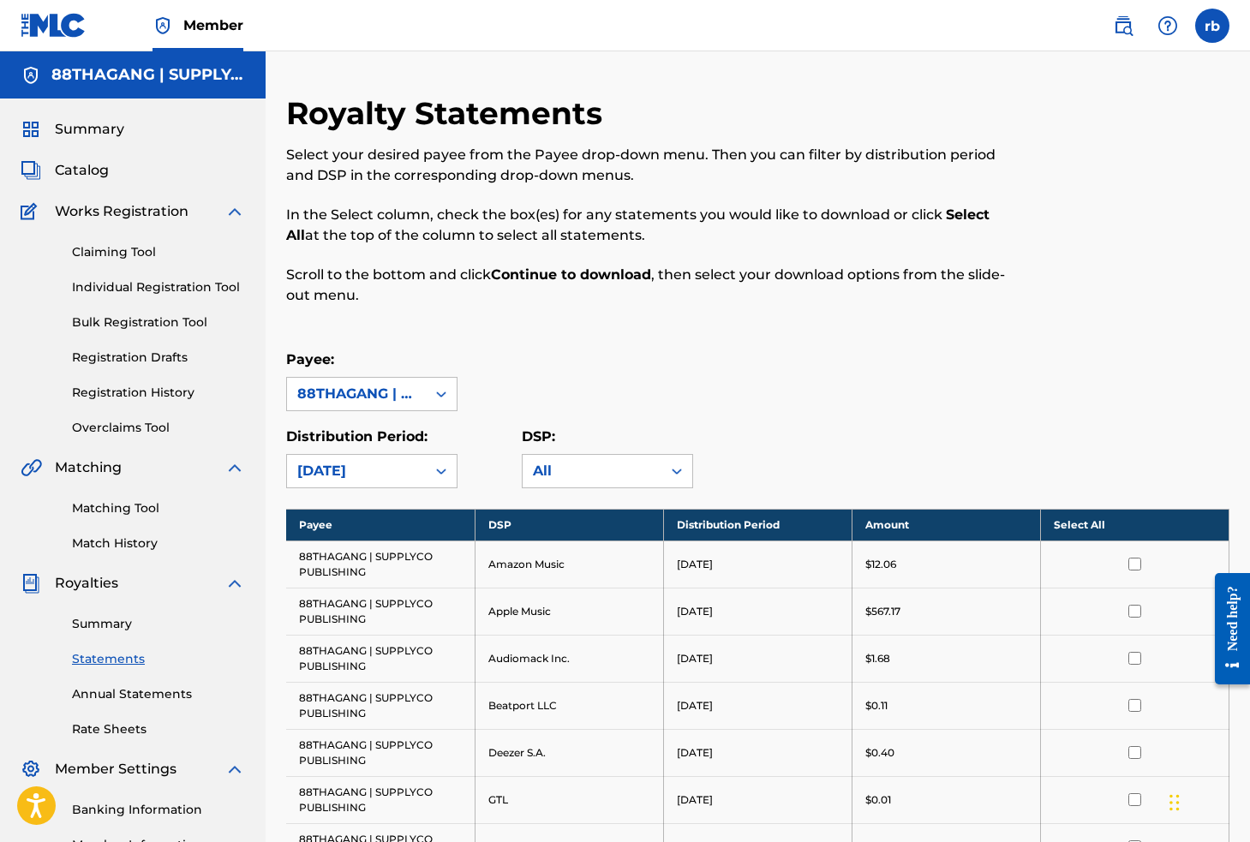
click at [1093, 526] on th "Select All" at bounding box center [1134, 525] width 188 height 32
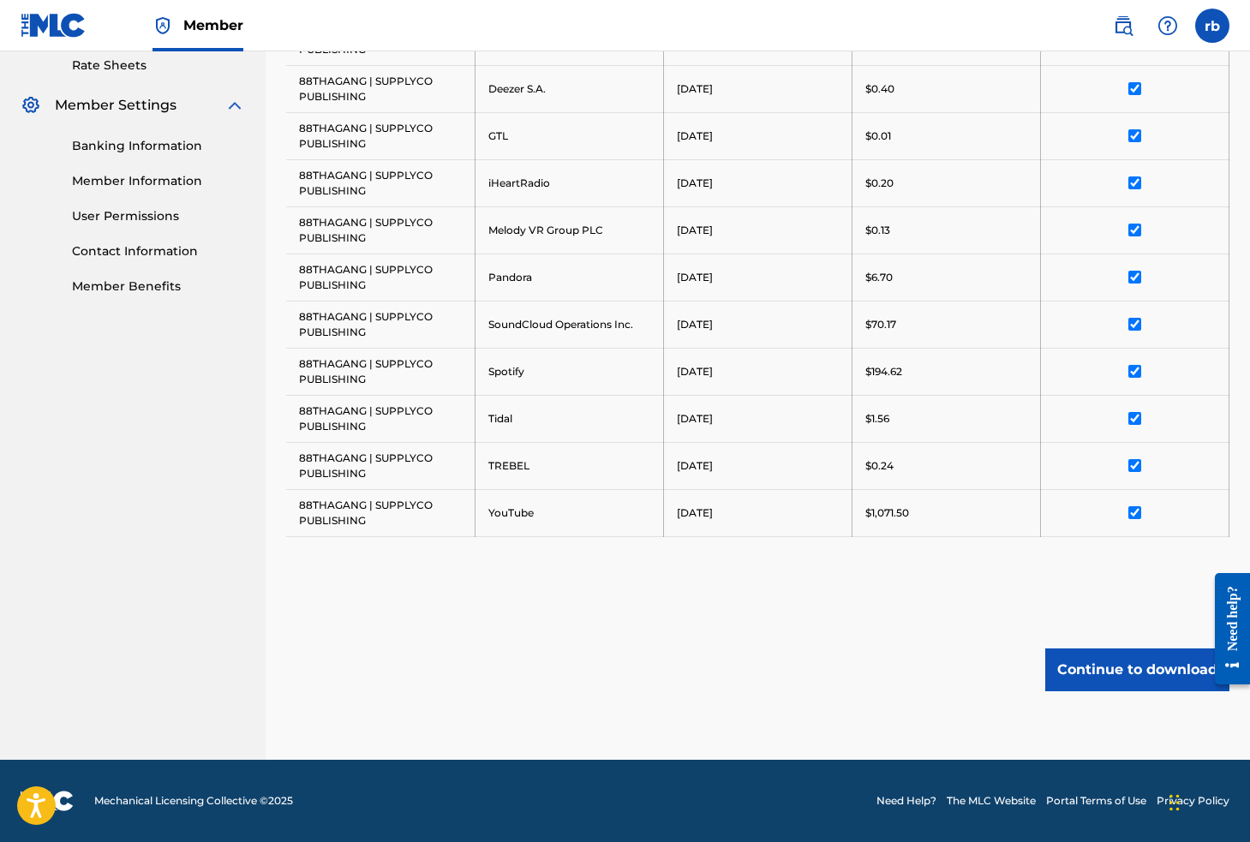
scroll to position [664, 0]
click at [1130, 672] on button "Continue to download" at bounding box center [1137, 669] width 184 height 43
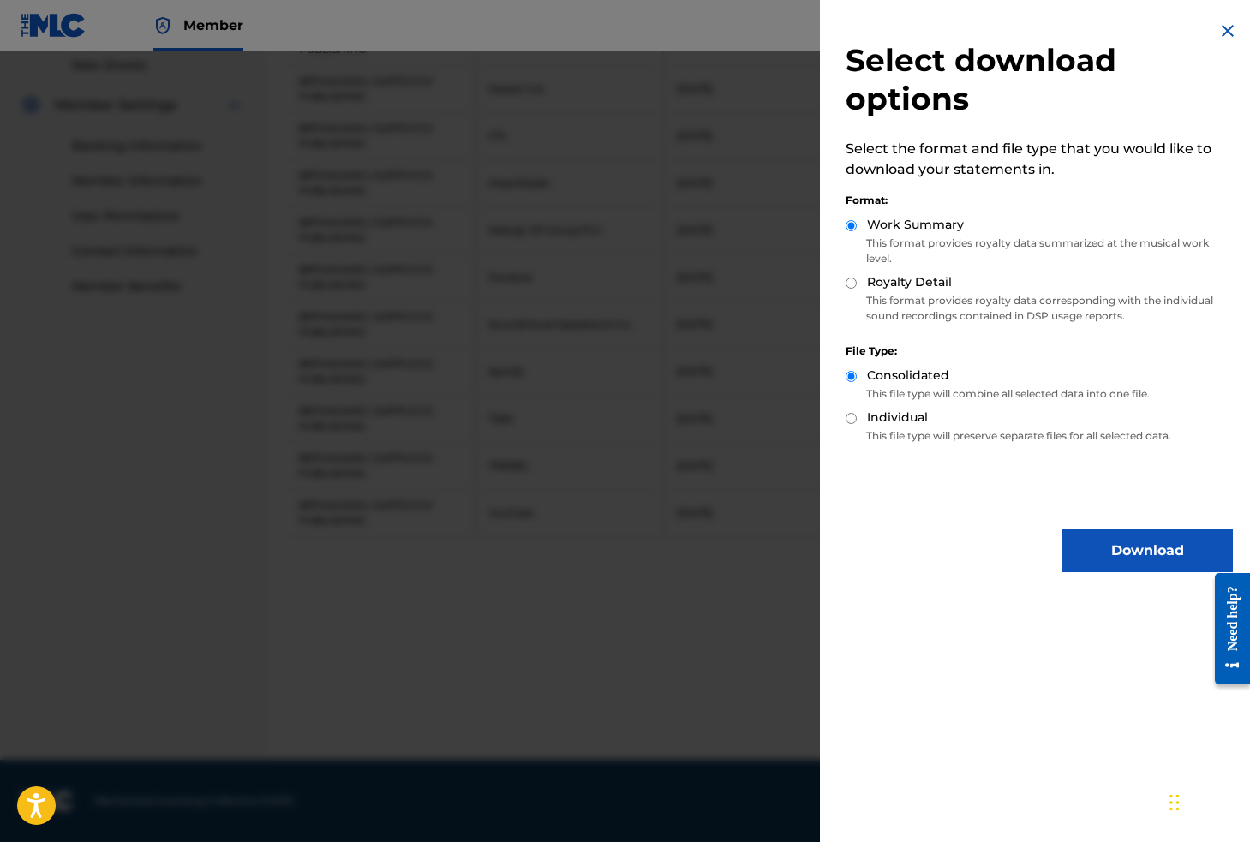
click at [857, 421] on div "Individual" at bounding box center [1038, 419] width 387 height 20
click at [852, 419] on input "Individual" at bounding box center [850, 418] width 11 height 11
radio input "true"
click at [849, 279] on input "Royalty Detail" at bounding box center [850, 283] width 11 height 11
radio input "true"
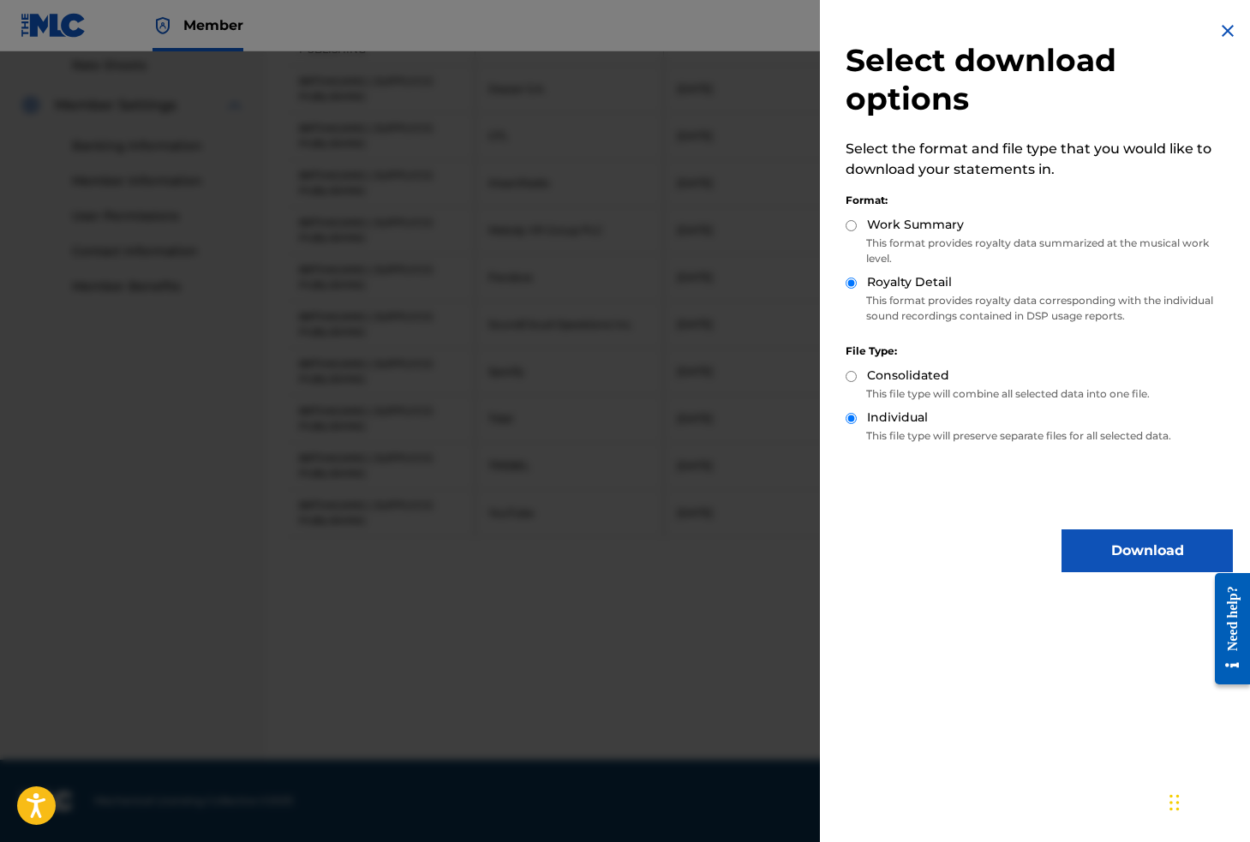
click at [1101, 540] on button "Download" at bounding box center [1146, 550] width 171 height 43
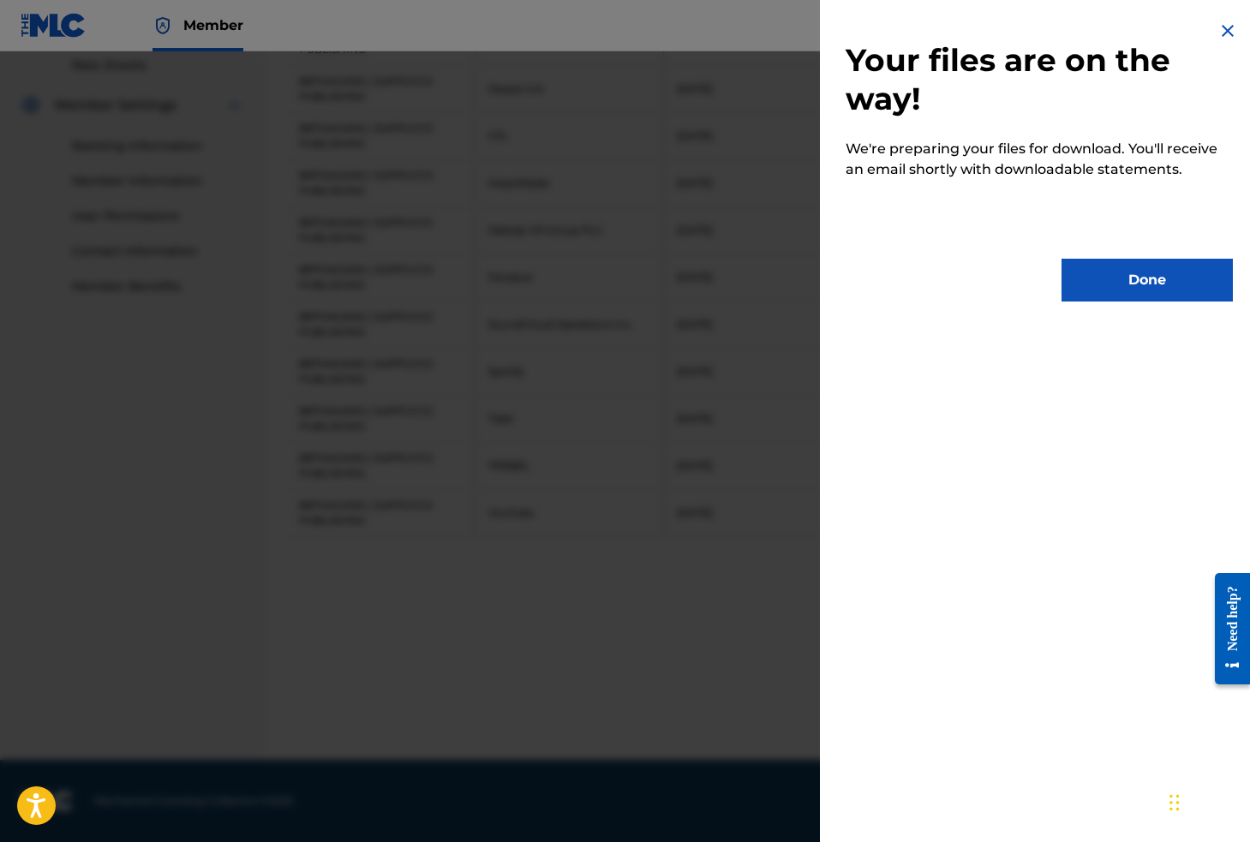
click at [1132, 282] on button "Done" at bounding box center [1146, 280] width 171 height 43
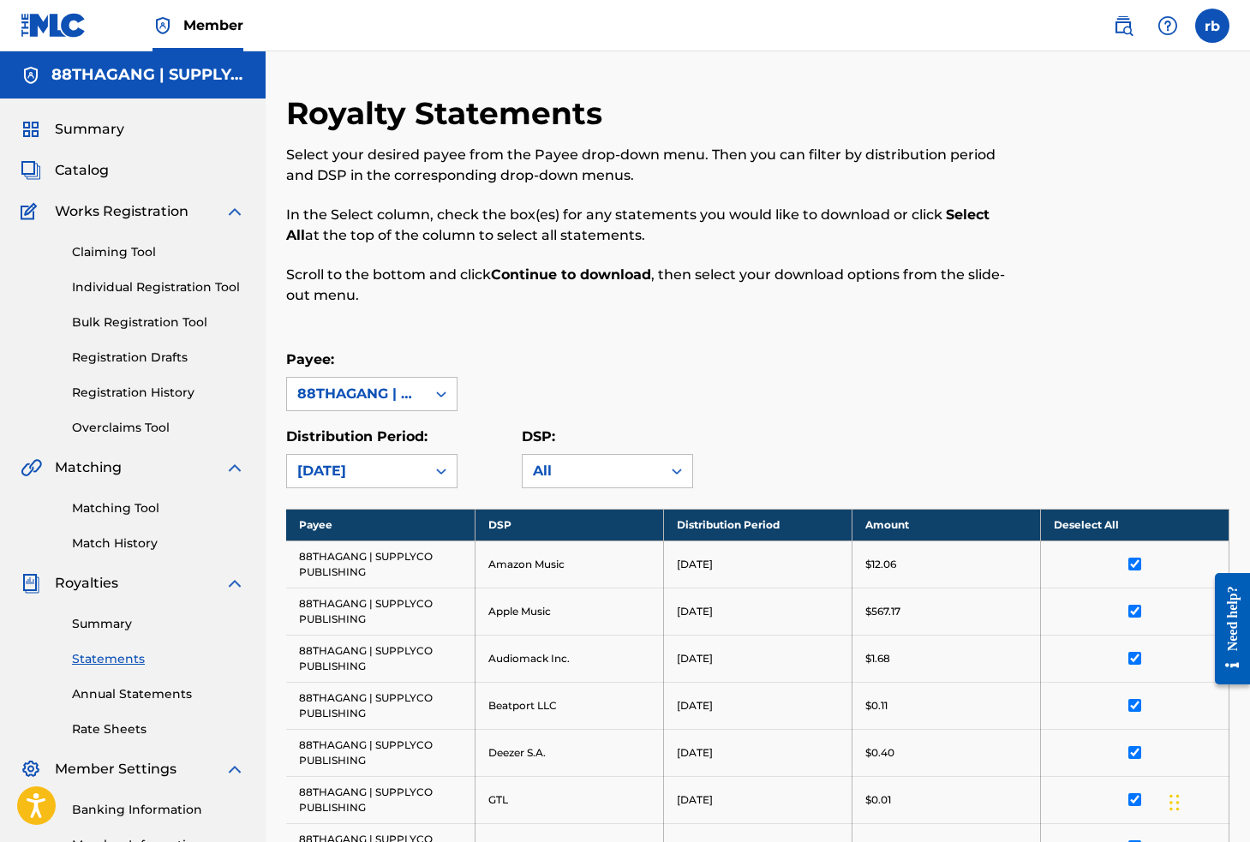
scroll to position [0, 0]
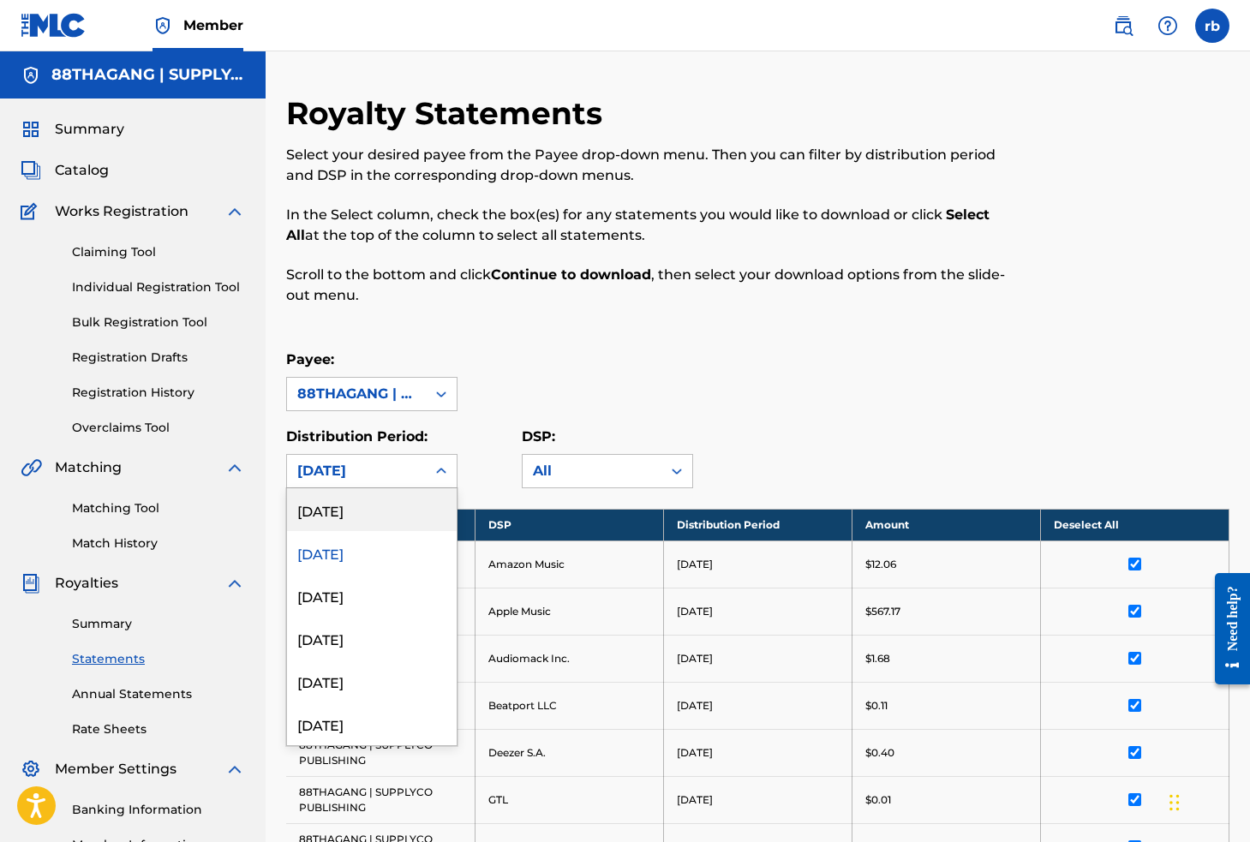
click at [354, 472] on div "[DATE]" at bounding box center [356, 471] width 118 height 21
click at [353, 513] on div "[DATE]" at bounding box center [372, 509] width 170 height 43
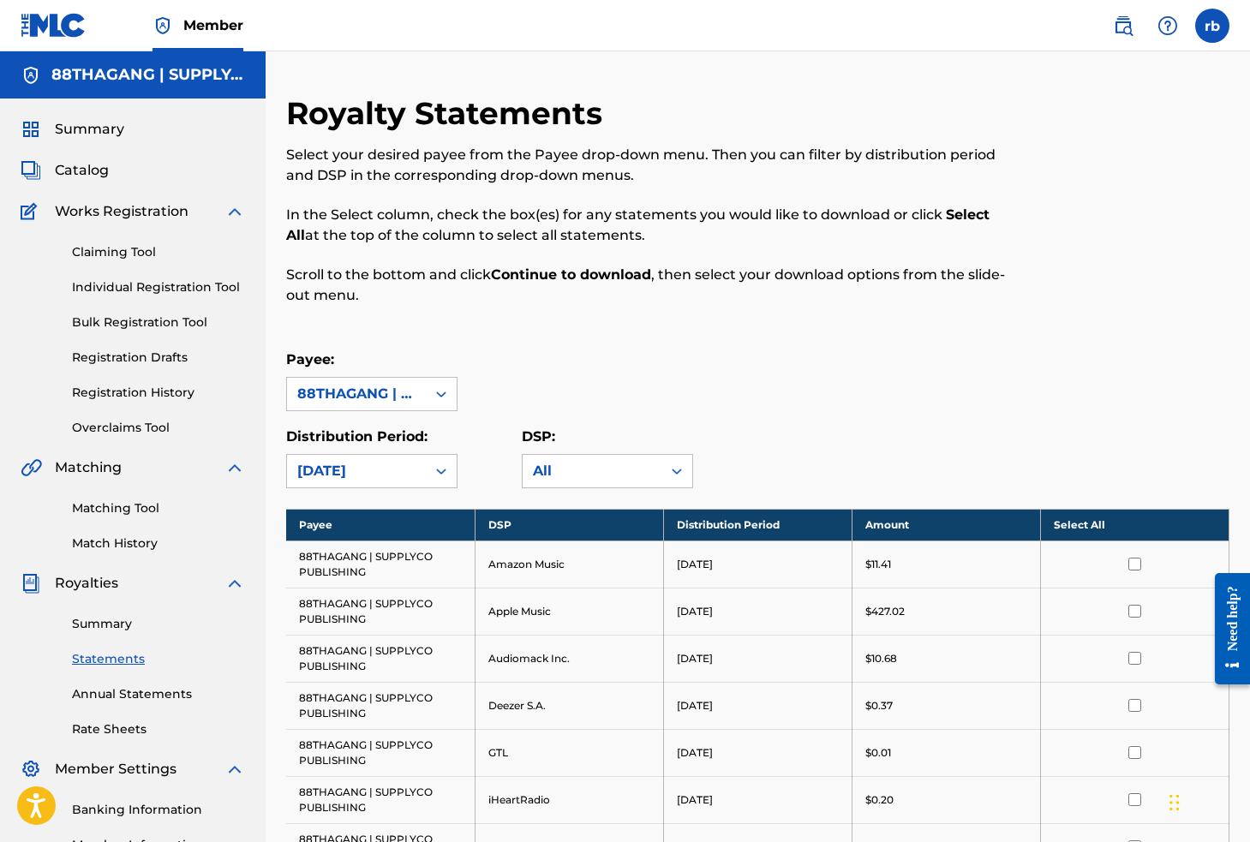
click at [1073, 522] on th "Select All" at bounding box center [1134, 525] width 188 height 32
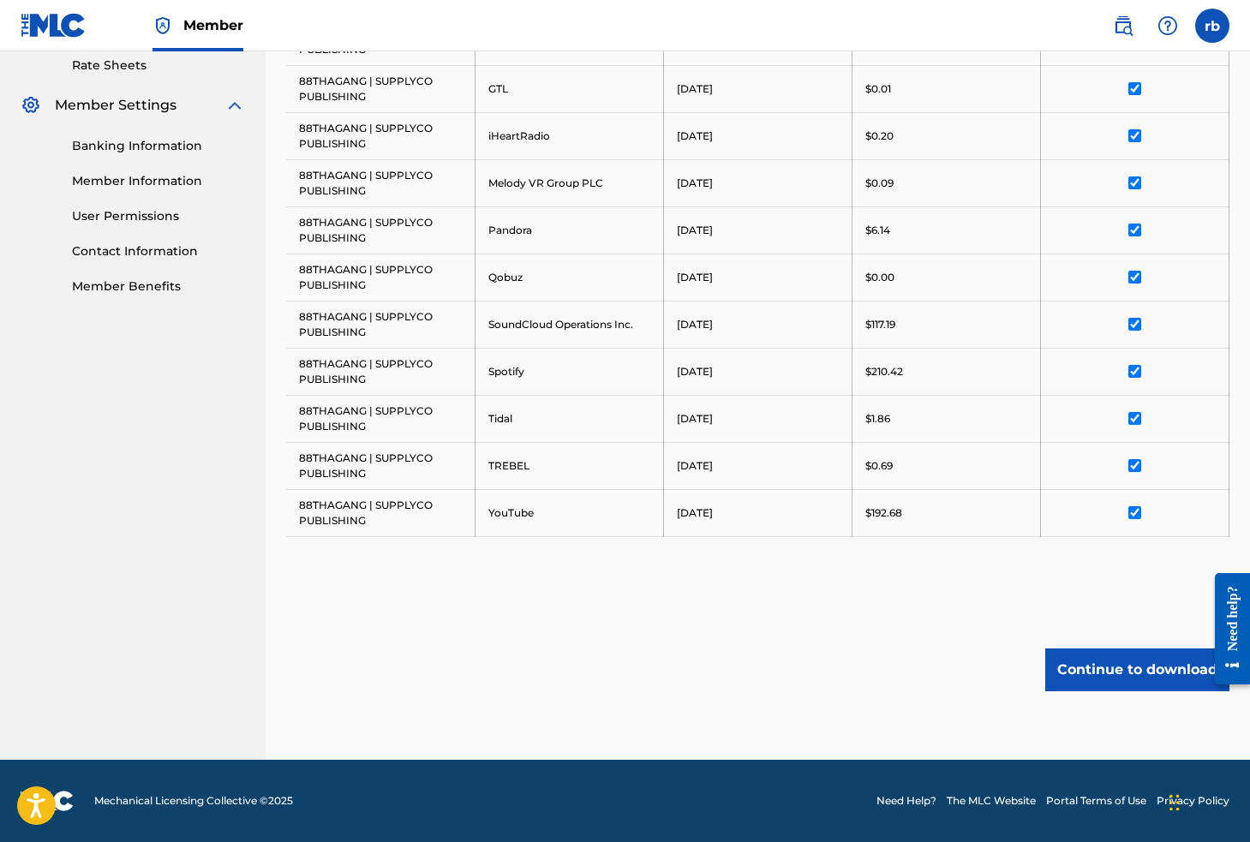
scroll to position [664, 0]
click at [1125, 676] on button "Continue to download" at bounding box center [1137, 669] width 184 height 43
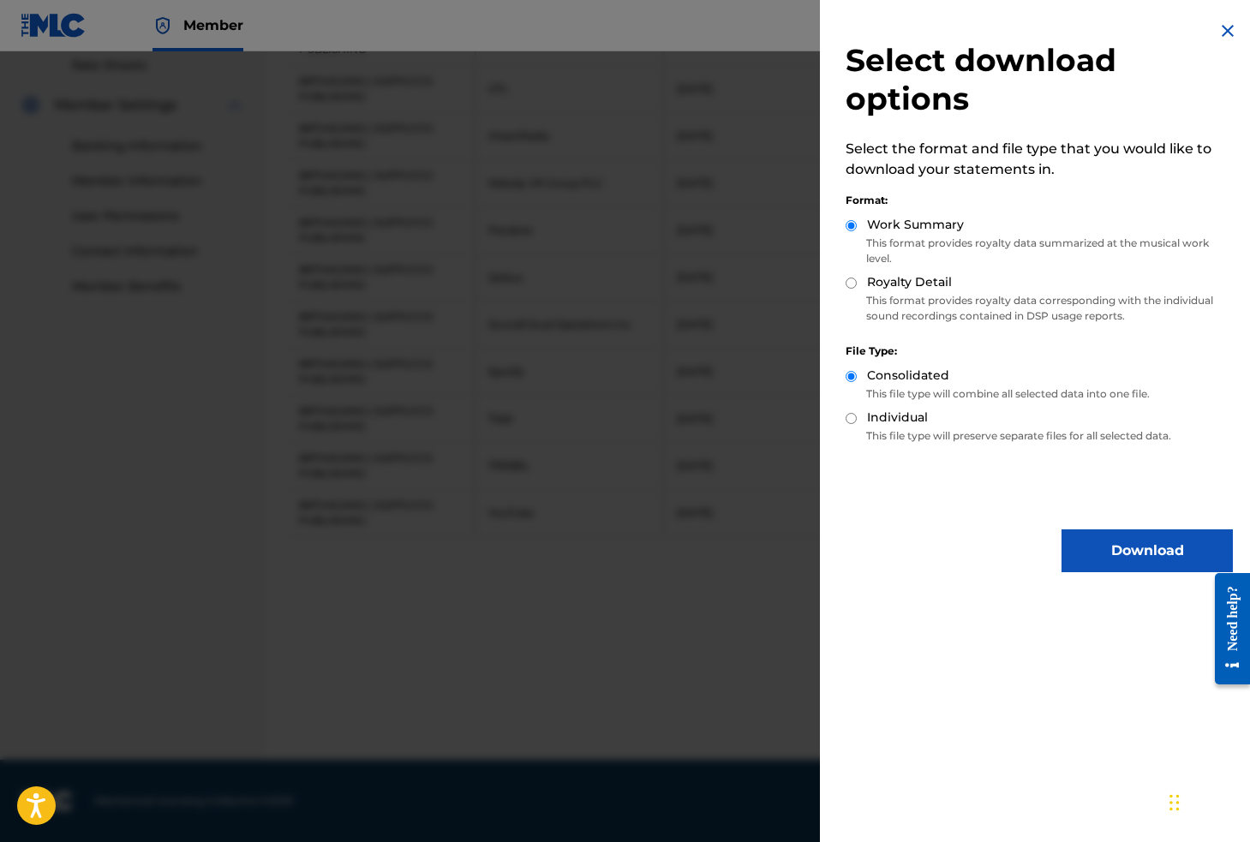
click at [851, 418] on input "Individual" at bounding box center [850, 418] width 11 height 11
radio input "true"
click at [857, 283] on div "Royalty Detail" at bounding box center [1038, 283] width 387 height 20
click at [846, 283] on input "Royalty Detail" at bounding box center [850, 283] width 11 height 11
radio input "true"
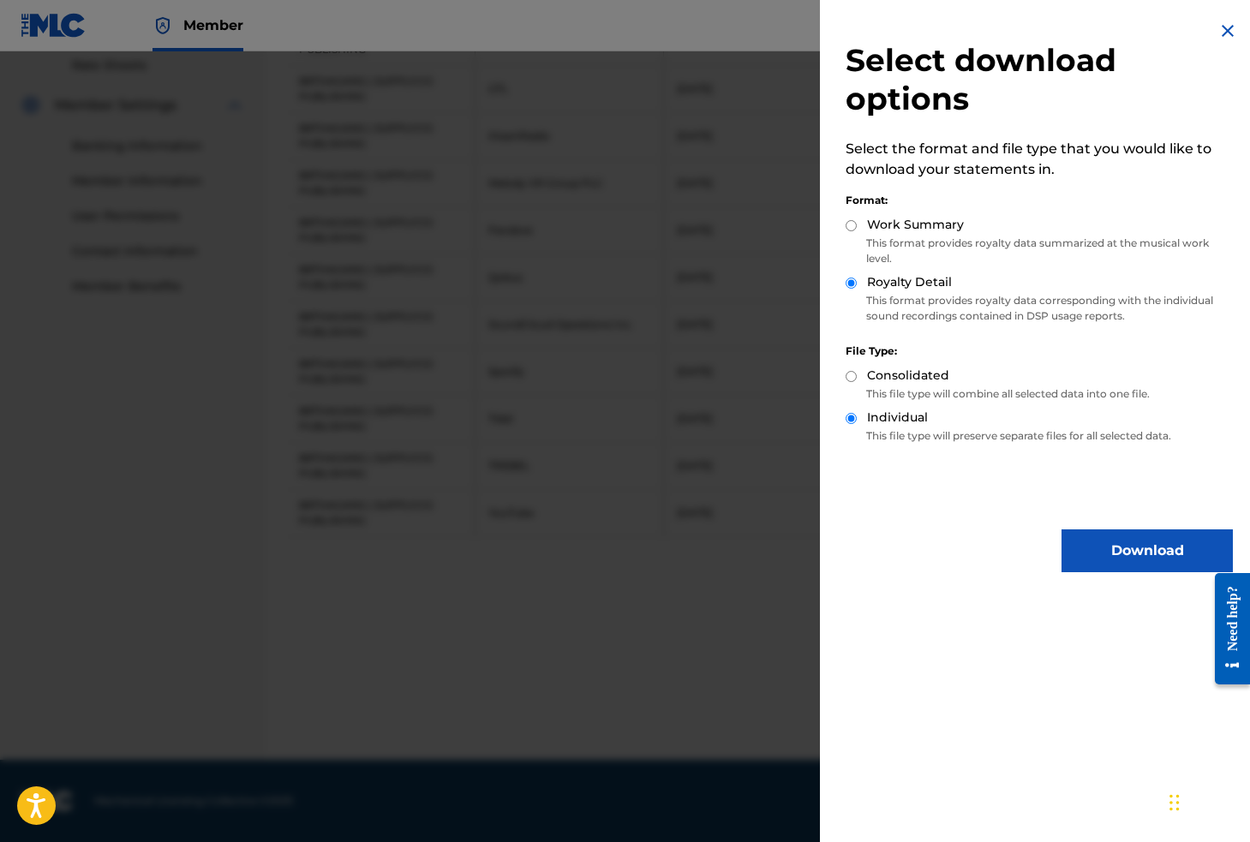
click at [1107, 564] on button "Download" at bounding box center [1146, 550] width 171 height 43
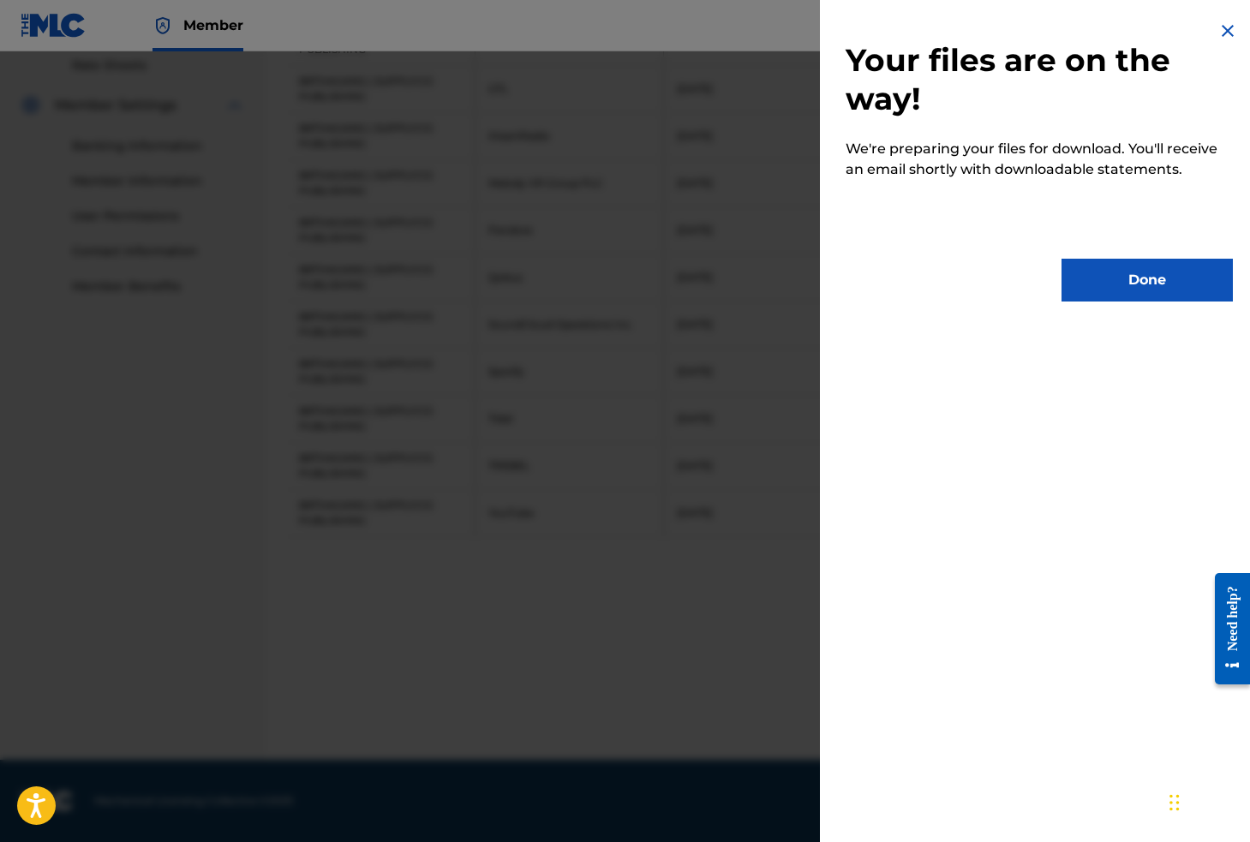
click at [1156, 274] on button "Done" at bounding box center [1146, 280] width 171 height 43
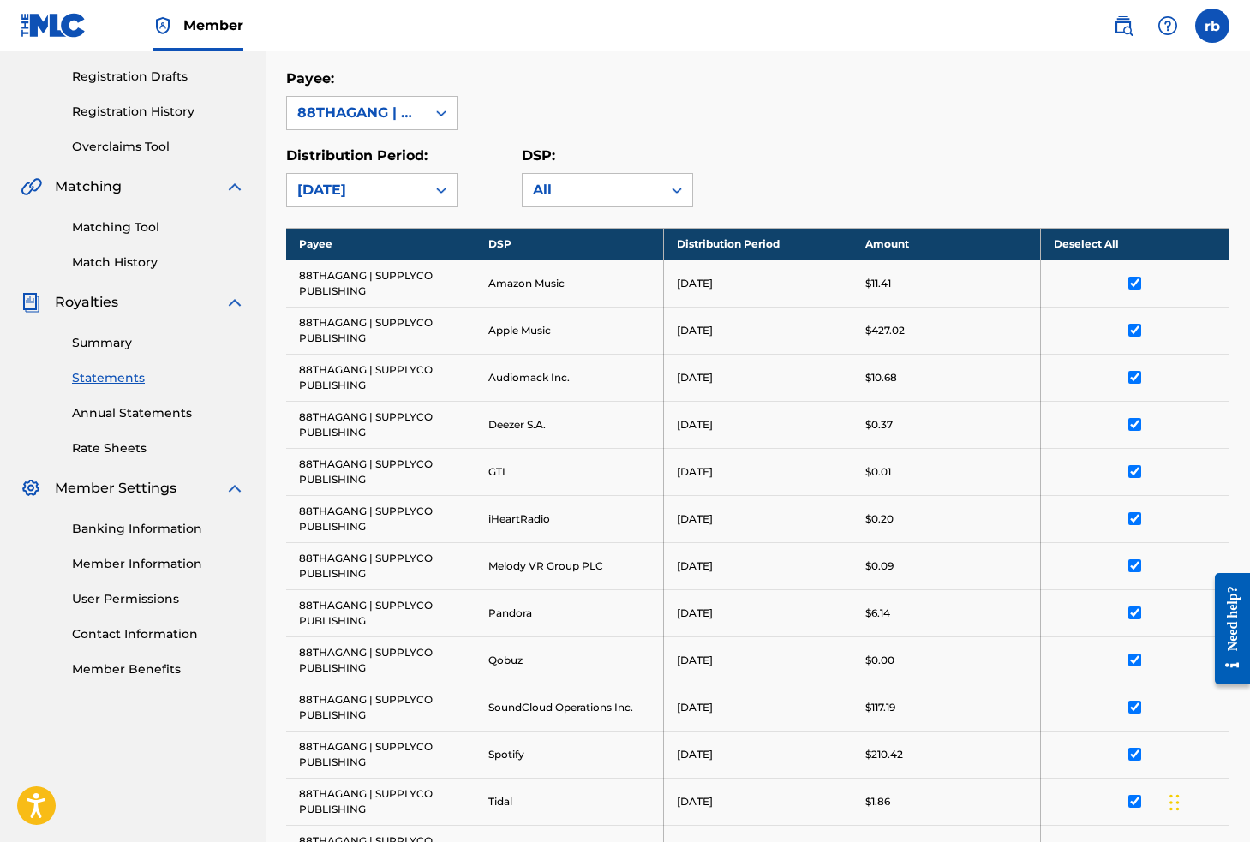
scroll to position [300, 0]
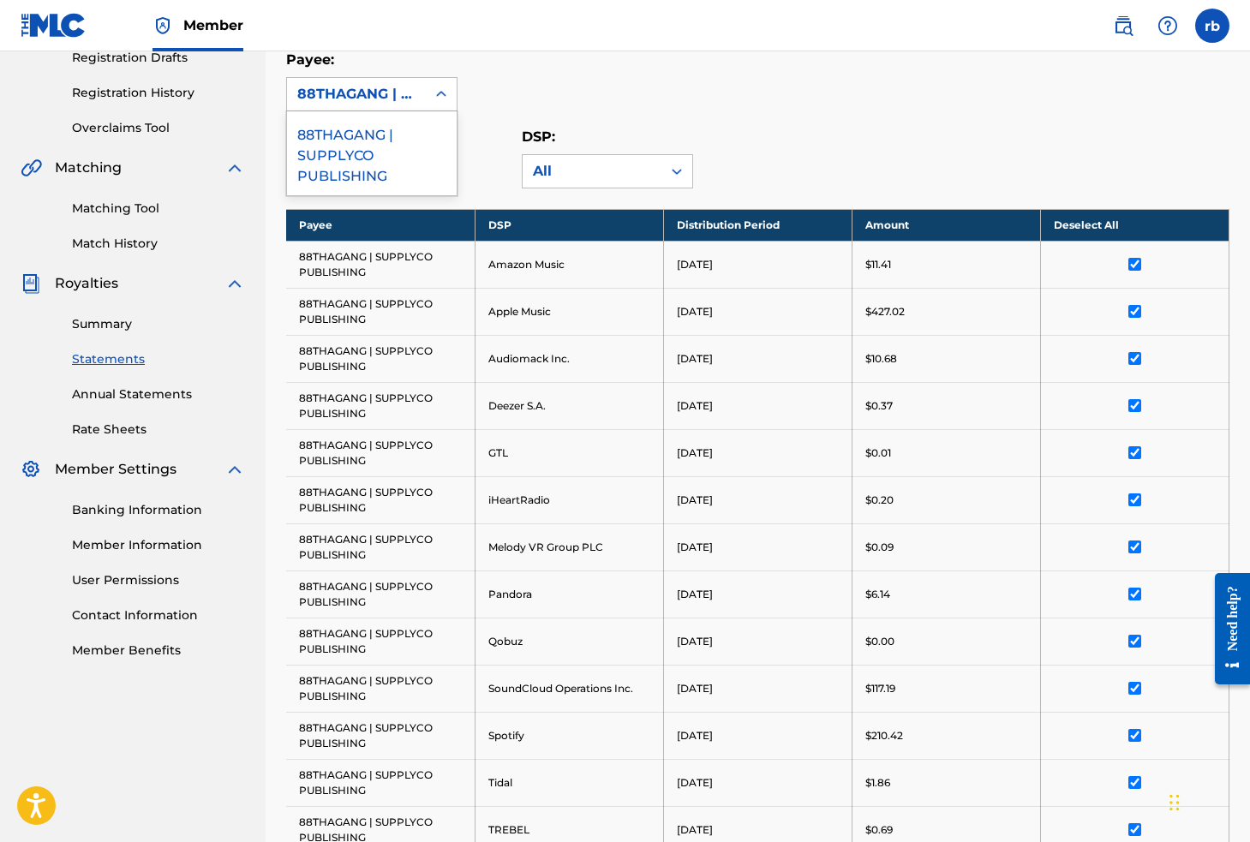
click at [409, 95] on div "88THAGANG | SUPPLYCO PUBLISHING" at bounding box center [356, 94] width 118 height 21
click at [358, 150] on div "88THAGANG | SUPPLYCO PUBLISHING" at bounding box center [372, 153] width 170 height 84
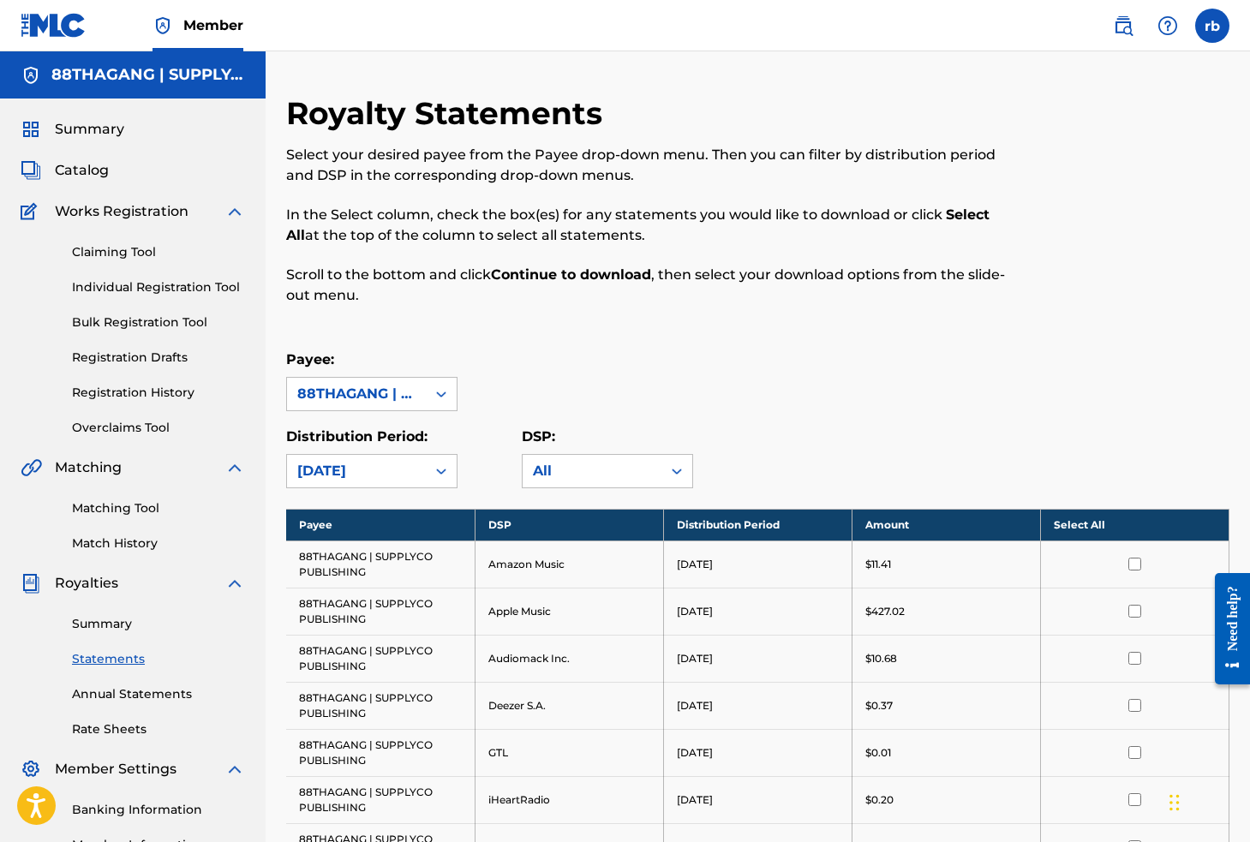
scroll to position [0, 0]
click at [122, 256] on link "Claiming Tool" at bounding box center [158, 252] width 173 height 18
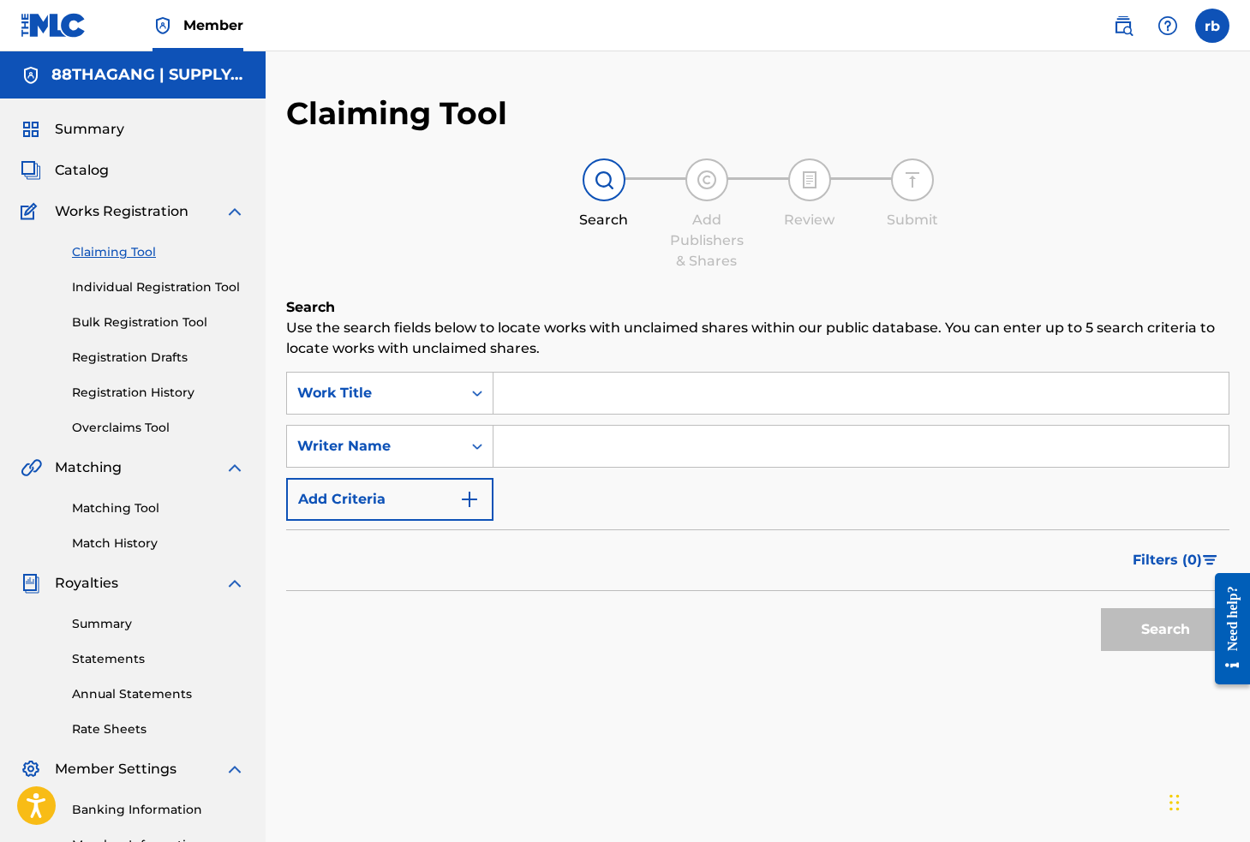
click at [541, 381] on input "Search Form" at bounding box center [860, 393] width 735 height 41
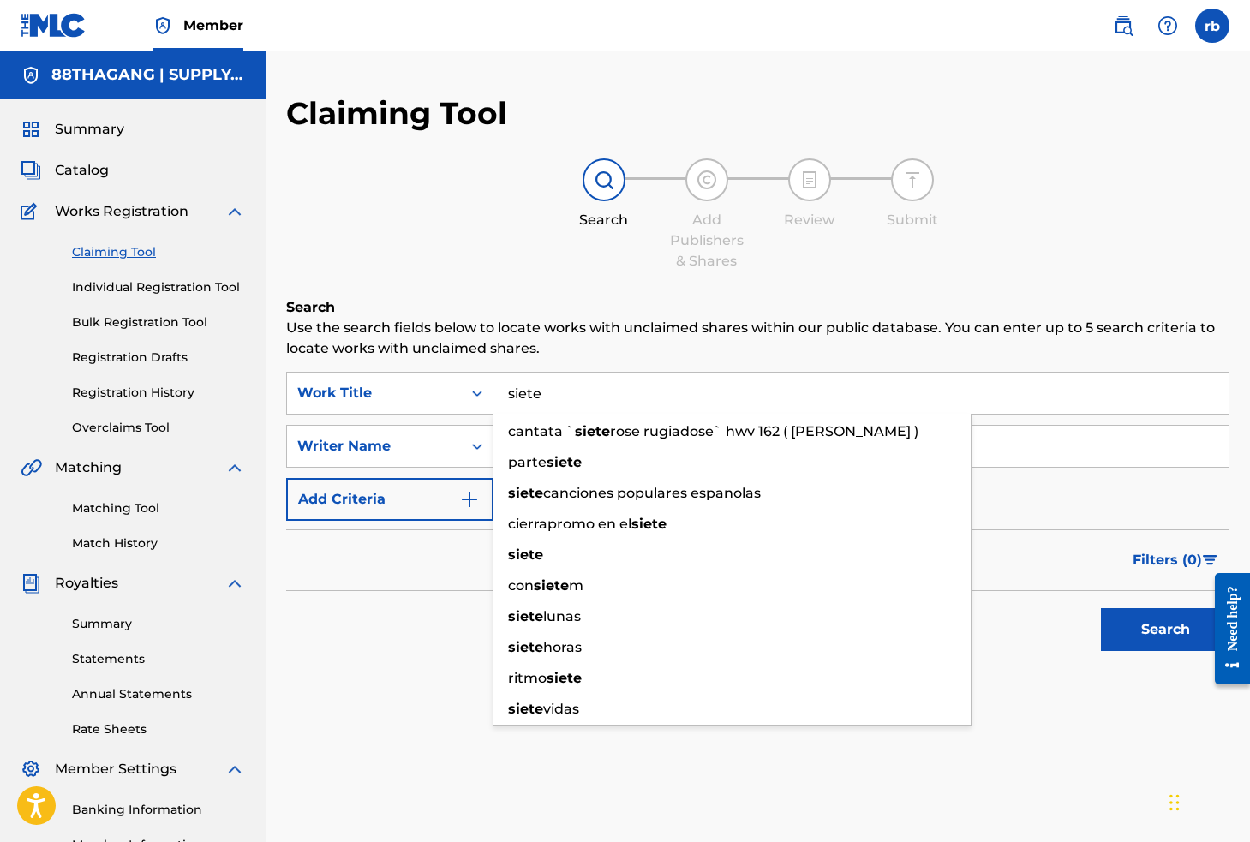
type input "siete"
click at [1165, 630] on button "Search" at bounding box center [1165, 629] width 128 height 43
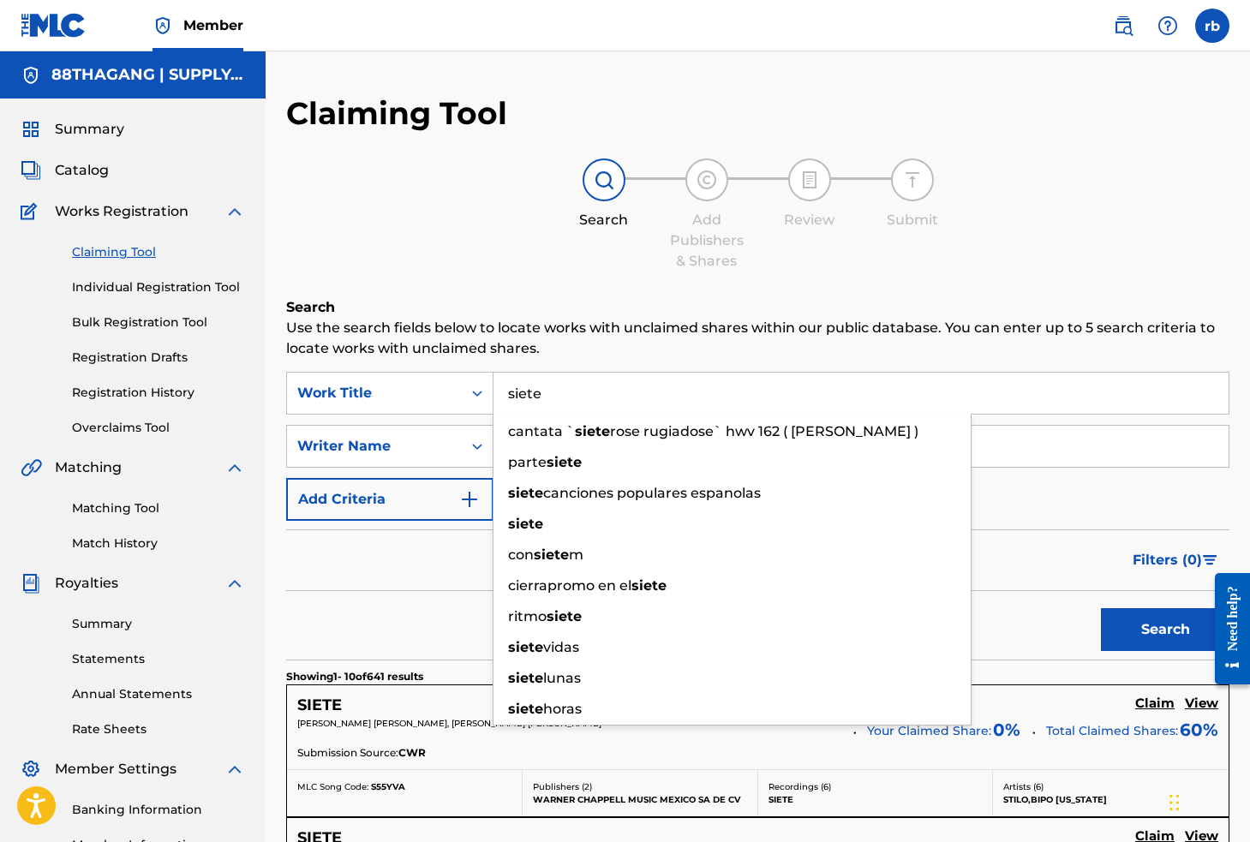
click at [114, 212] on span "Works Registration" at bounding box center [122, 211] width 134 height 21
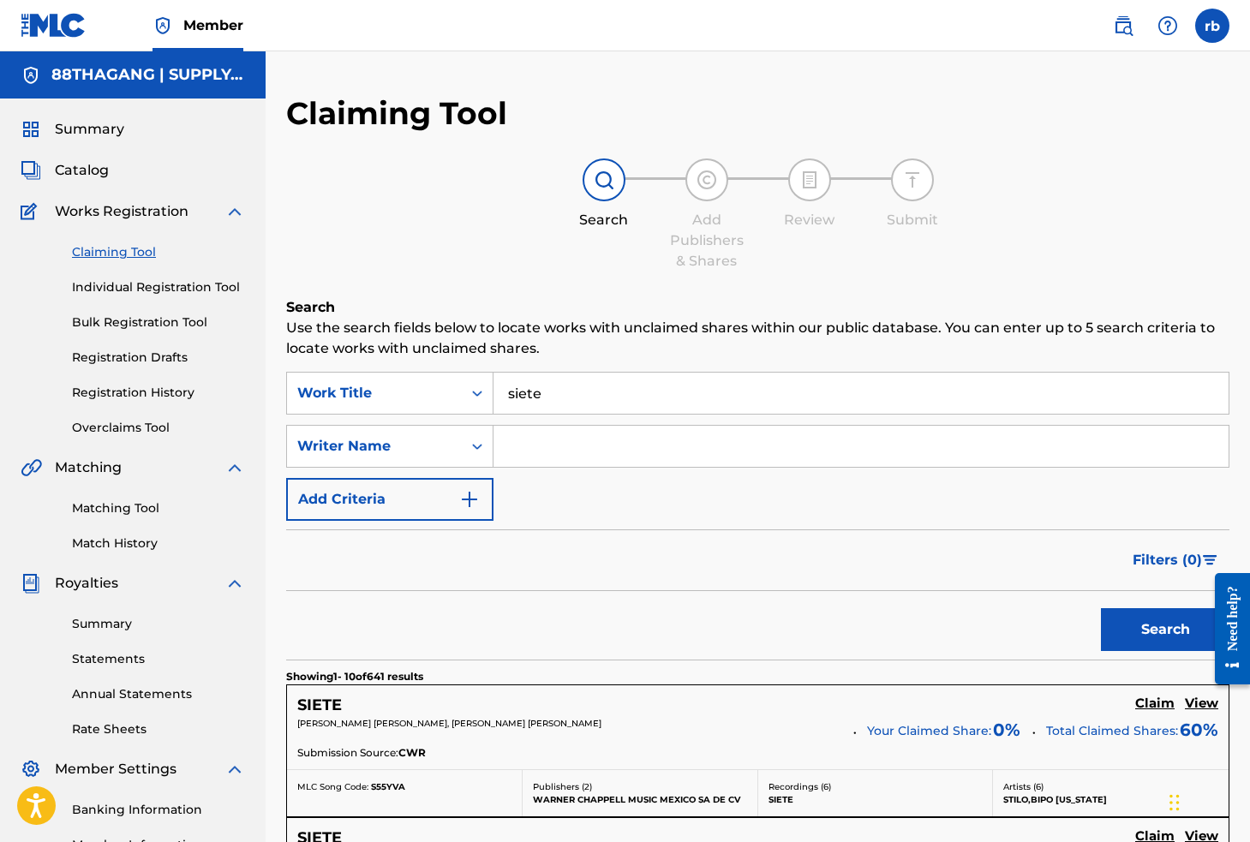
click at [88, 169] on span "Catalog" at bounding box center [82, 170] width 54 height 21
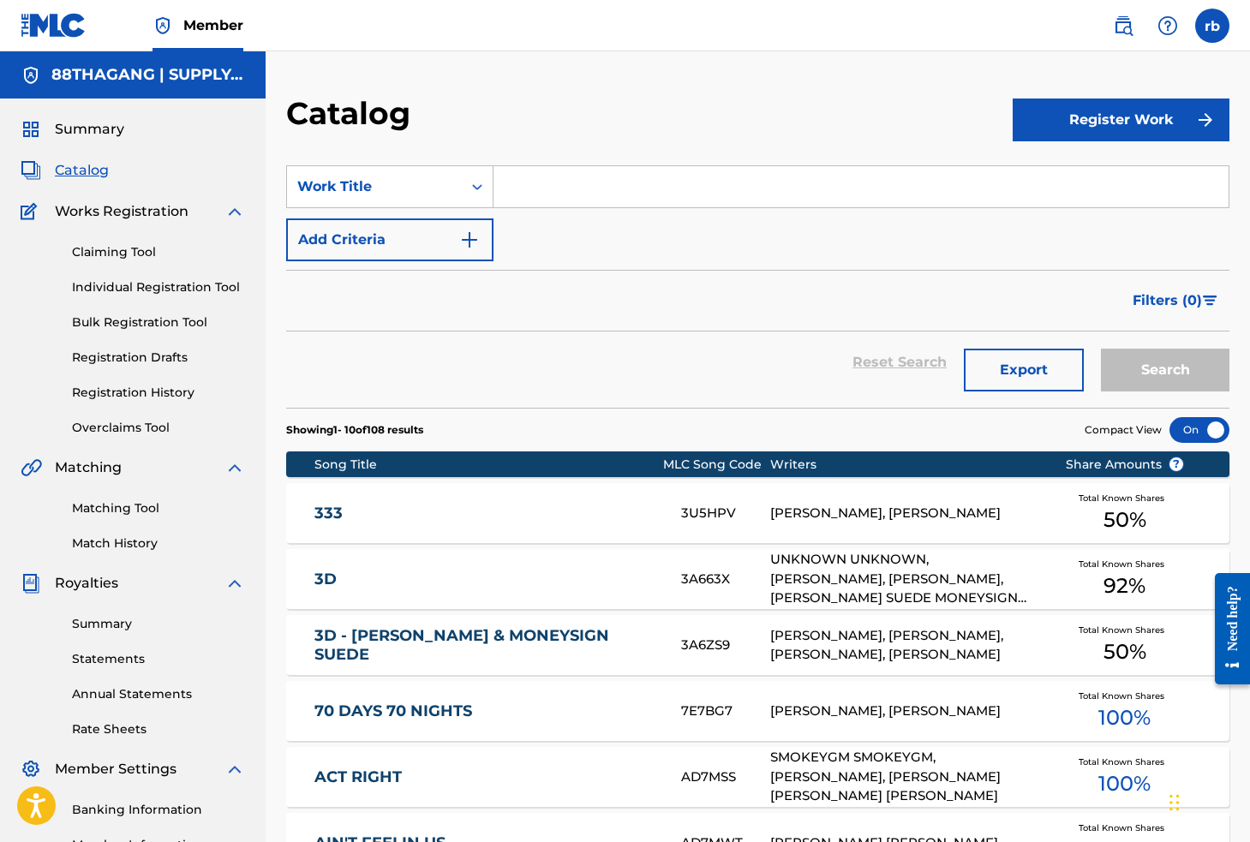
click at [557, 176] on input "Search Form" at bounding box center [860, 186] width 735 height 41
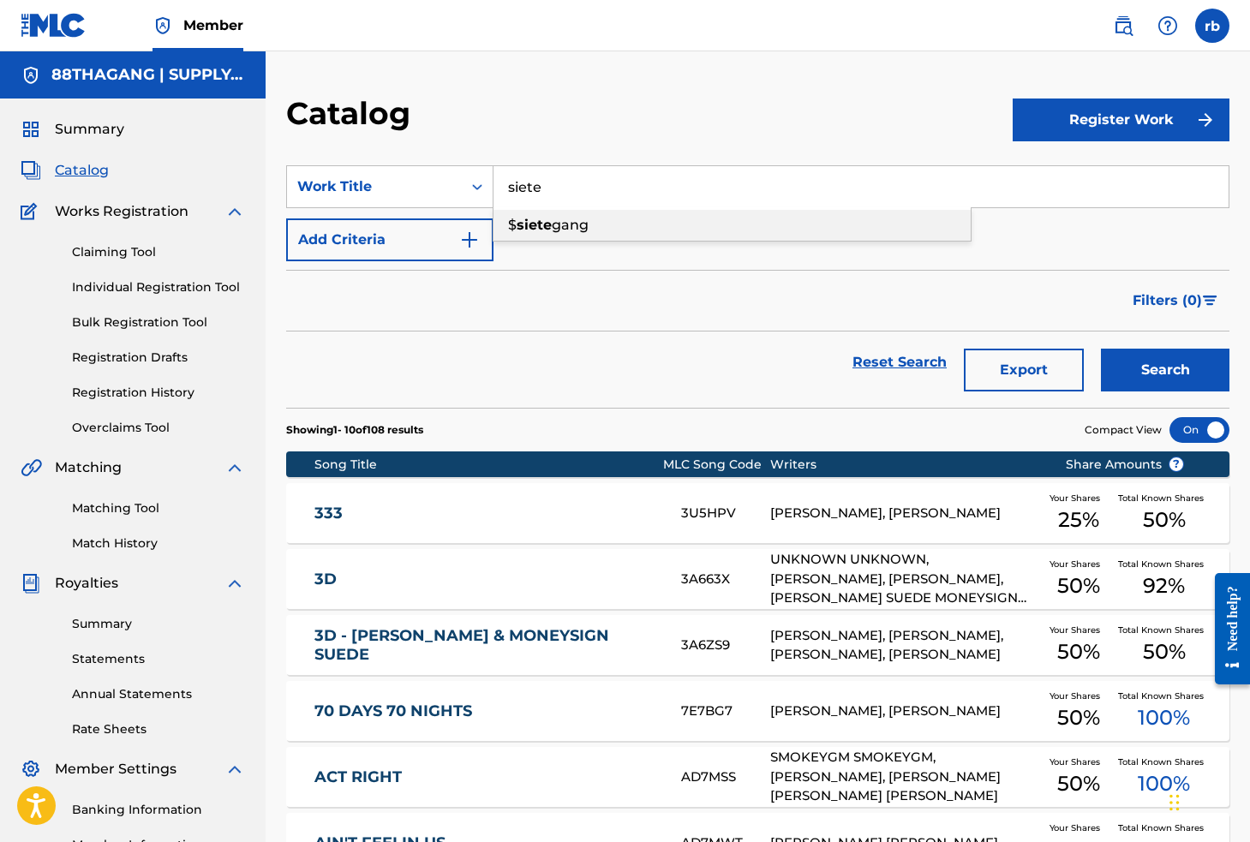
click at [560, 232] on span "gang" at bounding box center [570, 225] width 37 height 16
type input "$sietegang"
click at [1145, 380] on button "Search" at bounding box center [1165, 370] width 128 height 43
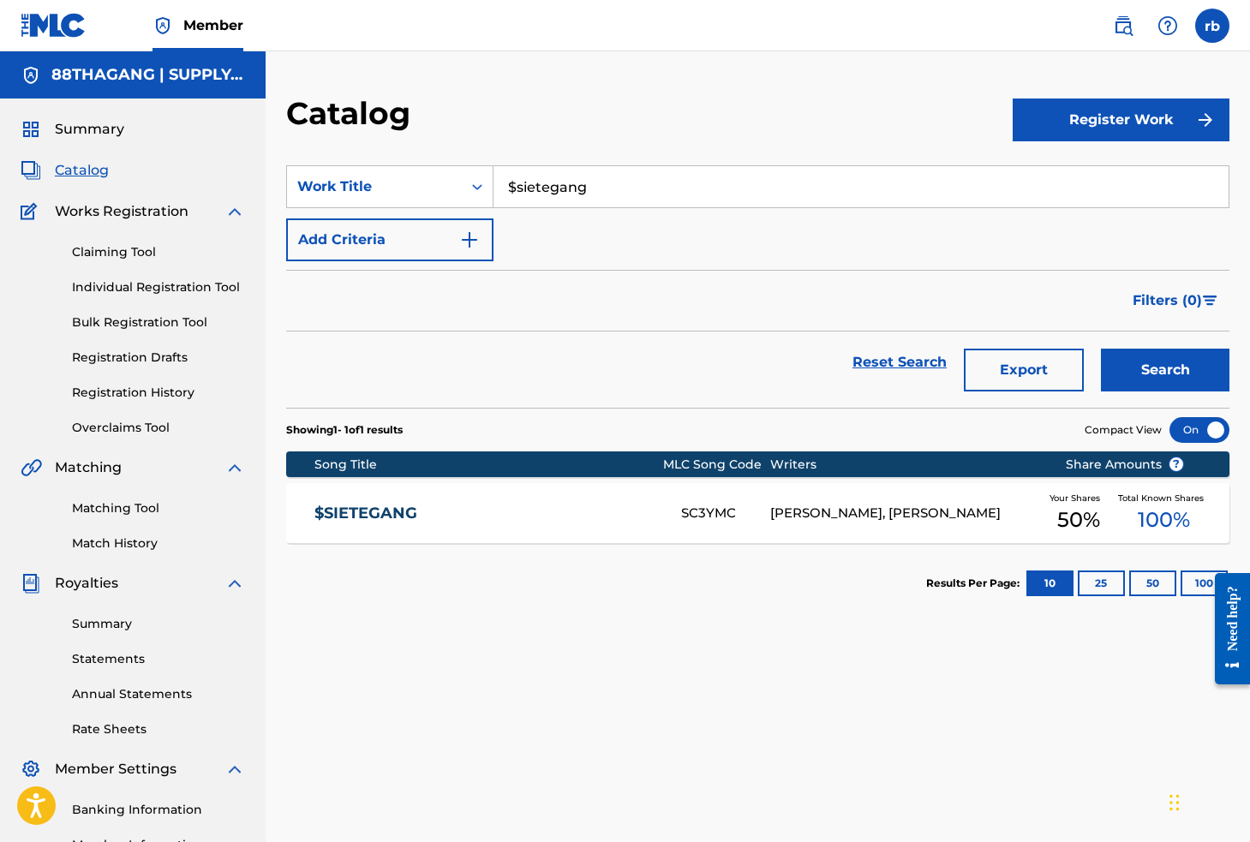
click at [364, 513] on link "$SIETEGANG" at bounding box center [485, 514] width 343 height 20
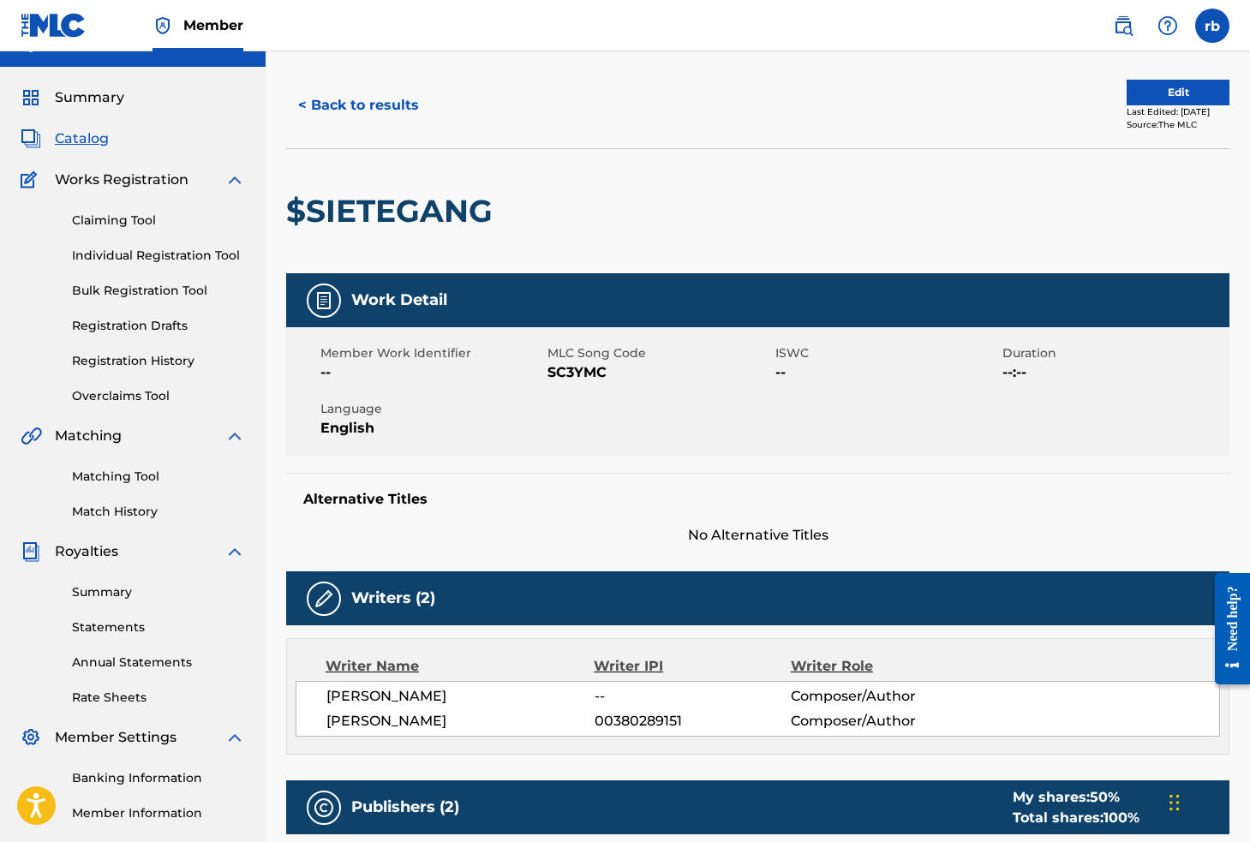
scroll to position [6, 0]
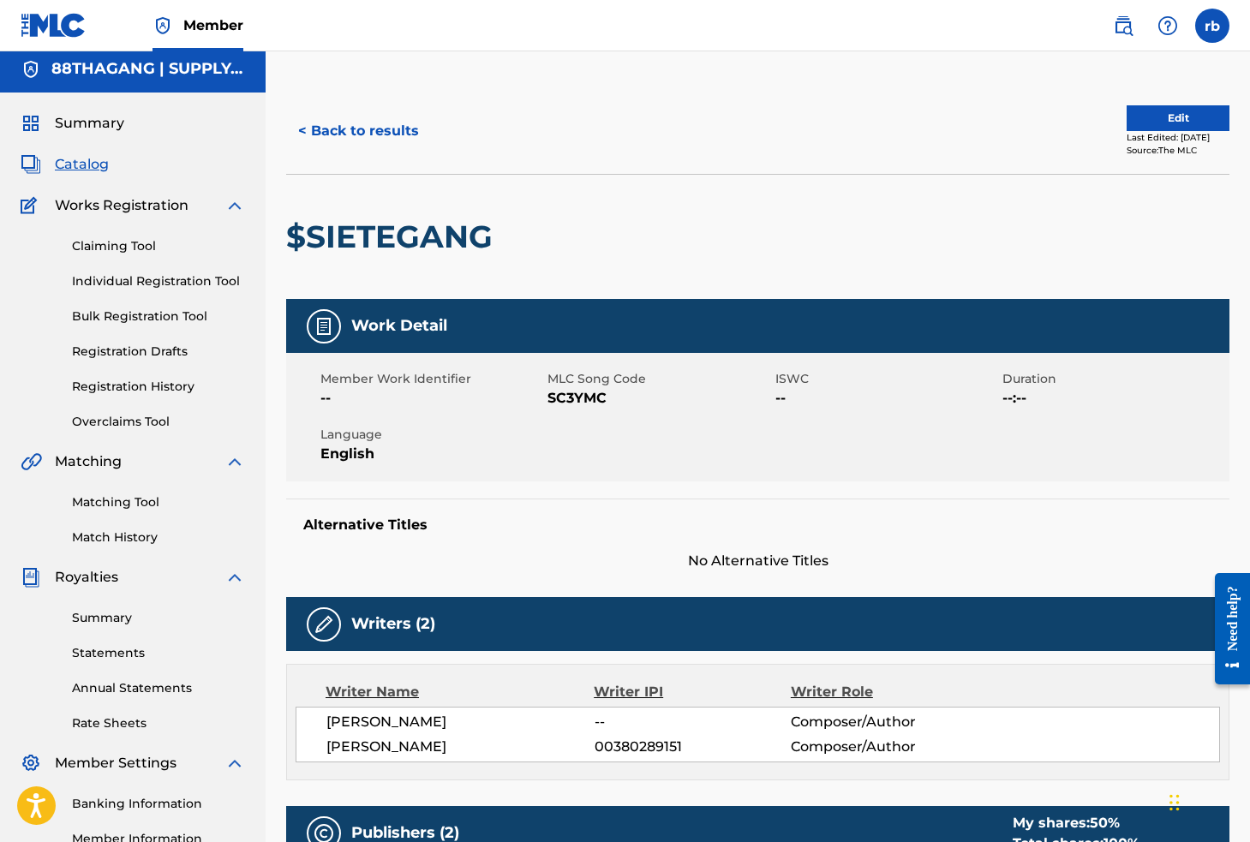
click at [115, 287] on link "Individual Registration Tool" at bounding box center [158, 281] width 173 height 18
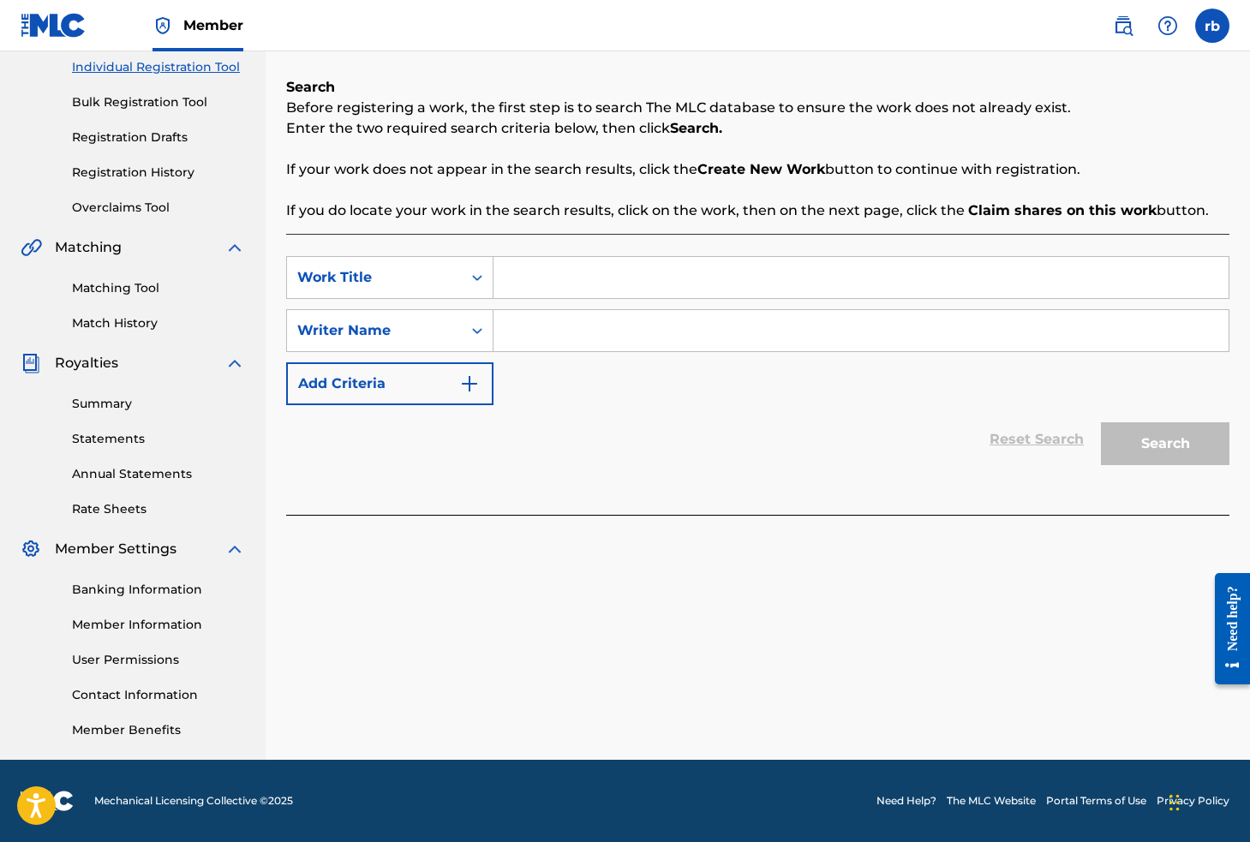
scroll to position [220, 0]
click at [537, 279] on input "Search Form" at bounding box center [860, 277] width 735 height 41
